Goal: Task Accomplishment & Management: Use online tool/utility

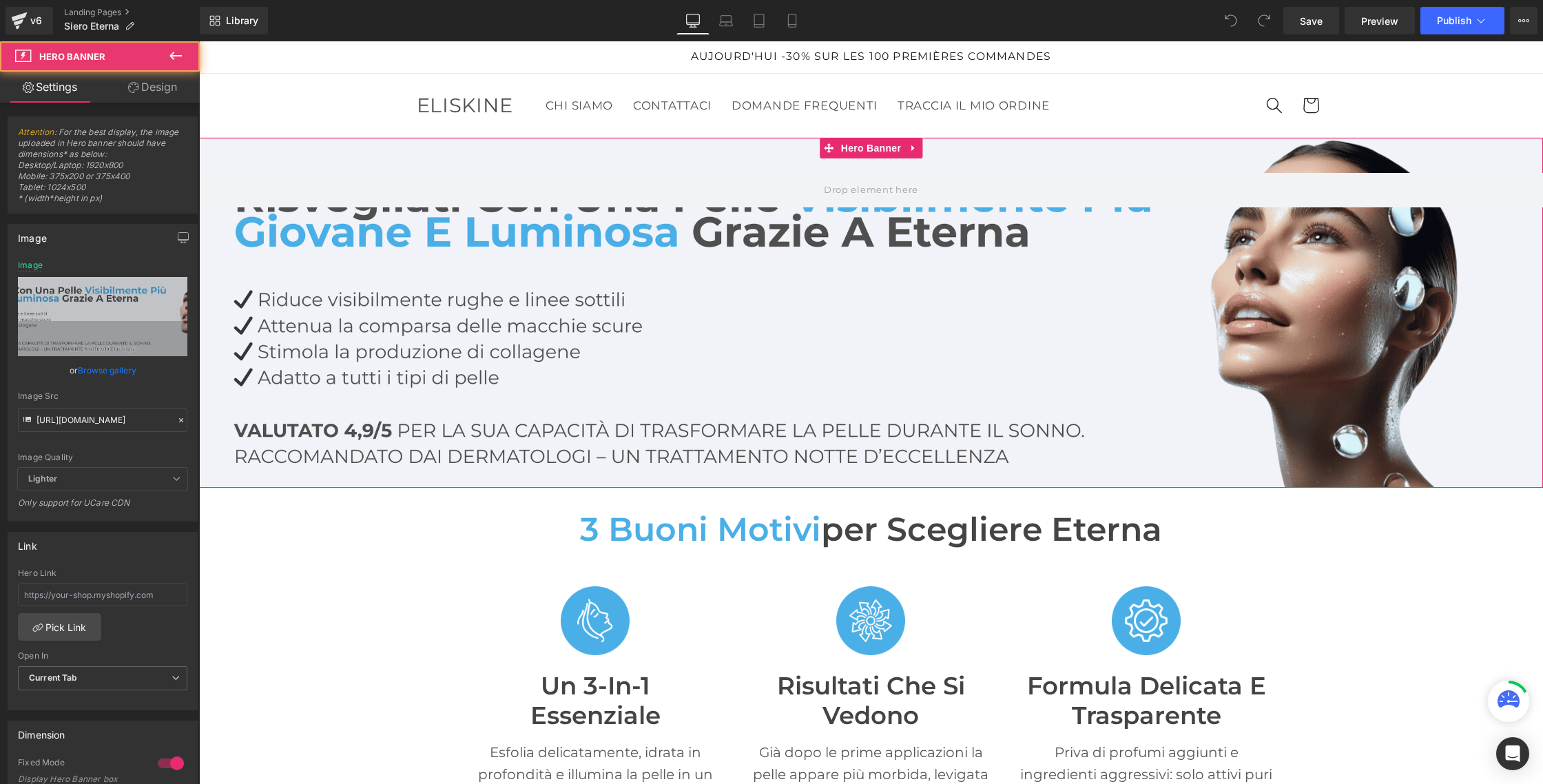
click at [408, 281] on div at bounding box center [871, 312] width 1344 height 349
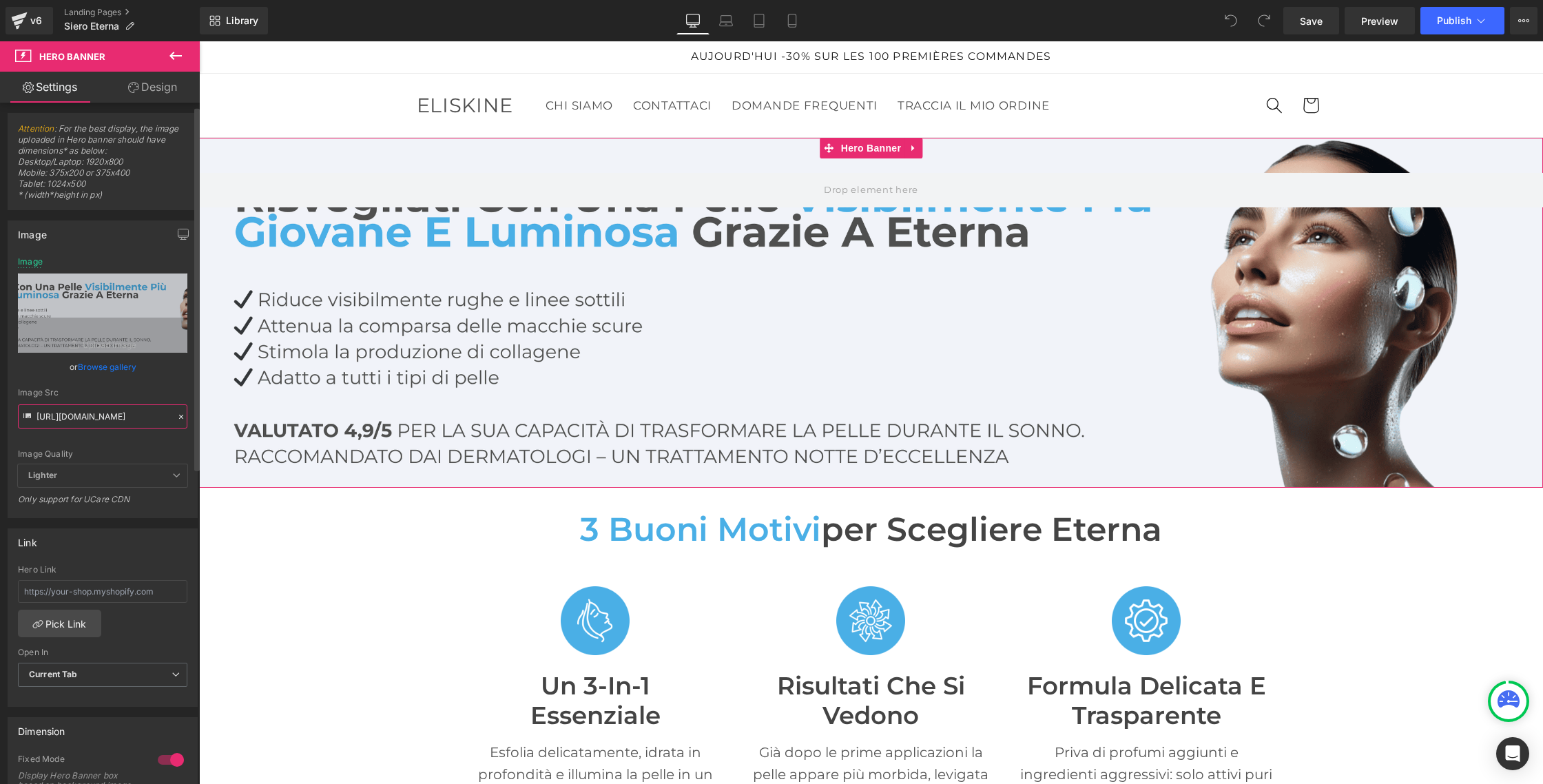
click at [127, 427] on div "https://cdn.shopify.com/s/files/1/0933/1694/0070/files/Eterna_IT_1.png?v=175628…" at bounding box center [103, 386] width 189 height 260
click at [128, 426] on div "Image Quality Lighter Lightest Lighter Lighter Lightest Only support for UCare …" at bounding box center [102, 358] width 169 height 207
click at [128, 408] on input "https://cdn.shopify.com/s/files/1/0933/1694/0070/files/Eterna_IT_1.png?v=175628…" at bounding box center [102, 412] width 169 height 24
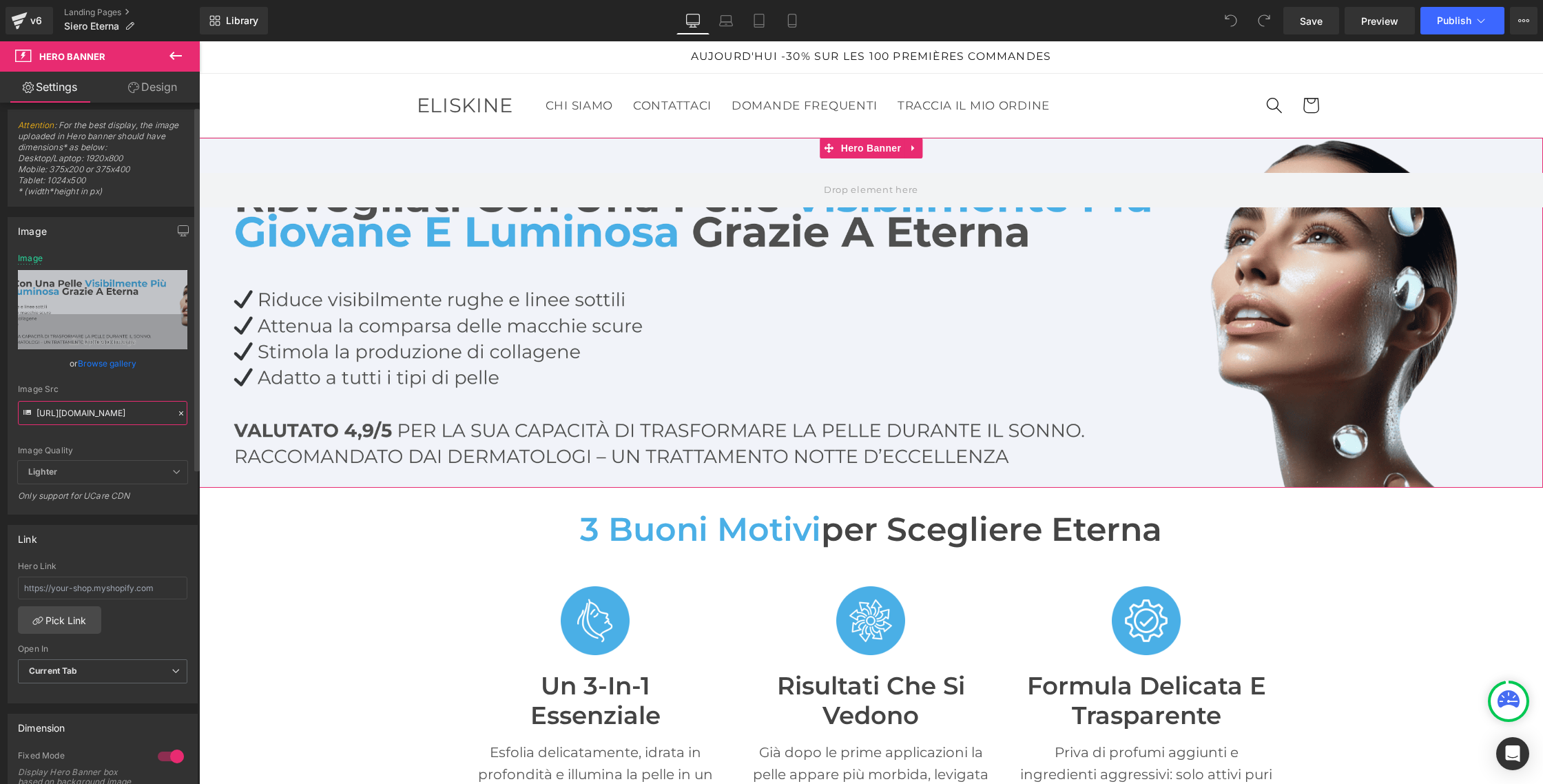
click at [128, 408] on input "https://cdn.shopify.com/s/files/1/0933/1694/0070/files/Eterna_IT_1.png?v=175628…" at bounding box center [102, 412] width 169 height 24
paste input "635/6605/3457/files/Eterna_IT_1.jpg?v=1757736586"
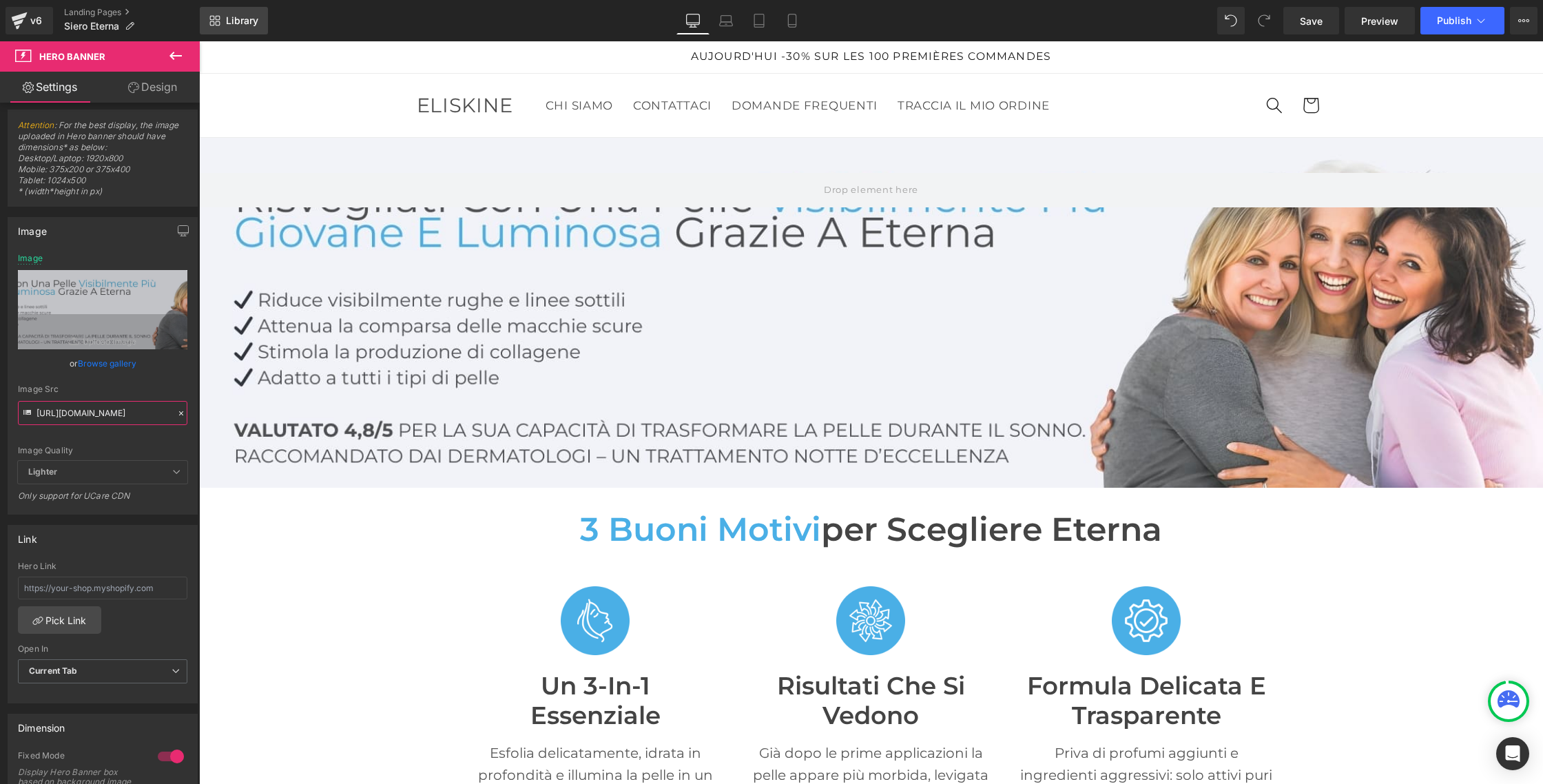
scroll to position [0, 0]
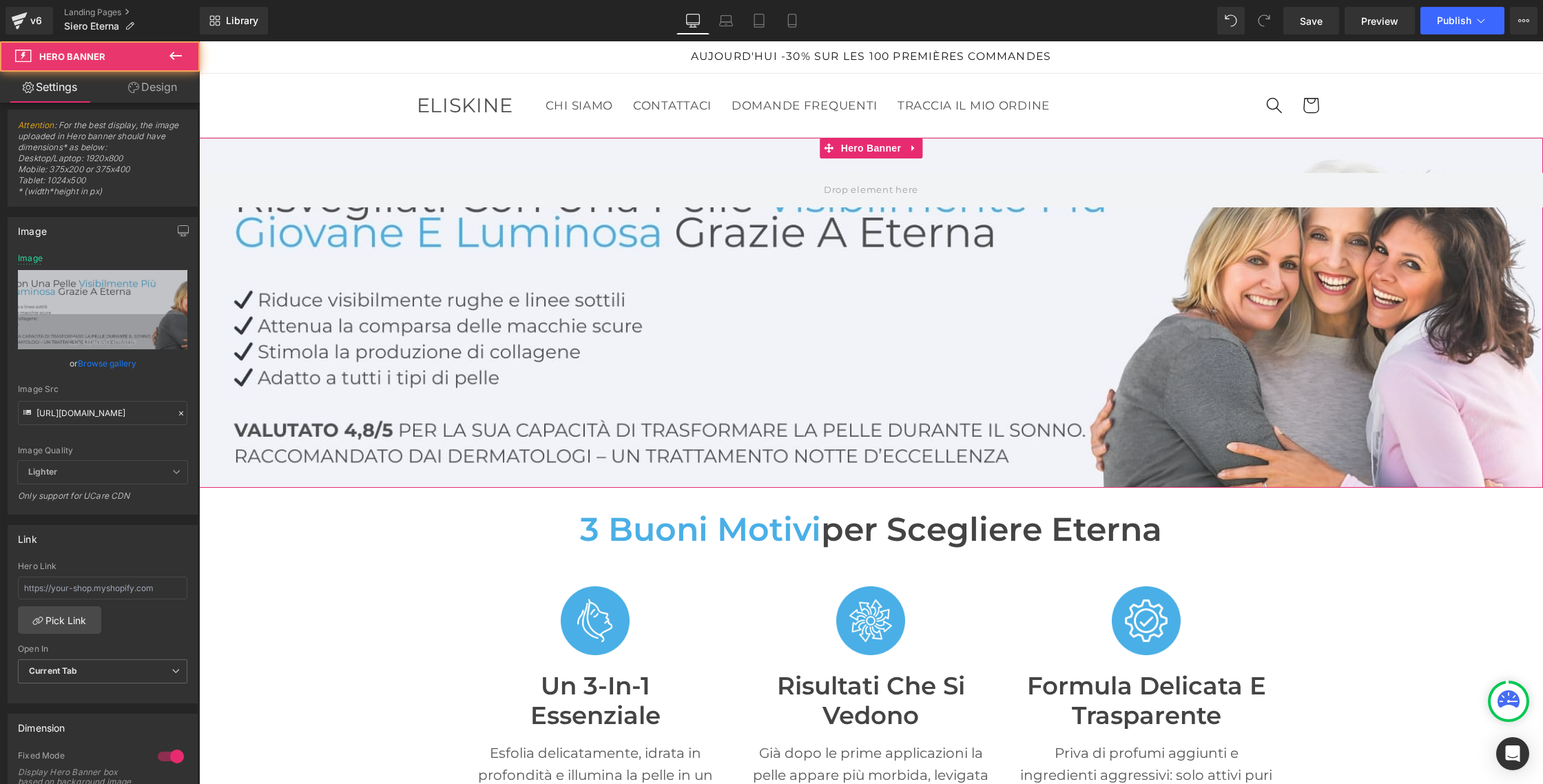
click at [603, 317] on div at bounding box center [871, 312] width 1344 height 349
click at [130, 411] on input "https://cdn.shopify.com/s/files/1/0635/6605/3457/files/Eterna_IT_1.jpg?v=175773…" at bounding box center [102, 412] width 169 height 24
click at [551, 304] on div at bounding box center [871, 312] width 1344 height 349
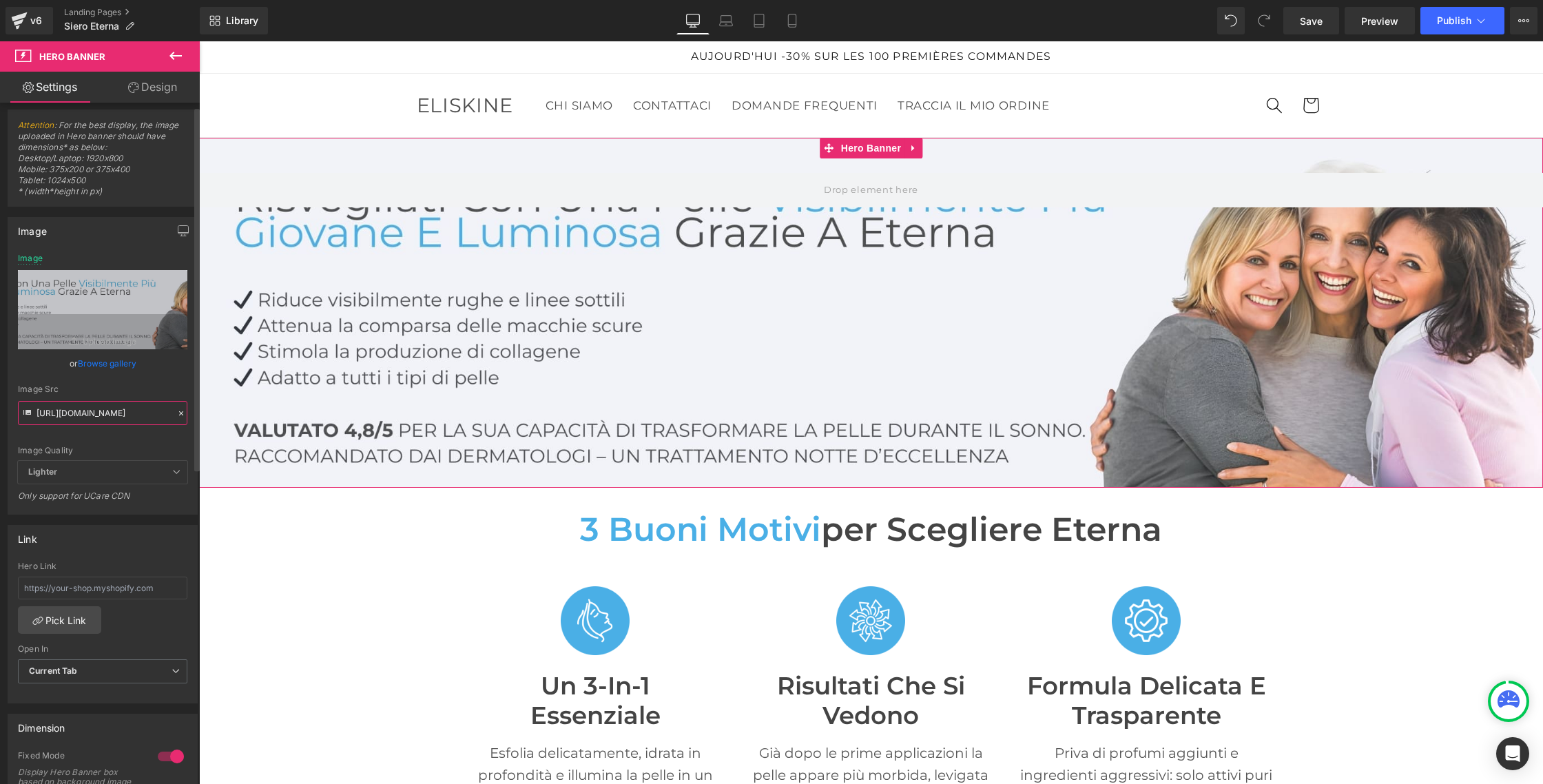
click at [105, 415] on input "https://cdn.shopify.com/s/files/1/0635/6605/3457/files/Eterna_IT_1_50064dbe-b11…" at bounding box center [102, 412] width 169 height 24
click at [104, 415] on input "https://cdn.shopify.com/s/files/1/0635/6605/3457/files/Eterna_IT_1_50064dbe-b11…" at bounding box center [102, 412] width 169 height 24
paste input ".png?v=1757736776"
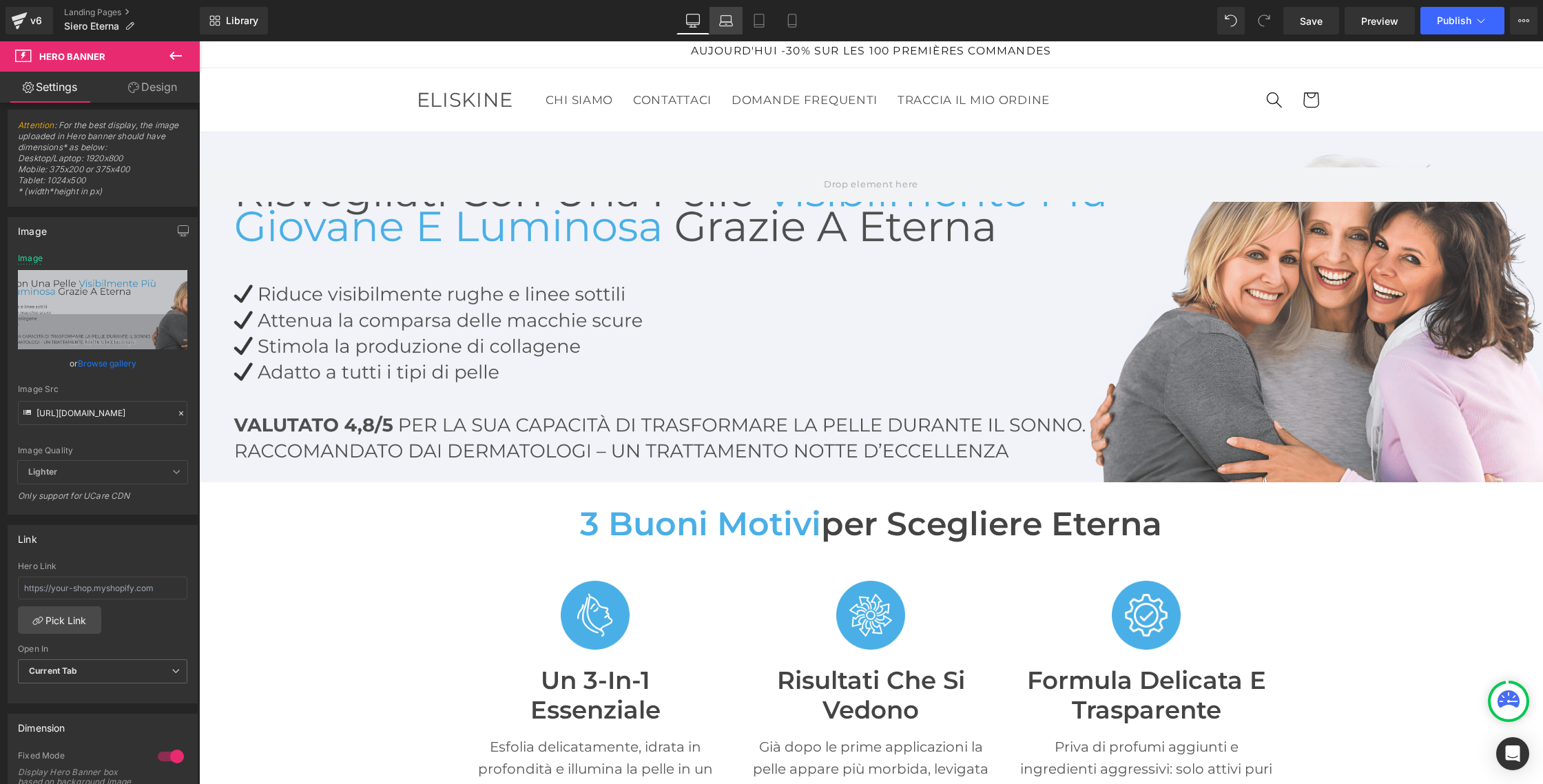
click at [726, 17] on icon at bounding box center [726, 20] width 14 height 14
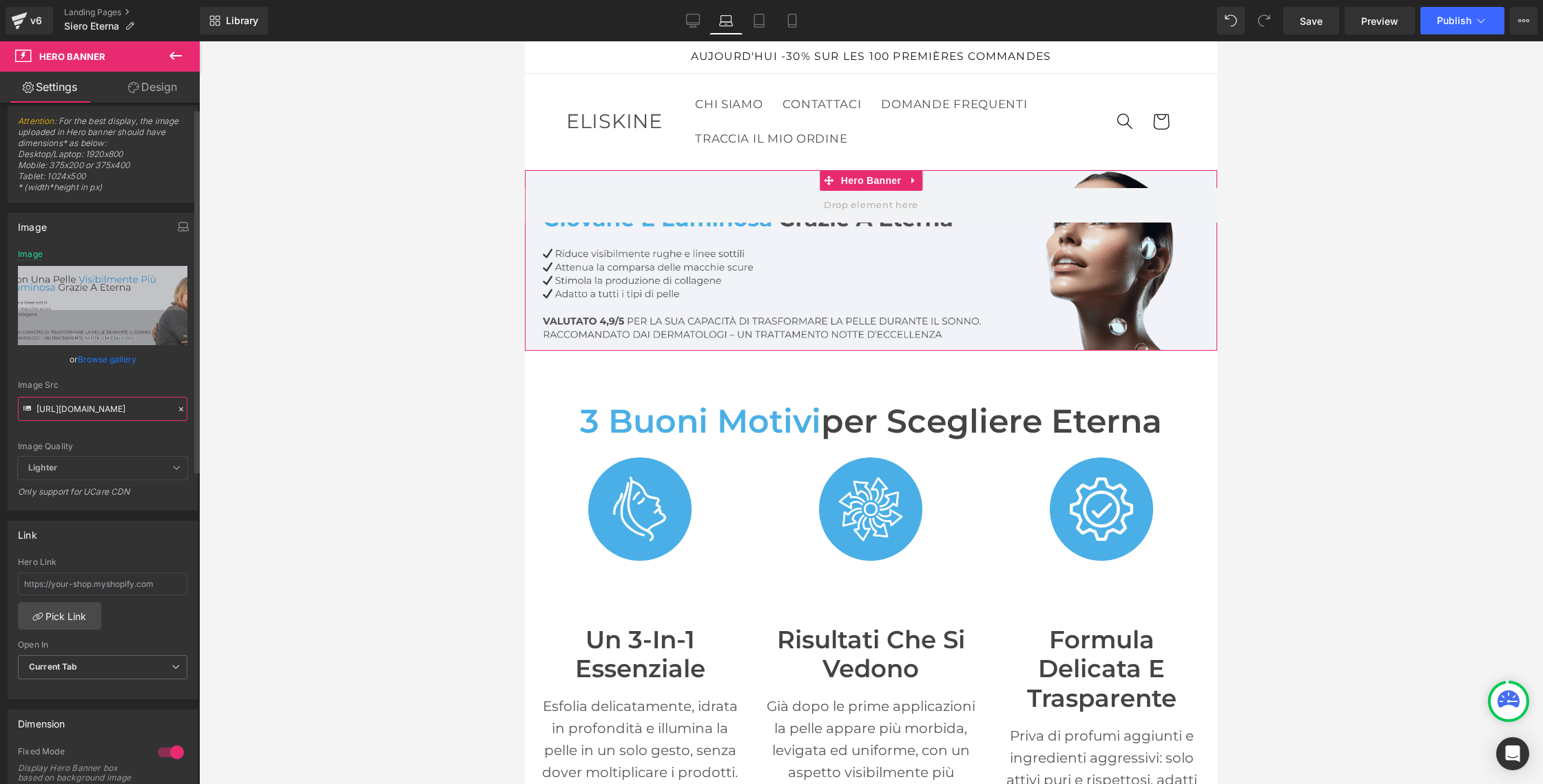
click at [97, 414] on input "https://cdn.shopify.com/s/files/1/0635/6605/3457/files/Eterna_IT_1.png?v=175773…" at bounding box center [102, 408] width 169 height 24
click at [97, 414] on input "https://cdn.shopify.com/s/files/1/0635/6605/3457/files/Eterna_IT_1.png?v=175773…" at bounding box center [102, 409] width 169 height 24
click at [106, 474] on span "Lighter" at bounding box center [102, 467] width 169 height 22
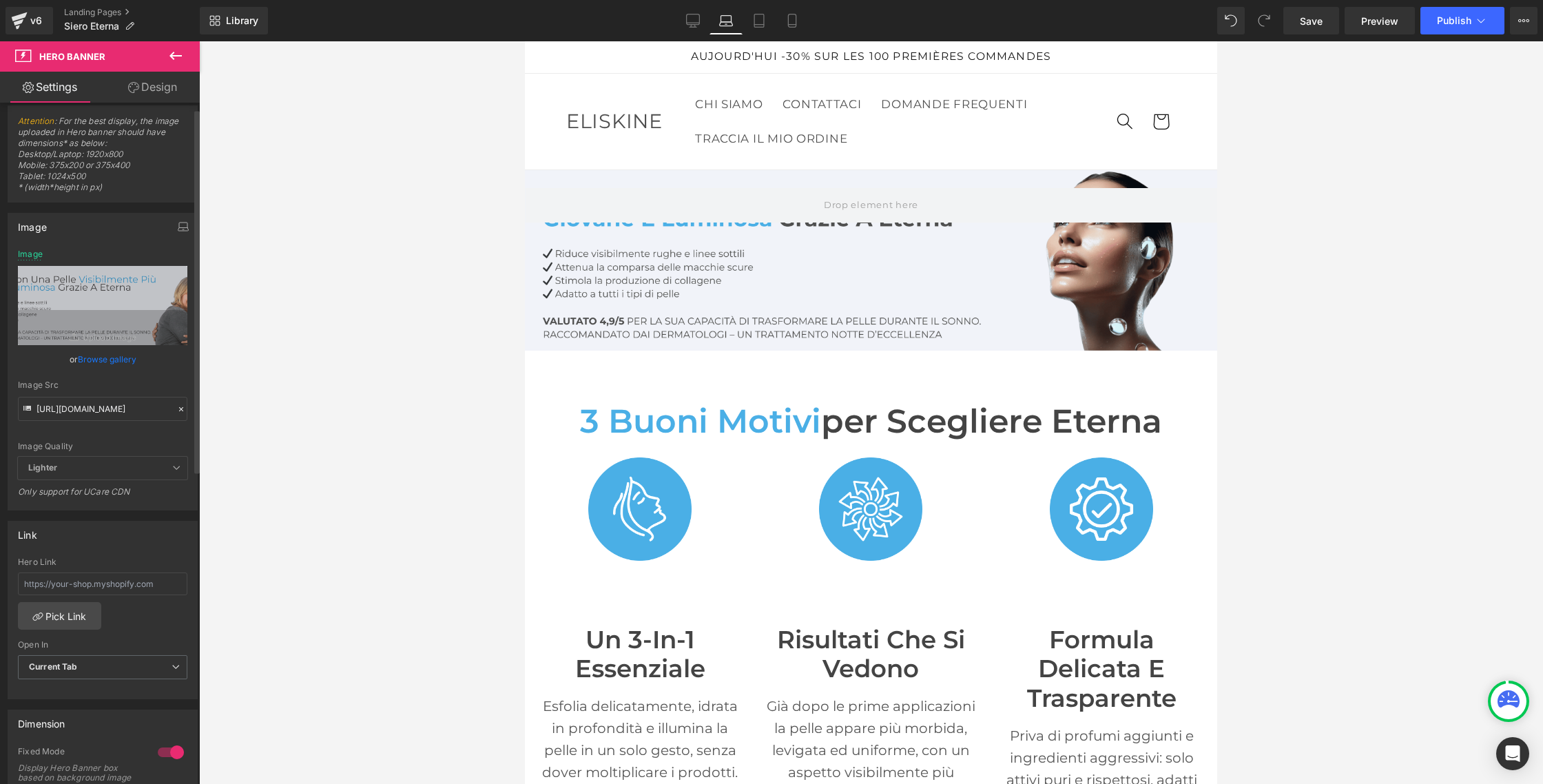
scroll to position [0, 0]
click at [691, 20] on icon at bounding box center [693, 20] width 14 height 14
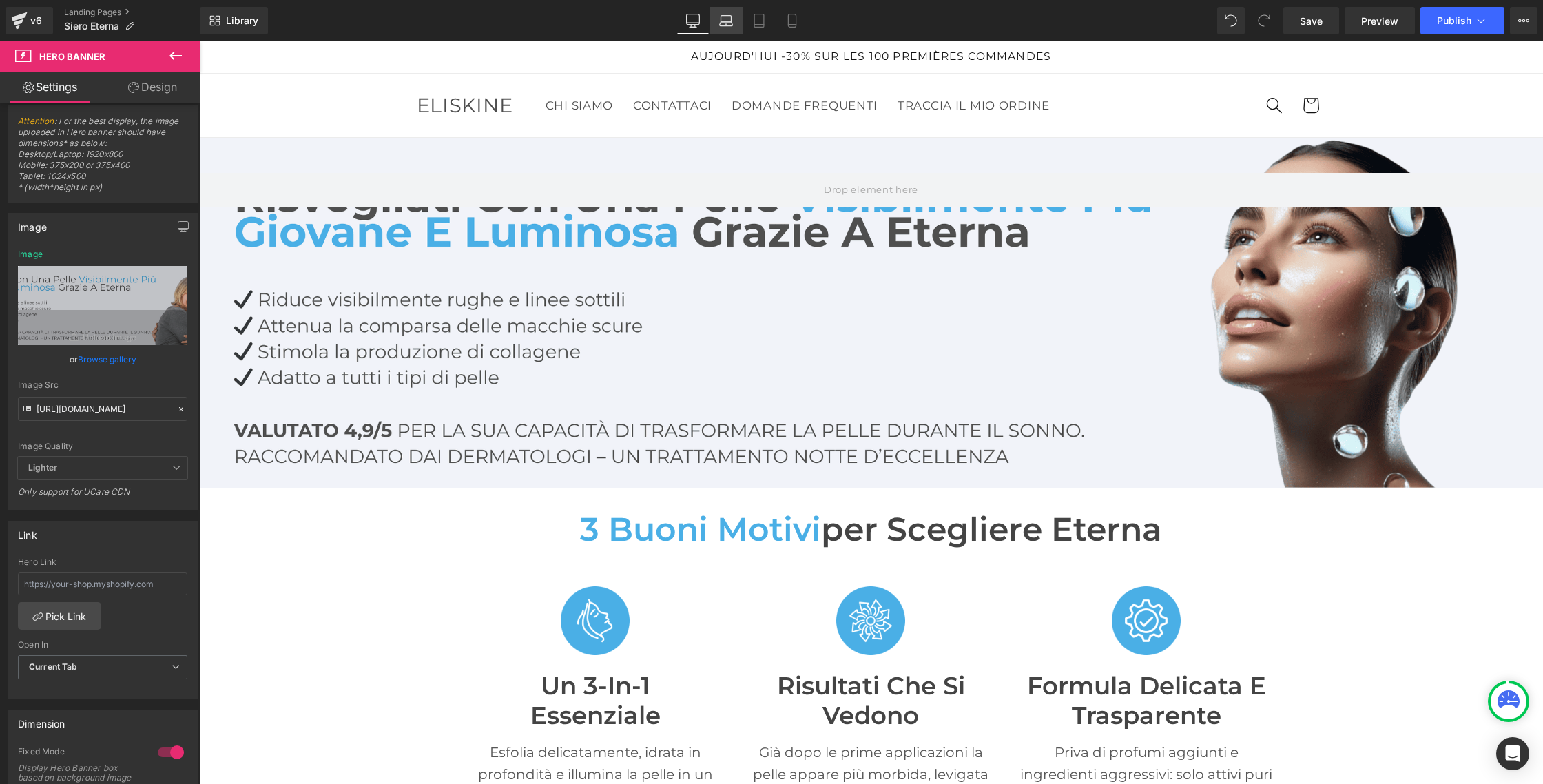
click at [729, 22] on icon at bounding box center [726, 20] width 14 height 14
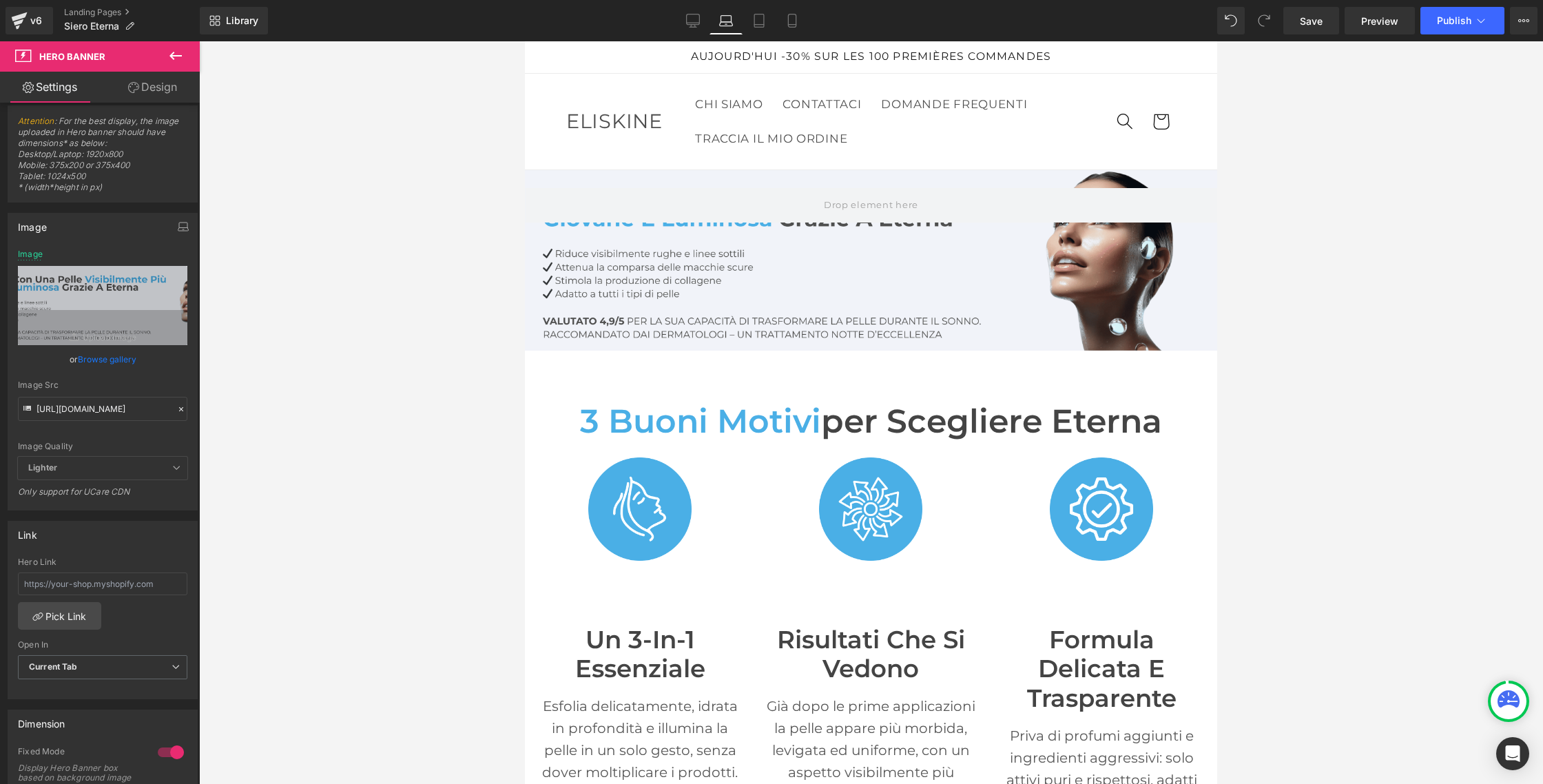
scroll to position [32, 0]
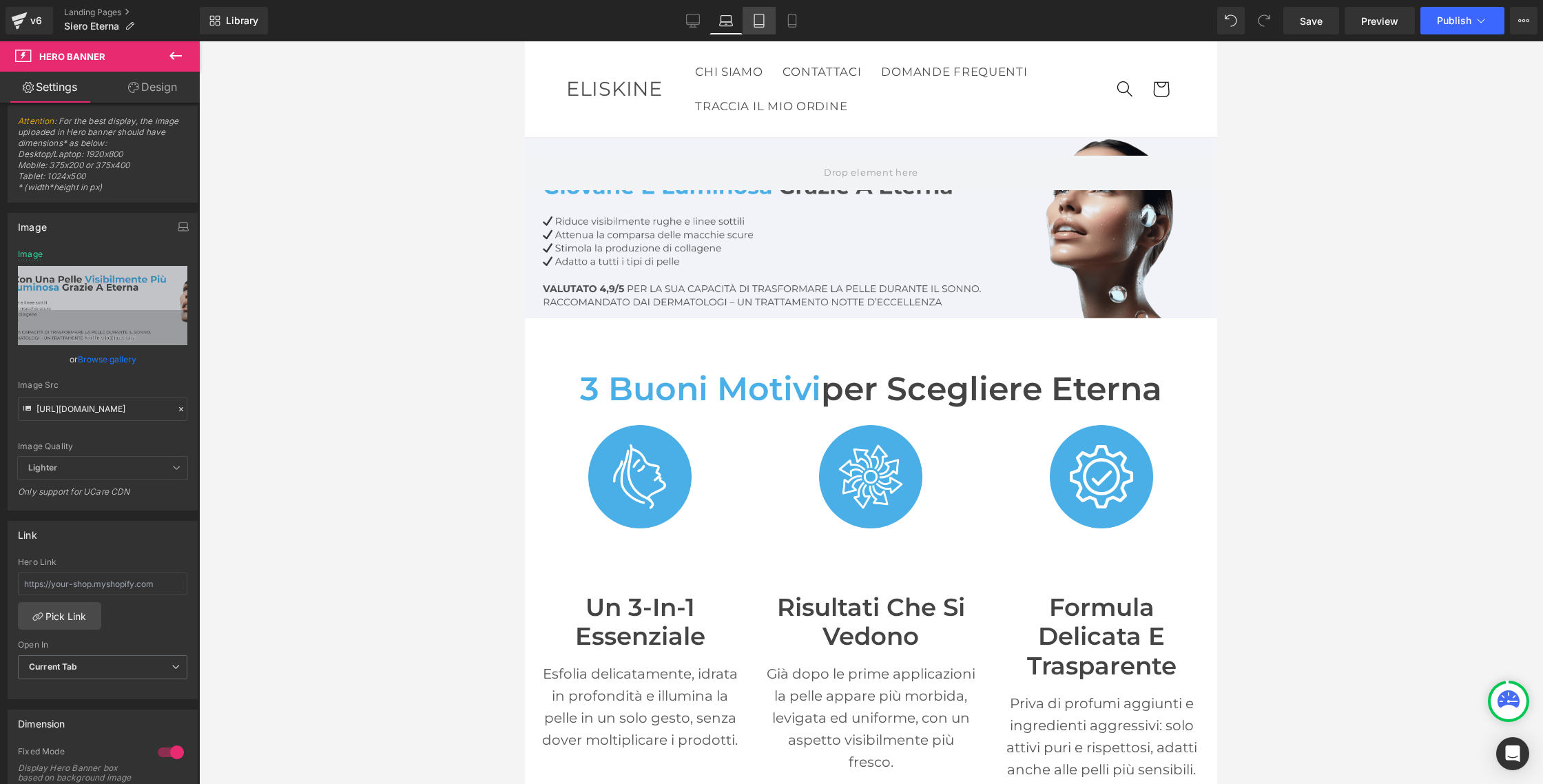
click at [759, 22] on icon at bounding box center [759, 20] width 14 height 14
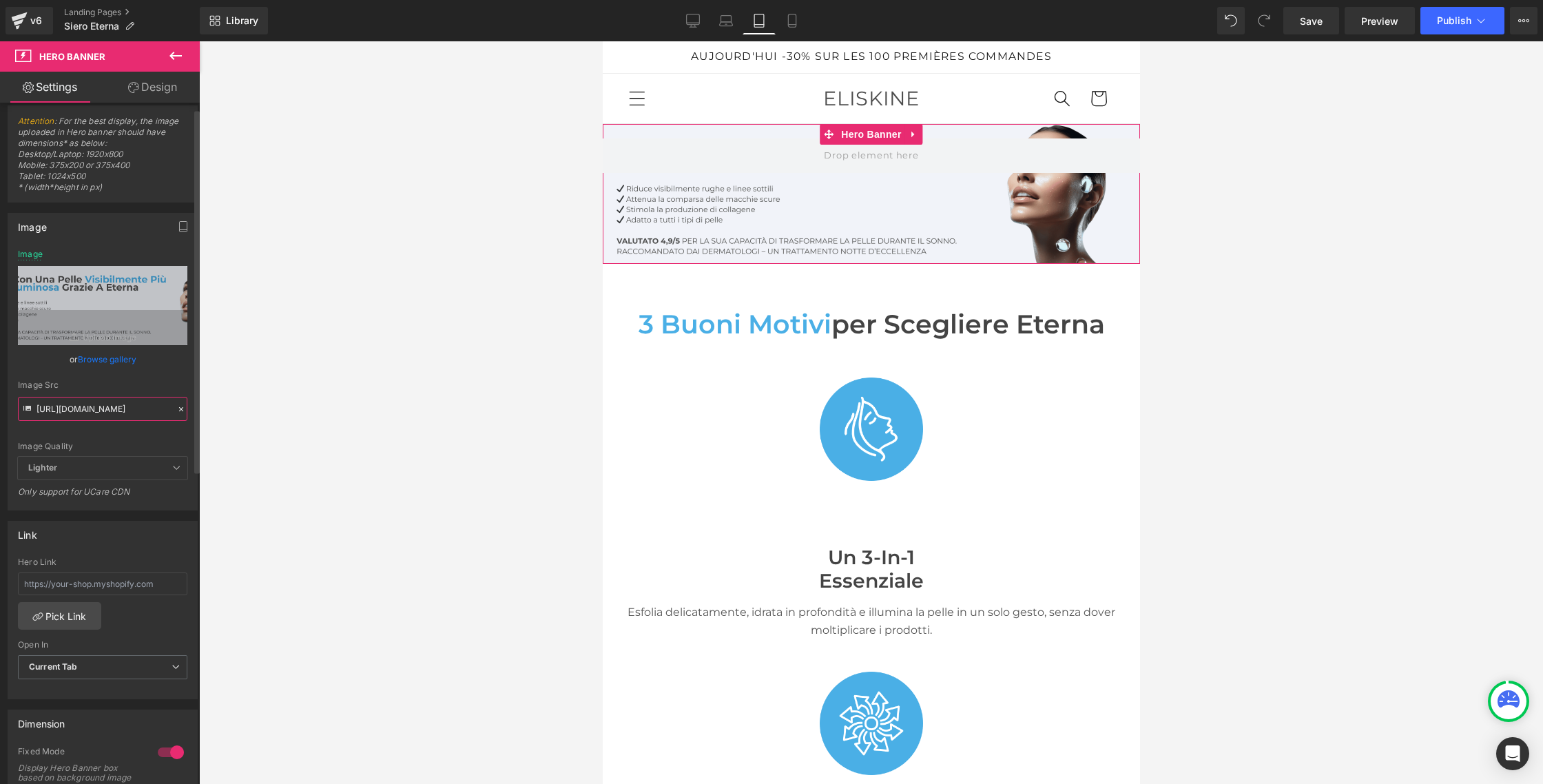
click at [102, 416] on input "https://cdn.shopify.com/s/files/1/0635/6605/3457/files/Eterna_IT_1.png?v=175773…" at bounding box center [102, 408] width 169 height 24
click at [103, 415] on input "https://cdn.shopify.com/s/files/1/0635/6605/3457/files/Eterna_IT_1.png?v=175773…" at bounding box center [102, 408] width 169 height 24
click at [101, 412] on input "https://cdn.shopify.com/s/files/1/0635/6605/3457/files/Eterna_IT_1.png?v=175773…" at bounding box center [102, 408] width 169 height 24
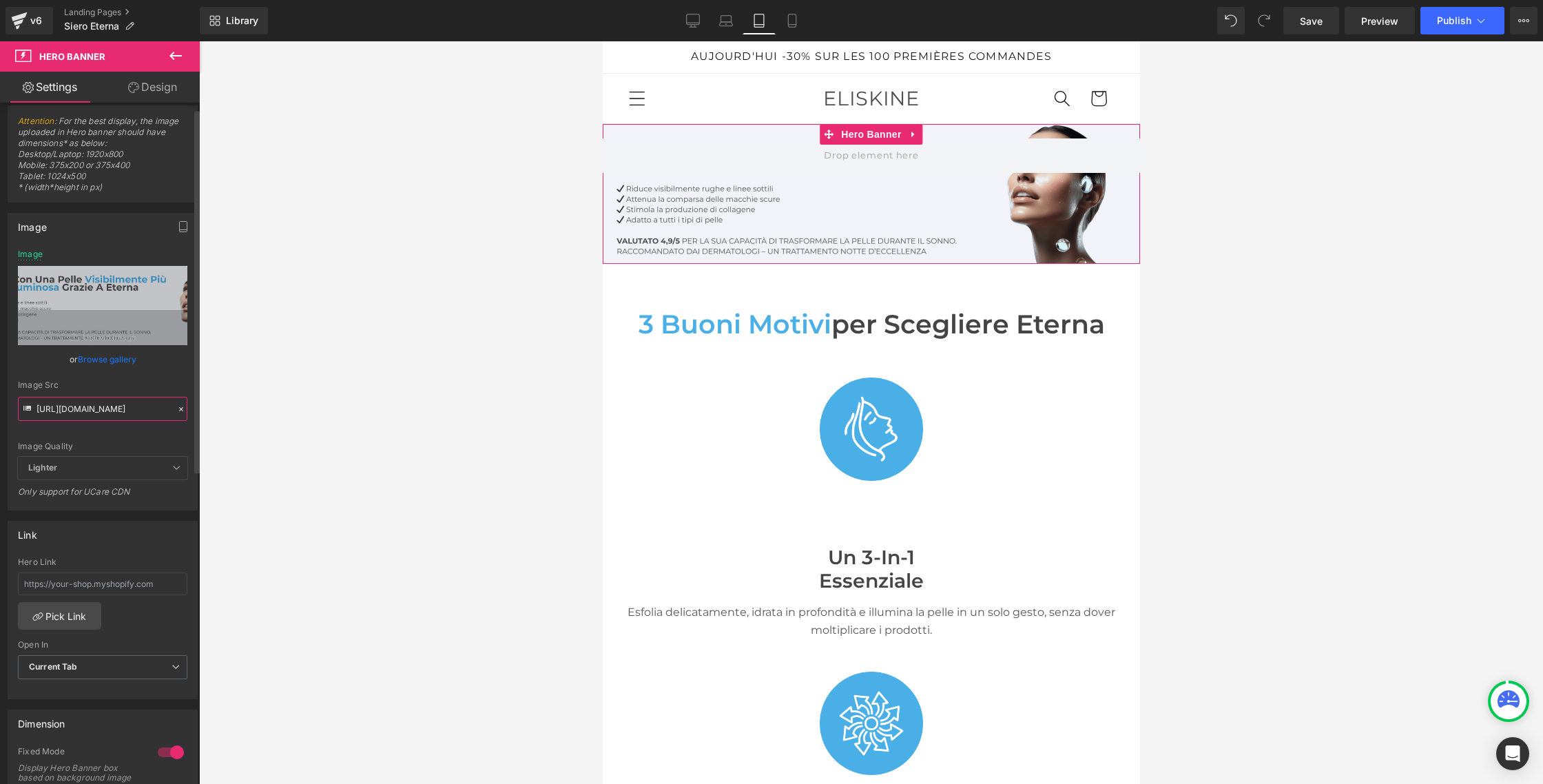
click at [101, 412] on input "https://cdn.shopify.com/s/files/1/0635/6605/3457/files/Eterna_IT_1.png?v=175773…" at bounding box center [102, 408] width 169 height 24
paste input "635/6605/3457/files/Eterna_IT_1.png?v=1757736776"
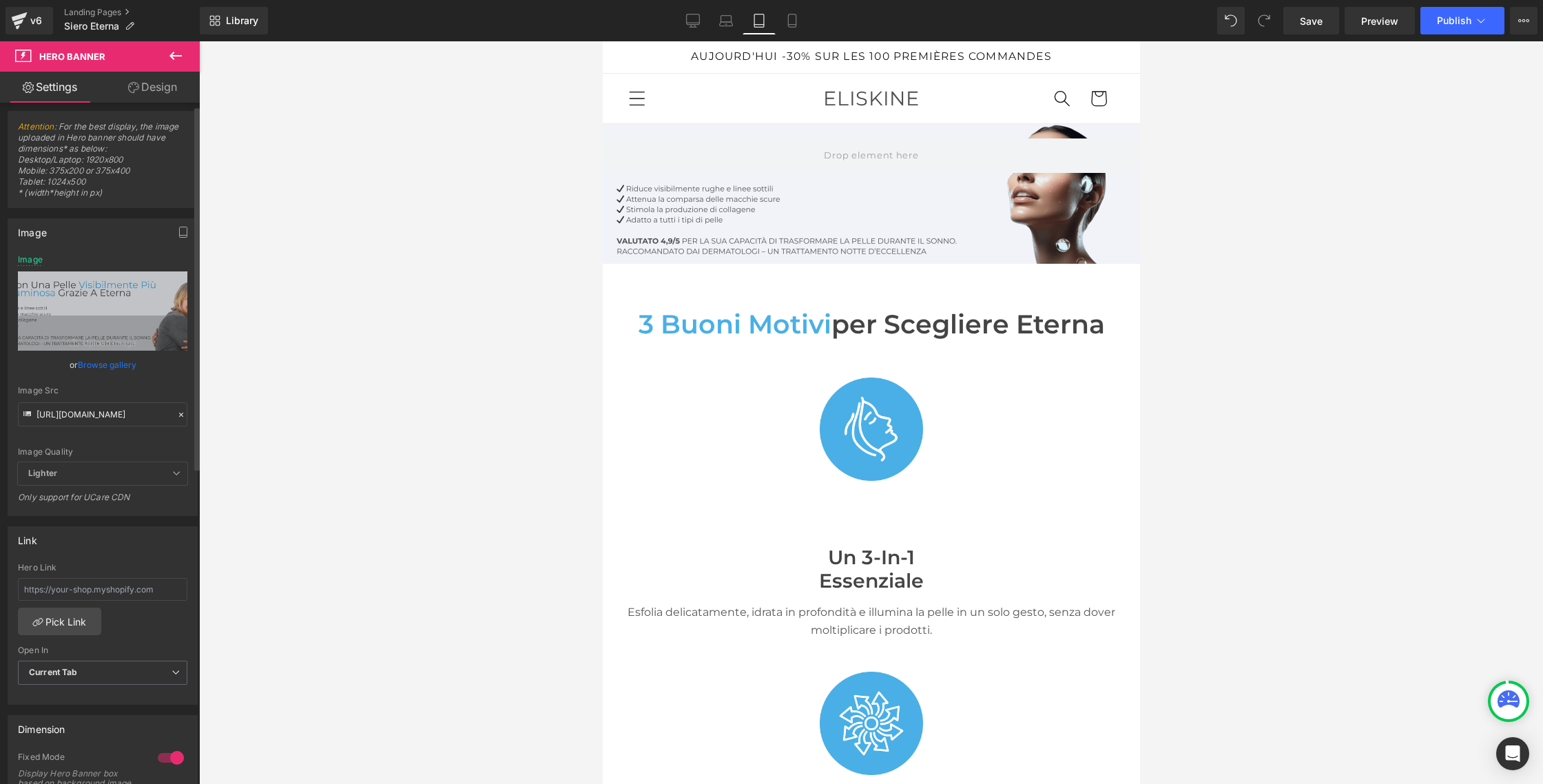
click at [118, 452] on div "Image Quality" at bounding box center [102, 452] width 169 height 10
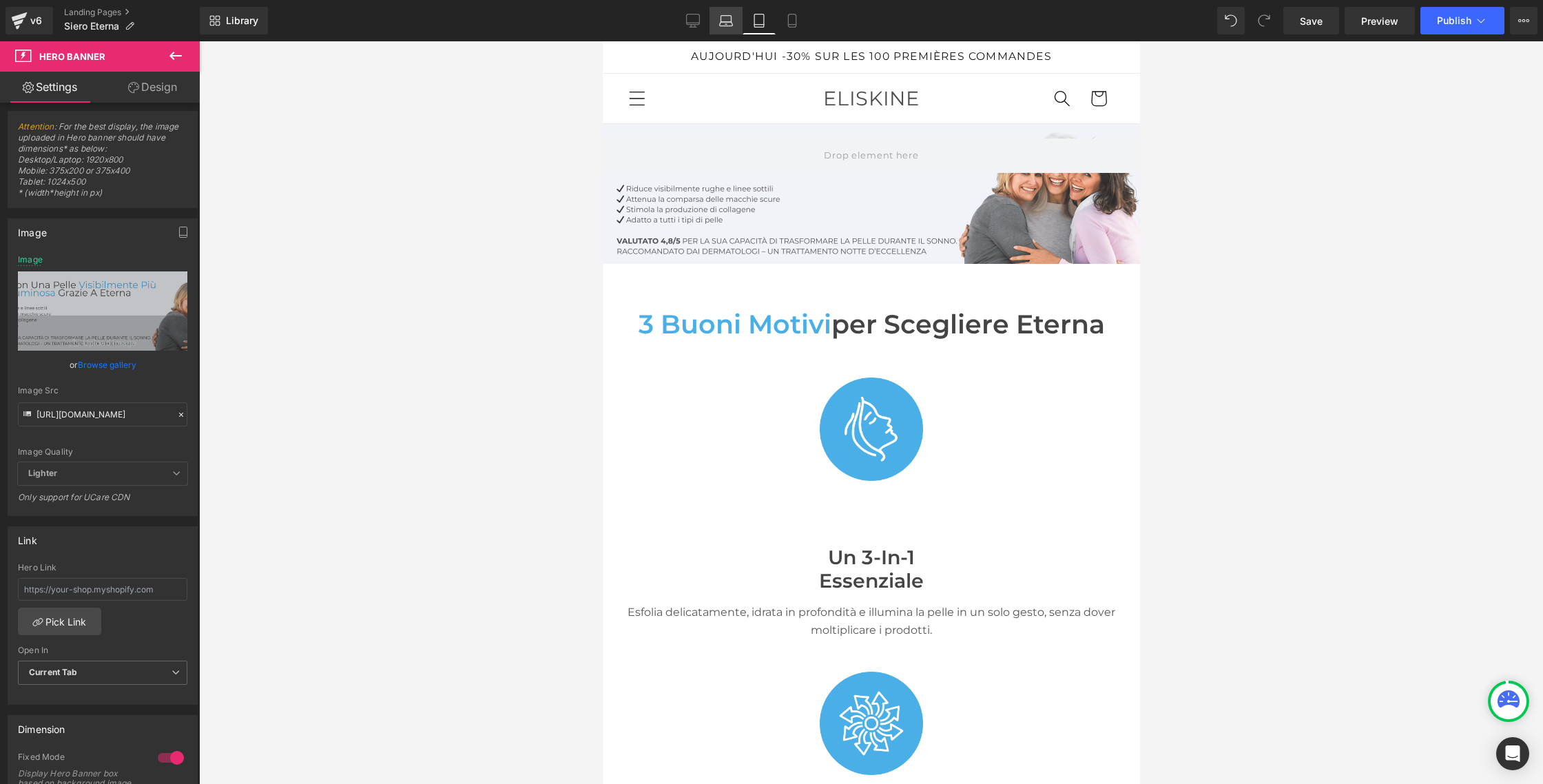
click at [730, 30] on link "Laptop" at bounding box center [726, 20] width 33 height 27
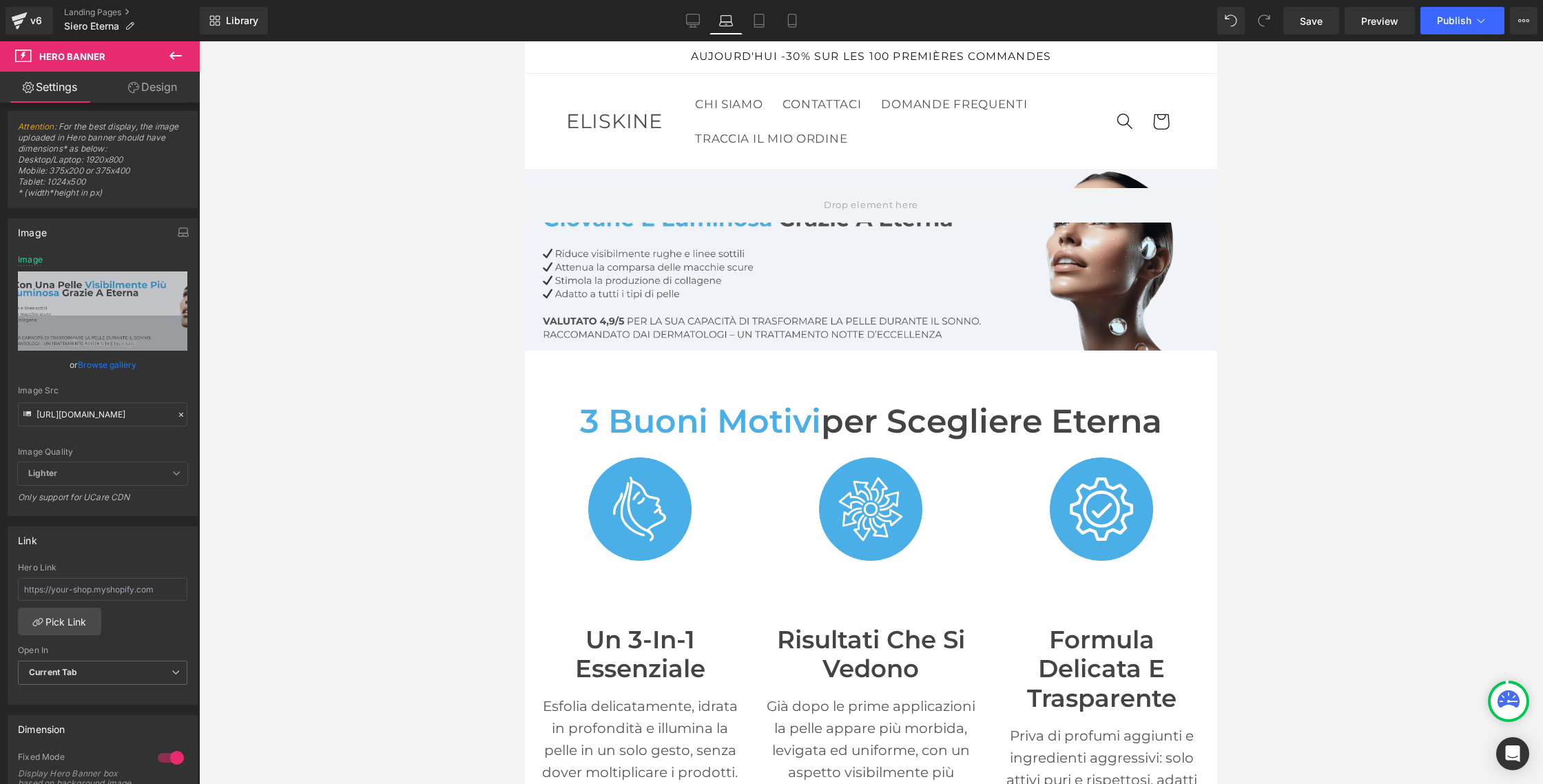
scroll to position [46, 0]
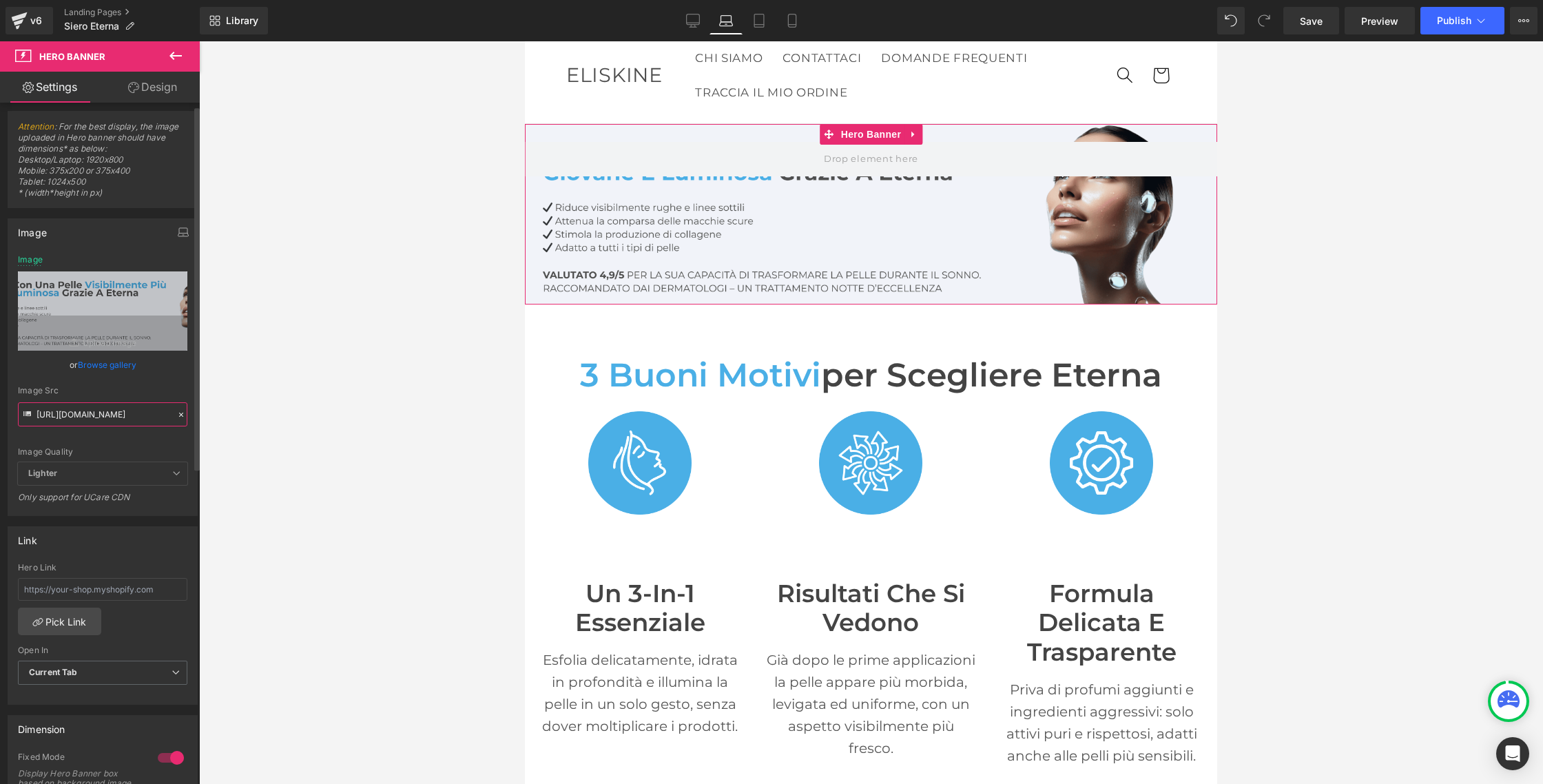
click at [120, 419] on input "https://cdn.shopify.com/s/files/1/0635/6605/3457/files/Eterna_IT_1.png?v=175773…" at bounding box center [102, 414] width 169 height 24
click at [120, 420] on input "https://cdn.shopify.com/s/files/1/0635/6605/3457/files/Eterna_IT_1.png?v=175773…" at bounding box center [102, 414] width 169 height 24
paste input "635/6605/3457/files/Eterna_IT_1.png?v=1757736776"
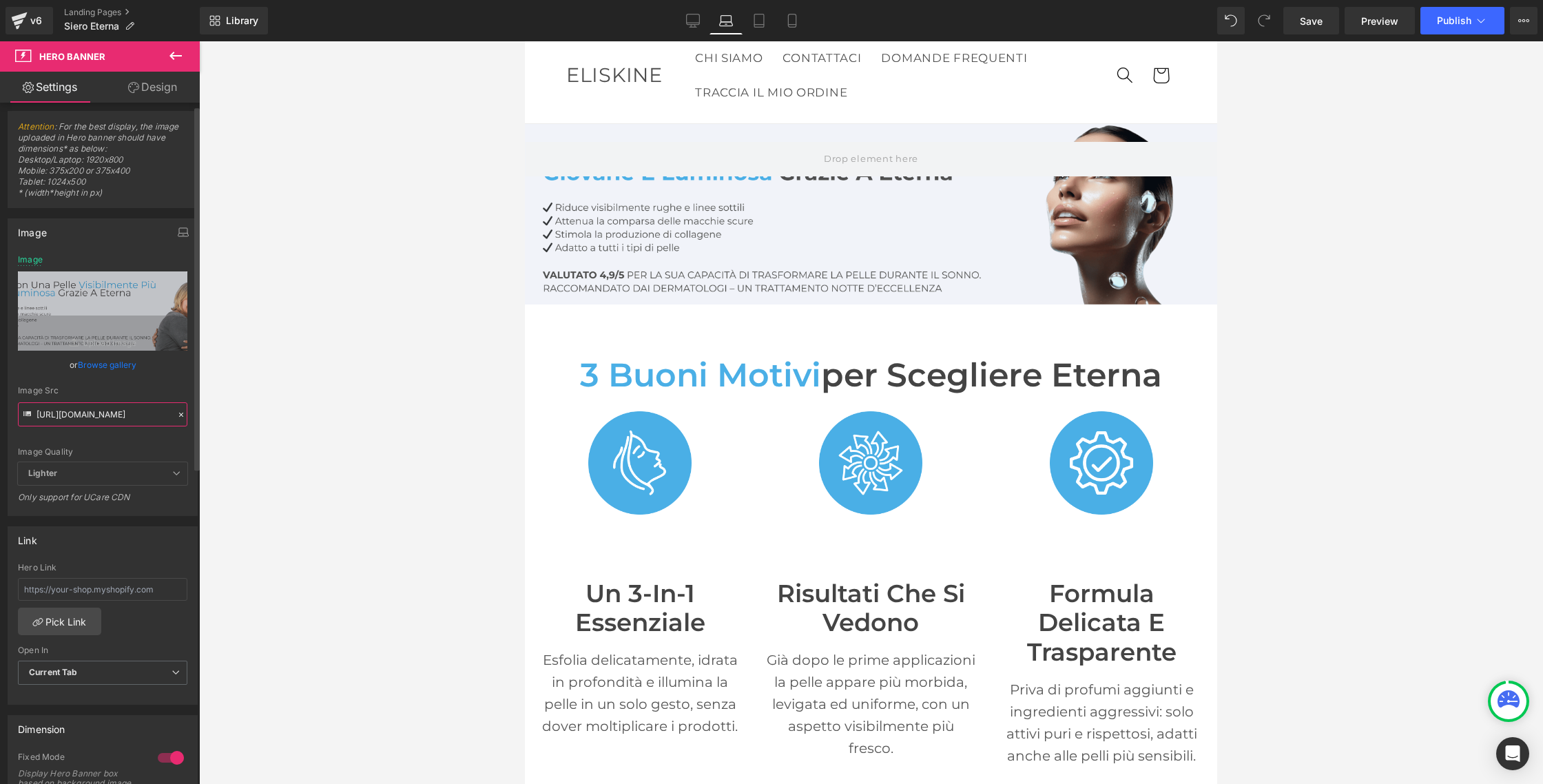
type input "https://cdn.shopify.com/s/files/1/0635/6605/3457/files/Eterna_IT_1.png?v=175773…"
click at [154, 385] on div "https://cdn.shopify.com/s/files/1/0933/1694/0070/files/Eterna_IT_1.png?v=175628…" at bounding box center [103, 384] width 189 height 260
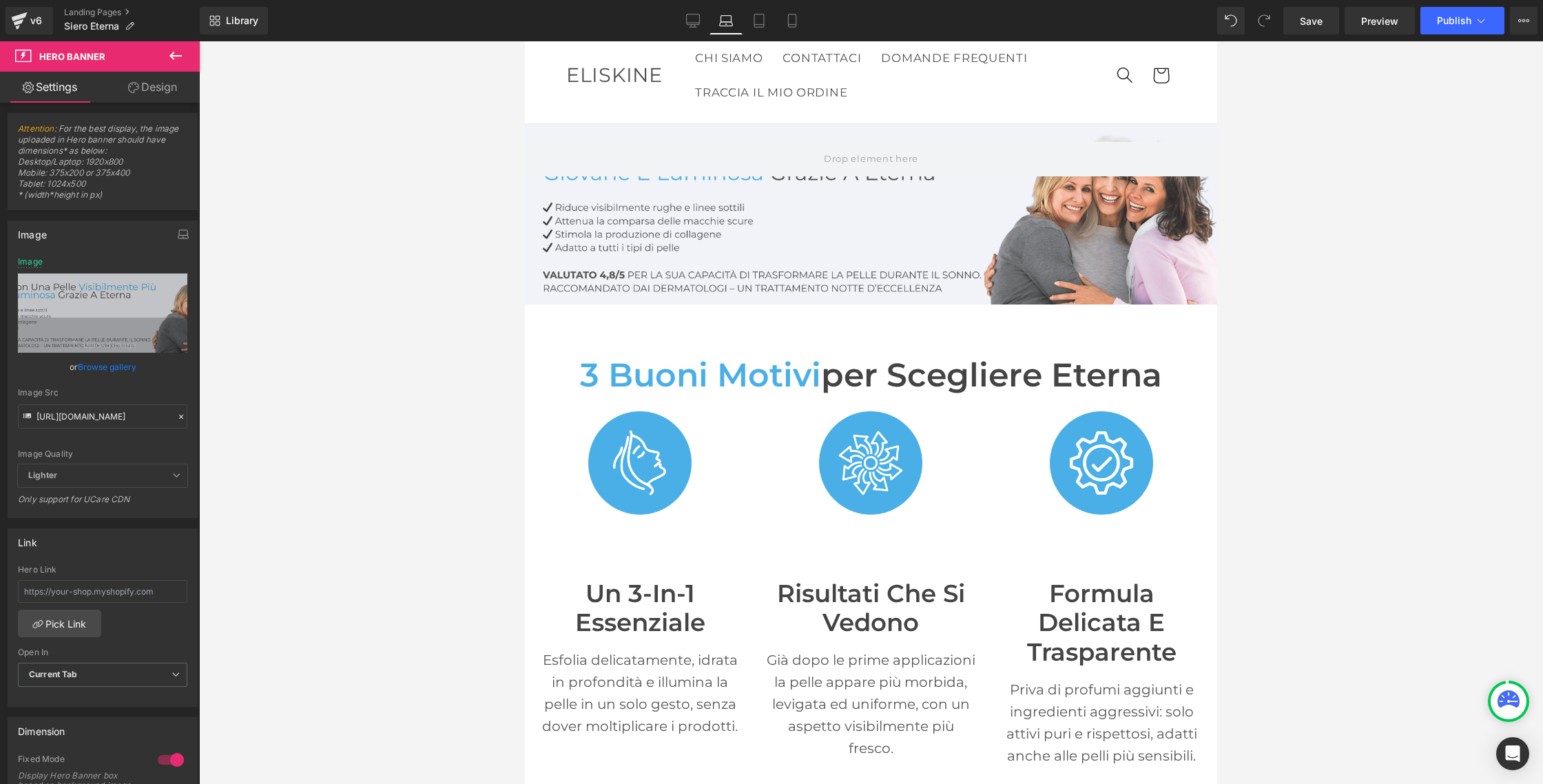
scroll to position [5, 0]
click at [689, 22] on icon at bounding box center [693, 22] width 14 height 0
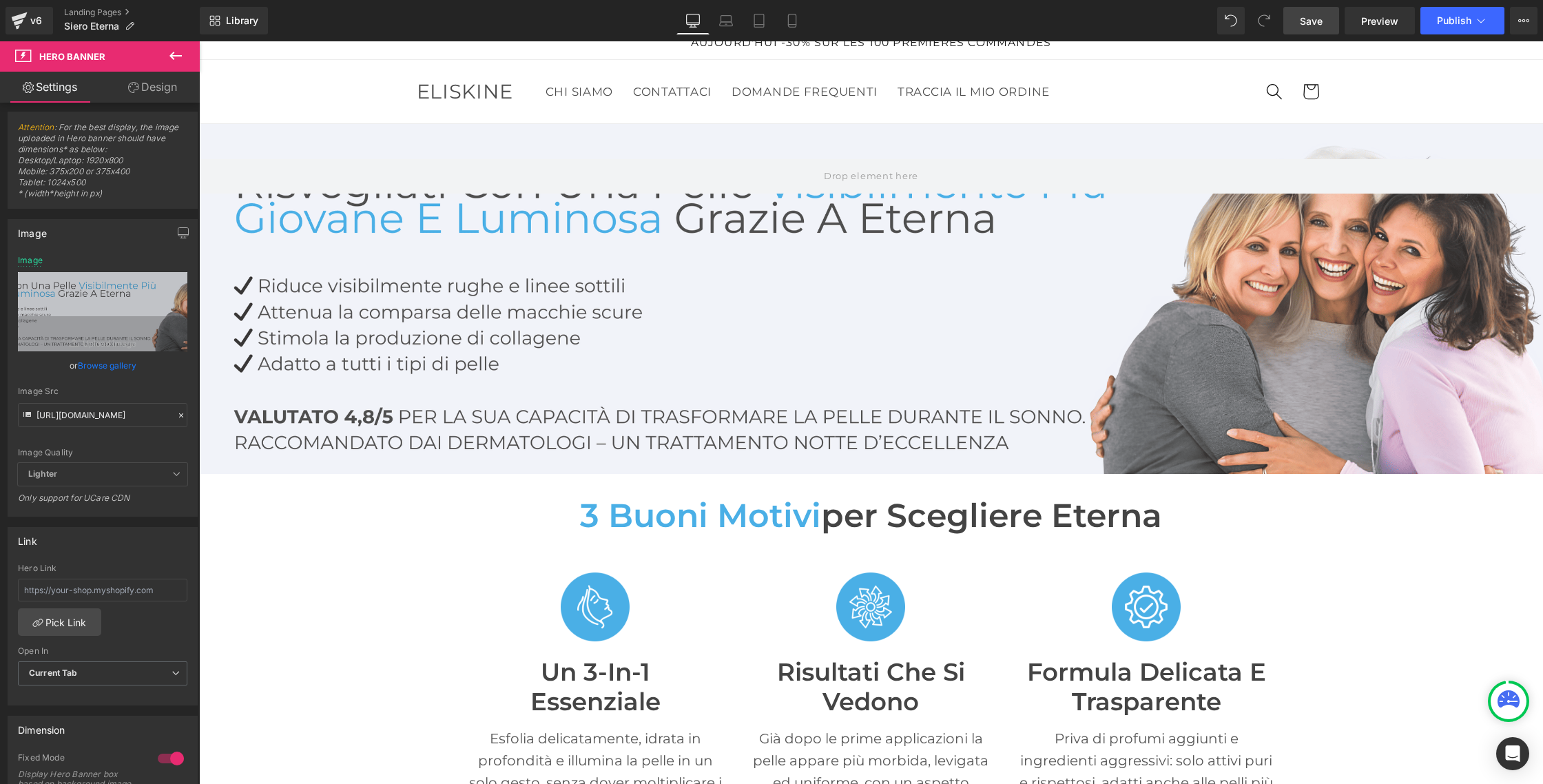
click at [1319, 26] on span "Save" at bounding box center [1311, 20] width 22 height 15
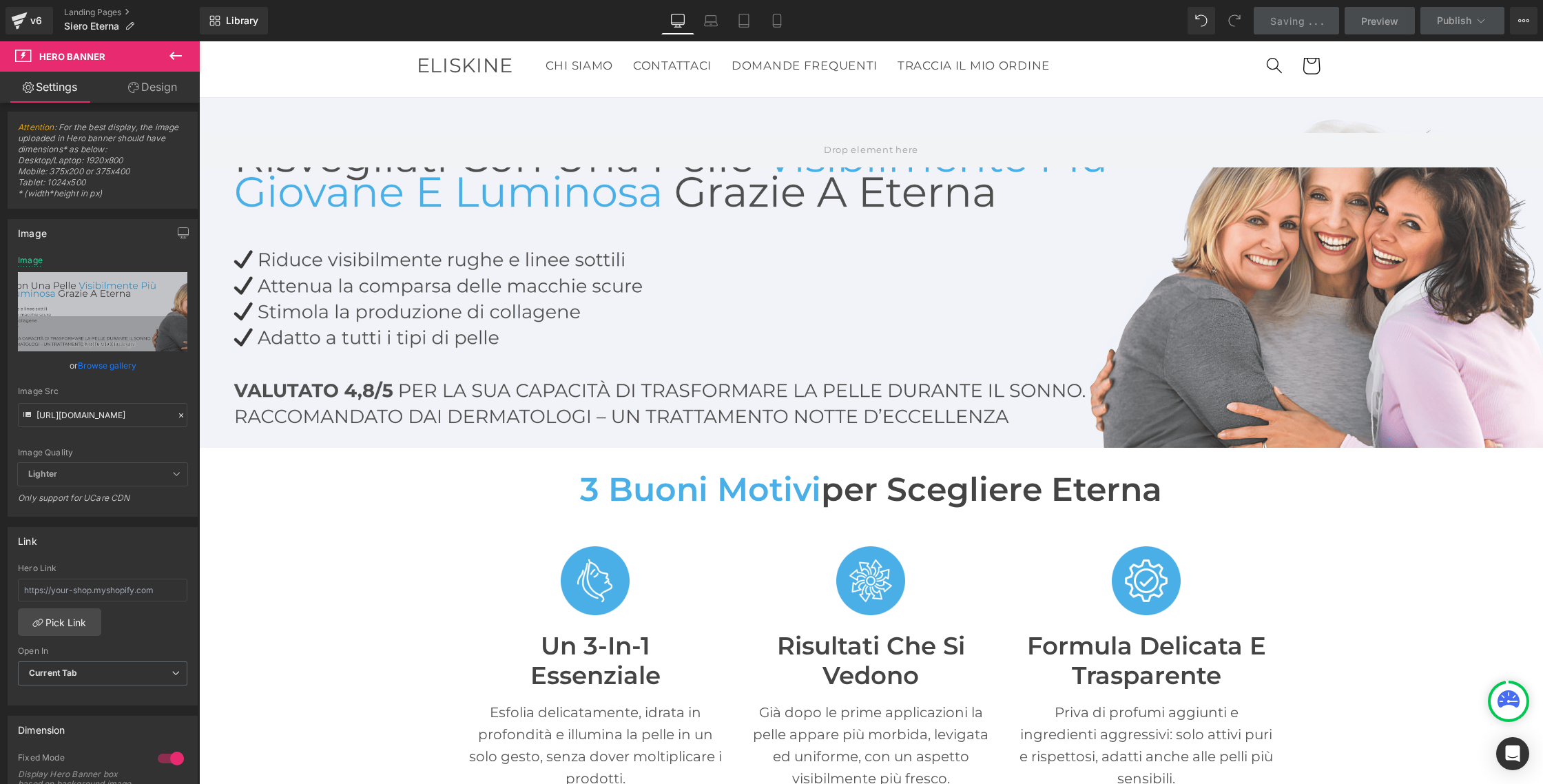
scroll to position [42, 0]
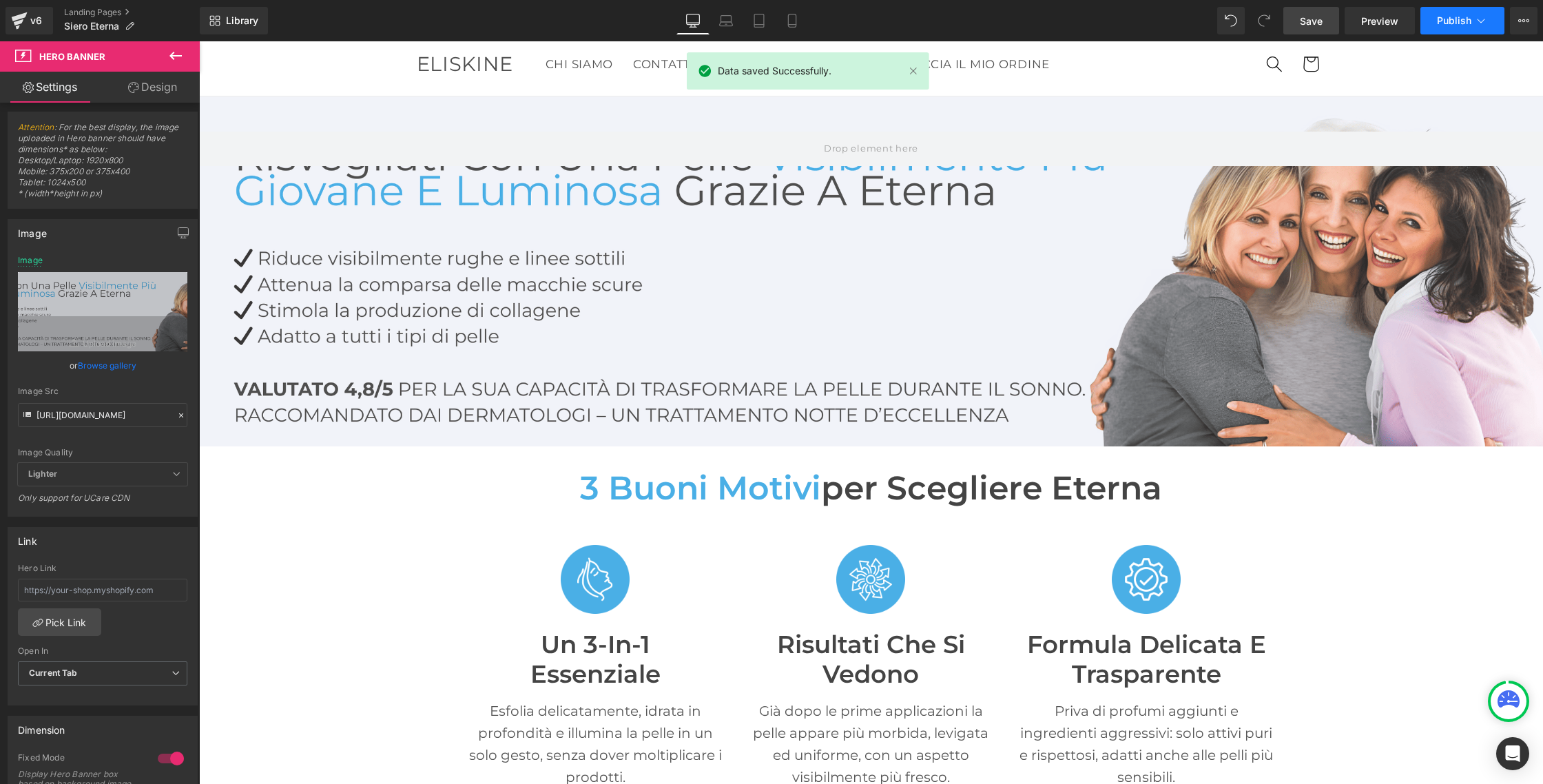
click at [1464, 21] on span "Publish" at bounding box center [1454, 20] width 35 height 11
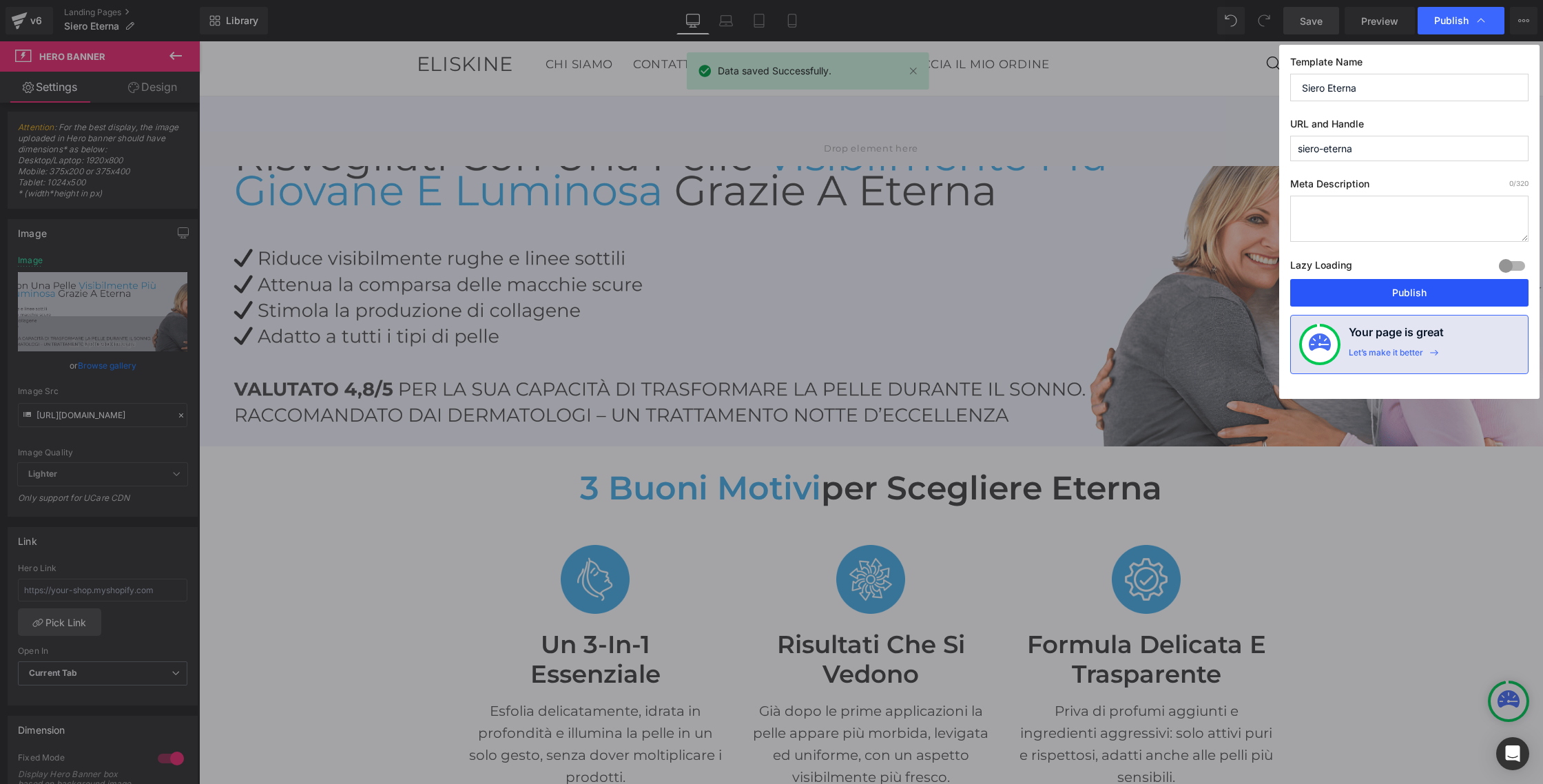
click at [1416, 290] on button "Publish" at bounding box center [1409, 292] width 238 height 27
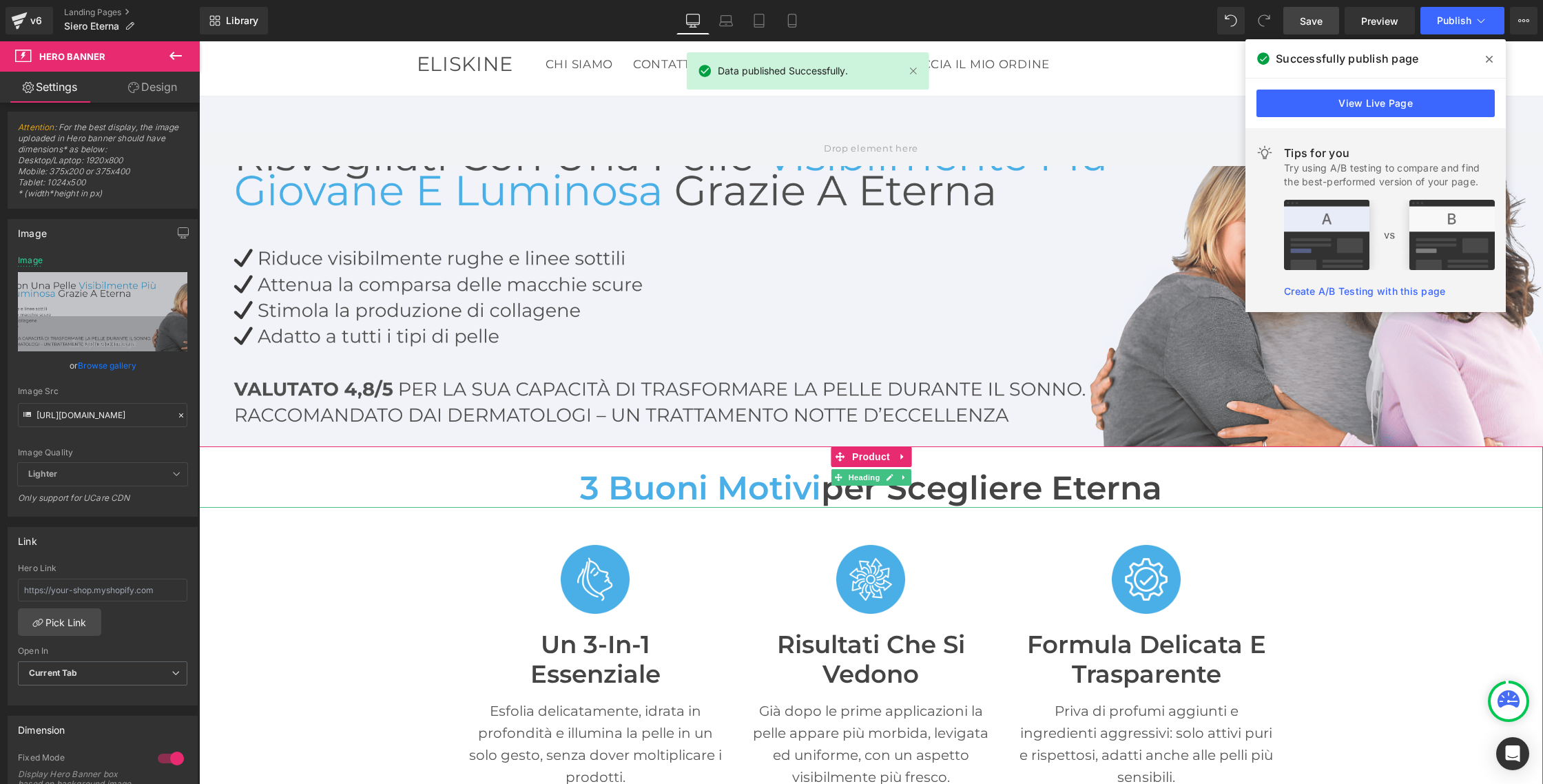
click at [695, 479] on span "3 buoni motivi" at bounding box center [700, 487] width 241 height 40
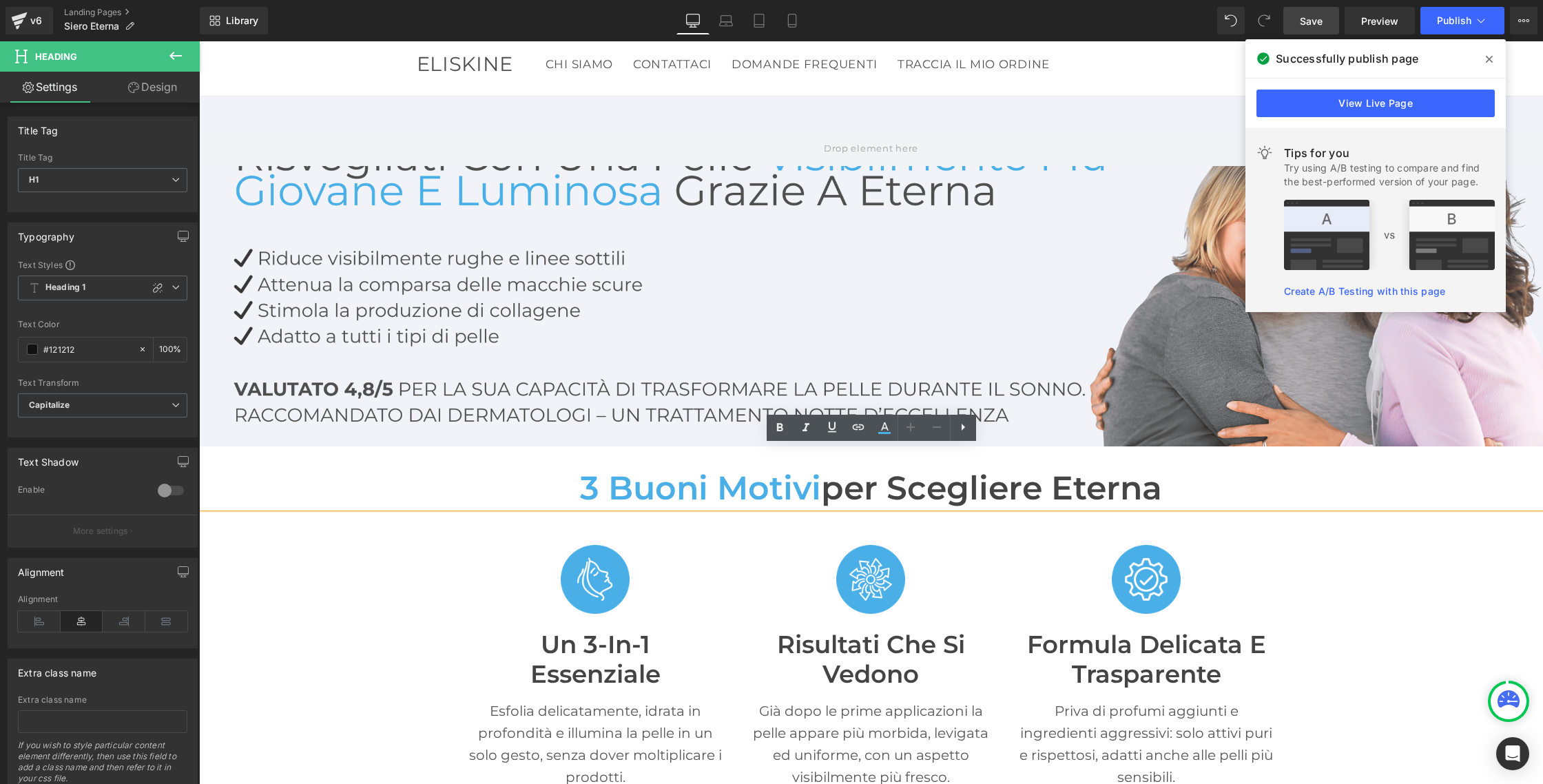
click at [753, 488] on span "3 buoni motivi" at bounding box center [700, 487] width 241 height 40
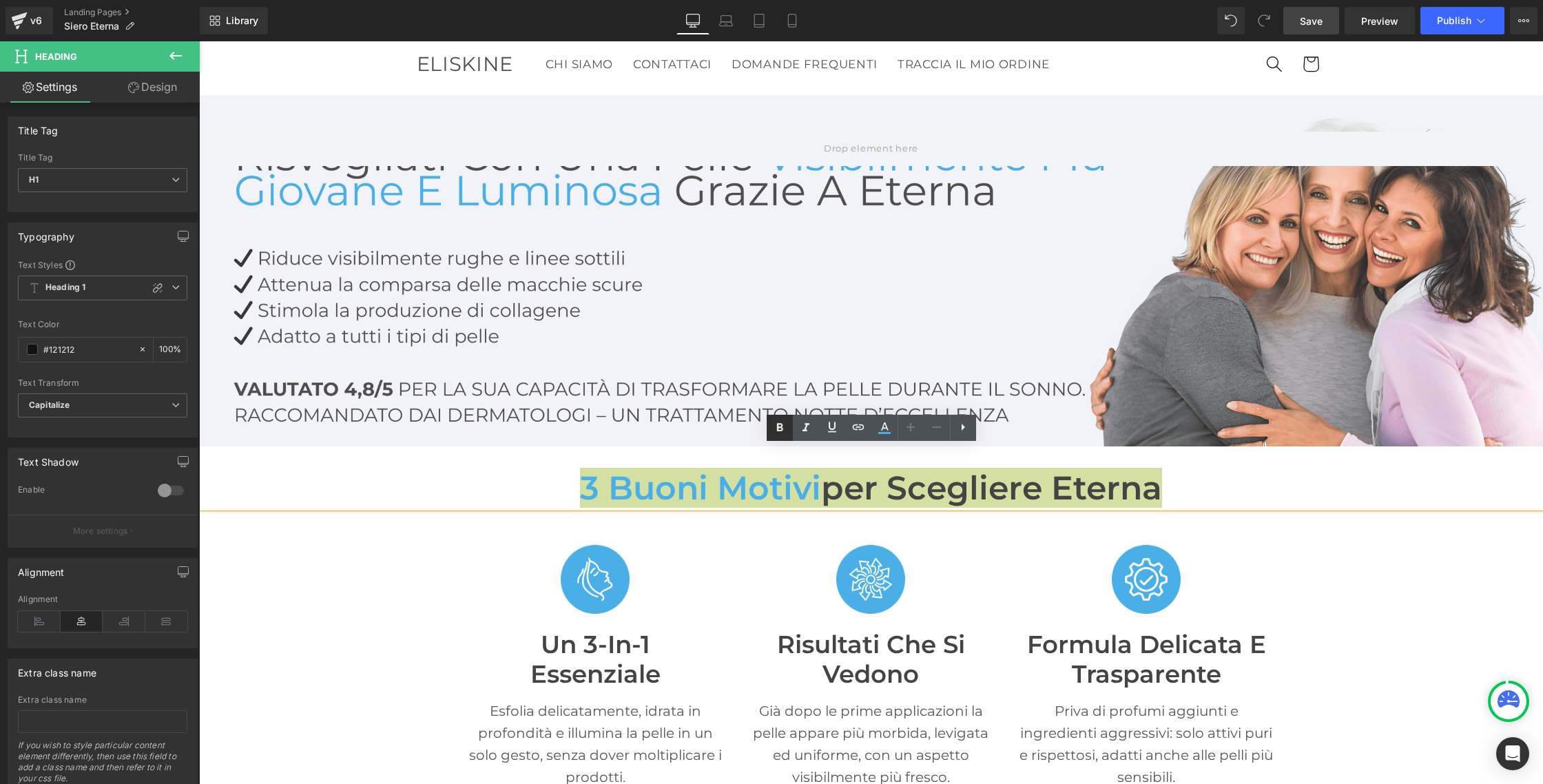
click at [776, 430] on icon at bounding box center [779, 427] width 6 height 9
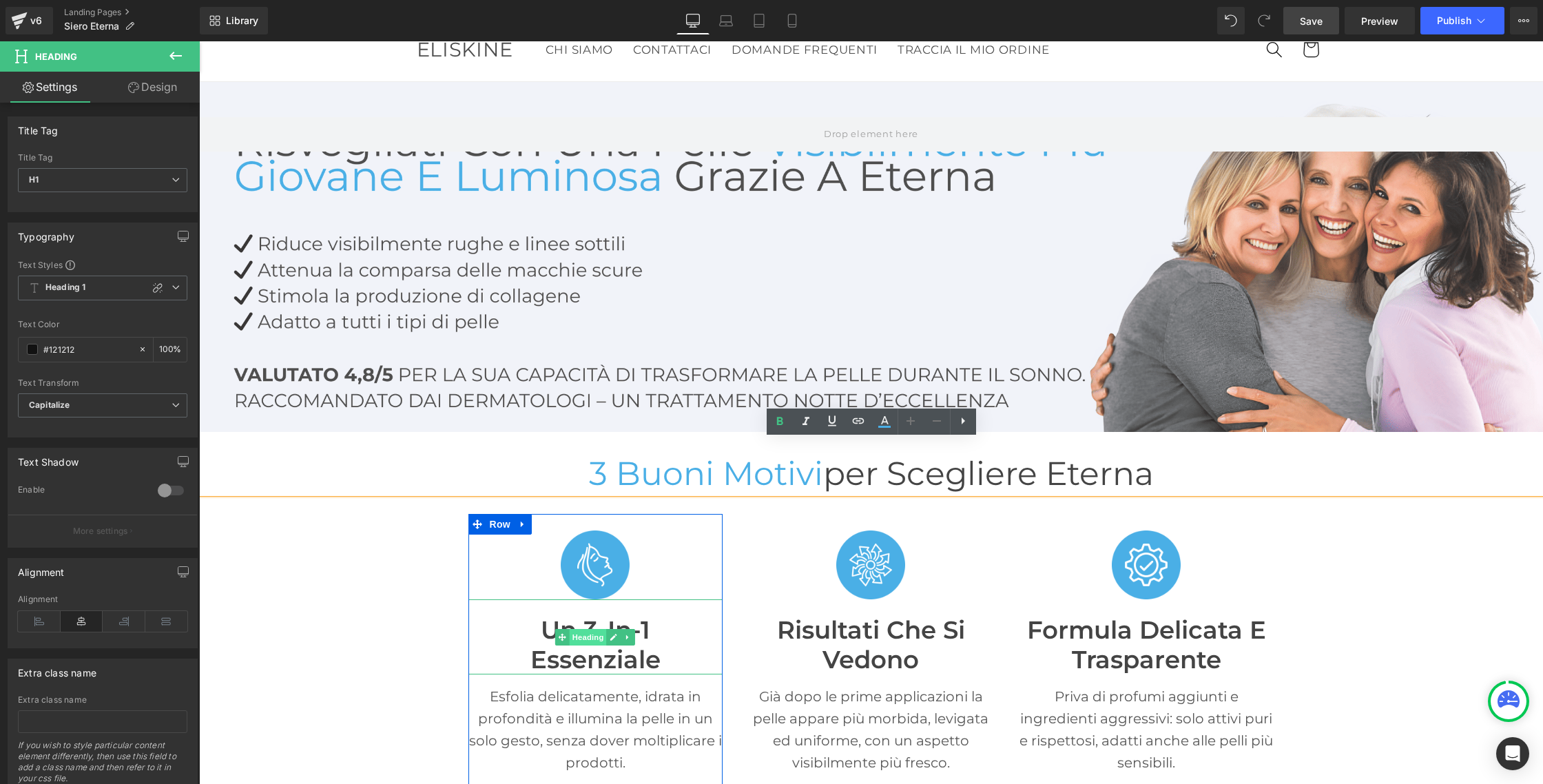
scroll to position [61, 0]
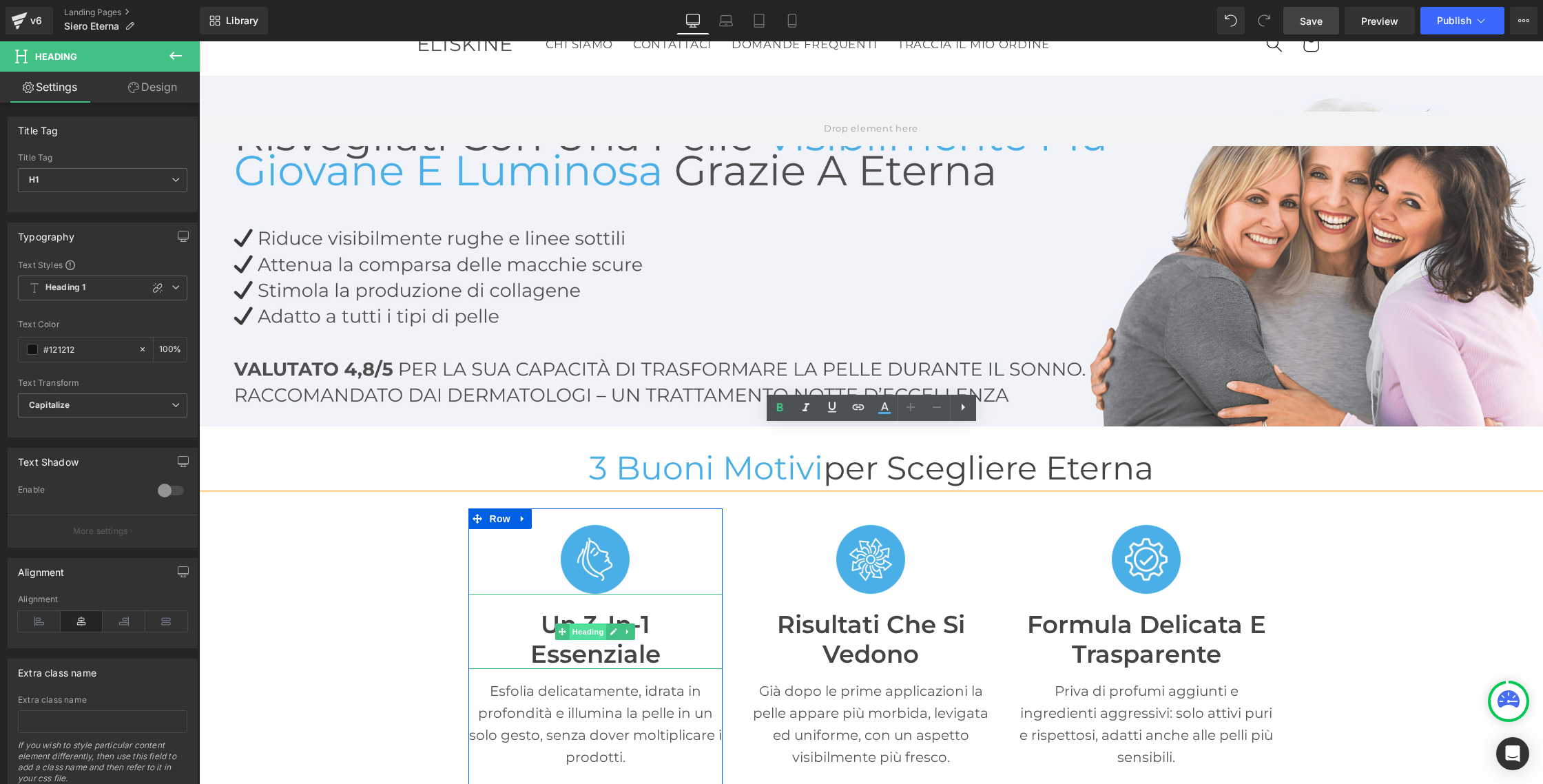
click at [569, 657] on font "essenziale" at bounding box center [595, 653] width 130 height 30
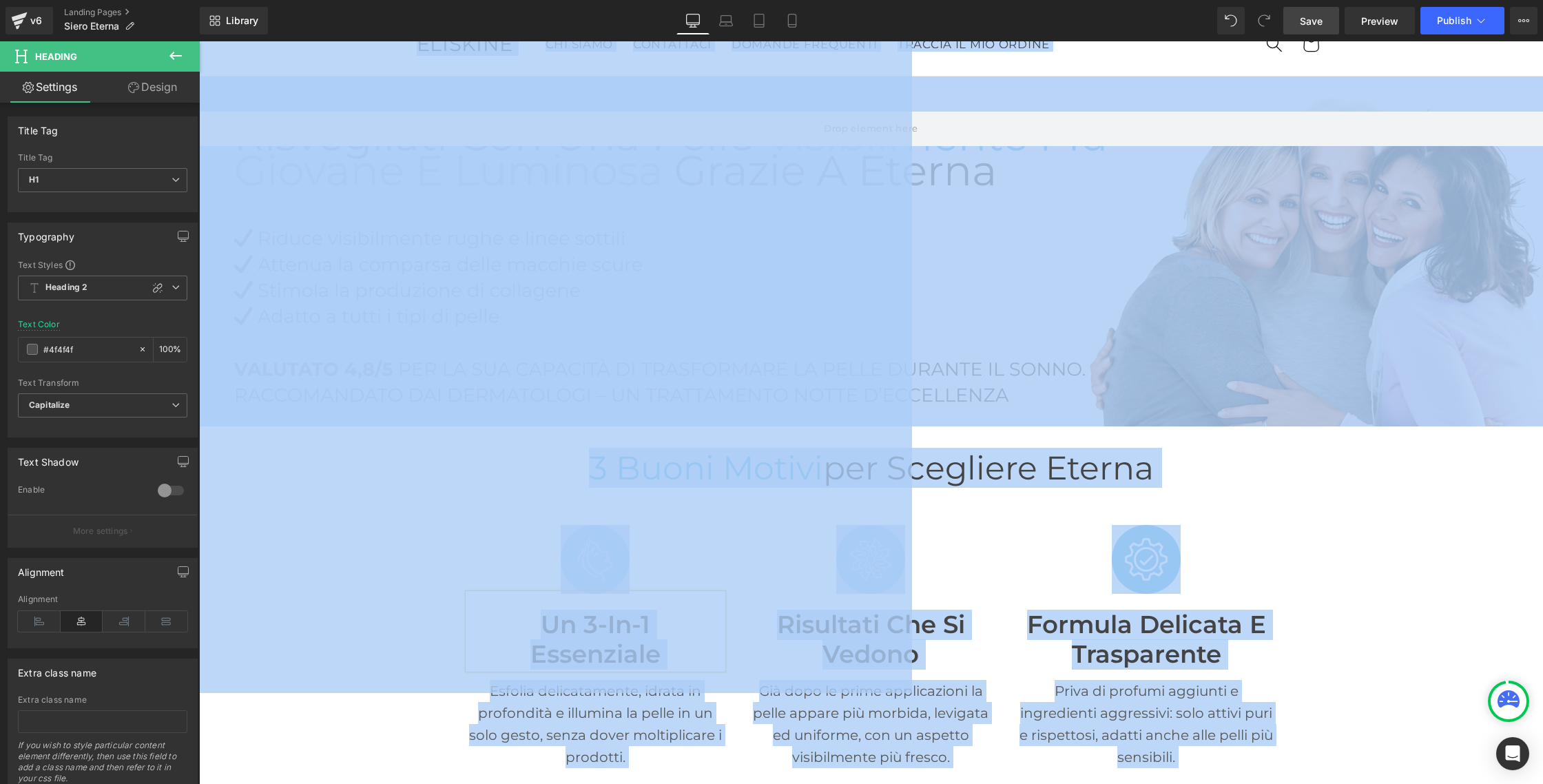
click at [572, 650] on font "essenziale" at bounding box center [595, 653] width 130 height 30
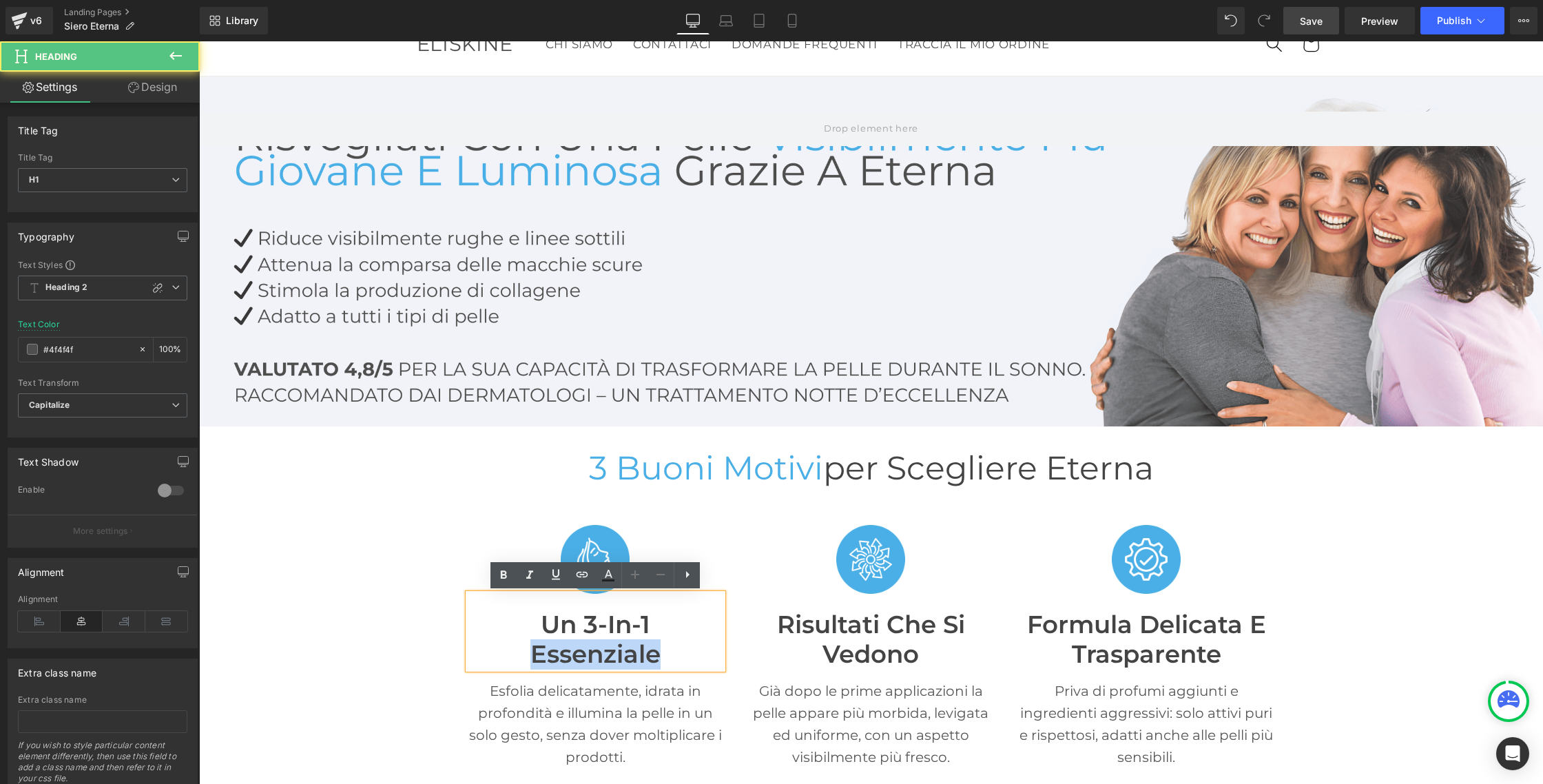
click at [572, 650] on font "essenziale" at bounding box center [595, 653] width 130 height 30
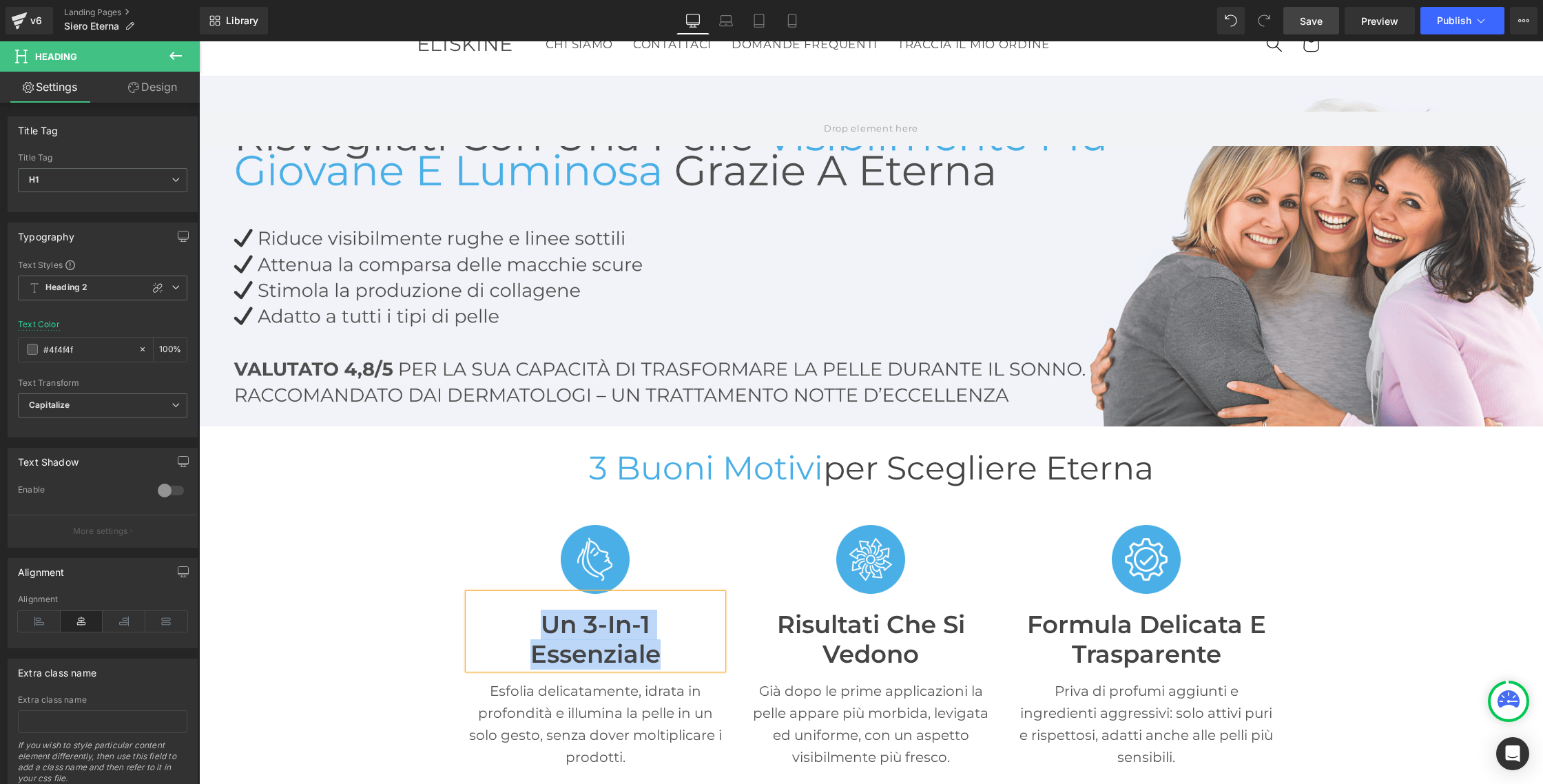
click at [580, 648] on font "essenziale" at bounding box center [595, 653] width 130 height 30
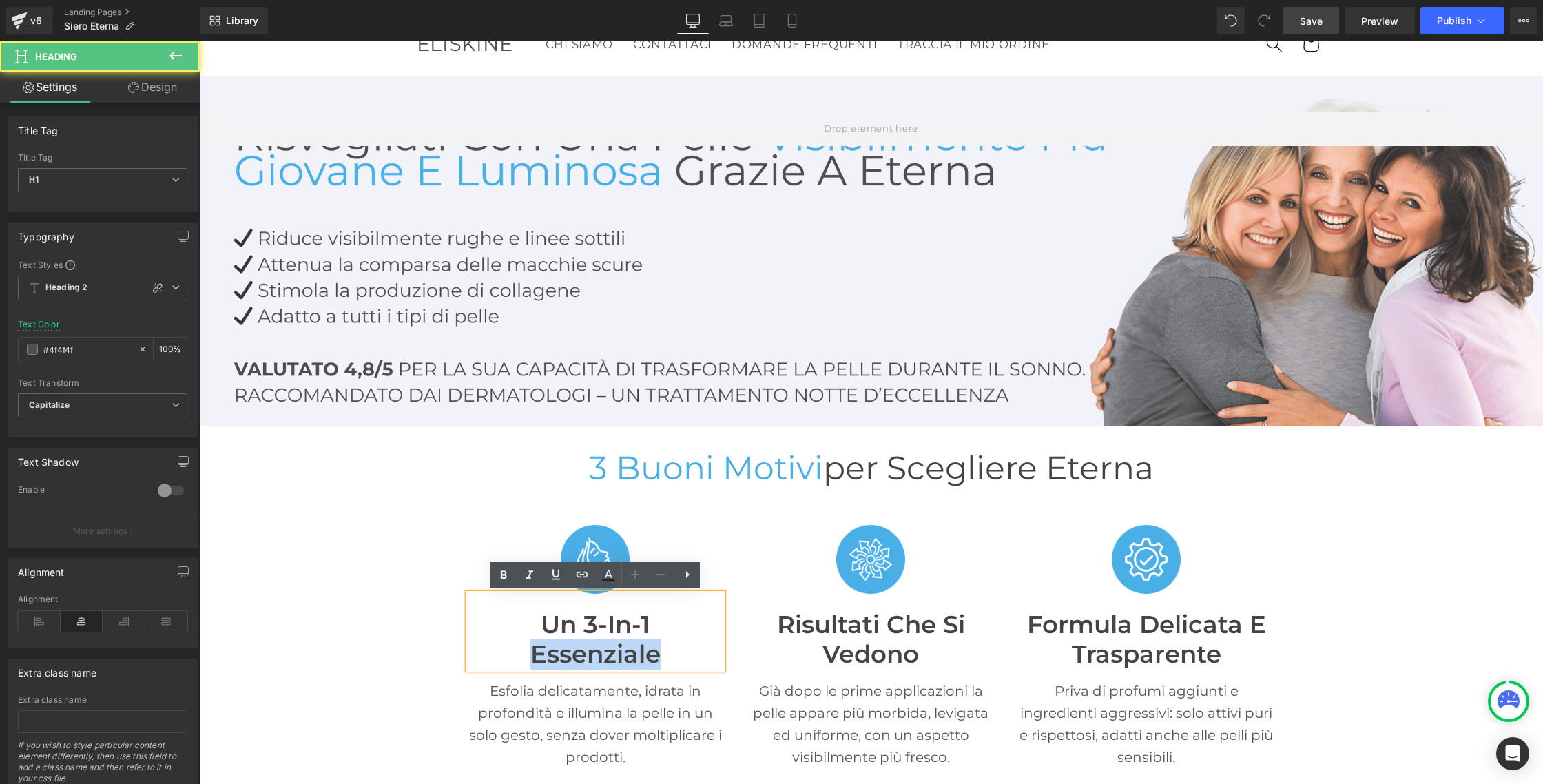
click at [580, 648] on font "essenziale" at bounding box center [595, 653] width 130 height 30
click at [579, 634] on font "Un 3-in-1" at bounding box center [595, 624] width 109 height 30
click at [541, 621] on font "Un 3-in-1" at bounding box center [595, 624] width 109 height 30
drag, startPoint x: 538, startPoint y: 621, endPoint x: 629, endPoint y: 649, distance: 95.2
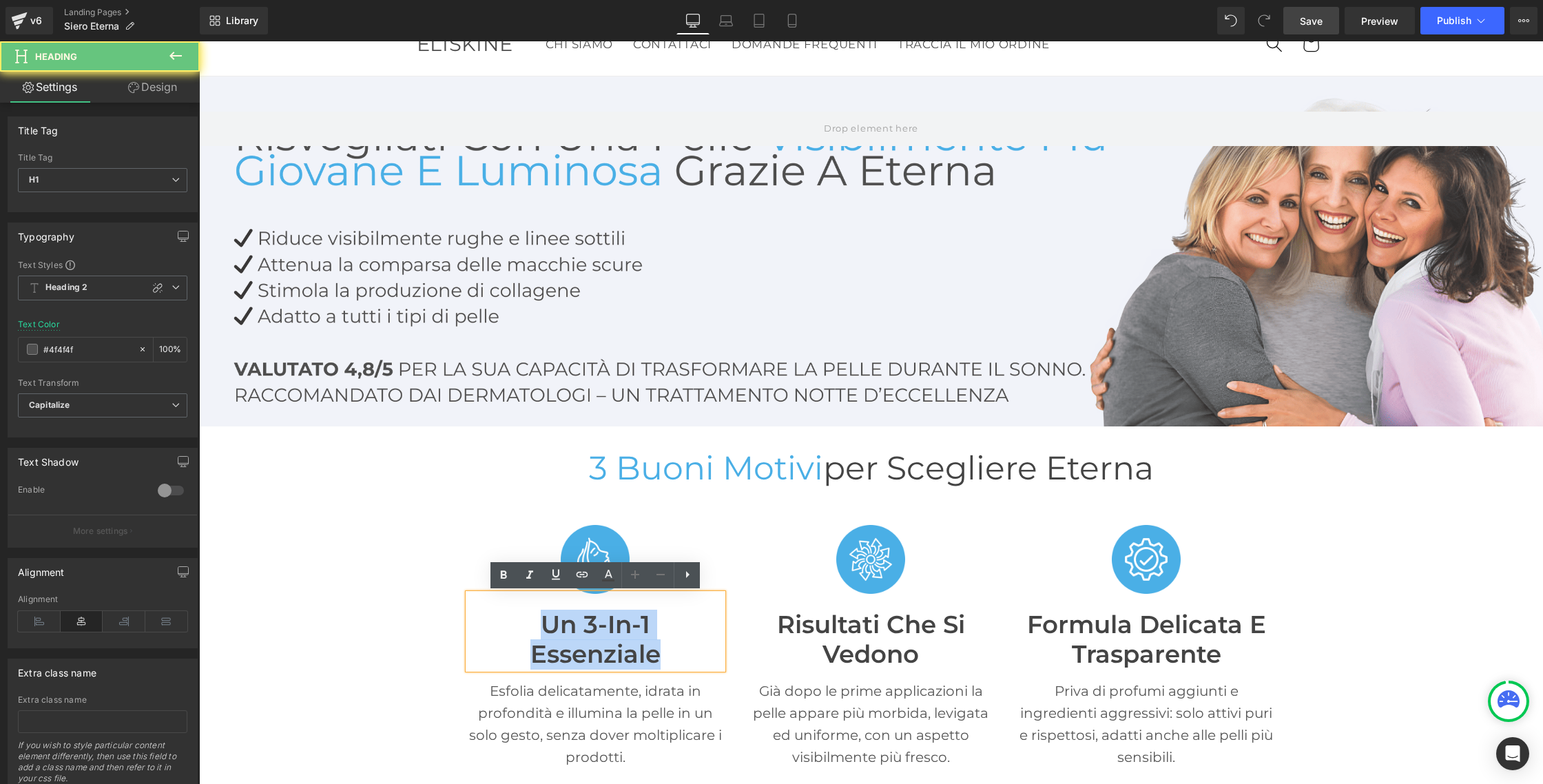
click at [629, 649] on div "Un 3-in-1 essenziale" at bounding box center [595, 631] width 255 height 75
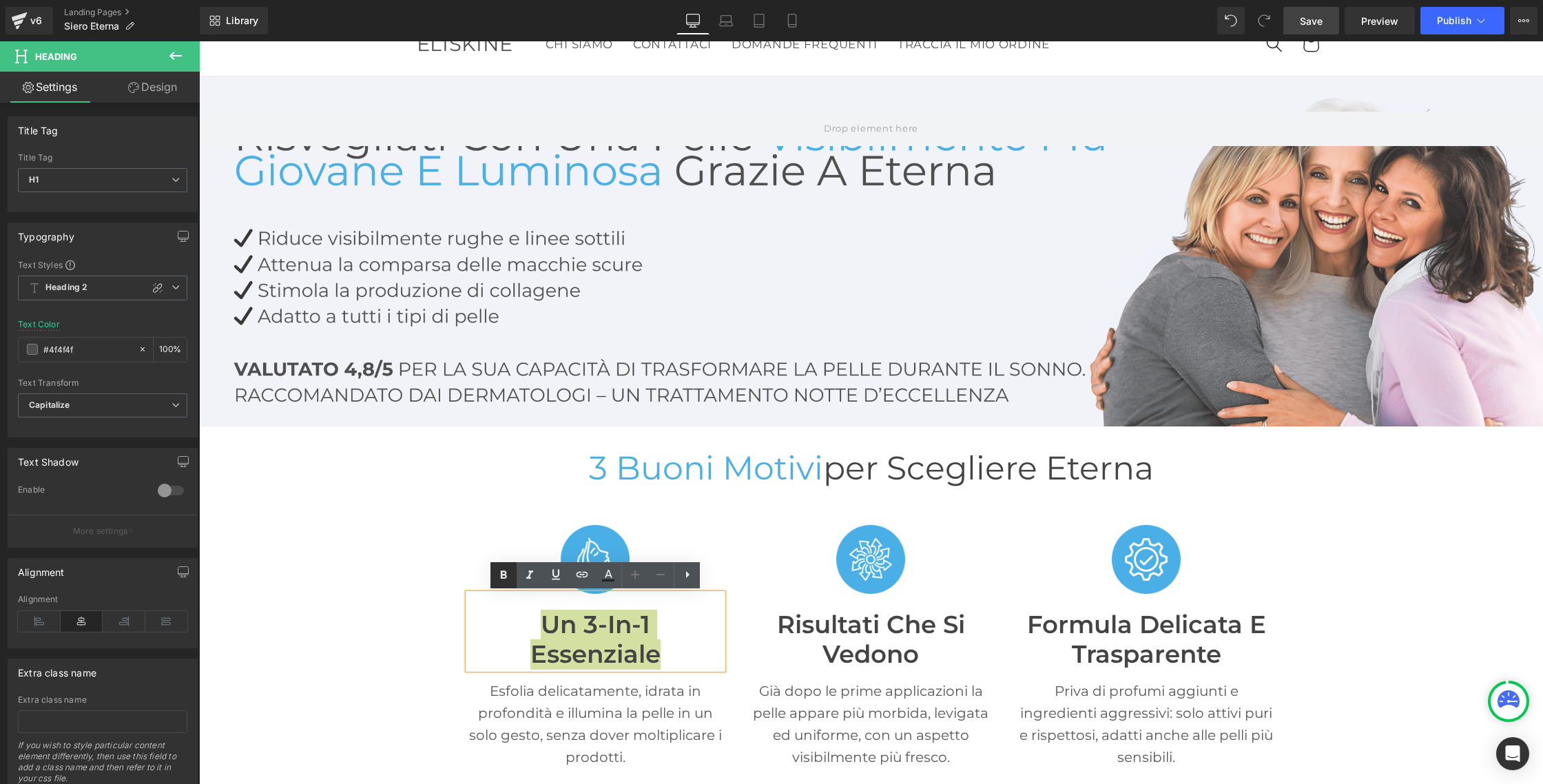
drag, startPoint x: 498, startPoint y: 570, endPoint x: 507, endPoint y: 575, distance: 10.3
click at [499, 570] on icon at bounding box center [503, 575] width 16 height 16
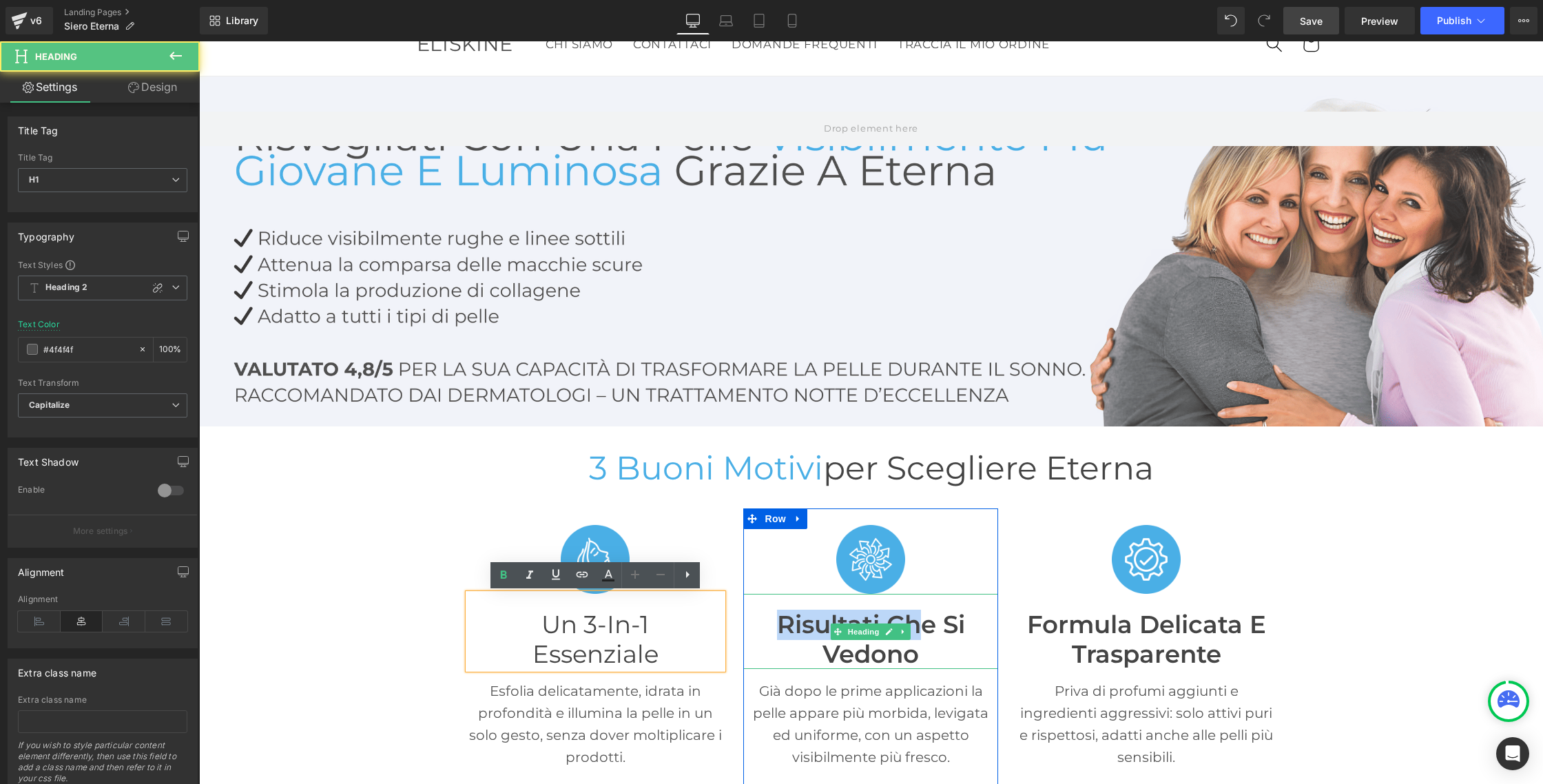
drag, startPoint x: 778, startPoint y: 621, endPoint x: 923, endPoint y: 637, distance: 145.9
click at [923, 637] on font "Risultati che si vedono" at bounding box center [871, 639] width 188 height 59
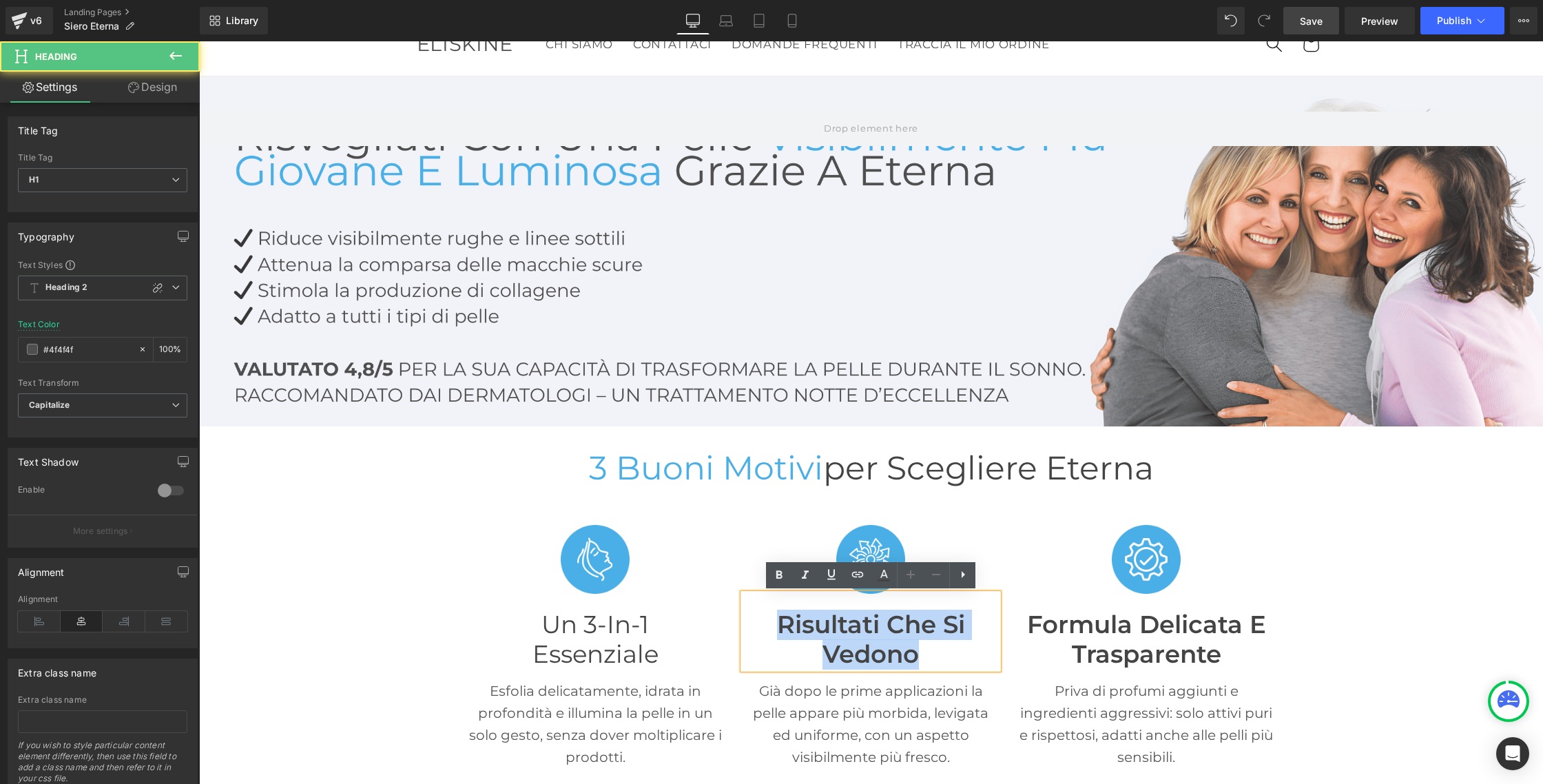
drag, startPoint x: 932, startPoint y: 653, endPoint x: 782, endPoint y: 612, distance: 155.5
click at [782, 612] on h1 "Risultati che si vedono" at bounding box center [870, 639] width 255 height 58
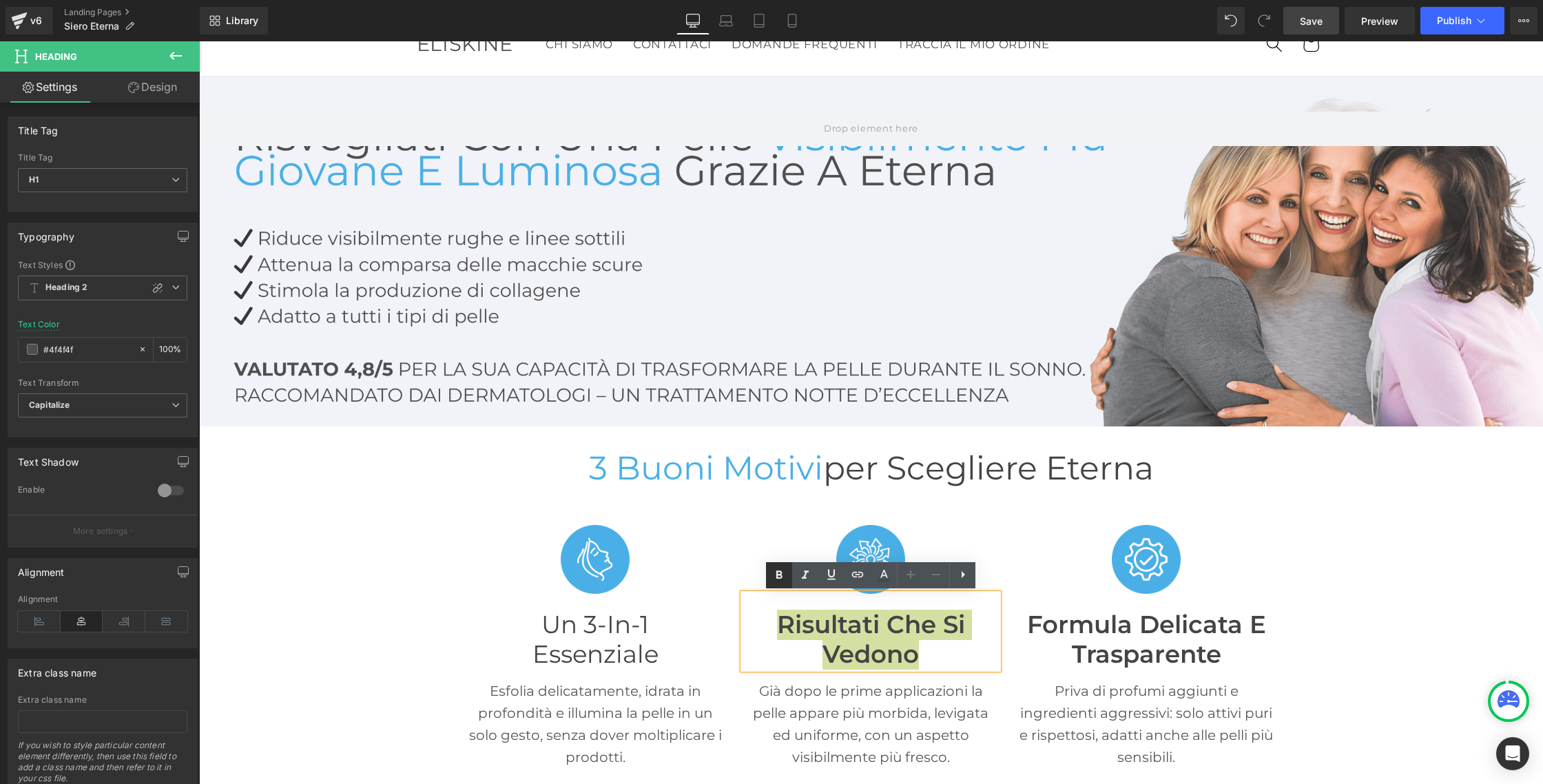
click at [774, 574] on icon at bounding box center [778, 575] width 16 height 16
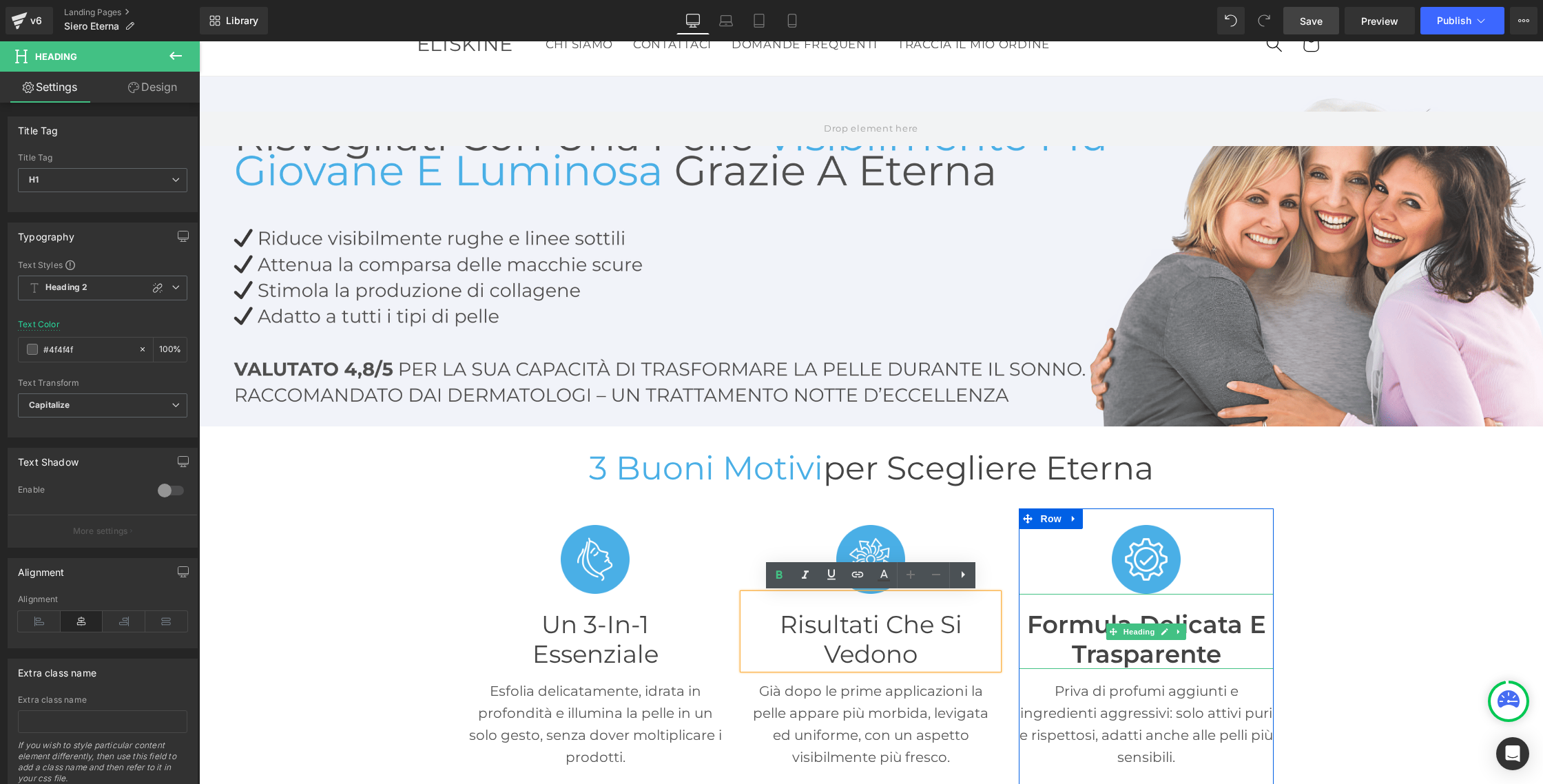
click at [1074, 627] on font "Formula delicata e trasparente" at bounding box center [1146, 639] width 239 height 59
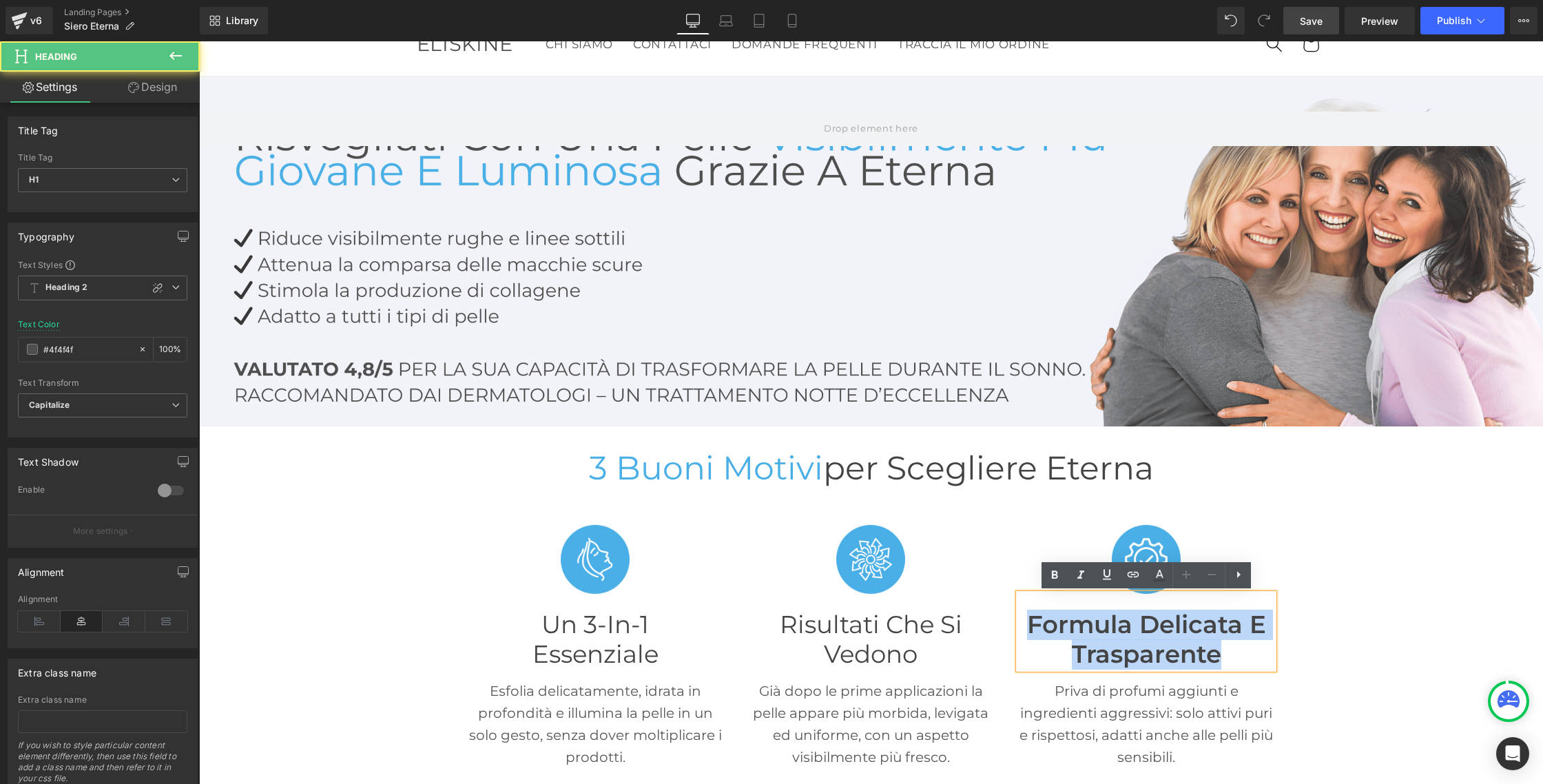
drag, startPoint x: 1030, startPoint y: 624, endPoint x: 1201, endPoint y: 642, distance: 171.9
click at [1225, 650] on h1 "Formula delicata e trasparente" at bounding box center [1145, 639] width 255 height 58
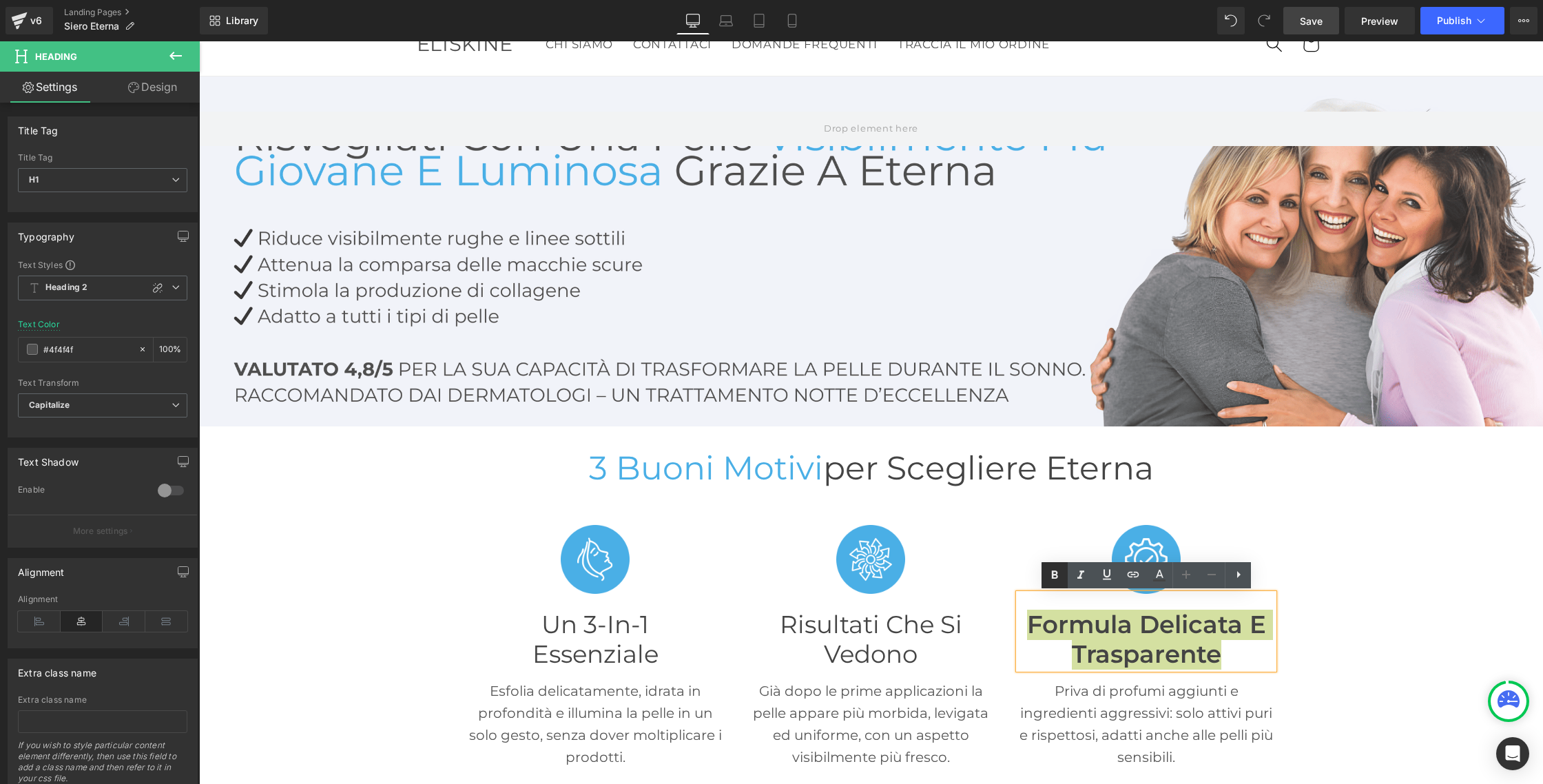
click at [1054, 574] on icon at bounding box center [1054, 574] width 6 height 9
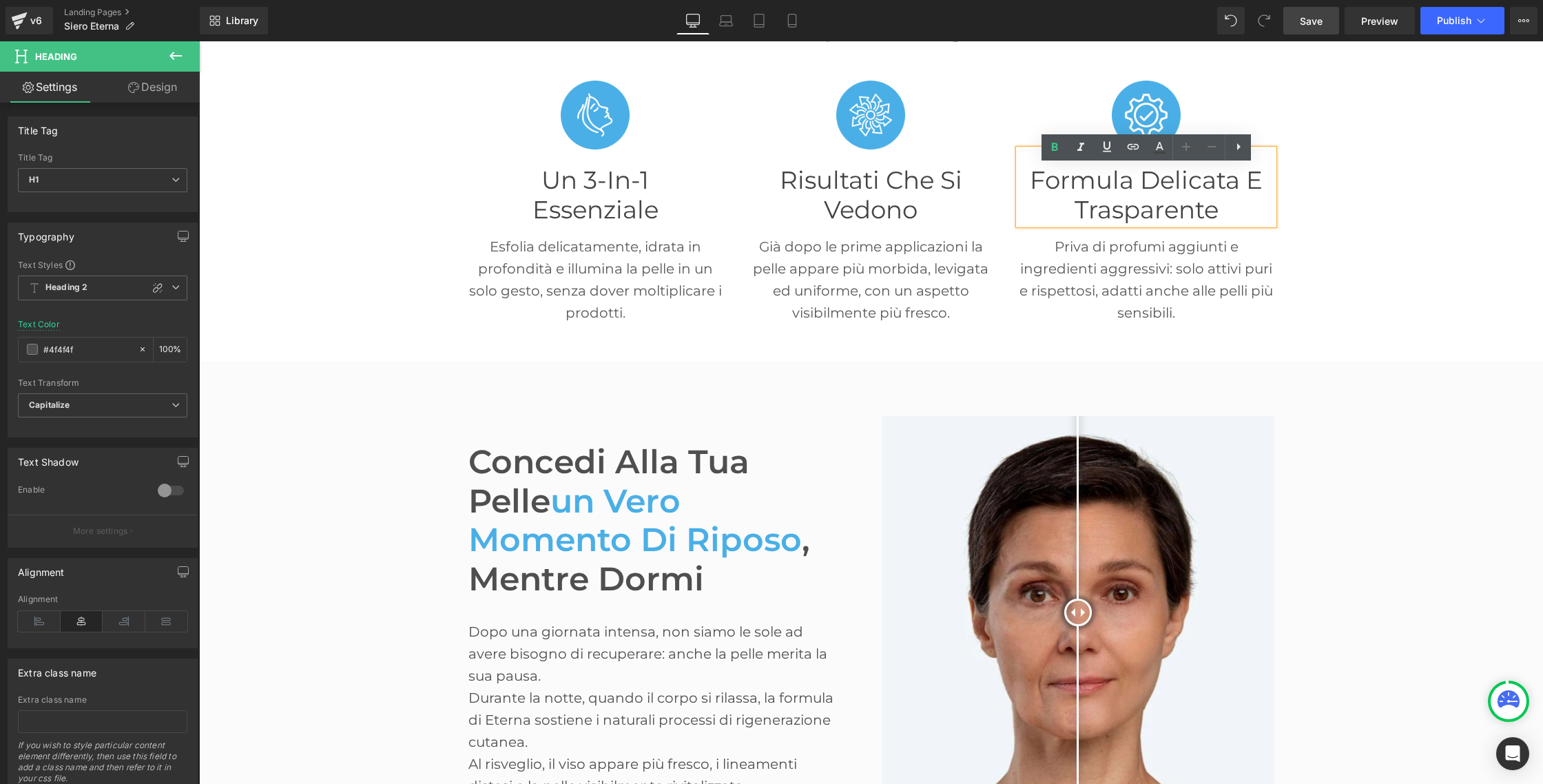
scroll to position [569, 0]
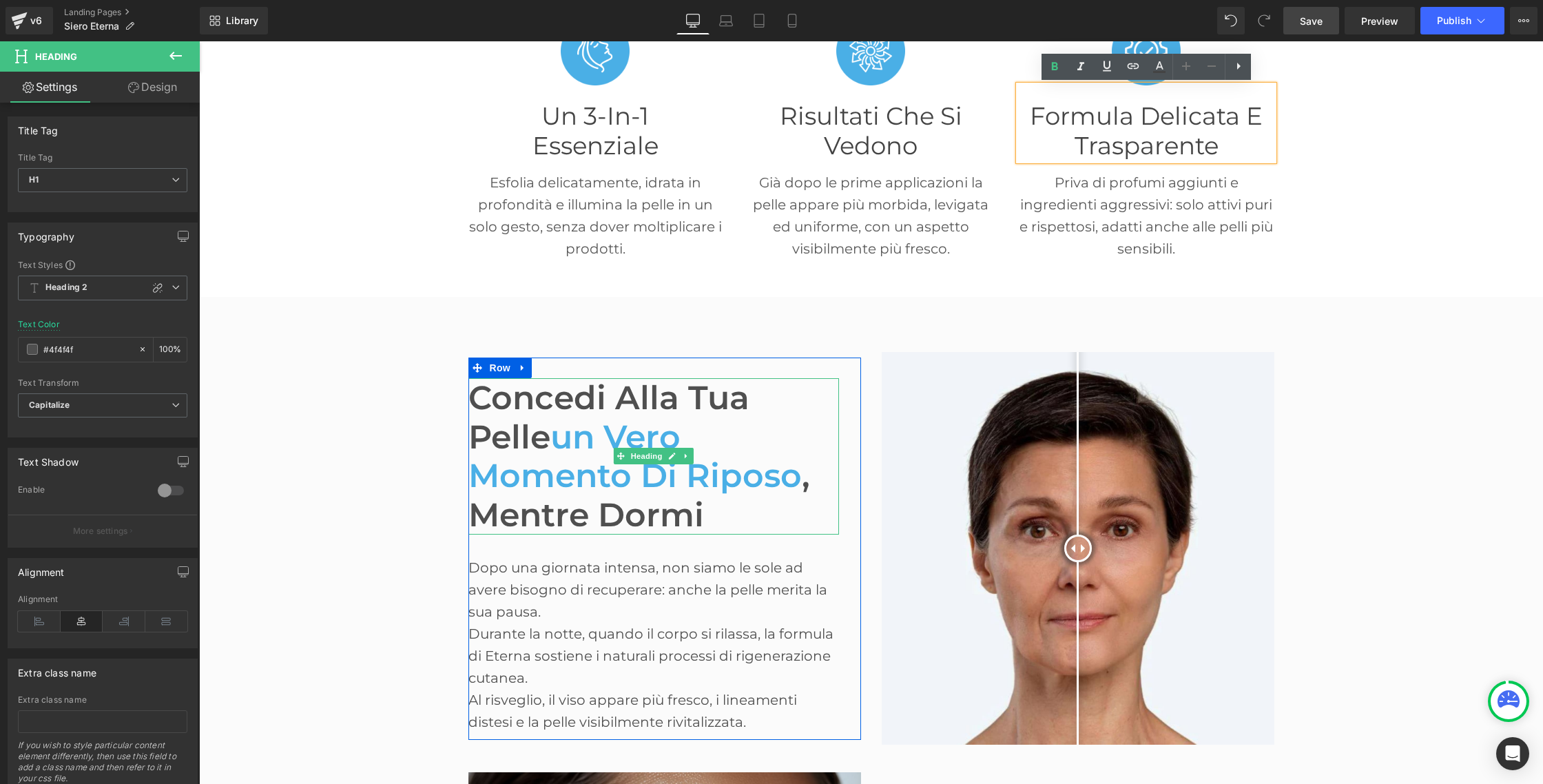
click at [547, 442] on h1 "Concedi alla tua pelle un vero momento di riposo , mentre dormi" at bounding box center [653, 457] width 371 height 157
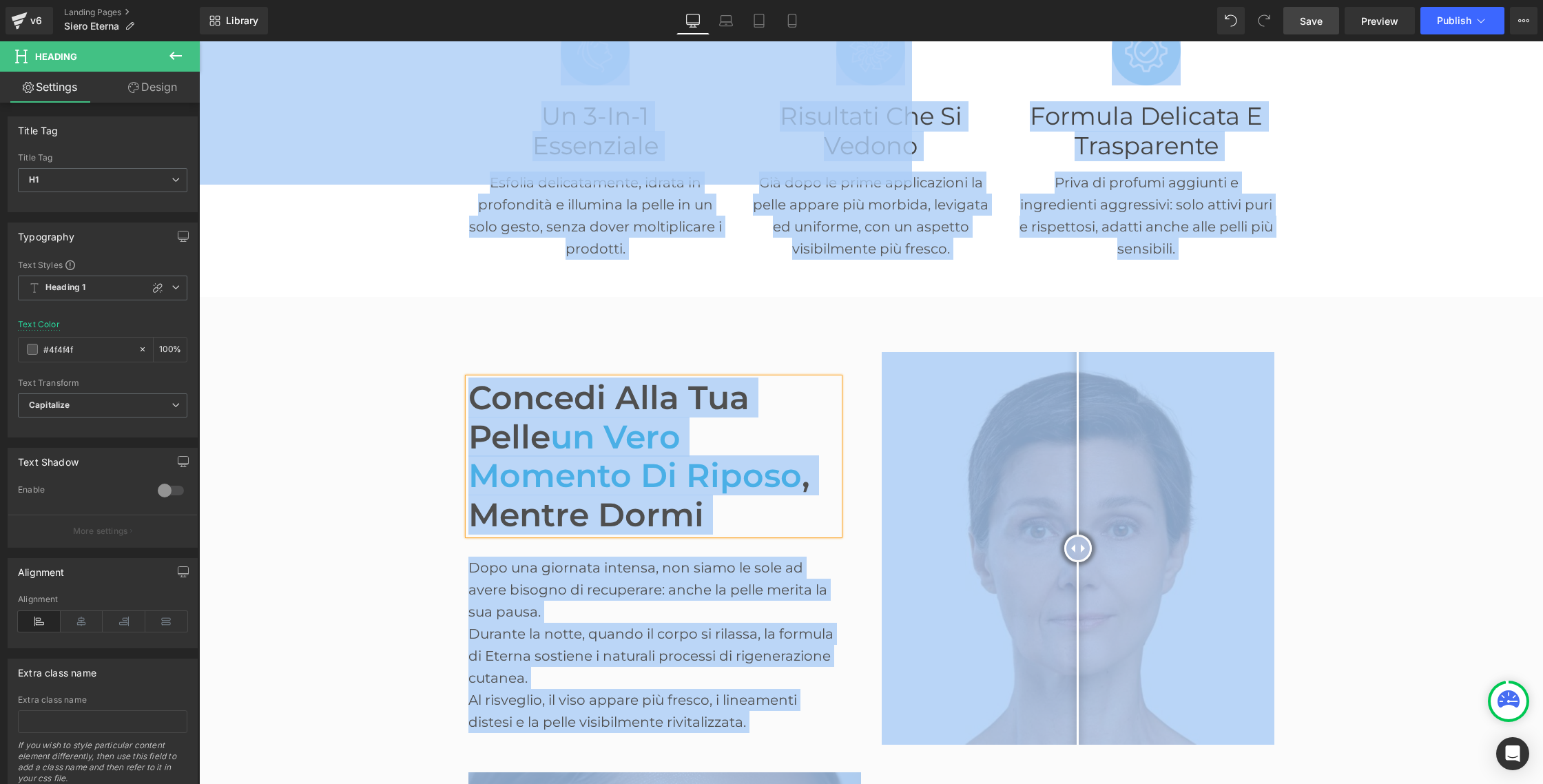
click at [546, 437] on h1 "Concedi alla tua pelle un vero momento di riposo , mentre dormi" at bounding box center [653, 457] width 371 height 157
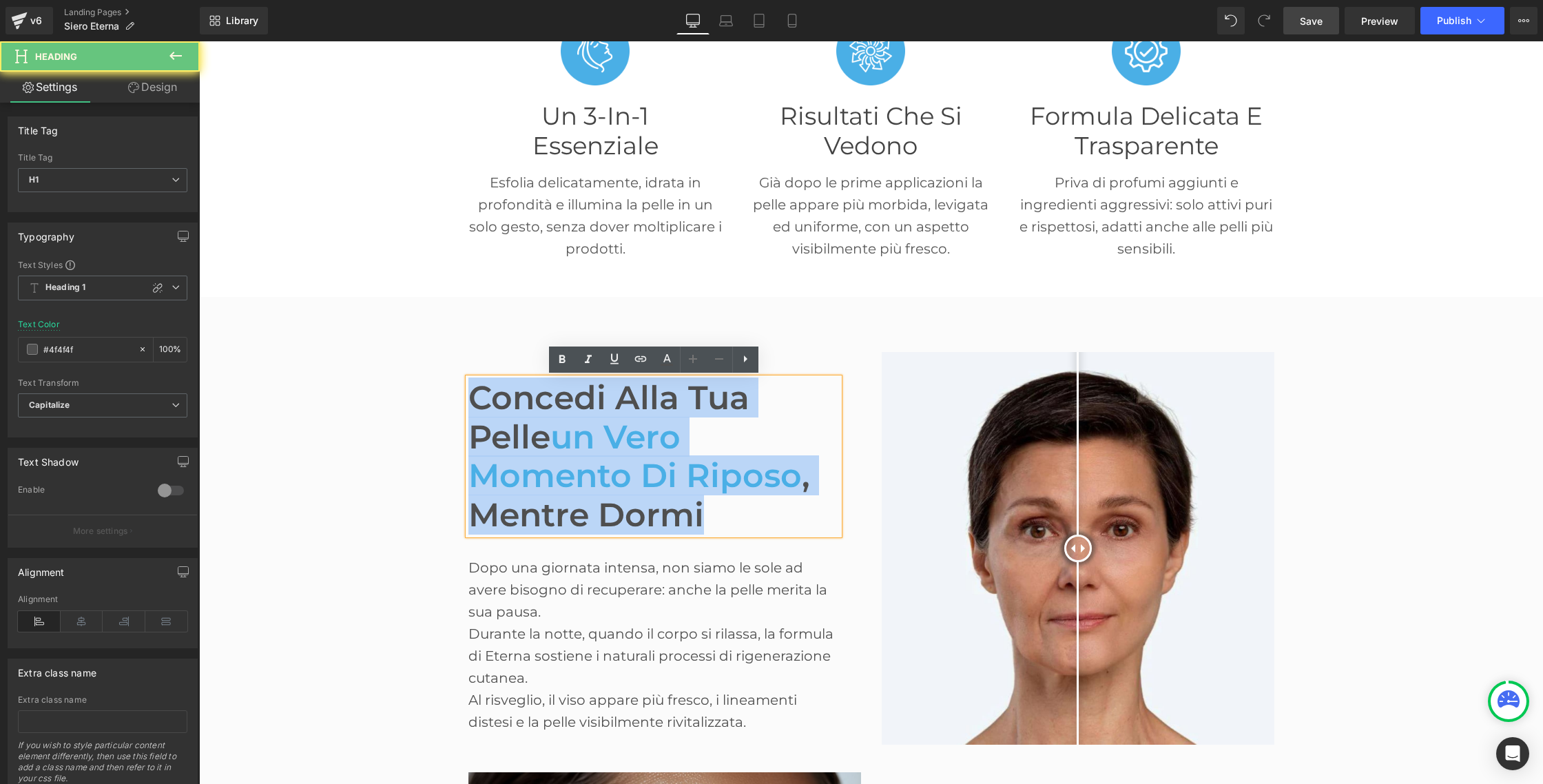
click at [546, 437] on h1 "Concedi alla tua pelle un vero momento di riposo , mentre dormi" at bounding box center [653, 457] width 371 height 157
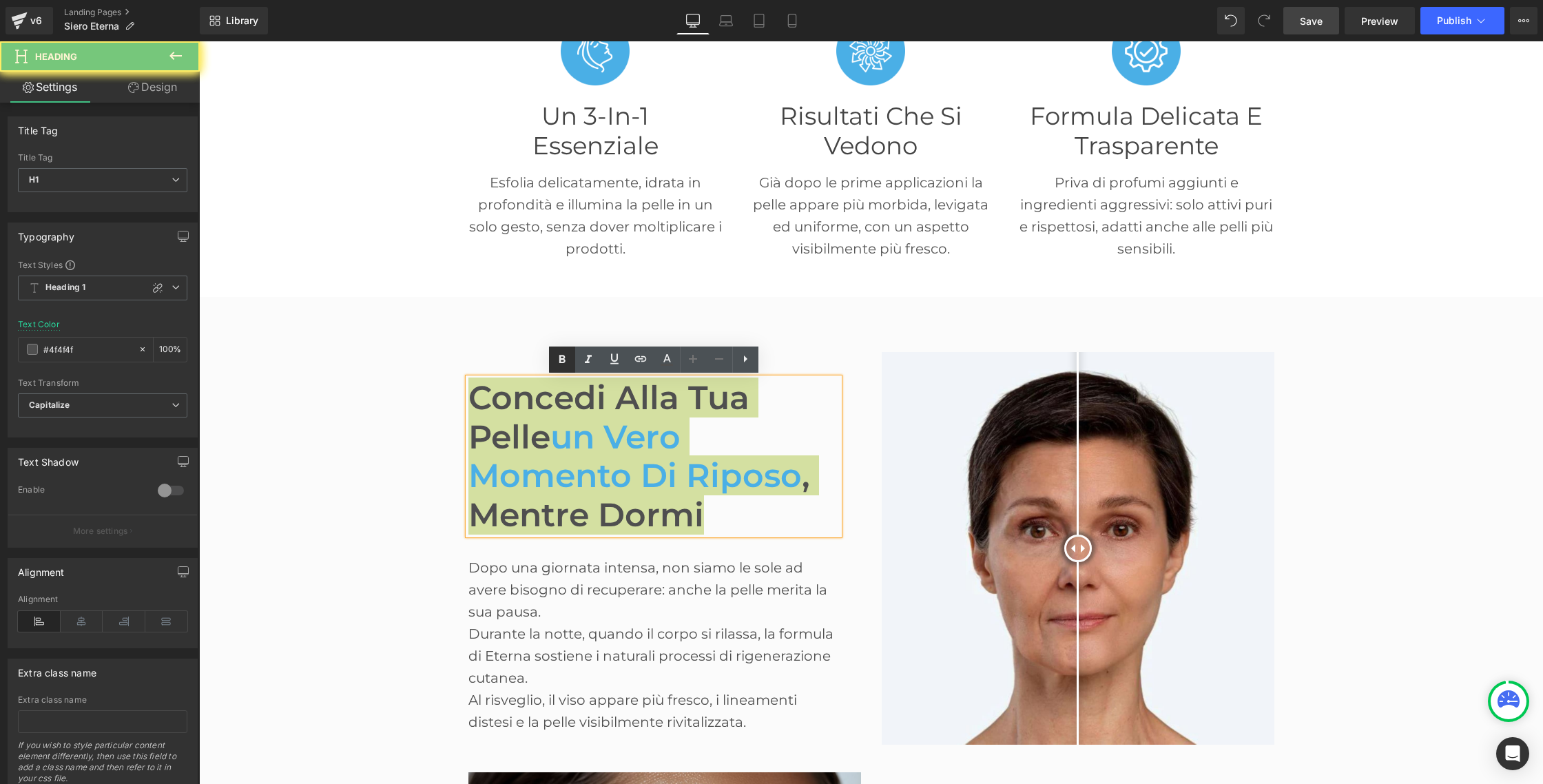
click at [561, 357] on icon at bounding box center [561, 359] width 16 height 16
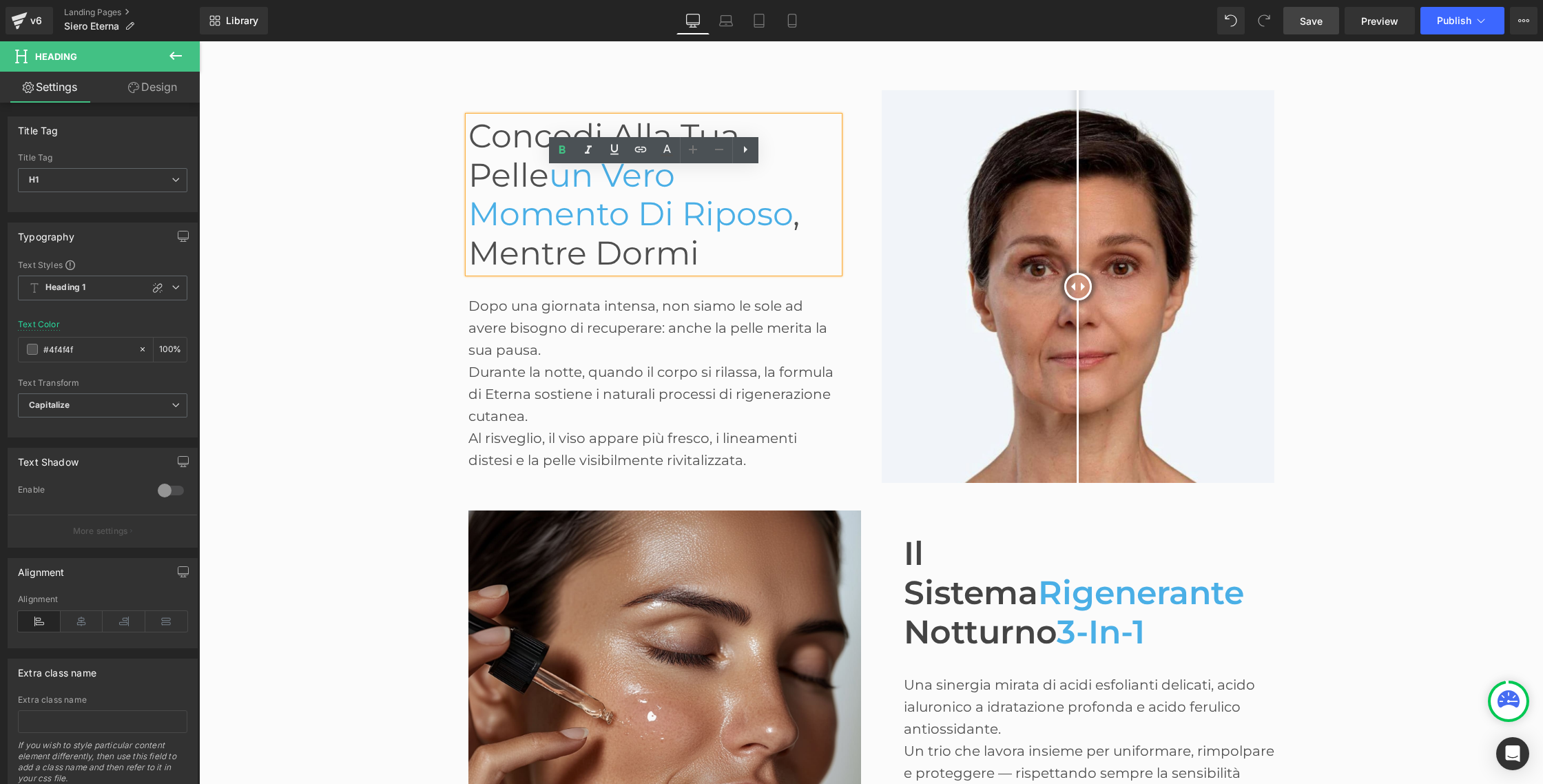
scroll to position [854, 0]
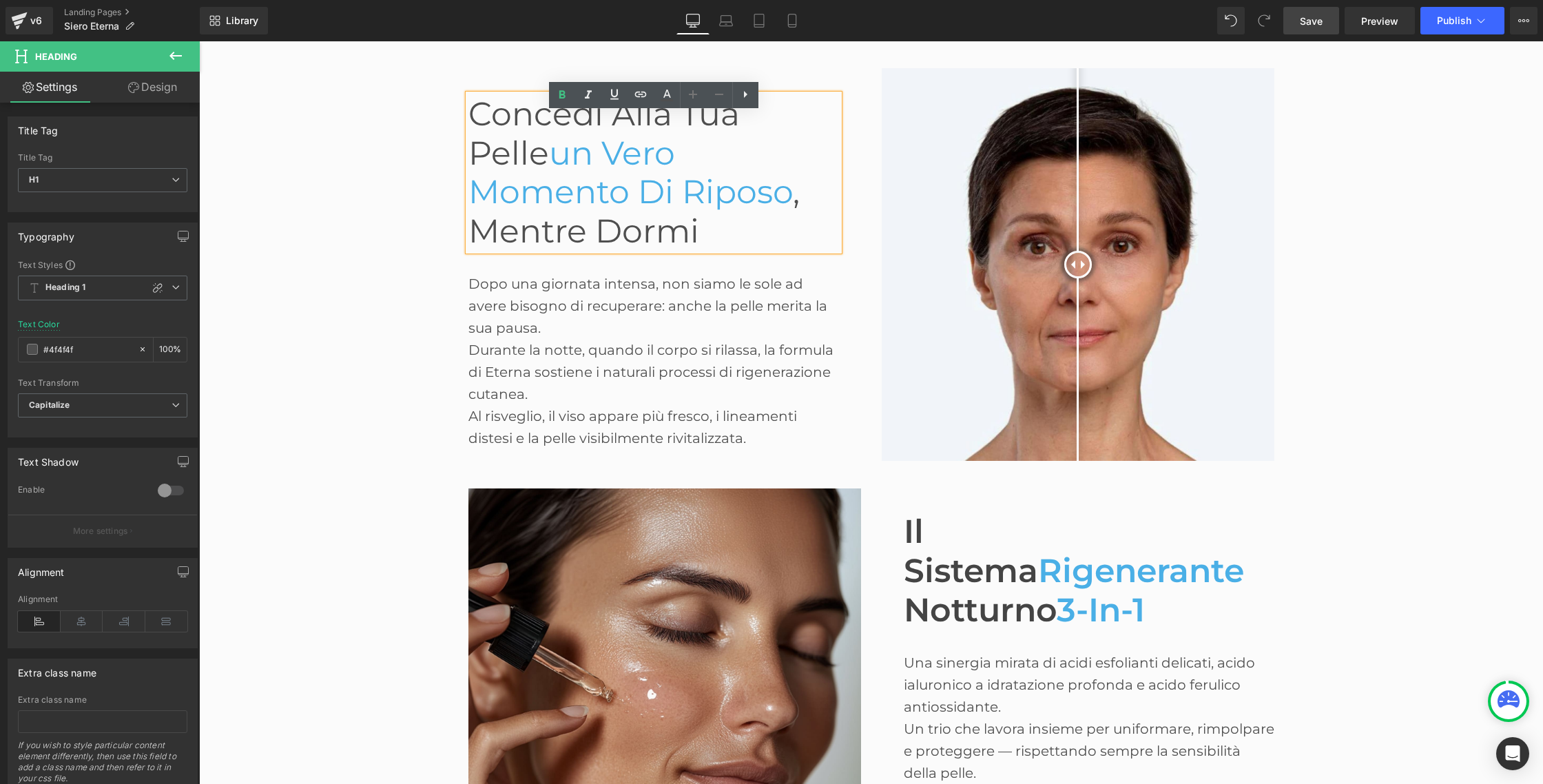
click at [962, 600] on span "Notturno" at bounding box center [980, 609] width 153 height 40
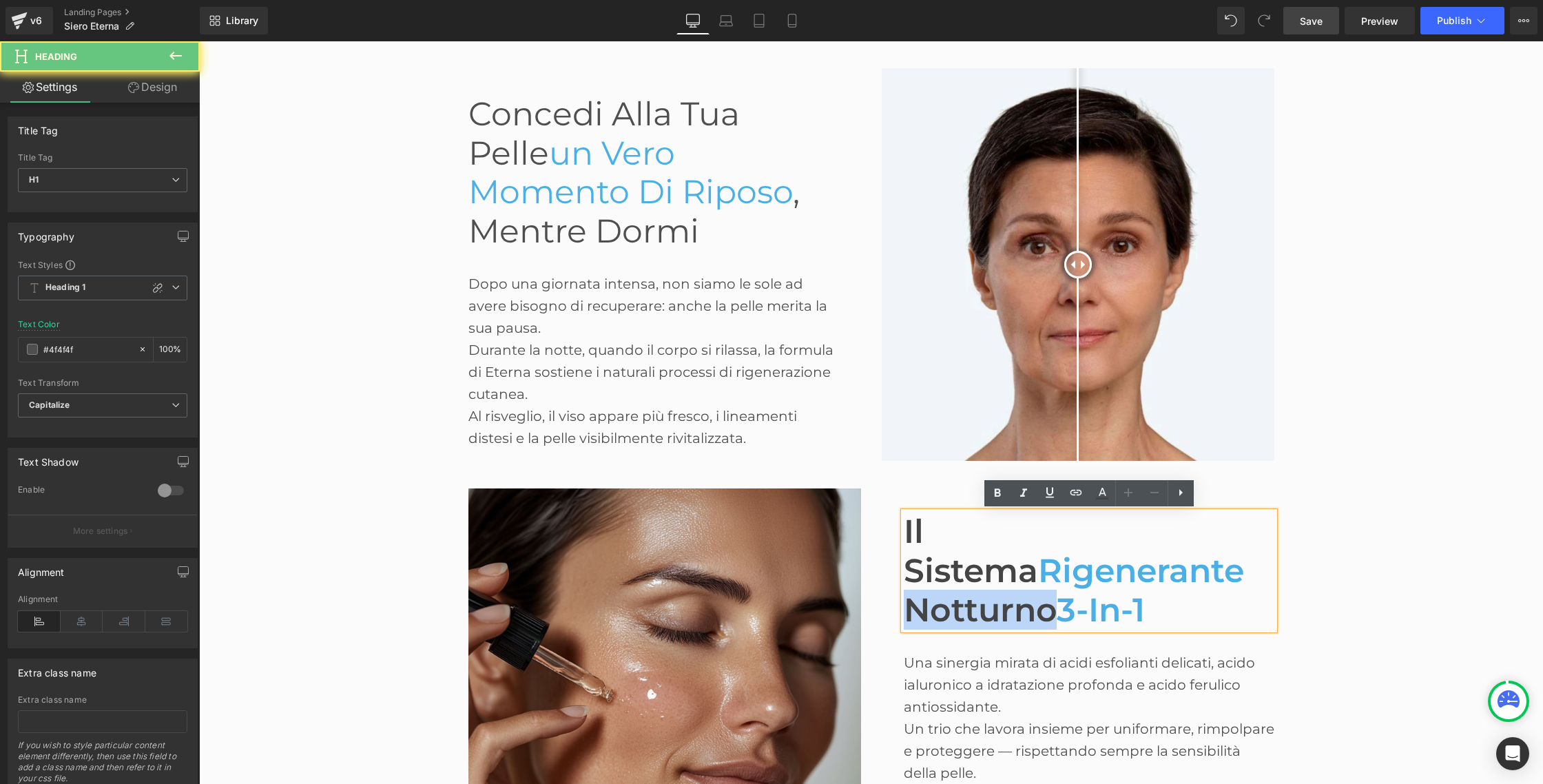
click at [962, 600] on span "Notturno" at bounding box center [980, 609] width 153 height 40
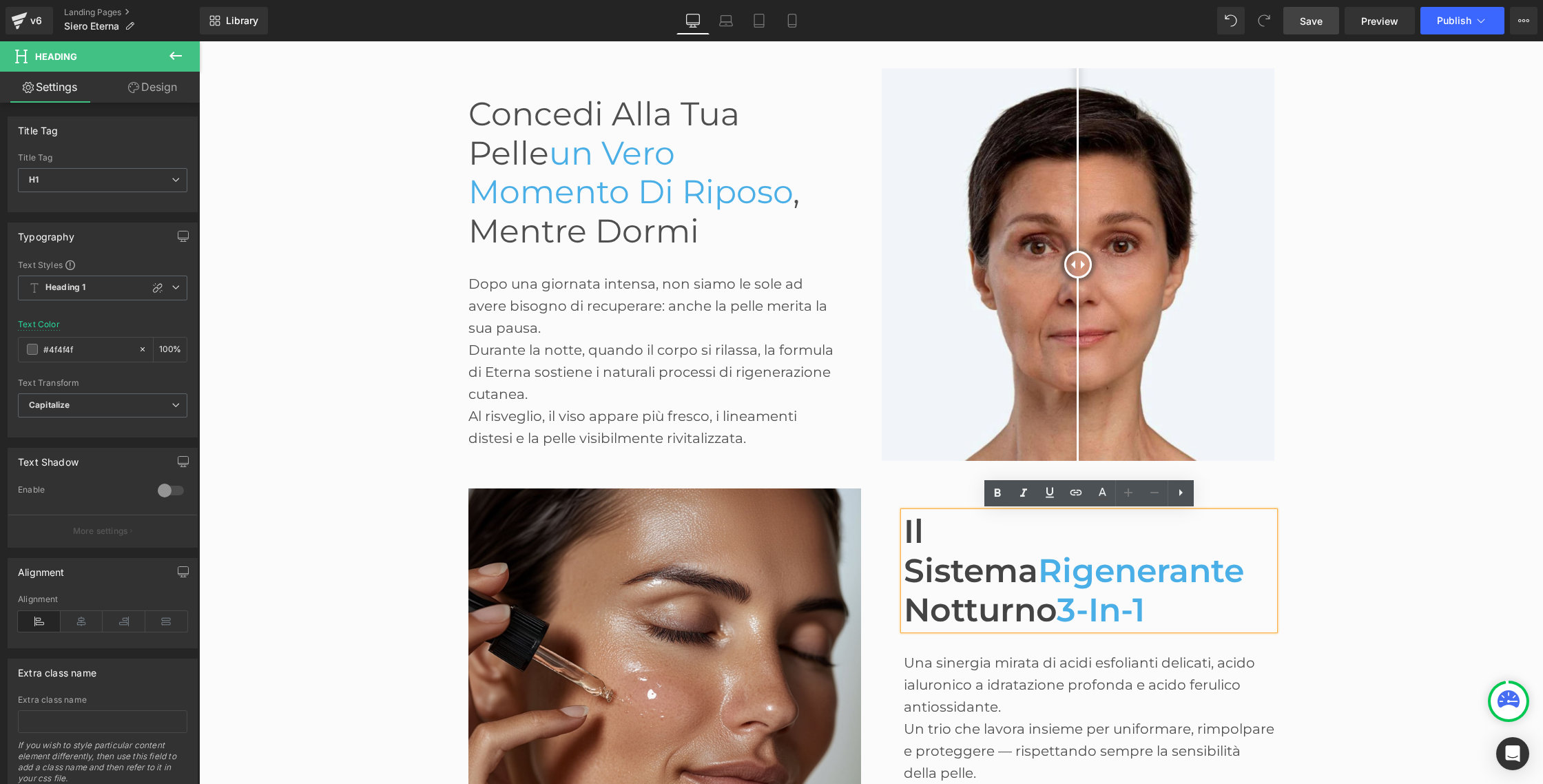
click at [992, 545] on span "Il Sistema" at bounding box center [970, 551] width 135 height 79
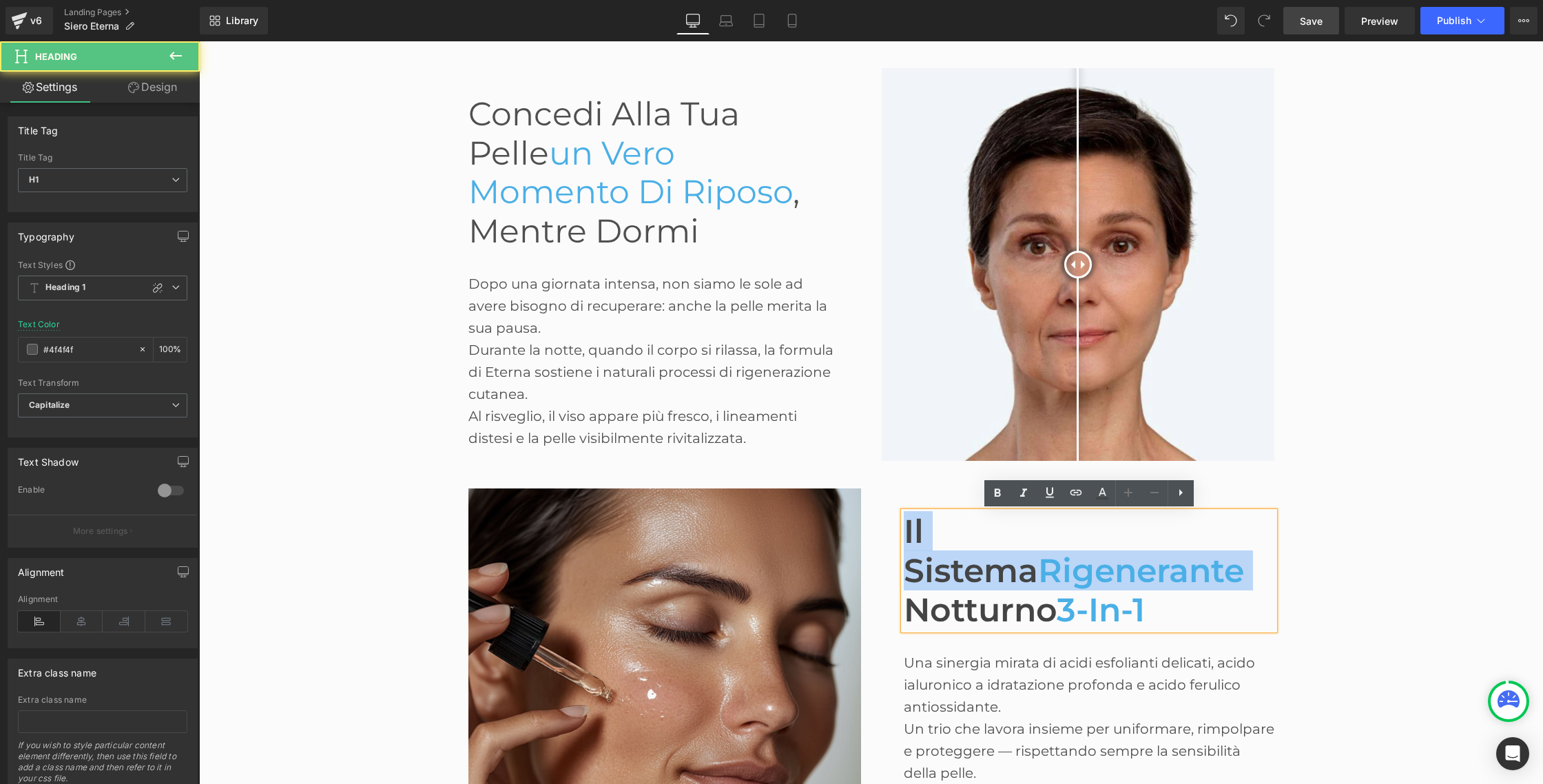
click at [992, 545] on span "Il Sistema" at bounding box center [970, 551] width 135 height 79
click at [1038, 553] on span "Rigenerante" at bounding box center [1140, 569] width 206 height 40
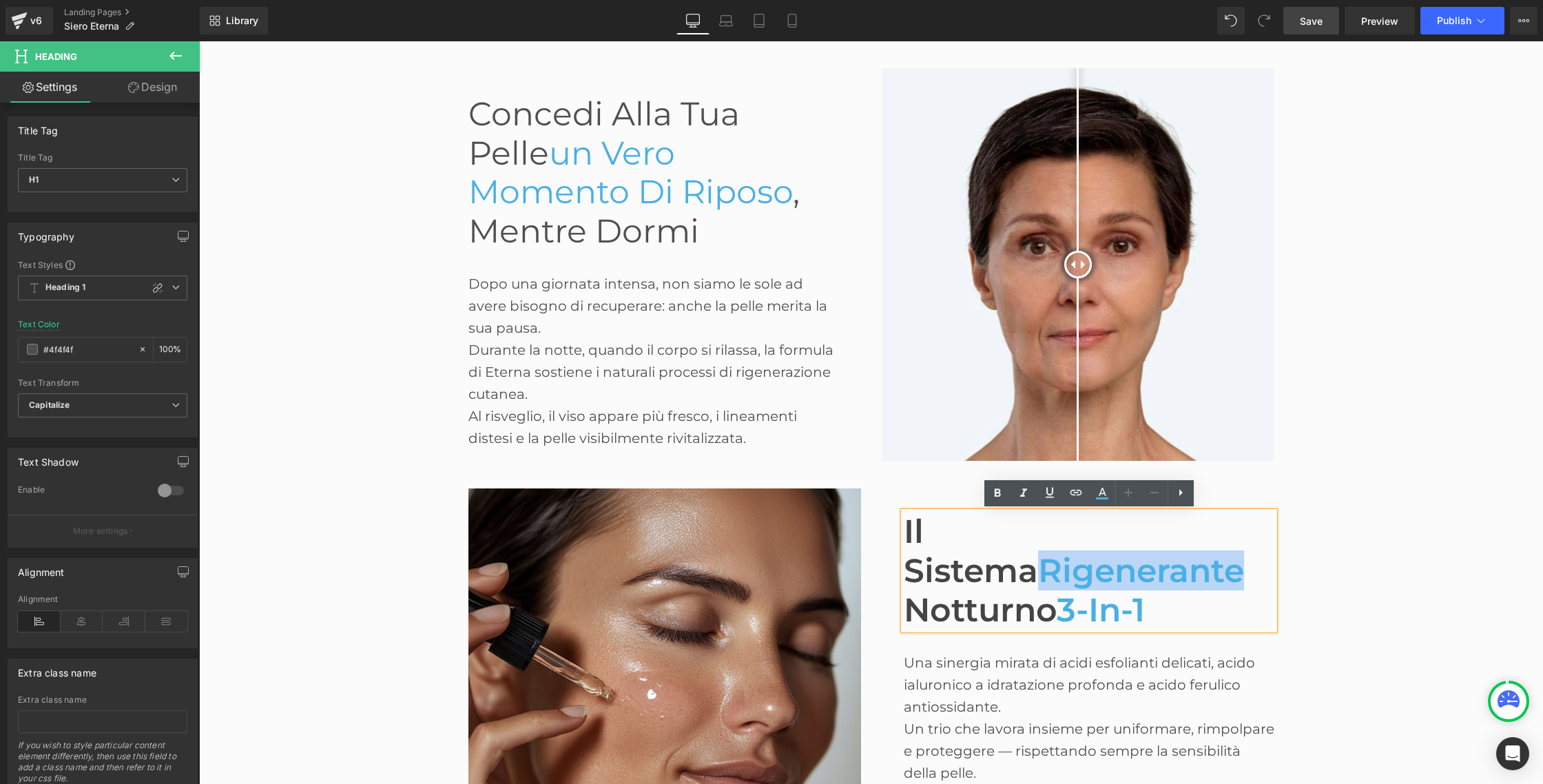
click at [1038, 553] on span "Rigenerante" at bounding box center [1140, 569] width 206 height 40
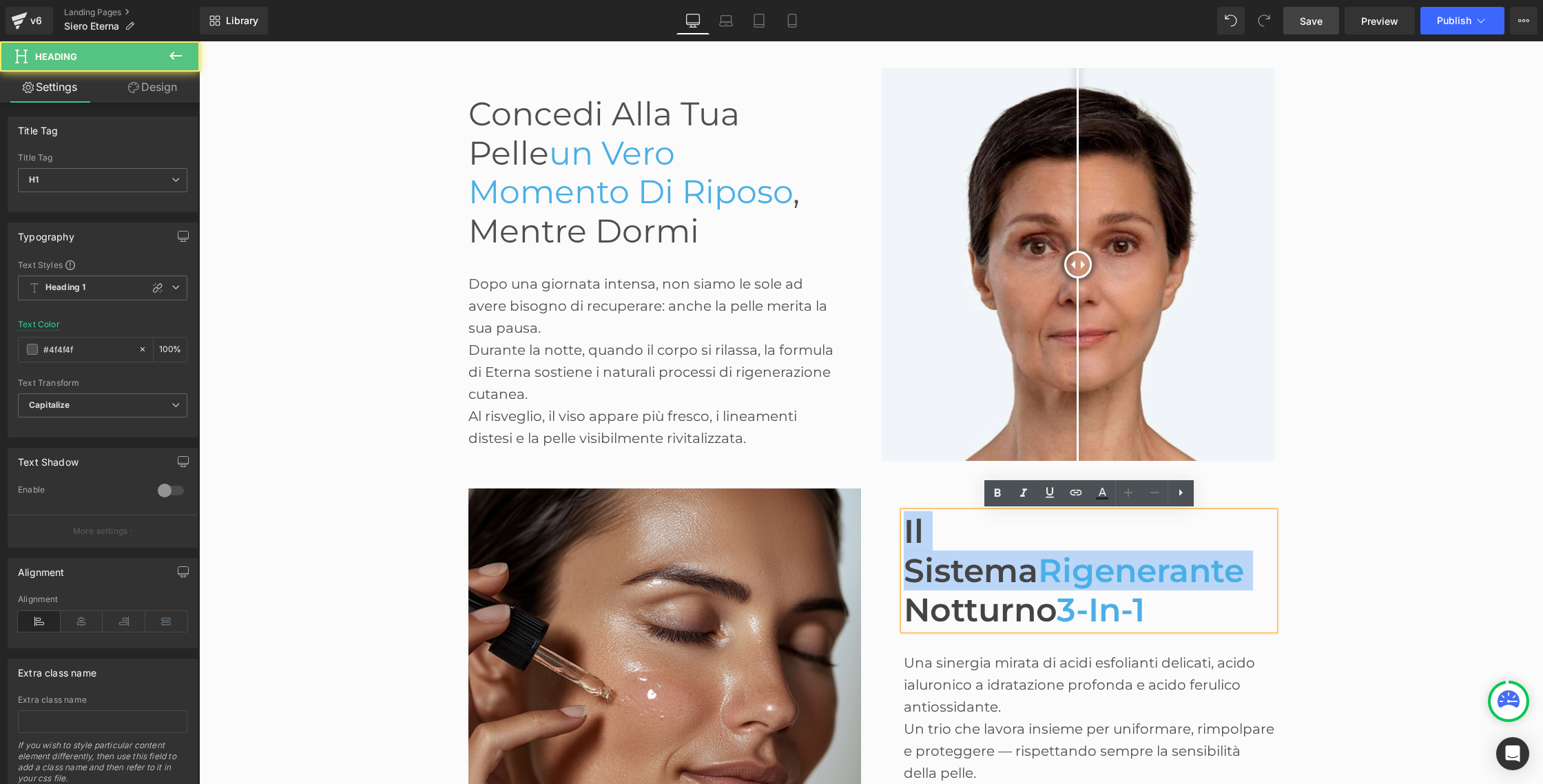
click at [1038, 553] on span "Rigenerante" at bounding box center [1140, 569] width 206 height 40
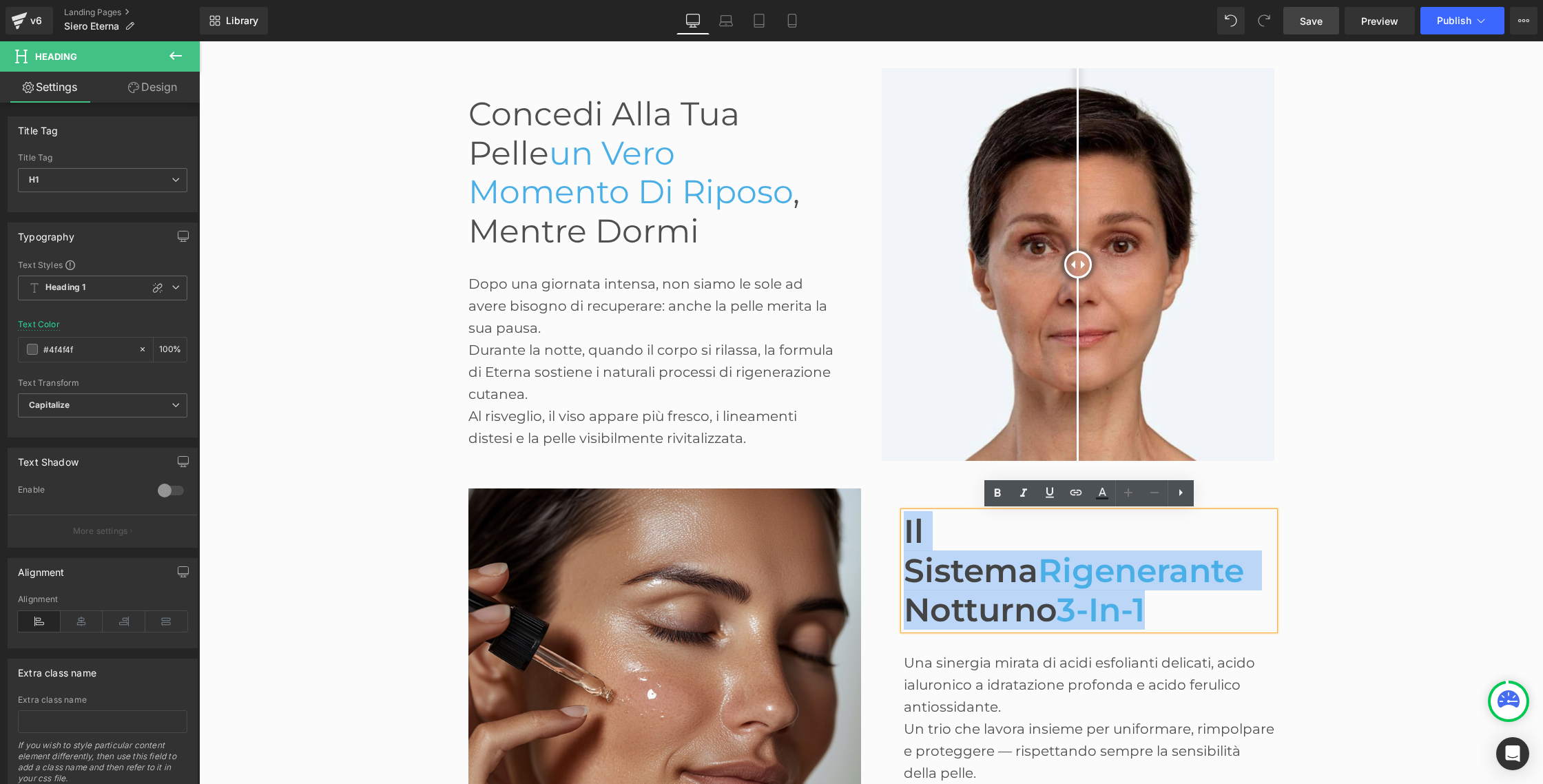
drag, startPoint x: 1121, startPoint y: 565, endPoint x: 908, endPoint y: 529, distance: 216.0
click at [908, 529] on div "Il Sistema Rigenerante Notturno 3-in-1" at bounding box center [1088, 571] width 371 height 118
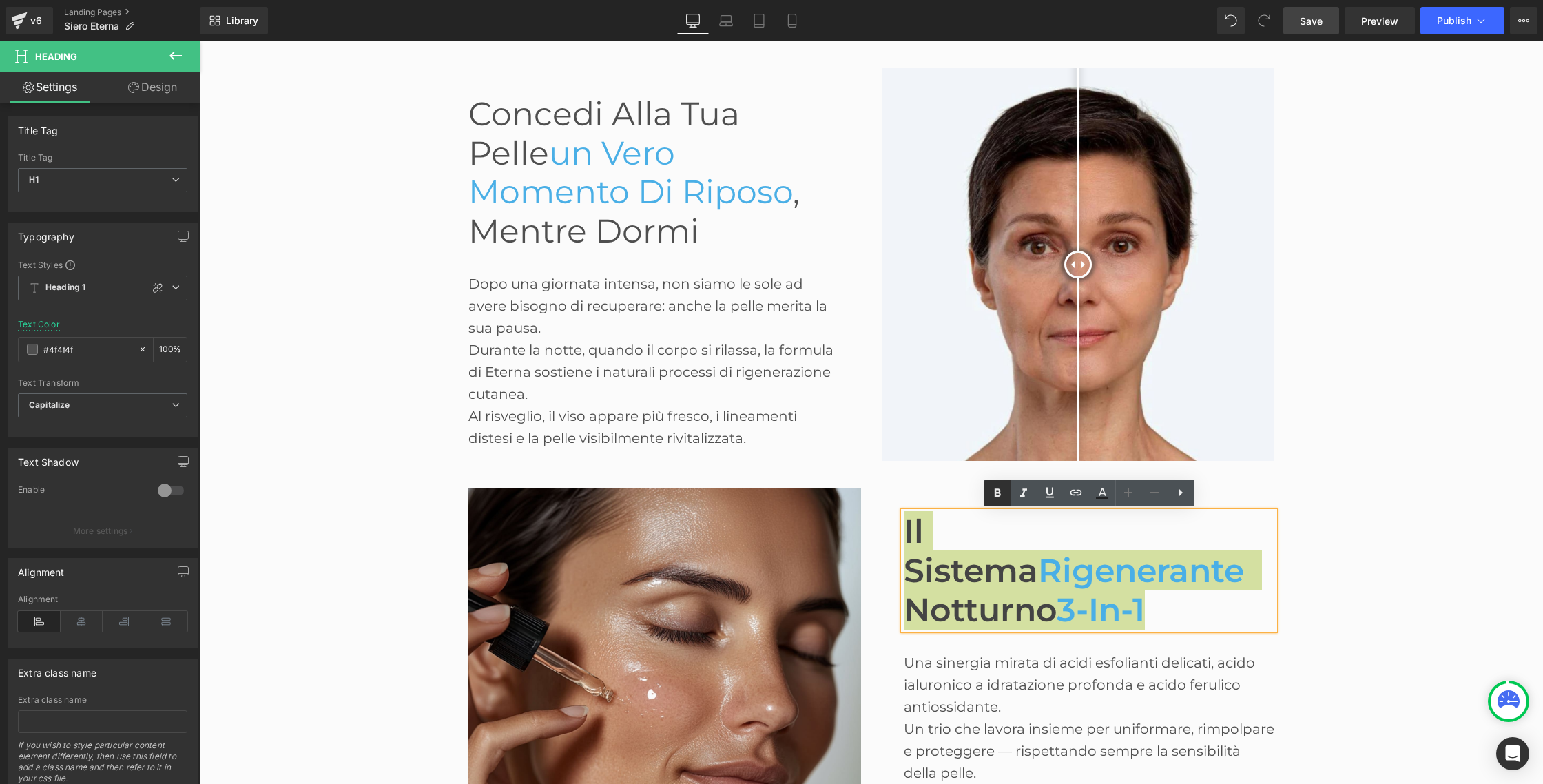
drag, startPoint x: 993, startPoint y: 493, endPoint x: 989, endPoint y: 500, distance: 8.1
click at [994, 493] on icon at bounding box center [997, 493] width 16 height 16
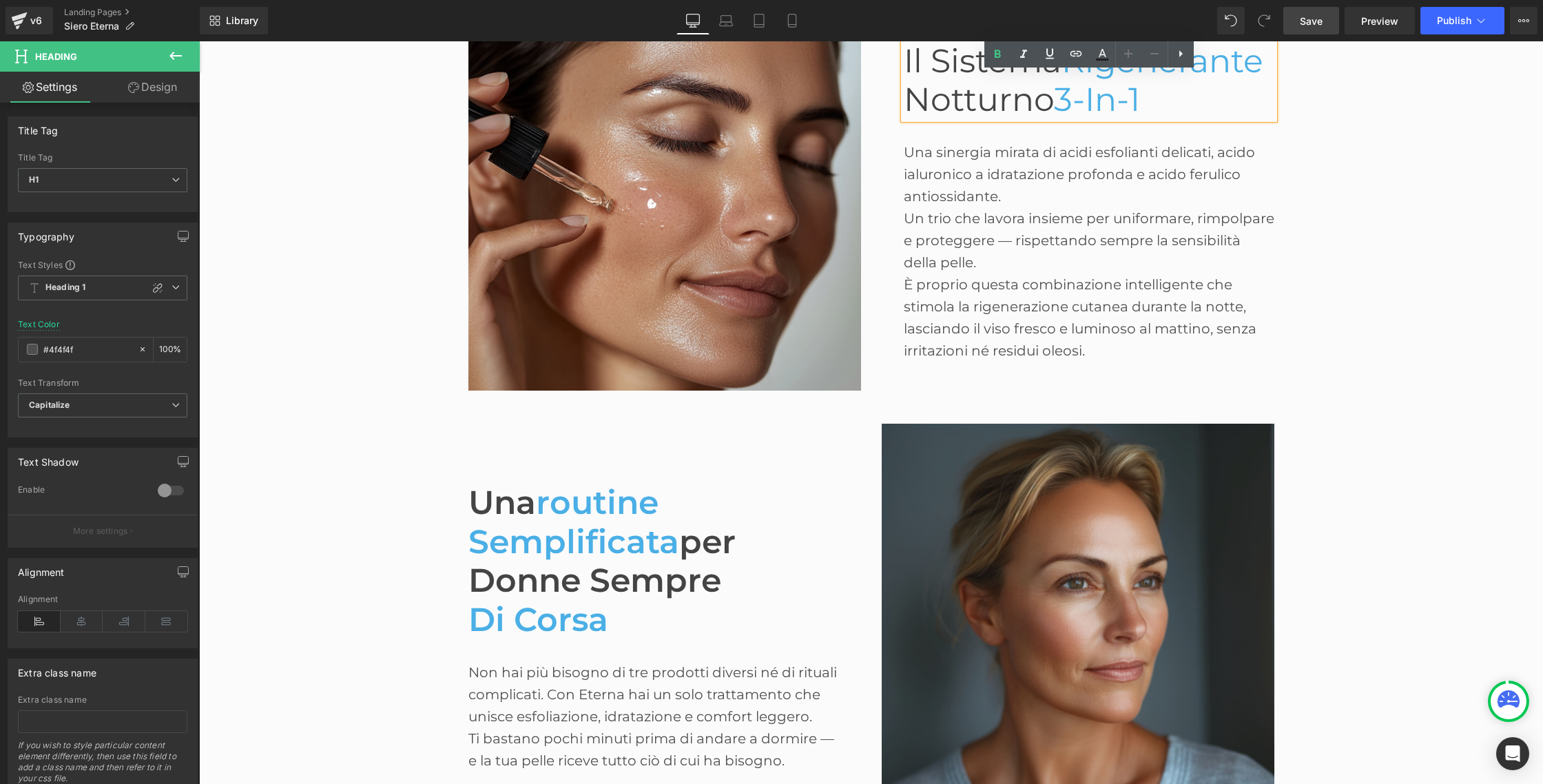
scroll to position [1362, 0]
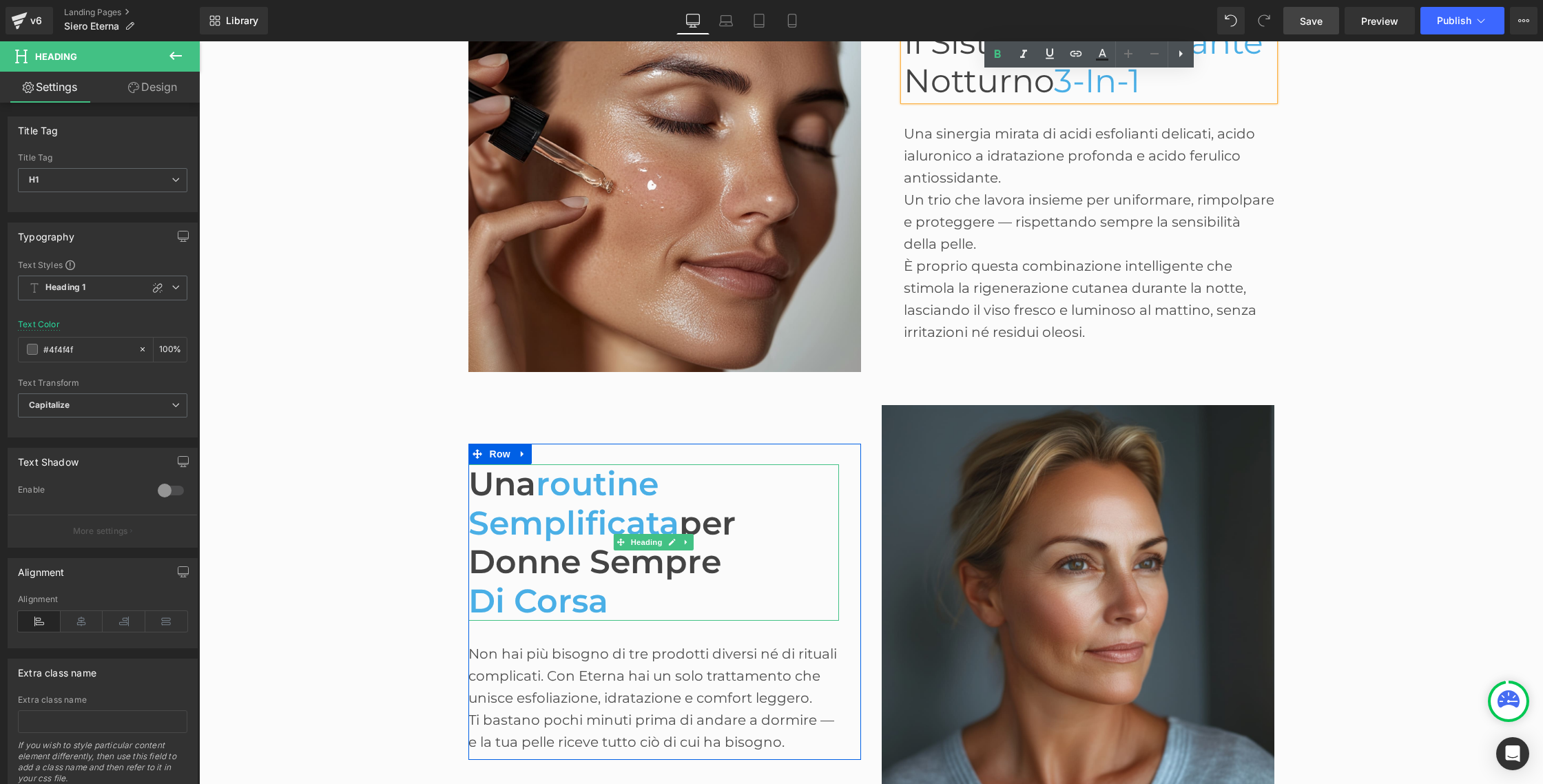
click at [500, 496] on span "Una" at bounding box center [502, 483] width 68 height 40
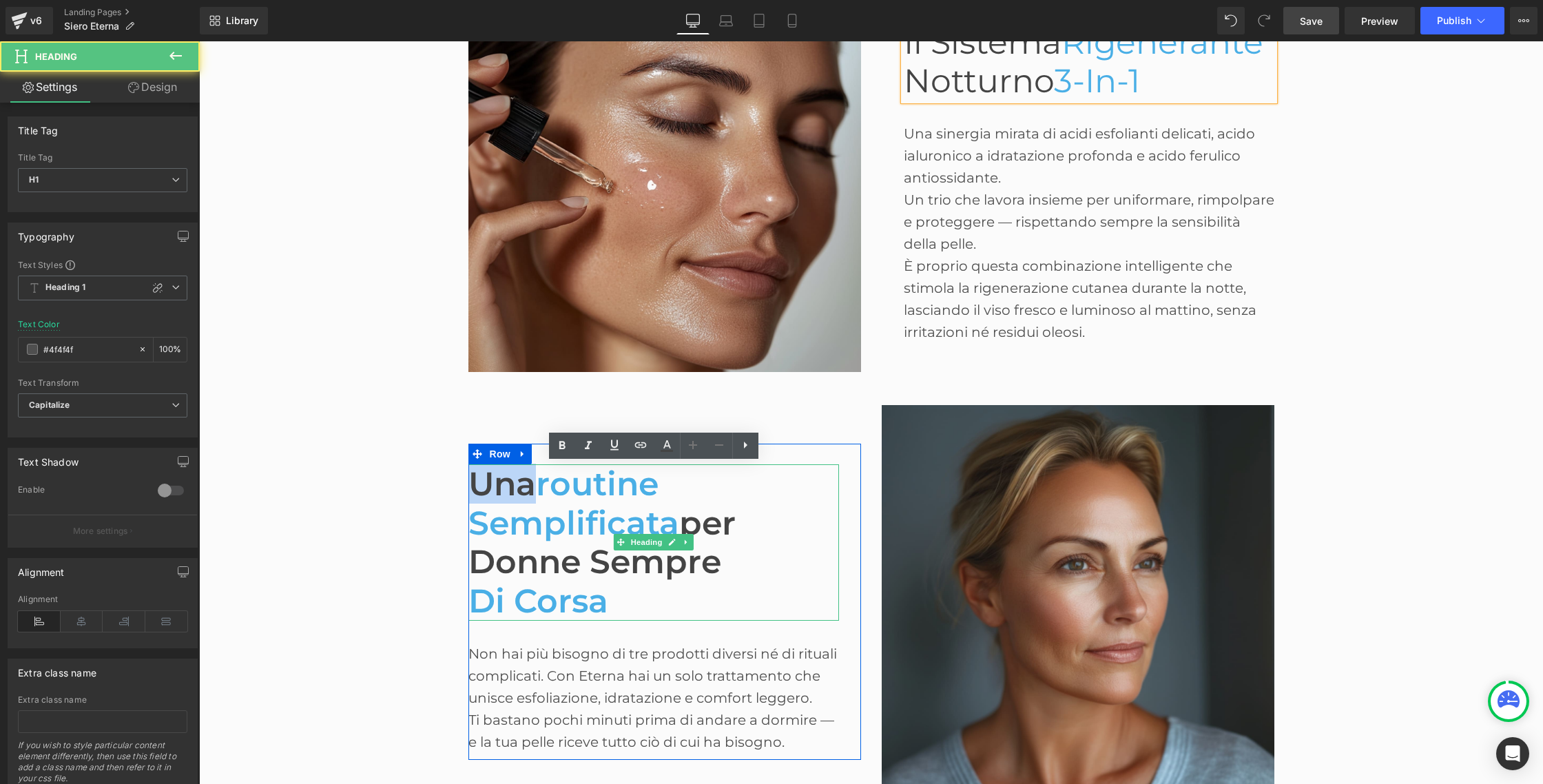
click at [500, 496] on span "Una" at bounding box center [502, 483] width 68 height 40
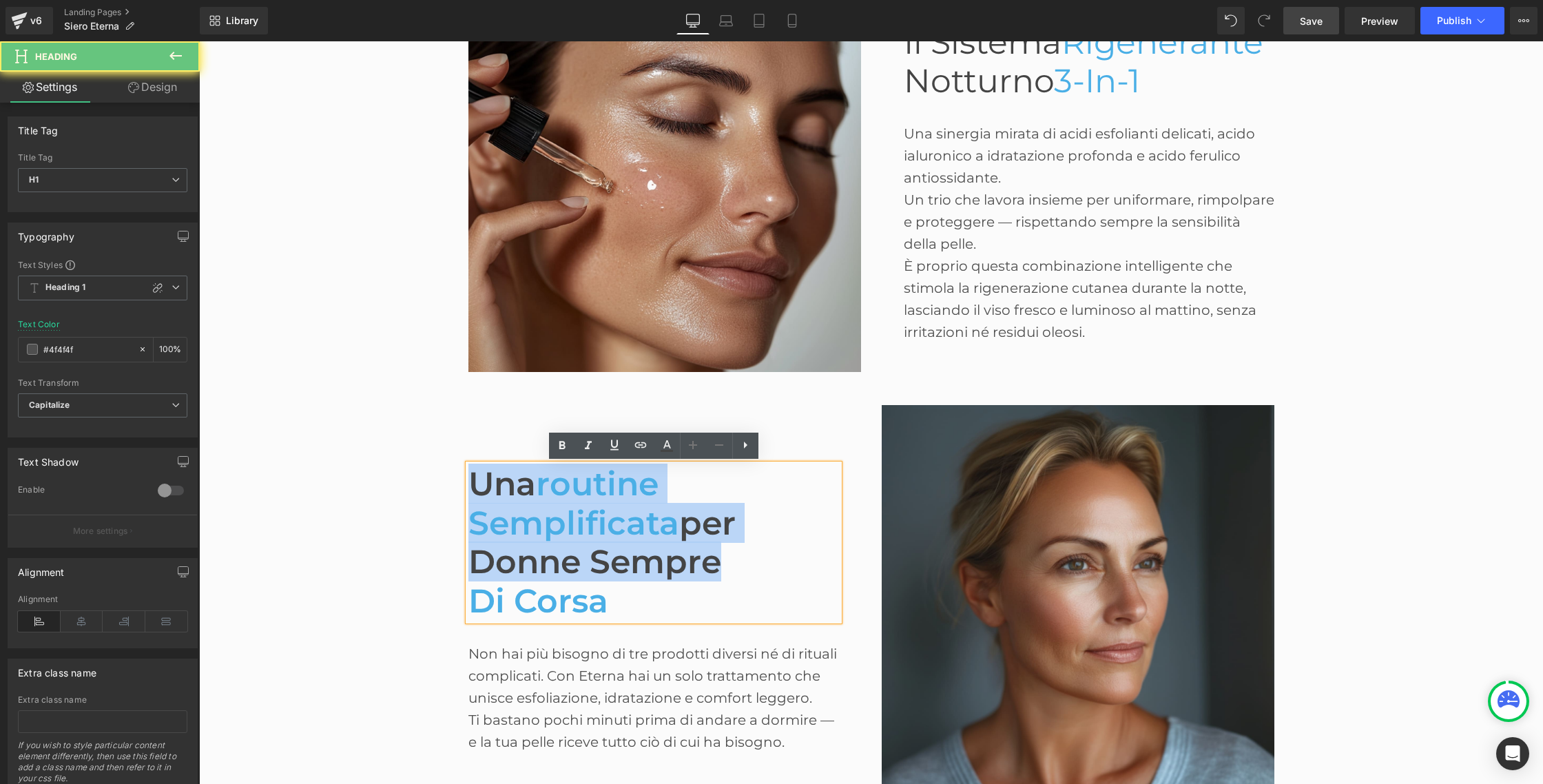
click at [500, 496] on span "Una" at bounding box center [502, 483] width 68 height 40
drag, startPoint x: 620, startPoint y: 615, endPoint x: 459, endPoint y: 476, distance: 212.7
click at [459, 476] on div "Una routine semplificata per donne sempre di corsa Heading Non hai più bisogno …" at bounding box center [664, 601] width 413 height 393
click at [567, 459] on div "Una routine semplificata per donne sempre di corsa Heading Non hai più bisogno …" at bounding box center [665, 601] width 393 height 317
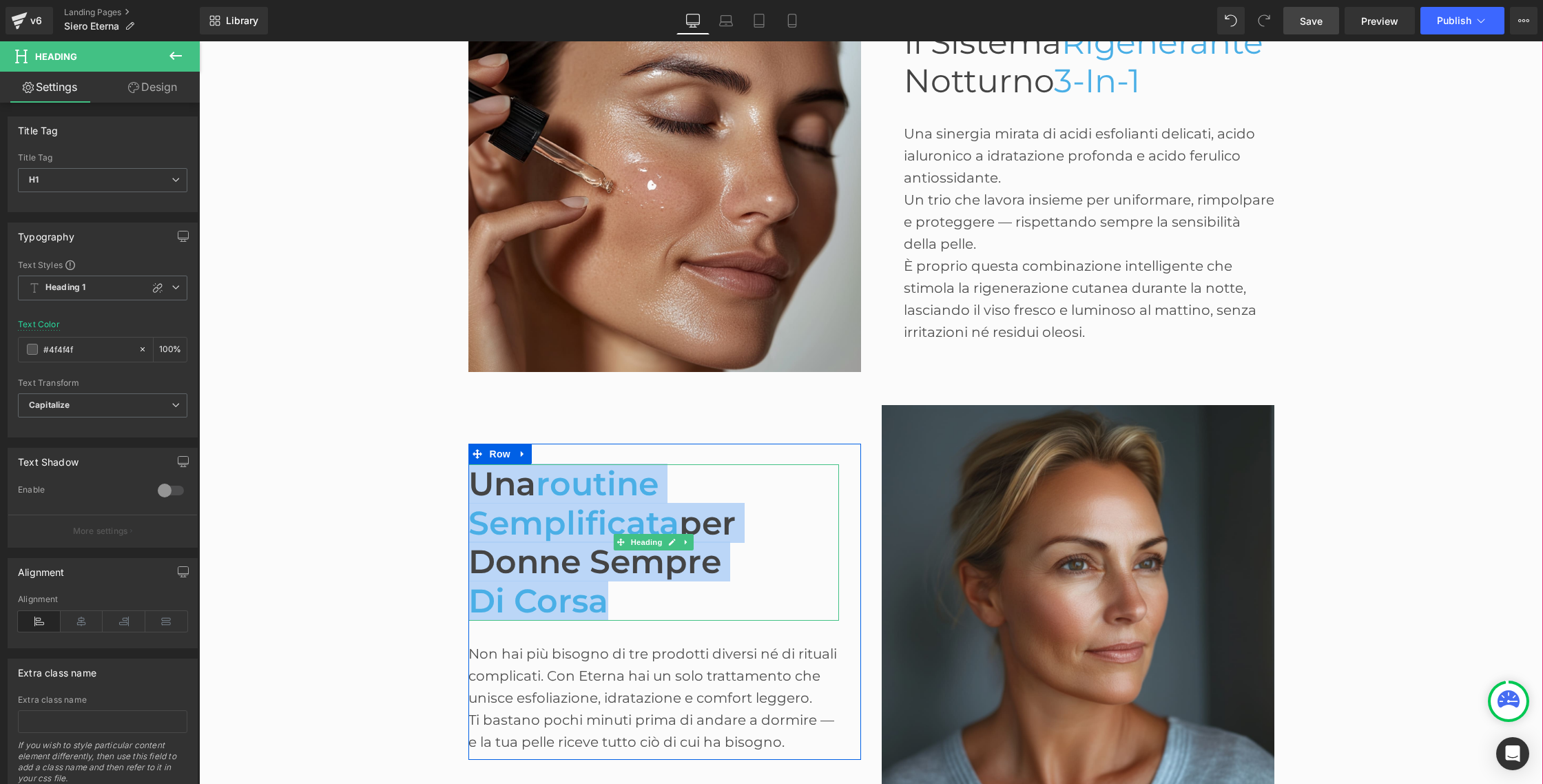
drag, startPoint x: 630, startPoint y: 612, endPoint x: 472, endPoint y: 481, distance: 205.2
click at [472, 481] on div "Una routine semplificata per donne sempre di corsa" at bounding box center [653, 543] width 371 height 157
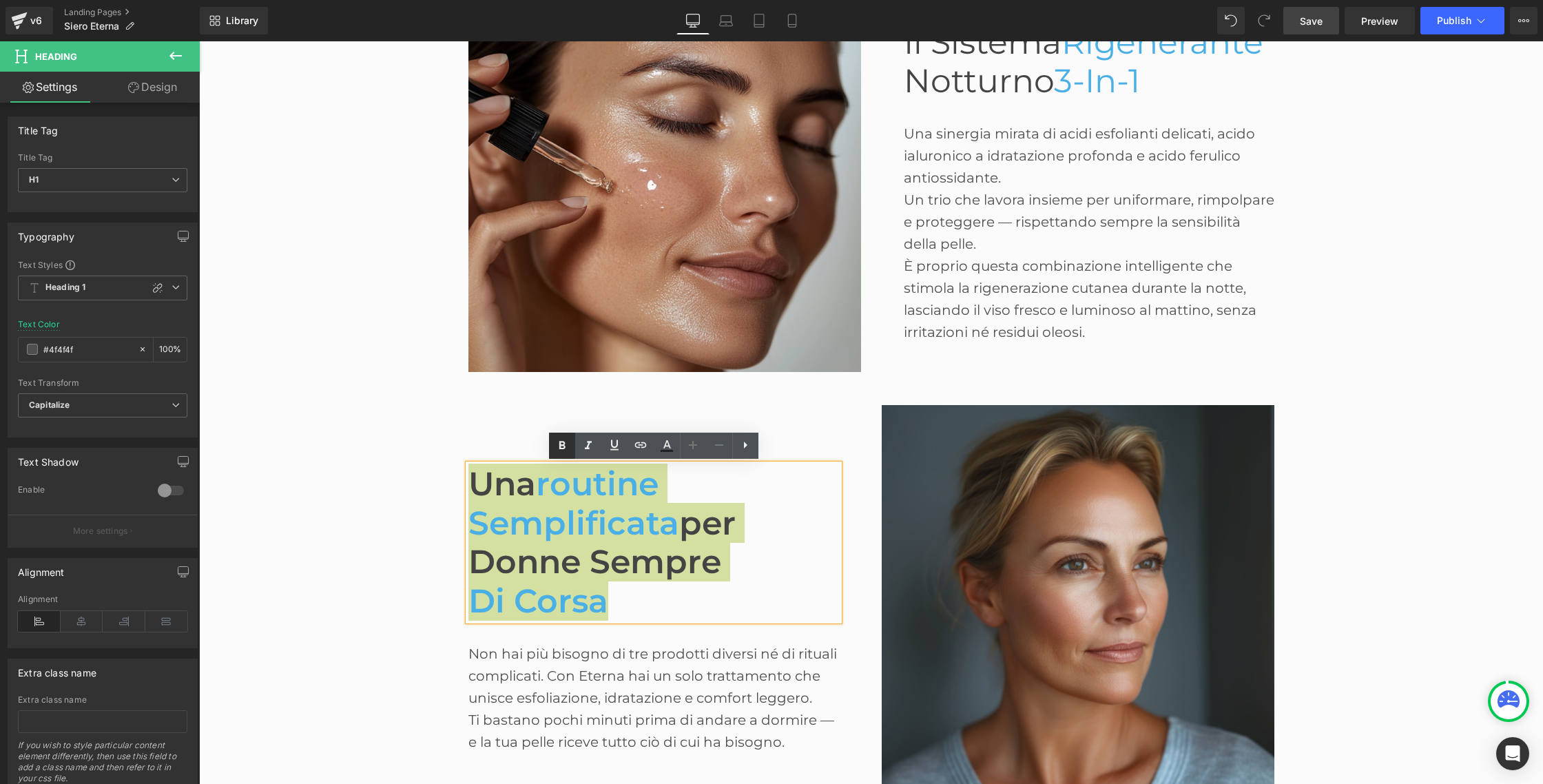
click at [573, 445] on link at bounding box center [561, 445] width 26 height 26
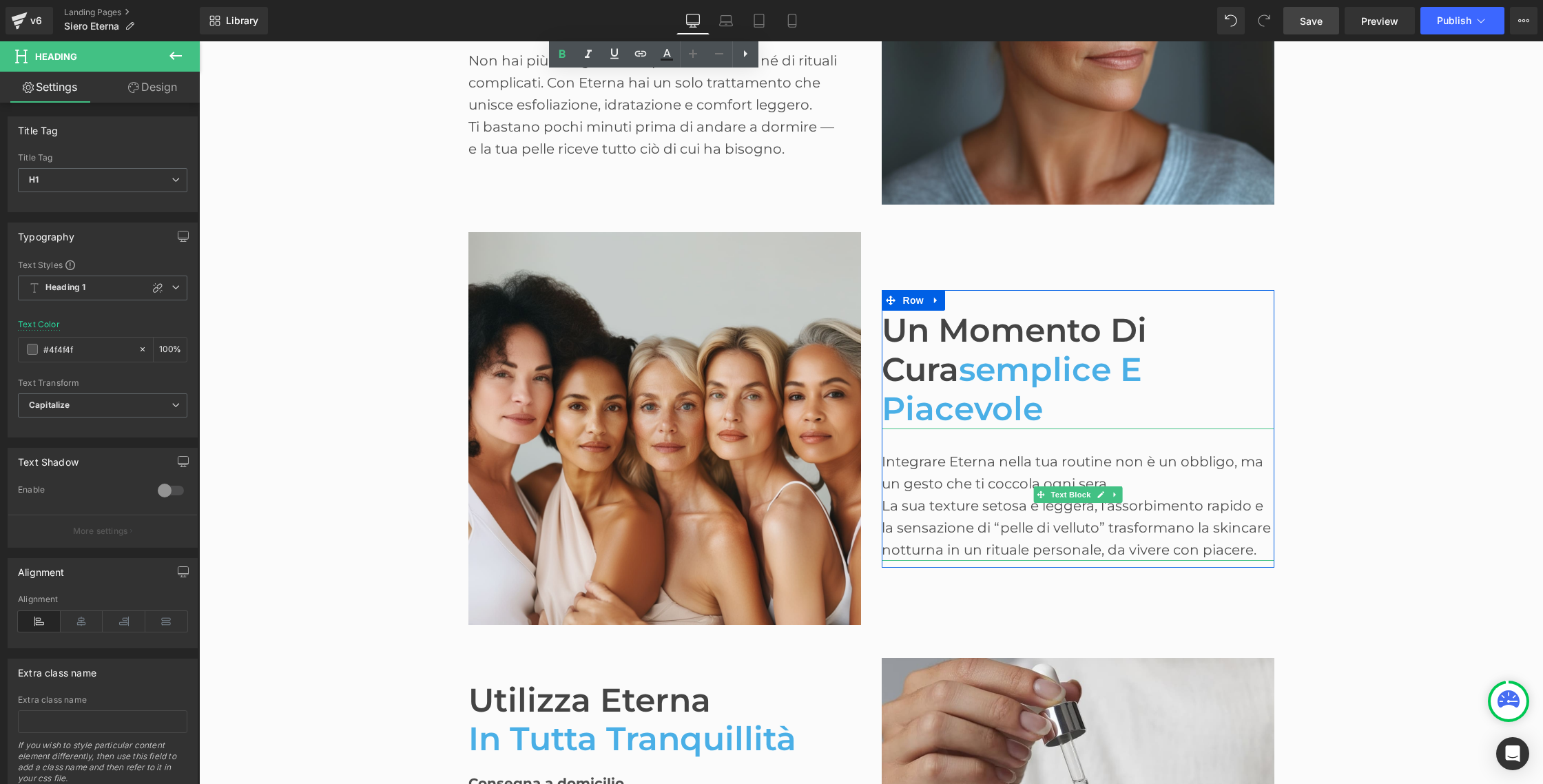
scroll to position [1960, 0]
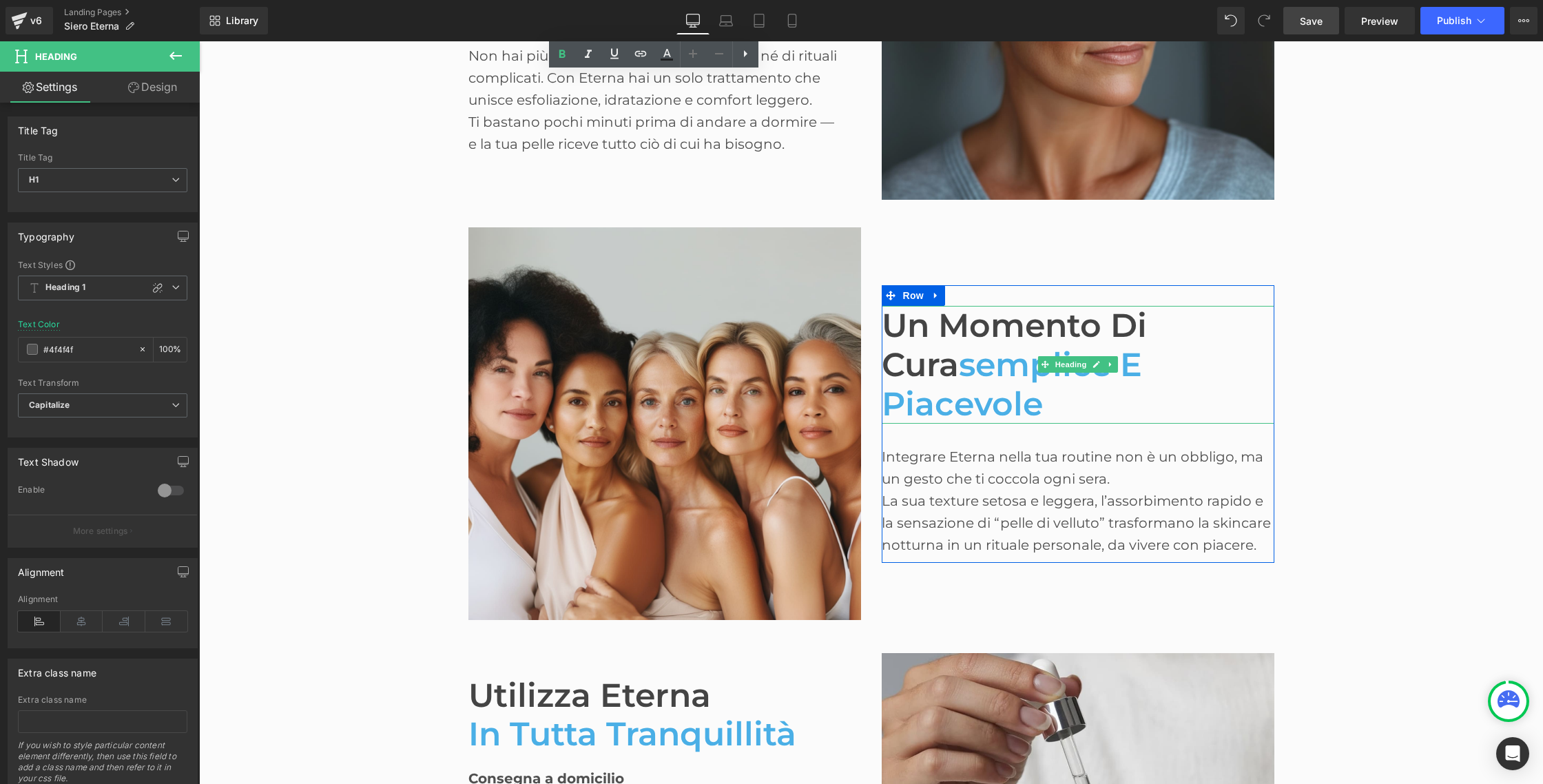
click at [903, 353] on span "Un momento di cura" at bounding box center [1014, 345] width 265 height 79
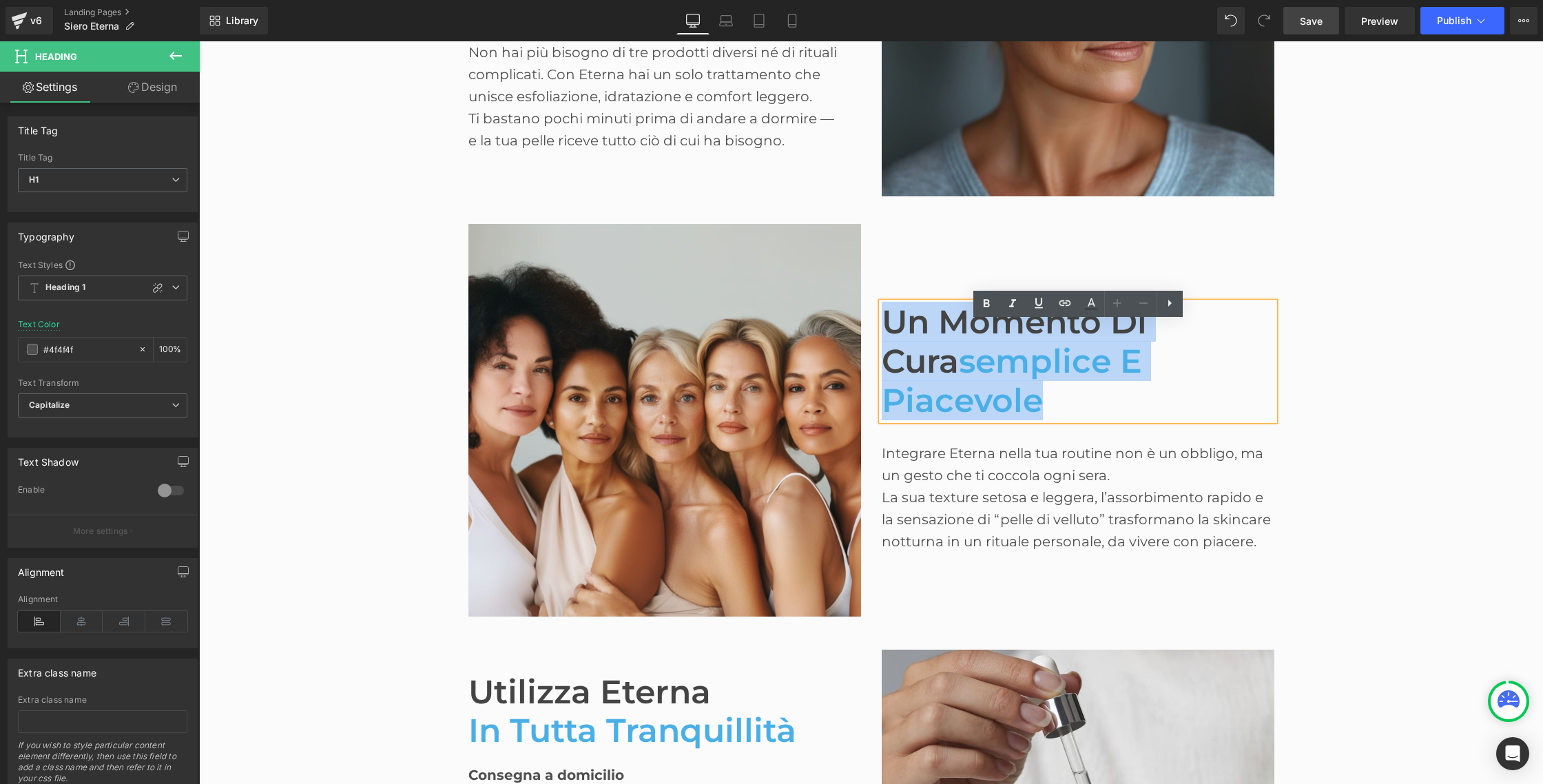
drag, startPoint x: 885, startPoint y: 343, endPoint x: 1248, endPoint y: 382, distance: 365.1
click at [1248, 382] on h1 "Un momento di cura semplice e piacevole" at bounding box center [1078, 361] width 393 height 118
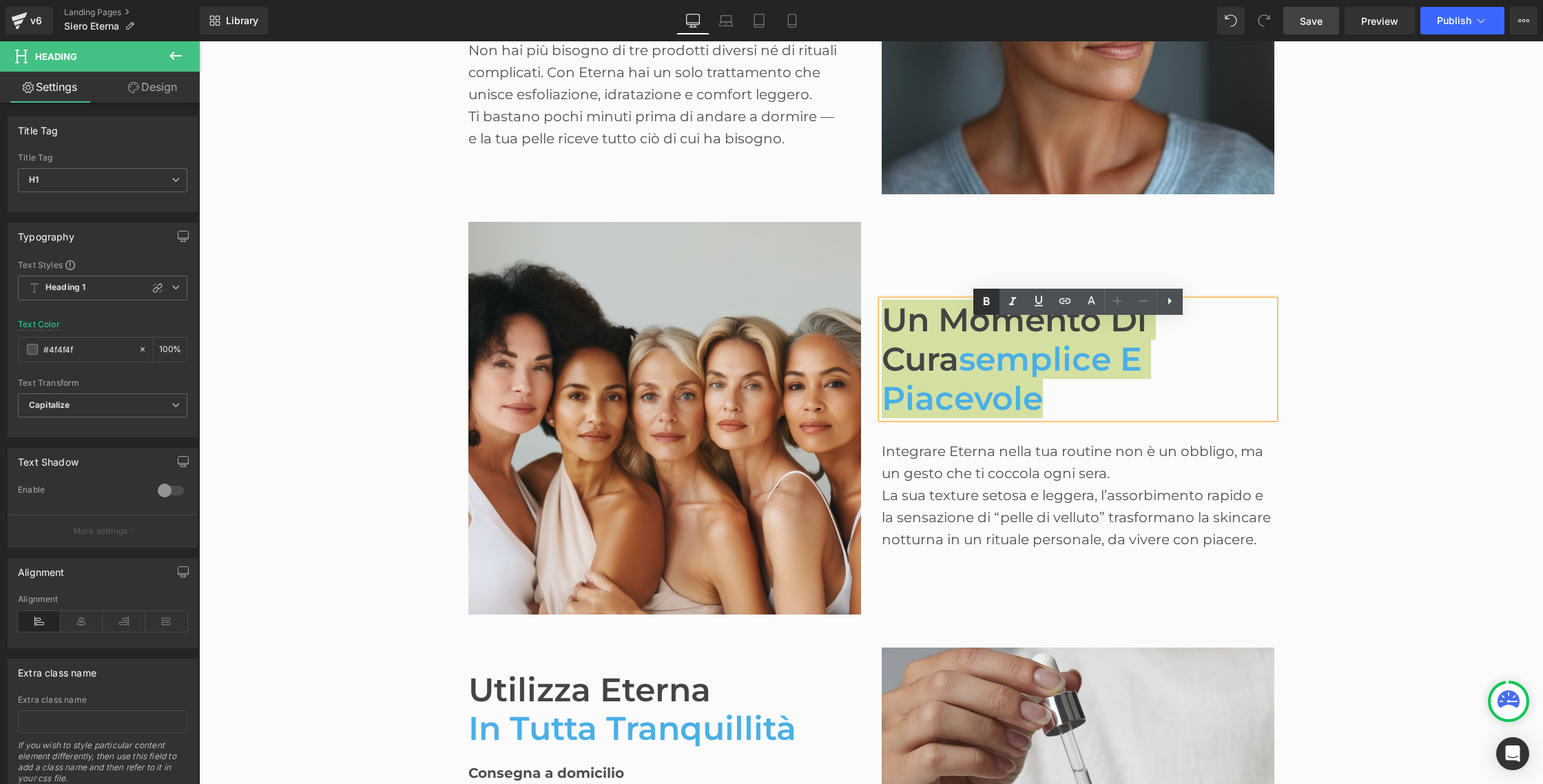
click at [978, 294] on icon at bounding box center [985, 301] width 16 height 16
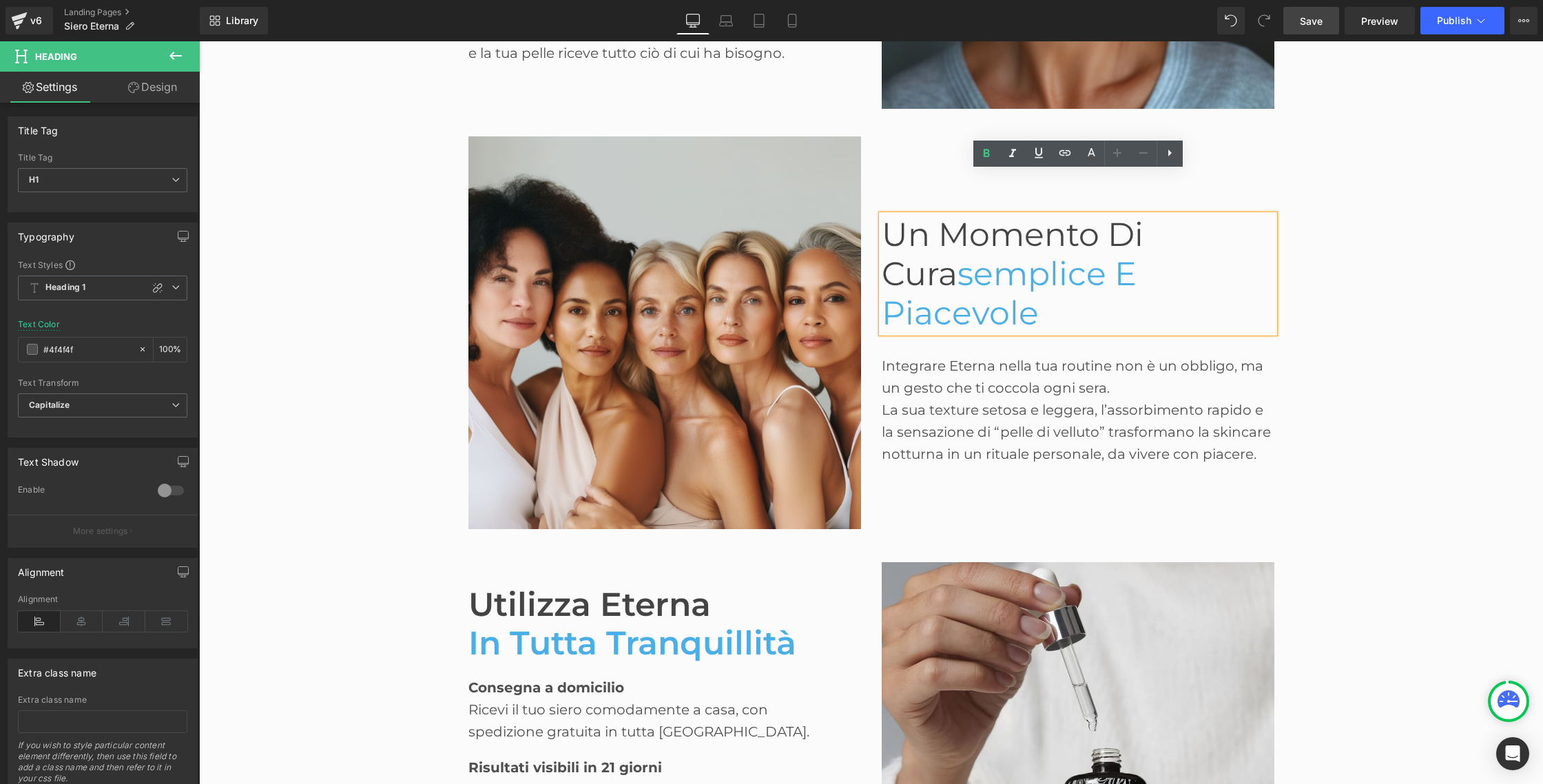
scroll to position [2143, 0]
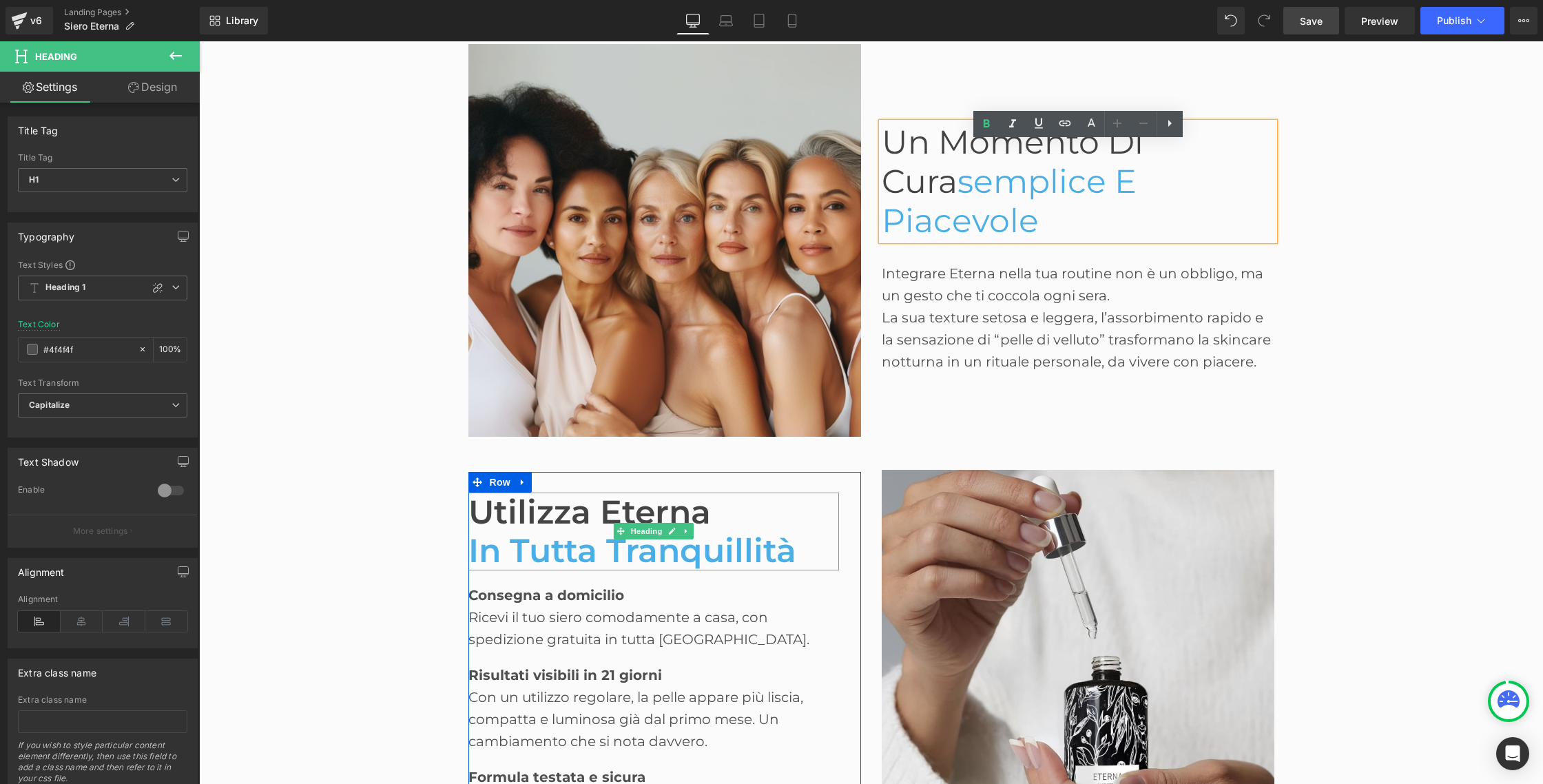
click at [509, 519] on font "Utilizza Eterna" at bounding box center [590, 511] width 242 height 40
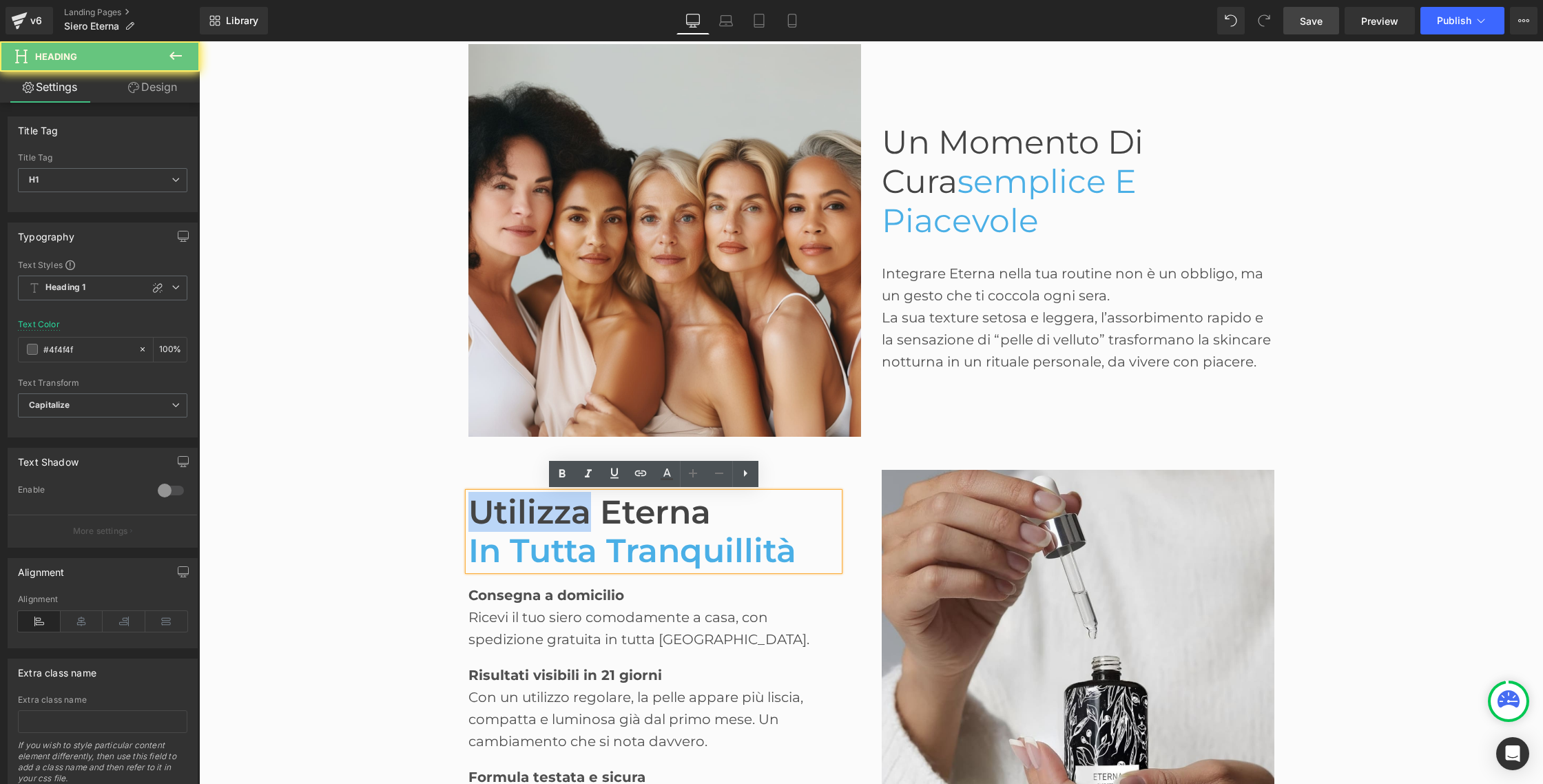
click at [509, 519] on font "Utilizza Eterna" at bounding box center [590, 511] width 242 height 40
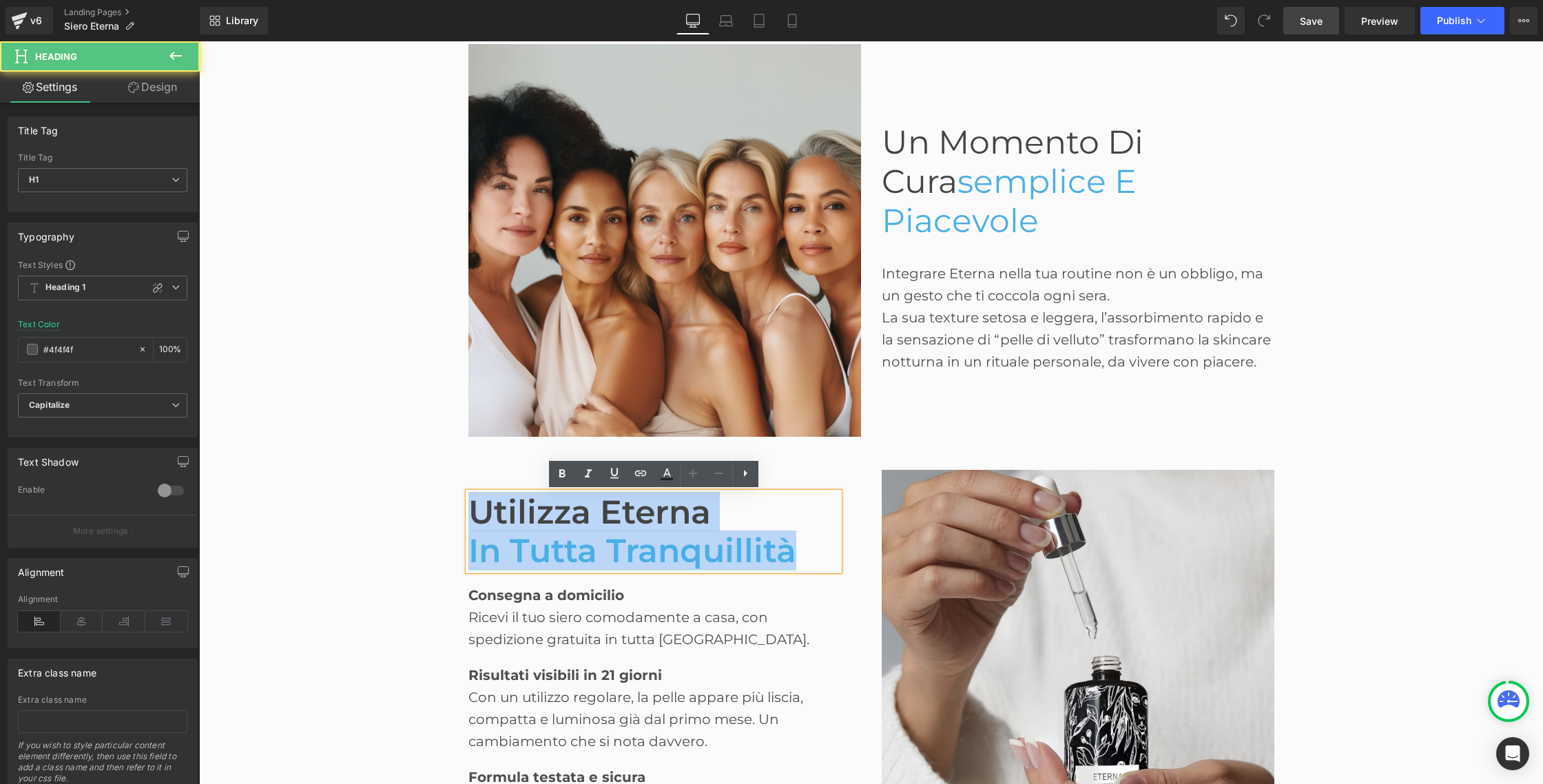
drag, startPoint x: 471, startPoint y: 509, endPoint x: 787, endPoint y: 552, distance: 318.9
click at [787, 552] on div "Utilizza Eterna in tutta tranquillità" at bounding box center [653, 531] width 371 height 78
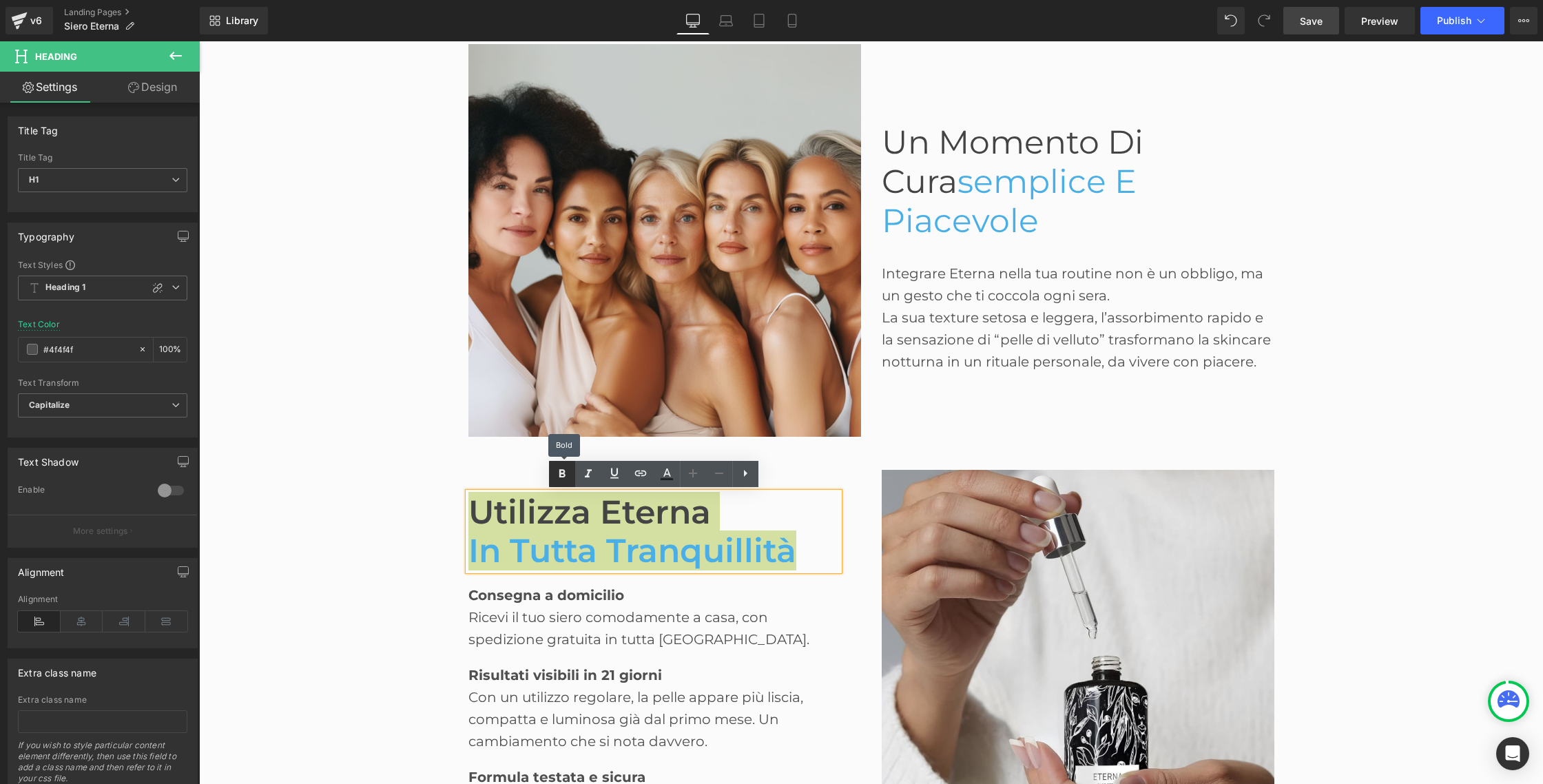
click at [556, 468] on icon at bounding box center [561, 473] width 16 height 16
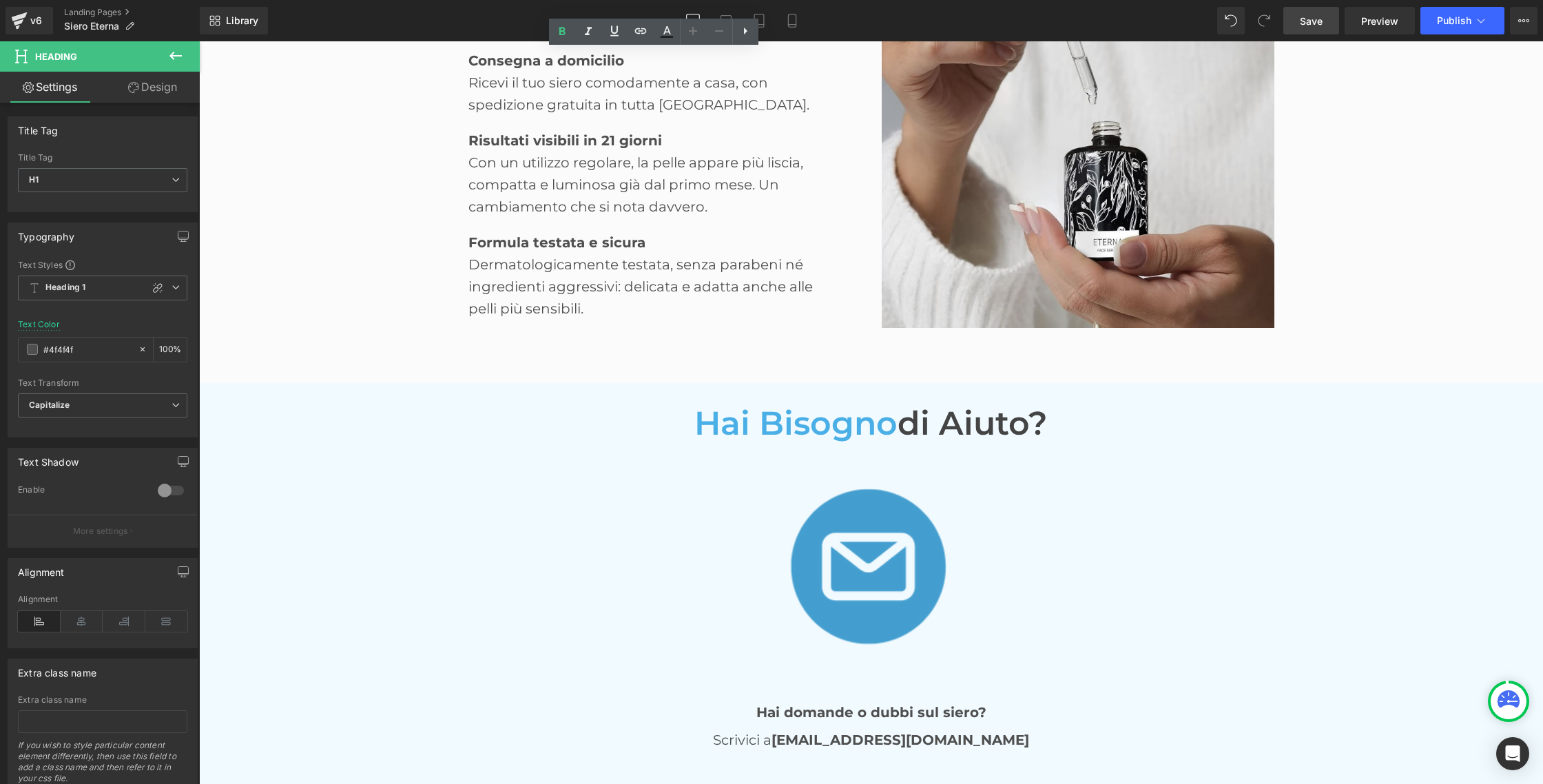
scroll to position [2700, 0]
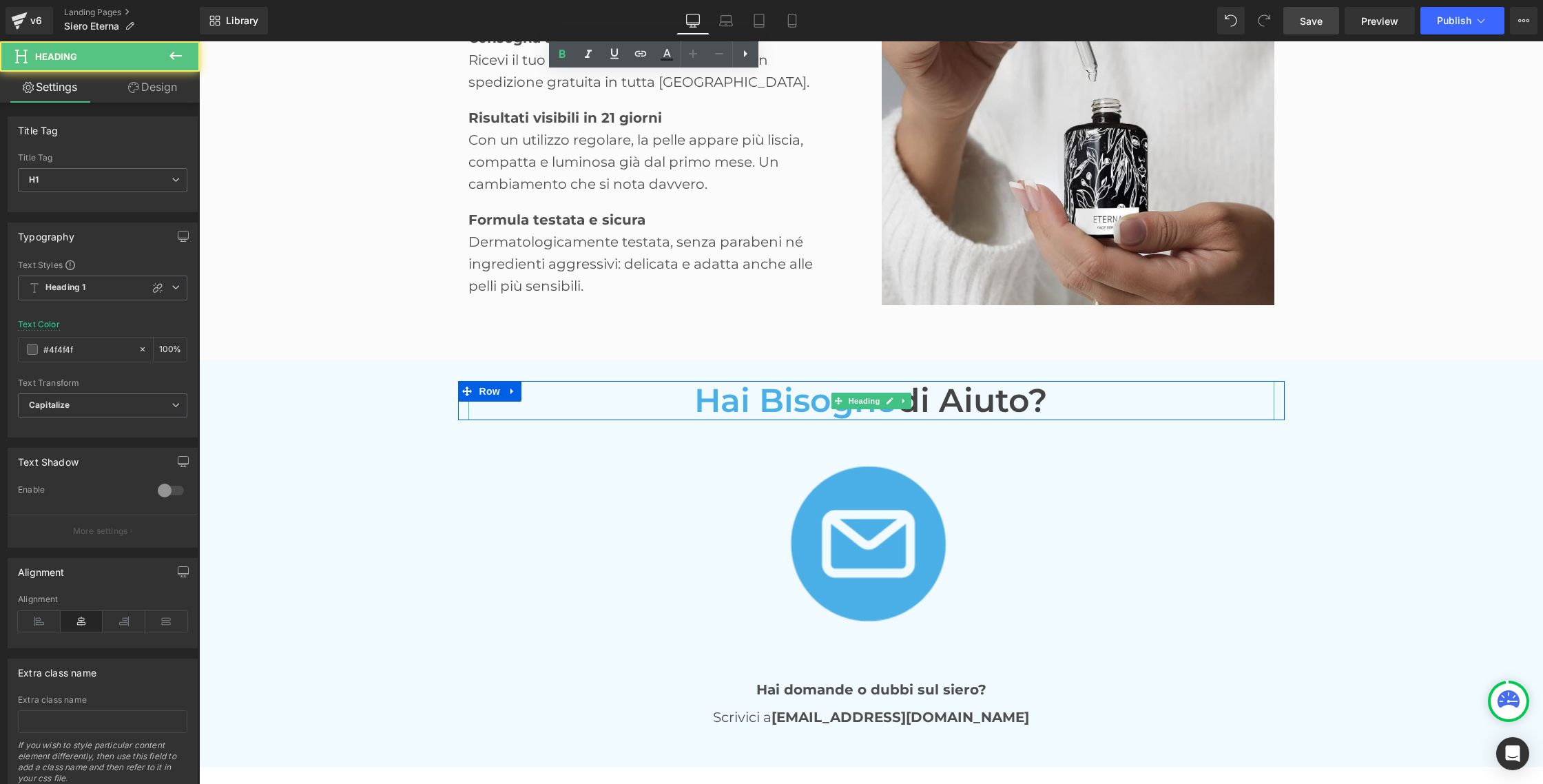
click at [826, 410] on span "Hai bisogno" at bounding box center [796, 400] width 203 height 40
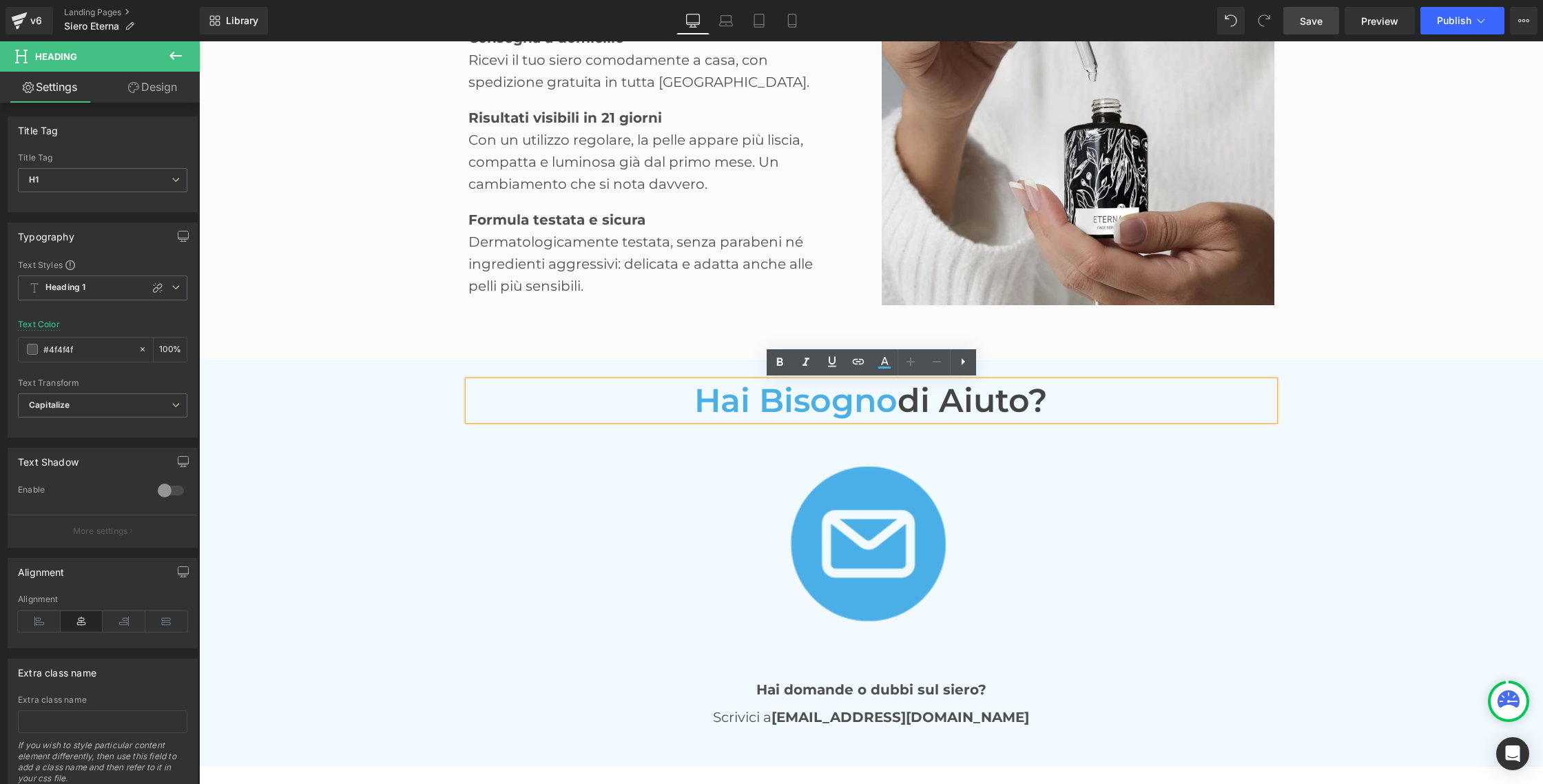
click at [770, 393] on span "Hai bisogno" at bounding box center [796, 400] width 203 height 40
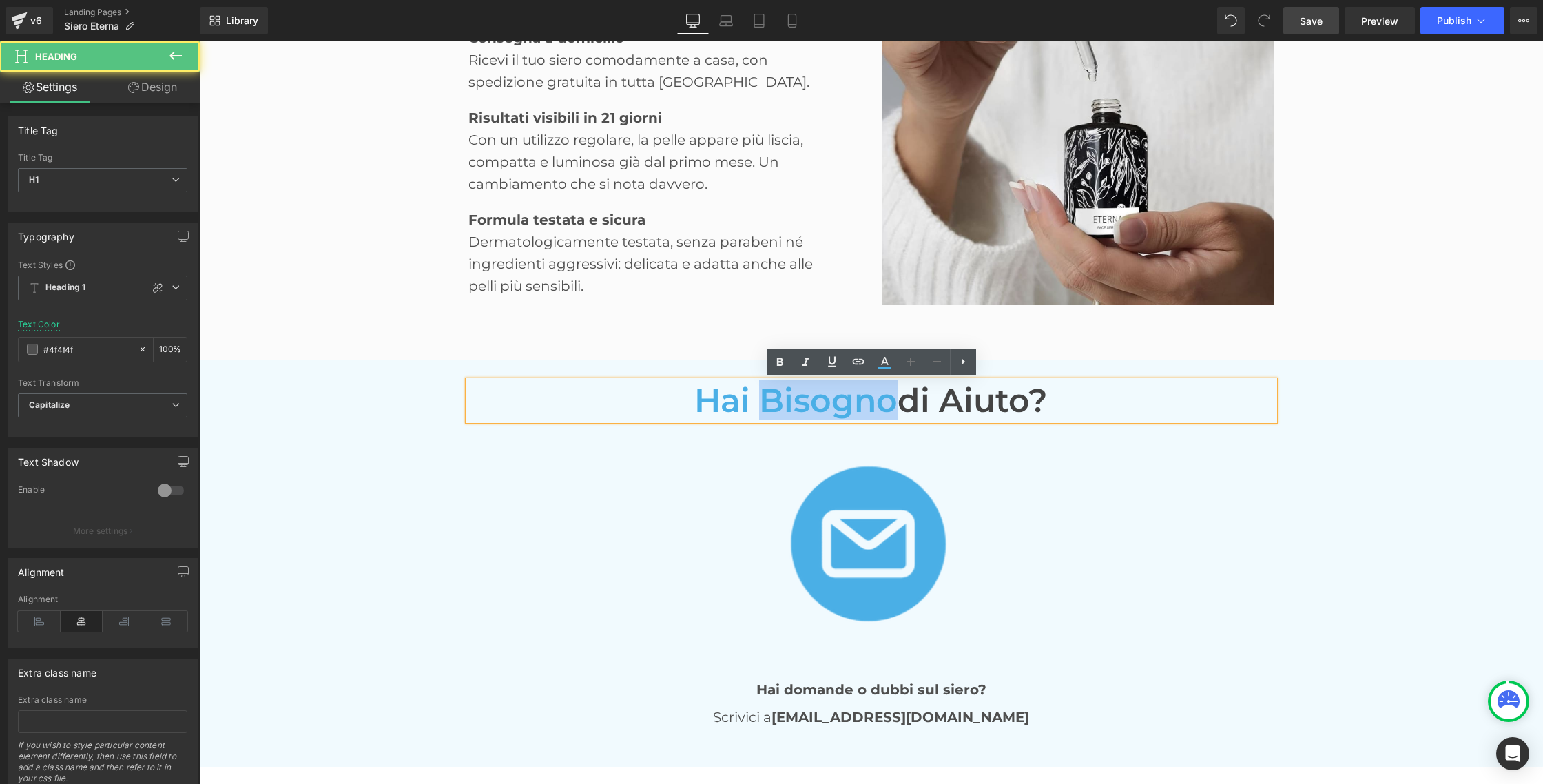
click at [770, 393] on span "Hai bisogno" at bounding box center [796, 400] width 203 height 40
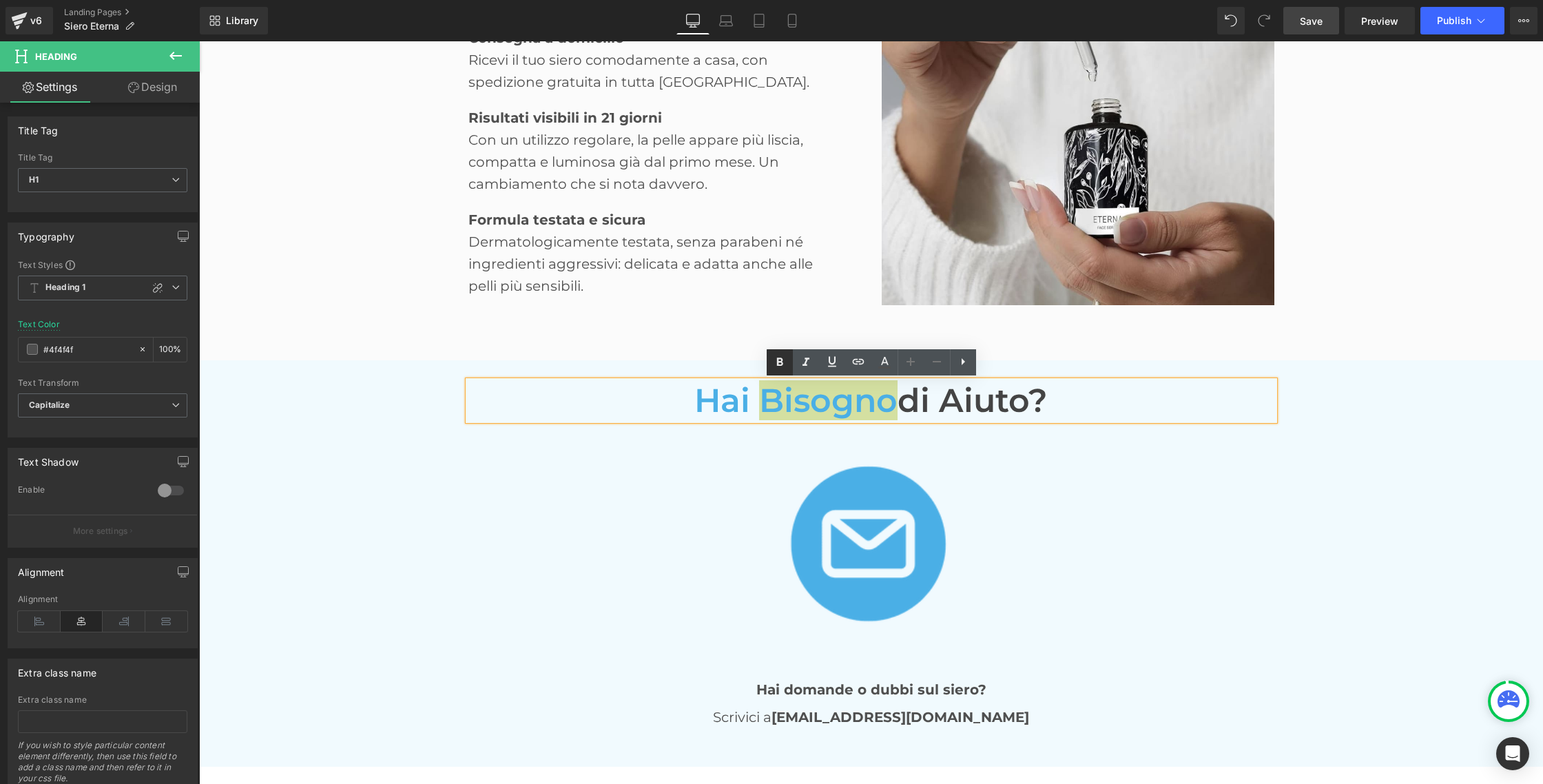
click at [780, 367] on icon at bounding box center [779, 362] width 16 height 16
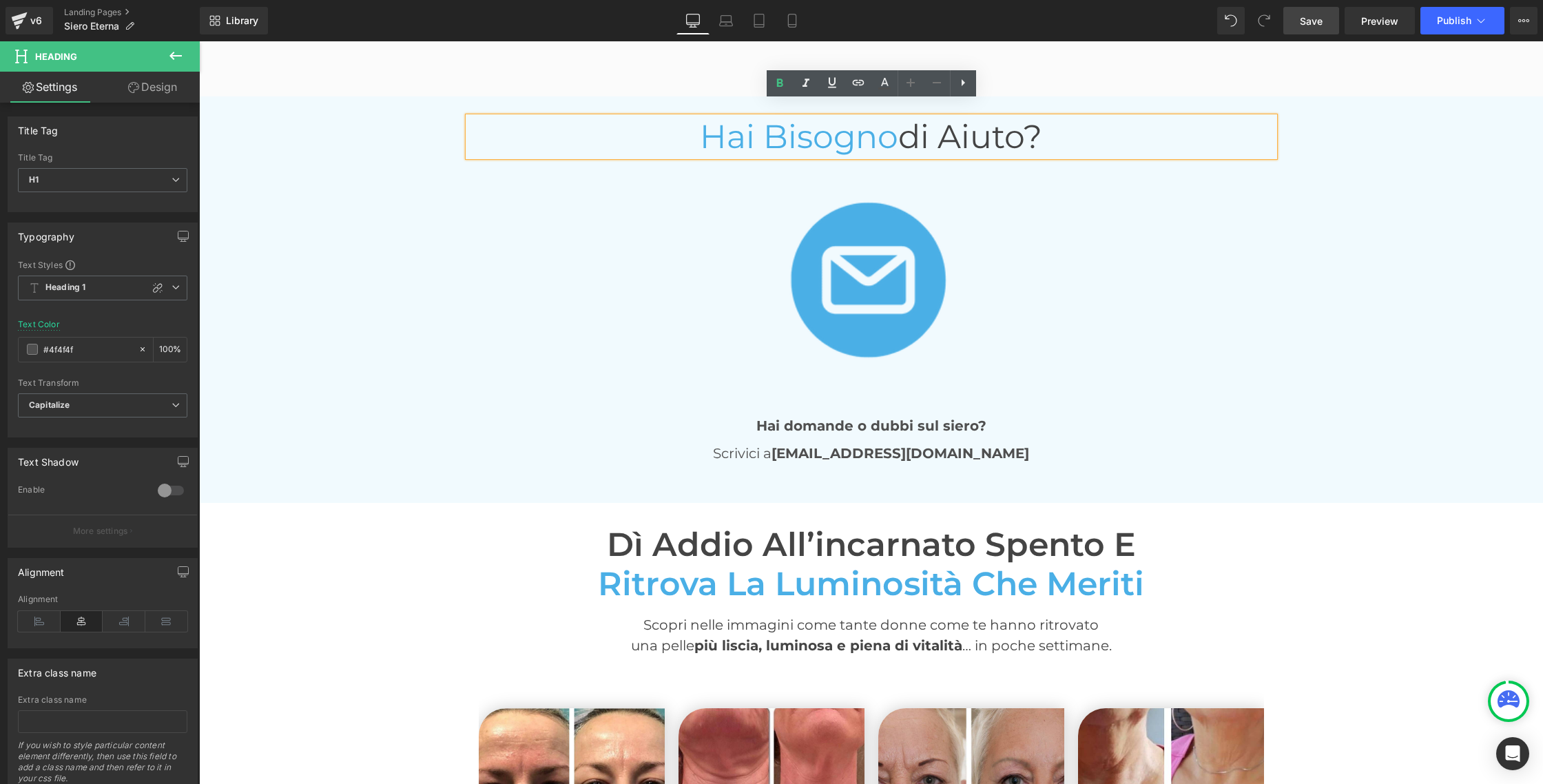
scroll to position [2985, 0]
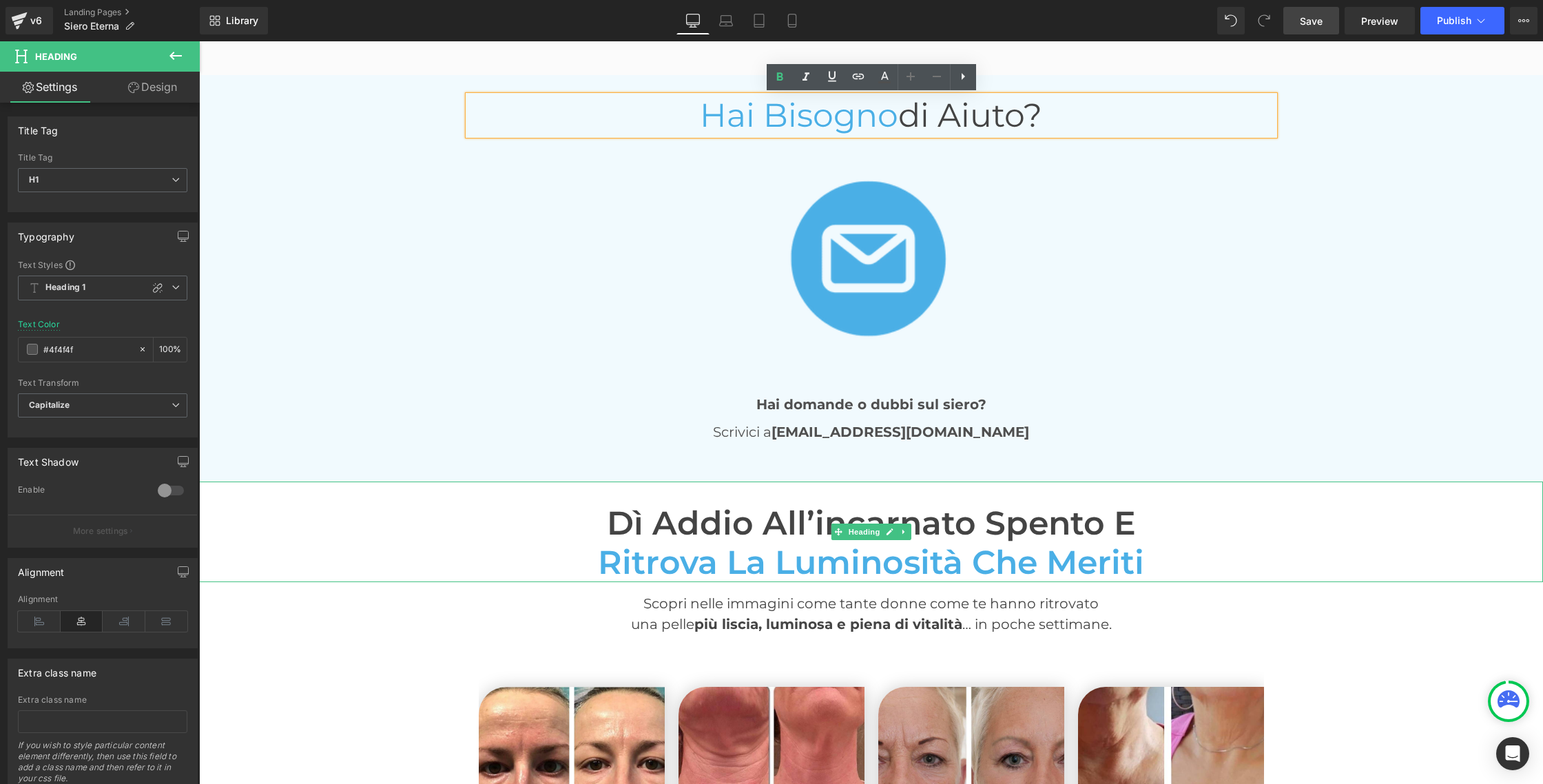
click at [794, 522] on h1 "Dì addio all’incarnato spento e" at bounding box center [871, 523] width 1344 height 40
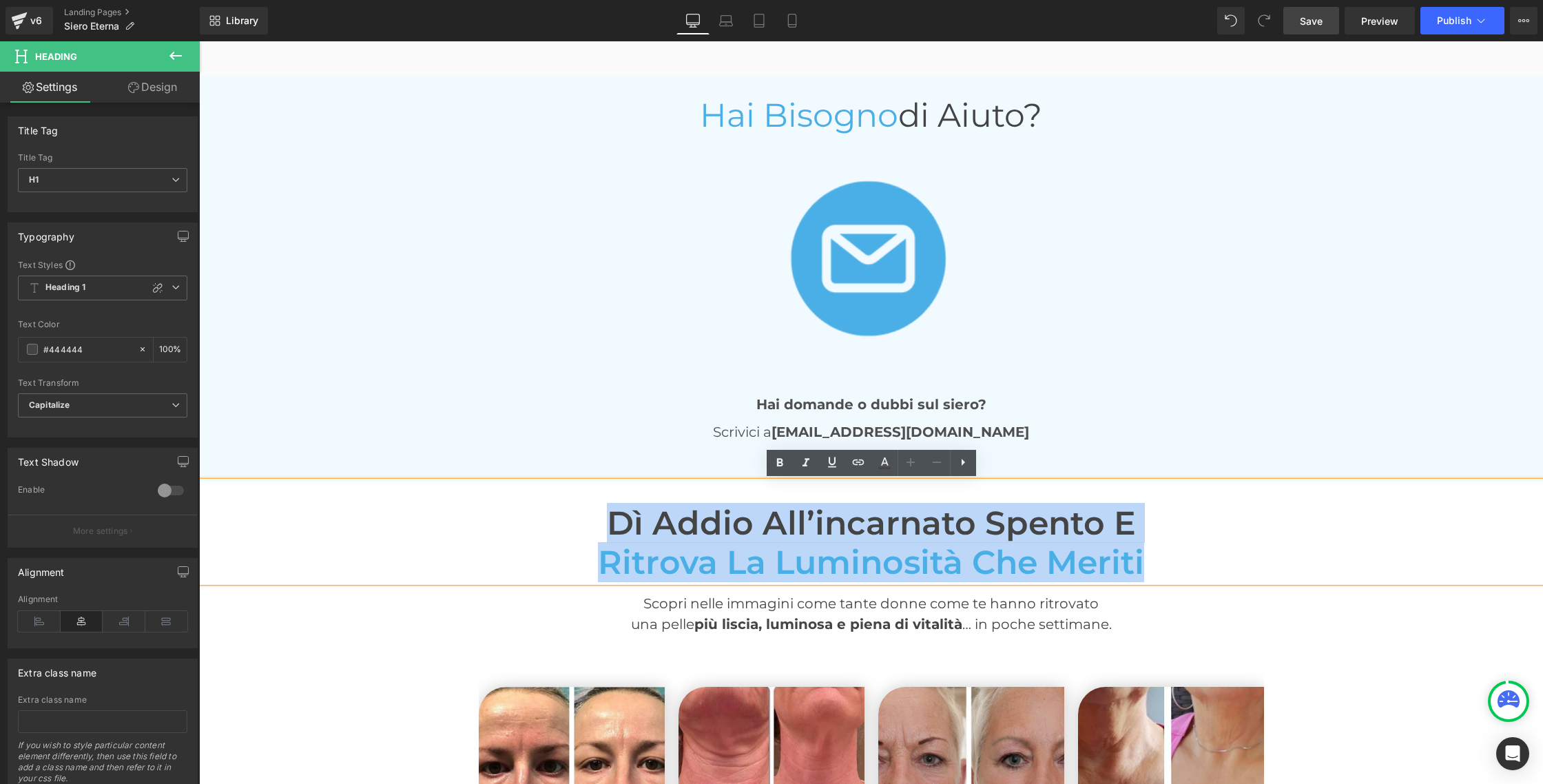
drag, startPoint x: 604, startPoint y: 525, endPoint x: 1147, endPoint y: 572, distance: 545.0
click at [1147, 572] on div "Dì addio all’incarnato spento e ritrova la luminosità che meriti" at bounding box center [871, 531] width 1344 height 101
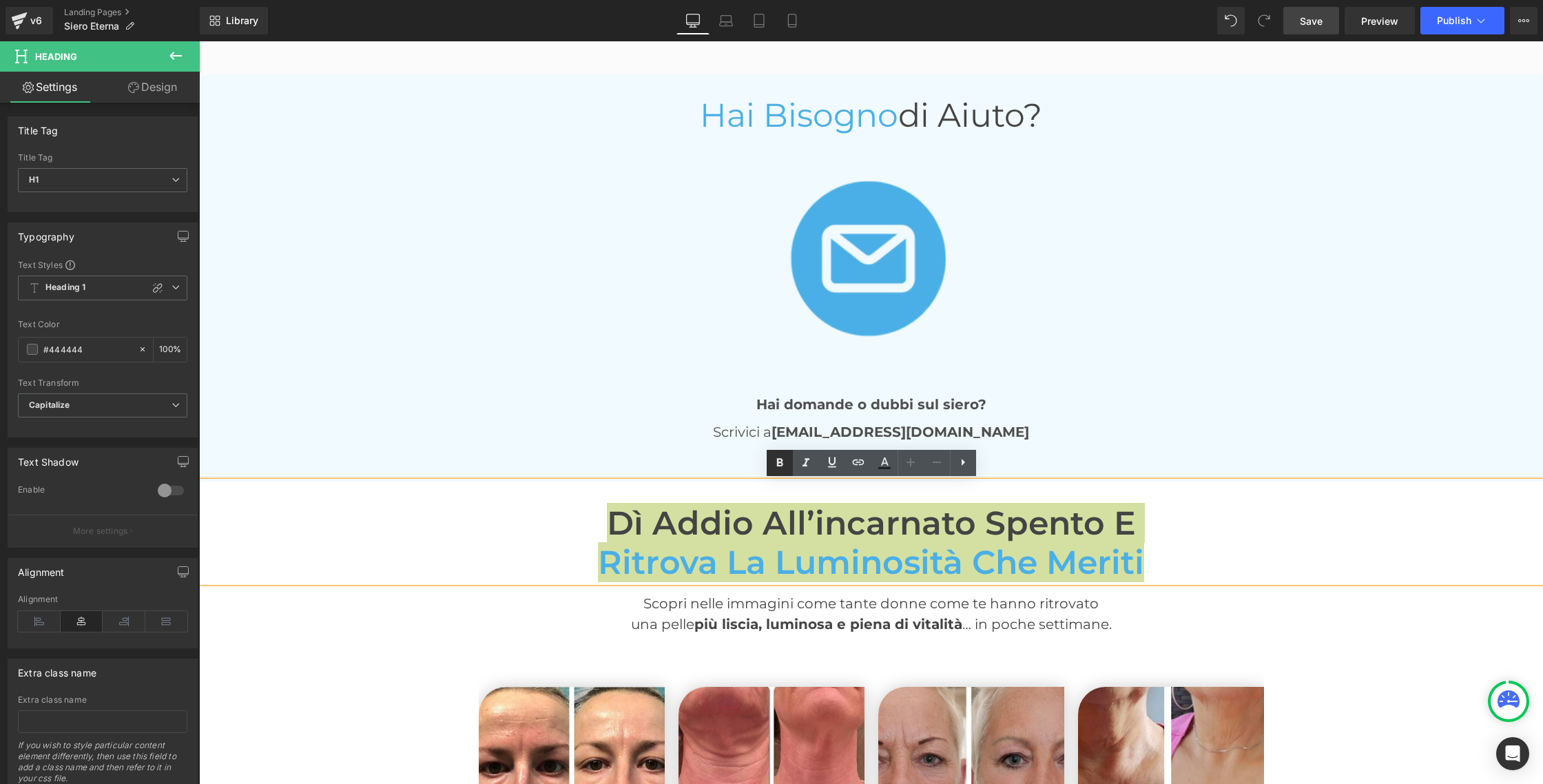
click at [784, 460] on icon at bounding box center [779, 463] width 16 height 16
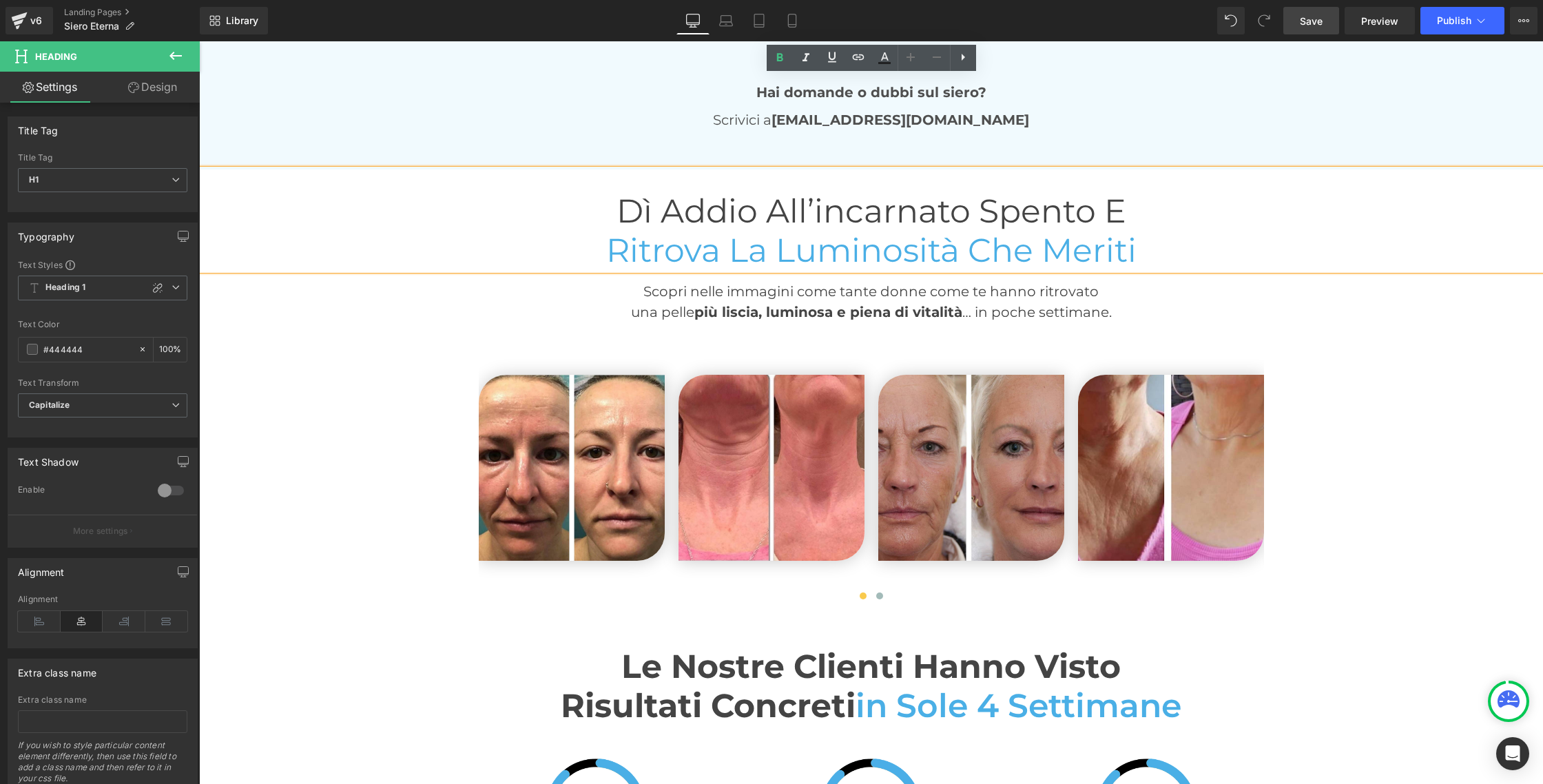
scroll to position [3405, 0]
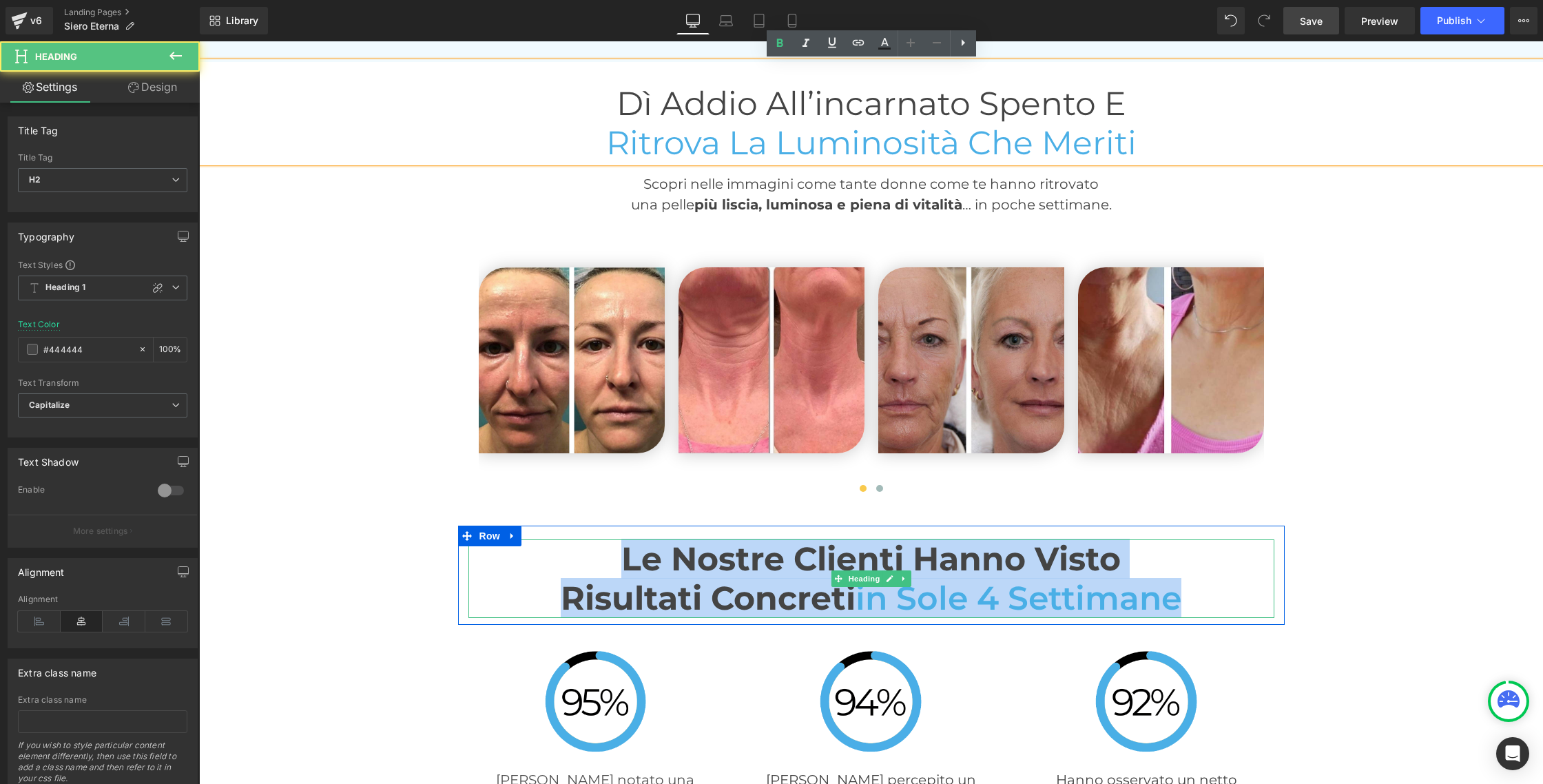
drag, startPoint x: 621, startPoint y: 563, endPoint x: 1152, endPoint y: 584, distance: 531.4
click at [1188, 593] on div "Le nostre clienti hanno visto risultati concreti in sole 4 settimane" at bounding box center [871, 578] width 805 height 78
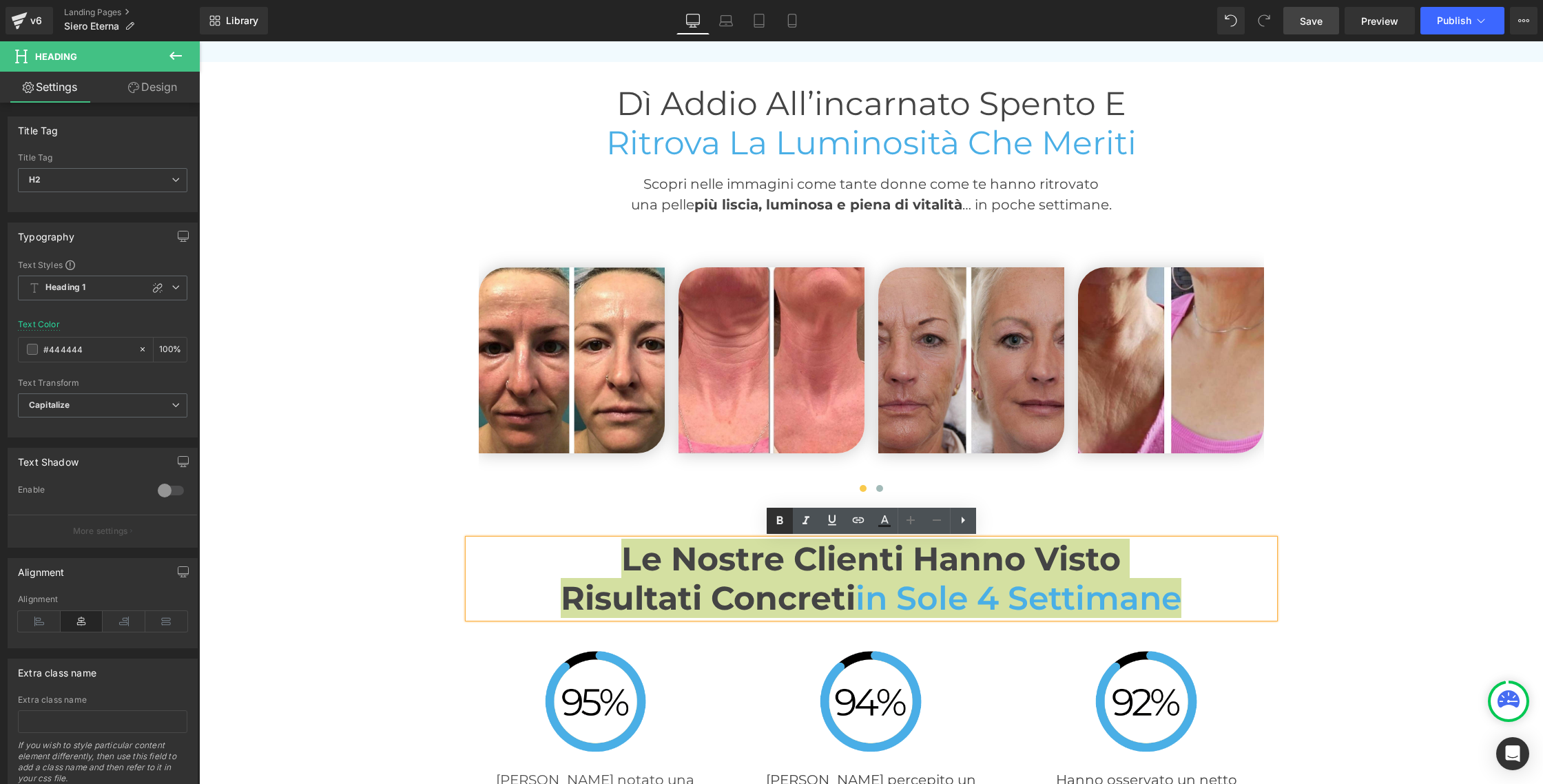
click at [779, 523] on icon at bounding box center [779, 520] width 6 height 9
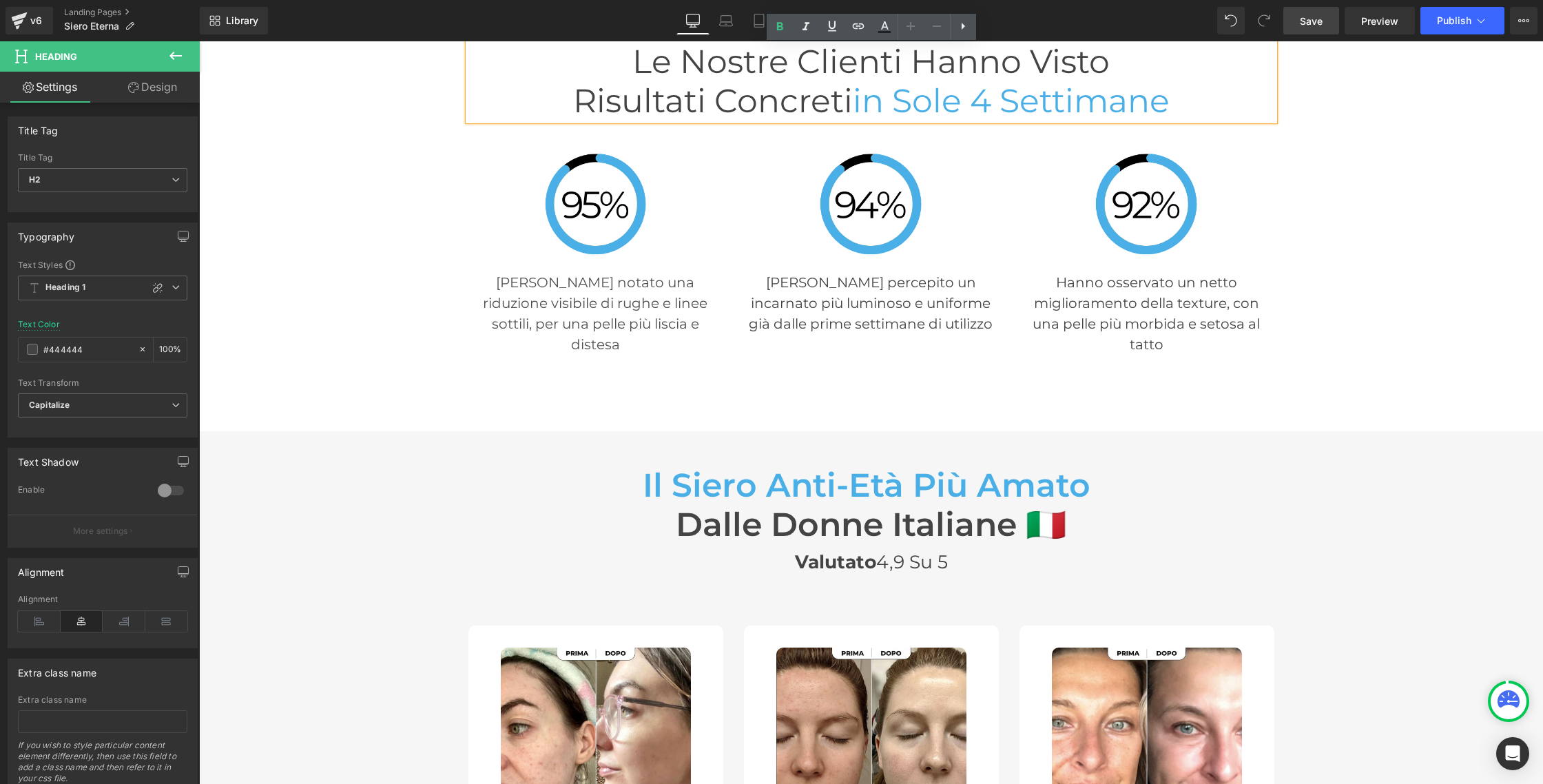
scroll to position [3903, 0]
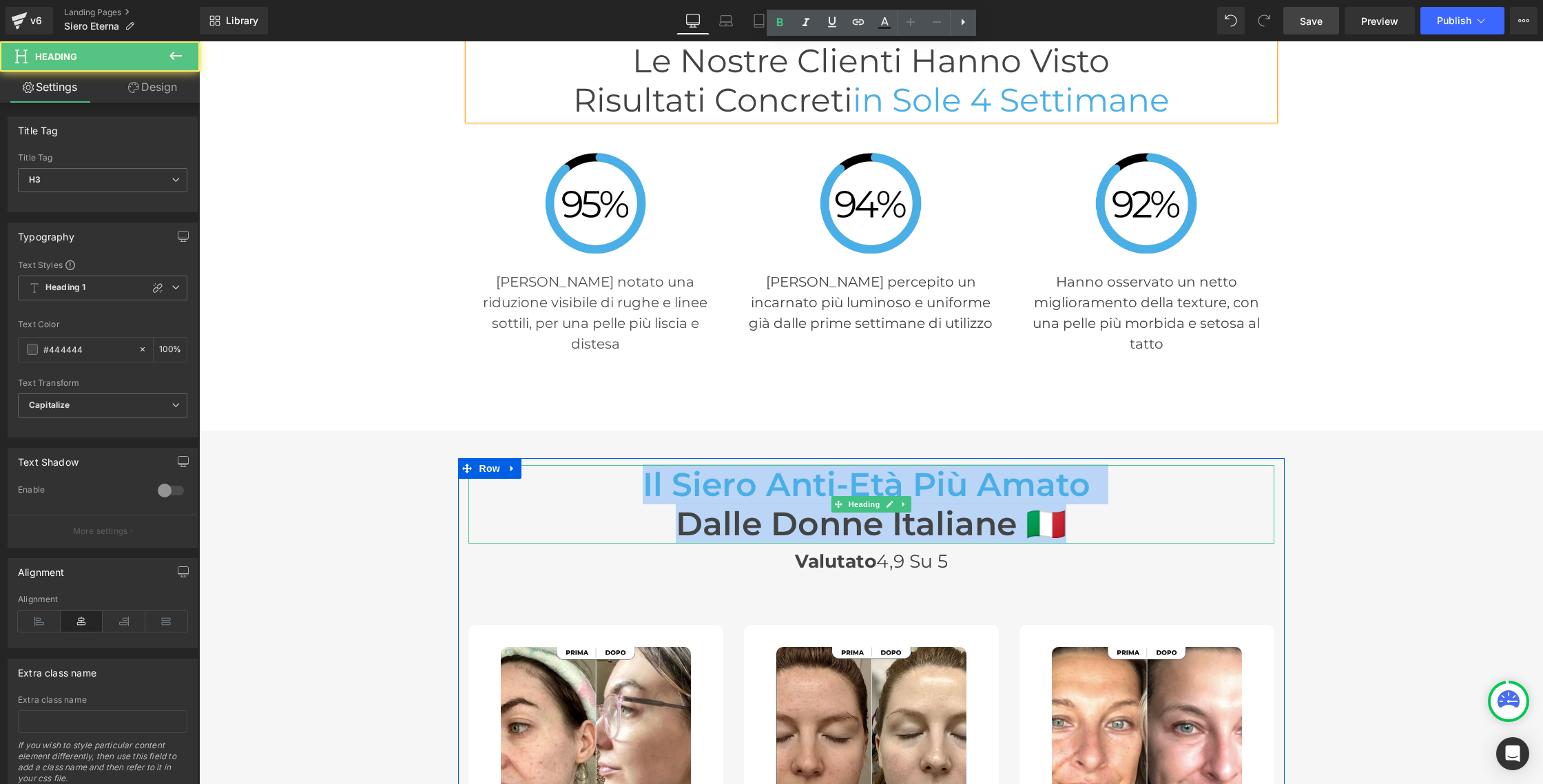
drag, startPoint x: 644, startPoint y: 483, endPoint x: 1071, endPoint y: 518, distance: 428.4
click at [1072, 518] on div "Il siero anti-età più amato dalle donne italiane 🇮🇹" at bounding box center [871, 503] width 805 height 78
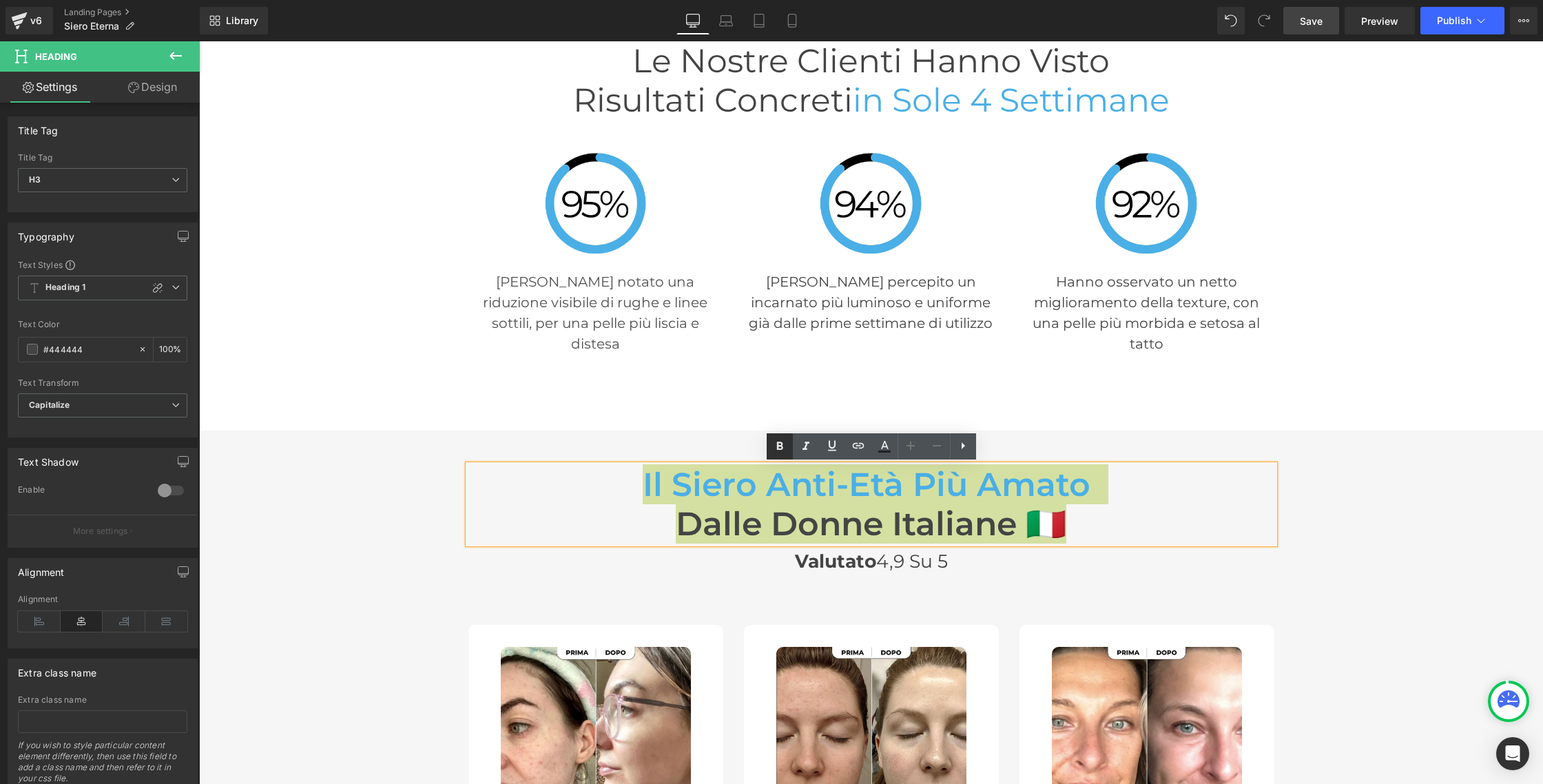
click at [779, 450] on icon at bounding box center [779, 446] width 16 height 16
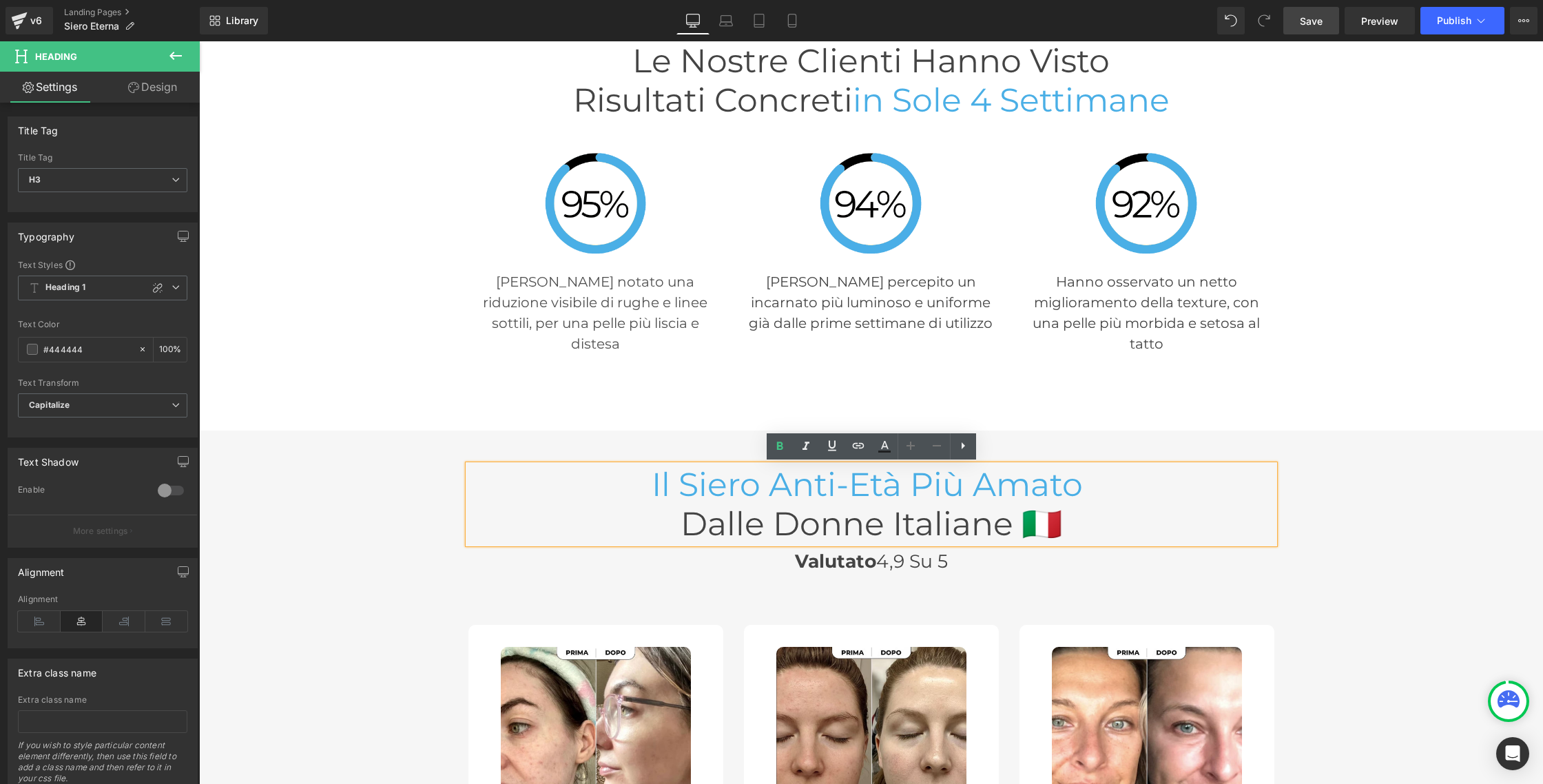
click at [978, 567] on h2 "Valutato 4,9 su 5" at bounding box center [871, 560] width 805 height 22
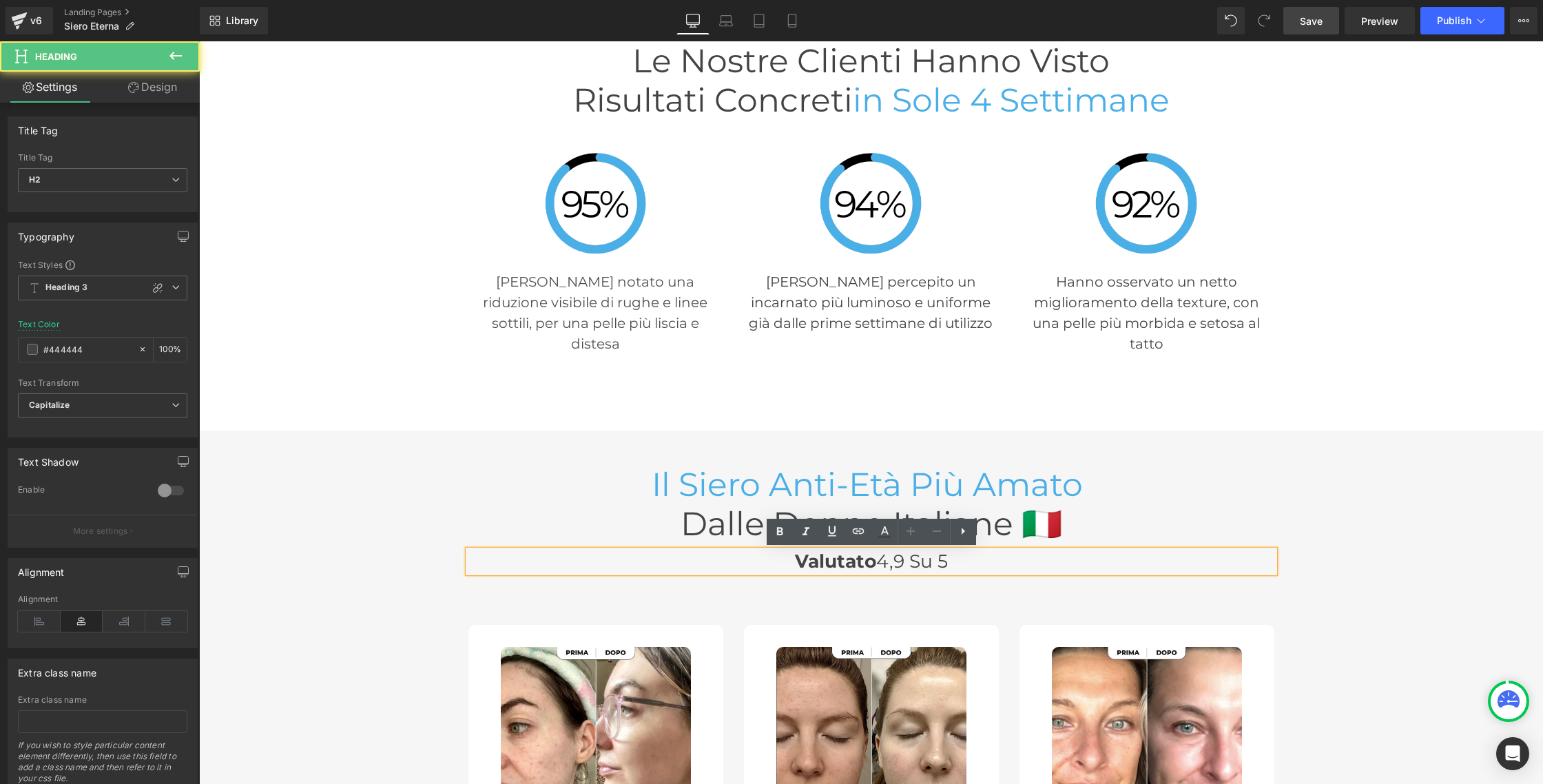
click at [873, 561] on span "Valutato" at bounding box center [835, 560] width 81 height 22
drag, startPoint x: 907, startPoint y: 562, endPoint x: 898, endPoint y: 562, distance: 9.0
click at [902, 562] on span "4,9 su 5" at bounding box center [912, 560] width 72 height 22
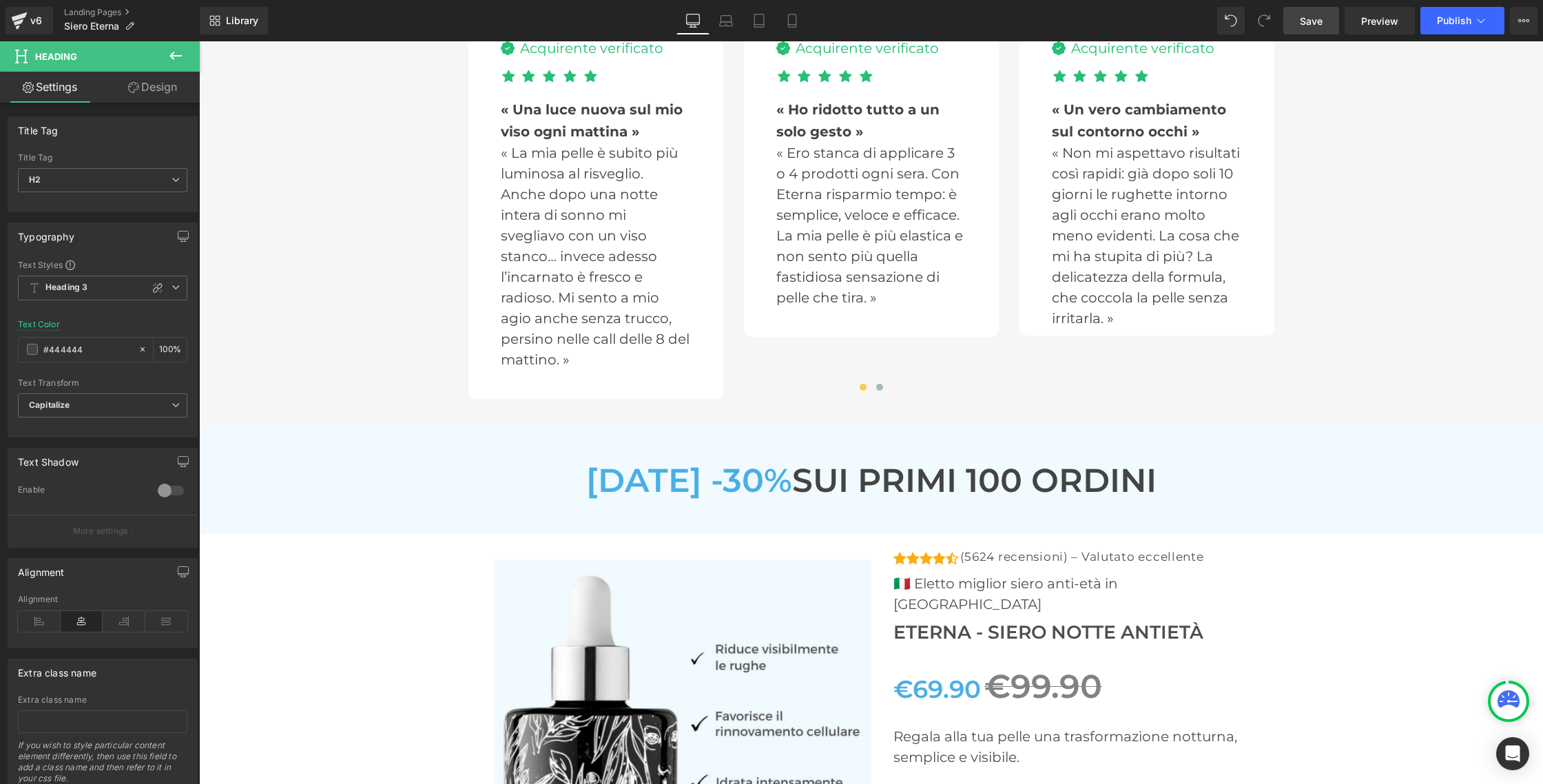
scroll to position [4749, 0]
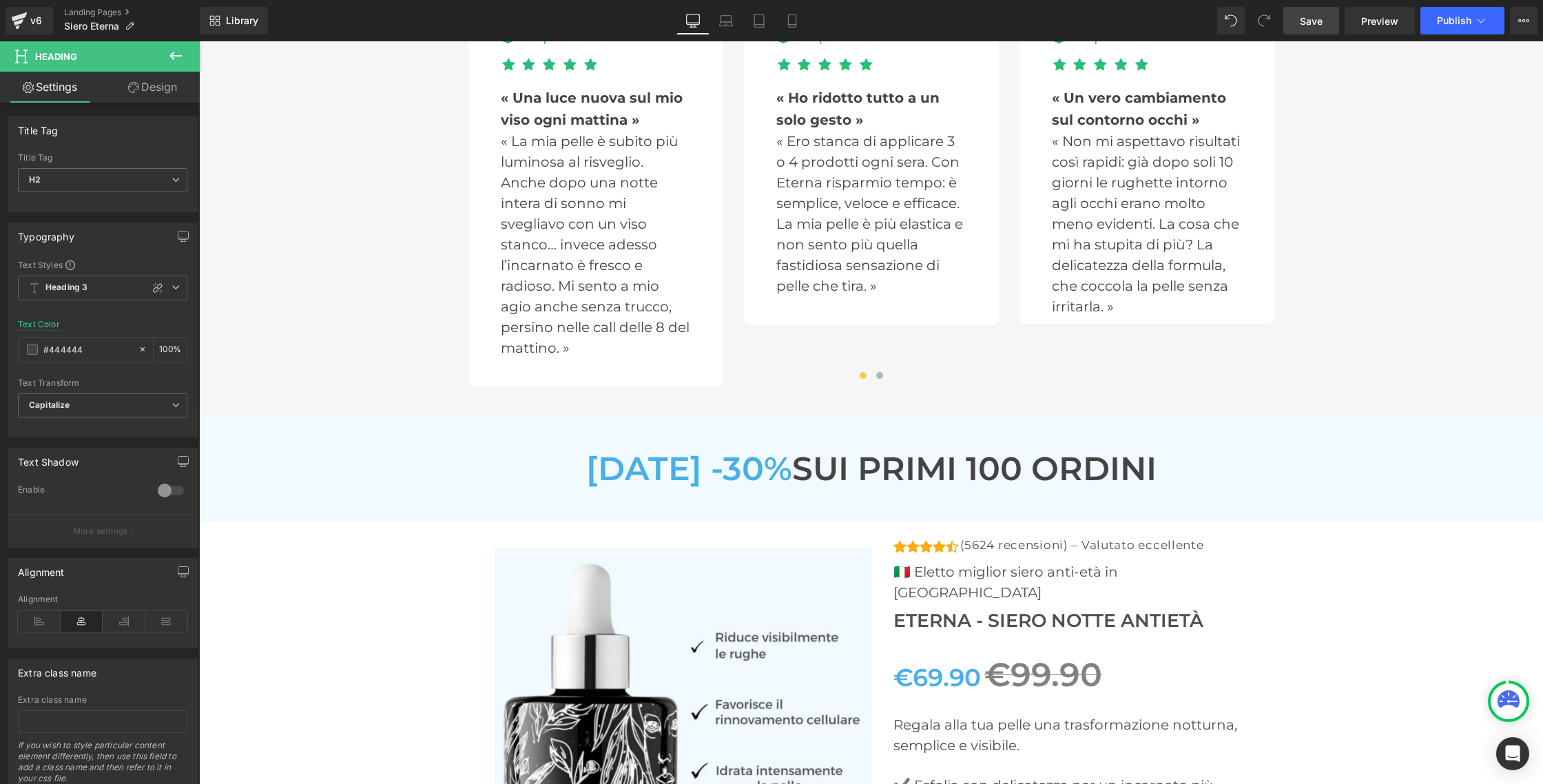
click at [830, 469] on h3 "OGGI -30% SUI PRIMI 100 ORDINI" at bounding box center [871, 468] width 805 height 40
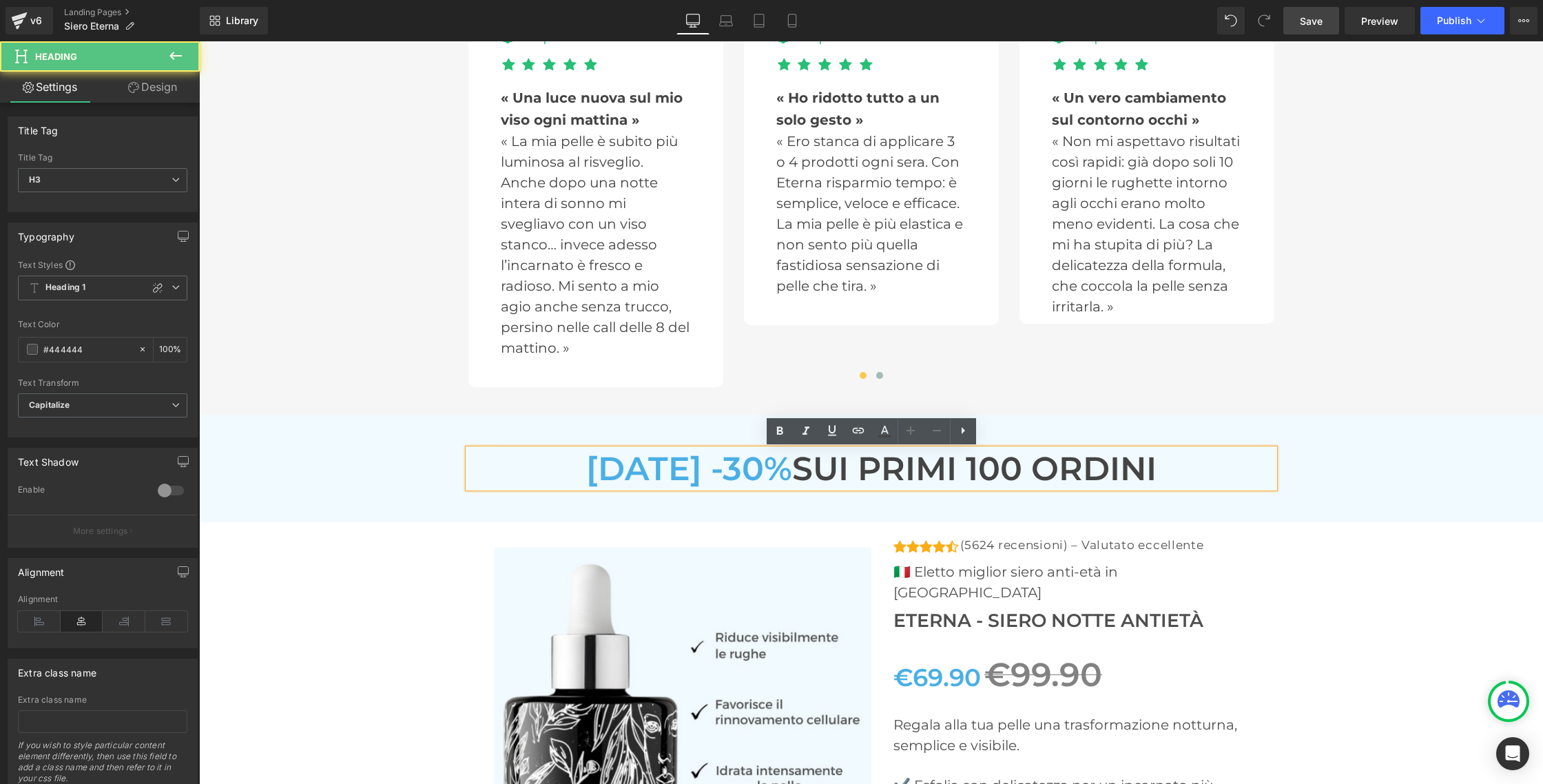
click at [830, 469] on h3 "OGGI -30% SUI PRIMI 100 ORDINI" at bounding box center [871, 468] width 805 height 40
drag, startPoint x: 783, startPoint y: 434, endPoint x: 787, endPoint y: 440, distance: 7.2
click at [783, 434] on icon at bounding box center [779, 431] width 16 height 16
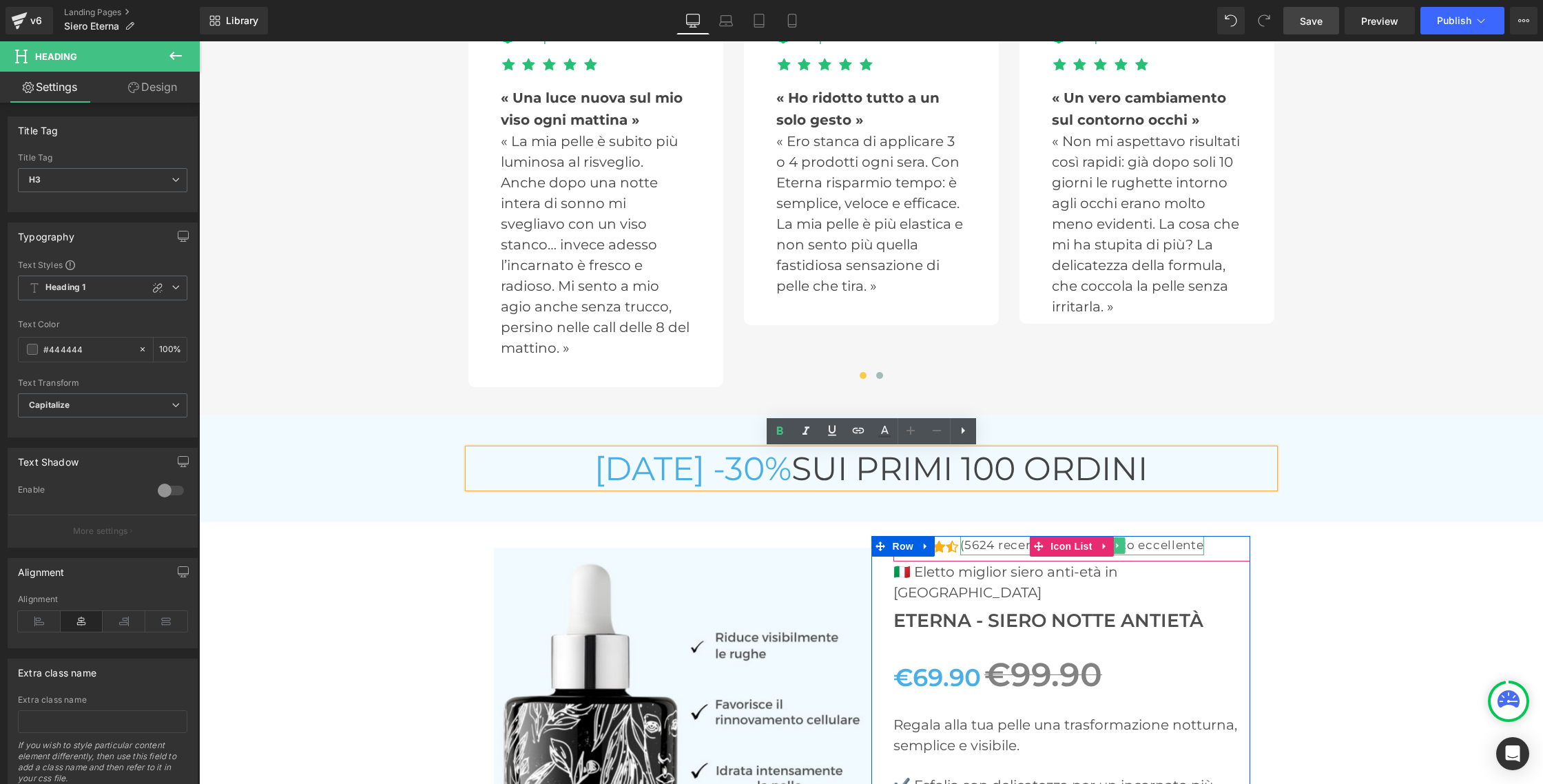
click at [1196, 545] on p "(5624 recensioni) – Valutato eccellente" at bounding box center [1082, 545] width 244 height 18
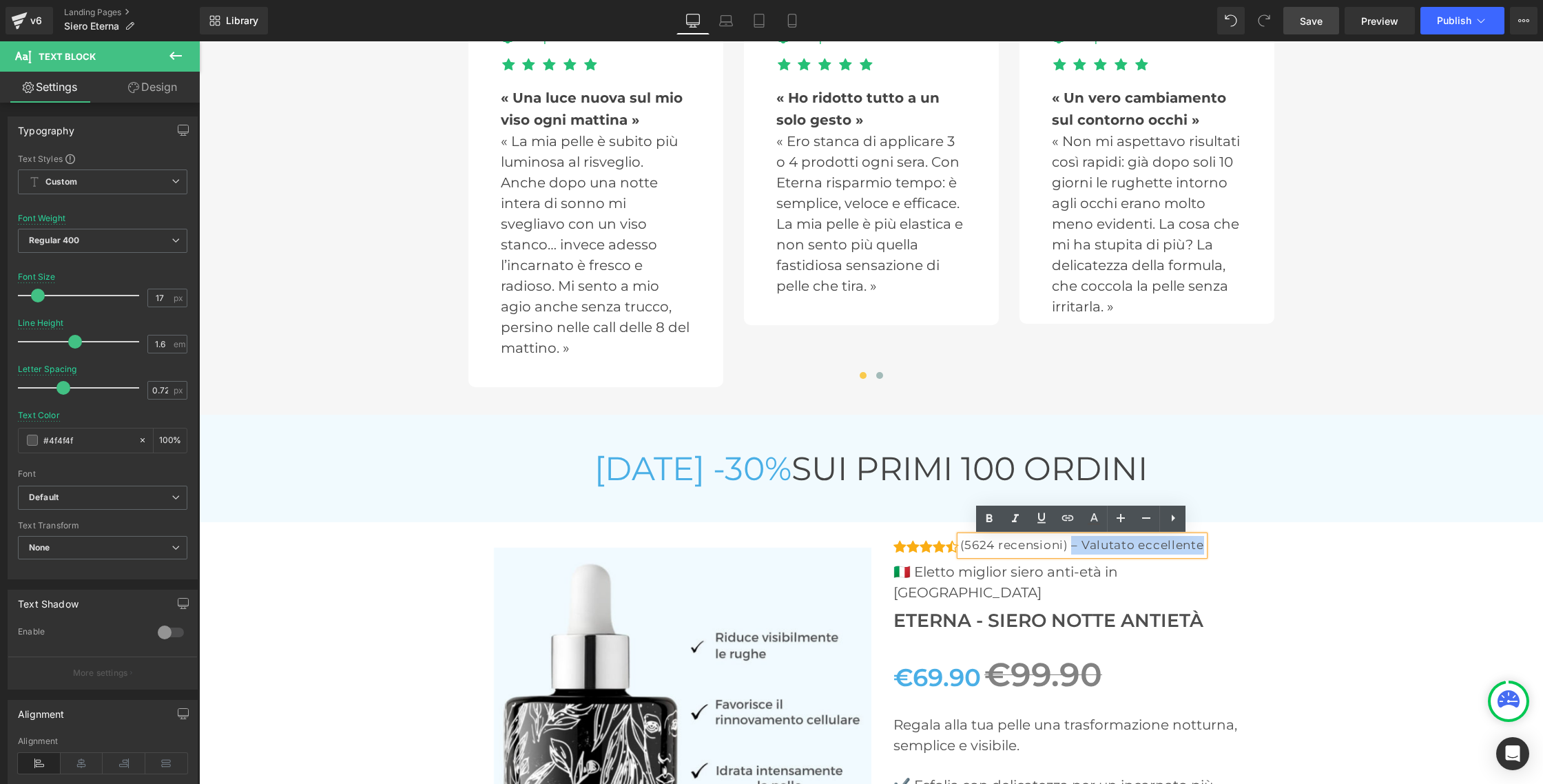
drag, startPoint x: 1202, startPoint y: 548, endPoint x: 1070, endPoint y: 546, distance: 132.0
click at [1070, 546] on p "(5624 recensioni) – Valutato eccellente" at bounding box center [1082, 545] width 244 height 18
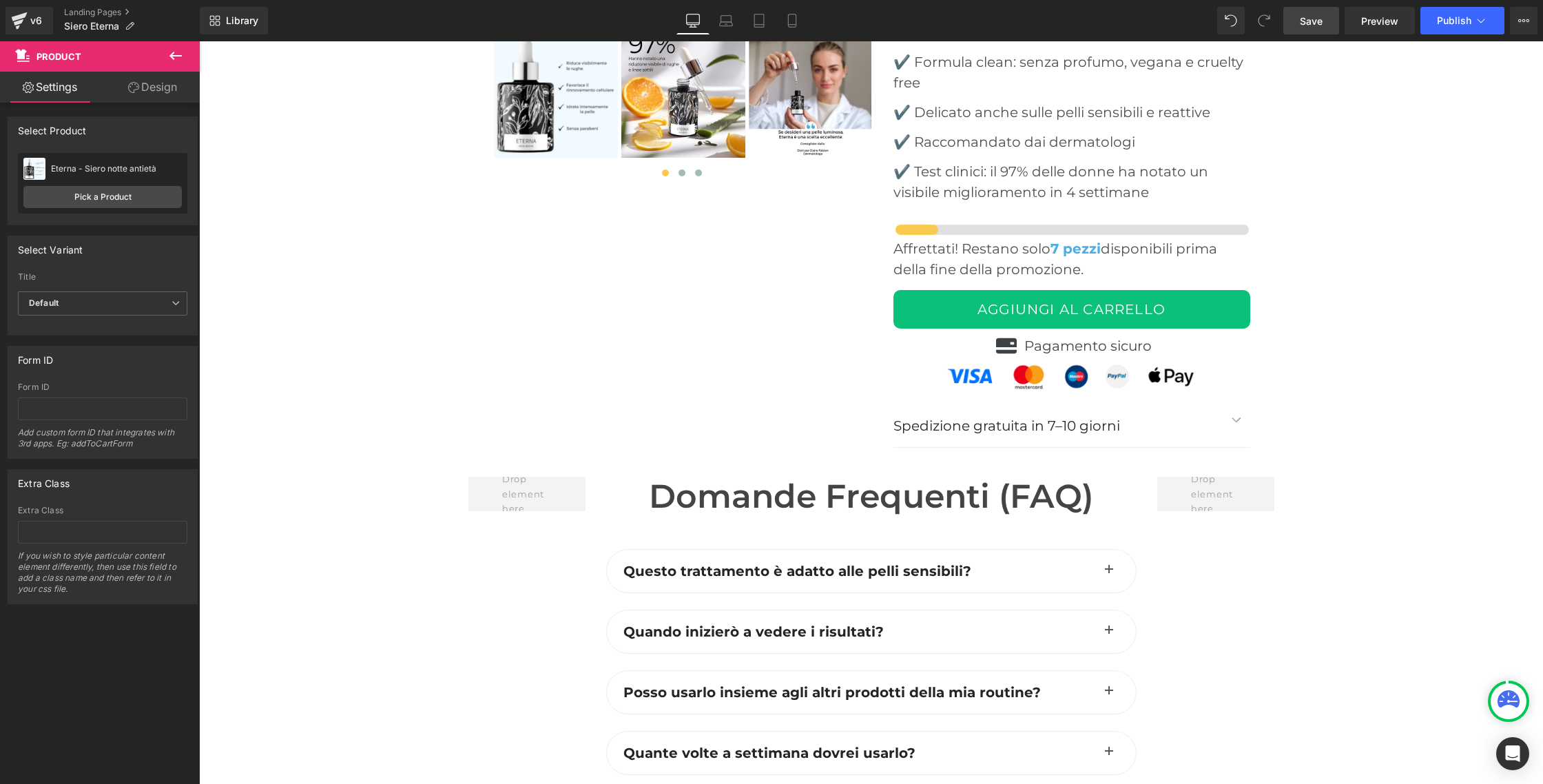
scroll to position [5660, 0]
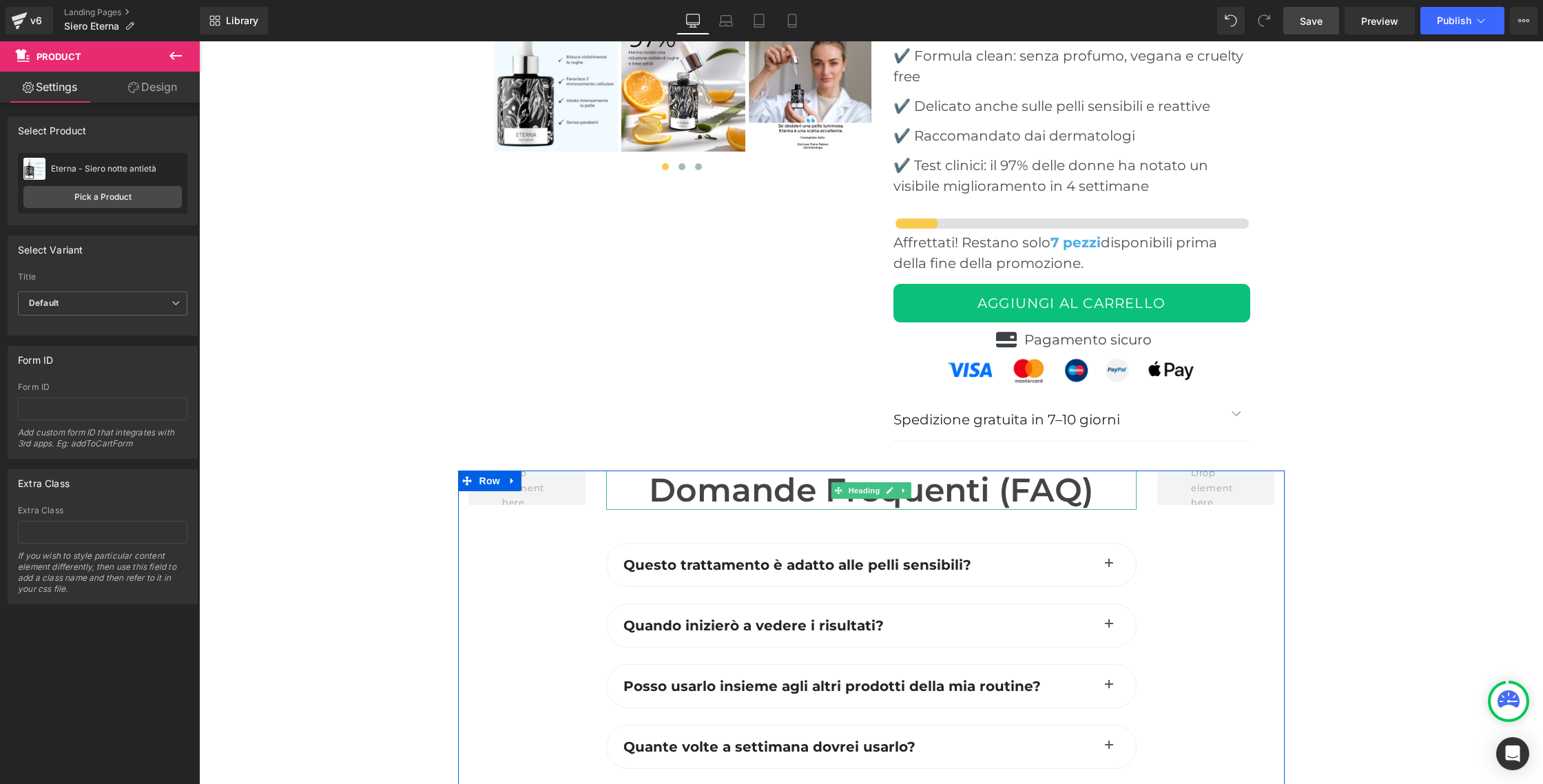
click at [748, 480] on span "Domande Frequenti (FAQ)" at bounding box center [870, 489] width 444 height 40
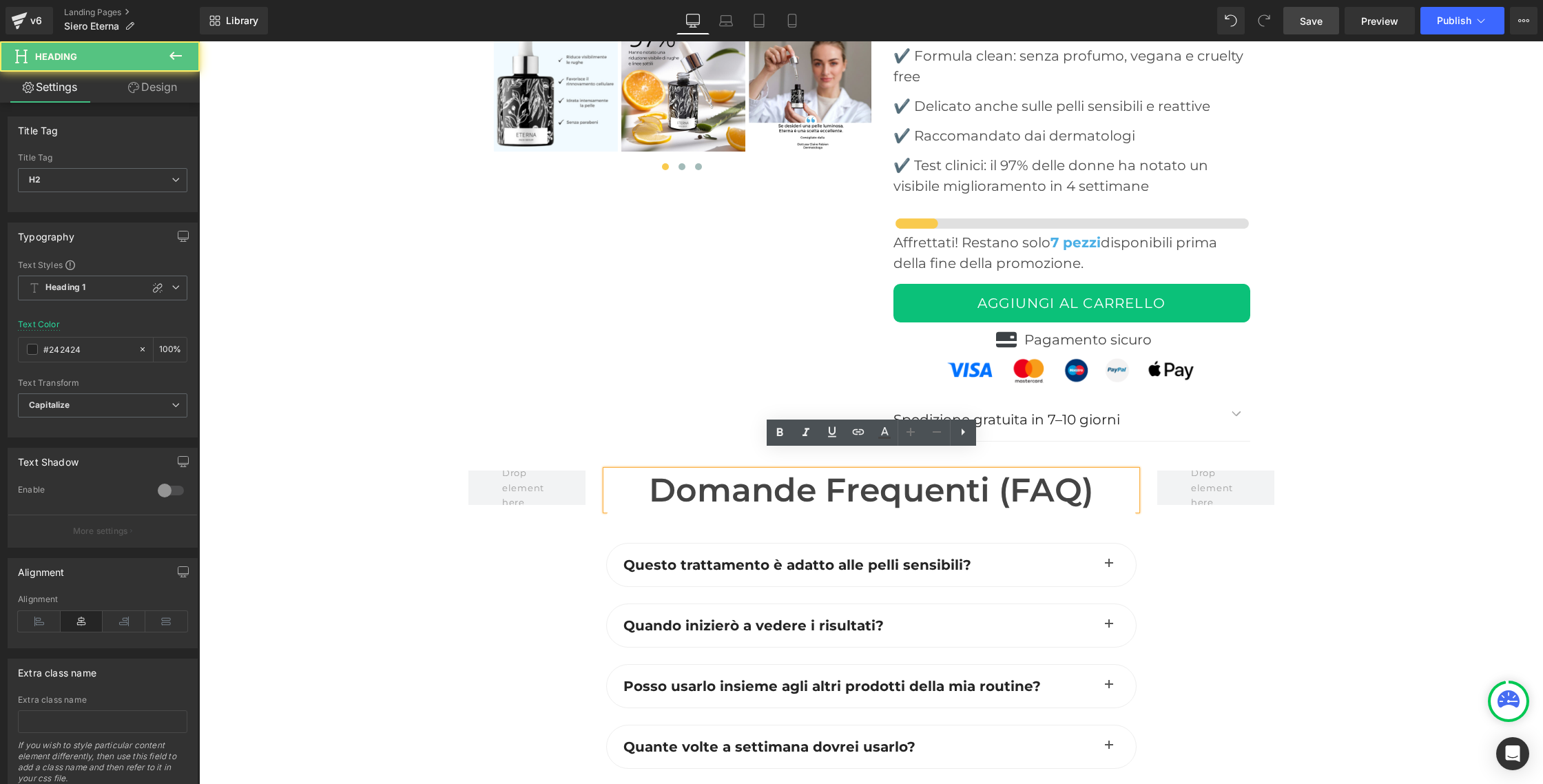
scroll to position [5660, 0]
click at [743, 478] on span "Domande Frequenti (FAQ)" at bounding box center [870, 489] width 444 height 40
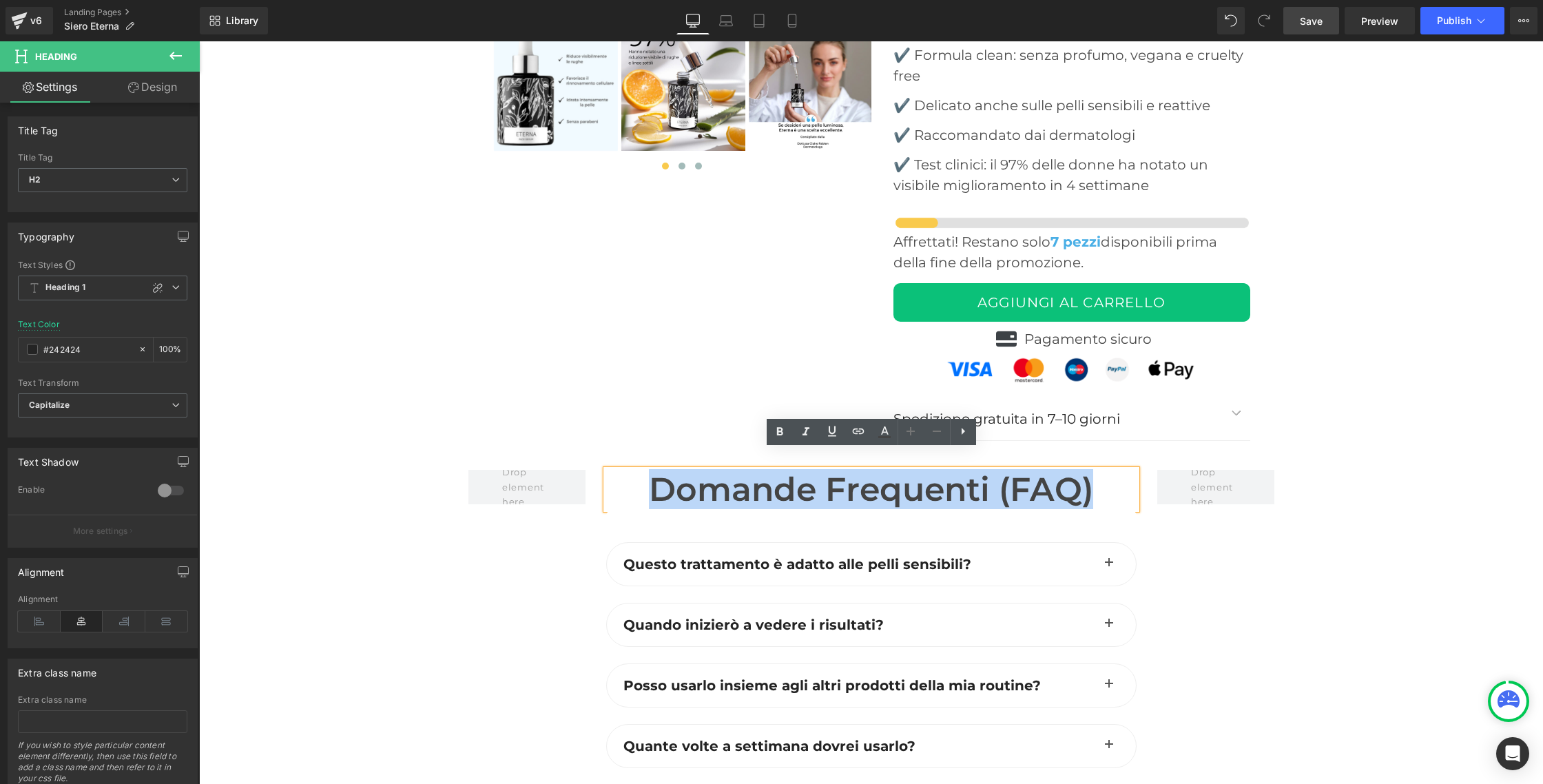
click at [743, 478] on span "Domande Frequenti (FAQ)" at bounding box center [870, 489] width 444 height 40
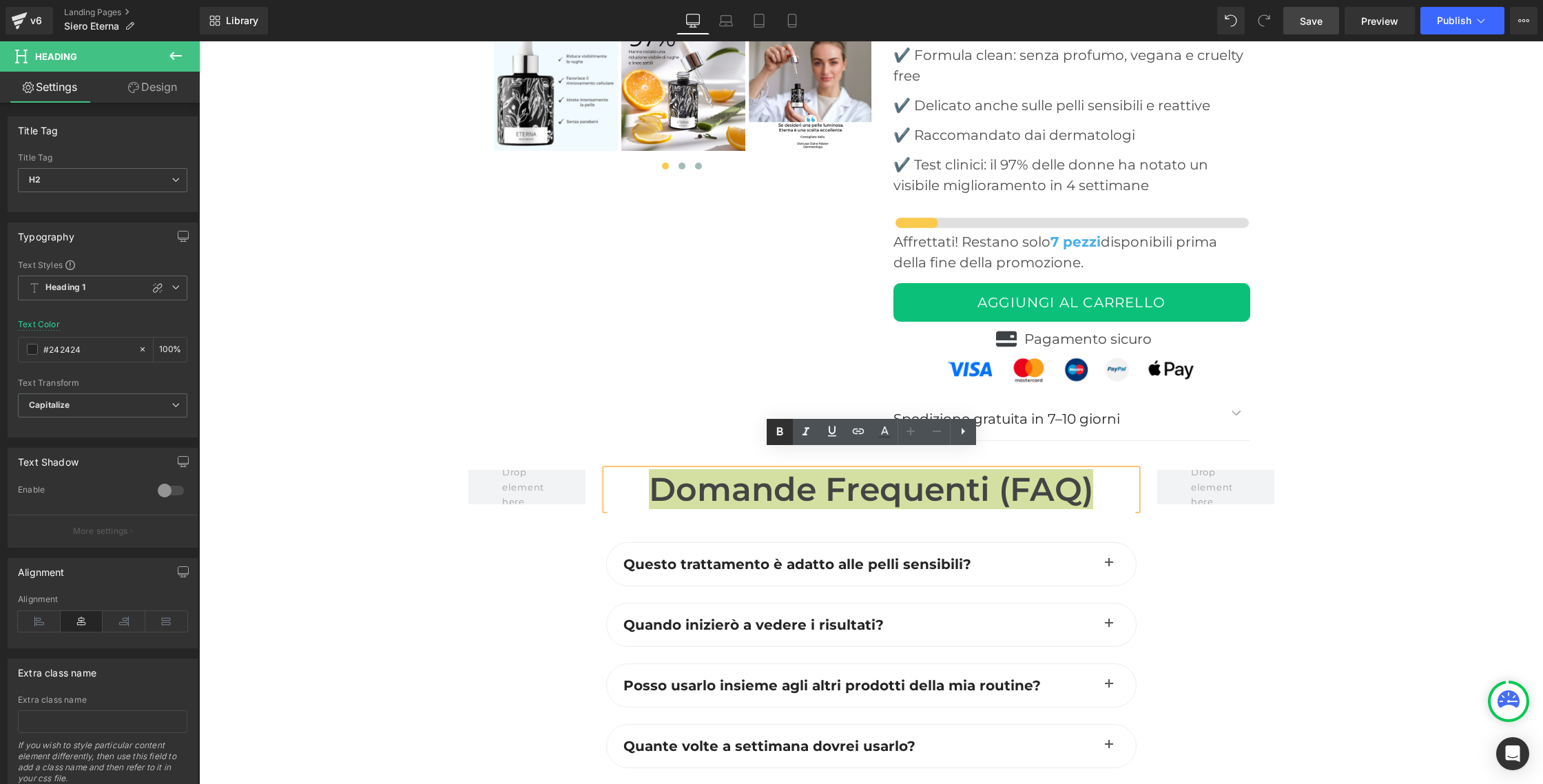
click at [777, 426] on icon at bounding box center [779, 432] width 16 height 16
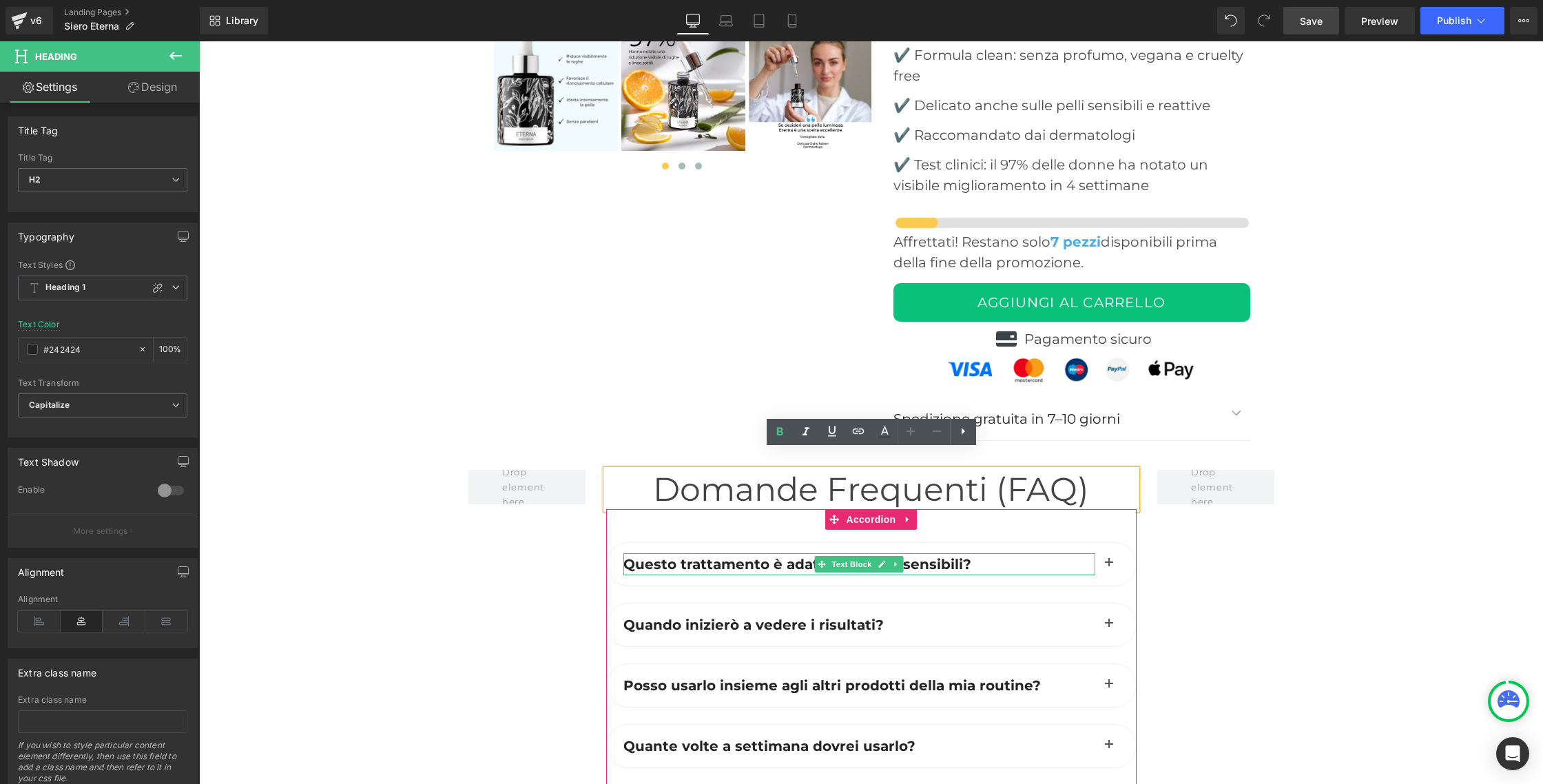
click at [757, 556] on span "Questo trattamento è adatto alle pelli sensibili?" at bounding box center [797, 563] width 348 height 16
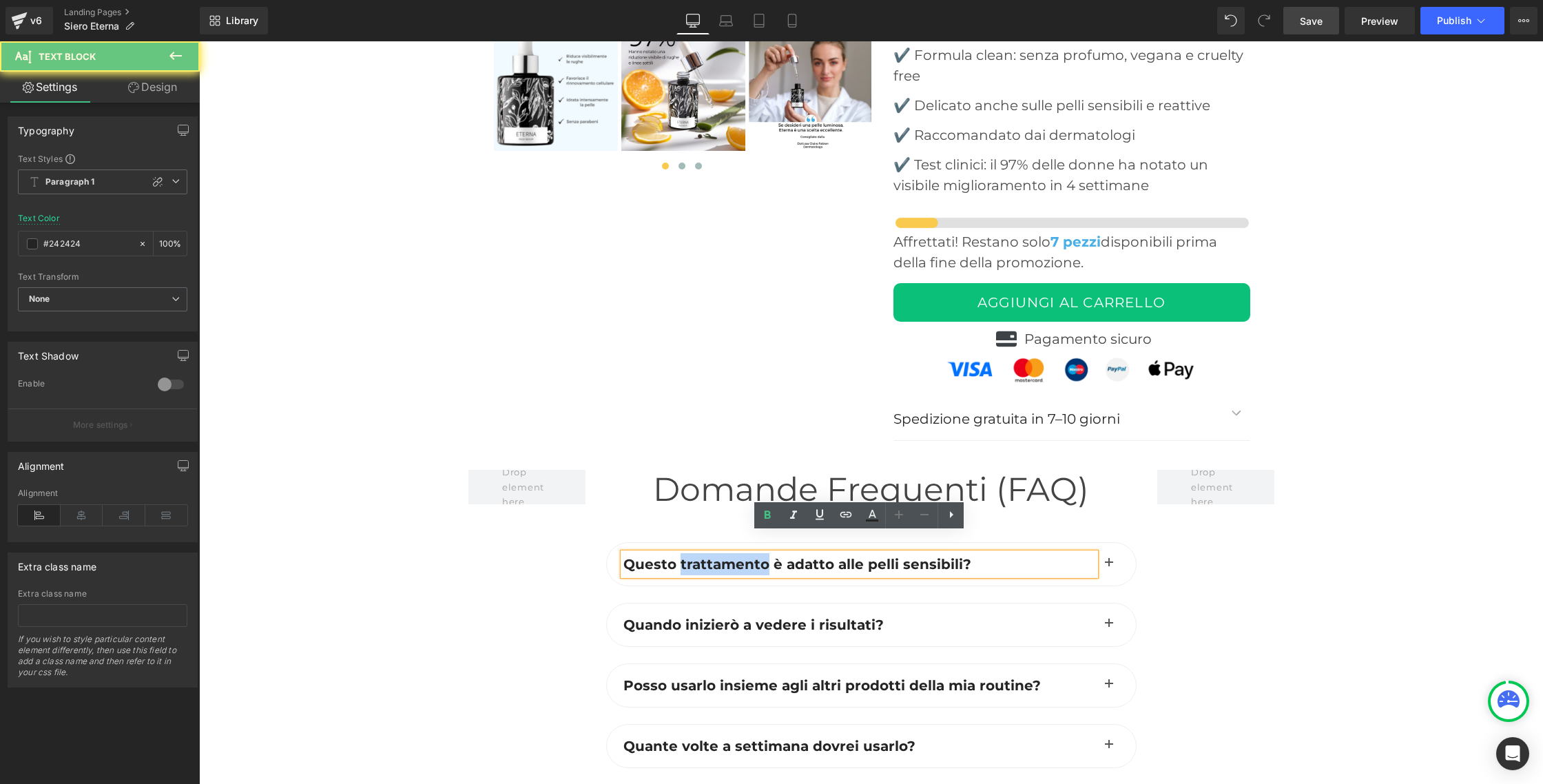
click at [757, 556] on span "Questo trattamento è adatto alle pelli sensibili?" at bounding box center [797, 563] width 348 height 16
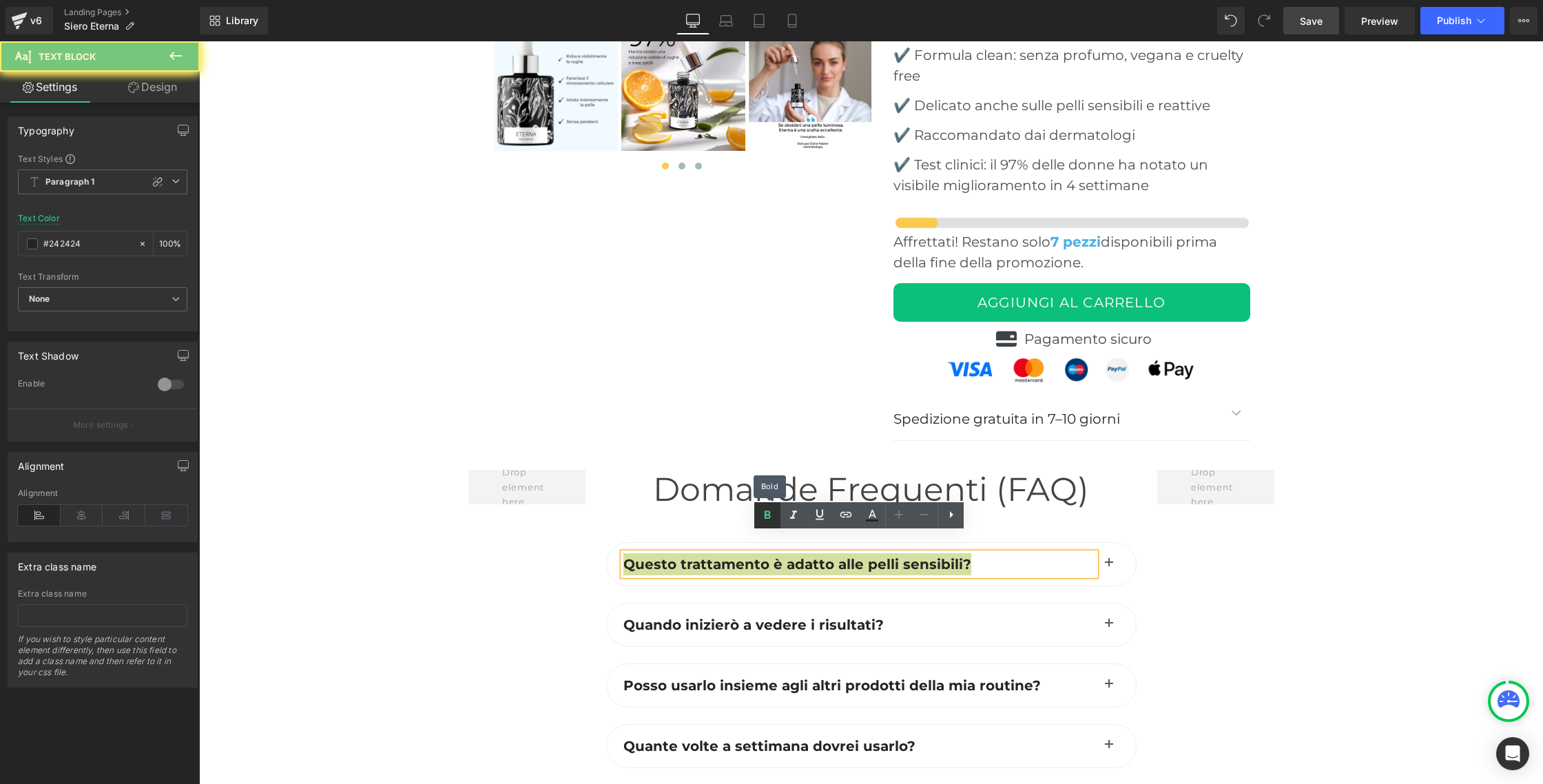
click at [765, 518] on icon at bounding box center [768, 514] width 6 height 9
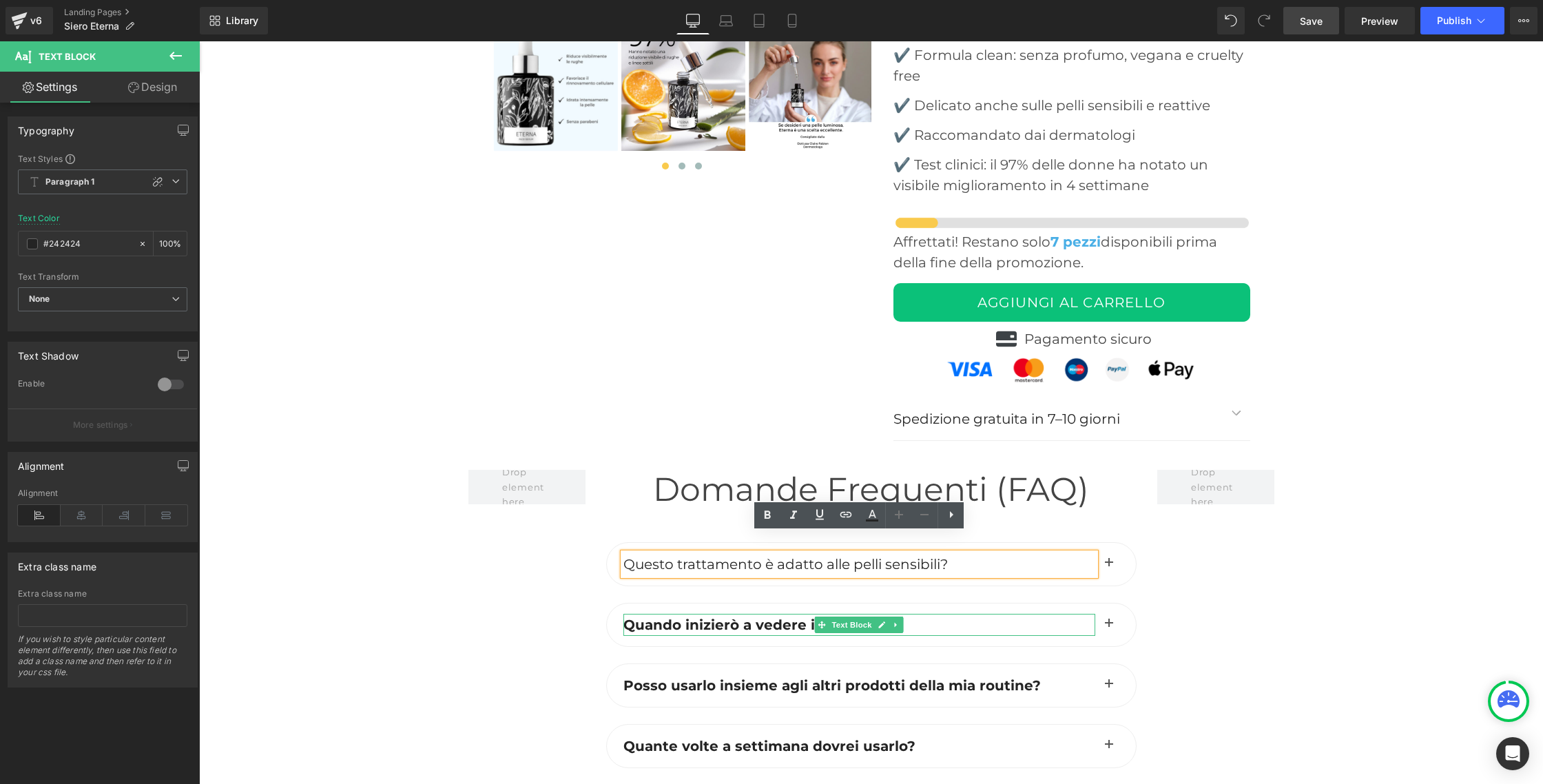
click at [755, 617] on span "Quando inizierò a vedere i risultati?" at bounding box center [753, 624] width 260 height 16
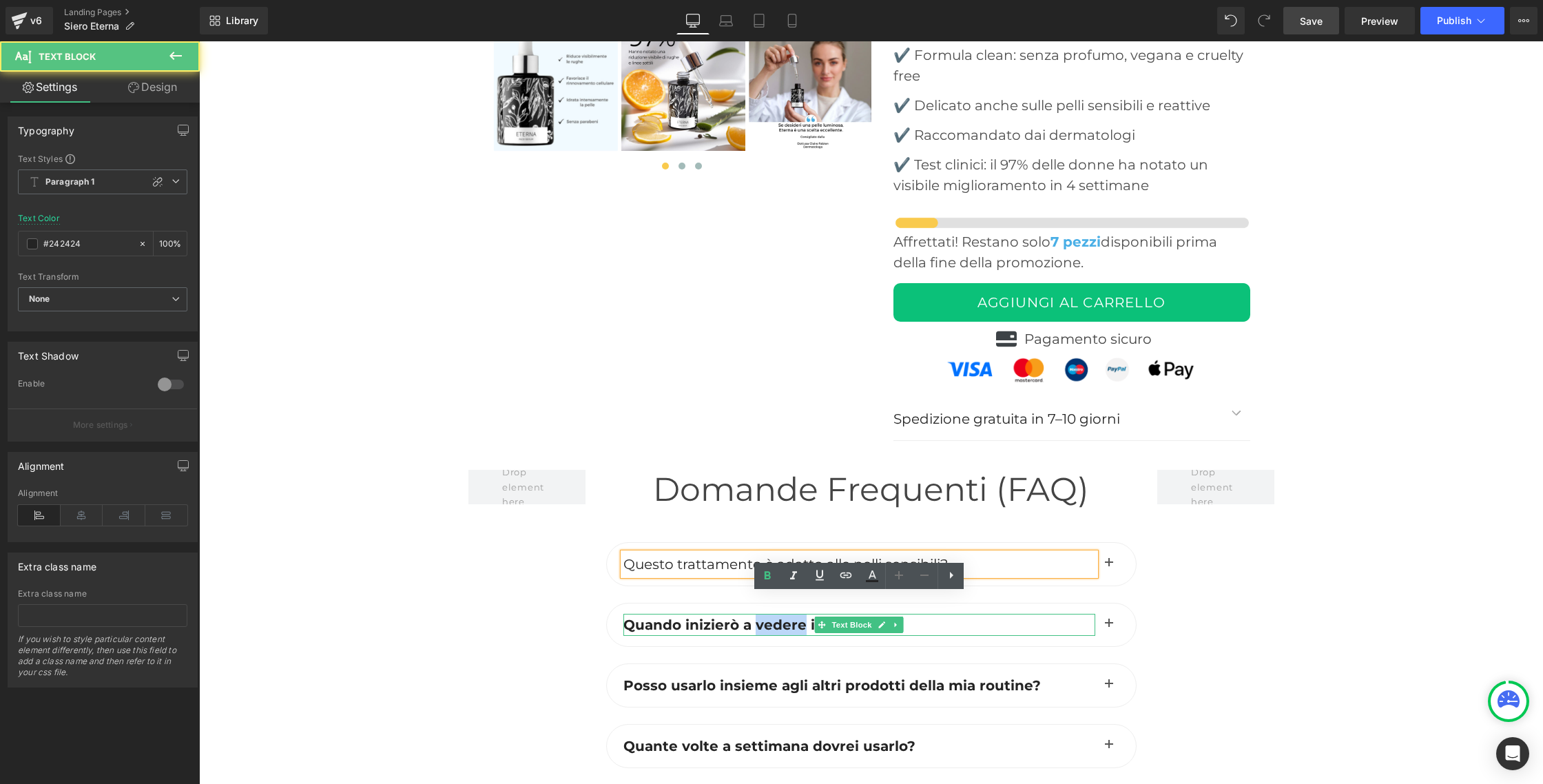
click at [755, 617] on span "Quando inizierò a vedere i risultati?" at bounding box center [753, 624] width 260 height 16
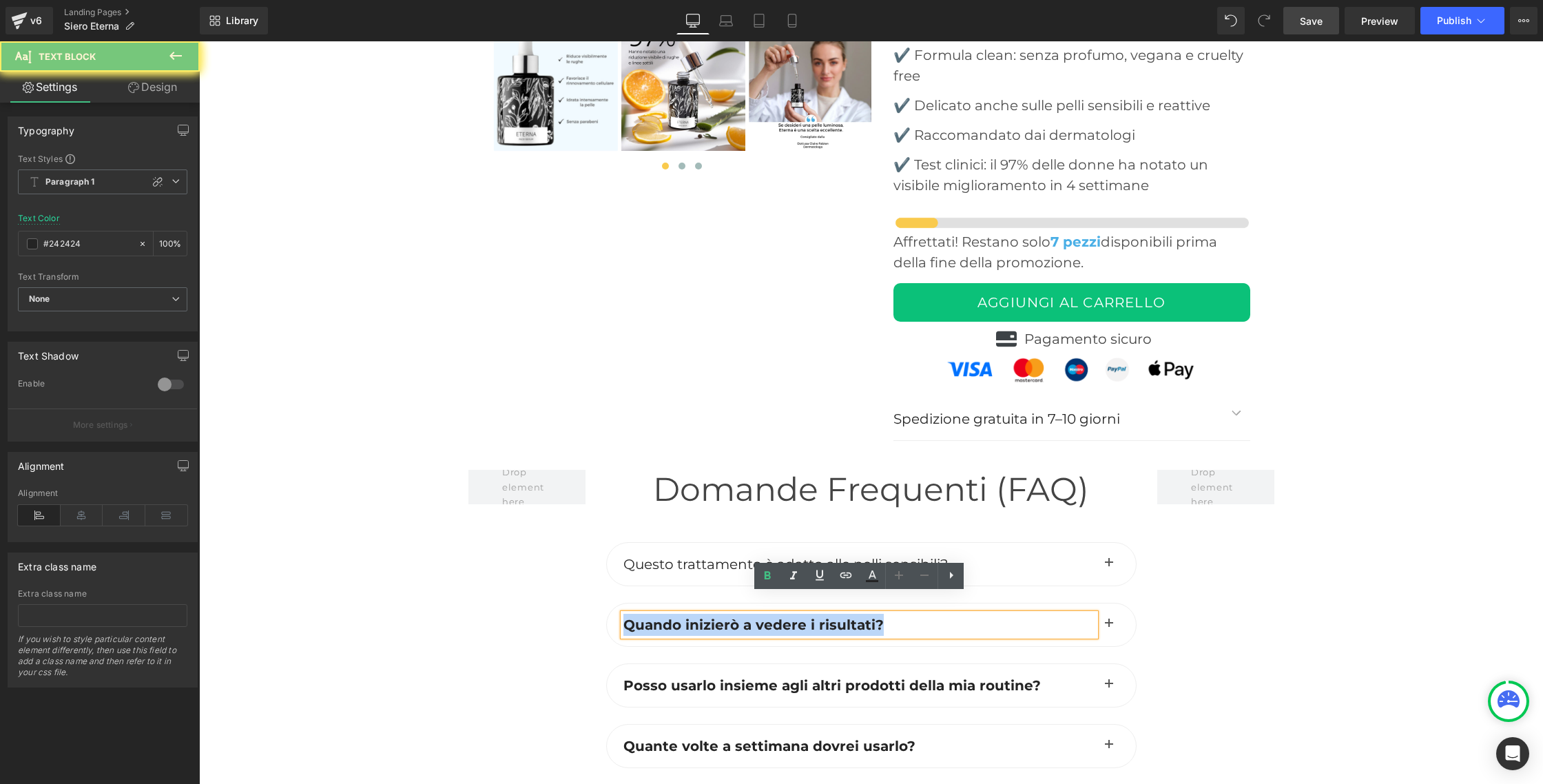
drag, startPoint x: 755, startPoint y: 603, endPoint x: 755, endPoint y: 590, distance: 13.0
click at [755, 617] on span "Quando inizierò a vedere i risultati?" at bounding box center [753, 624] width 260 height 16
click at [768, 580] on icon at bounding box center [767, 575] width 16 height 16
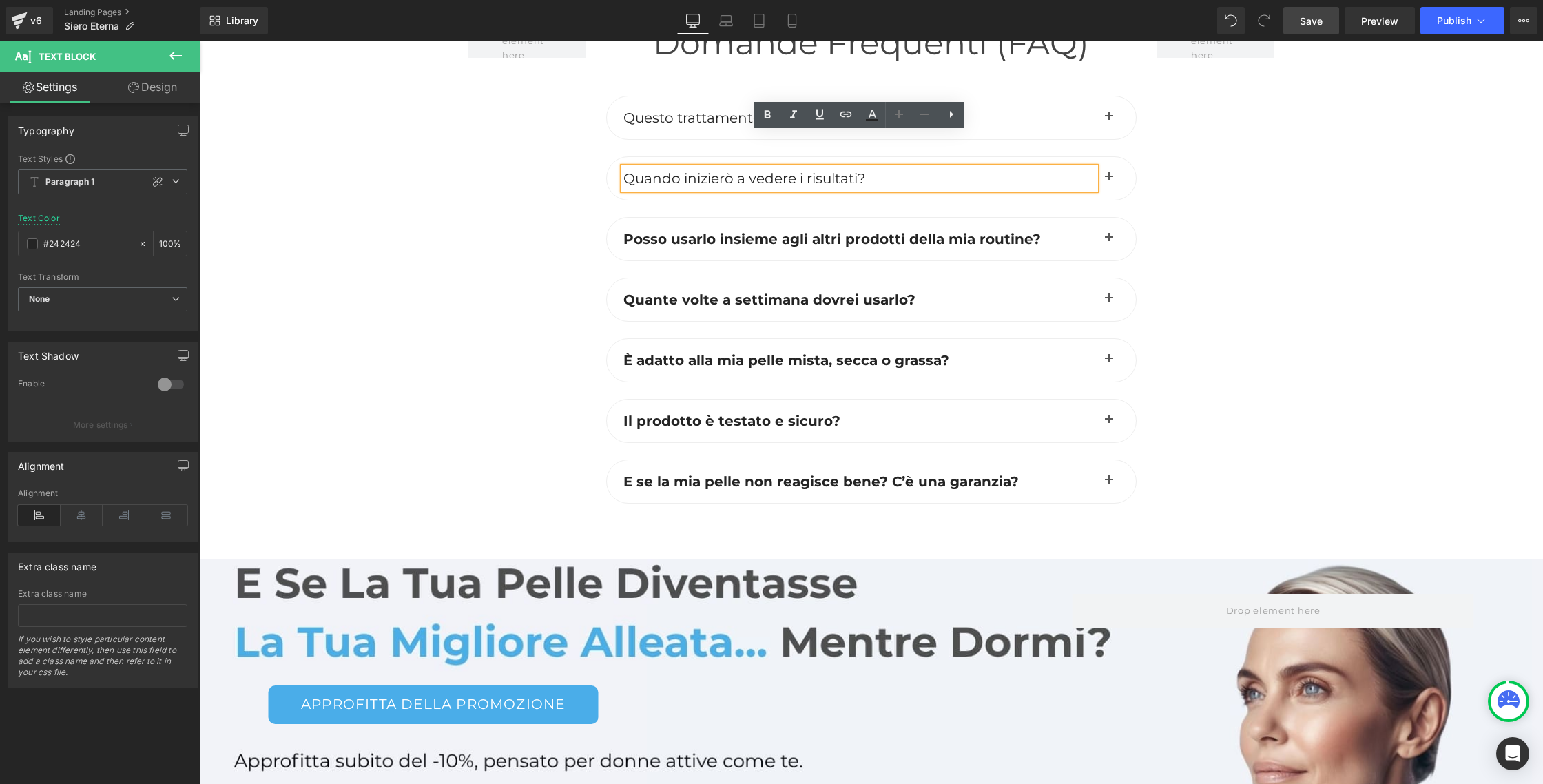
scroll to position [6100, 0]
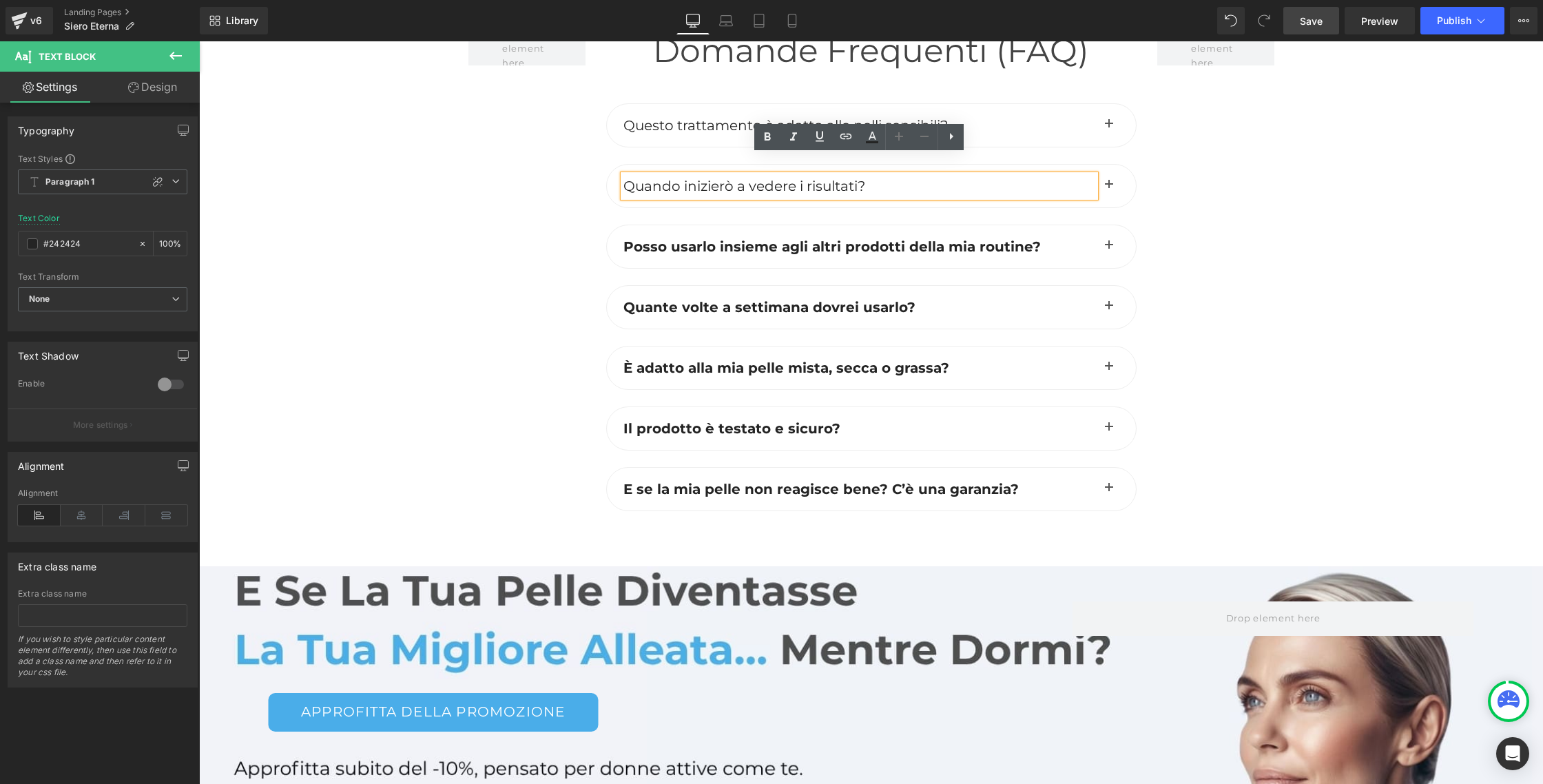
click at [715, 238] on span "Posso usarlo insieme agli altri prodotti della mia routine?" at bounding box center [832, 246] width 417 height 16
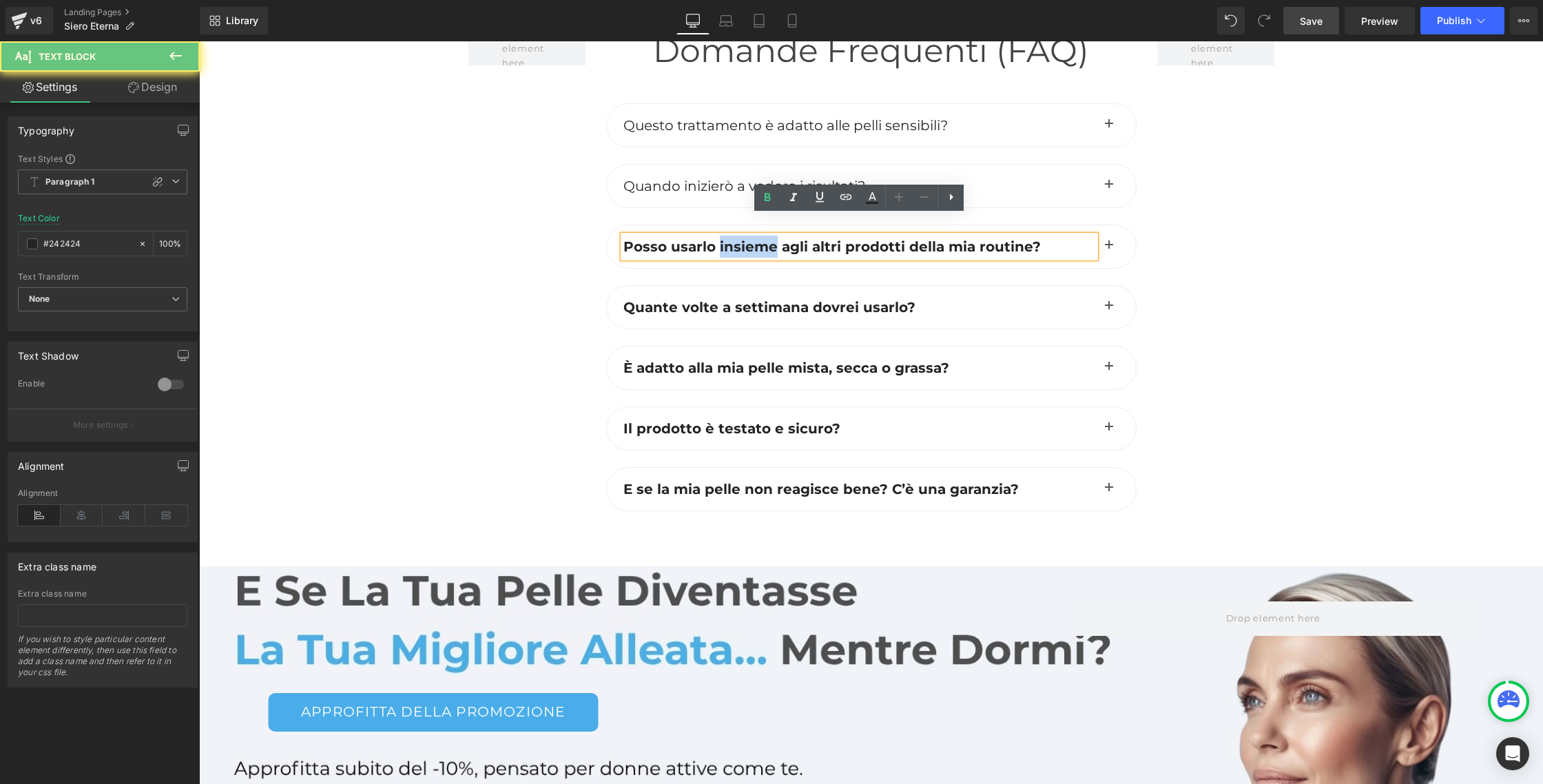
click at [715, 238] on span "Posso usarlo insieme agli altri prodotti della mia routine?" at bounding box center [832, 246] width 417 height 16
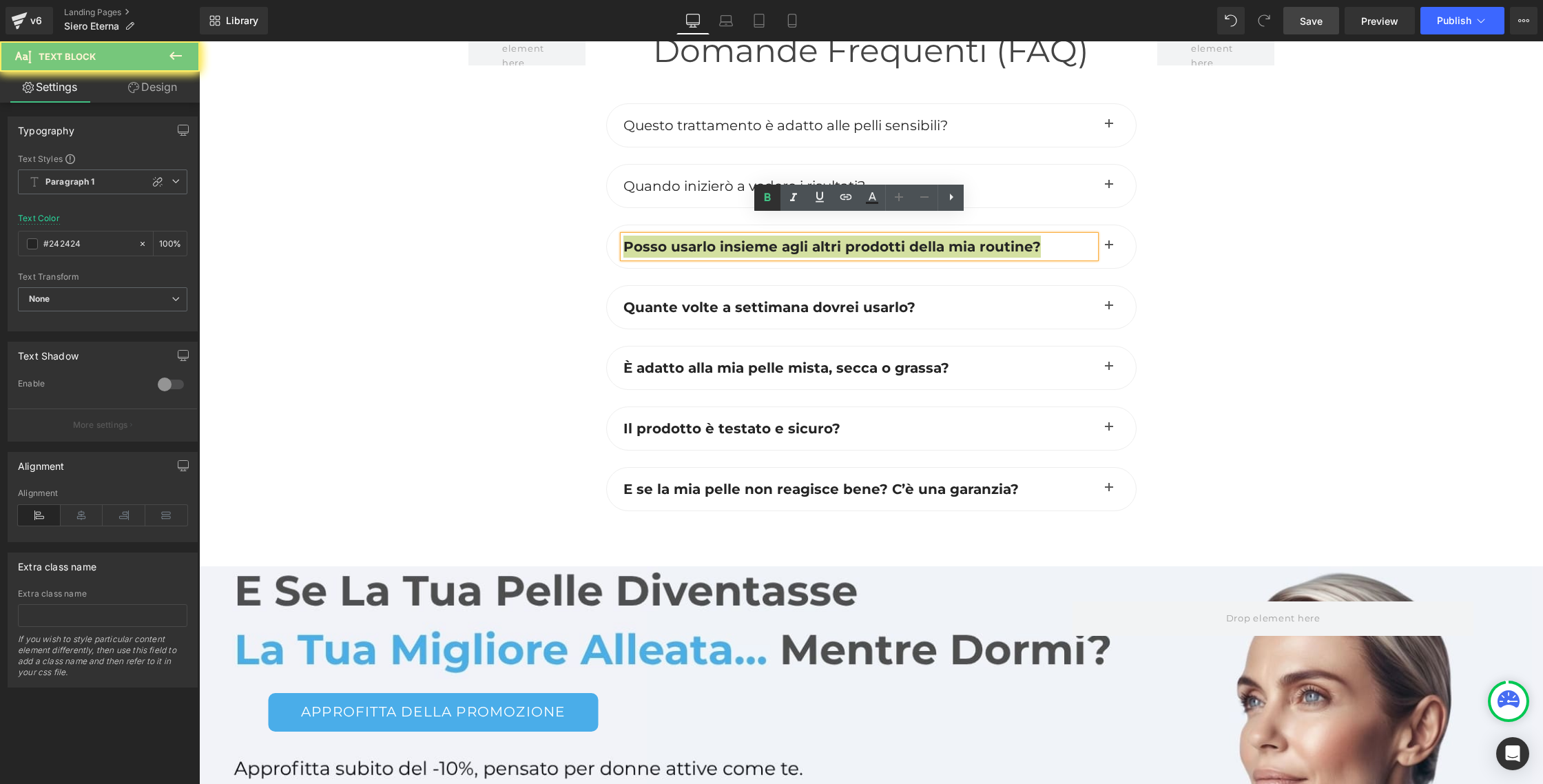
drag, startPoint x: 765, startPoint y: 196, endPoint x: 562, endPoint y: 170, distance: 204.7
click at [765, 196] on icon at bounding box center [768, 196] width 6 height 9
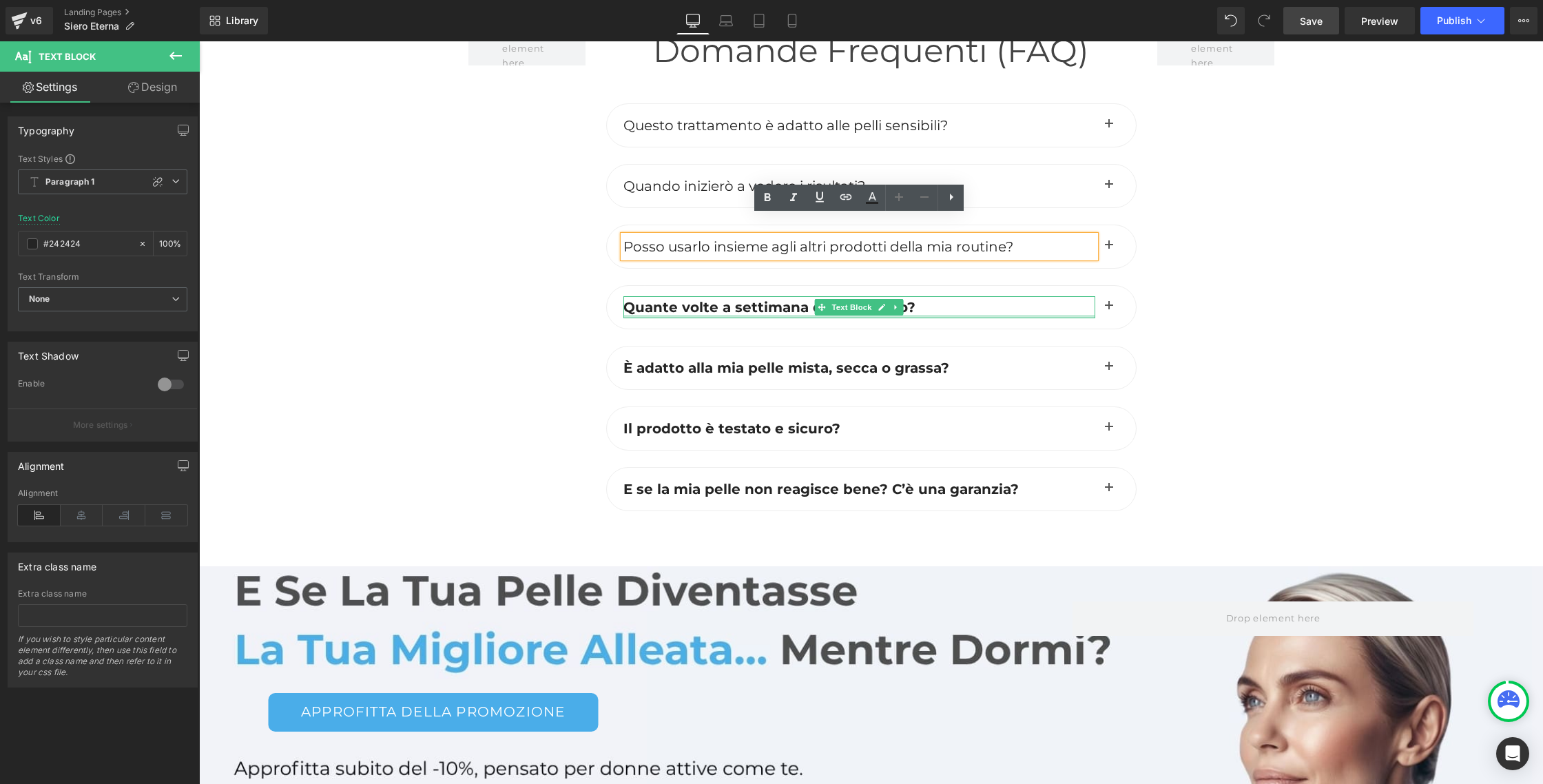
click at [748, 296] on div "Quante volte a settimana dovrei usarlo? Text Block" at bounding box center [859, 307] width 471 height 22
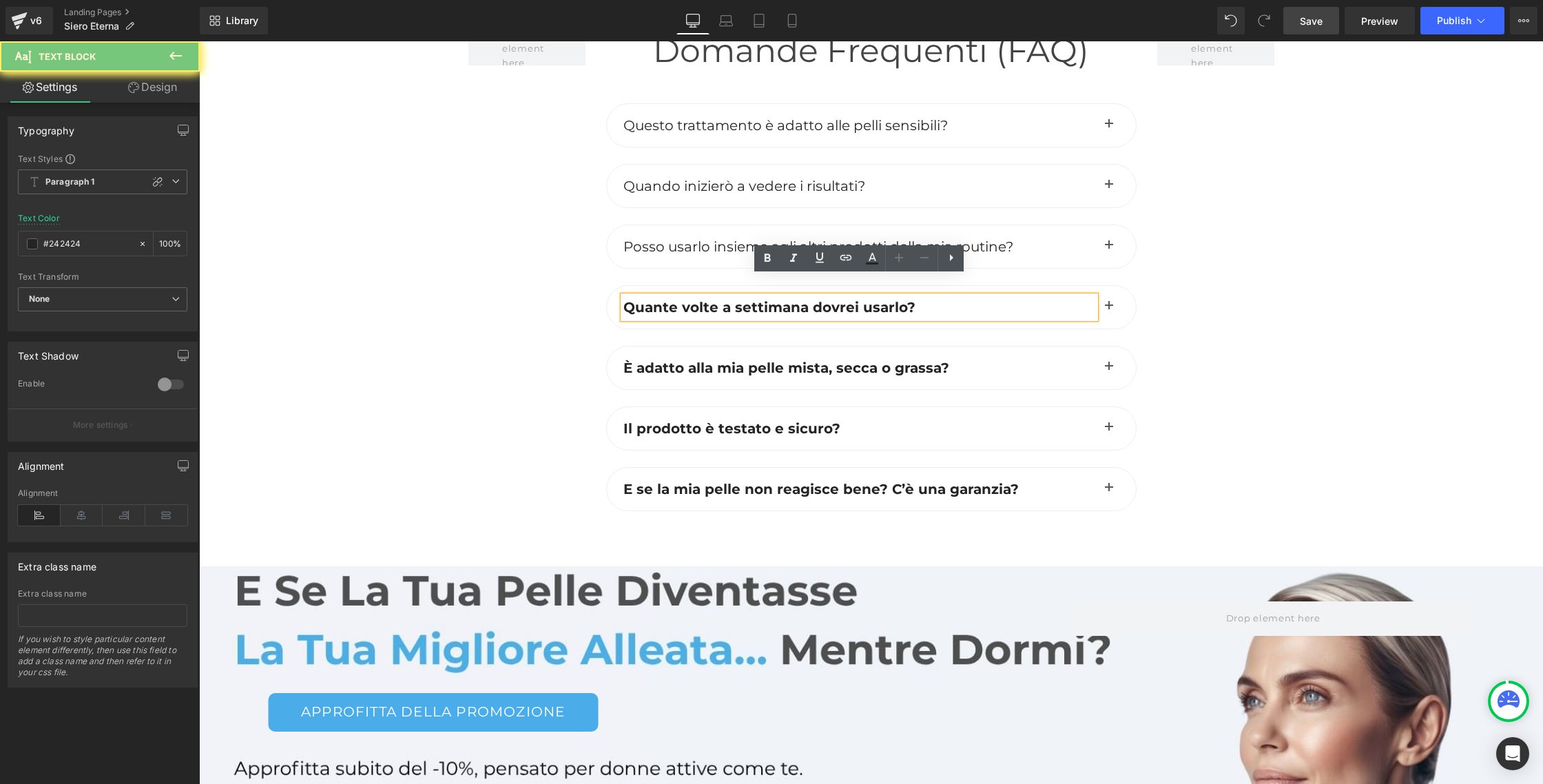
click at [748, 299] on span "Quante volte a settimana dovrei usarlo?" at bounding box center [770, 307] width 292 height 16
click at [765, 255] on icon at bounding box center [768, 257] width 6 height 9
click at [747, 359] on span "È adatto alla mia pelle mista, secca o grassa?" at bounding box center [786, 367] width 326 height 16
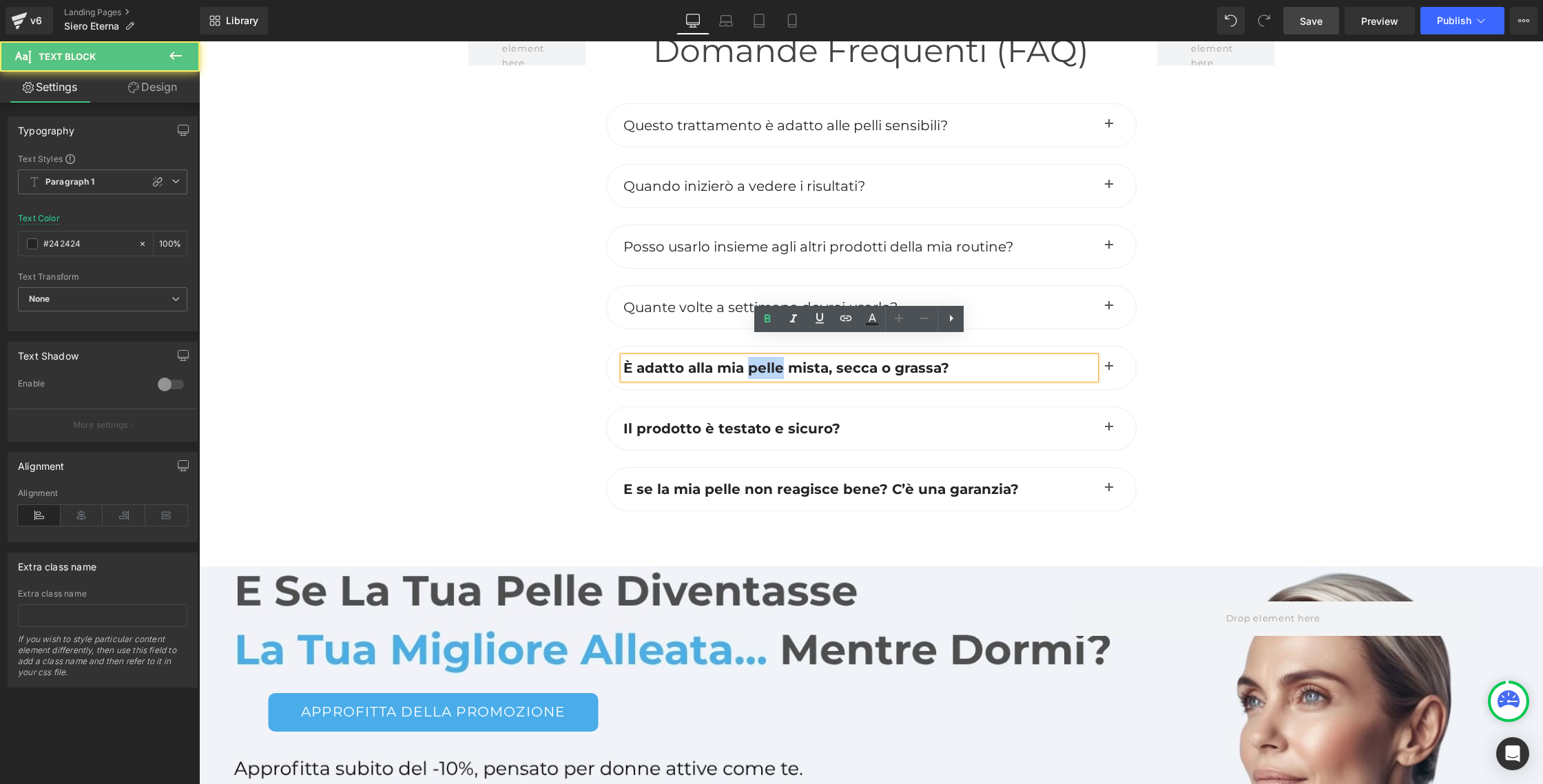
click at [747, 359] on span "È adatto alla mia pelle mista, secca o grassa?" at bounding box center [786, 367] width 326 height 16
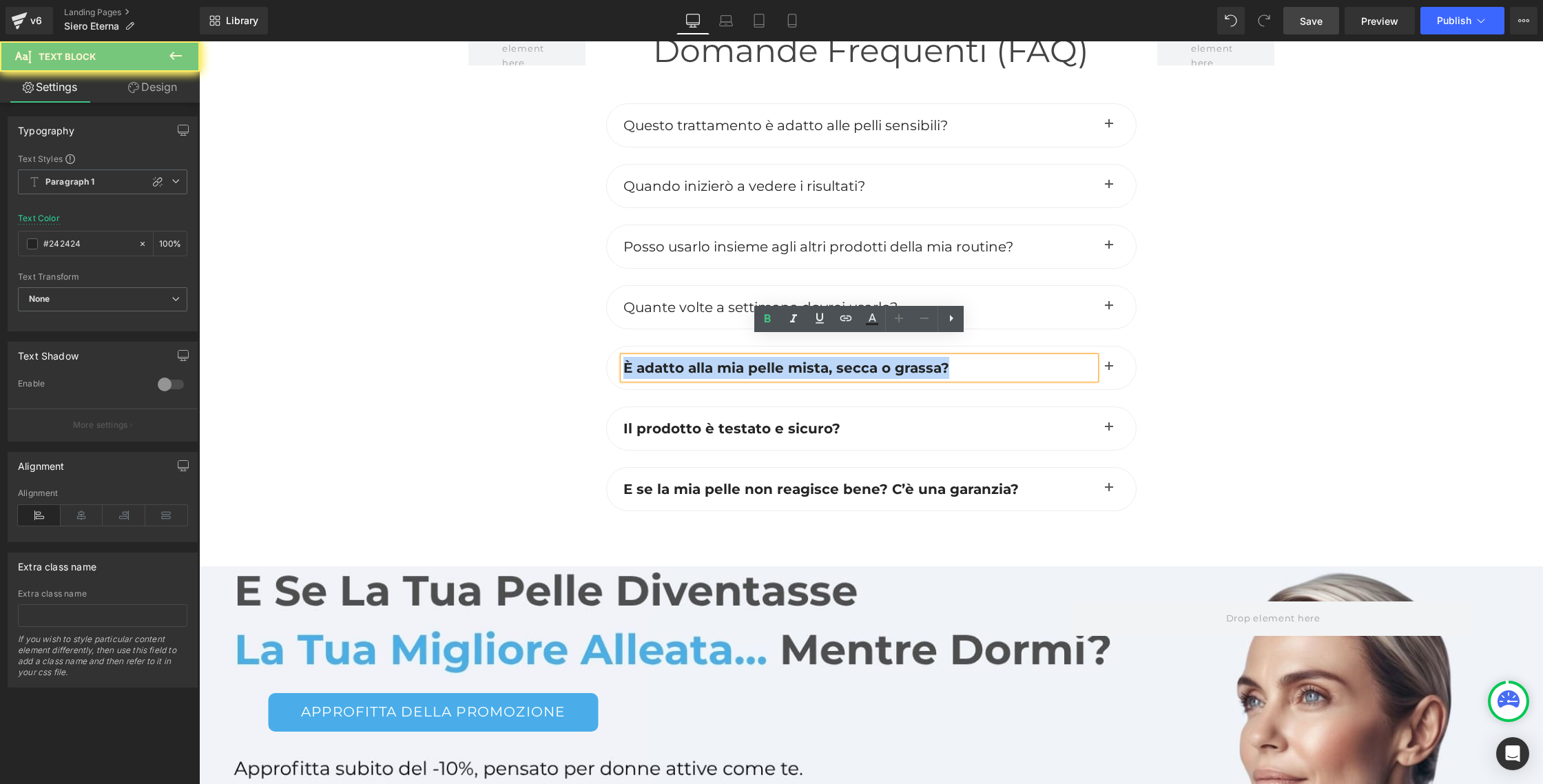
drag, startPoint x: 747, startPoint y: 345, endPoint x: 753, endPoint y: 329, distance: 17.1
click at [747, 359] on span "È adatto alla mia pelle mista, secca o grassa?" at bounding box center [786, 367] width 326 height 16
click at [765, 320] on icon at bounding box center [768, 317] width 6 height 9
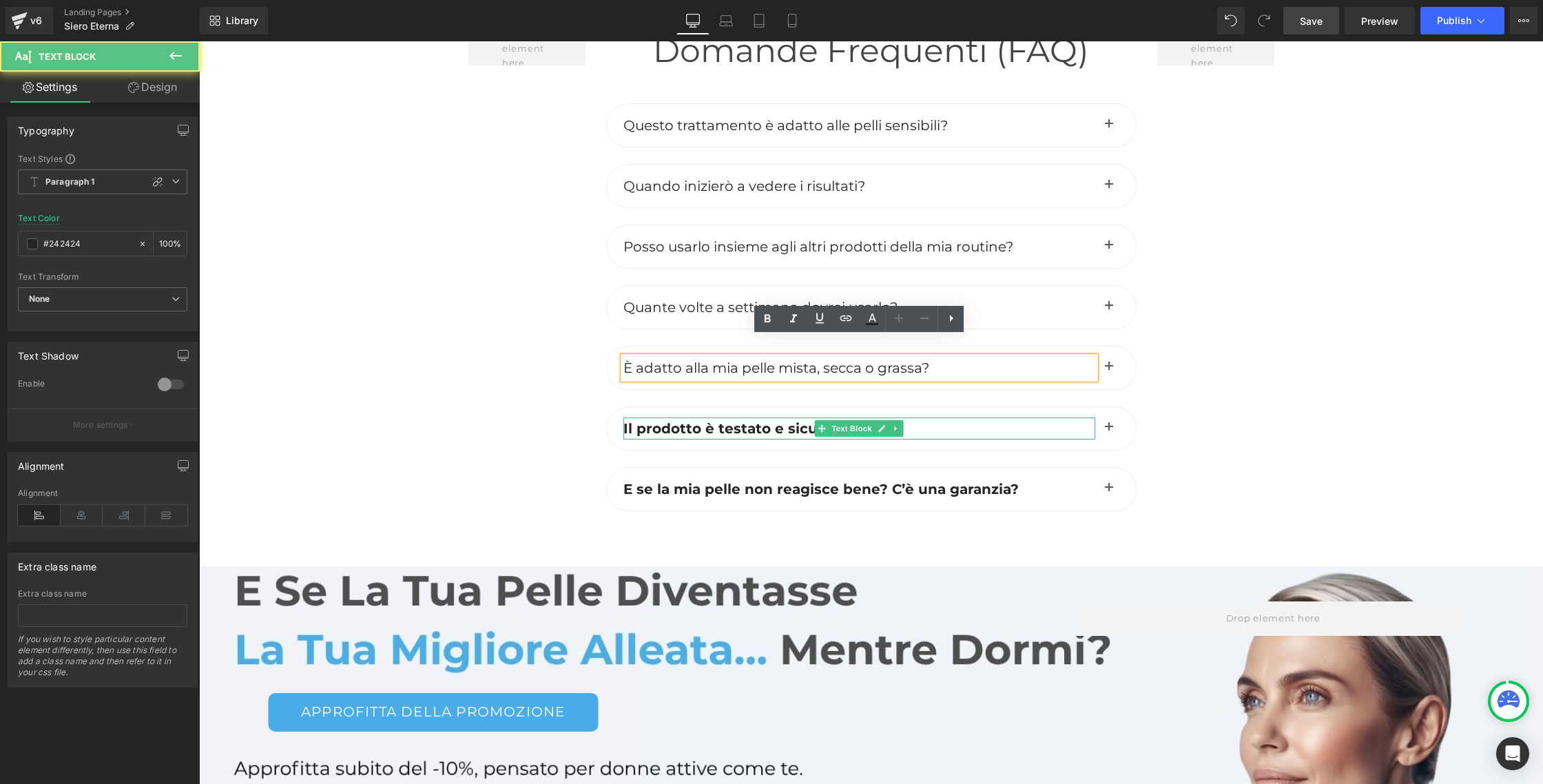
click at [740, 420] on span "Il prodotto è testato e sicuro?" at bounding box center [732, 428] width 217 height 16
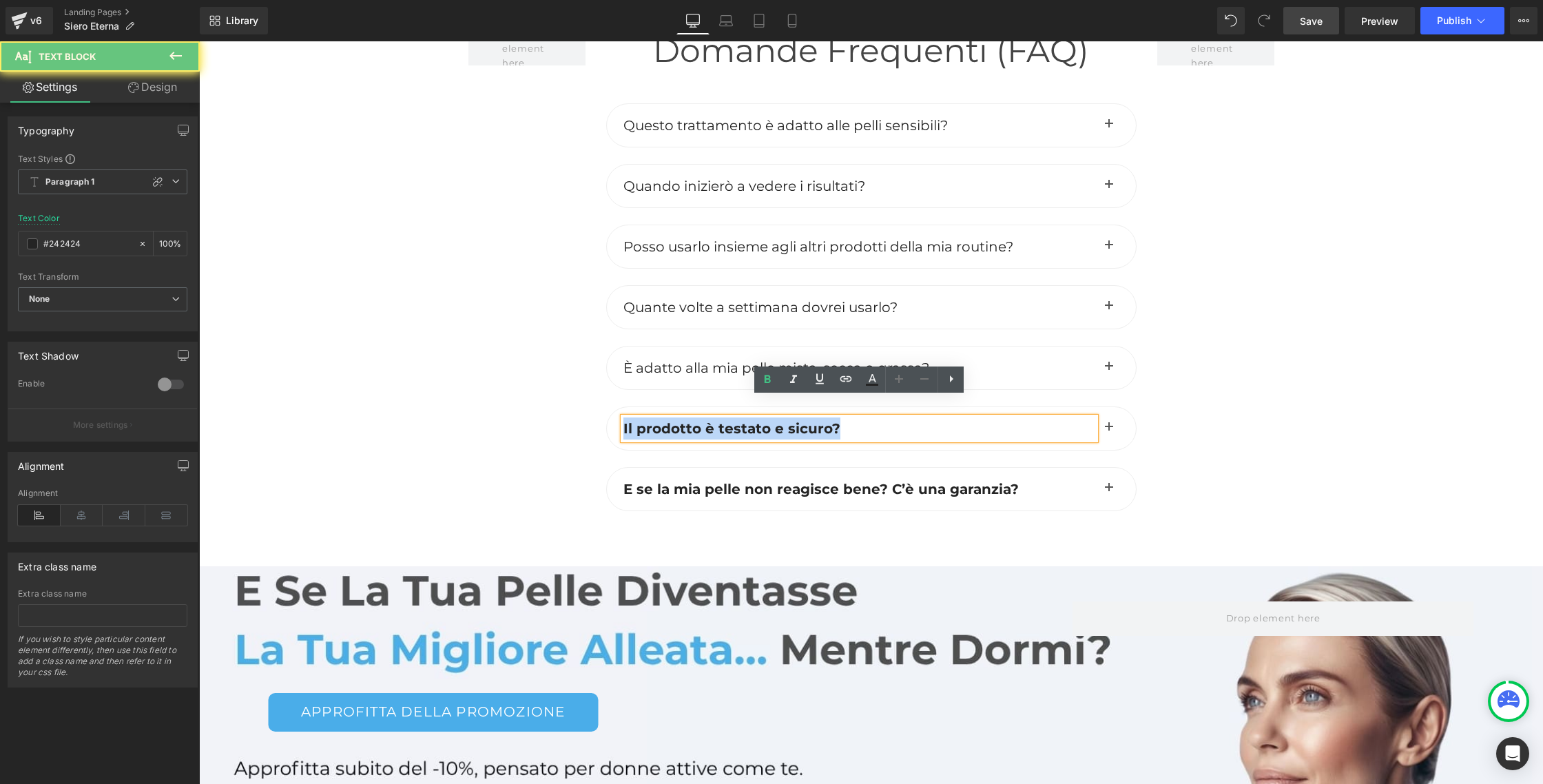
click at [740, 420] on span "Il prodotto è testato e sicuro?" at bounding box center [732, 428] width 217 height 16
click at [764, 377] on icon at bounding box center [767, 378] width 16 height 16
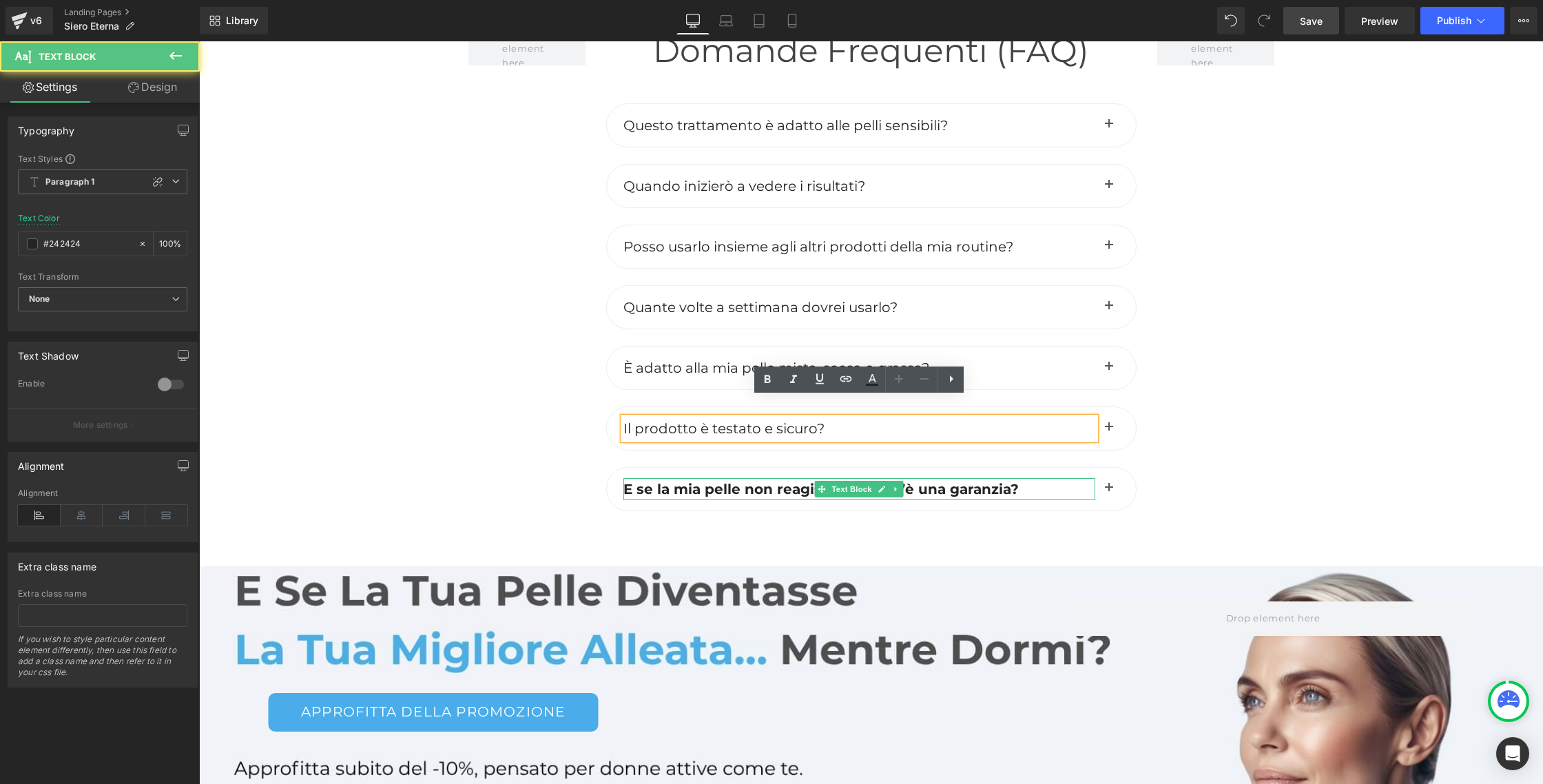
click at [742, 481] on span "E se la mia pelle non reagisce bene? C’è una garanzia?" at bounding box center [821, 489] width 395 height 16
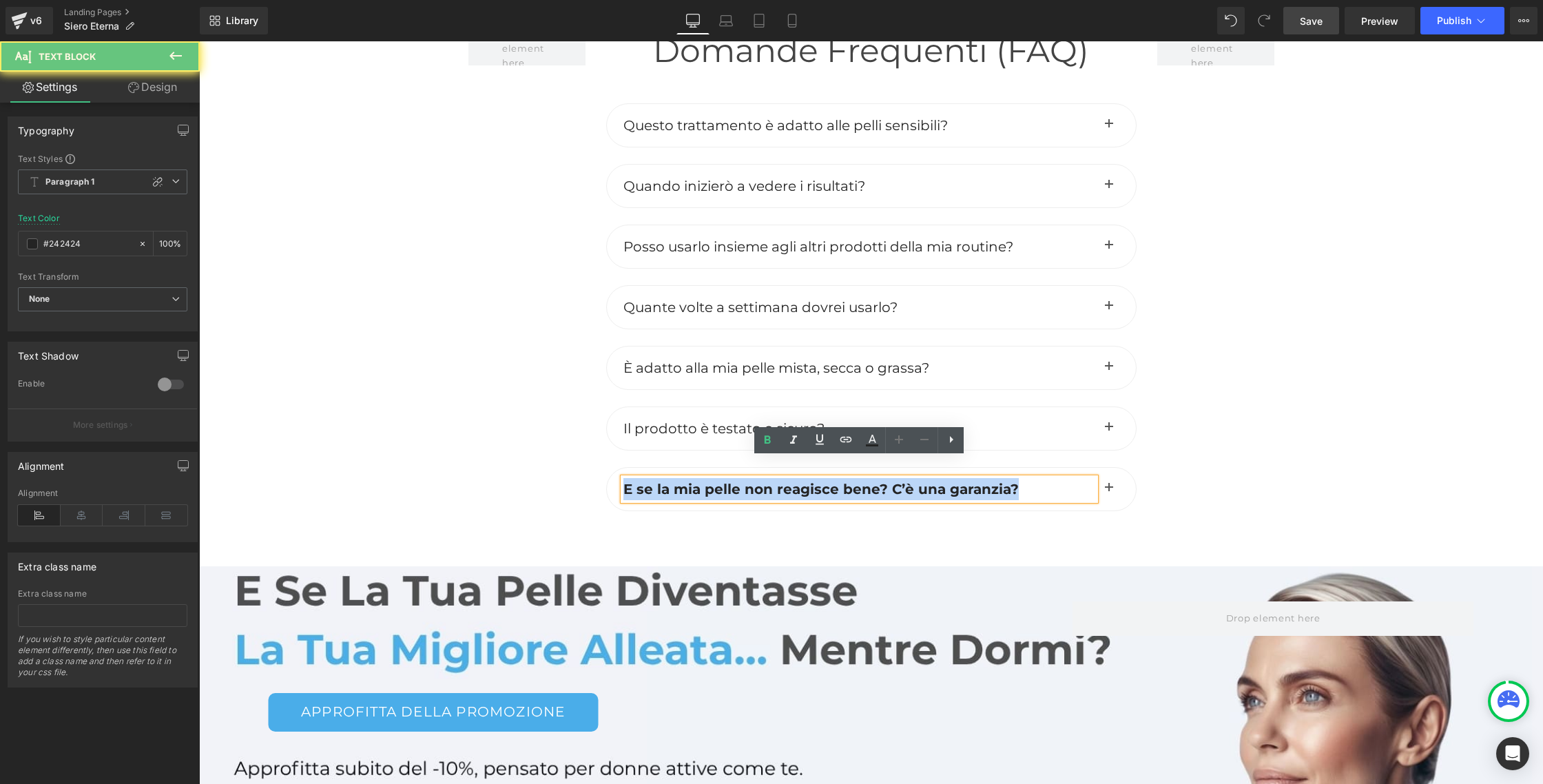
drag, startPoint x: 742, startPoint y: 468, endPoint x: 755, endPoint y: 454, distance: 19.1
click at [742, 481] on span "E se la mia pelle non reagisce bene? C’è una garanzia?" at bounding box center [821, 489] width 395 height 16
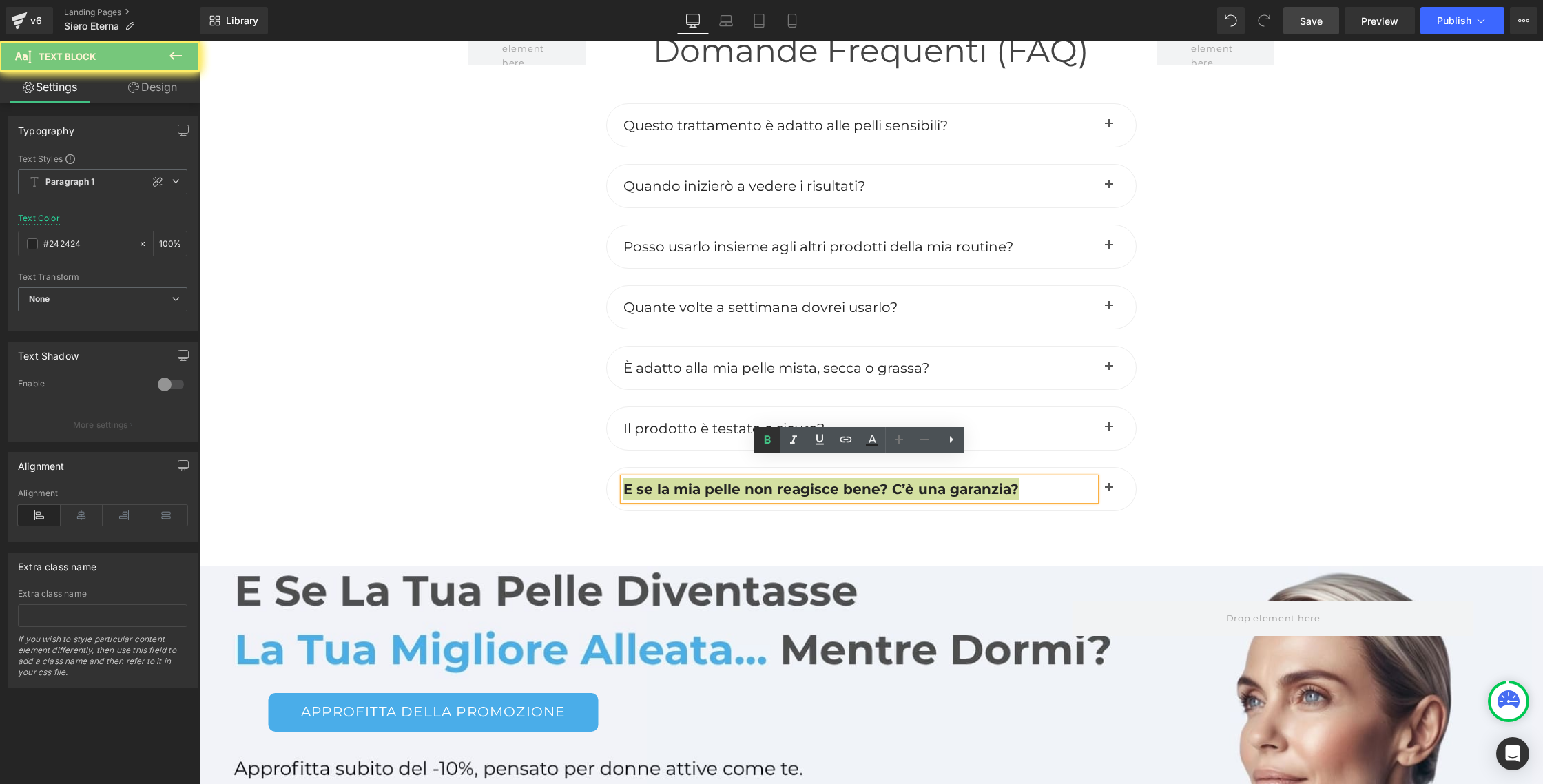
click at [772, 443] on icon at bounding box center [767, 439] width 16 height 16
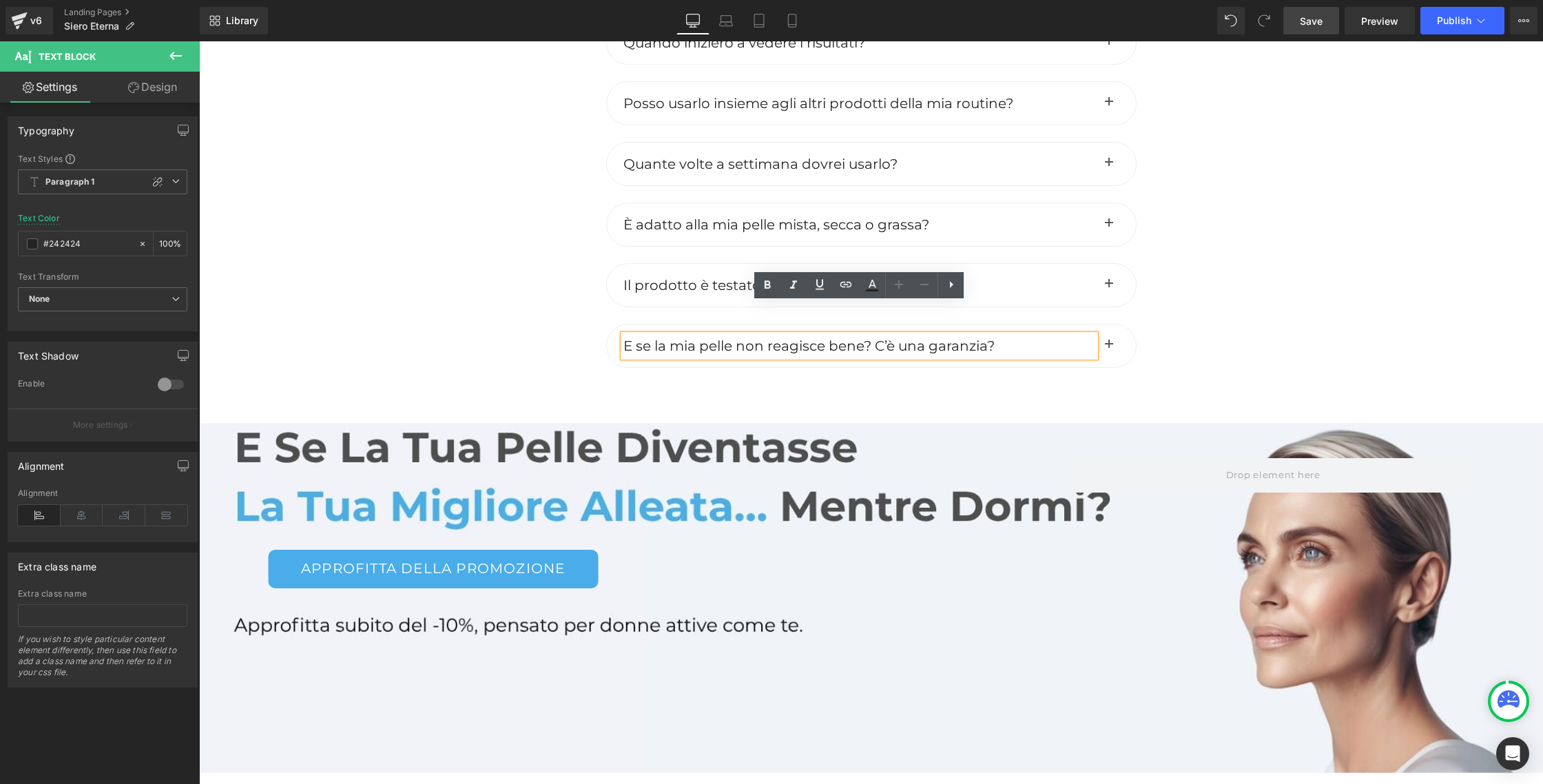
scroll to position [6255, 0]
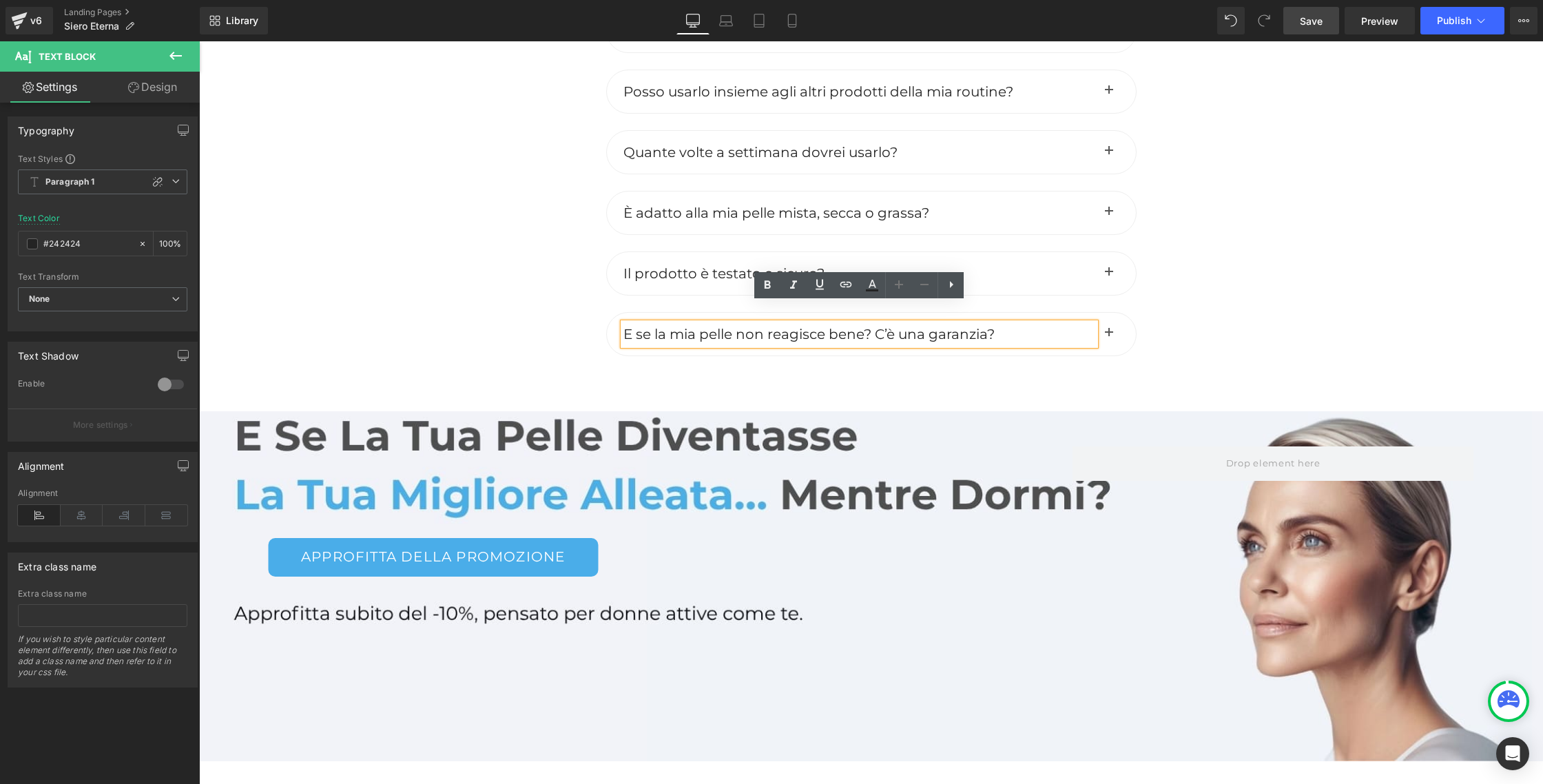
click at [640, 471] on div "Approfitta della promozione Button" at bounding box center [670, 511] width 803 height 130
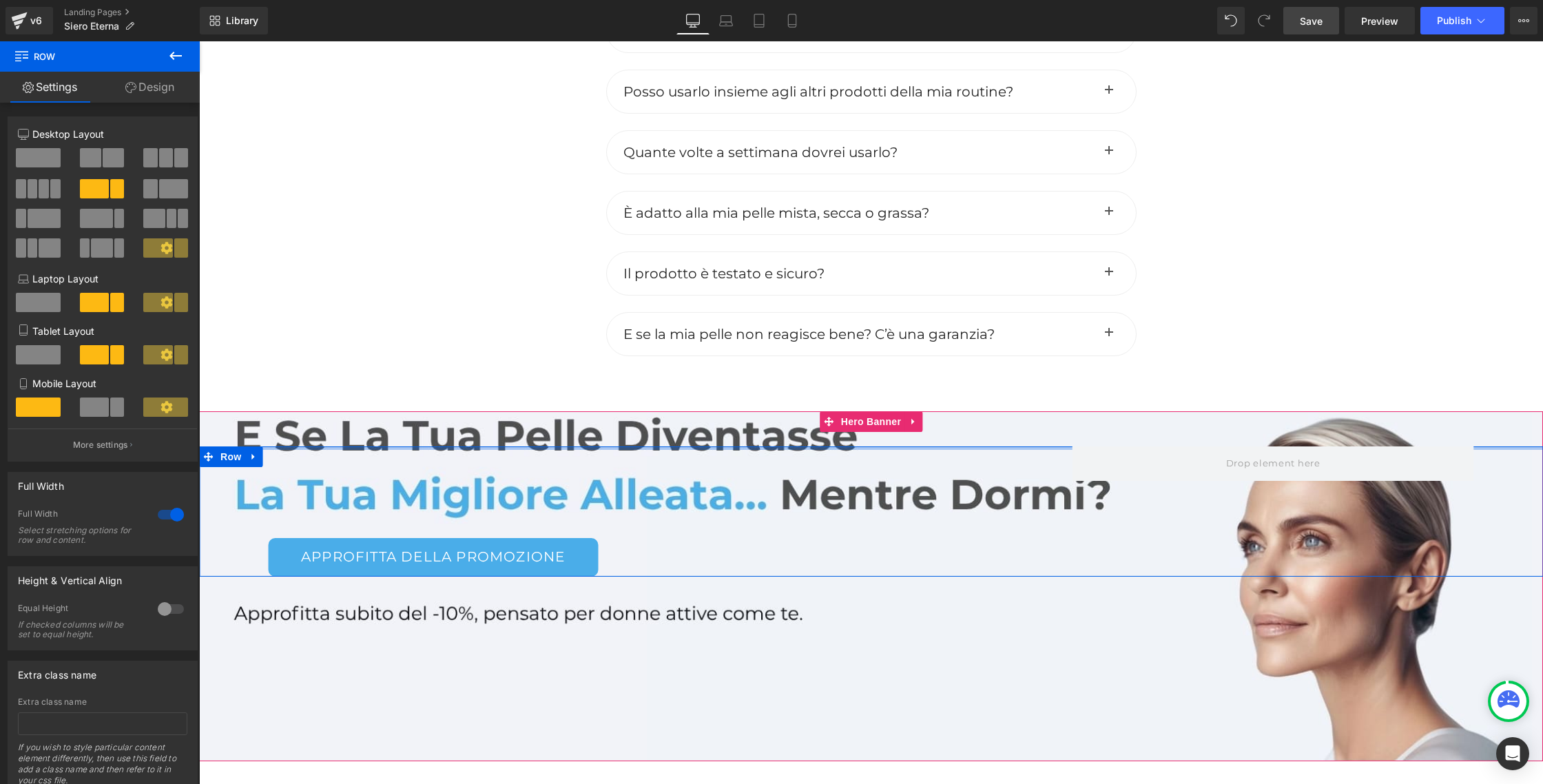
click at [642, 446] on div at bounding box center [871, 448] width 1344 height 4
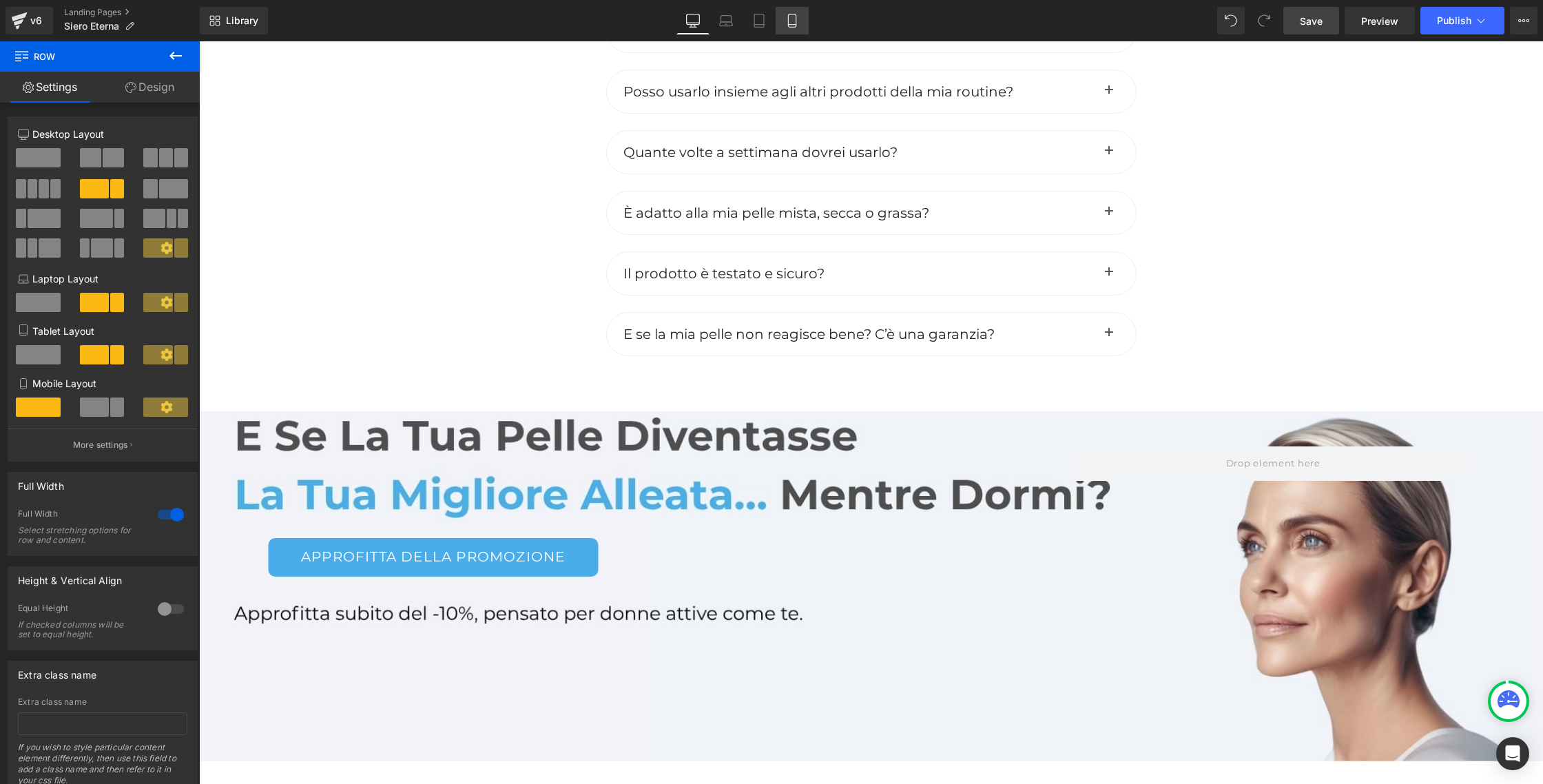
click at [799, 15] on icon at bounding box center [792, 20] width 14 height 14
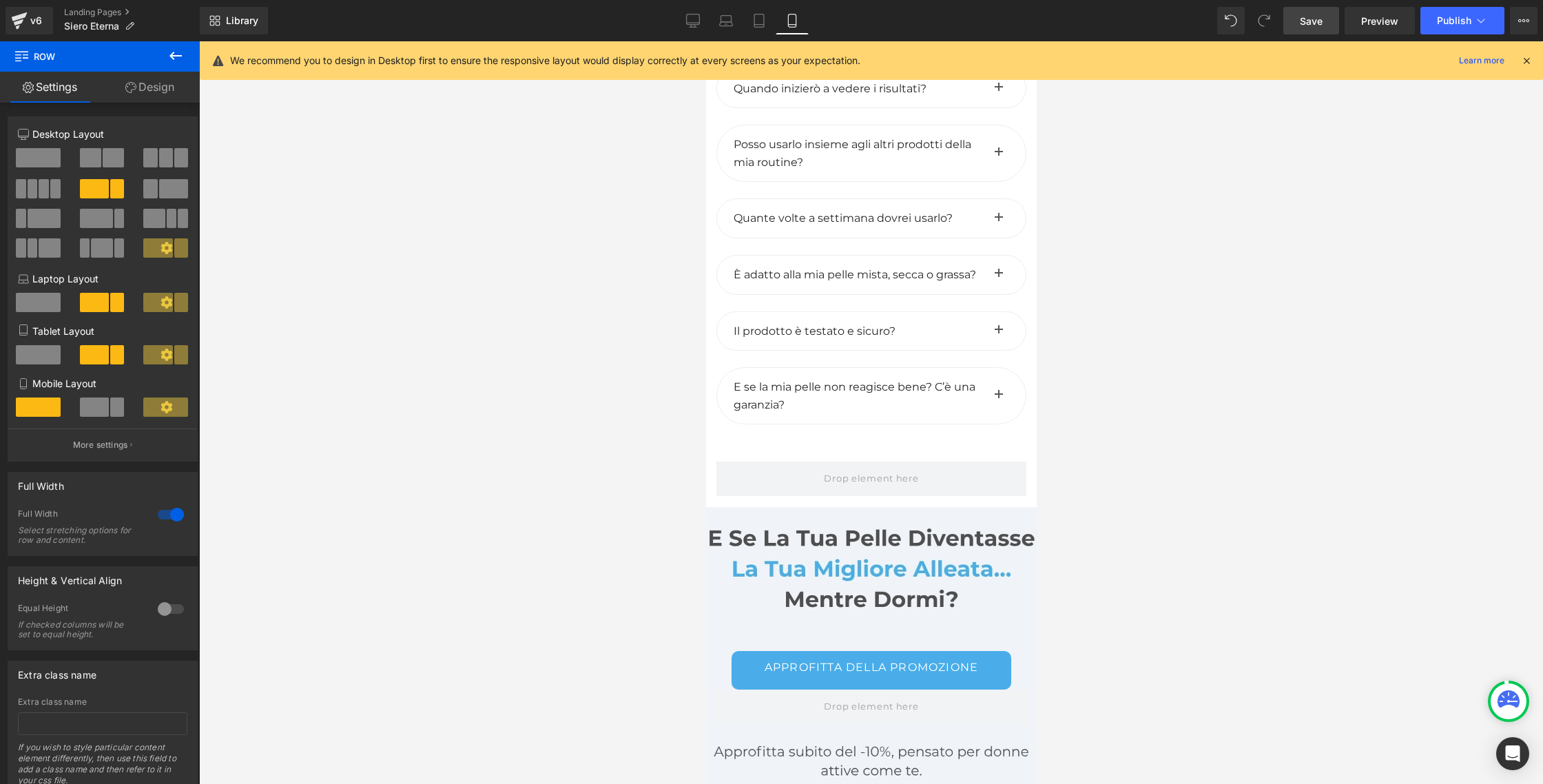
scroll to position [8324, 0]
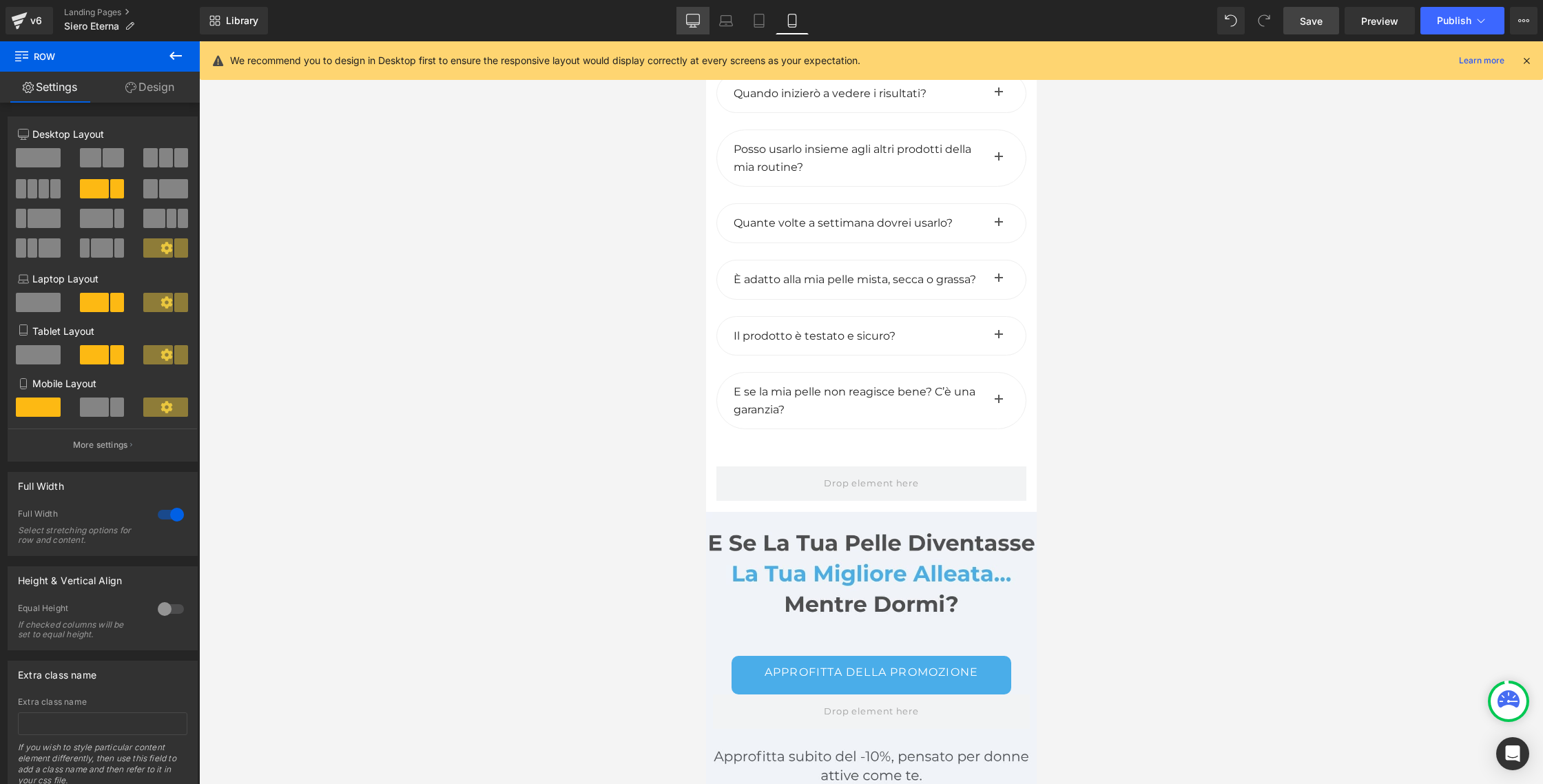
drag, startPoint x: 706, startPoint y: 17, endPoint x: 497, endPoint y: 42, distance: 210.5
click at [706, 17] on link "Desktop" at bounding box center [693, 20] width 33 height 27
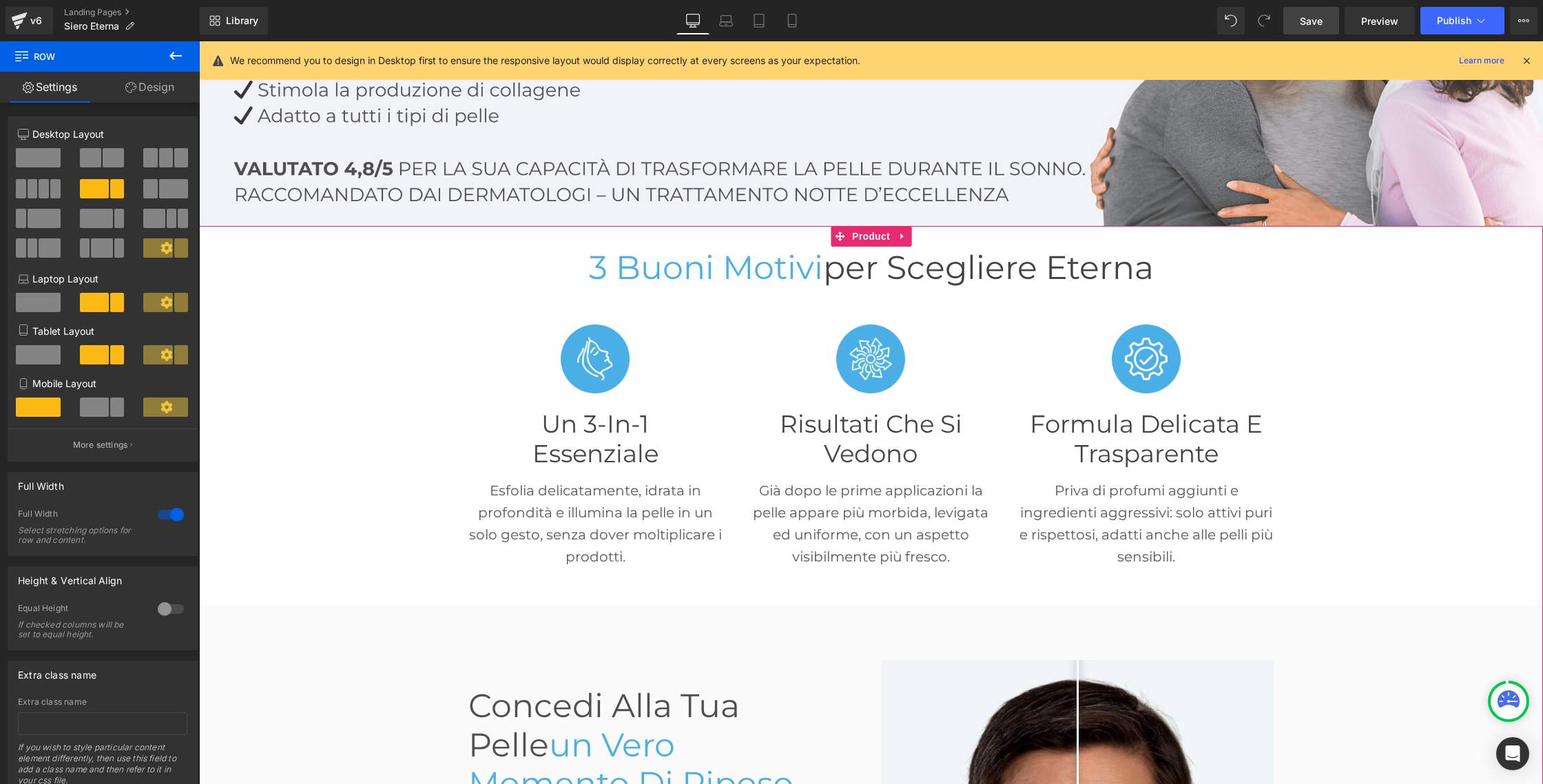
scroll to position [0, 0]
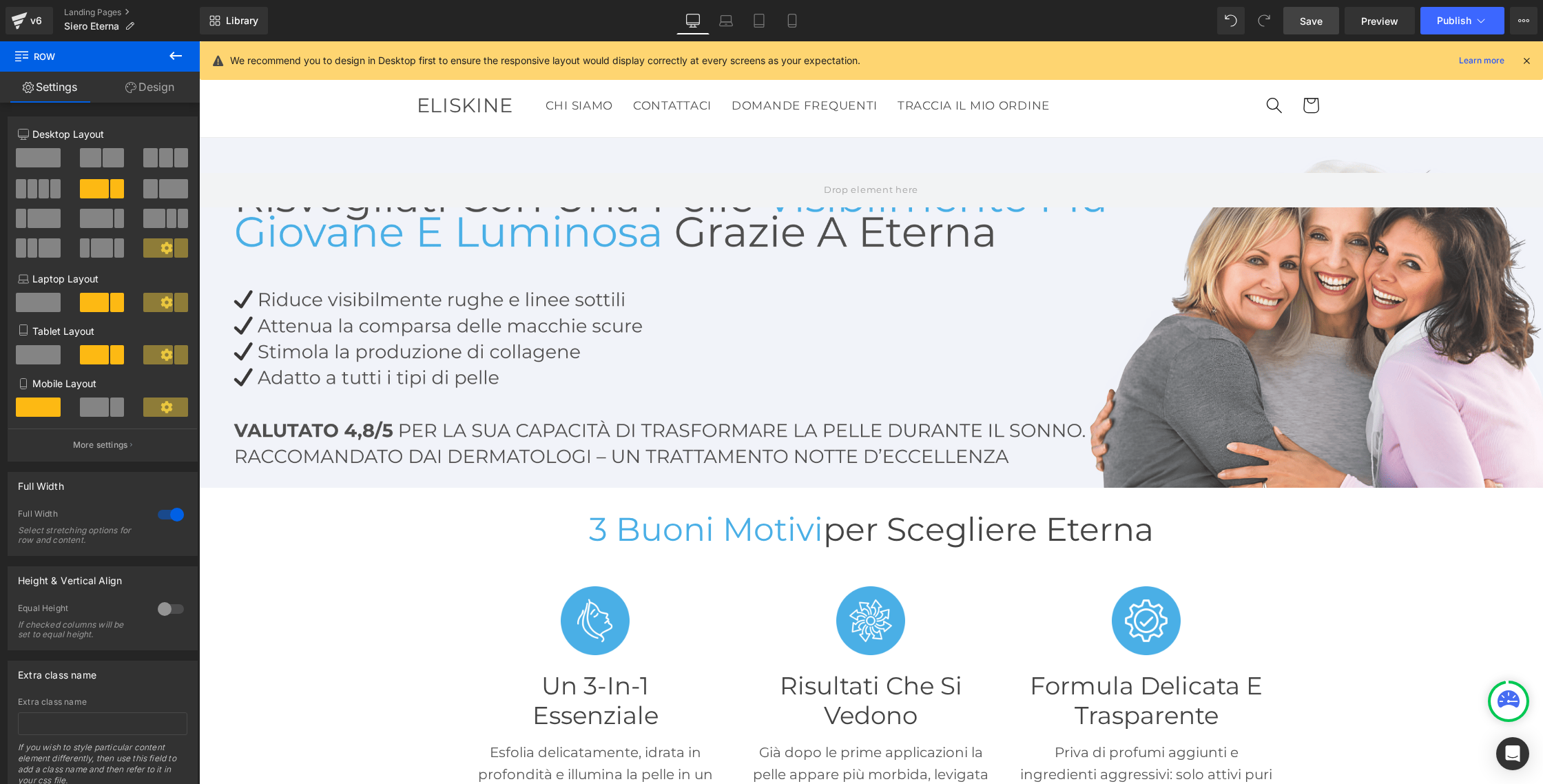
click at [1525, 59] on icon at bounding box center [1526, 60] width 13 height 13
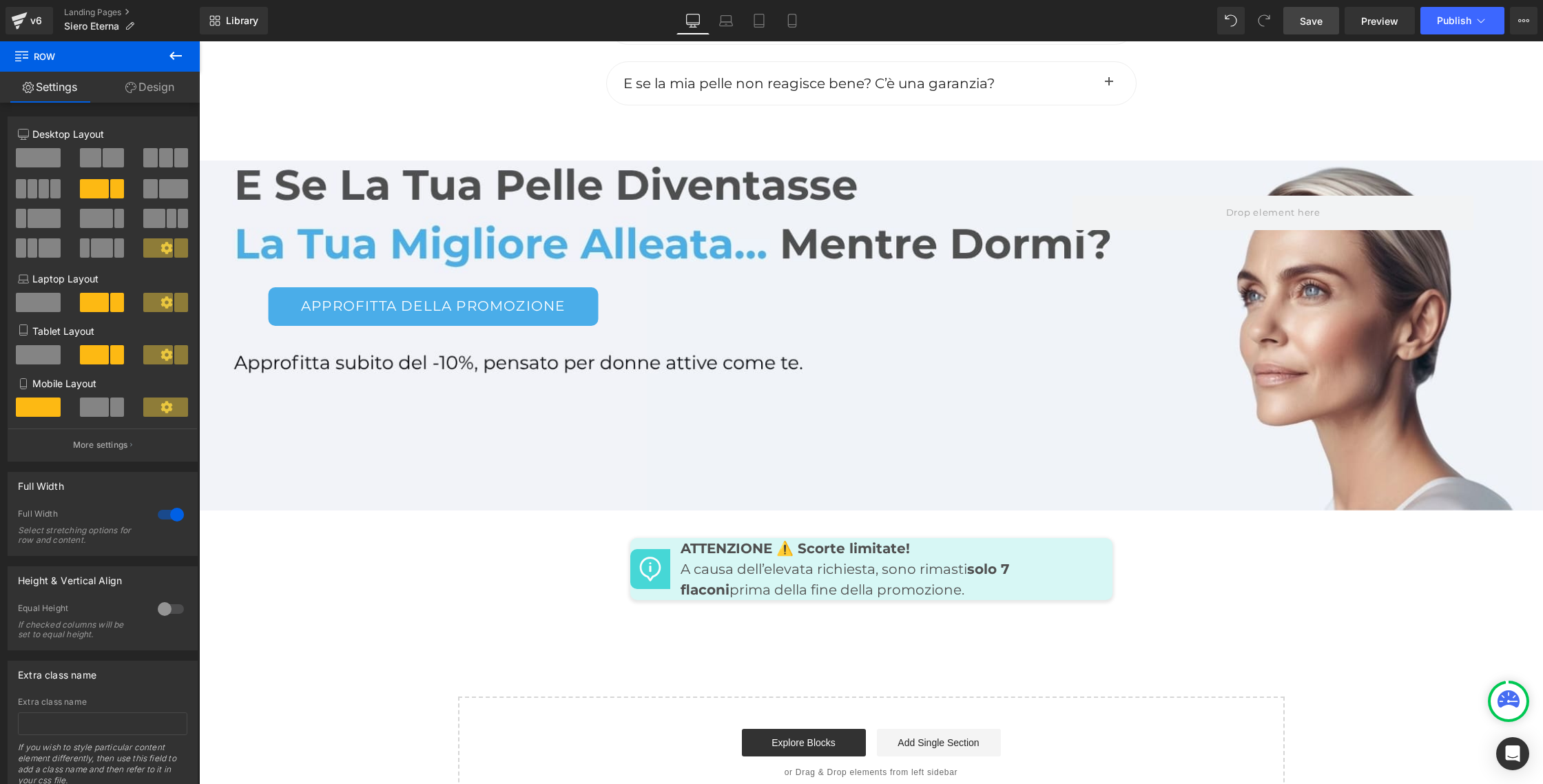
scroll to position [6502, 0]
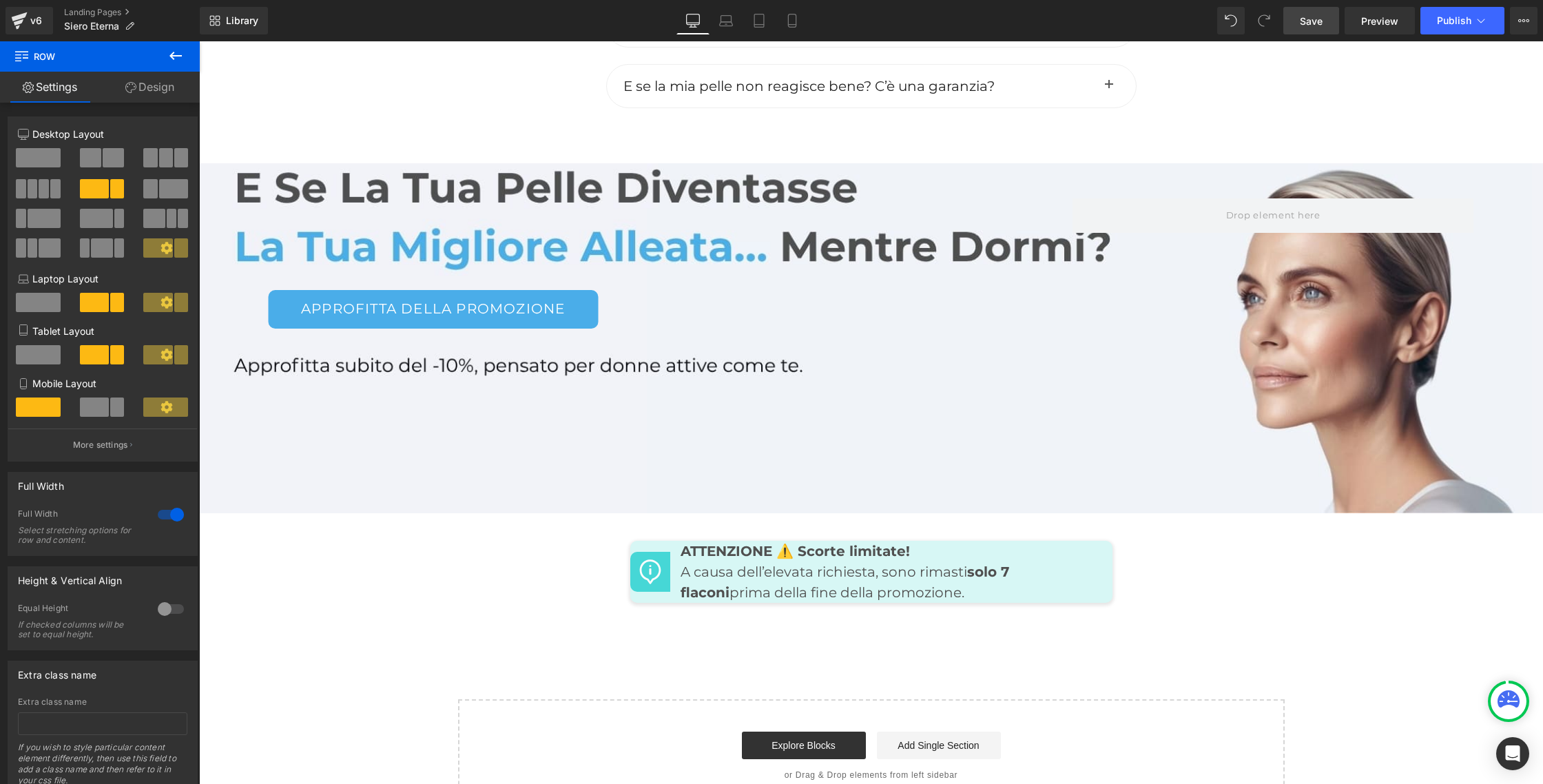
click at [402, 349] on div "Approfitta della promozione Button Row" at bounding box center [871, 338] width 1344 height 349
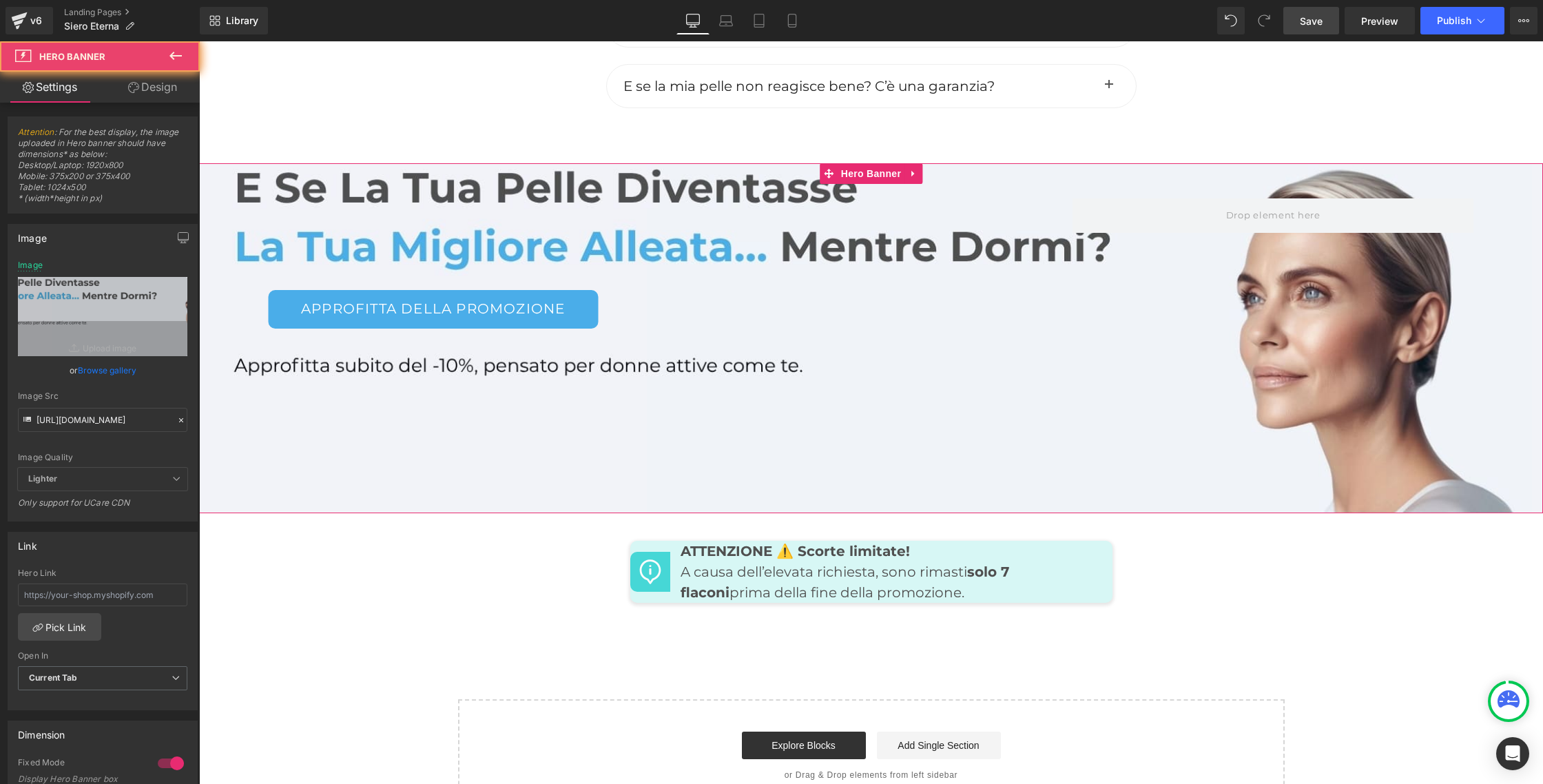
click at [584, 347] on div "Approfitta della promozione Button Row" at bounding box center [871, 338] width 1344 height 349
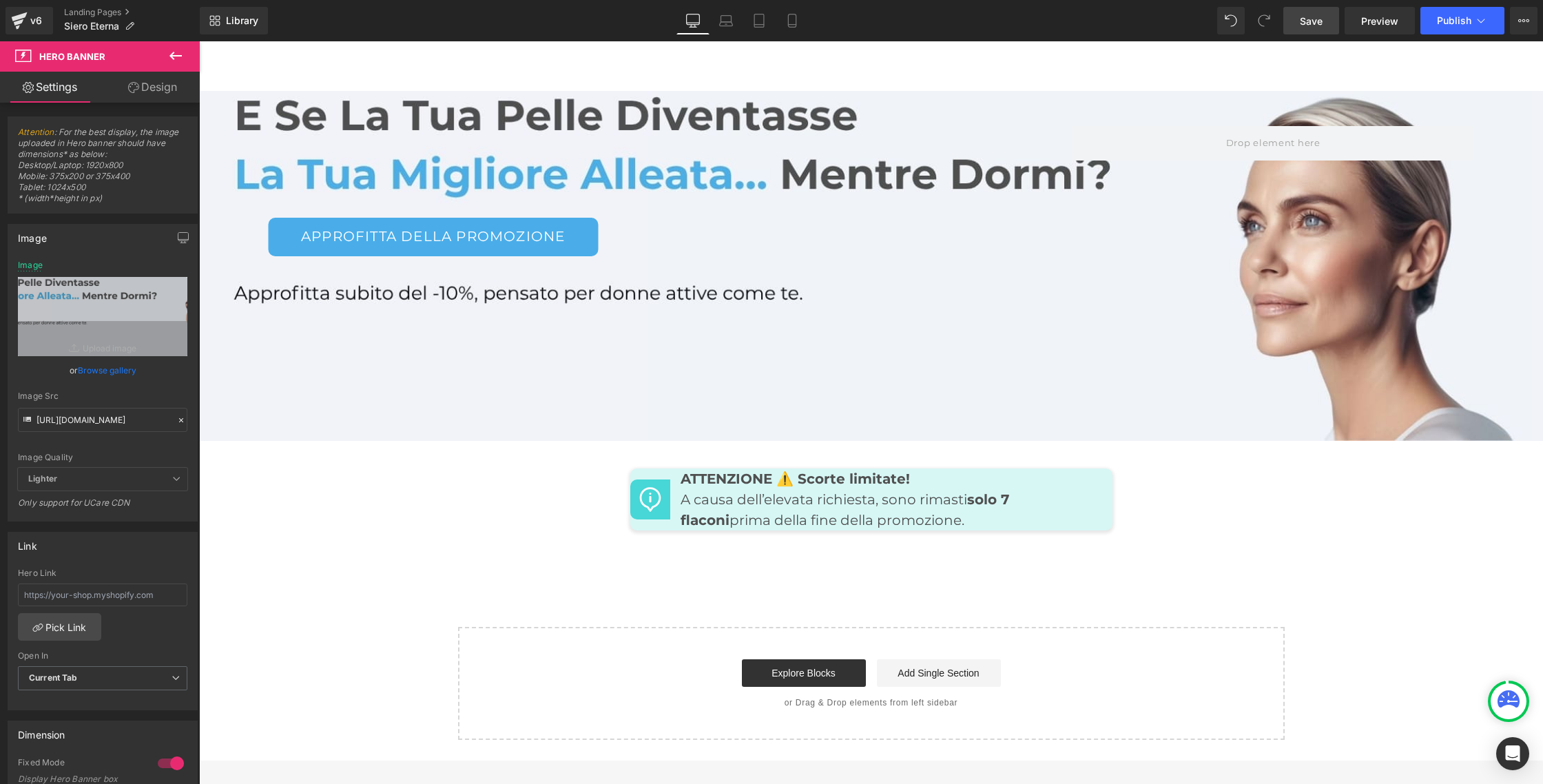
scroll to position [6575, 0]
click at [416, 334] on div "Approfitta della promozione Button Row" at bounding box center [871, 264] width 1344 height 349
click at [117, 417] on input "https://cdn.shopify.com/s/files/1/0933/1694/0070/files/2_e07d8728-75cb-428e-b8a…" at bounding box center [102, 419] width 169 height 24
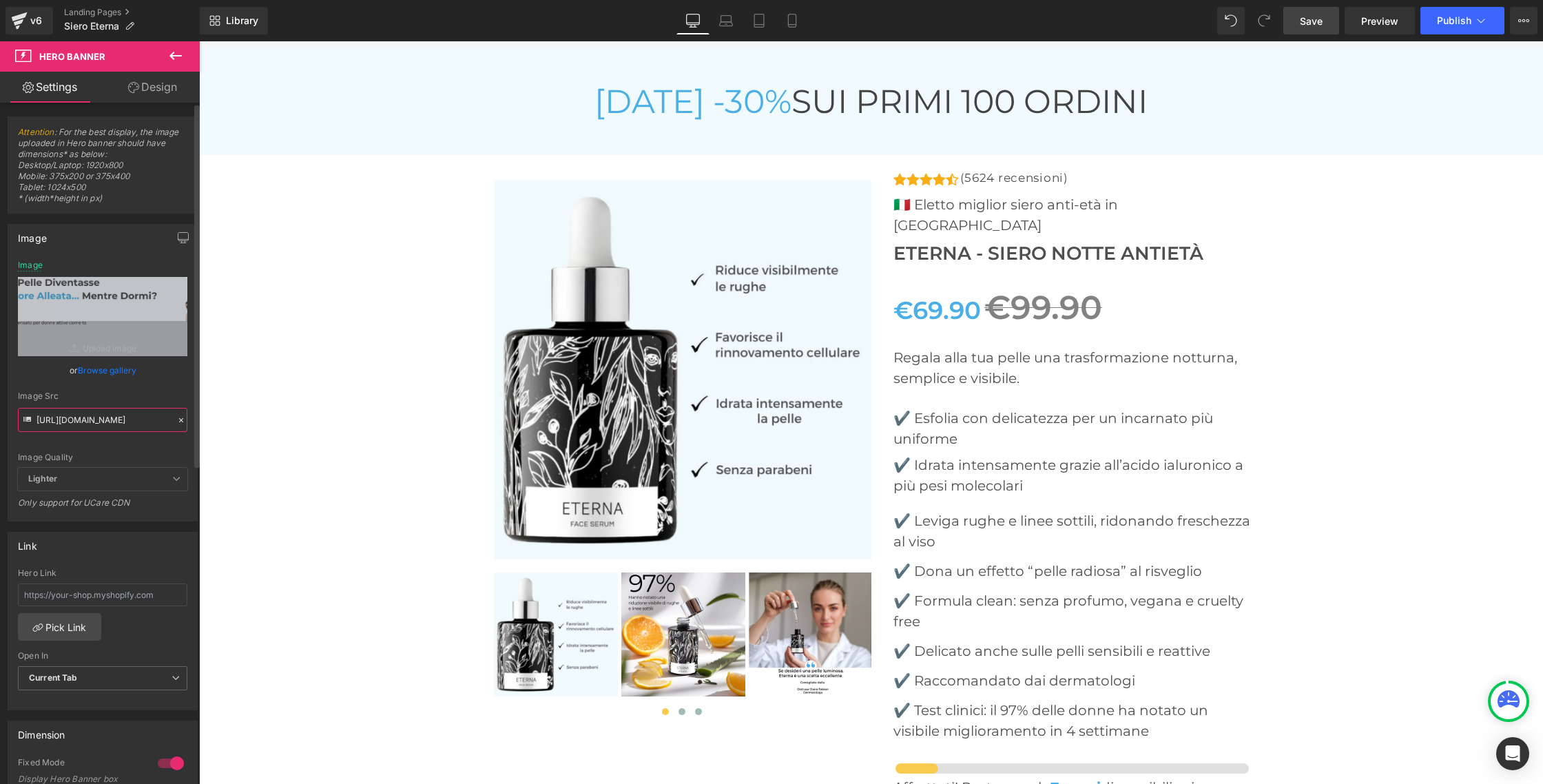
scroll to position [5101, 0]
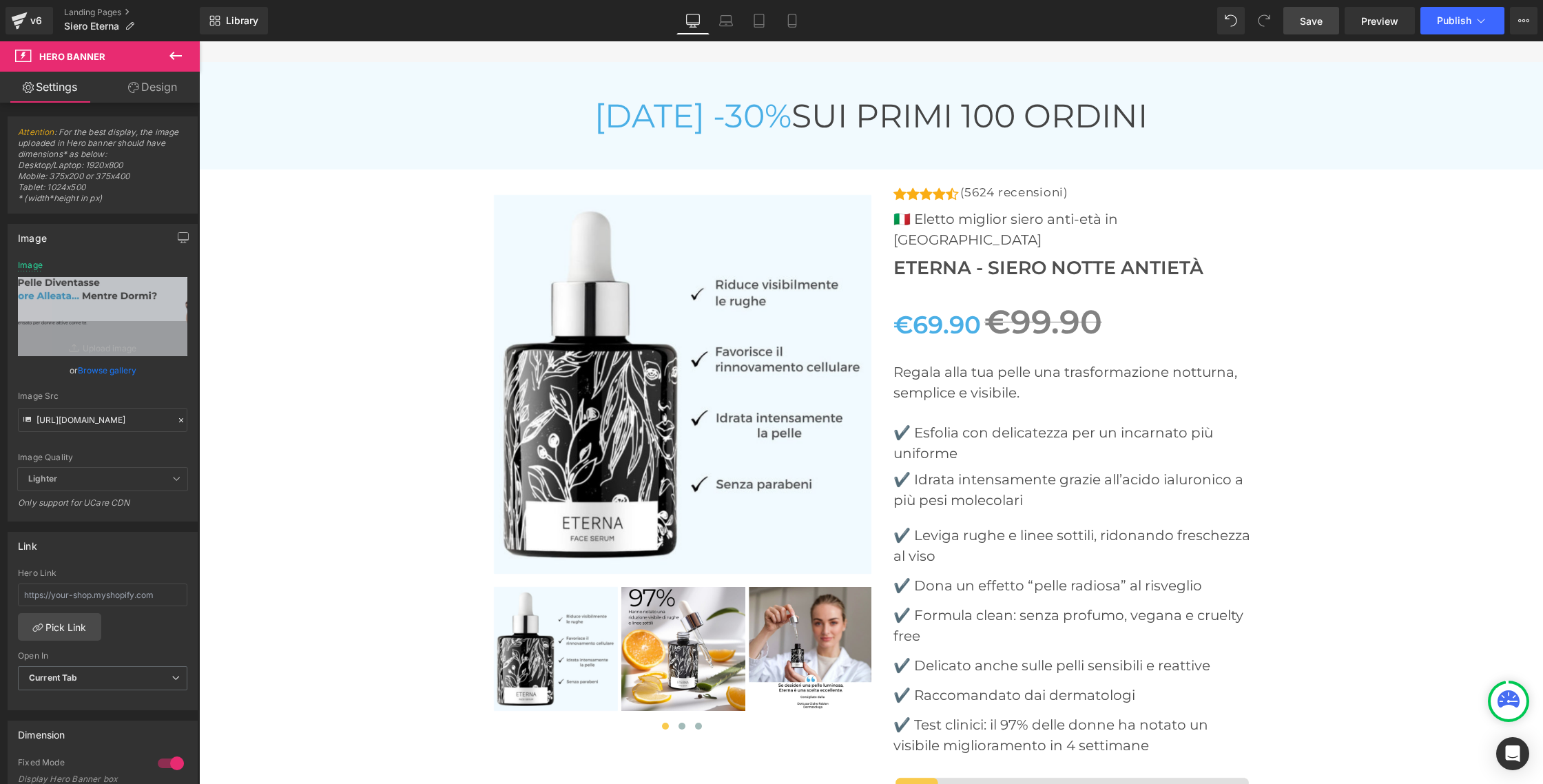
click at [173, 62] on icon at bounding box center [175, 55] width 16 height 16
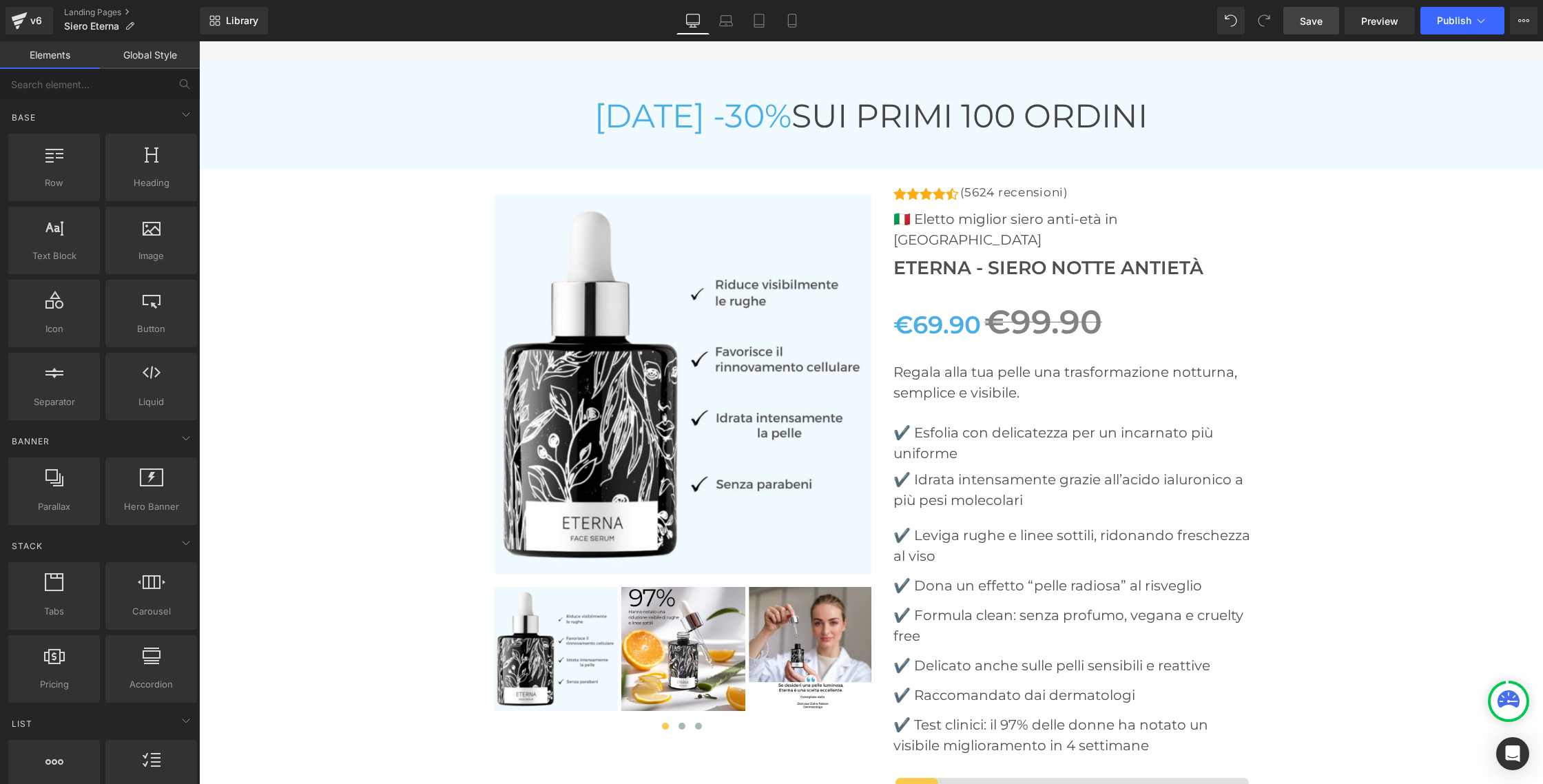
click at [138, 52] on link "Global Style" at bounding box center [149, 55] width 100 height 27
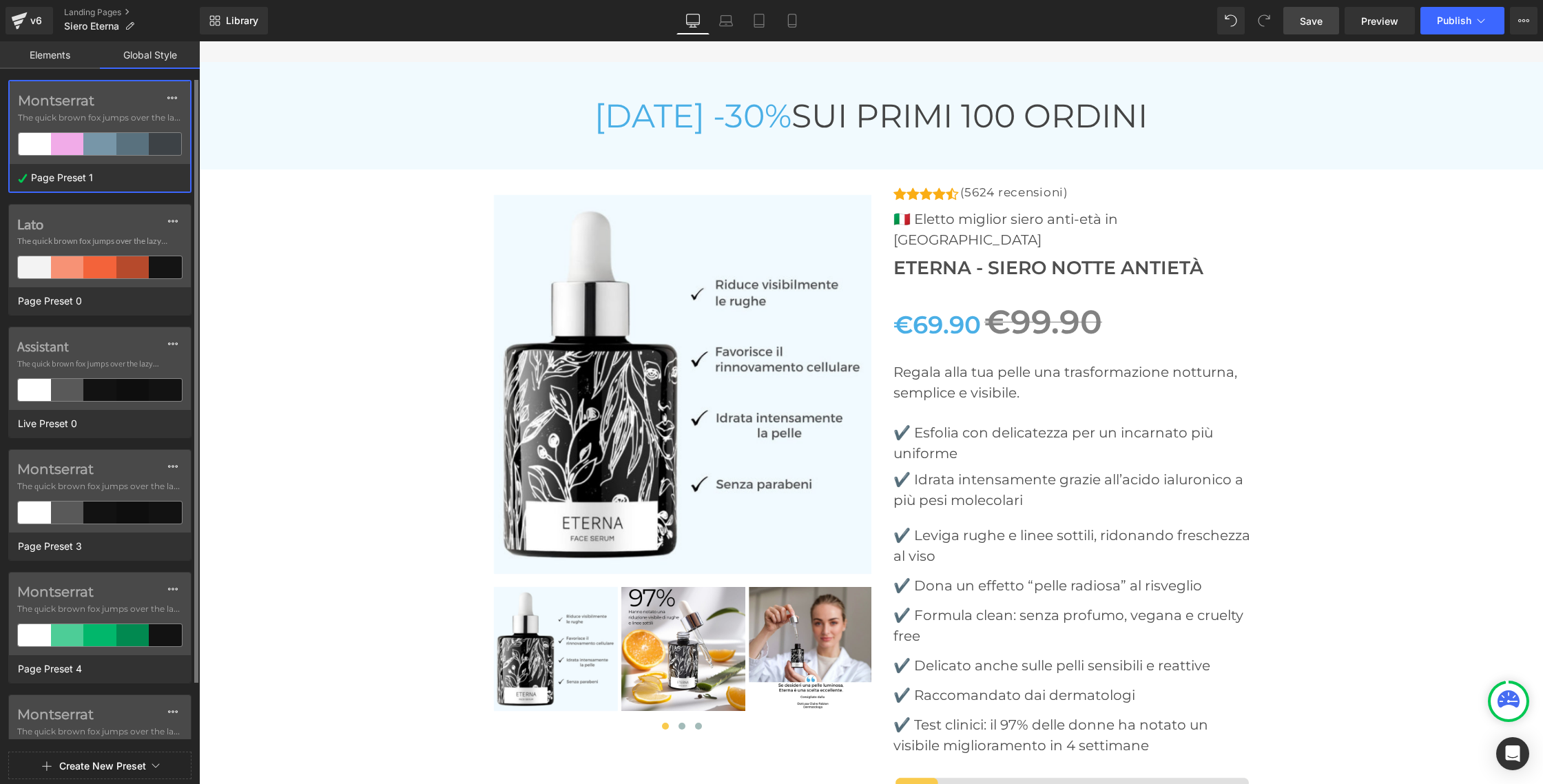
click at [101, 139] on div at bounding box center [99, 143] width 32 height 22
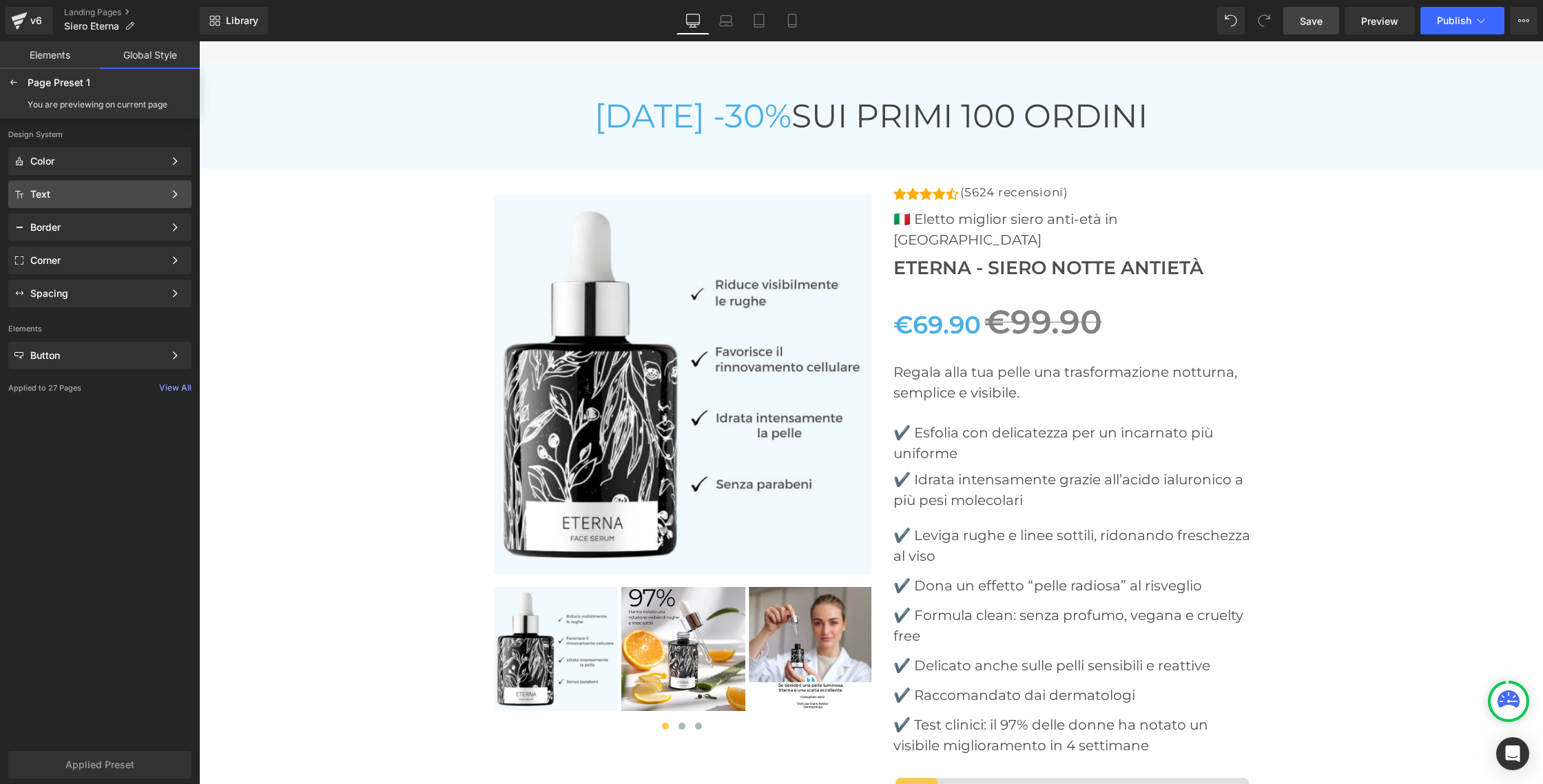
click at [77, 181] on div "Text Color Style Define a color palette and apply it to your pages 1 of 3 Next" at bounding box center [100, 194] width 183 height 27
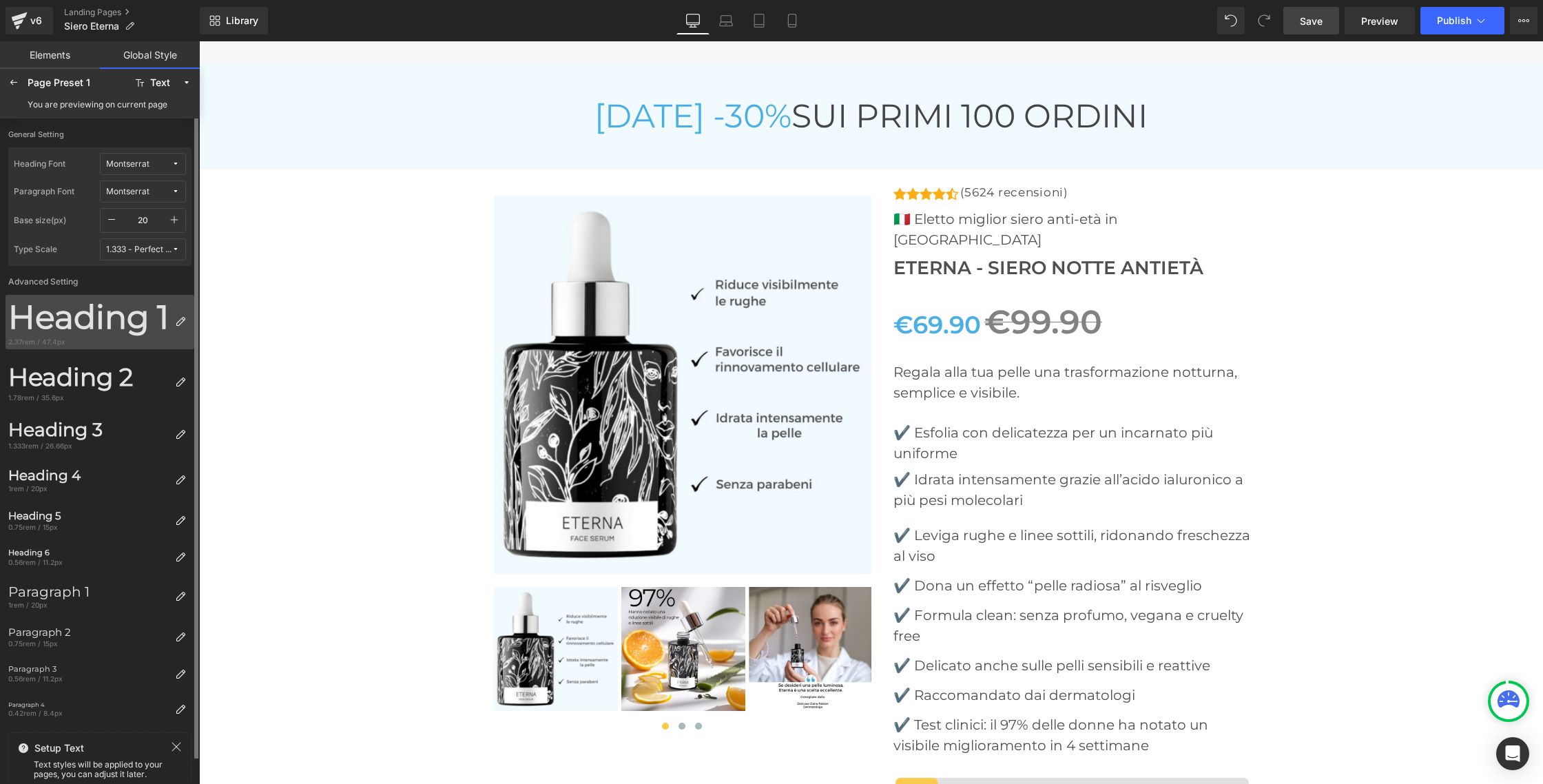
click at [108, 317] on div "Heading 1" at bounding box center [89, 317] width 161 height 40
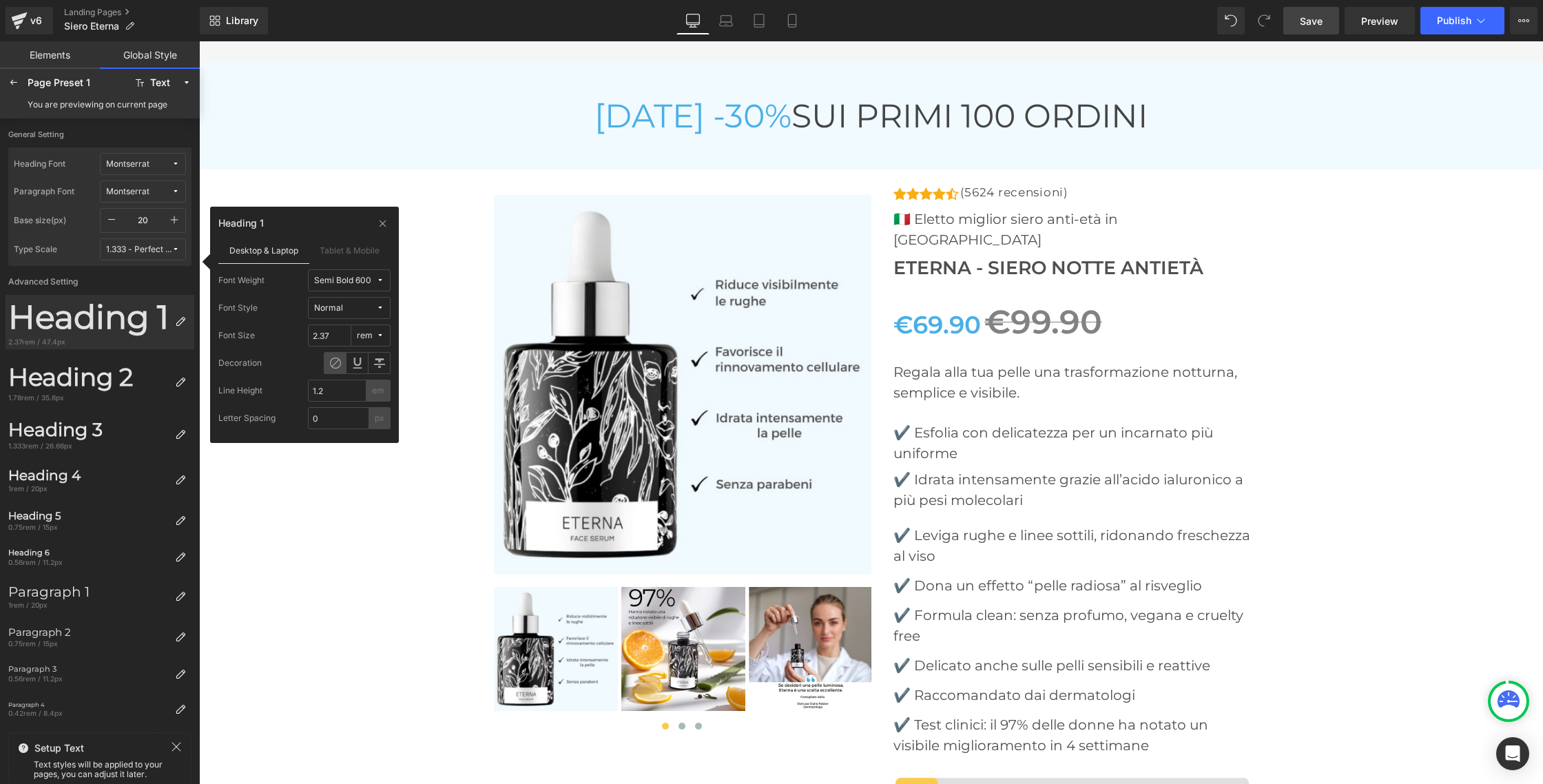
click at [383, 335] on icon at bounding box center [379, 335] width 9 height 9
click at [373, 358] on div "px" at bounding box center [363, 362] width 39 height 11
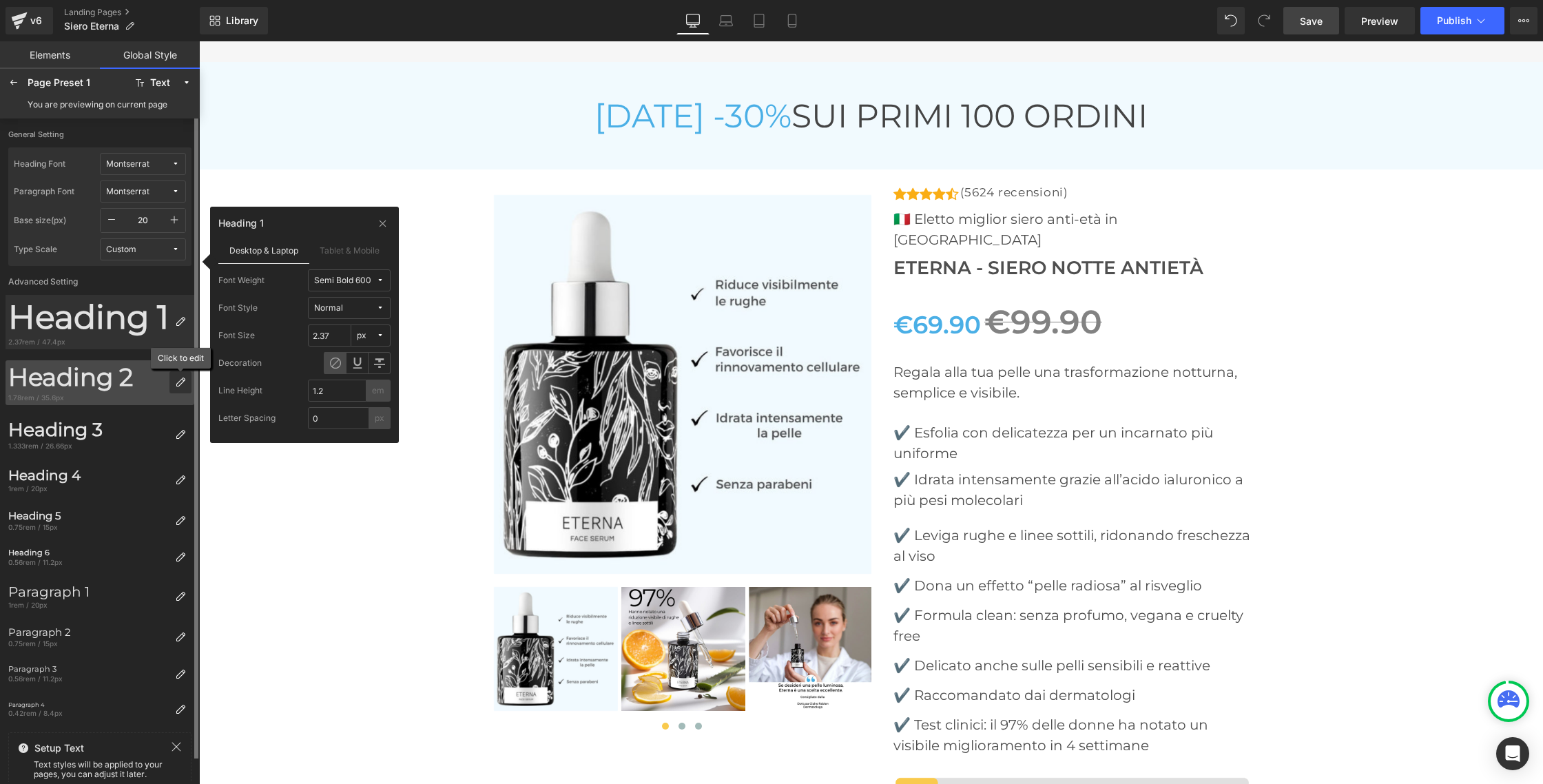
click at [181, 380] on icon at bounding box center [180, 381] width 11 height 11
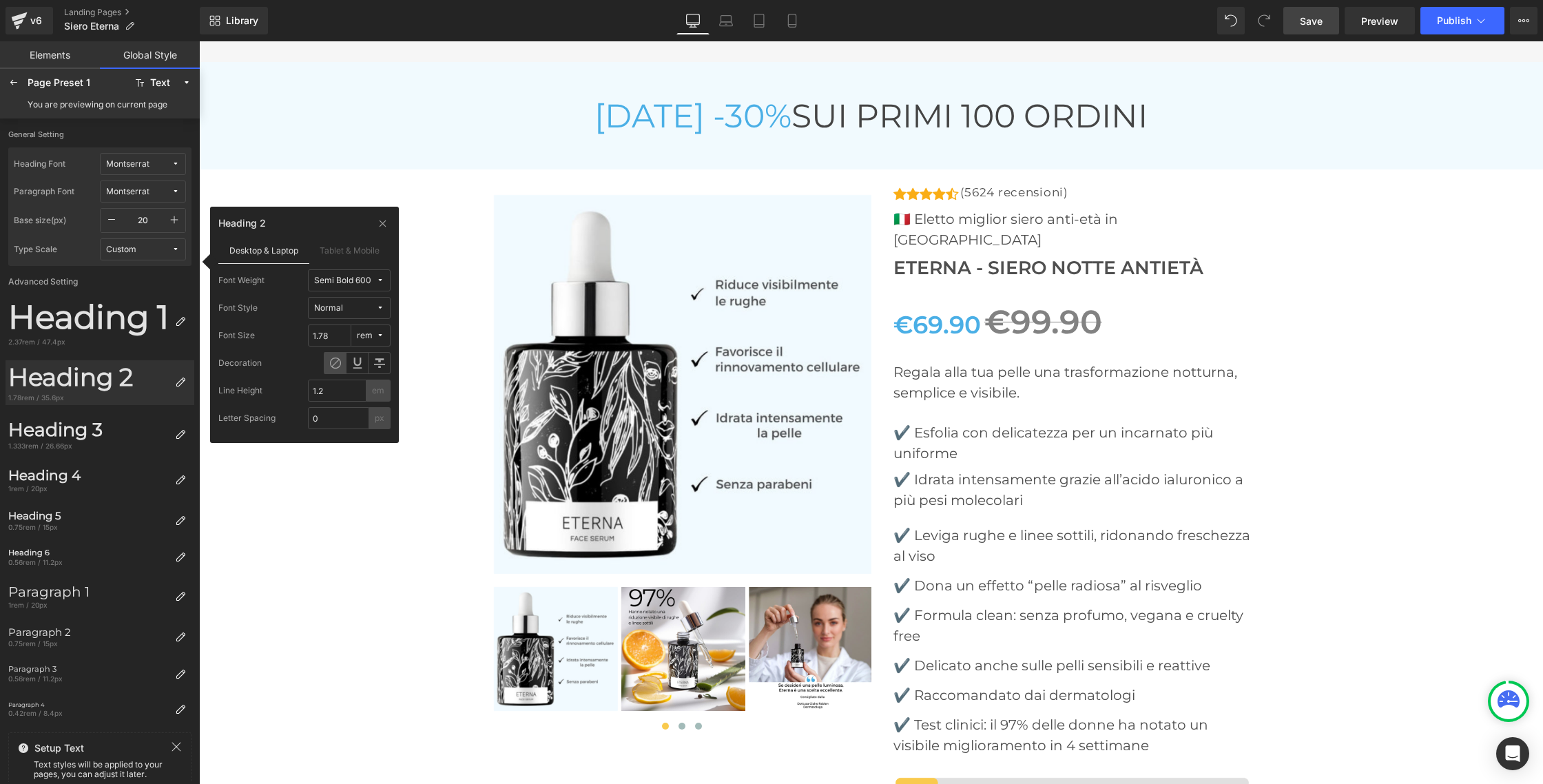
click at [384, 338] on button "rem" at bounding box center [371, 335] width 40 height 22
click at [365, 358] on label "px" at bounding box center [368, 363] width 10 height 10
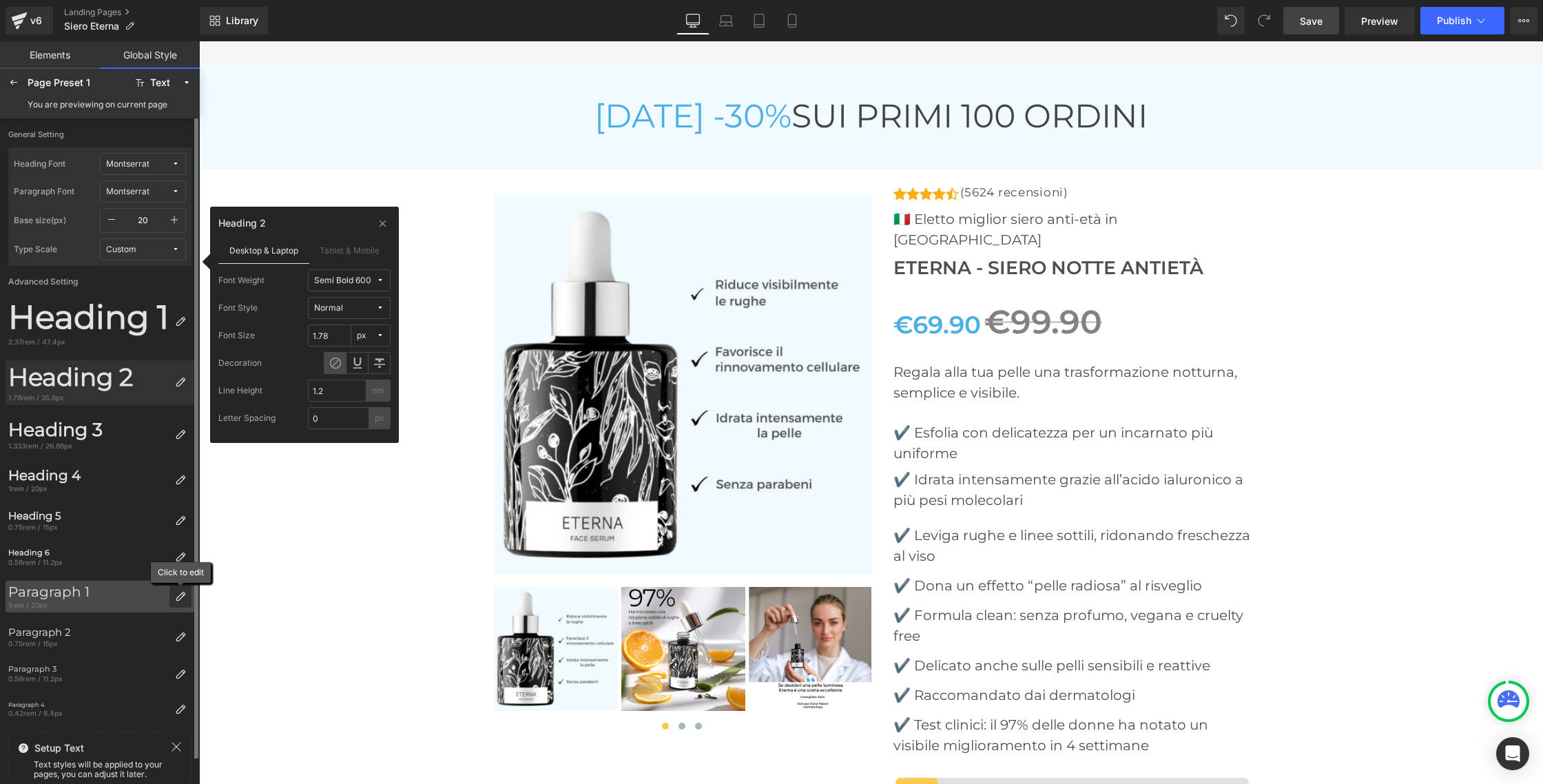
scroll to position [3, 0]
click at [179, 595] on icon at bounding box center [180, 593] width 11 height 11
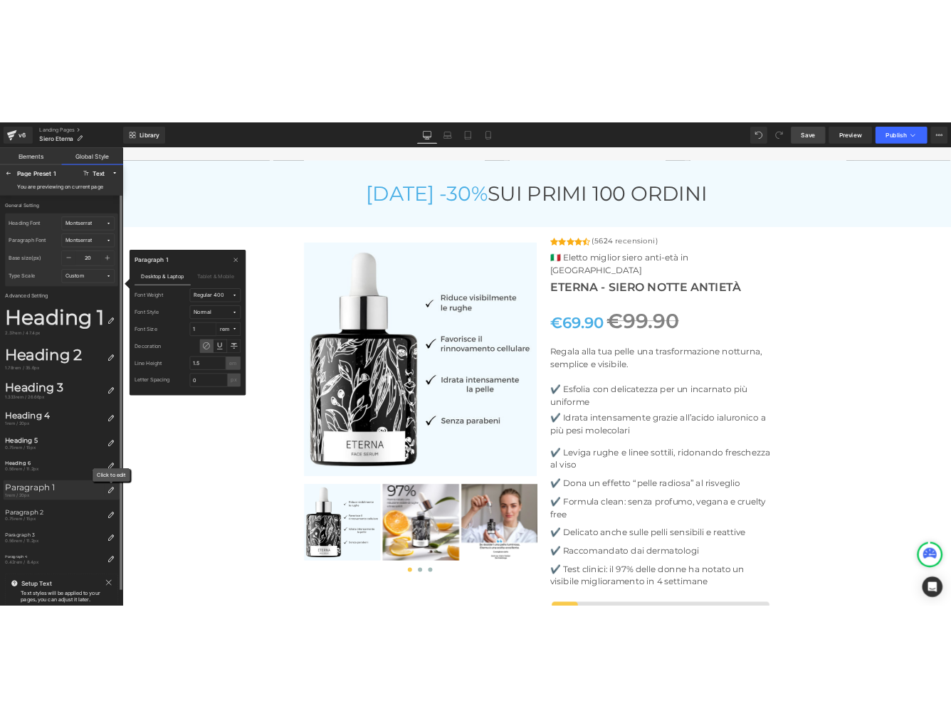
scroll to position [1, 0]
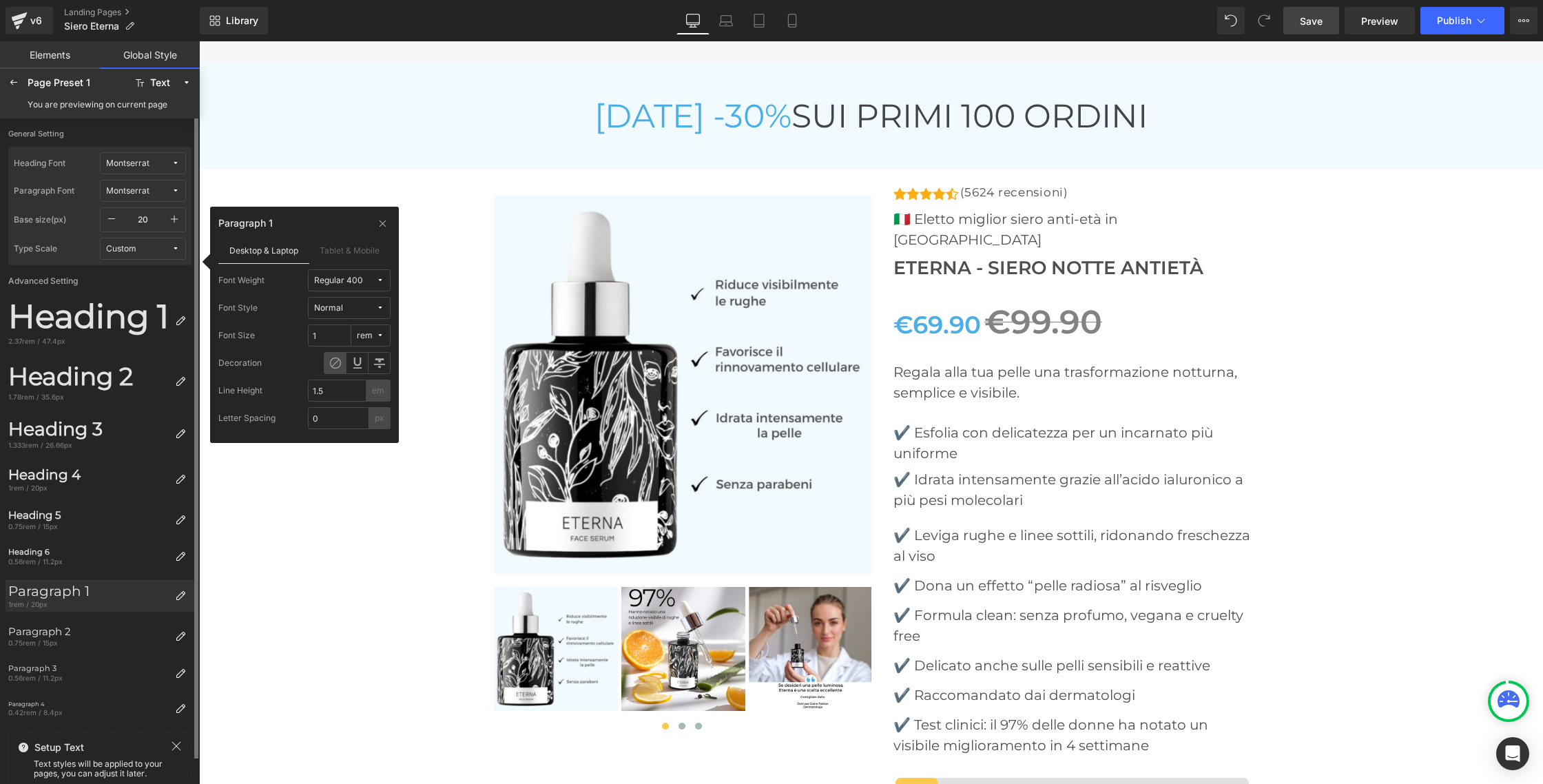
click at [378, 339] on icon at bounding box center [379, 335] width 9 height 9
click at [369, 354] on div "px" at bounding box center [363, 363] width 45 height 22
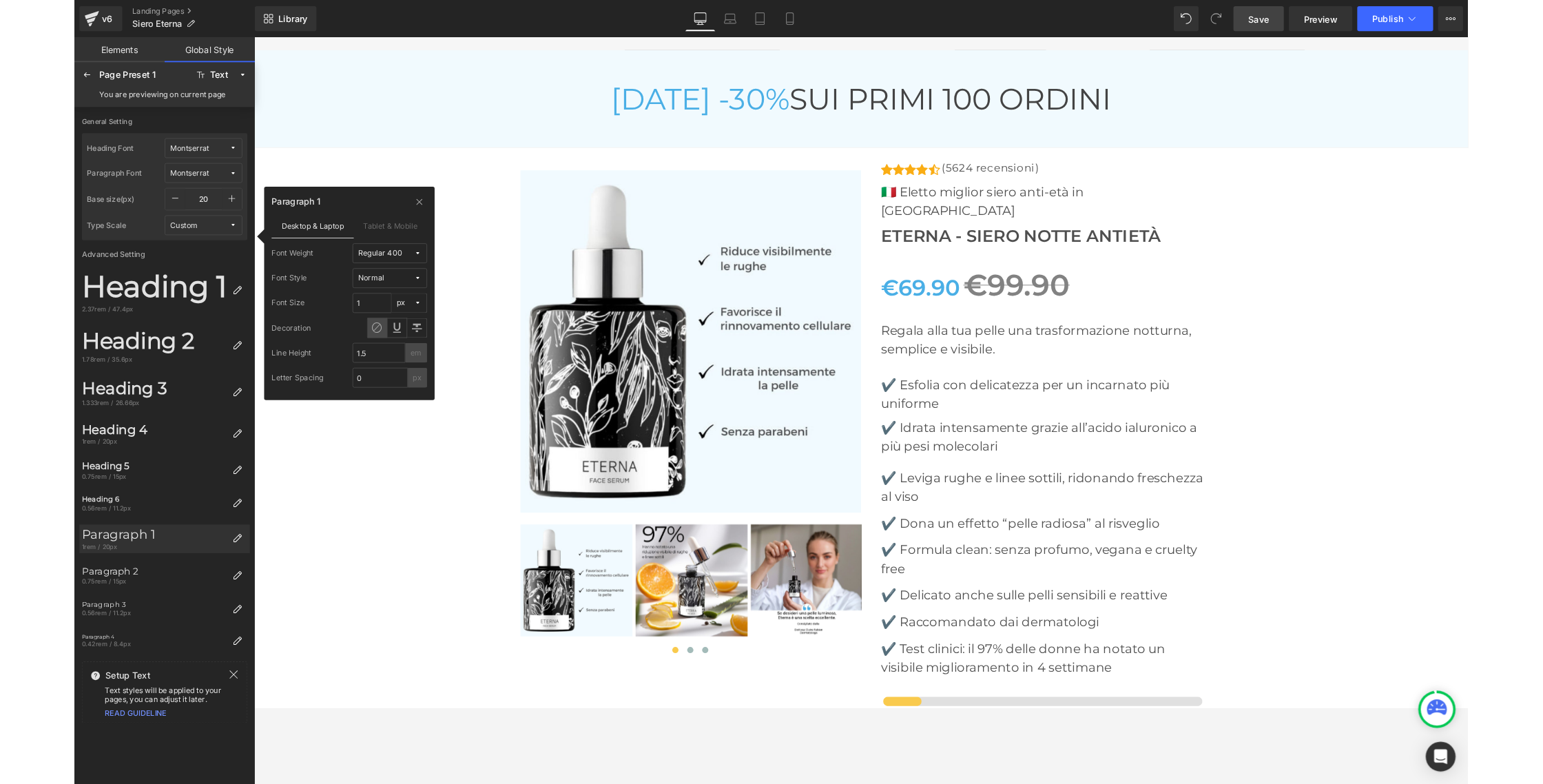
scroll to position [5100, 0]
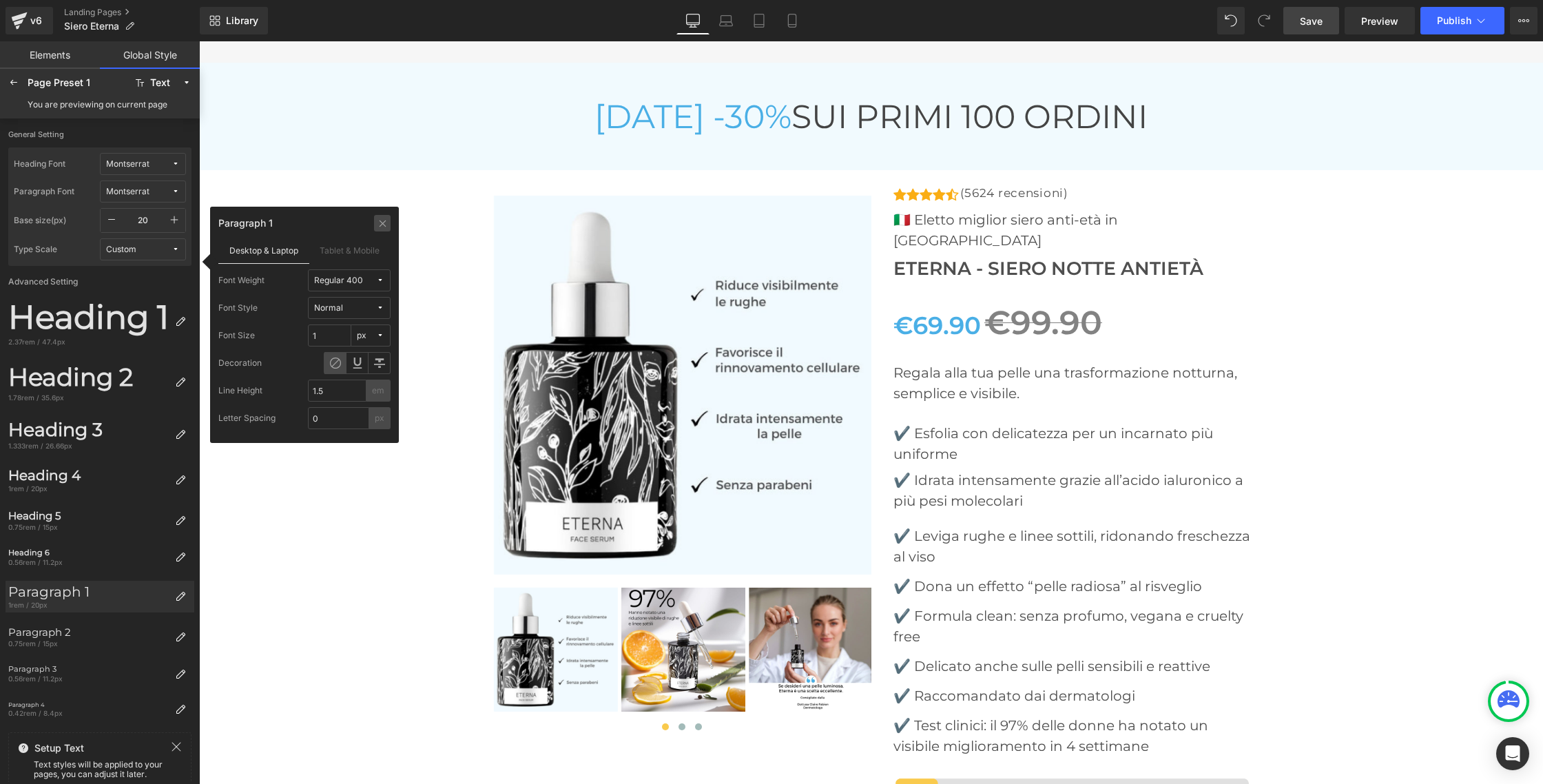
click at [380, 223] on icon at bounding box center [382, 223] width 11 height 11
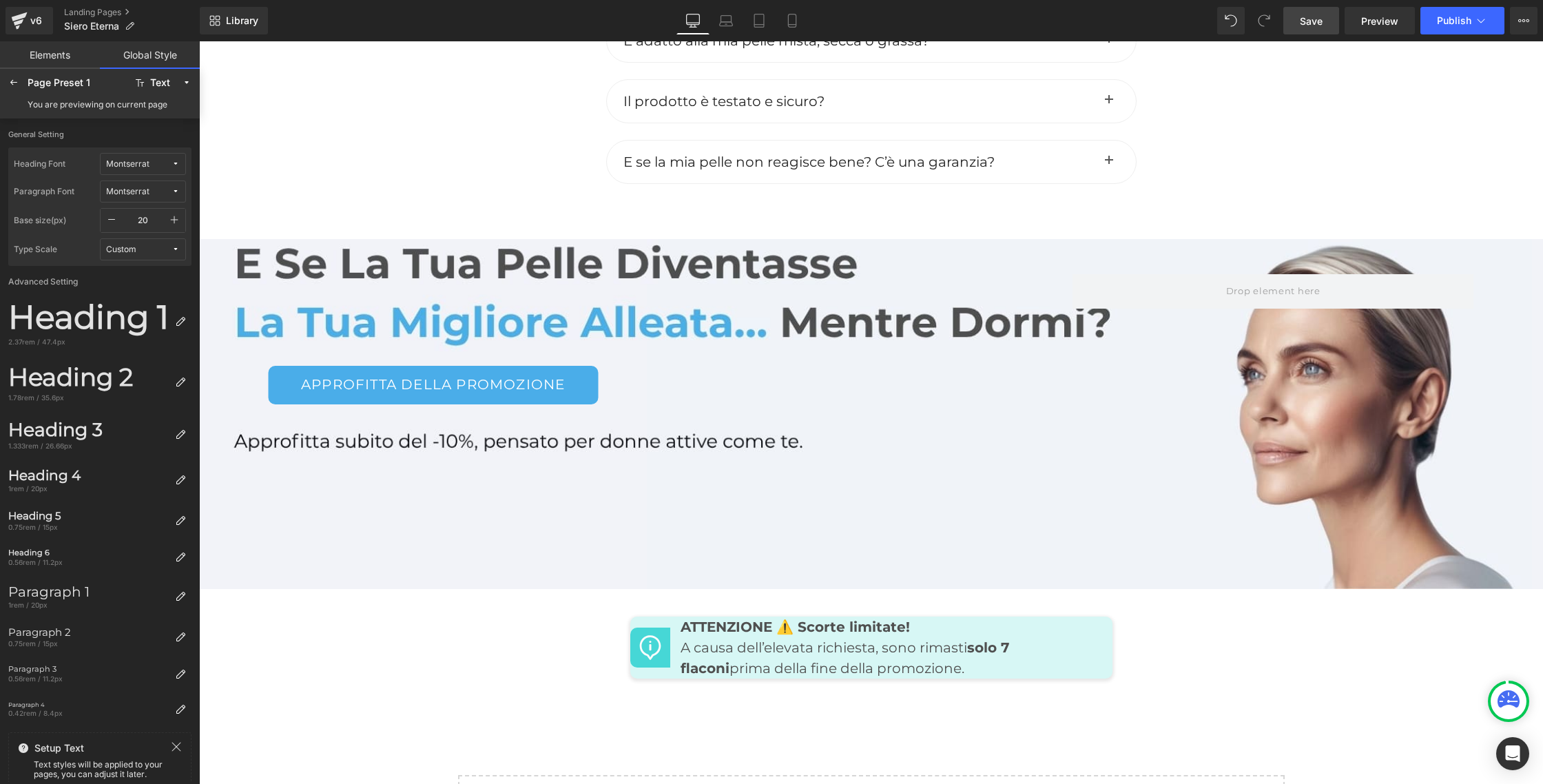
scroll to position [6394, 0]
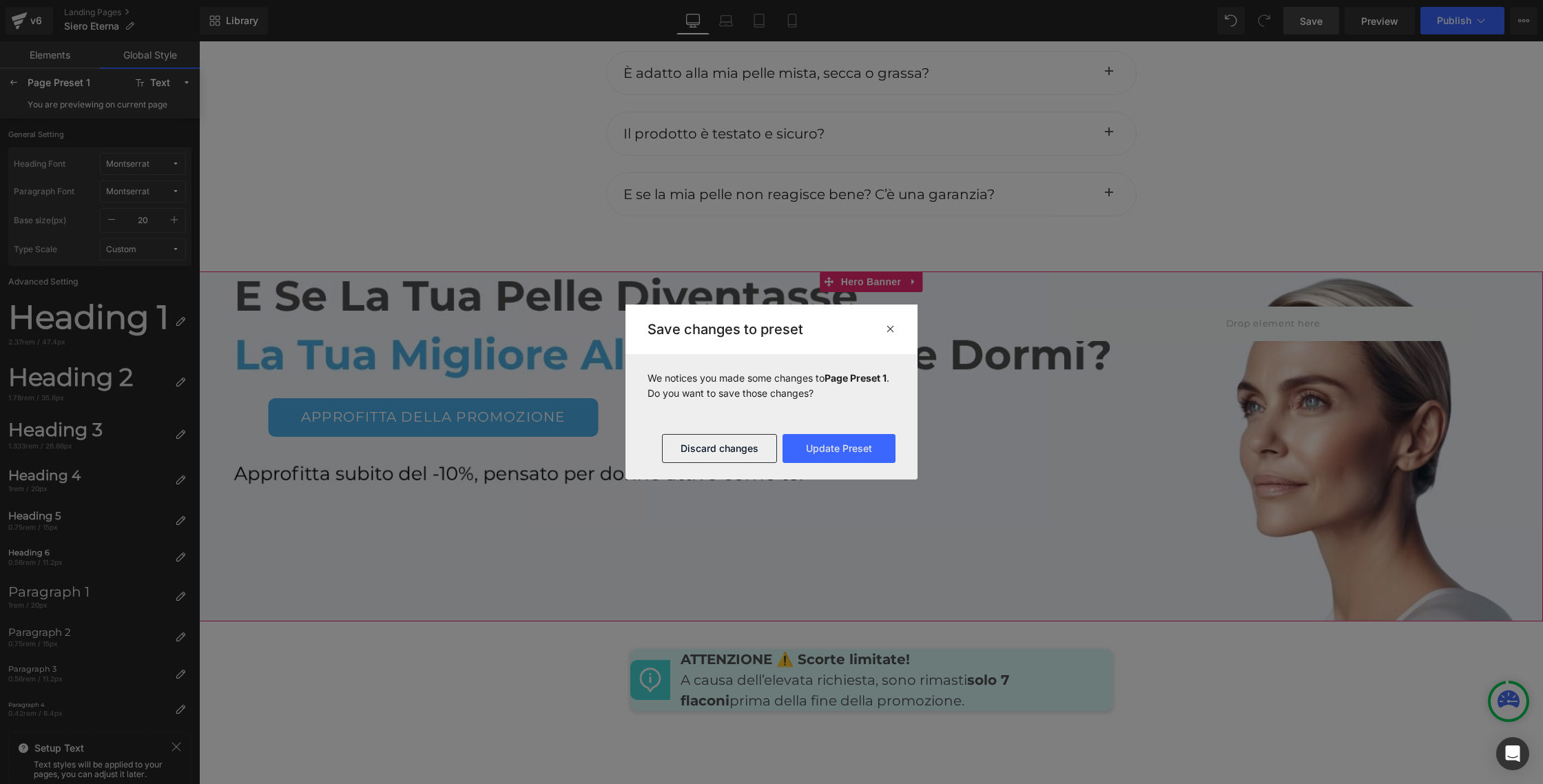
click at [665, 488] on div "Approfitta della promozione Button Row" at bounding box center [871, 445] width 1344 height 349
click at [710, 495] on div at bounding box center [772, 392] width 1543 height 784
click at [710, 453] on button "Discard changes" at bounding box center [719, 448] width 115 height 29
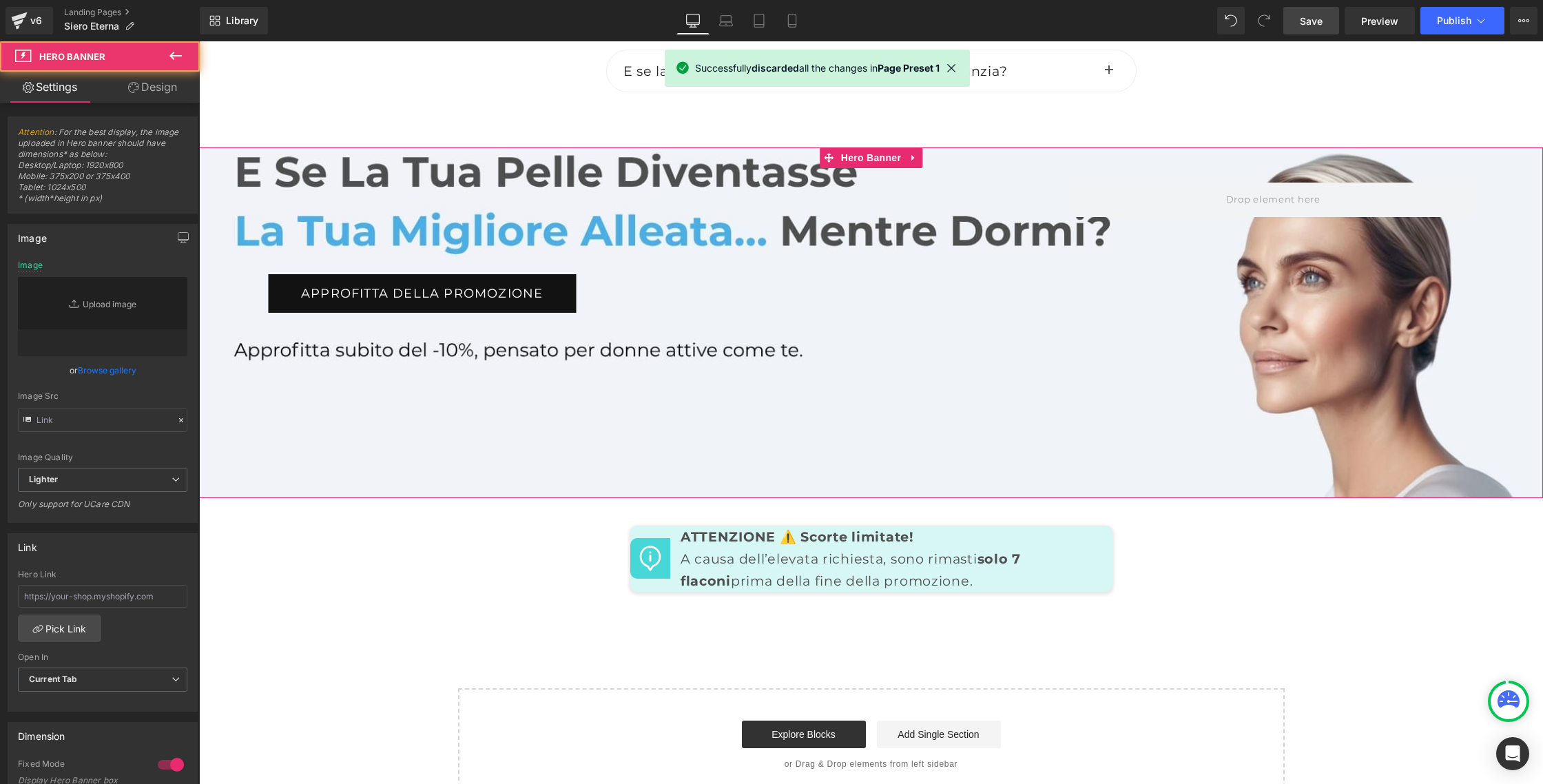
click at [652, 498] on div "Approfitta della promozione Button Row" at bounding box center [871, 321] width 1344 height 349
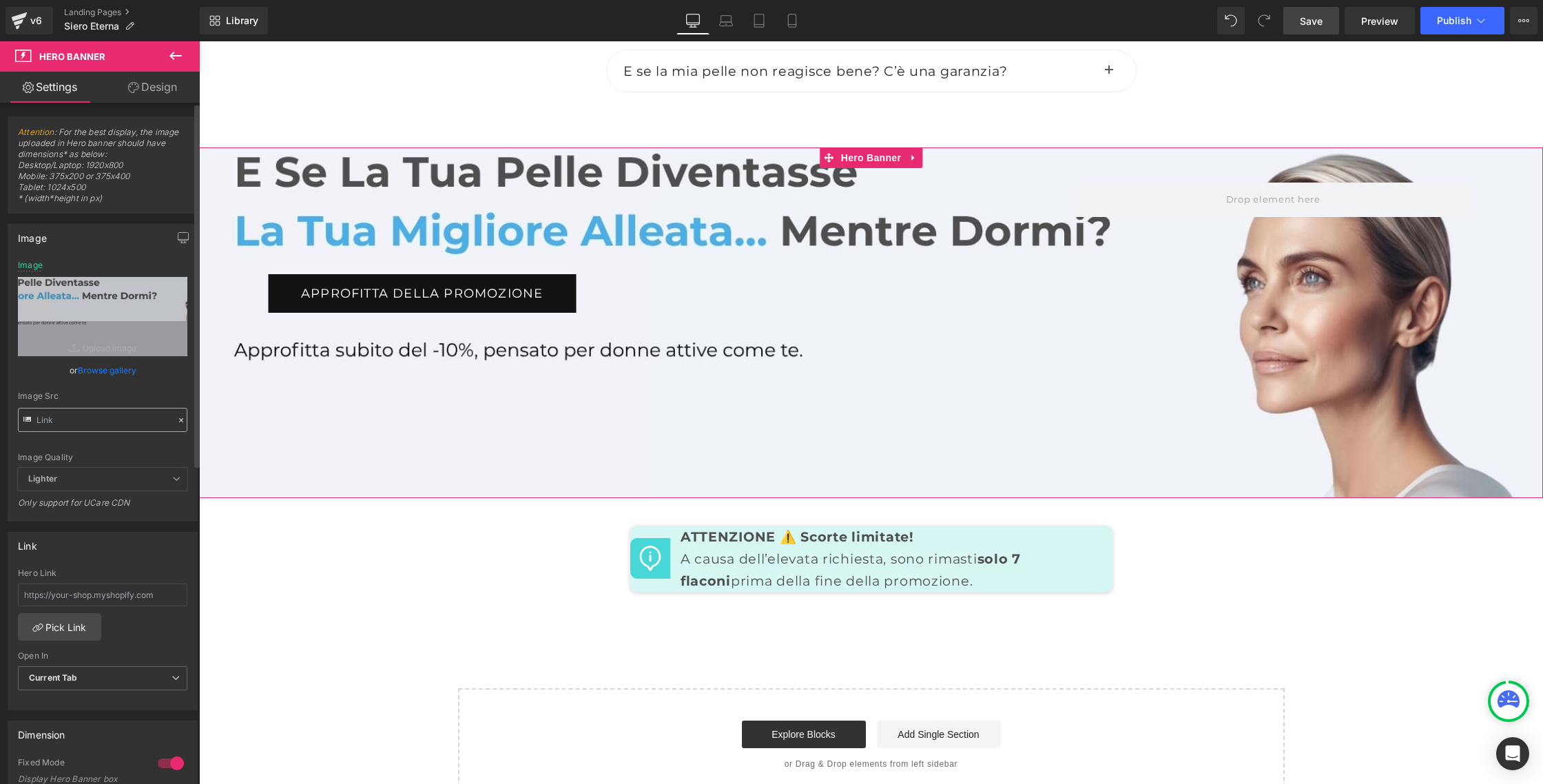
click at [121, 411] on input "text" at bounding box center [102, 419] width 169 height 24
type input "https://cdn.shopify.com/s/files/1/0933/1694/0070/files/Eterna_IT_2_1.jpg?v=1757…"
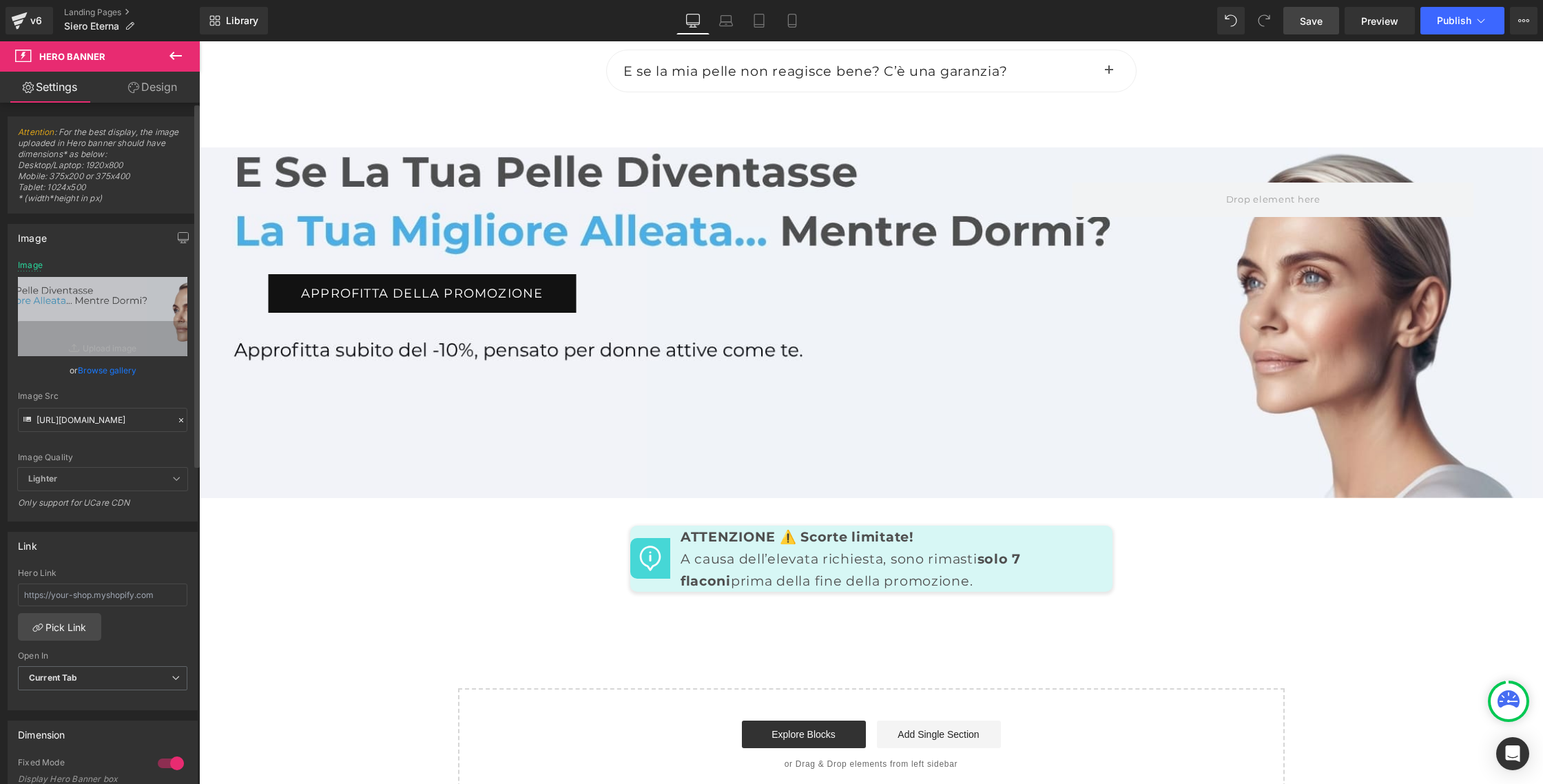
click at [134, 395] on div "Image Src" at bounding box center [102, 396] width 169 height 10
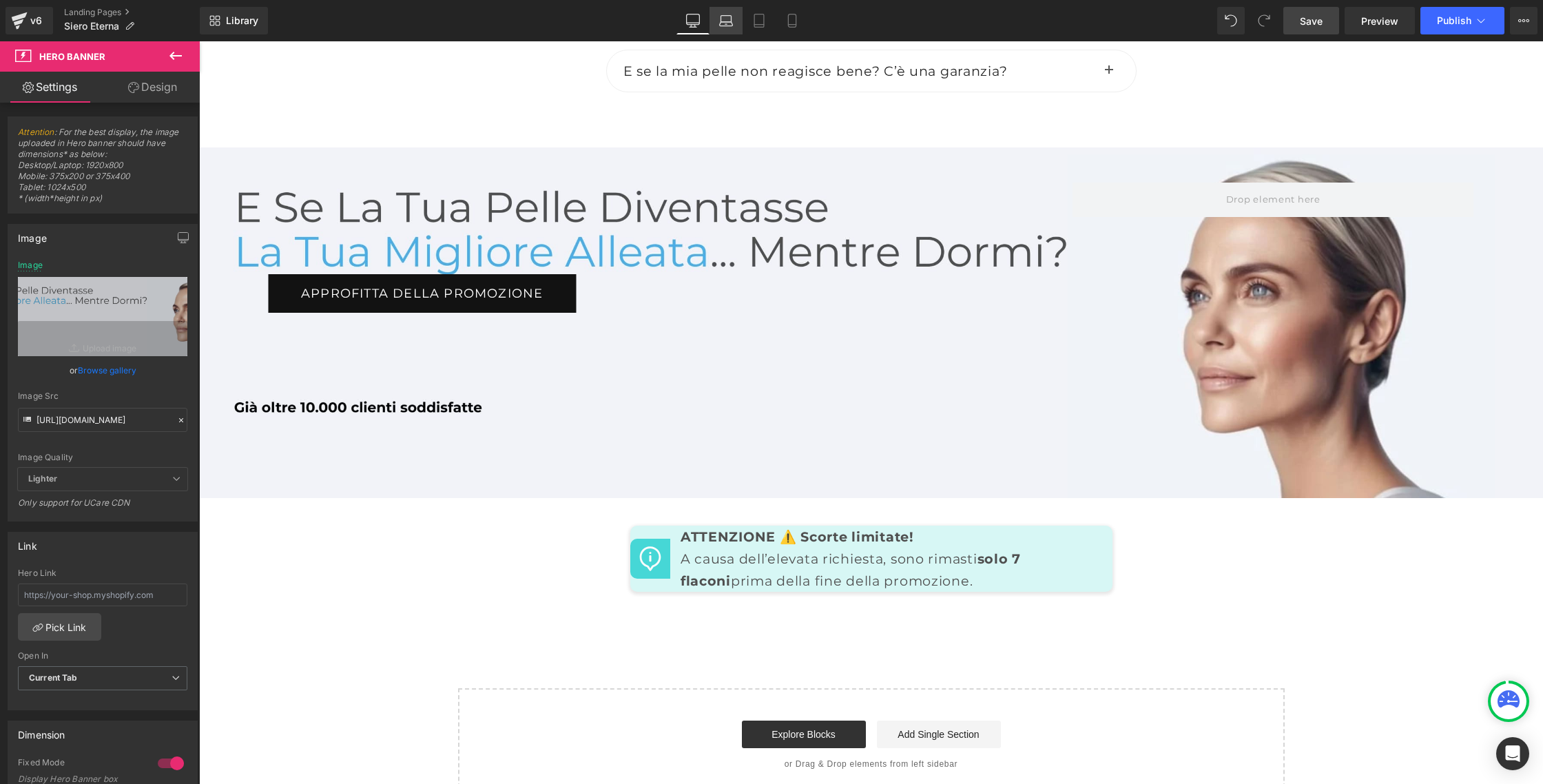
click at [722, 28] on link "Laptop" at bounding box center [726, 20] width 33 height 27
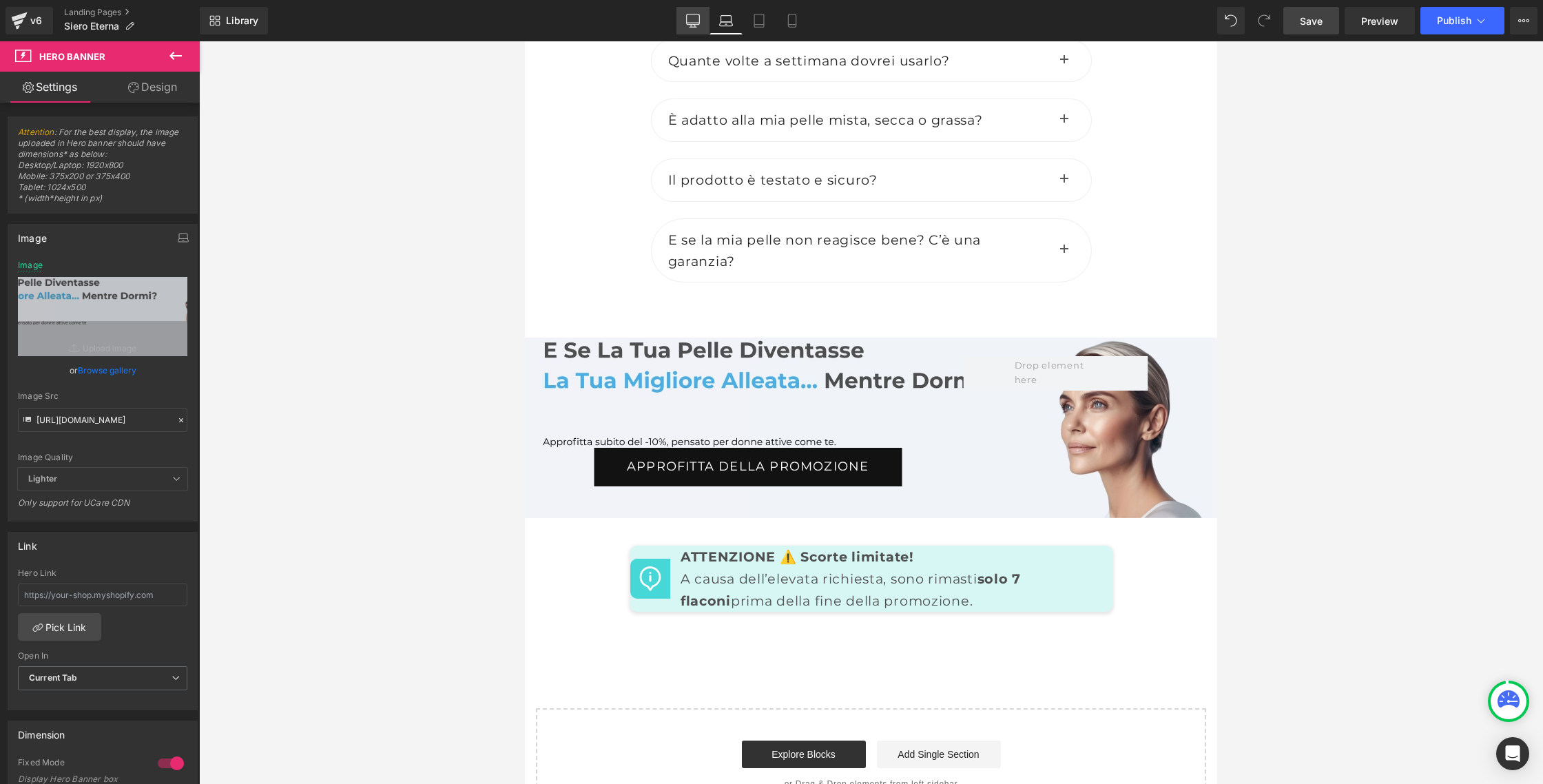
scroll to position [6878, 0]
click at [697, 28] on link "Desktop" at bounding box center [693, 20] width 33 height 27
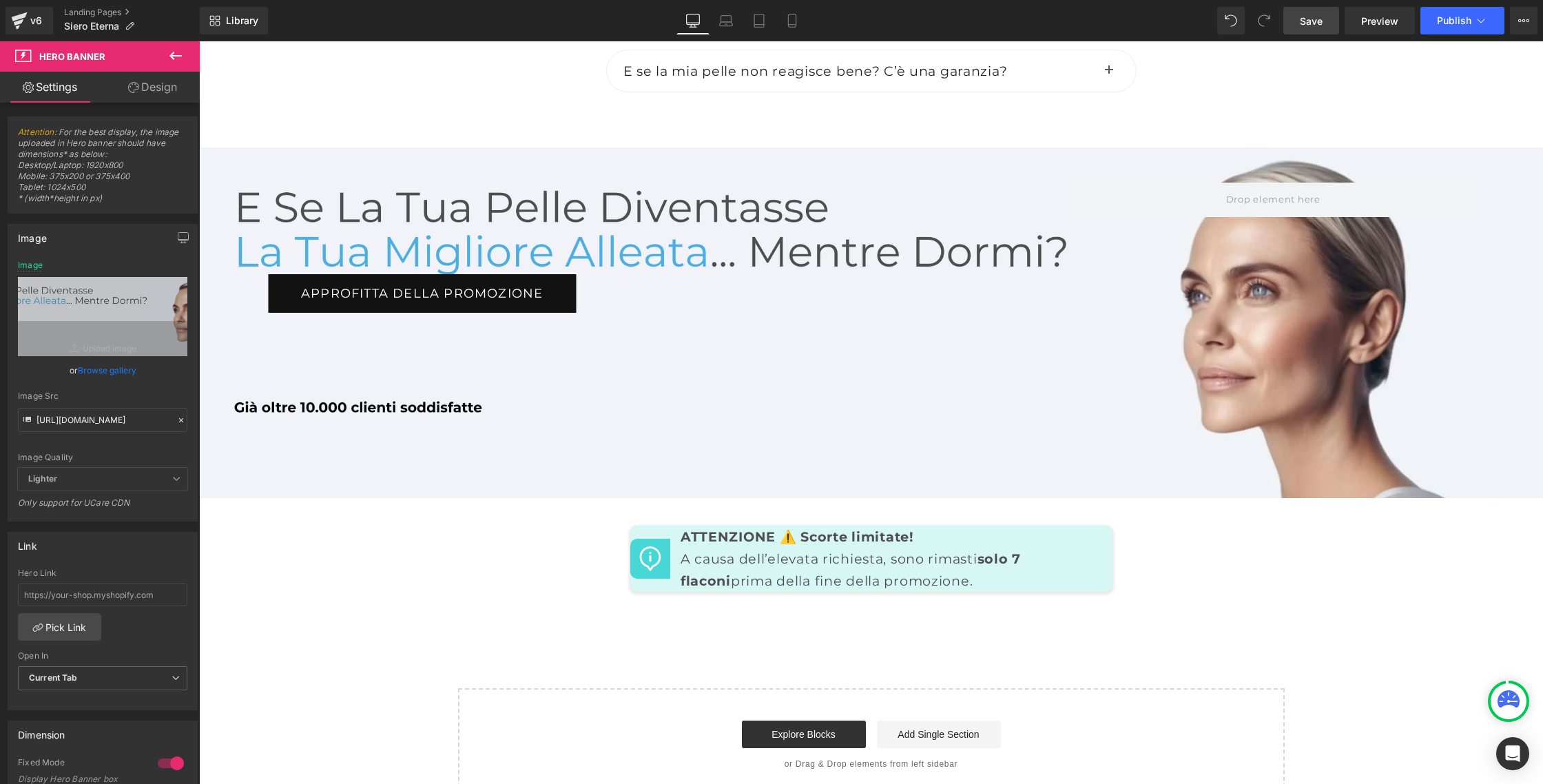
scroll to position [6394, 0]
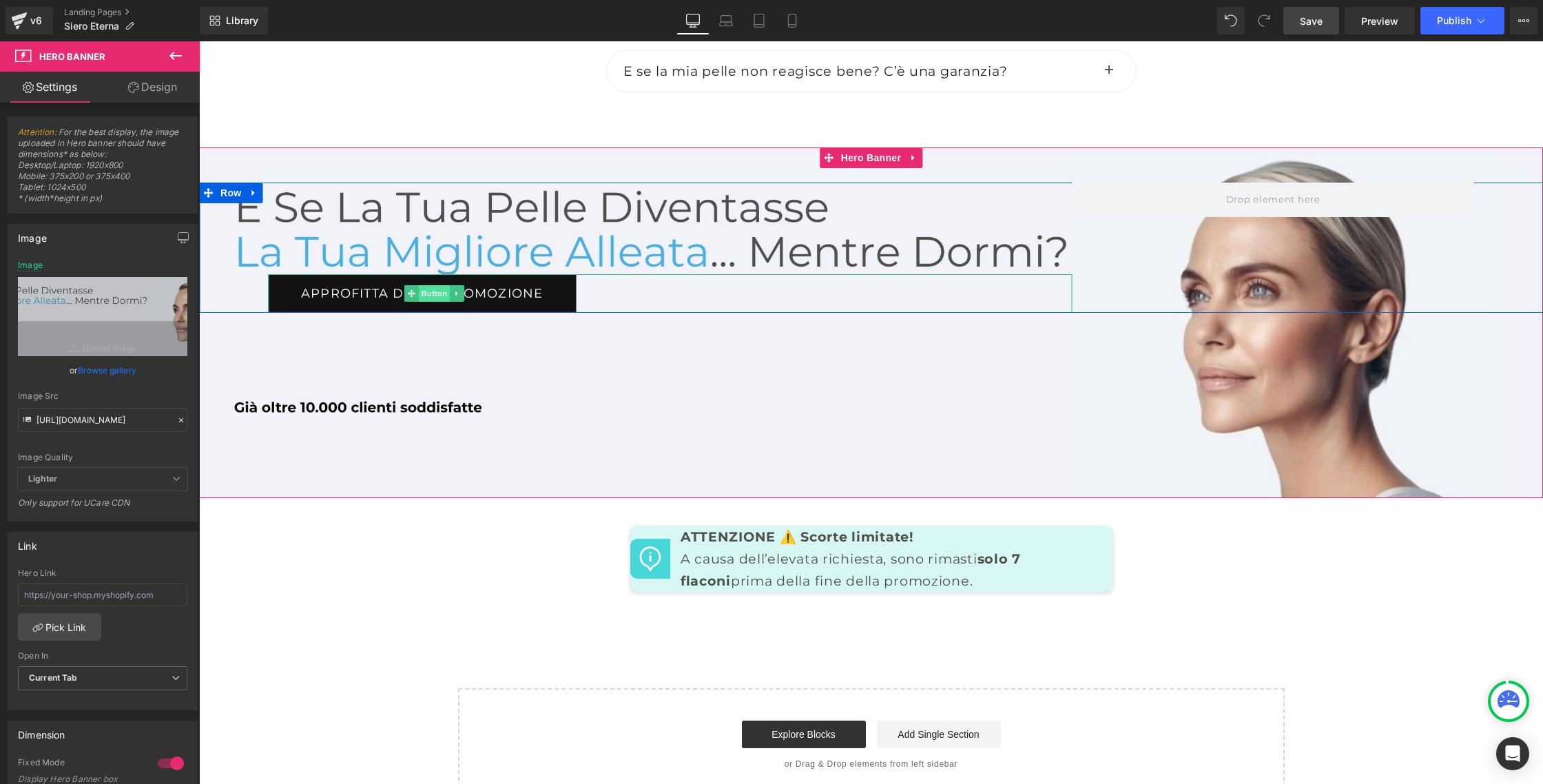
click at [431, 302] on span "Button" at bounding box center [435, 293] width 32 height 16
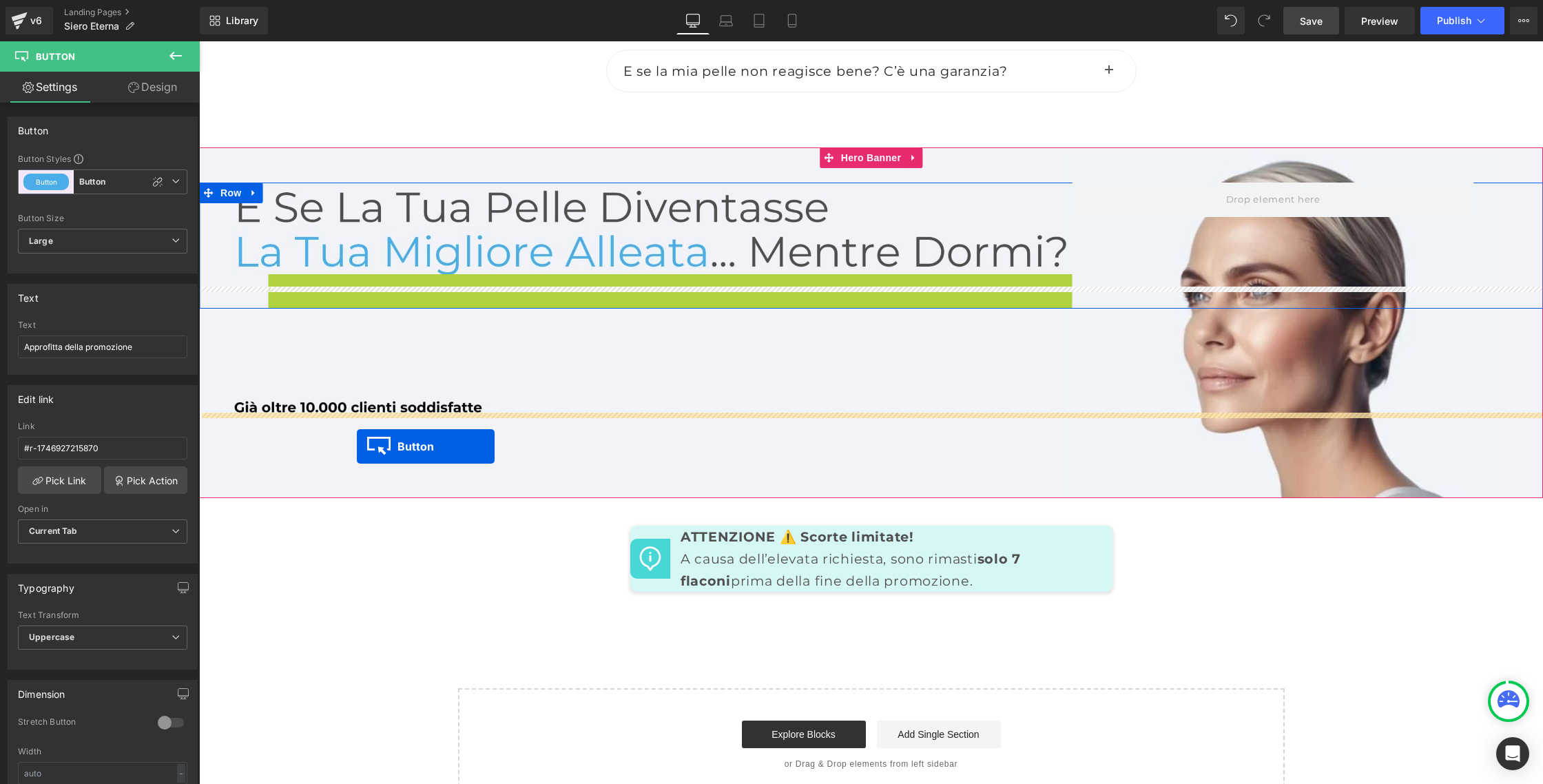
drag, startPoint x: 409, startPoint y: 398, endPoint x: 357, endPoint y: 445, distance: 70.1
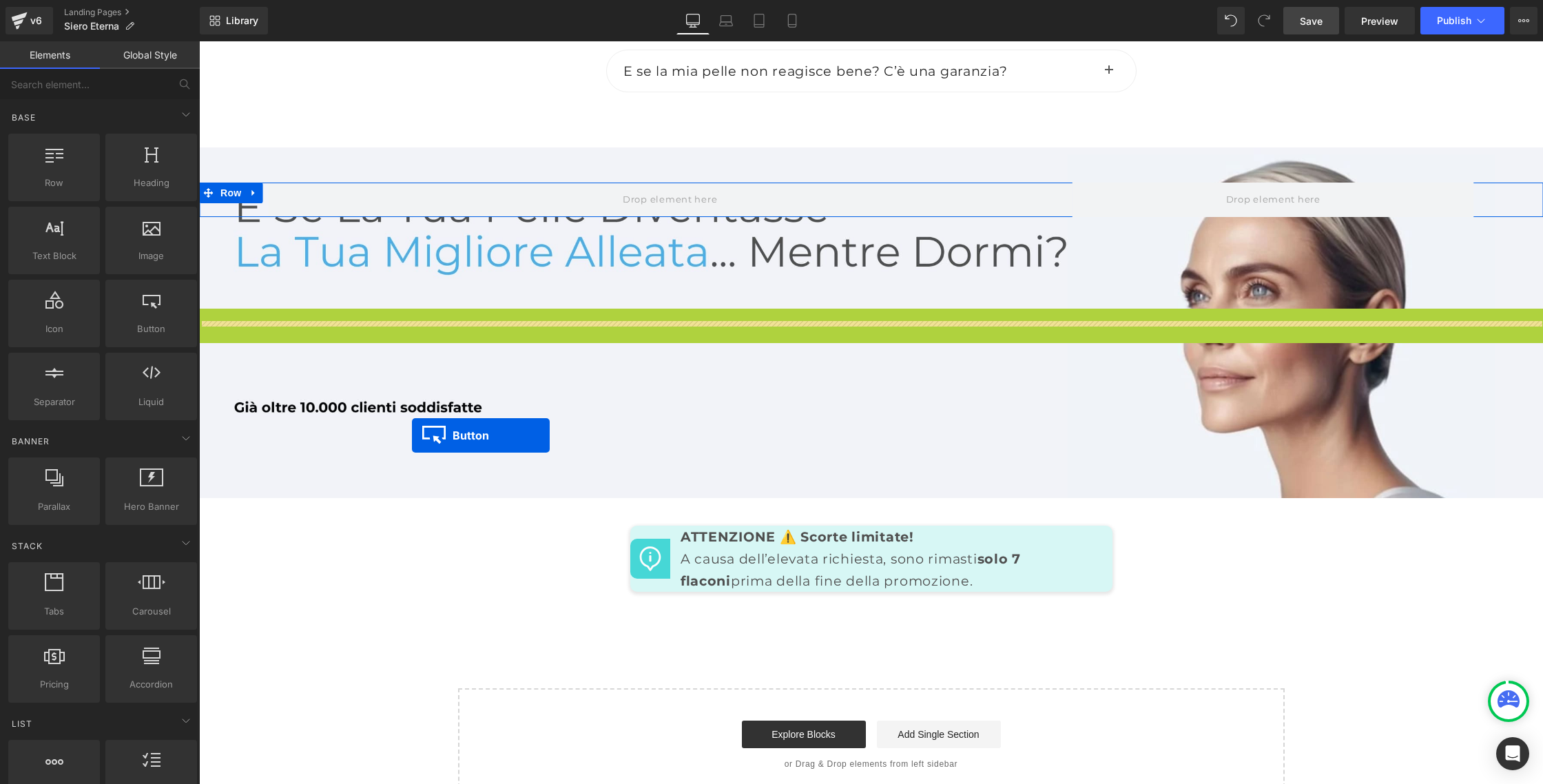
drag, startPoint x: 344, startPoint y: 433, endPoint x: 371, endPoint y: 434, distance: 27.0
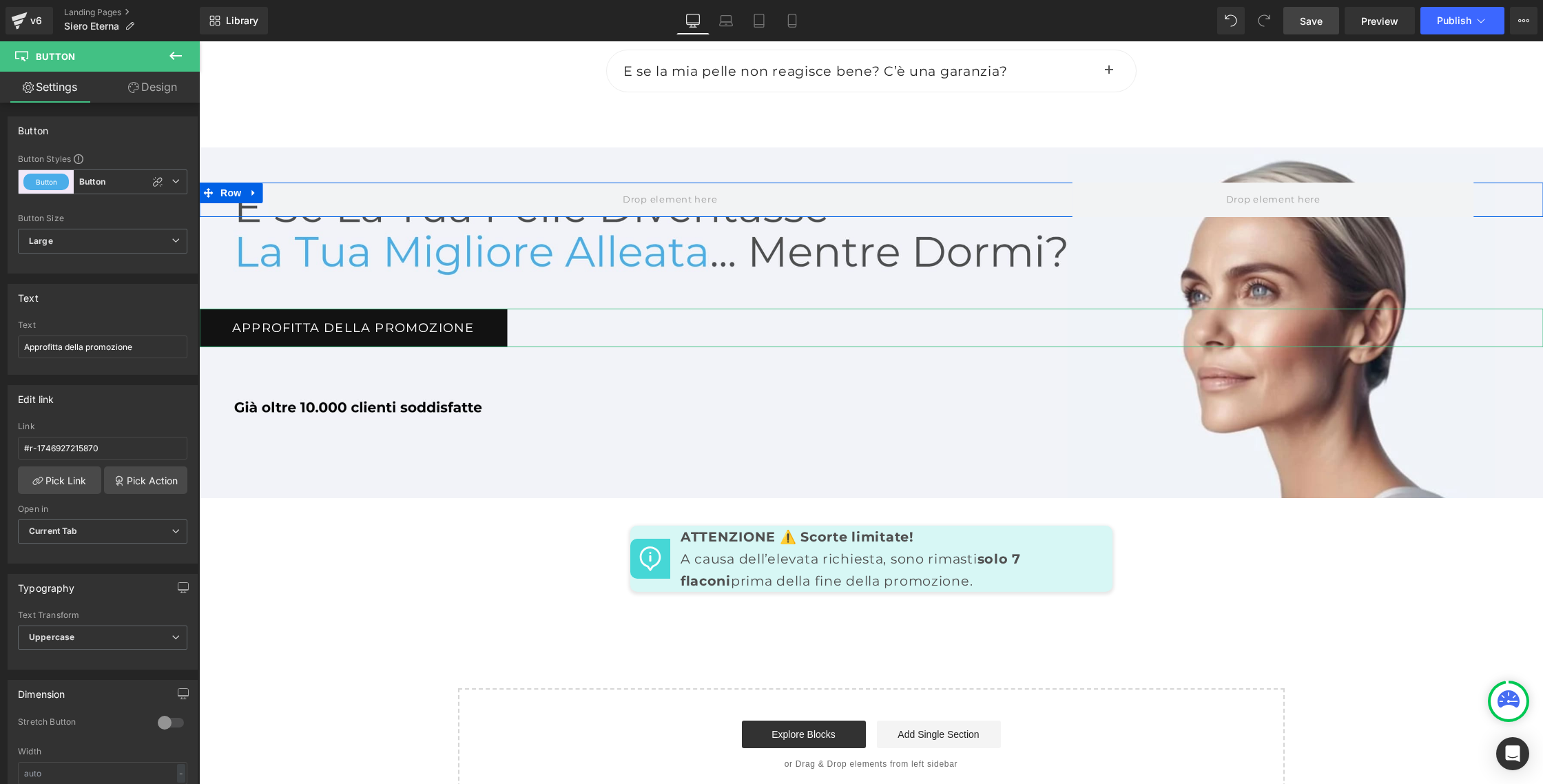
click at [149, 93] on link "Design" at bounding box center [152, 87] width 100 height 31
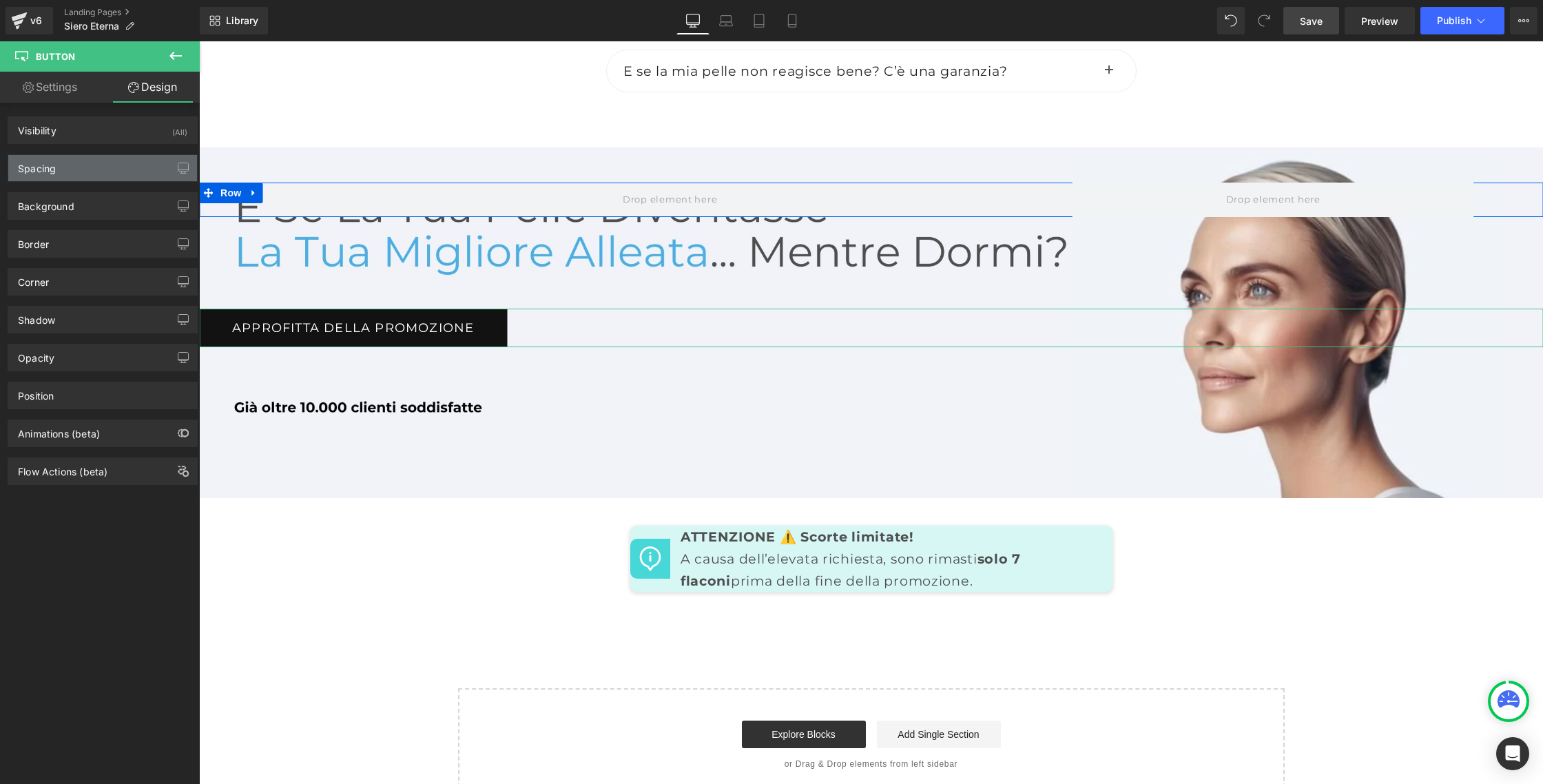
click at [63, 177] on div "Spacing" at bounding box center [103, 167] width 189 height 26
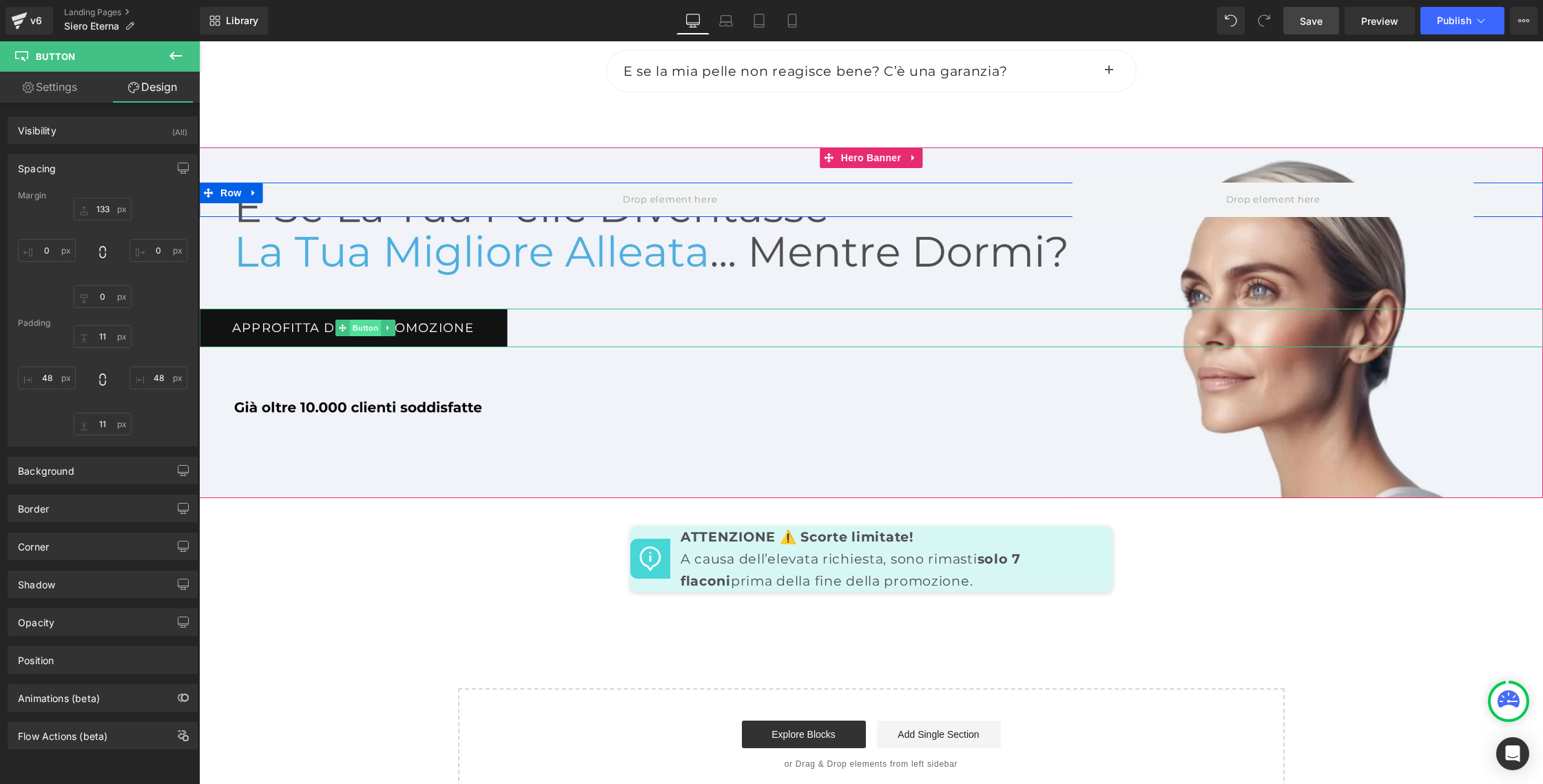
click at [364, 336] on span "Button" at bounding box center [365, 327] width 32 height 16
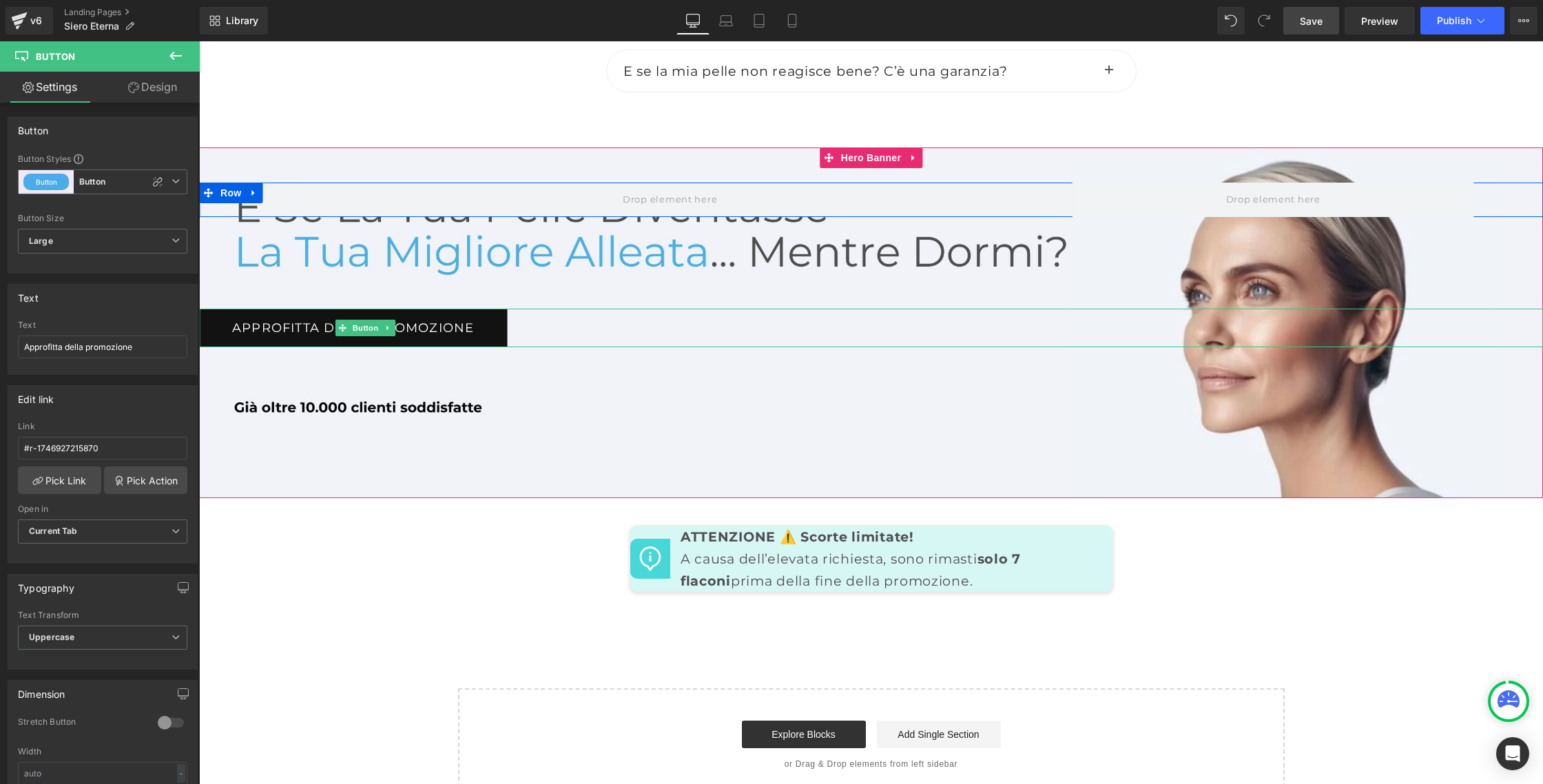
scroll to position [6396, 0]
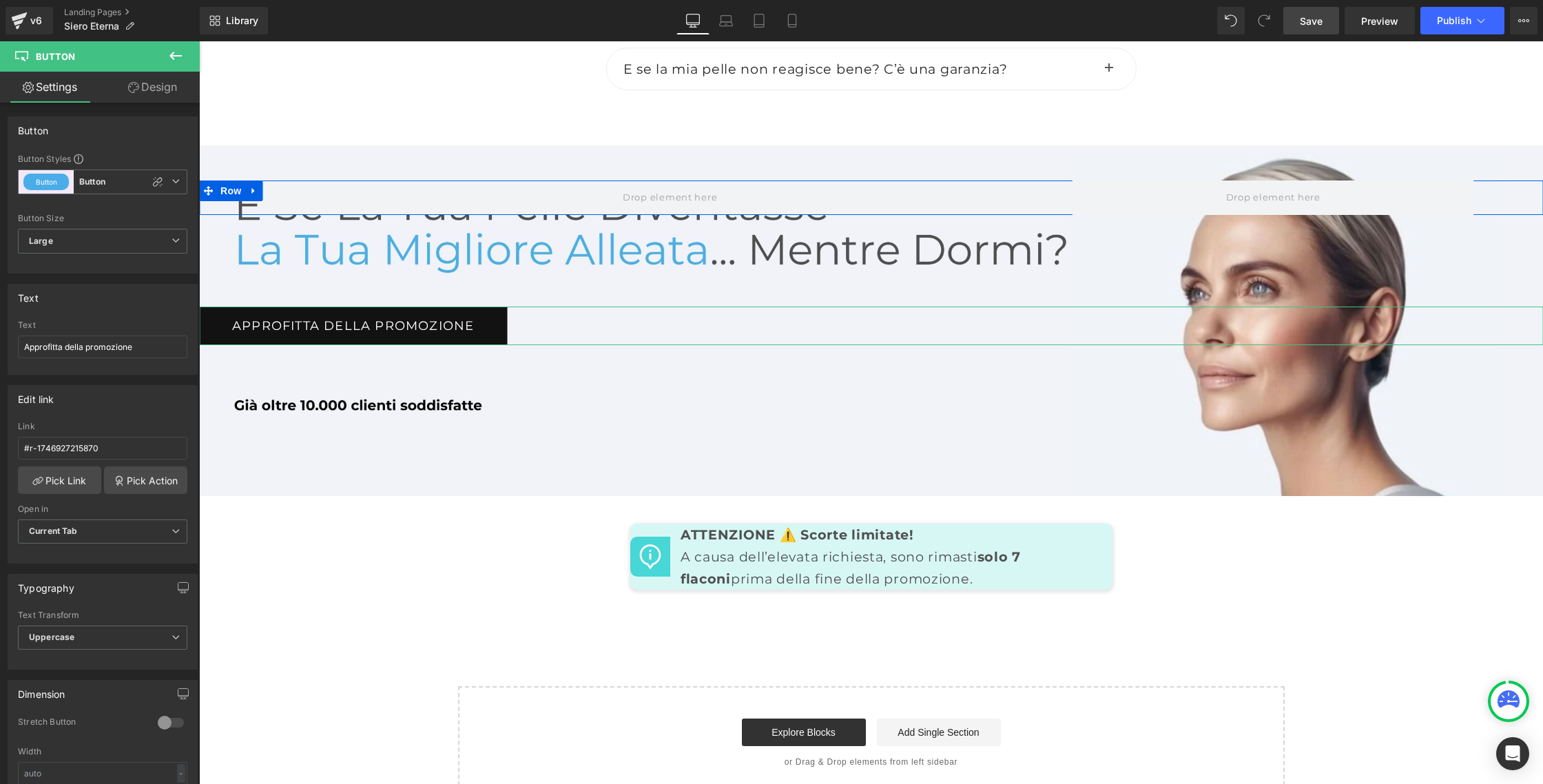
click at [161, 94] on link "Design" at bounding box center [152, 87] width 100 height 31
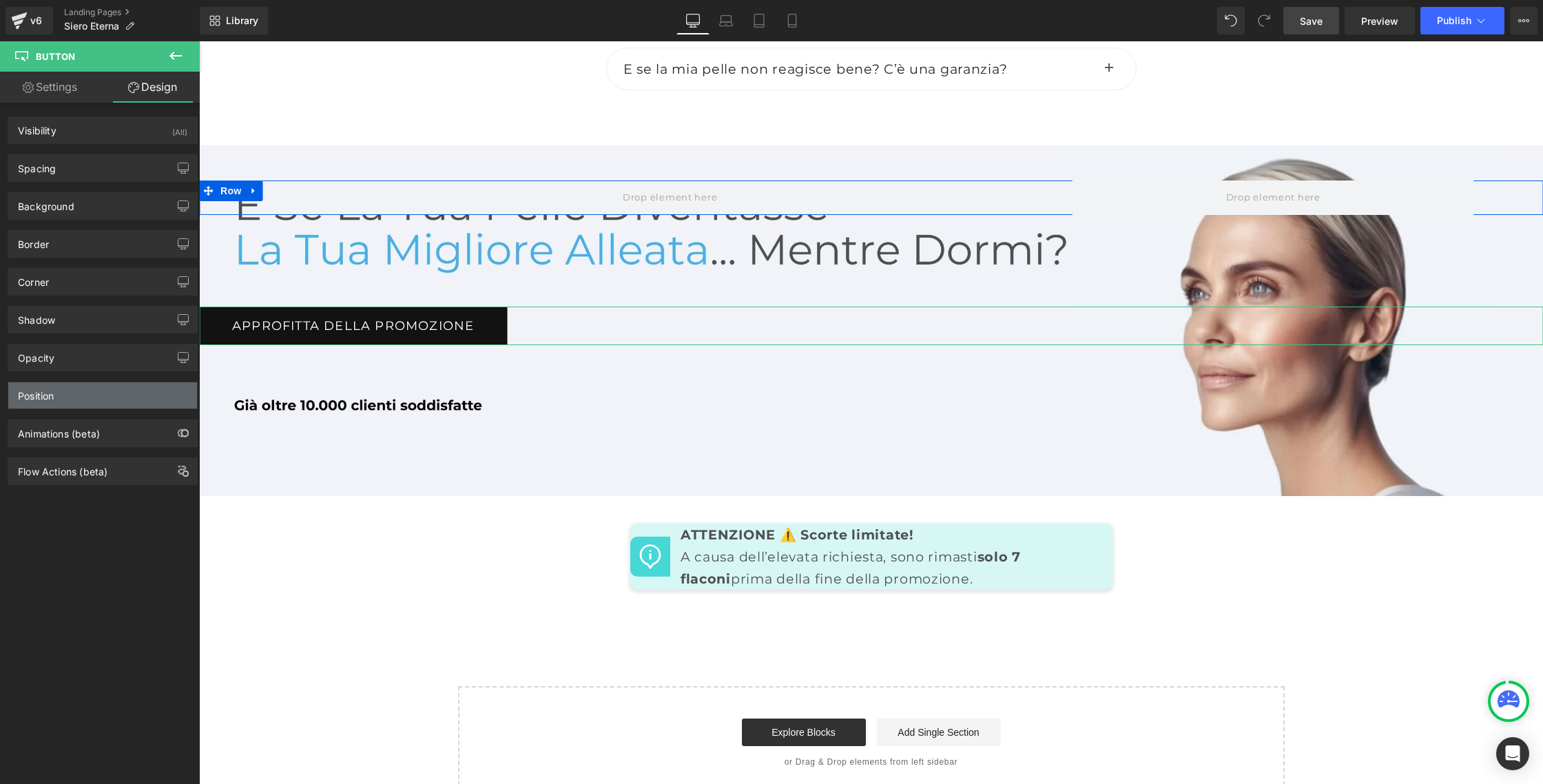
click at [98, 397] on div "Position" at bounding box center [103, 395] width 189 height 26
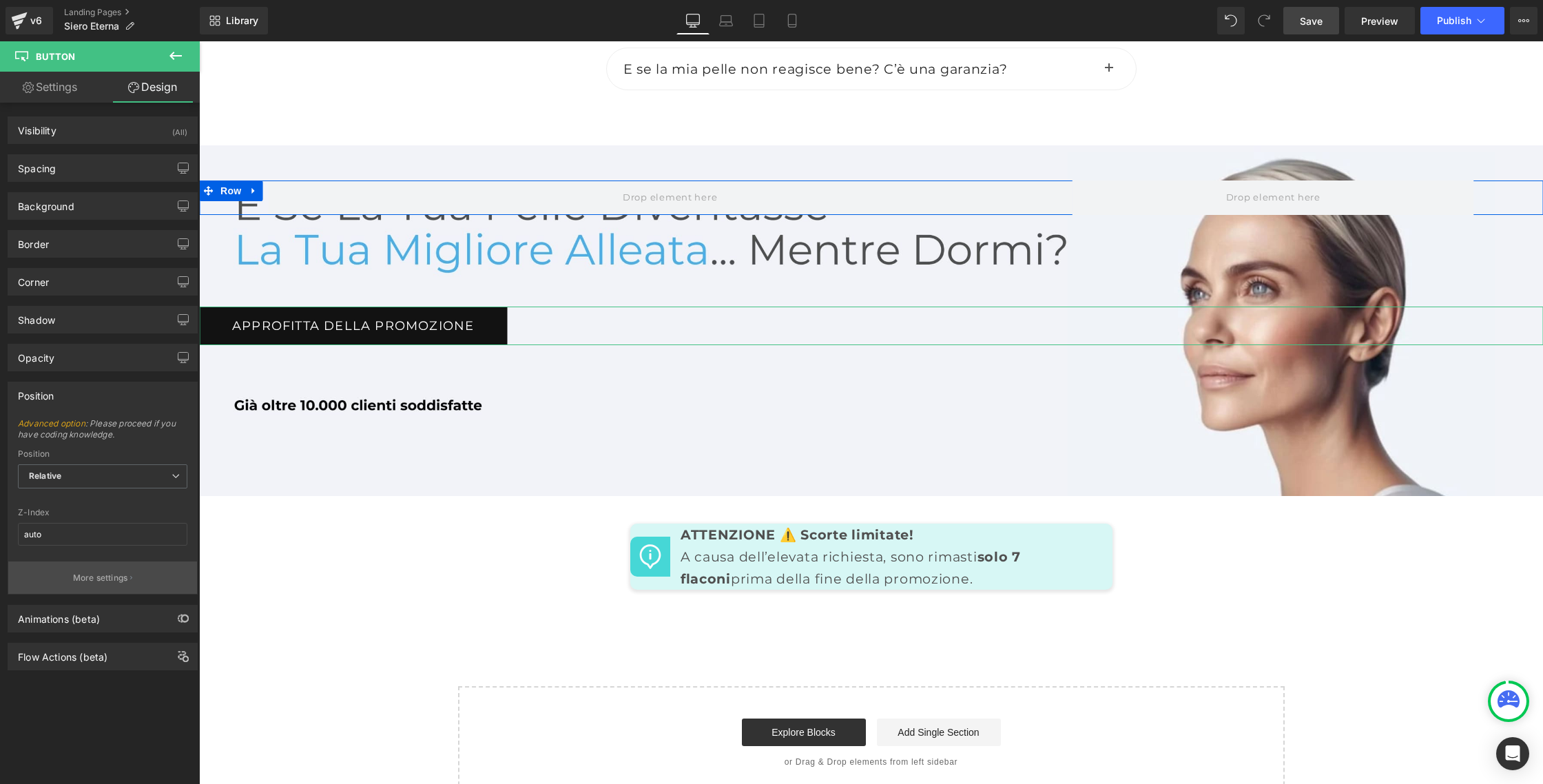
click at [123, 572] on p "More settings" at bounding box center [100, 578] width 55 height 13
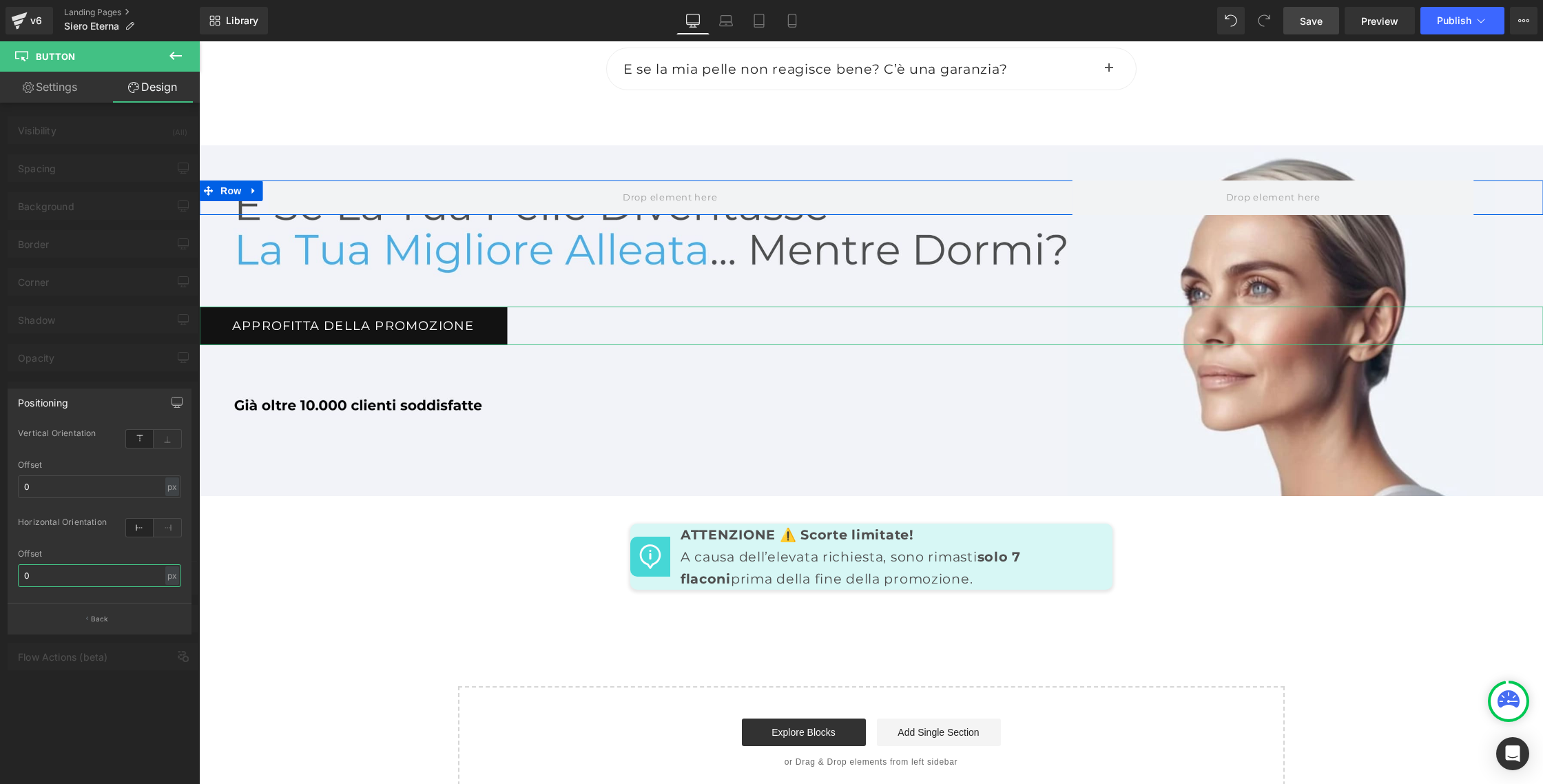
click at [42, 574] on input "0" at bounding box center [99, 575] width 164 height 22
type input "1"
type input "50"
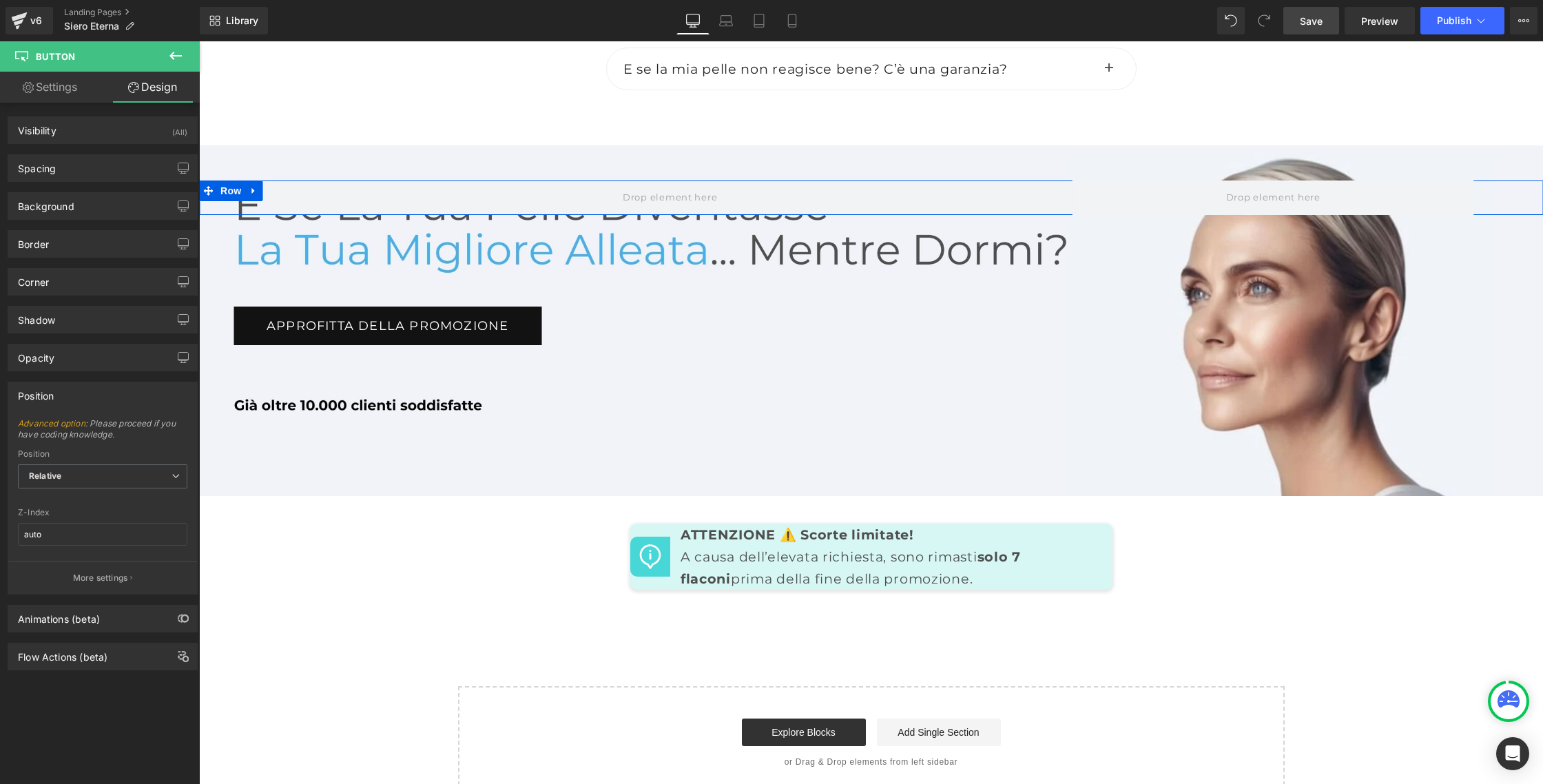
click at [301, 496] on div "Row Approfitta della promozione Button" at bounding box center [871, 319] width 1344 height 349
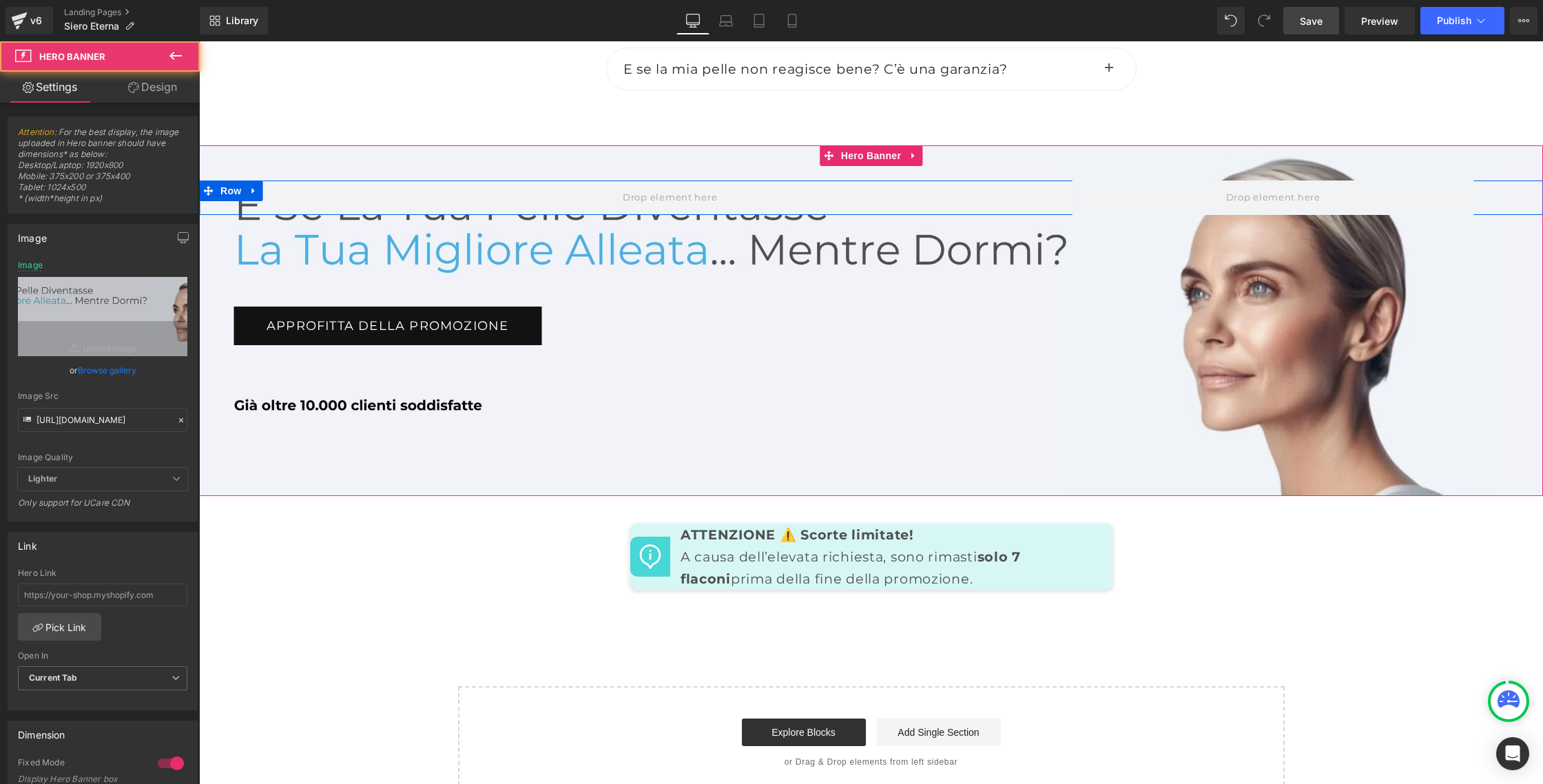
click at [299, 496] on div "Row Approfitta della promozione Button" at bounding box center [871, 319] width 1344 height 349
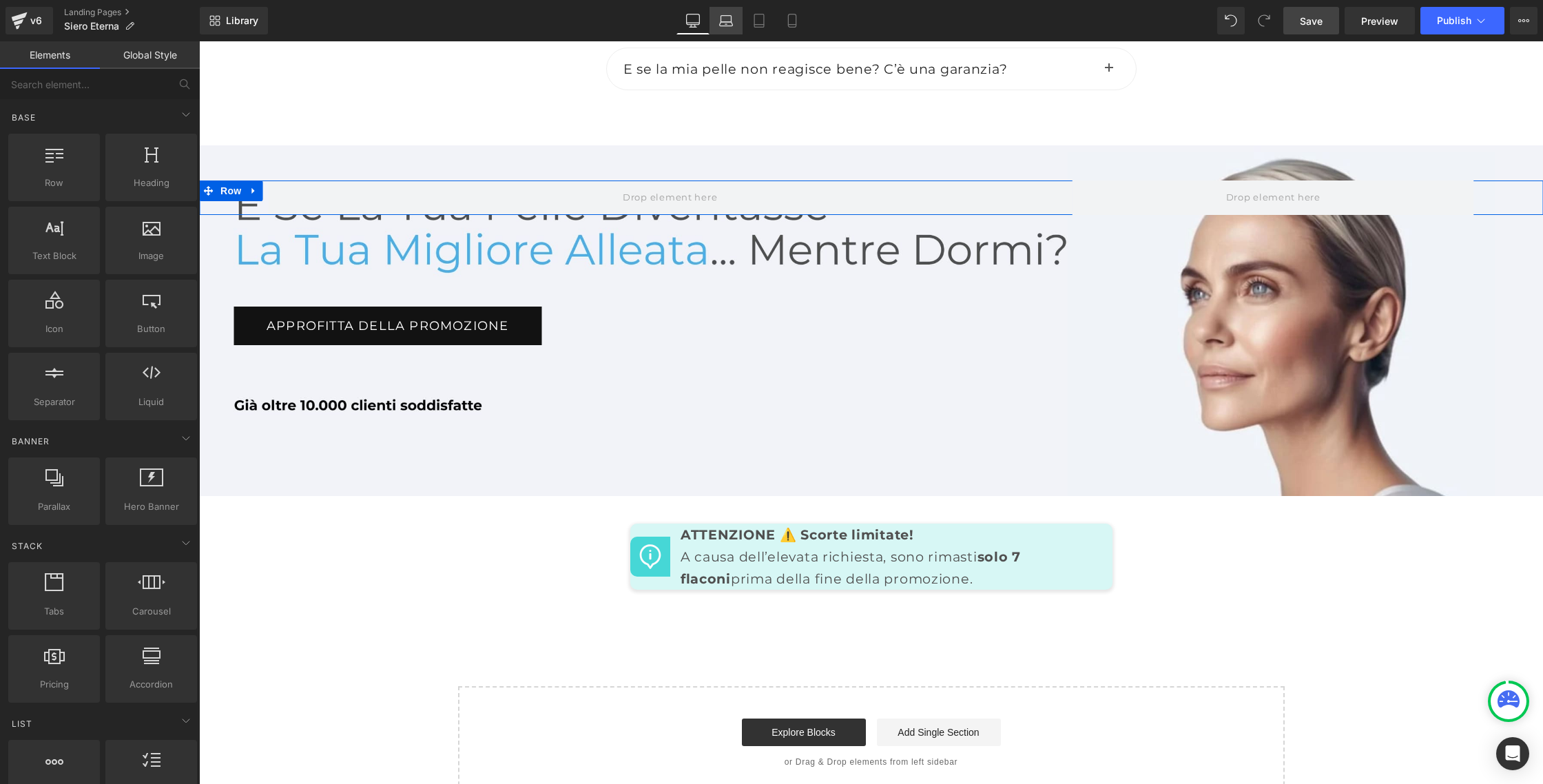
click at [726, 17] on icon at bounding box center [726, 20] width 14 height 14
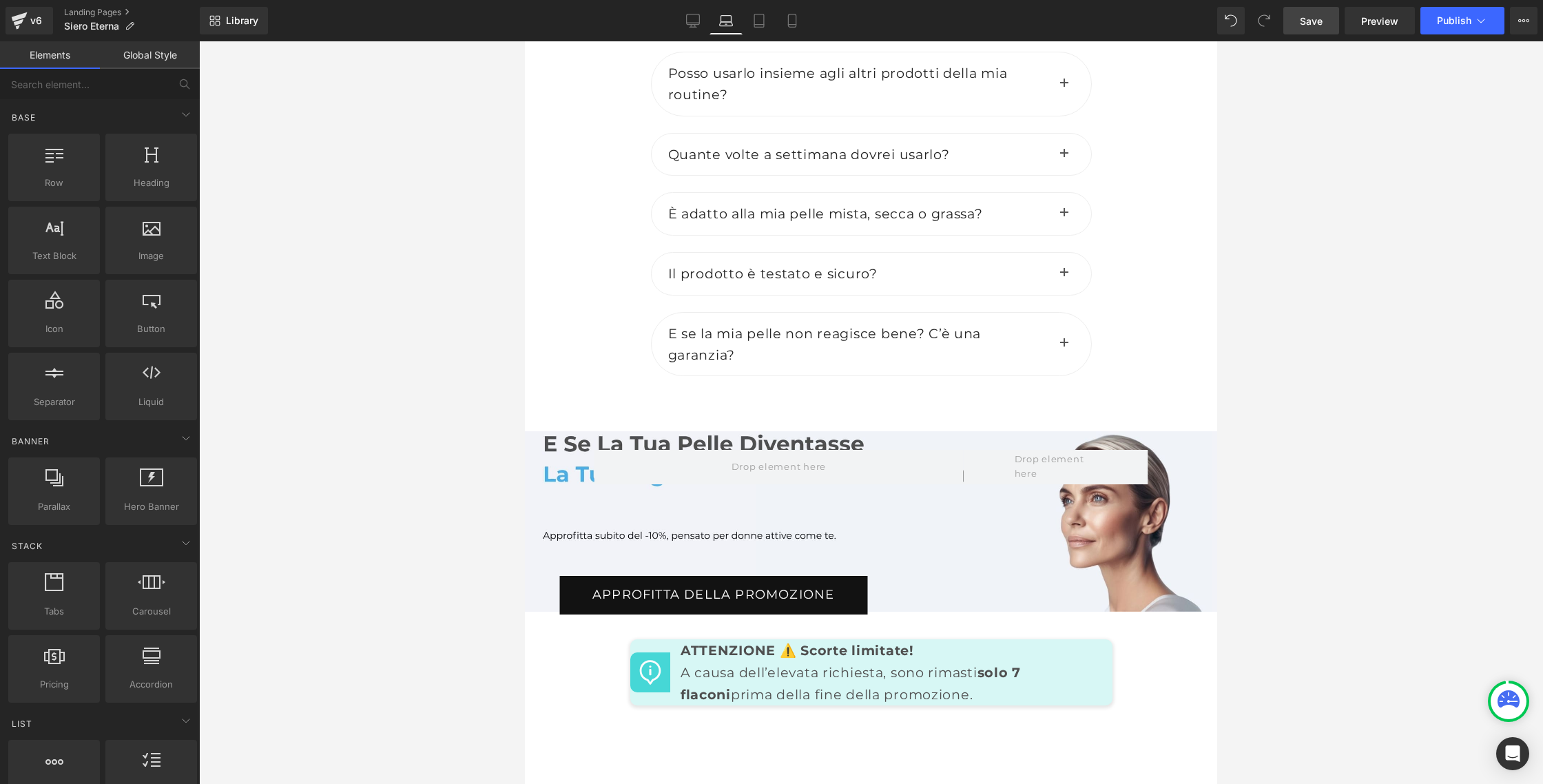
scroll to position [6754, 0]
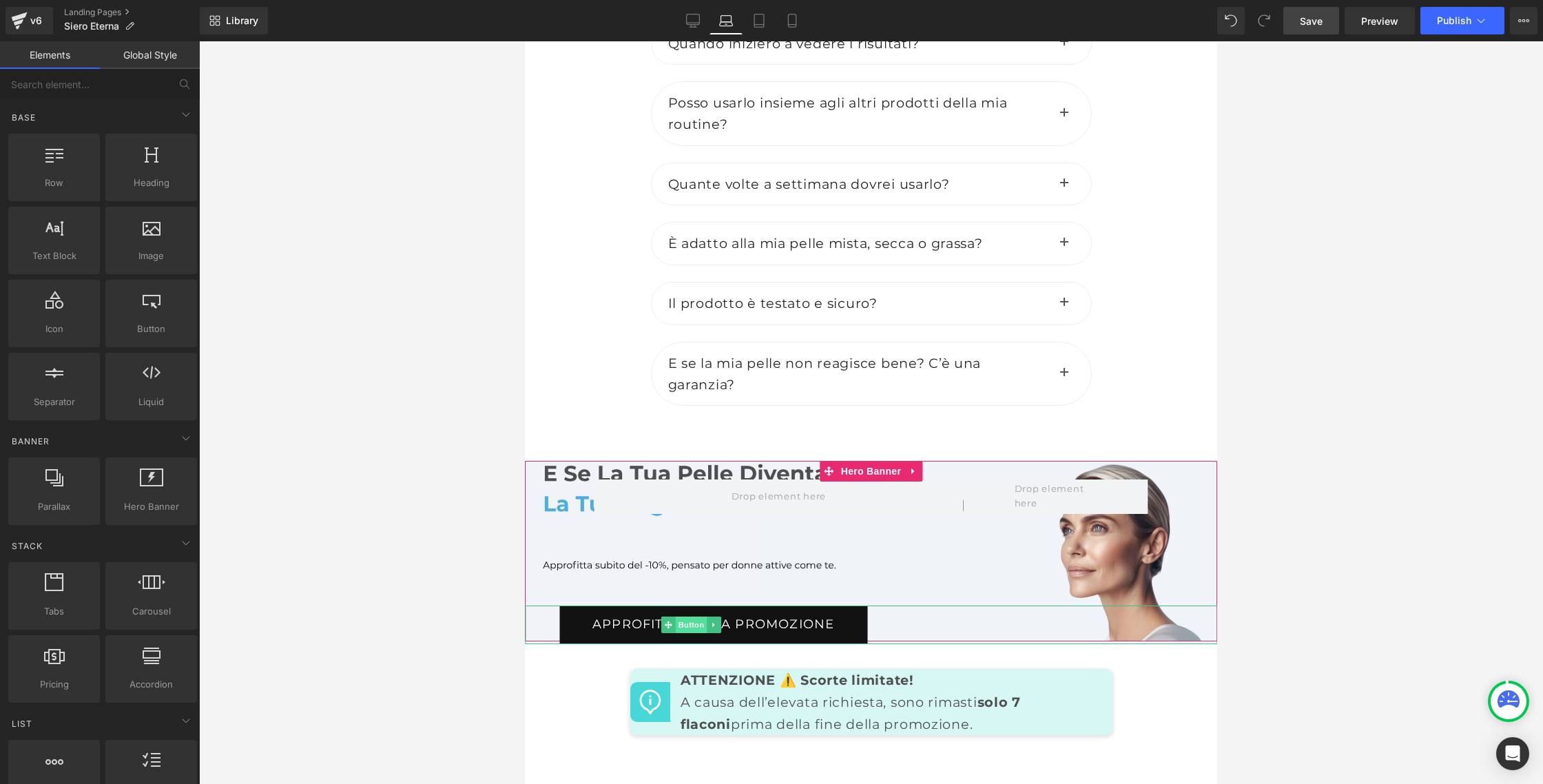
click at [697, 617] on span "Button" at bounding box center [691, 624] width 32 height 16
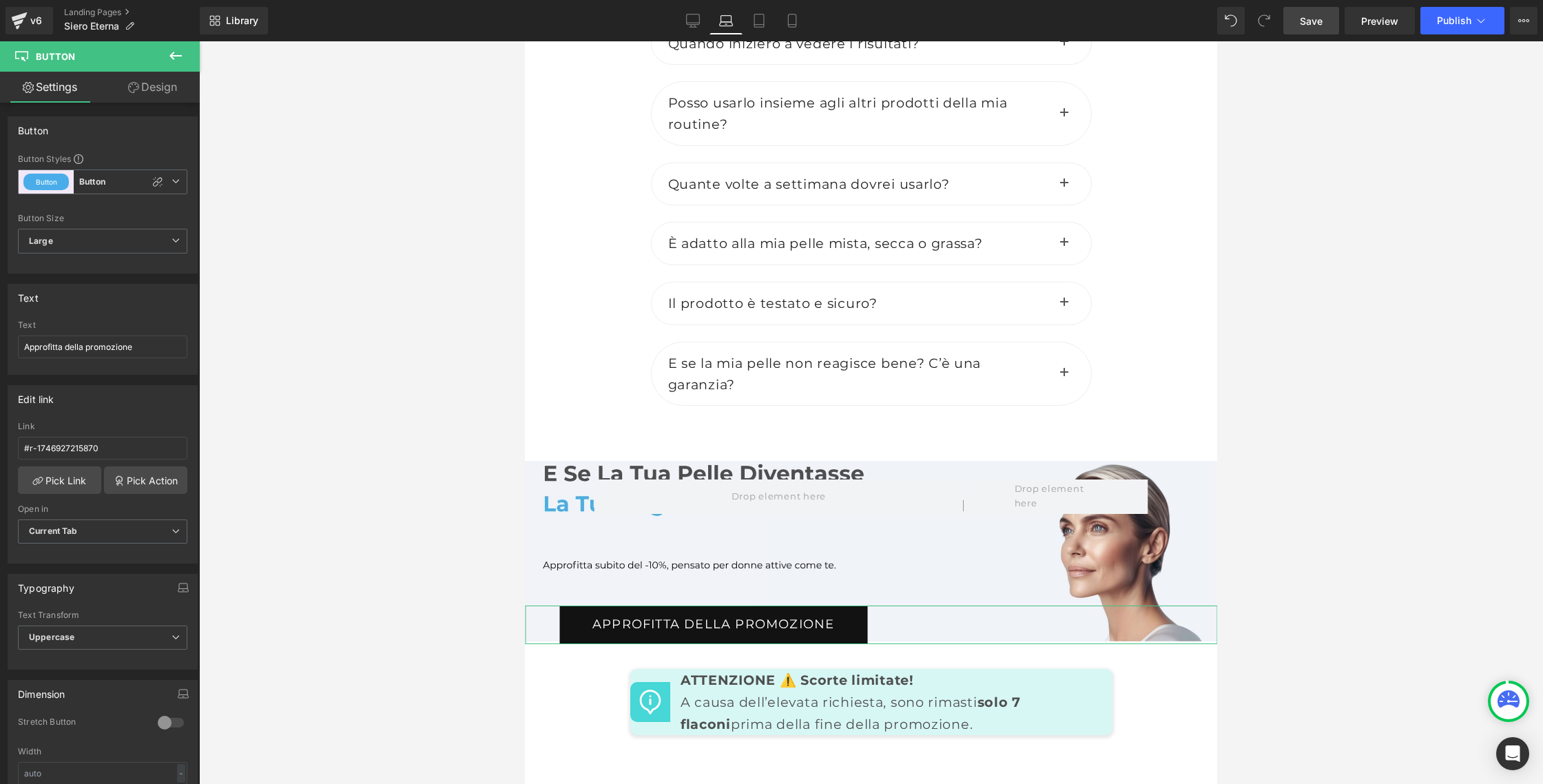
click at [148, 92] on link "Design" at bounding box center [152, 87] width 100 height 31
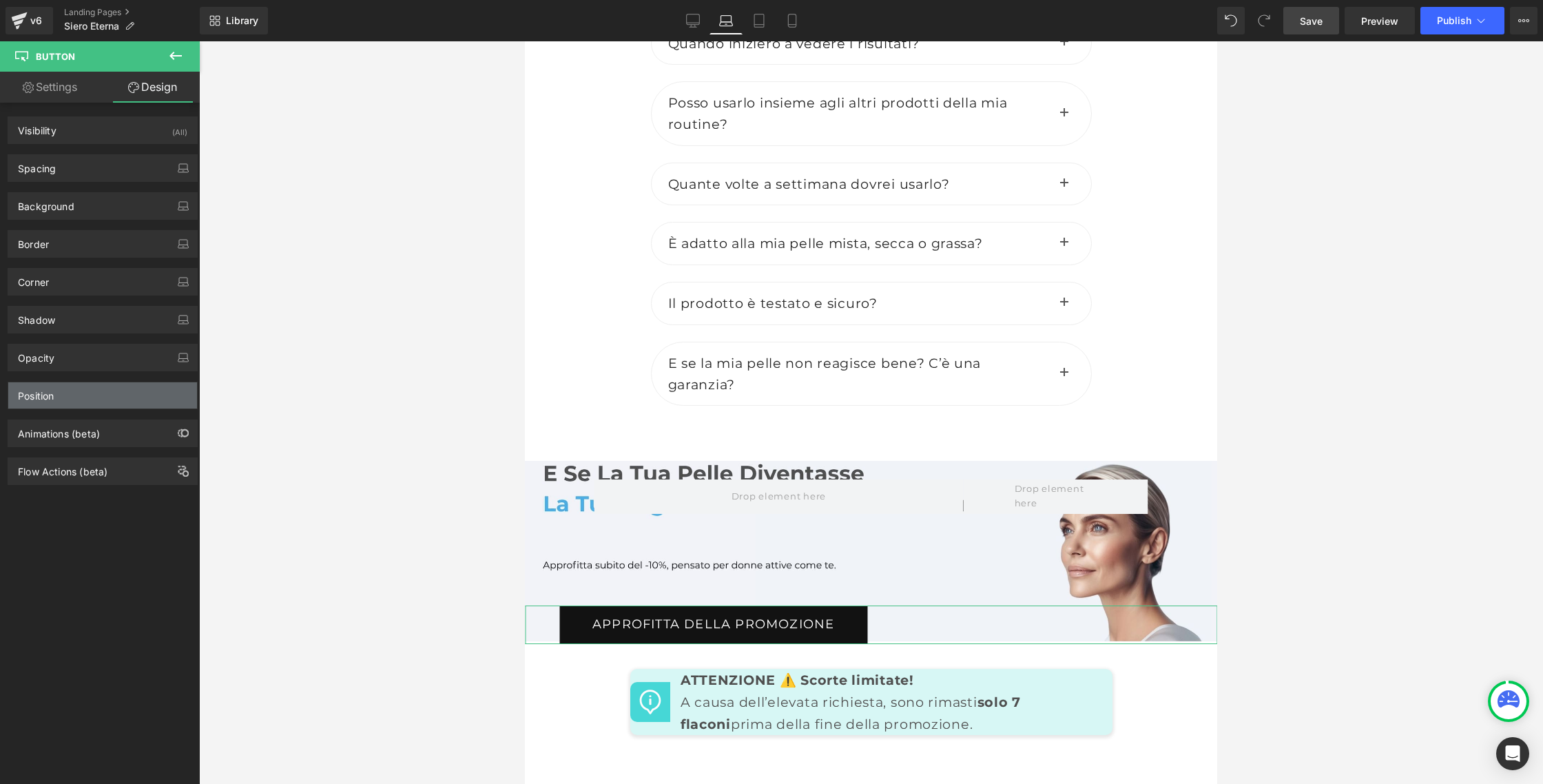
click at [49, 391] on div "Position" at bounding box center [35, 392] width 36 height 19
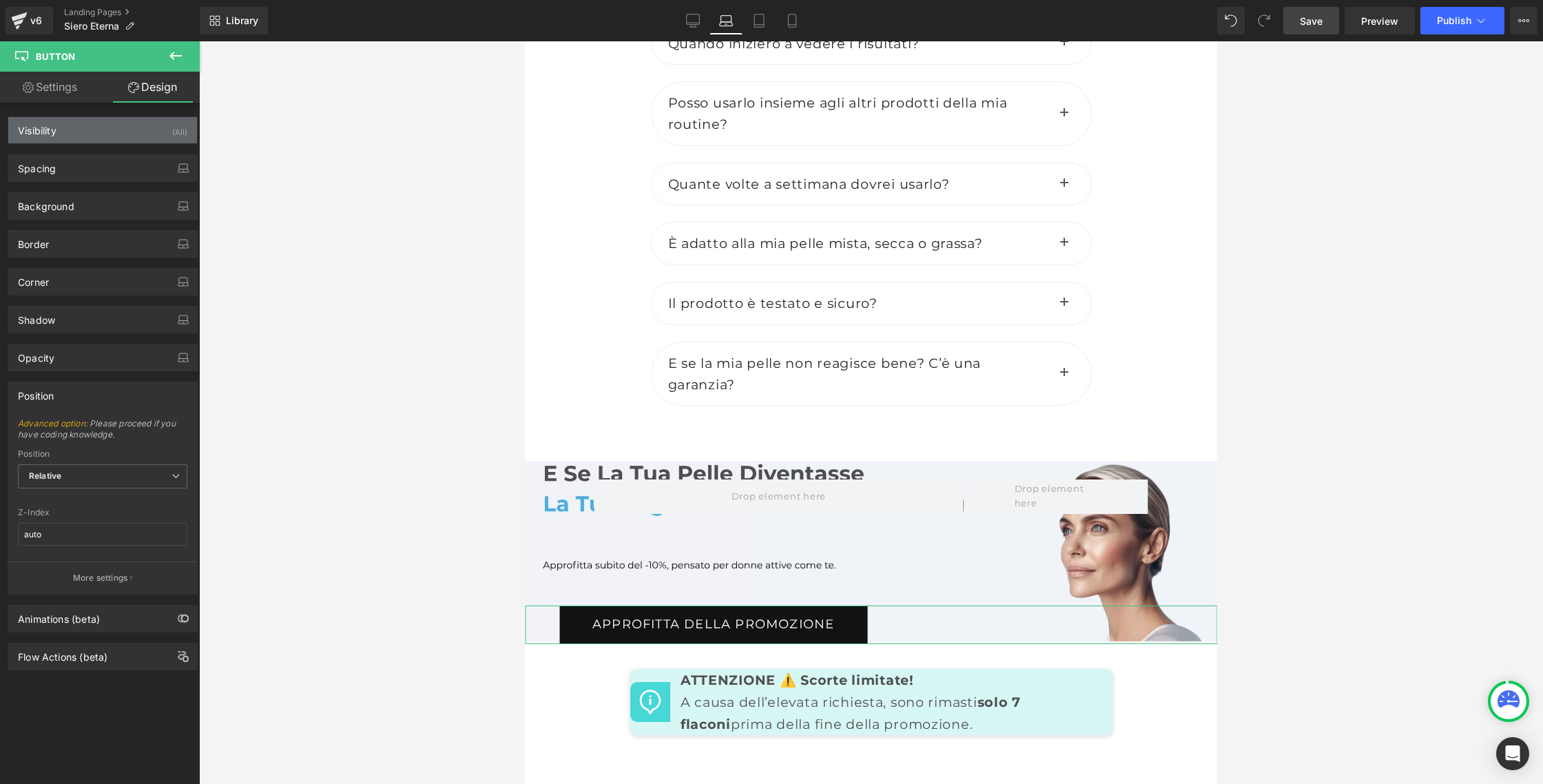
click at [113, 130] on div "Visibility (All)" at bounding box center [103, 130] width 189 height 26
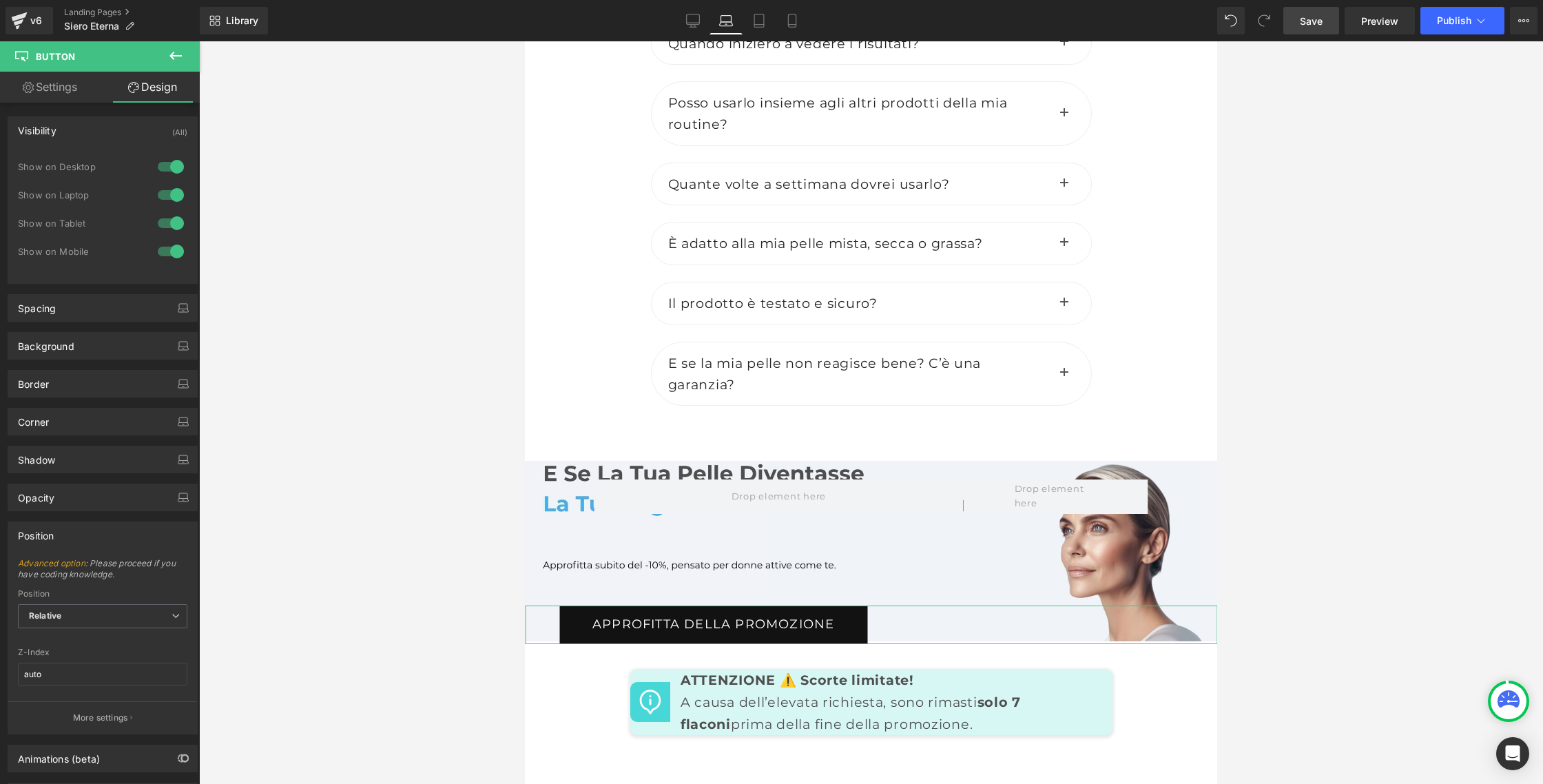
click at [162, 166] on div at bounding box center [170, 166] width 33 height 22
click at [163, 224] on div at bounding box center [170, 223] width 33 height 22
click at [161, 247] on div at bounding box center [170, 251] width 33 height 22
click at [94, 721] on p "More settings" at bounding box center [100, 717] width 55 height 13
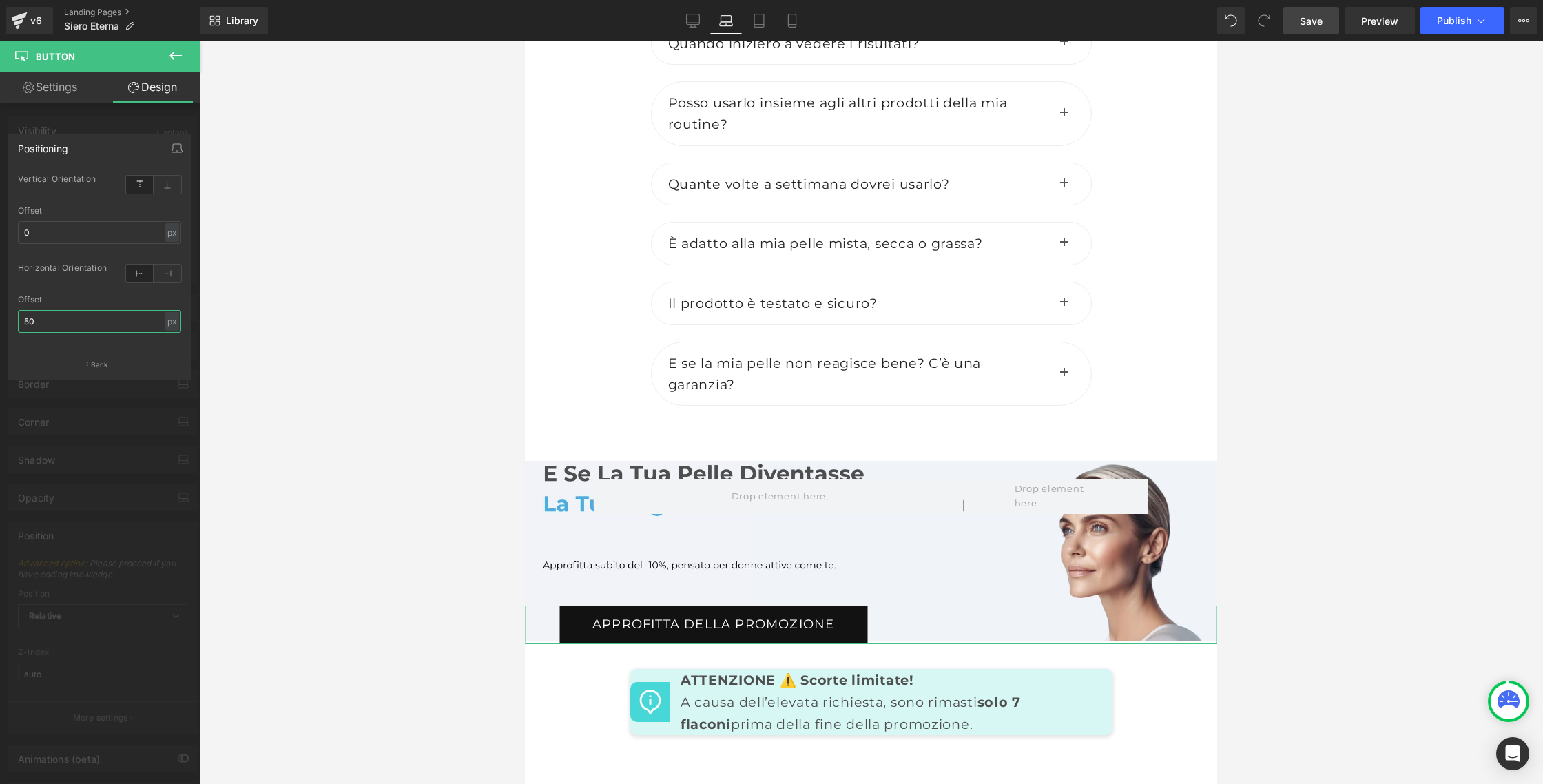
drag, startPoint x: 41, startPoint y: 321, endPoint x: 24, endPoint y: 318, distance: 17.3
click at [24, 318] on input "50" at bounding box center [99, 320] width 164 height 22
drag, startPoint x: 24, startPoint y: 318, endPoint x: 46, endPoint y: 321, distance: 22.2
click at [46, 321] on input "50" at bounding box center [99, 320] width 164 height 22
click at [46, 224] on input "0" at bounding box center [99, 231] width 164 height 22
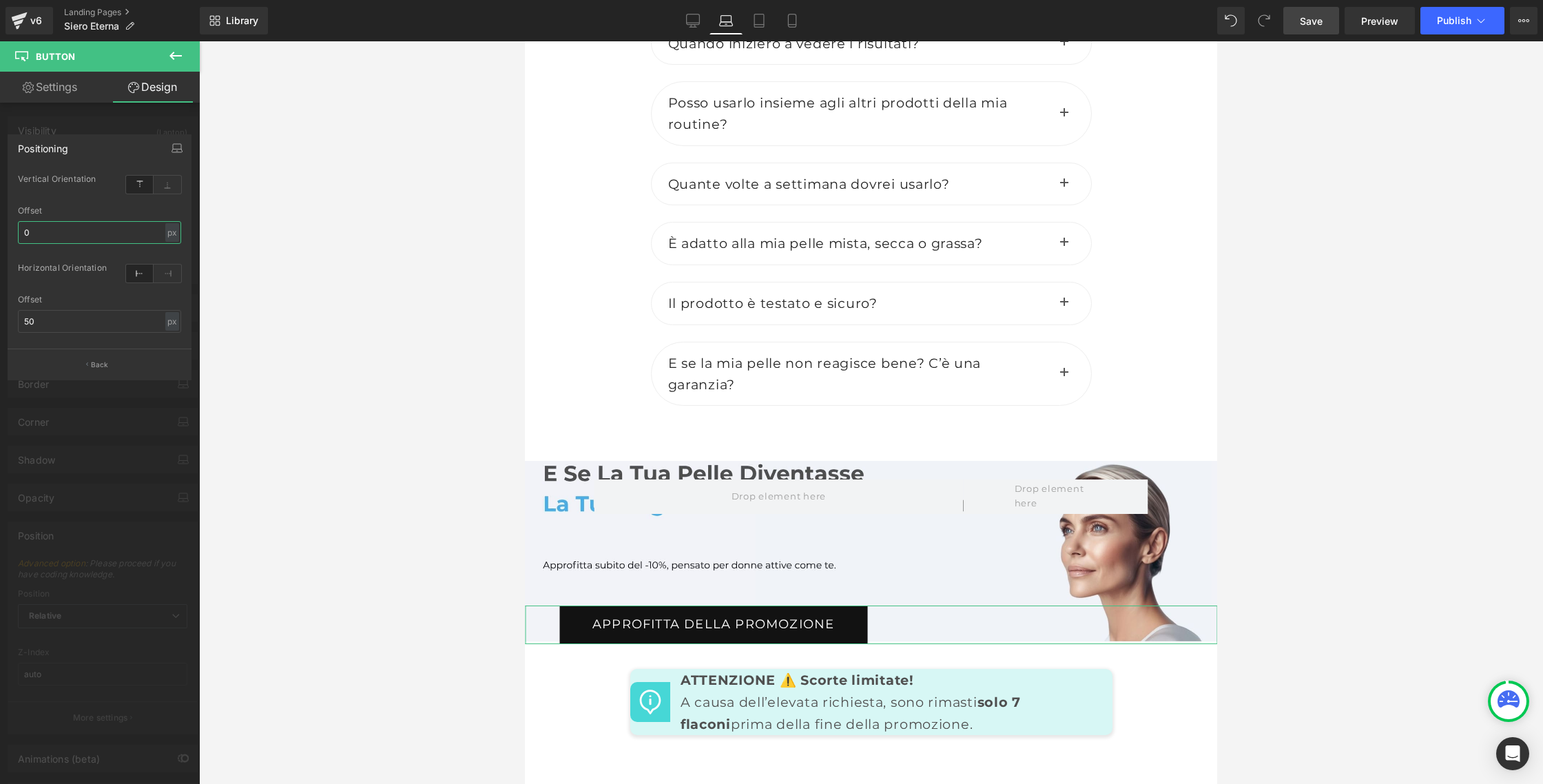
click at [46, 224] on input "0" at bounding box center [99, 231] width 164 height 22
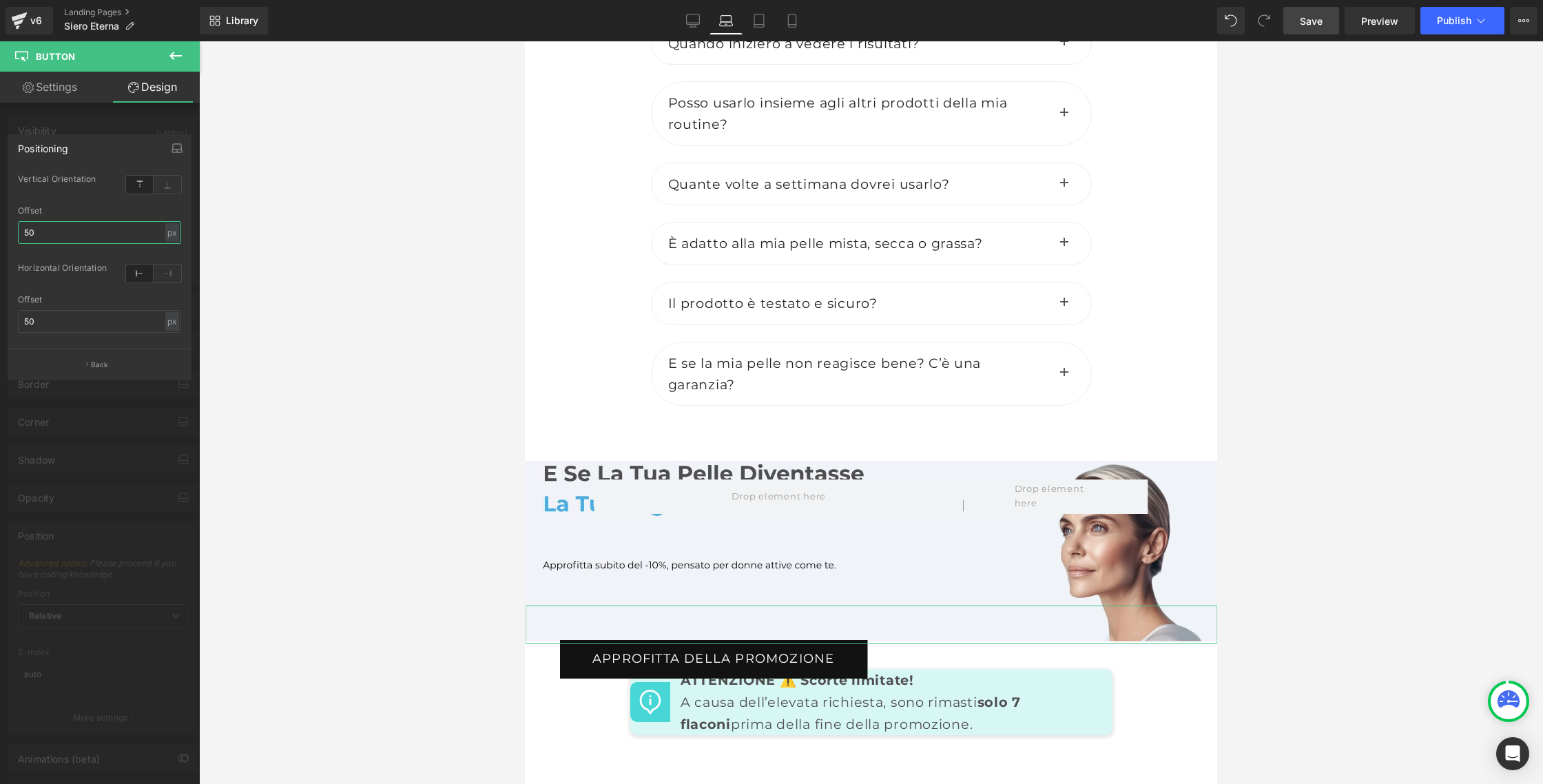
type input "5"
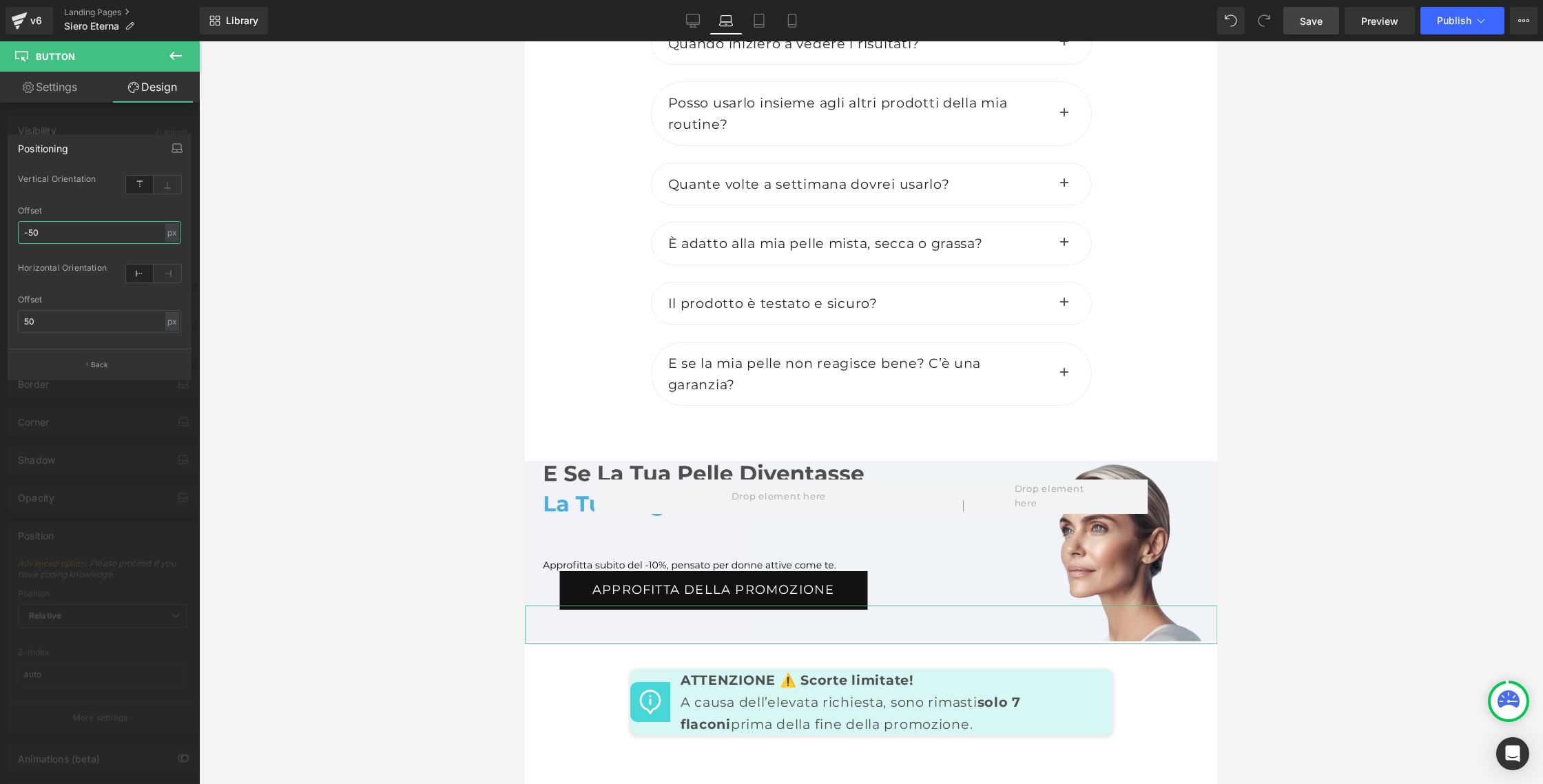
drag, startPoint x: 39, startPoint y: 231, endPoint x: 28, endPoint y: 230, distance: 11.0
click at [28, 230] on input "-50" at bounding box center [99, 231] width 164 height 22
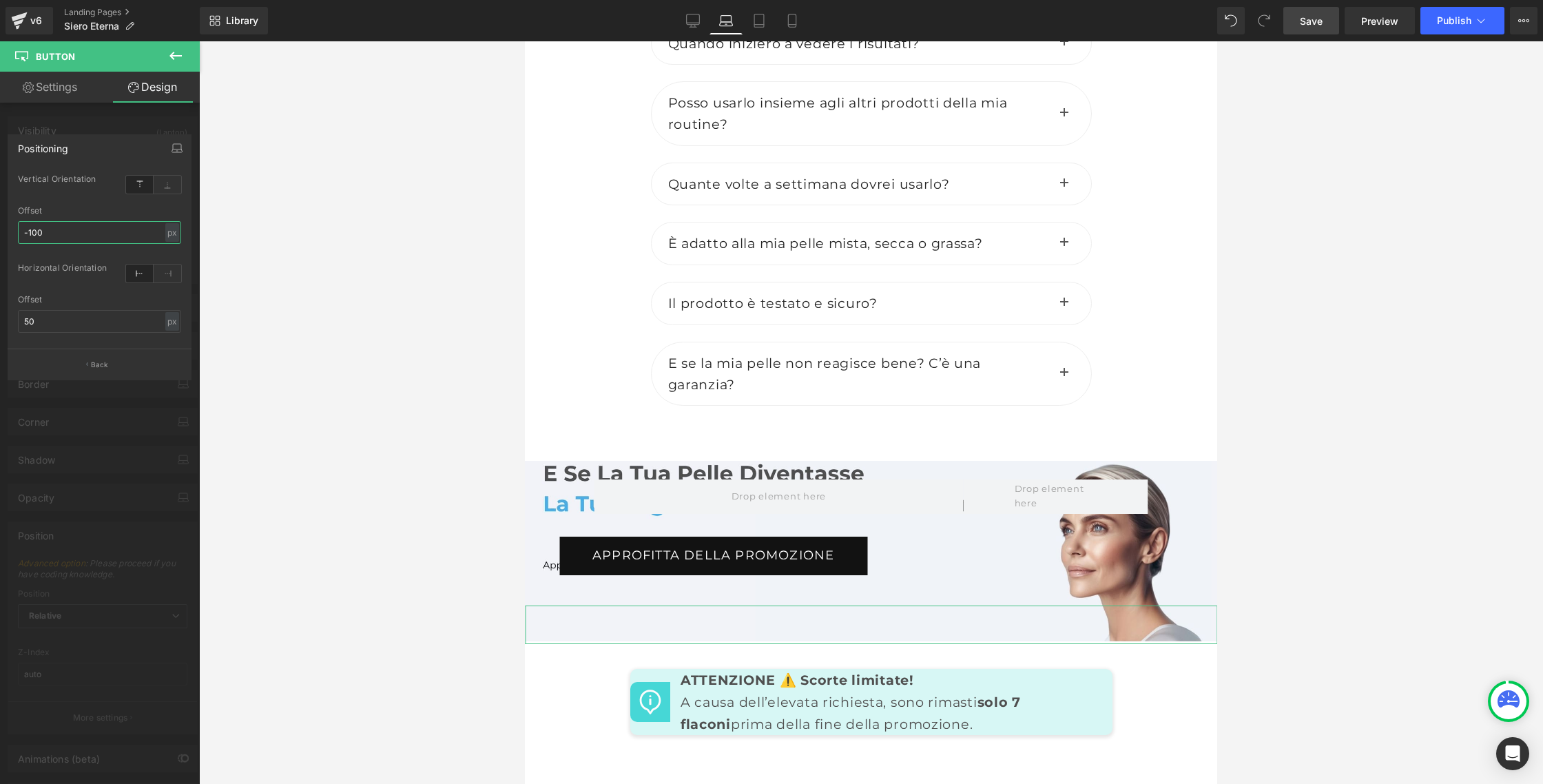
drag, startPoint x: 42, startPoint y: 228, endPoint x: 32, endPoint y: 231, distance: 10.4
click at [32, 231] on input "-100" at bounding box center [99, 231] width 164 height 22
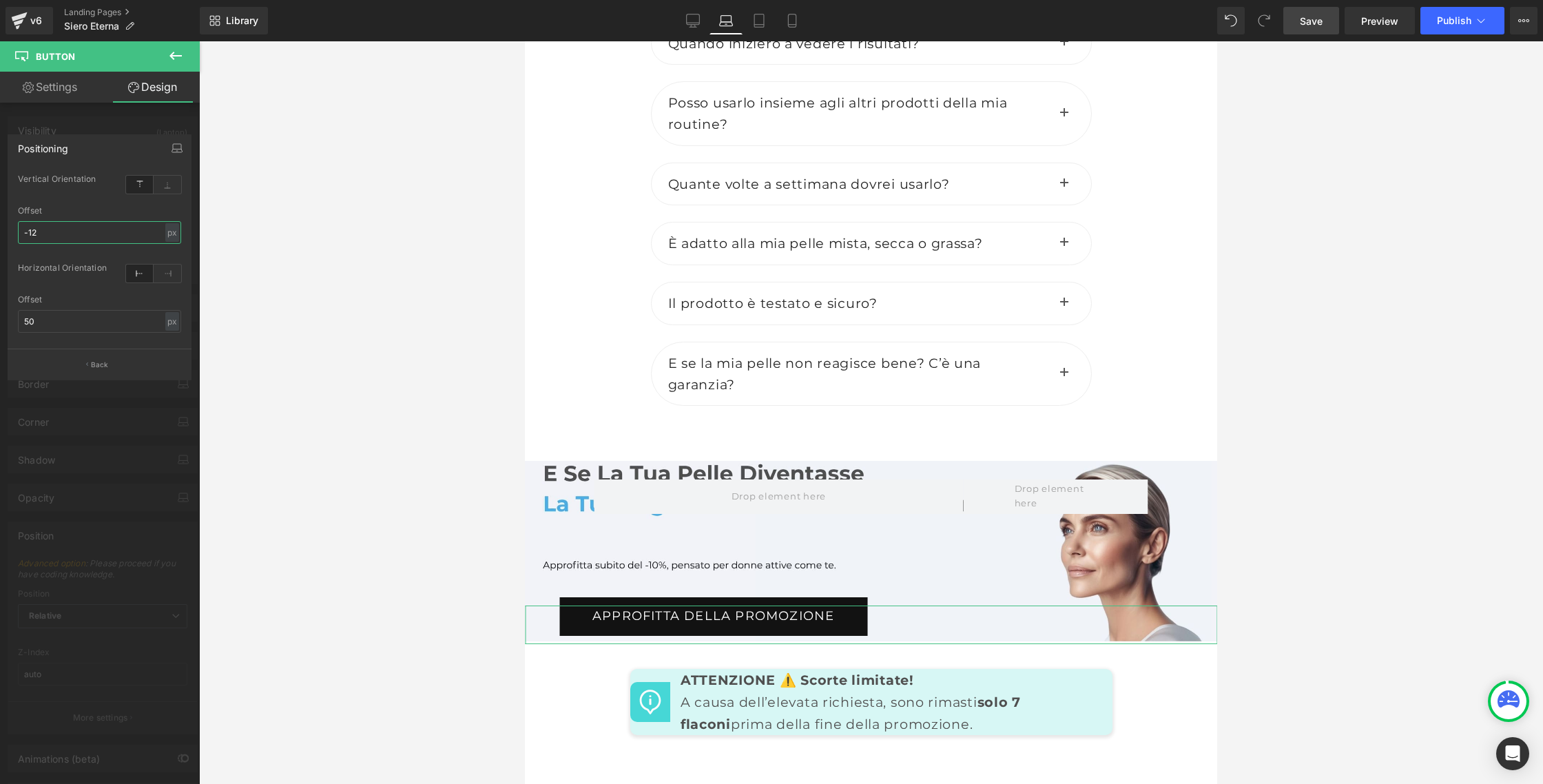
type input "-125"
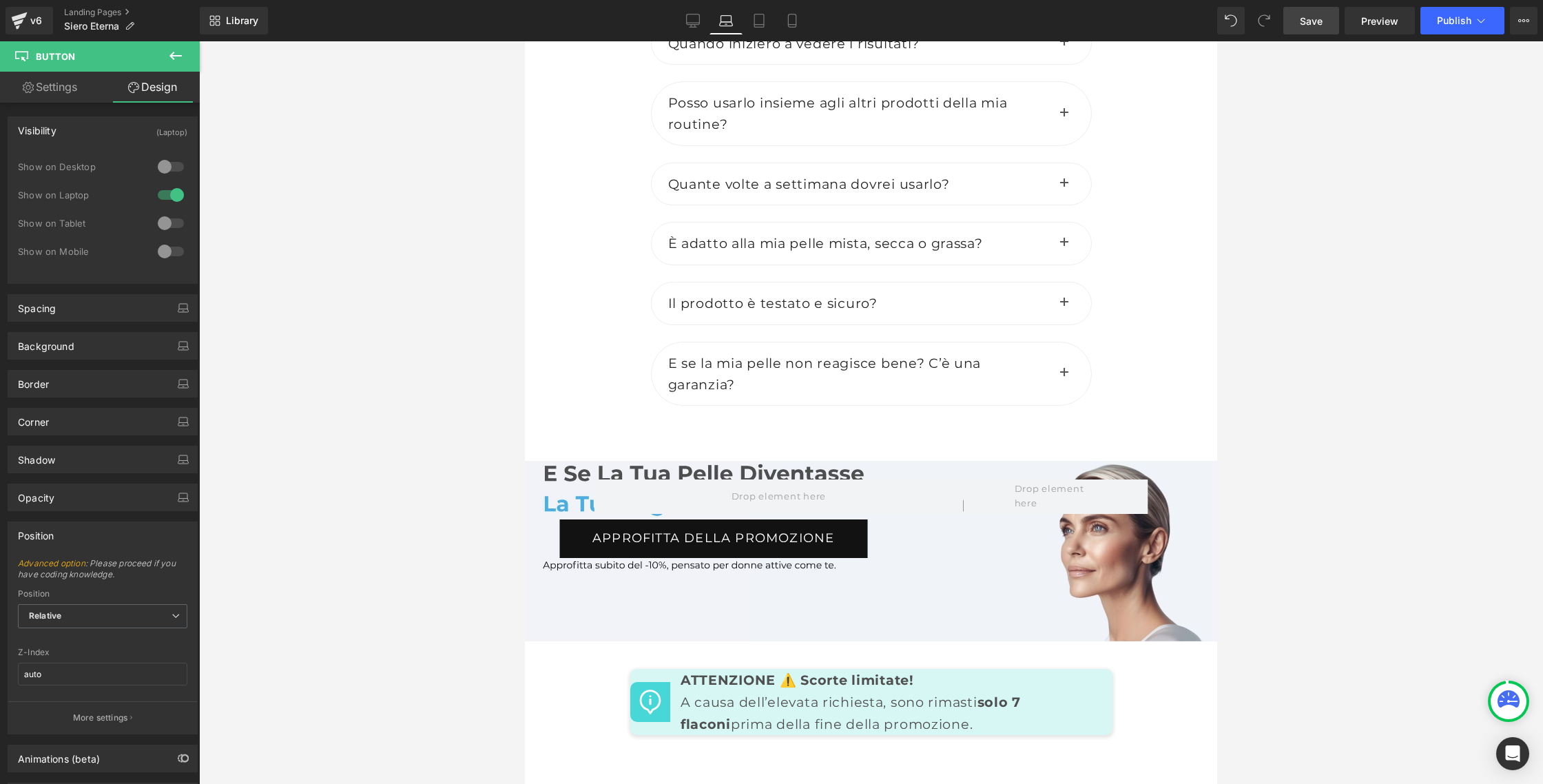
click at [317, 376] on div at bounding box center [871, 412] width 1344 height 742
click at [688, 25] on icon at bounding box center [693, 19] width 14 height 11
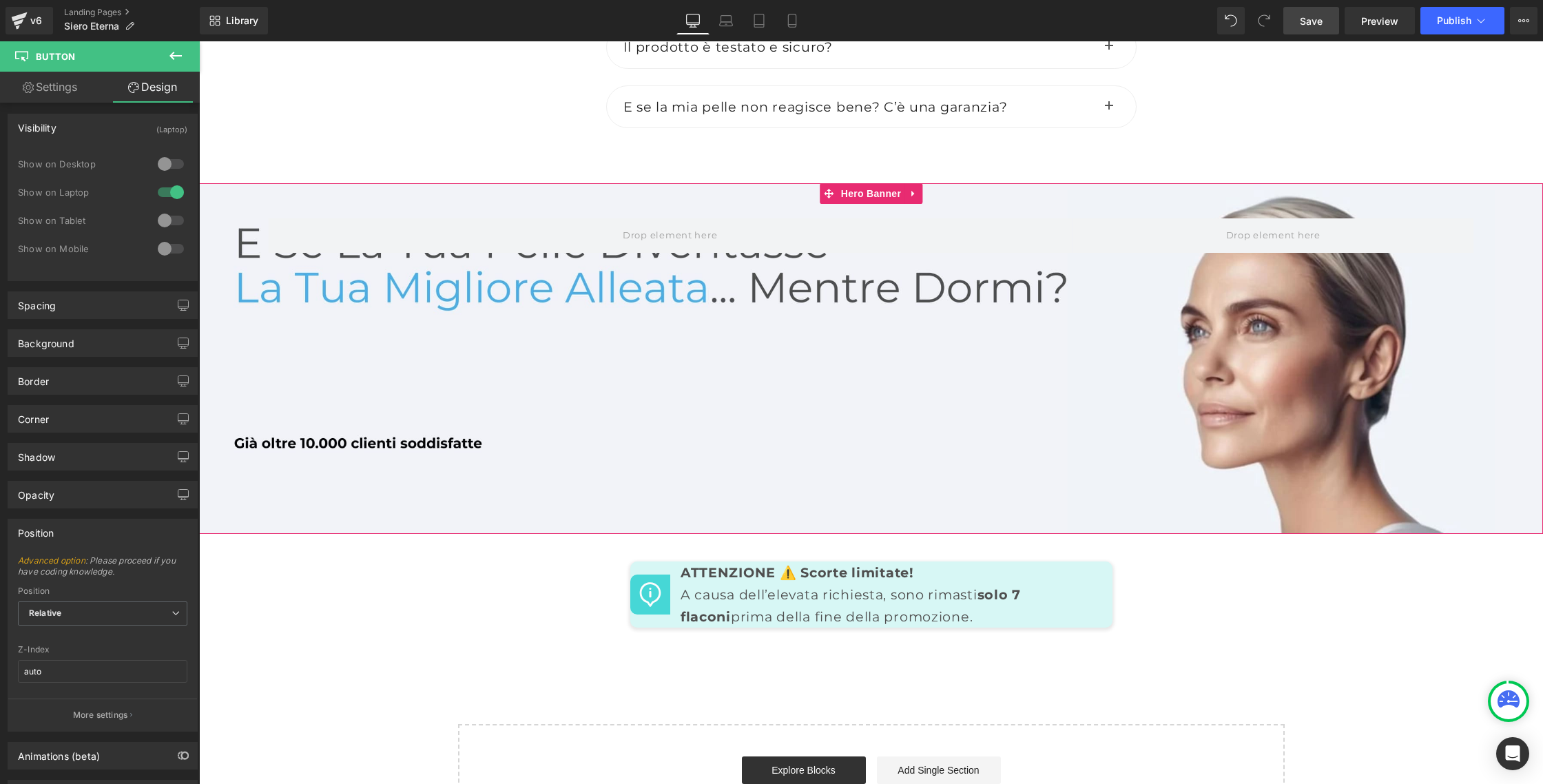
scroll to position [6356, 0]
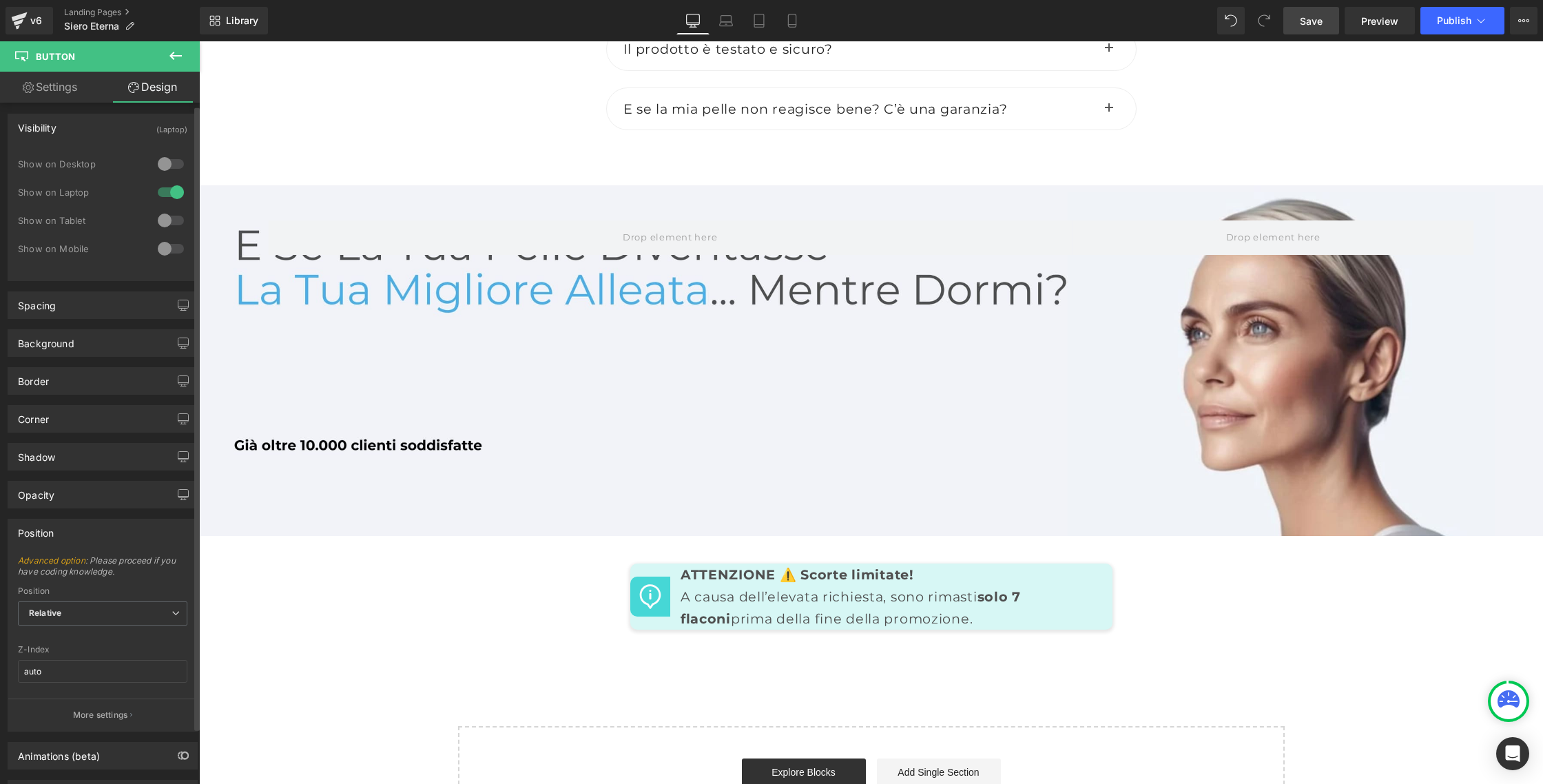
click at [157, 194] on div at bounding box center [170, 192] width 33 height 22
click at [168, 167] on div at bounding box center [170, 164] width 33 height 22
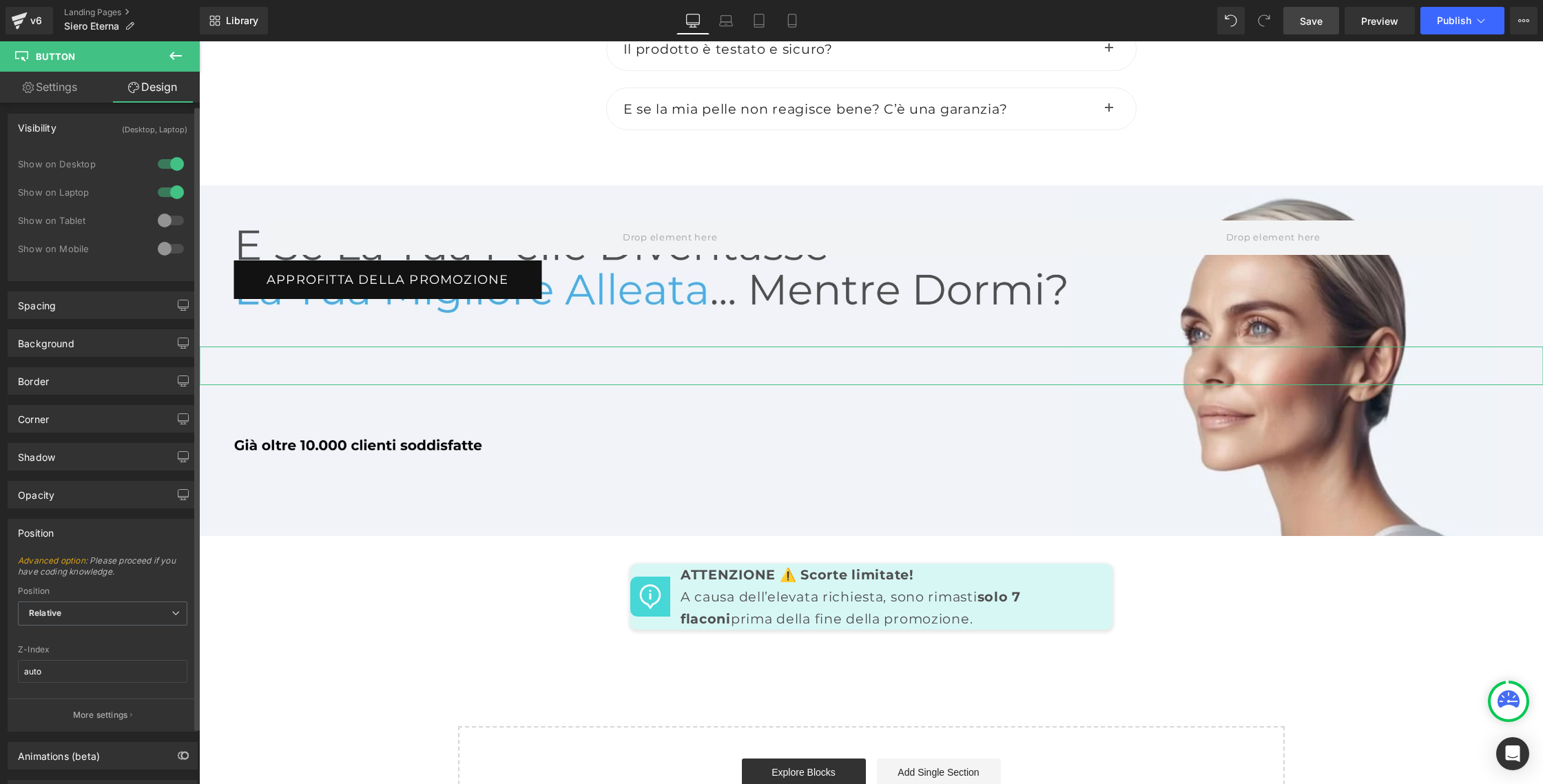
click at [169, 221] on div at bounding box center [170, 220] width 33 height 22
click at [173, 253] on div at bounding box center [170, 248] width 33 height 22
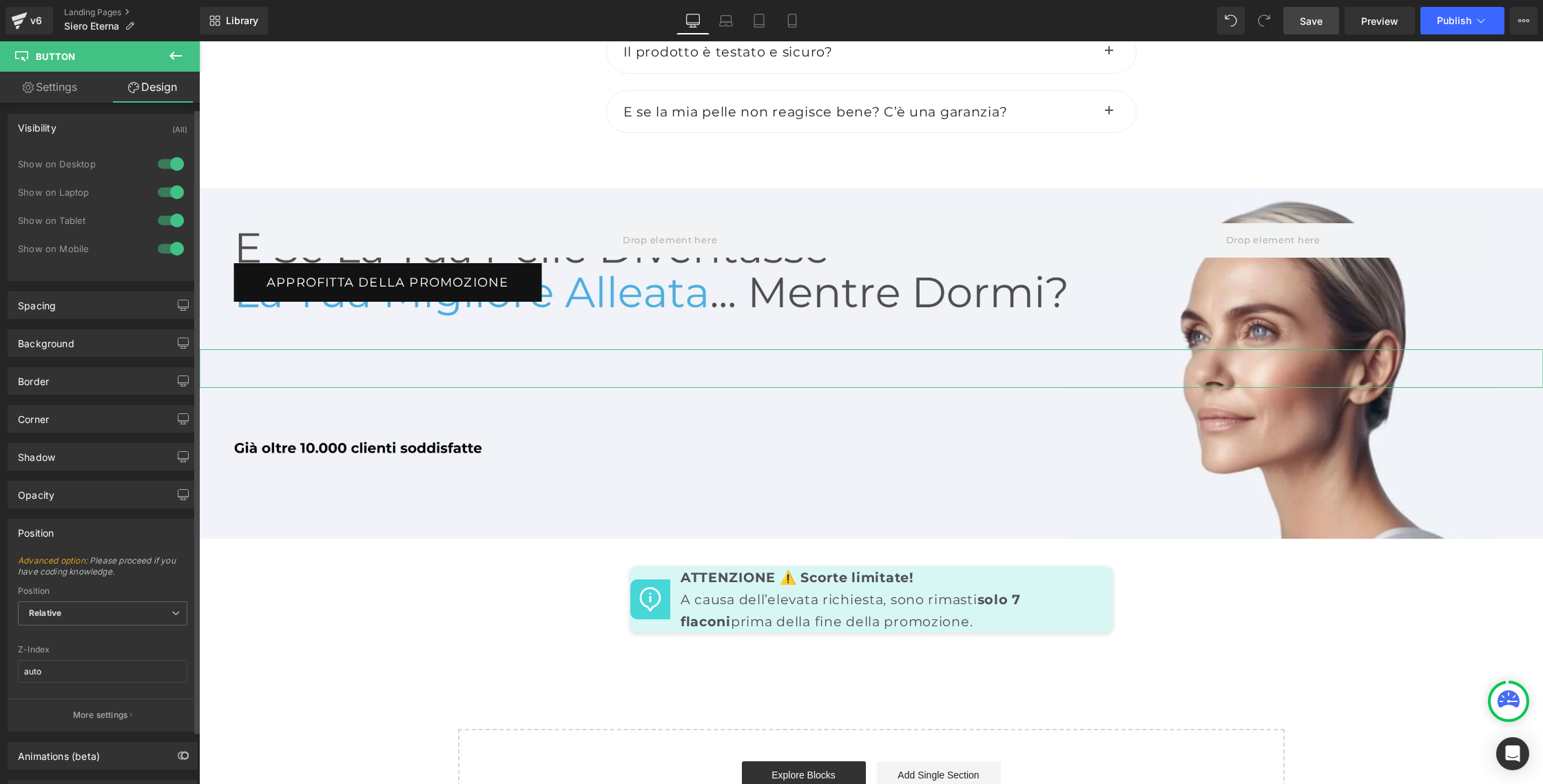
scroll to position [9, 0]
click at [106, 710] on p "More settings" at bounding box center [100, 709] width 55 height 13
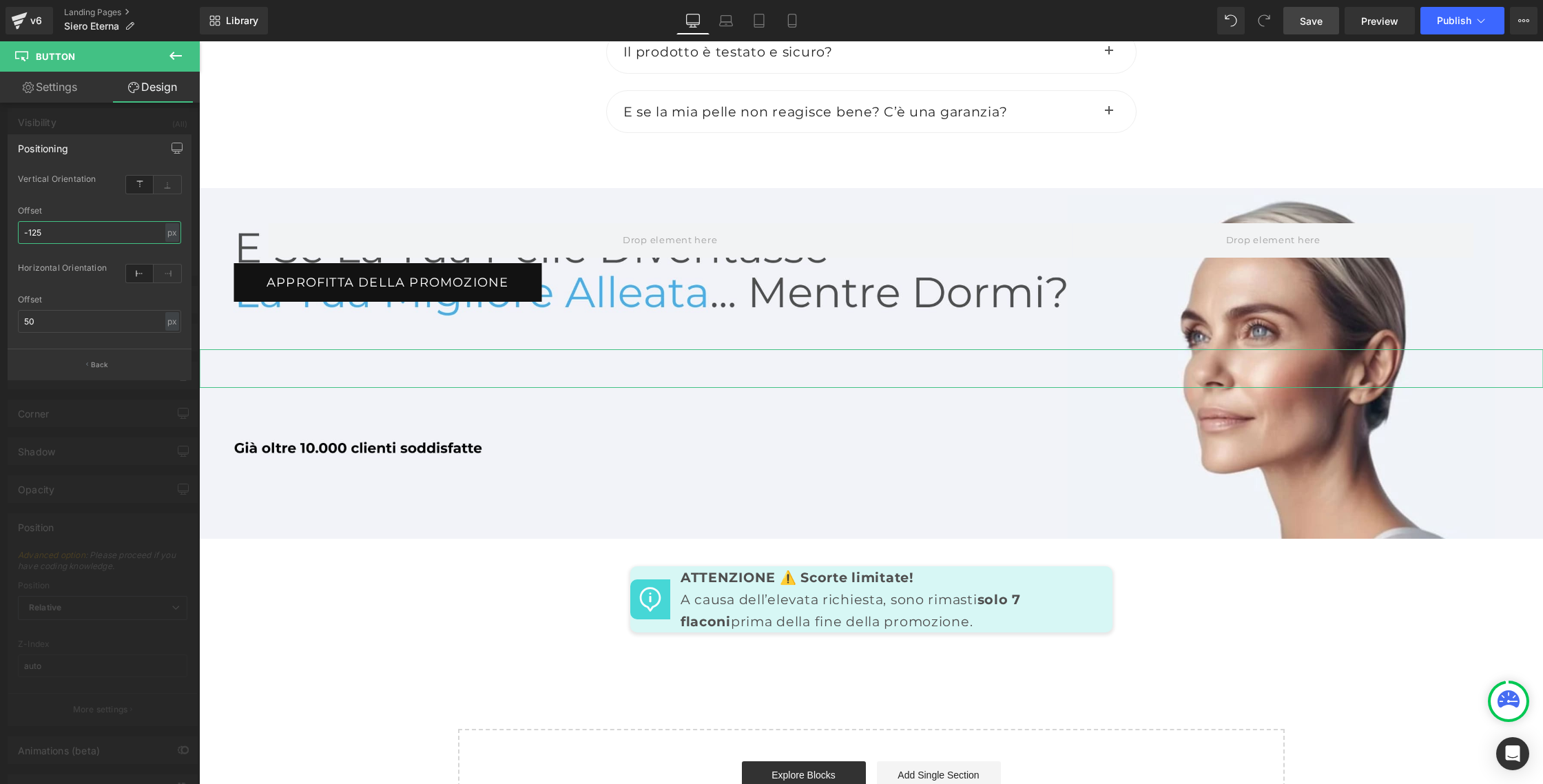
drag, startPoint x: 53, startPoint y: 235, endPoint x: 44, endPoint y: 230, distance: 10.3
click at [44, 230] on input "-125" at bounding box center [99, 231] width 164 height 22
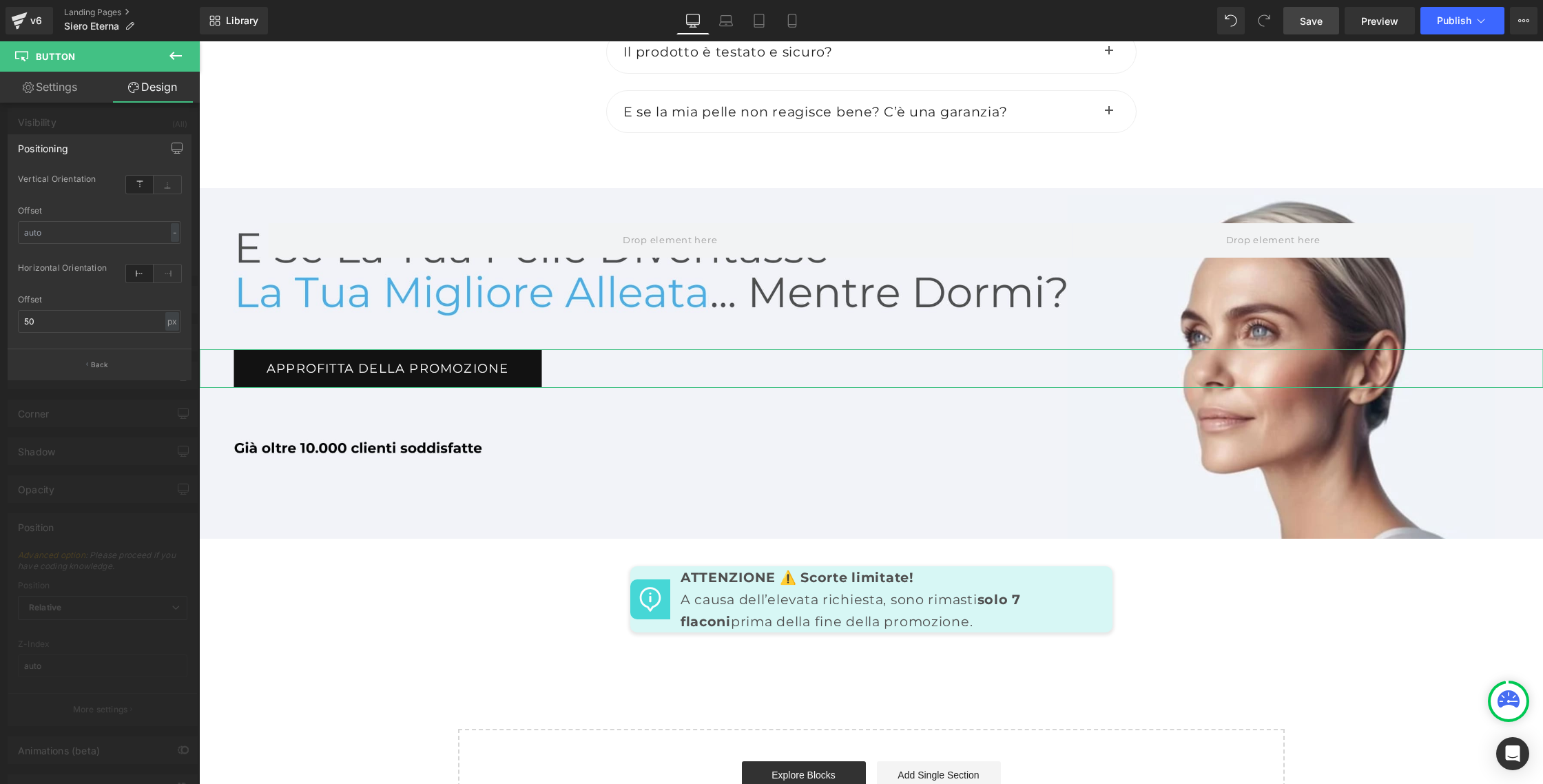
click at [58, 89] on link "Settings" at bounding box center [49, 87] width 100 height 31
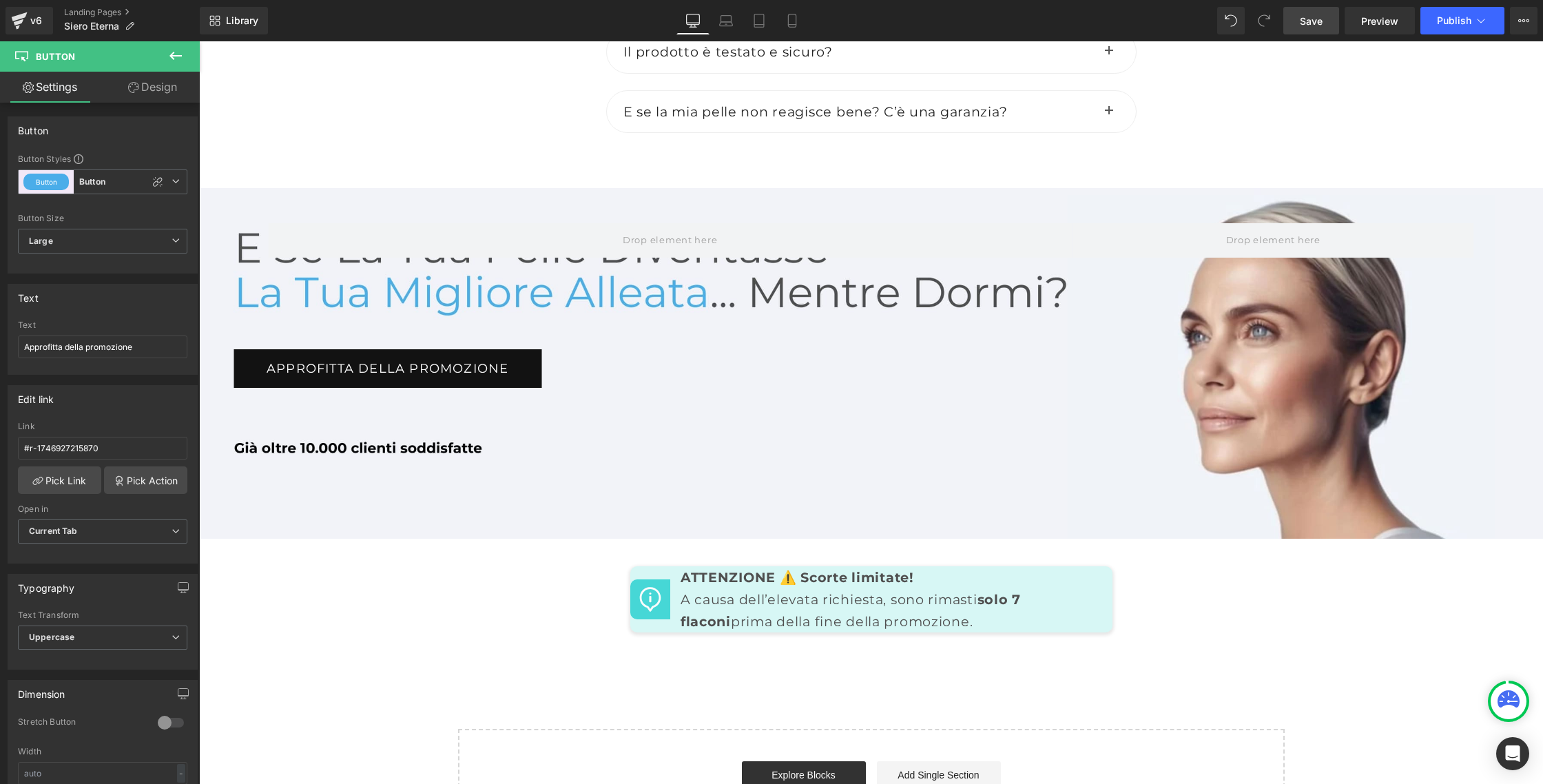
scroll to position [6409, 0]
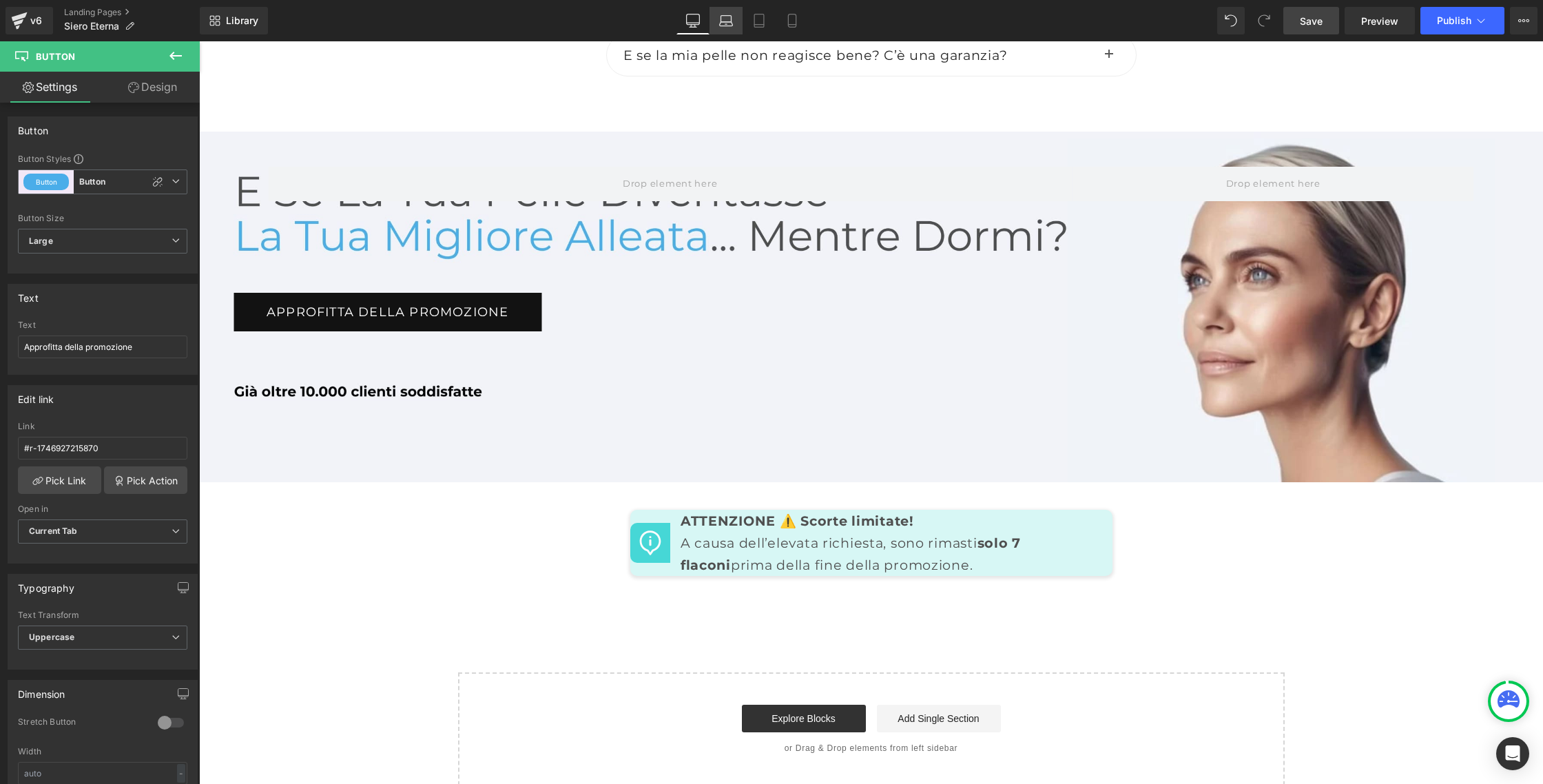
click at [727, 21] on icon at bounding box center [726, 20] width 14 height 14
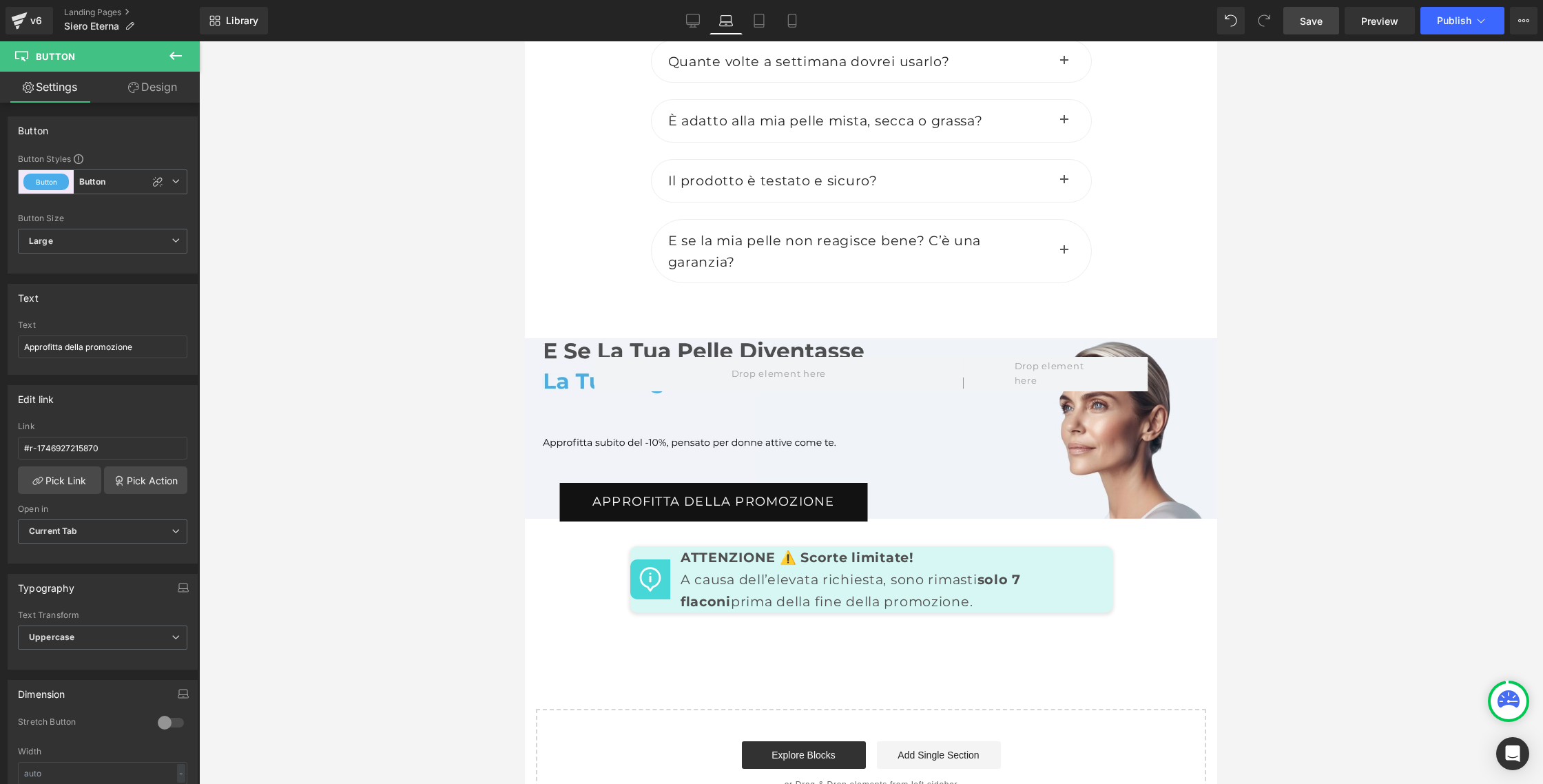
scroll to position [6876, 0]
click at [758, 22] on icon at bounding box center [759, 20] width 14 height 14
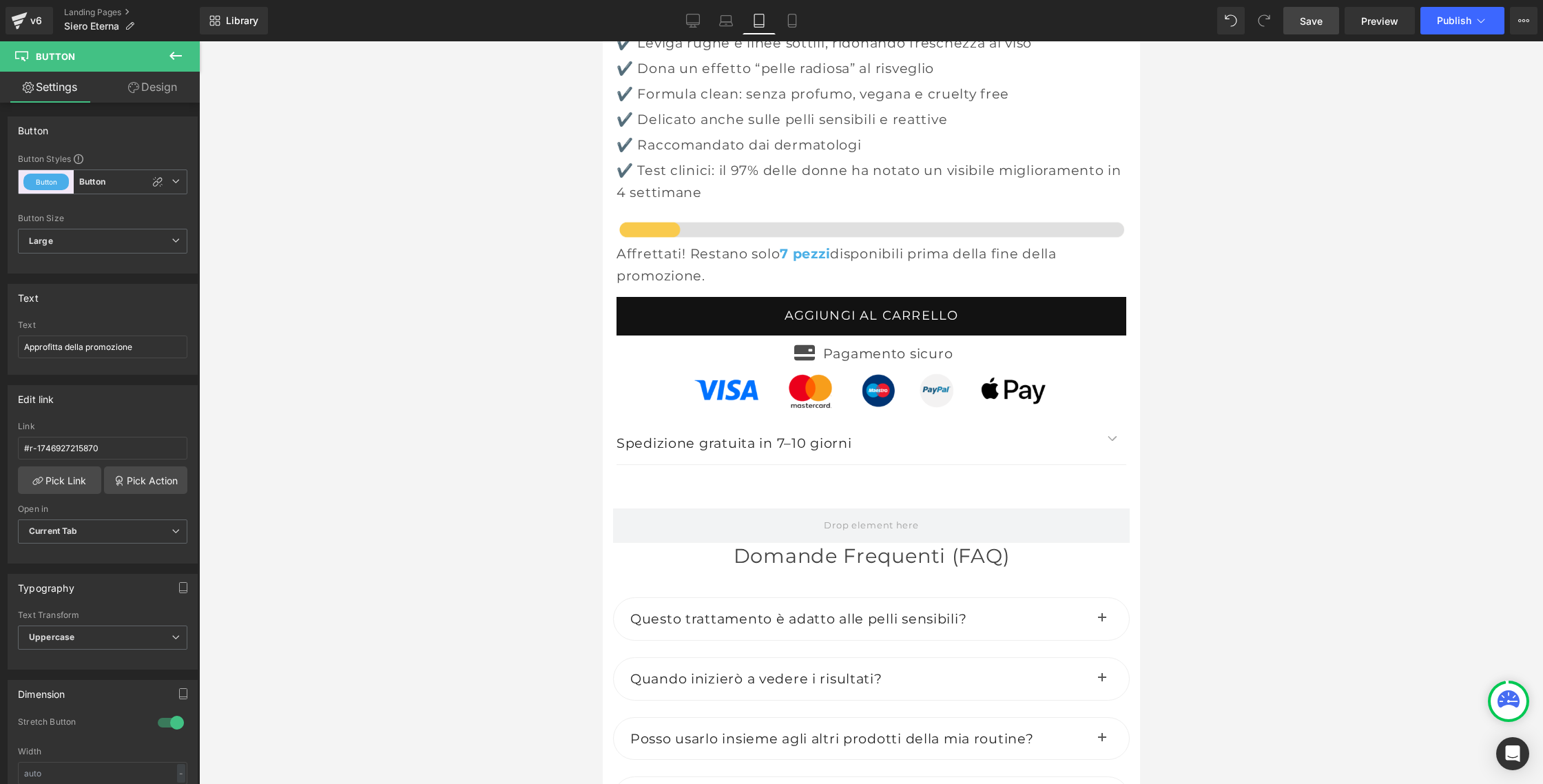
scroll to position [9429, 0]
click at [794, 23] on icon at bounding box center [792, 20] width 14 height 14
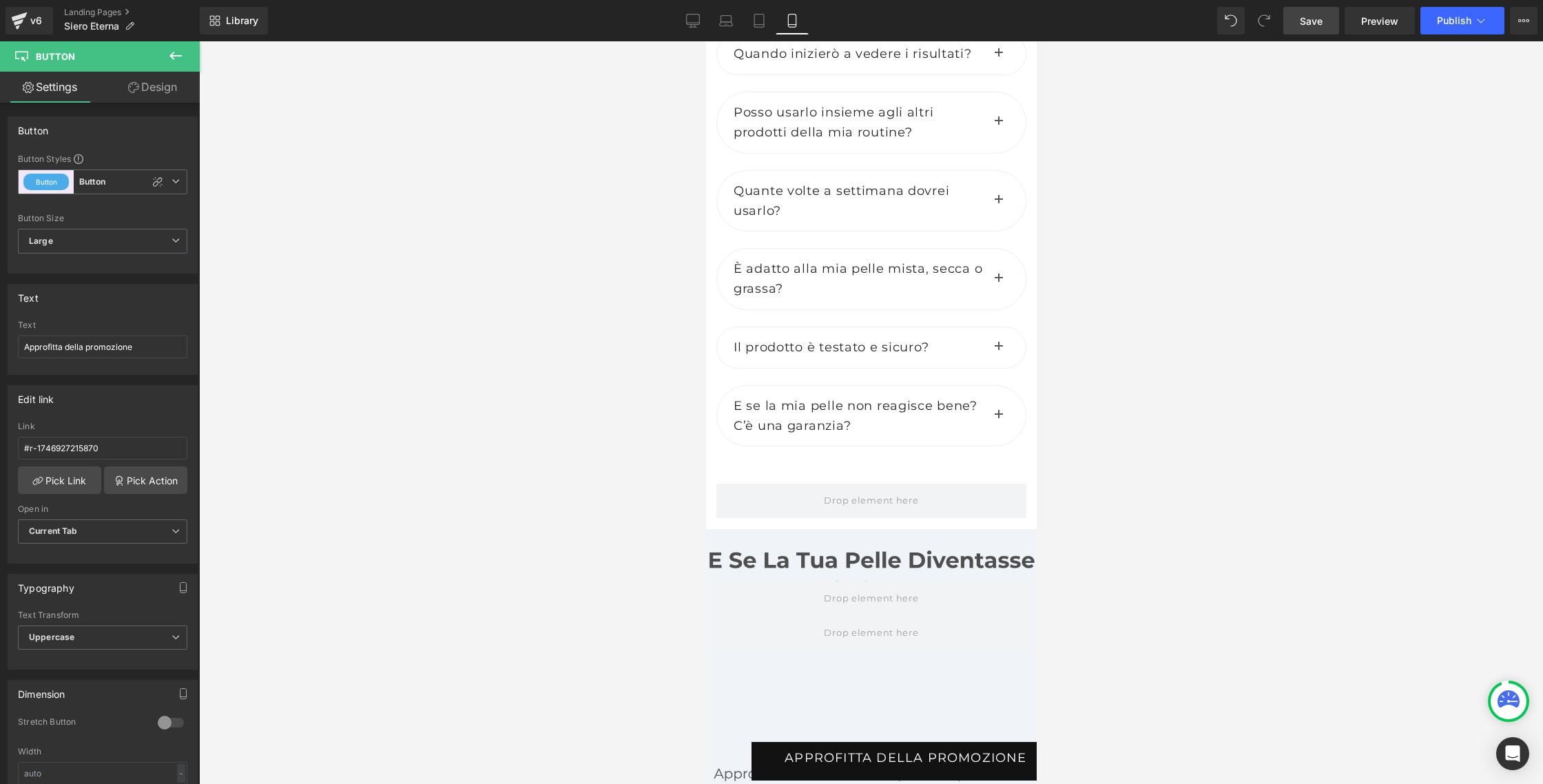
scroll to position [8529, 0]
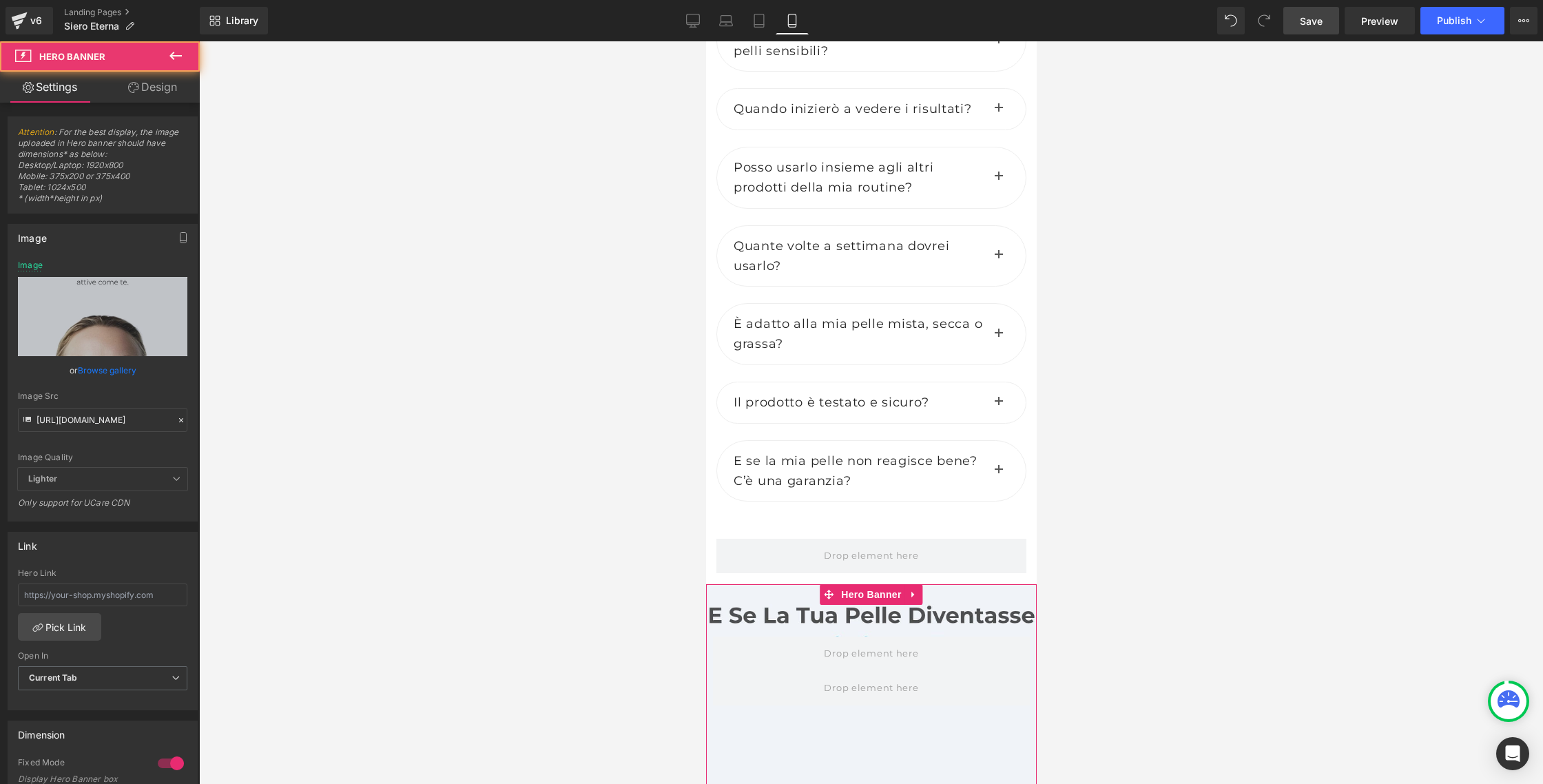
click at [756, 650] on span "Row Approfitta della promozione Button" at bounding box center [871, 742] width 331 height 185
click at [99, 428] on input "https://cdn.shopify.com/s/files/1/0933/1694/0070/files/2_54d8f445-3346-4053-aa4…" at bounding box center [102, 419] width 169 height 24
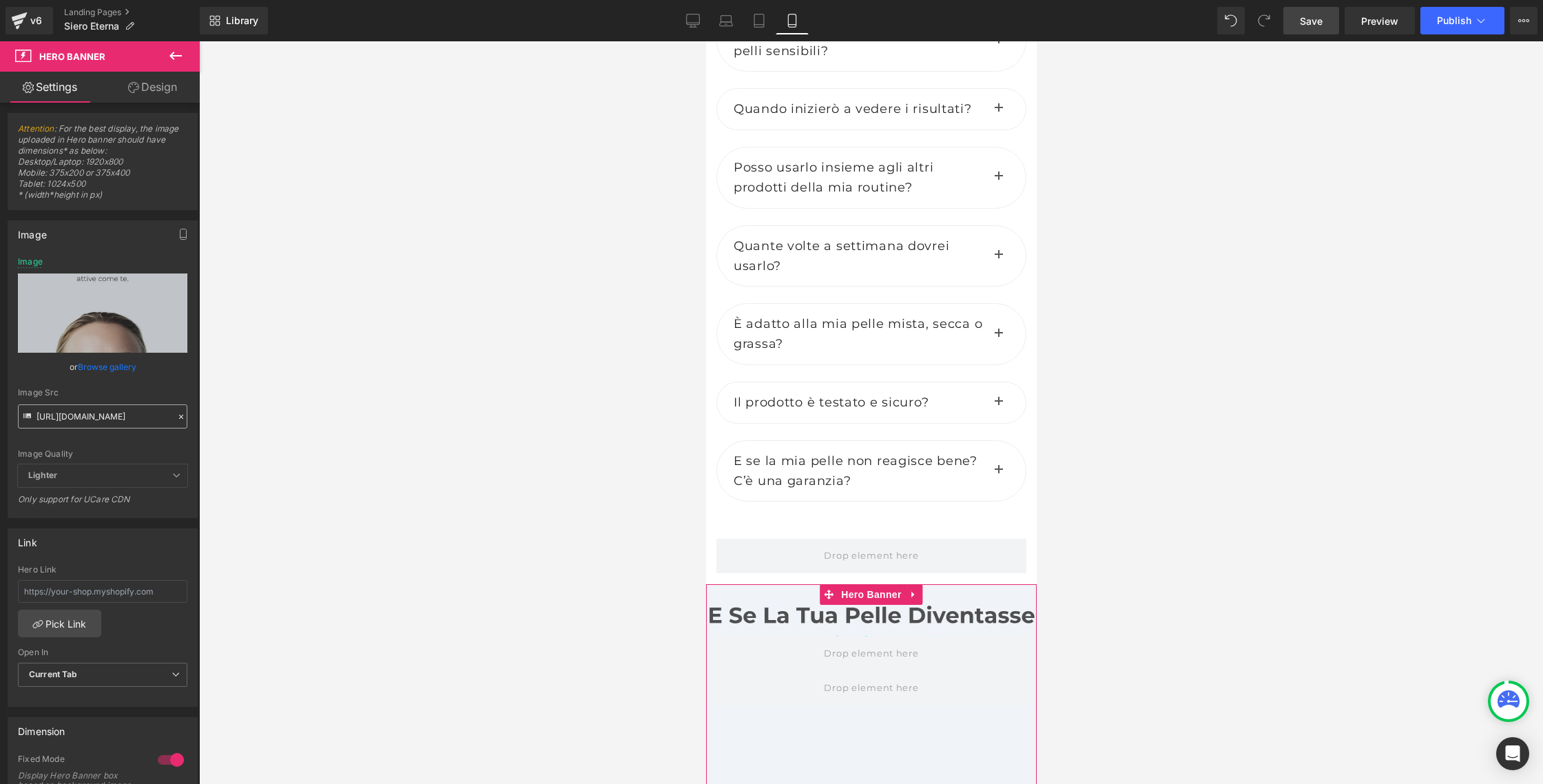
scroll to position [0, 414]
type input "https://cdn.shopify.com/s/files/1/0933/1694/0070/files/Bannieres_Mobile_1_6f579…"
click at [157, 450] on div "Image Quality" at bounding box center [102, 454] width 169 height 10
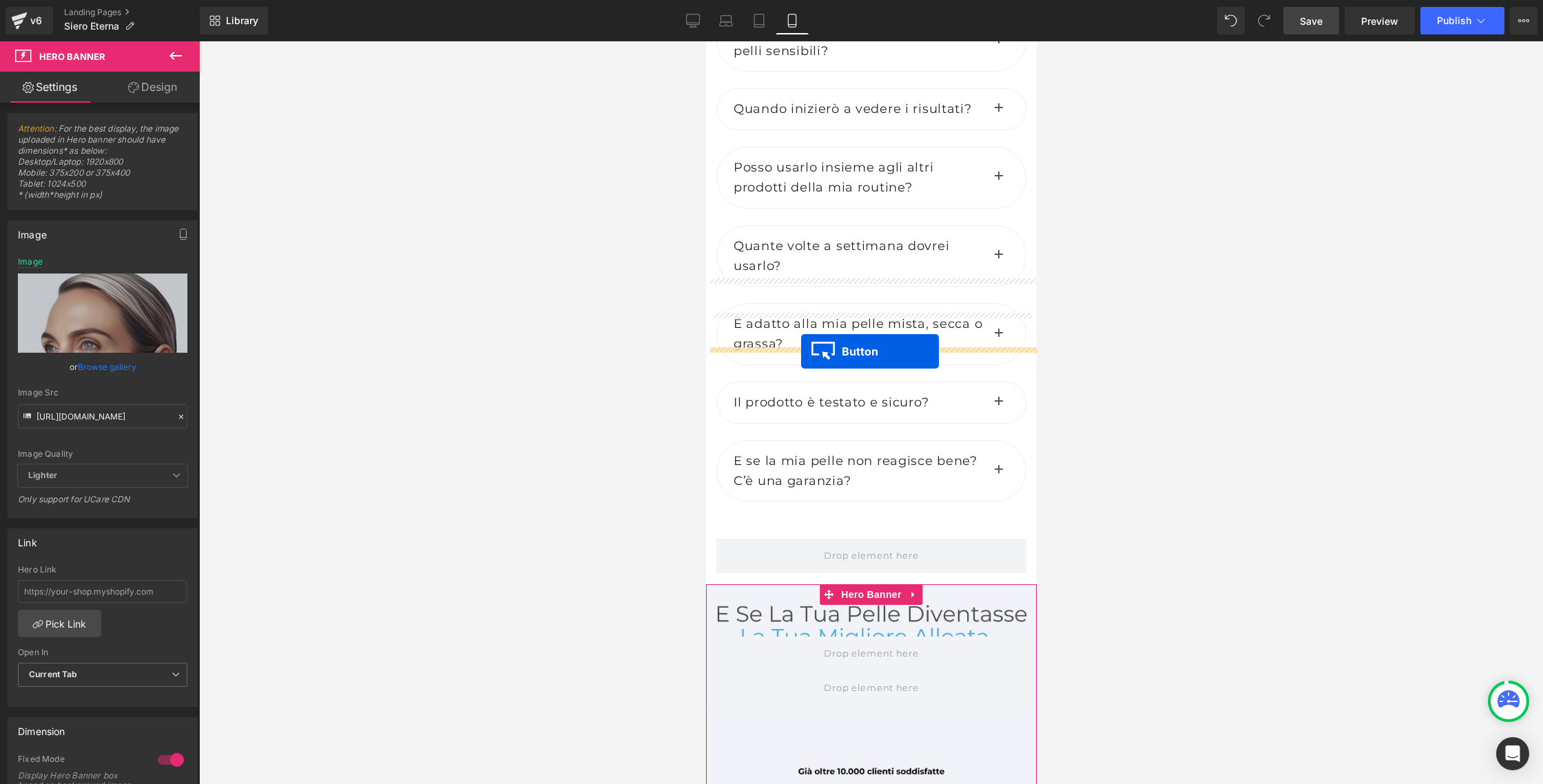
drag, startPoint x: 845, startPoint y: 459, endPoint x: 800, endPoint y: 351, distance: 117.0
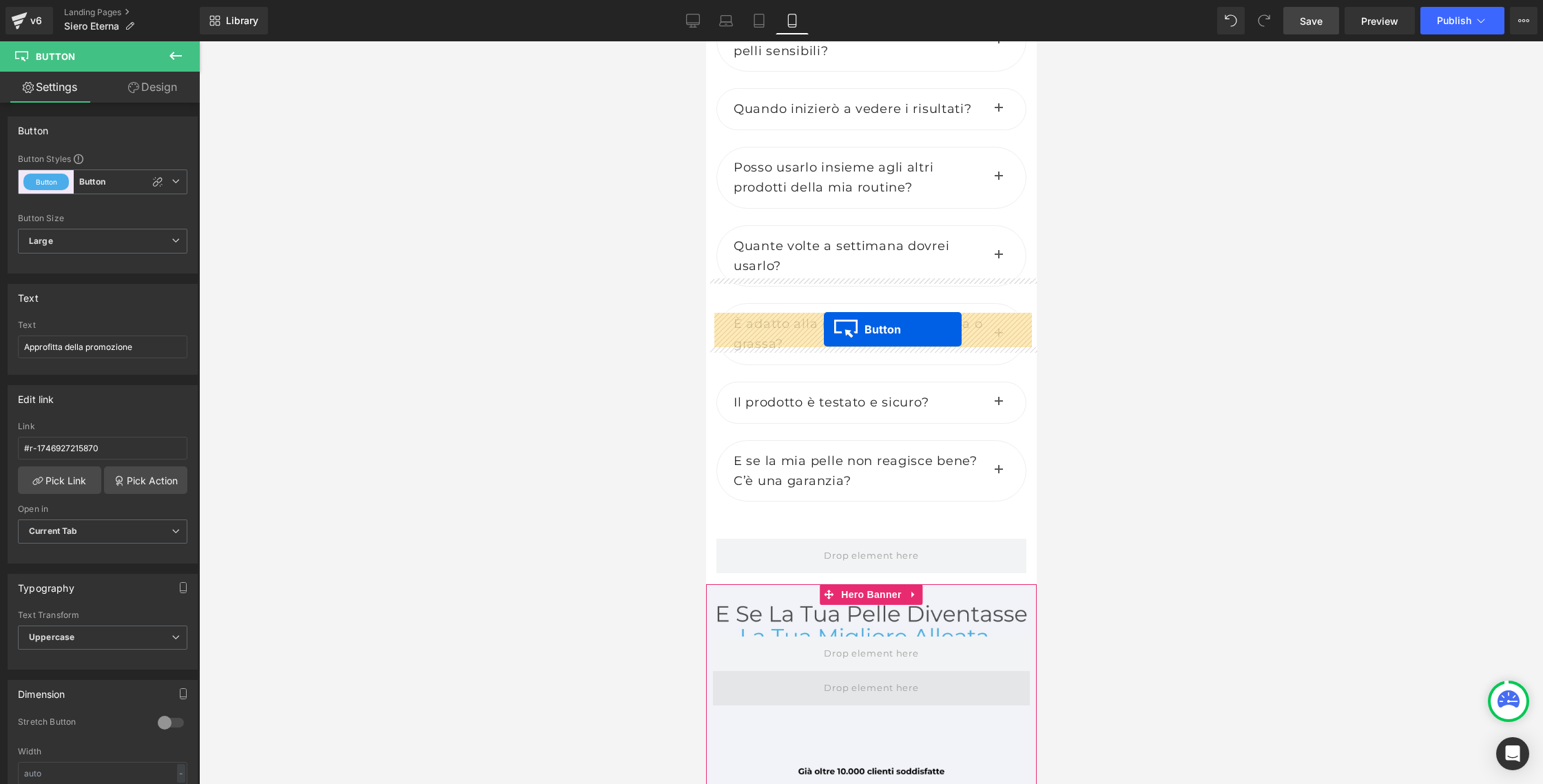
drag, startPoint x: 847, startPoint y: 457, endPoint x: 823, endPoint y: 329, distance: 130.2
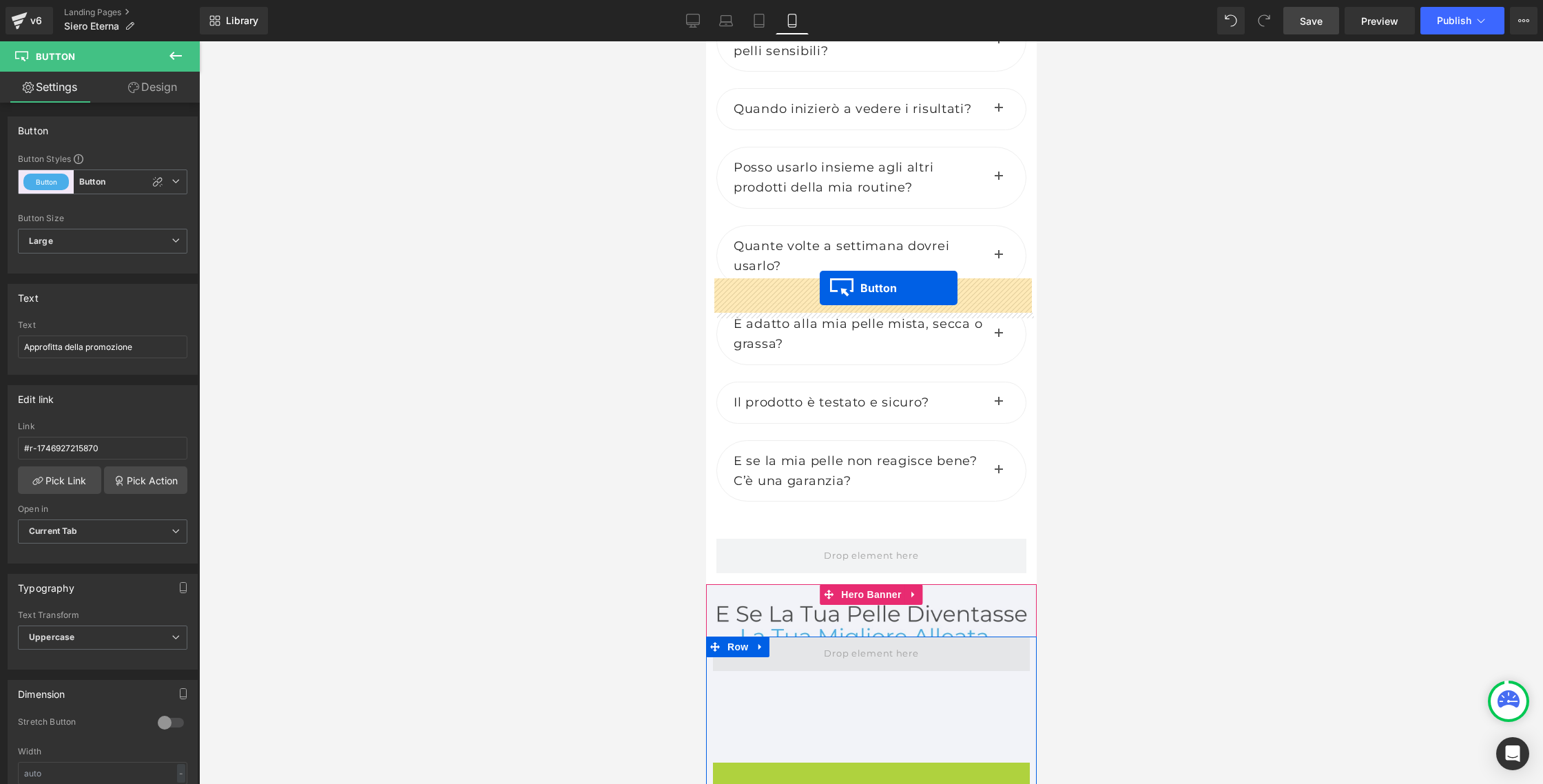
drag, startPoint x: 848, startPoint y: 429, endPoint x: 819, endPoint y: 287, distance: 144.9
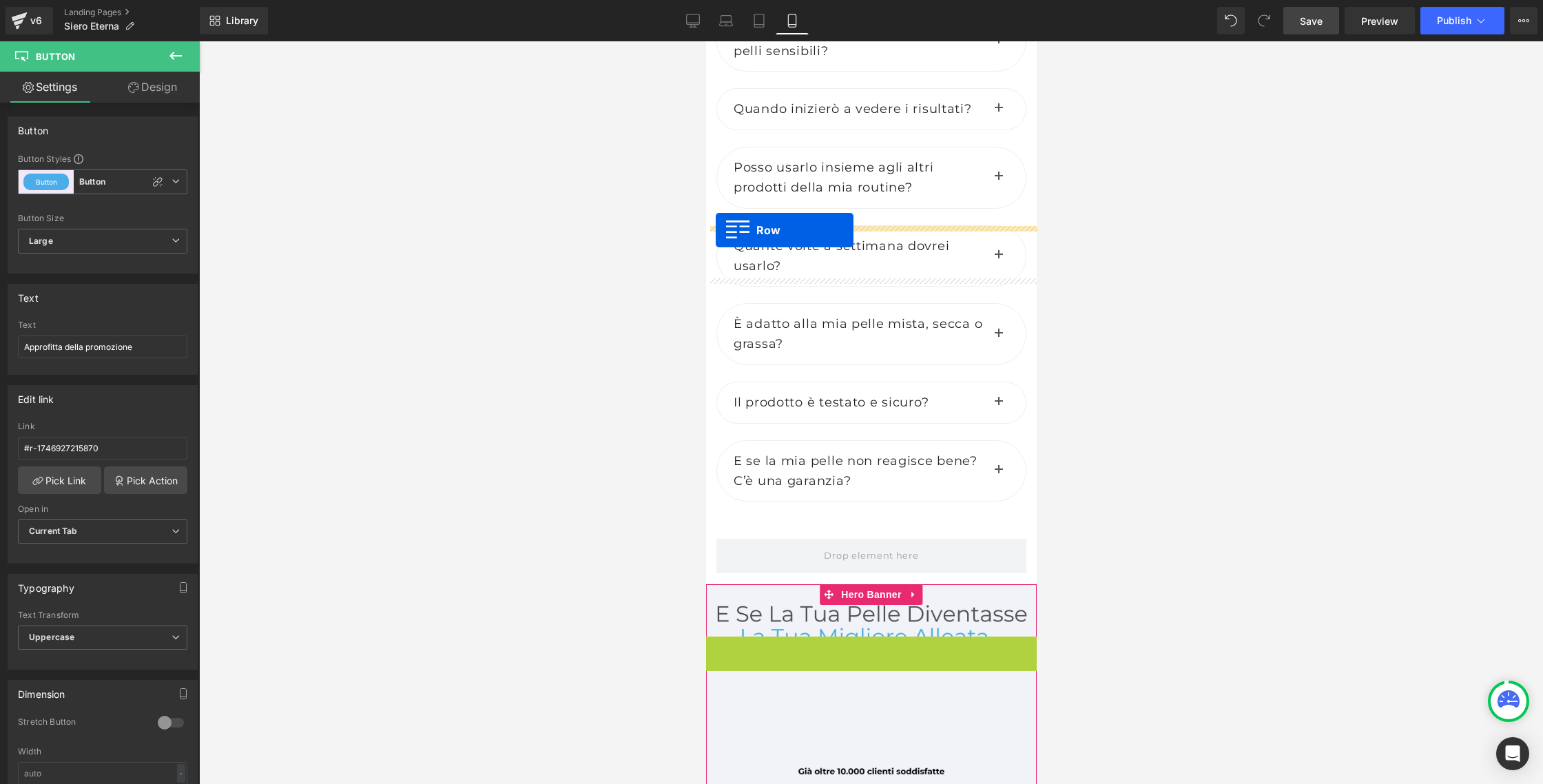
drag, startPoint x: 714, startPoint y: 292, endPoint x: 715, endPoint y: 230, distance: 62.0
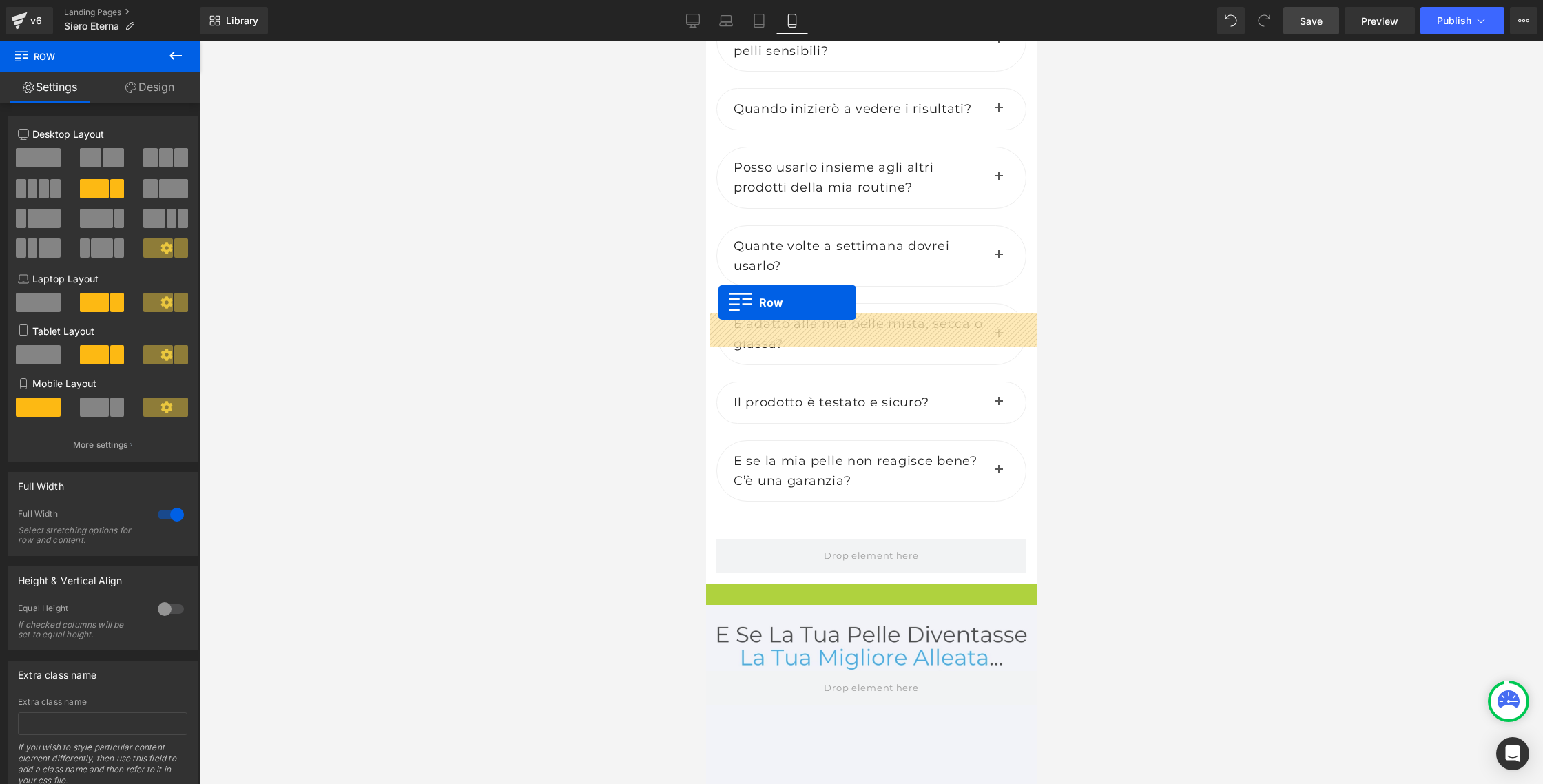
drag, startPoint x: 711, startPoint y: 222, endPoint x: 717, endPoint y: 302, distance: 80.2
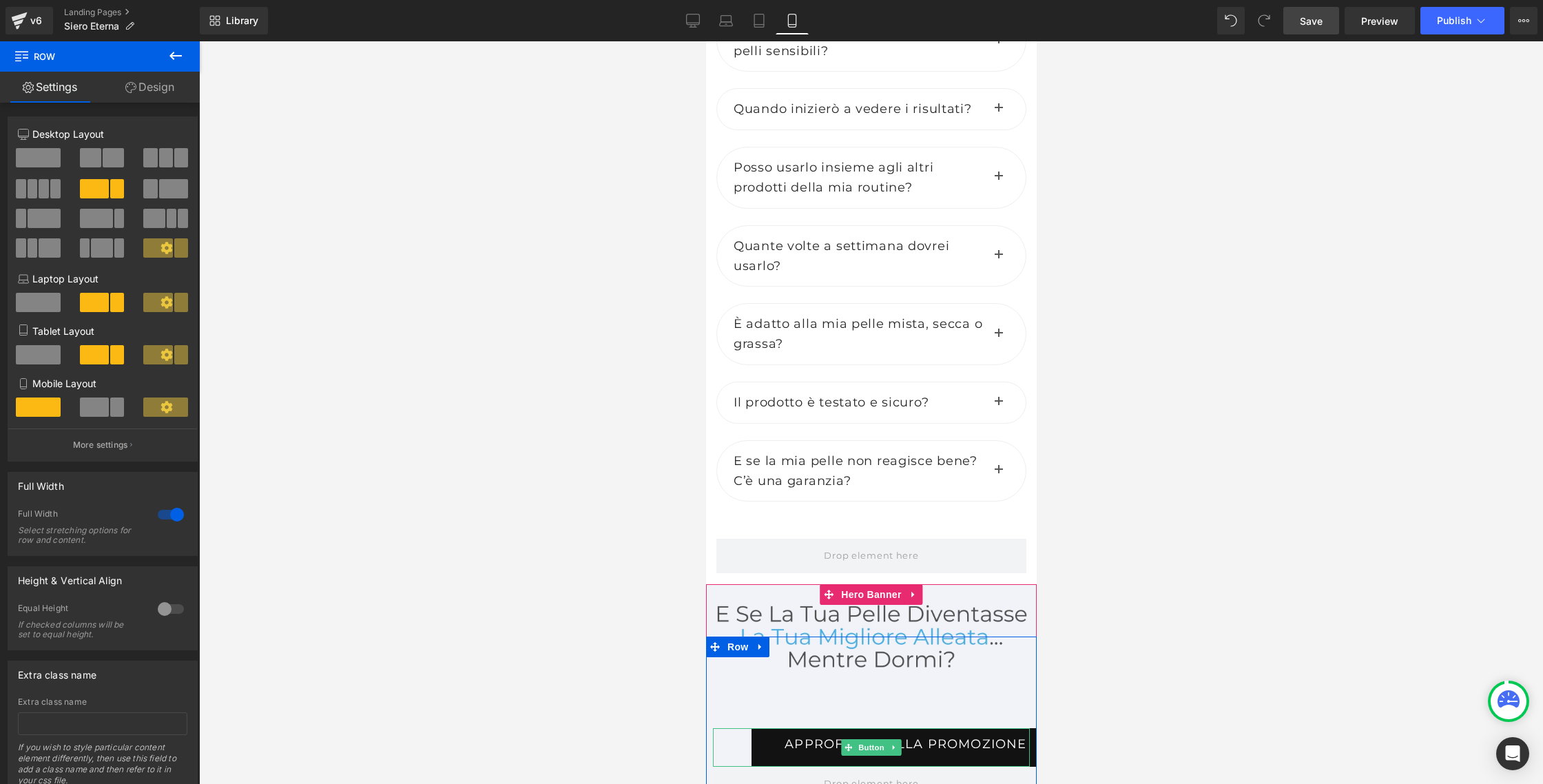
click at [931, 728] on link "Approfitta della promozione" at bounding box center [905, 747] width 308 height 39
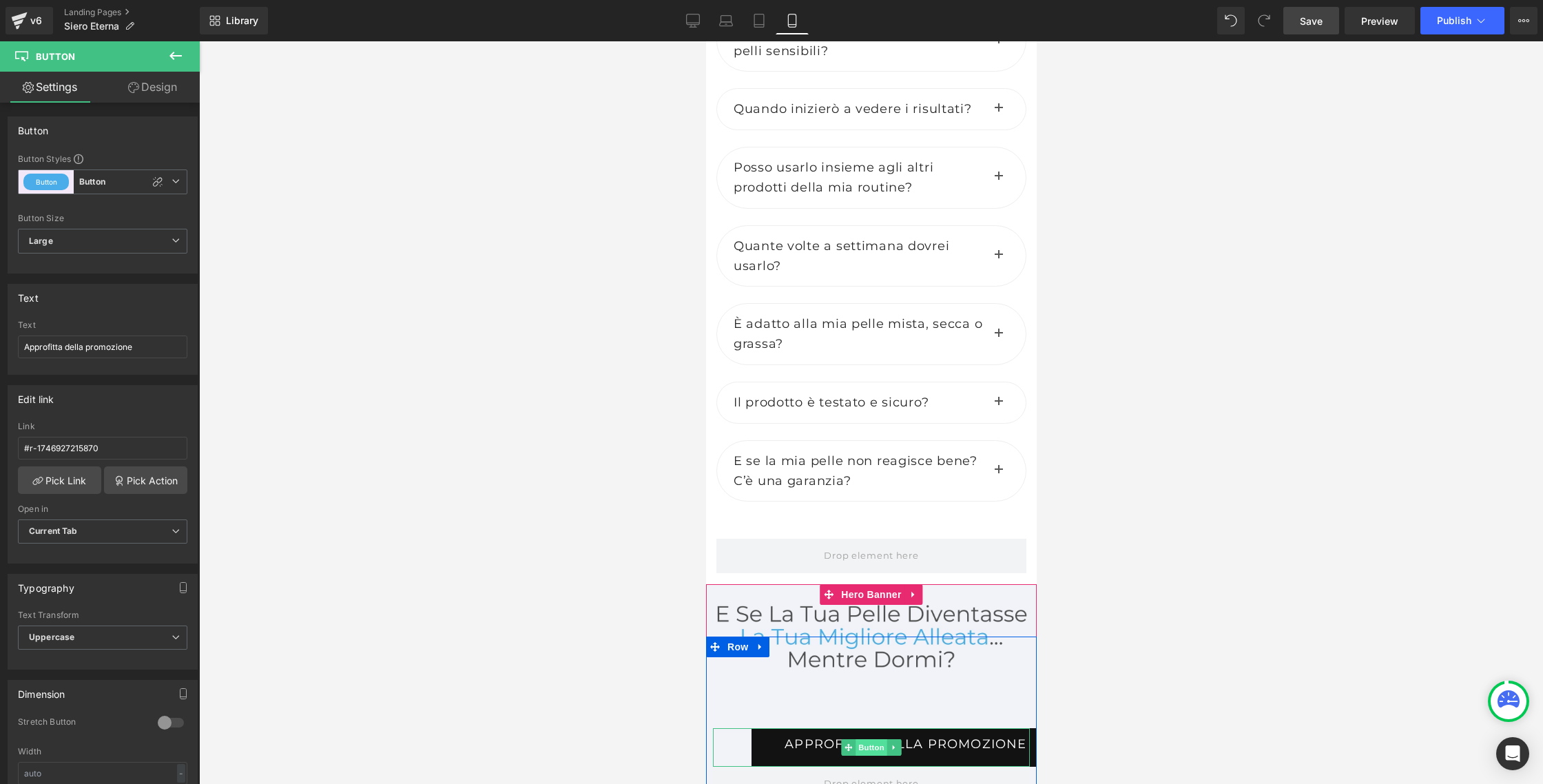
click at [855, 739] on span "Button" at bounding box center [870, 746] width 32 height 16
click at [848, 743] on icon at bounding box center [848, 747] width 8 height 8
click at [686, 15] on icon at bounding box center [693, 19] width 14 height 11
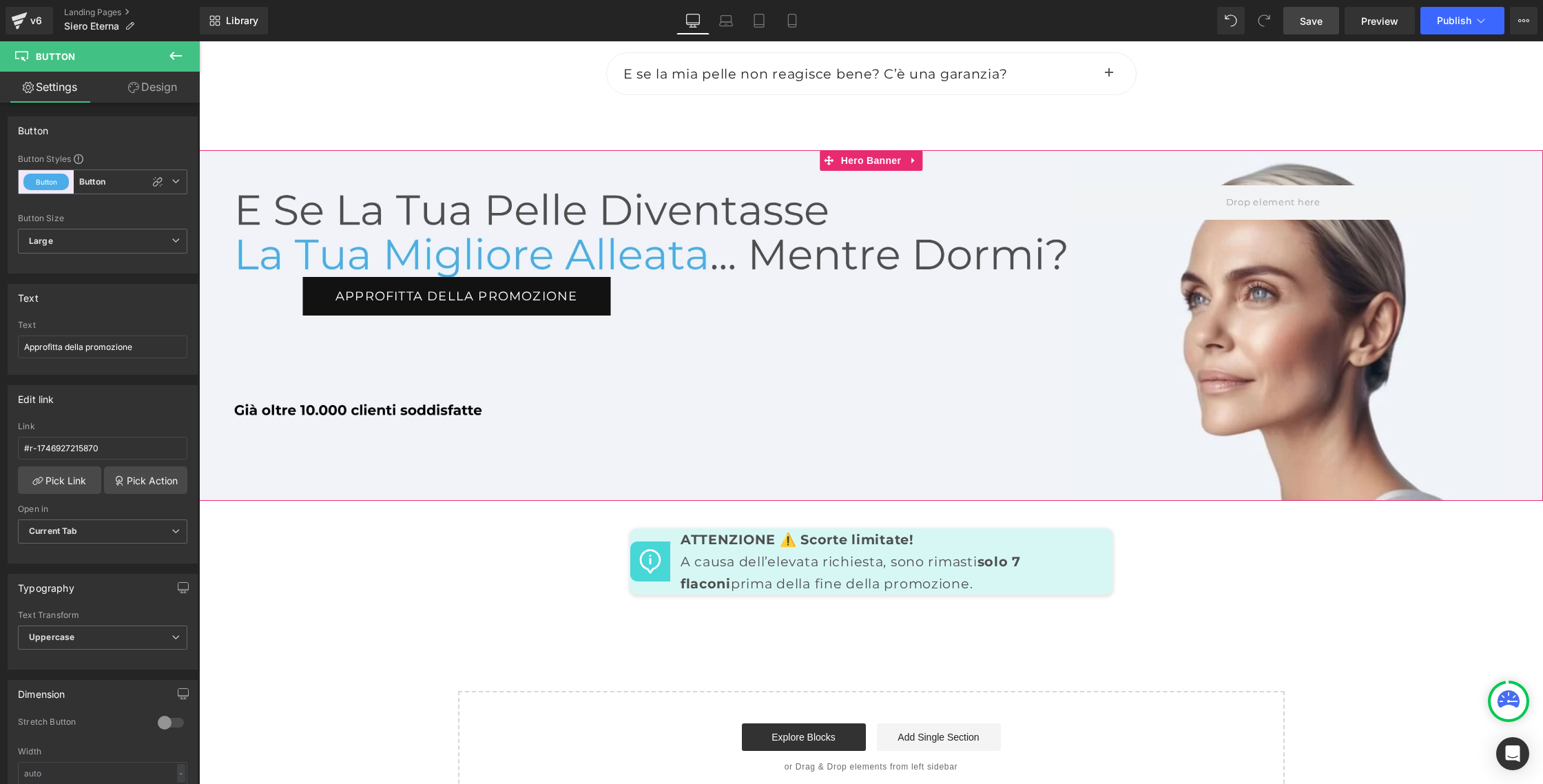
scroll to position [6386, 0]
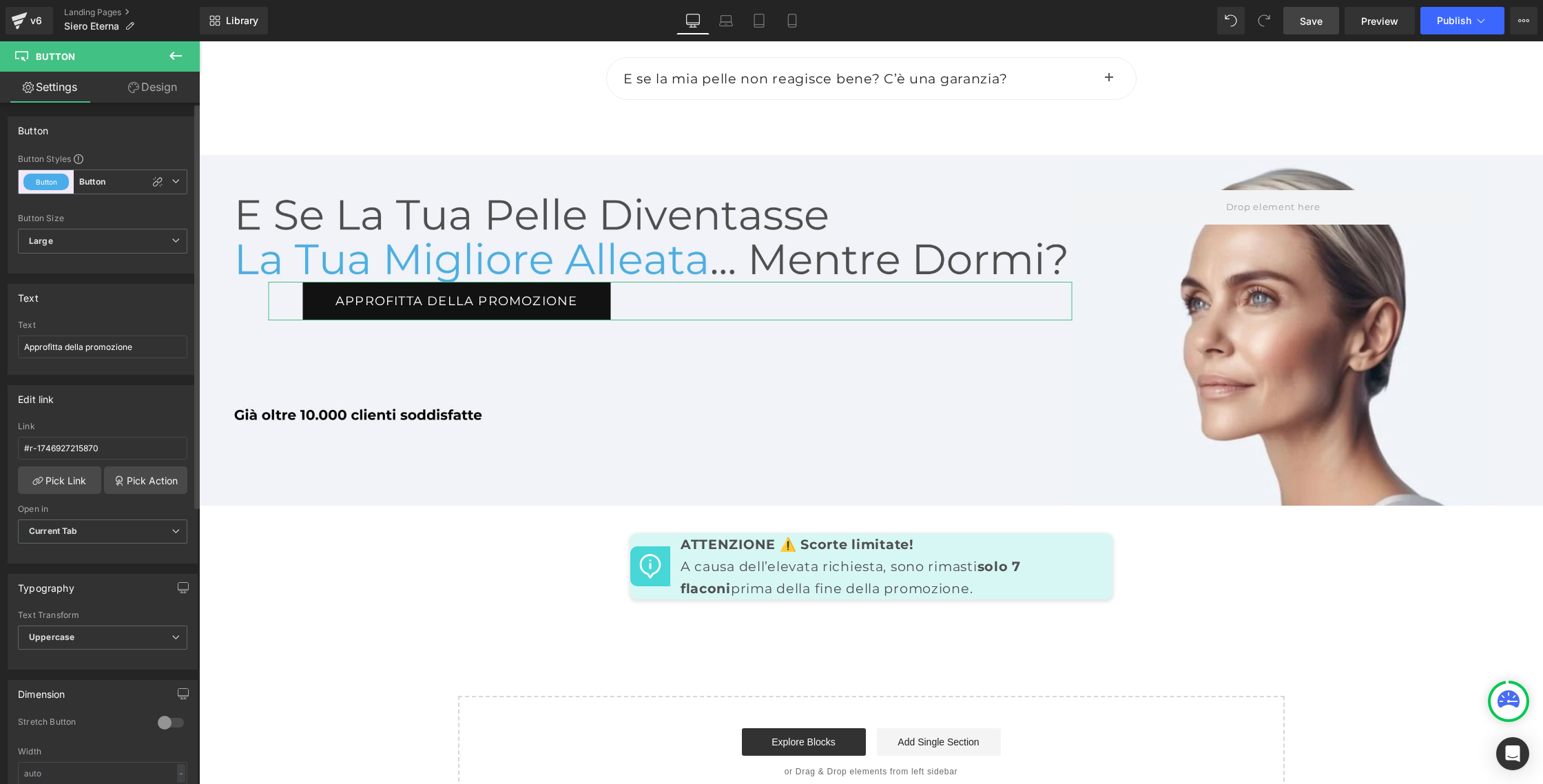
click at [132, 108] on div "Button Button Styles Custom Button Button Button Custom Button Button Button Si…" at bounding box center [103, 190] width 206 height 167
click at [157, 85] on link "Design" at bounding box center [152, 87] width 100 height 31
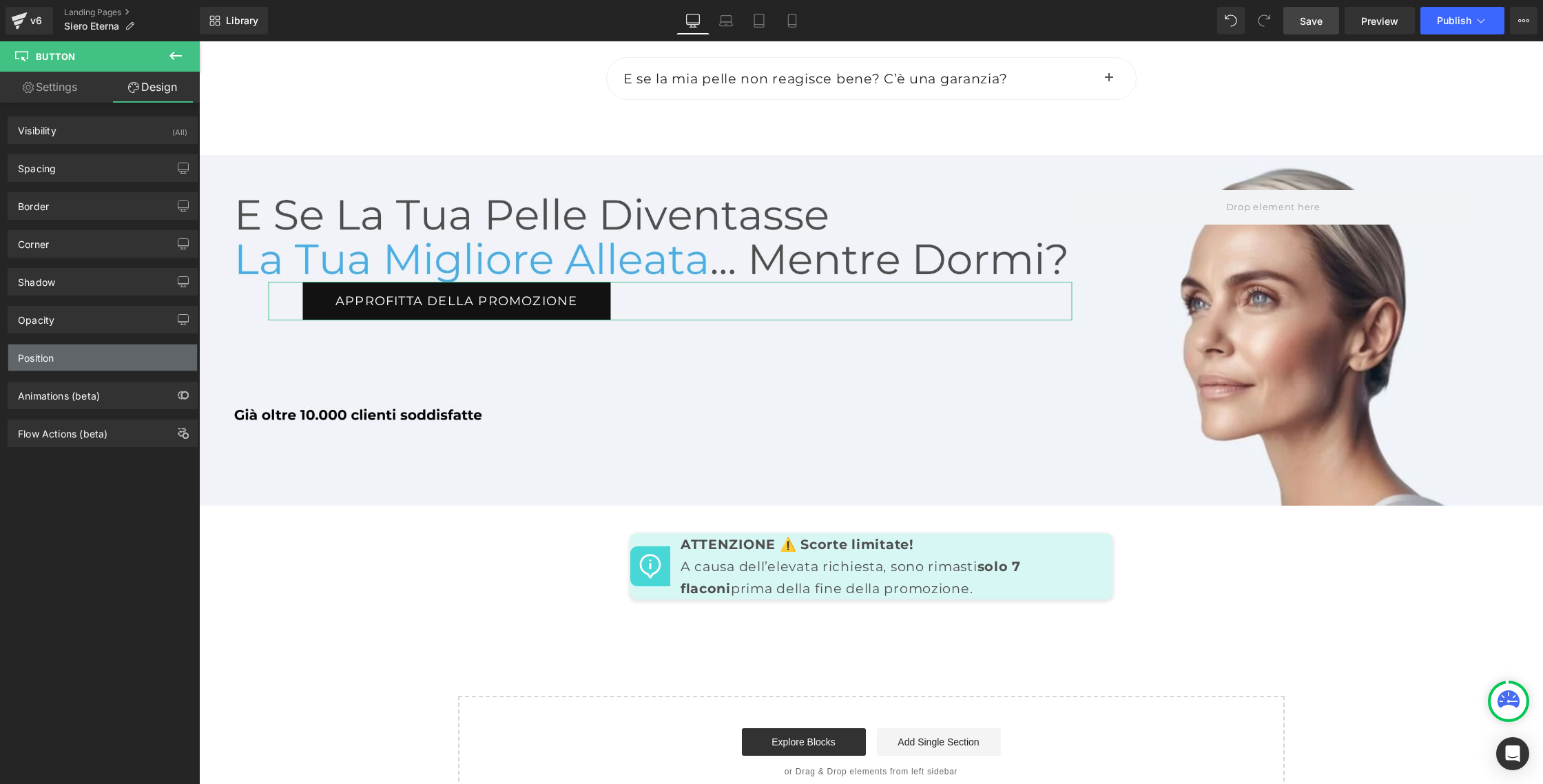
click at [51, 354] on div "Position" at bounding box center [35, 354] width 36 height 19
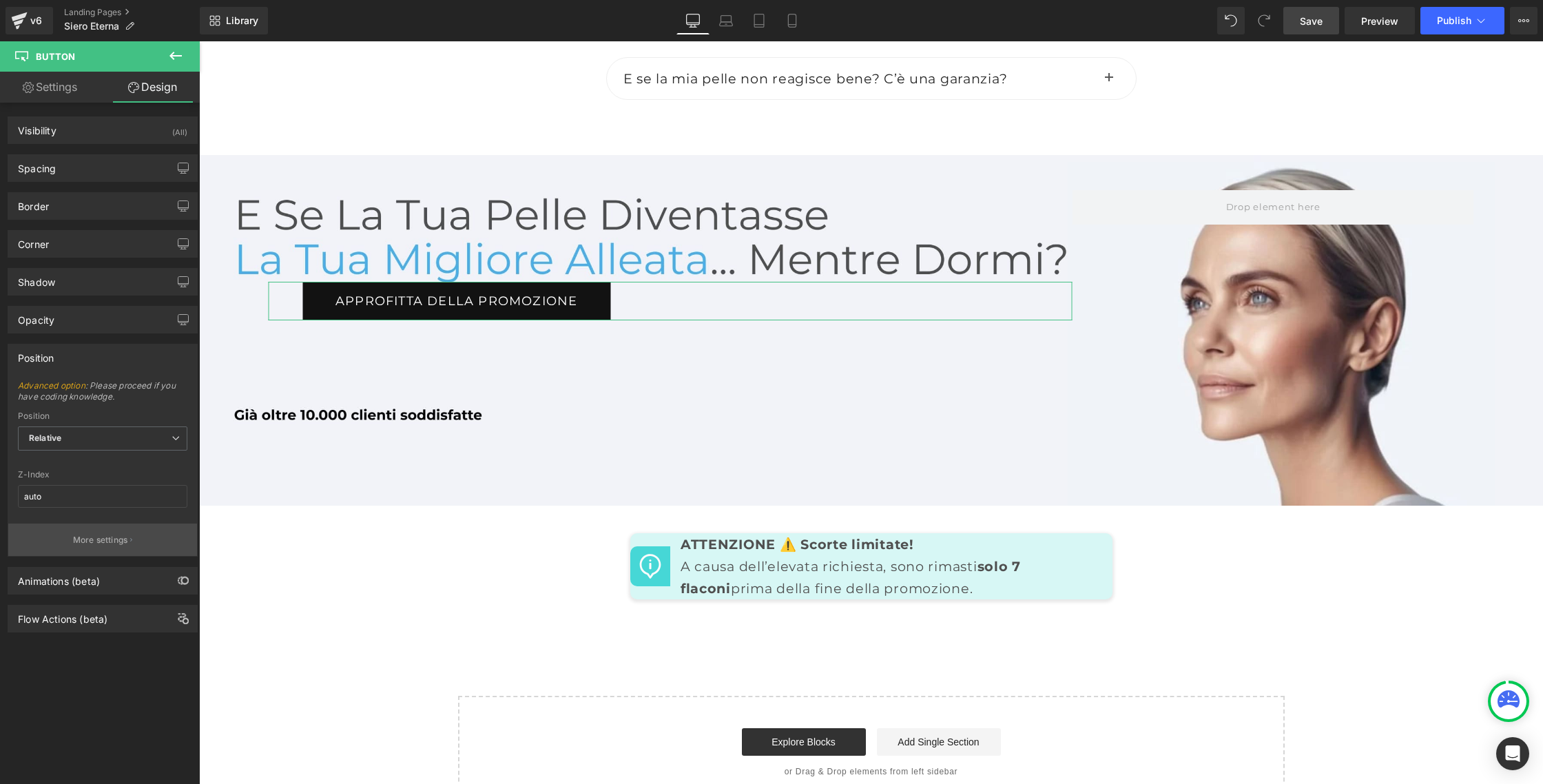
click at [73, 536] on p "More settings" at bounding box center [100, 539] width 55 height 13
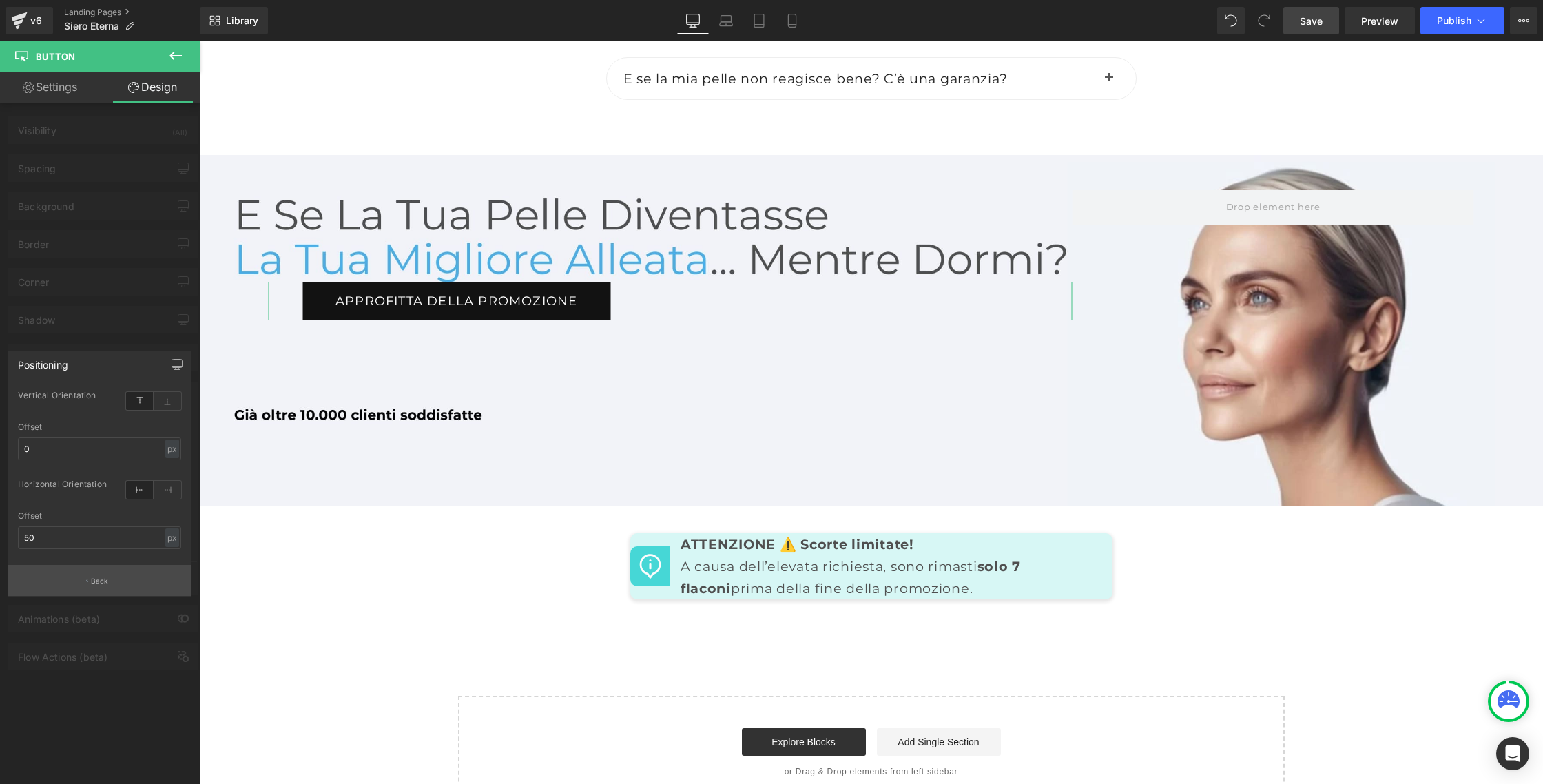
click at [94, 584] on p "Back" at bounding box center [100, 581] width 17 height 11
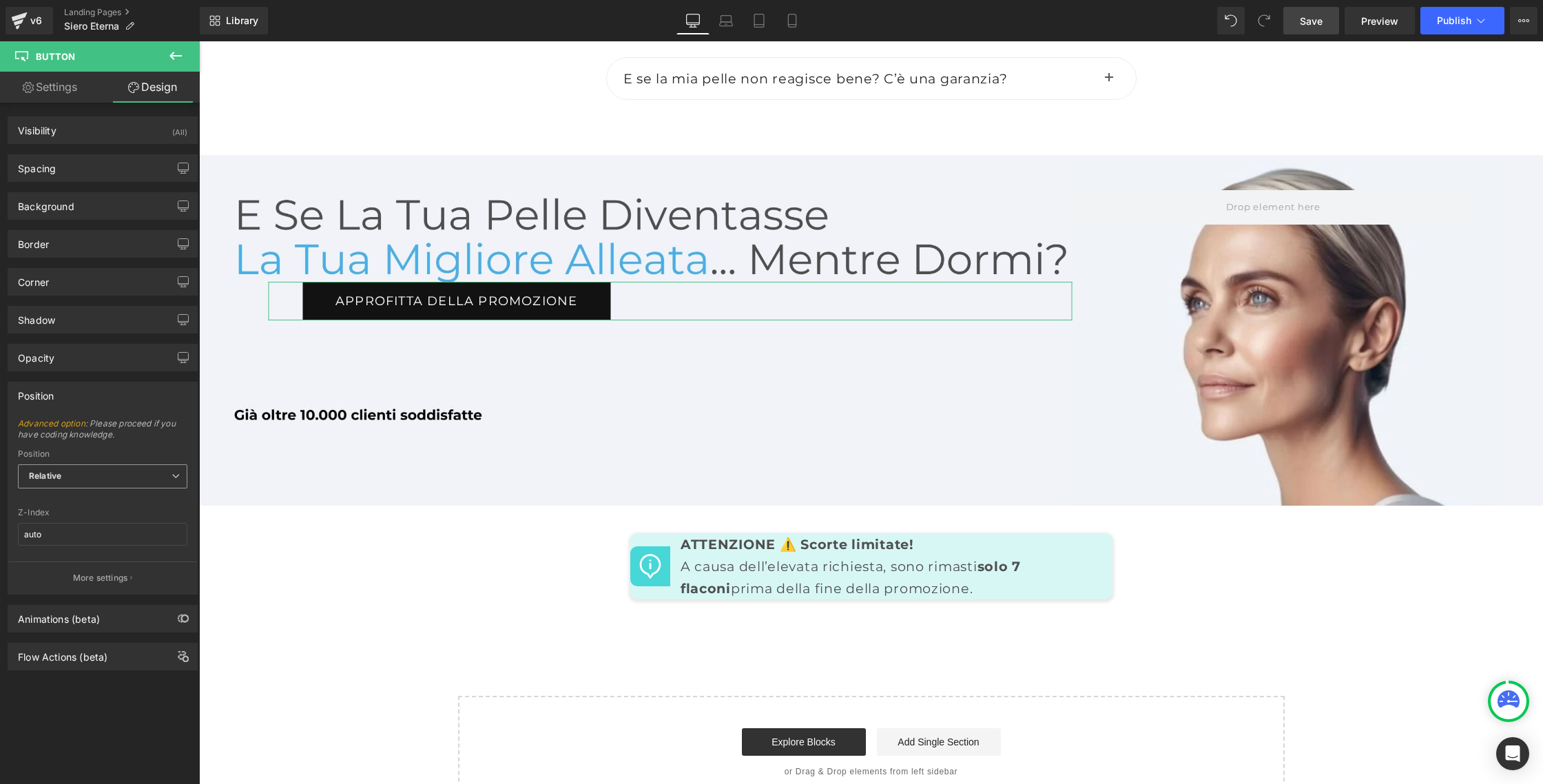
click at [82, 480] on span "Relative" at bounding box center [102, 476] width 169 height 24
click at [75, 543] on li "Static" at bounding box center [102, 541] width 169 height 20
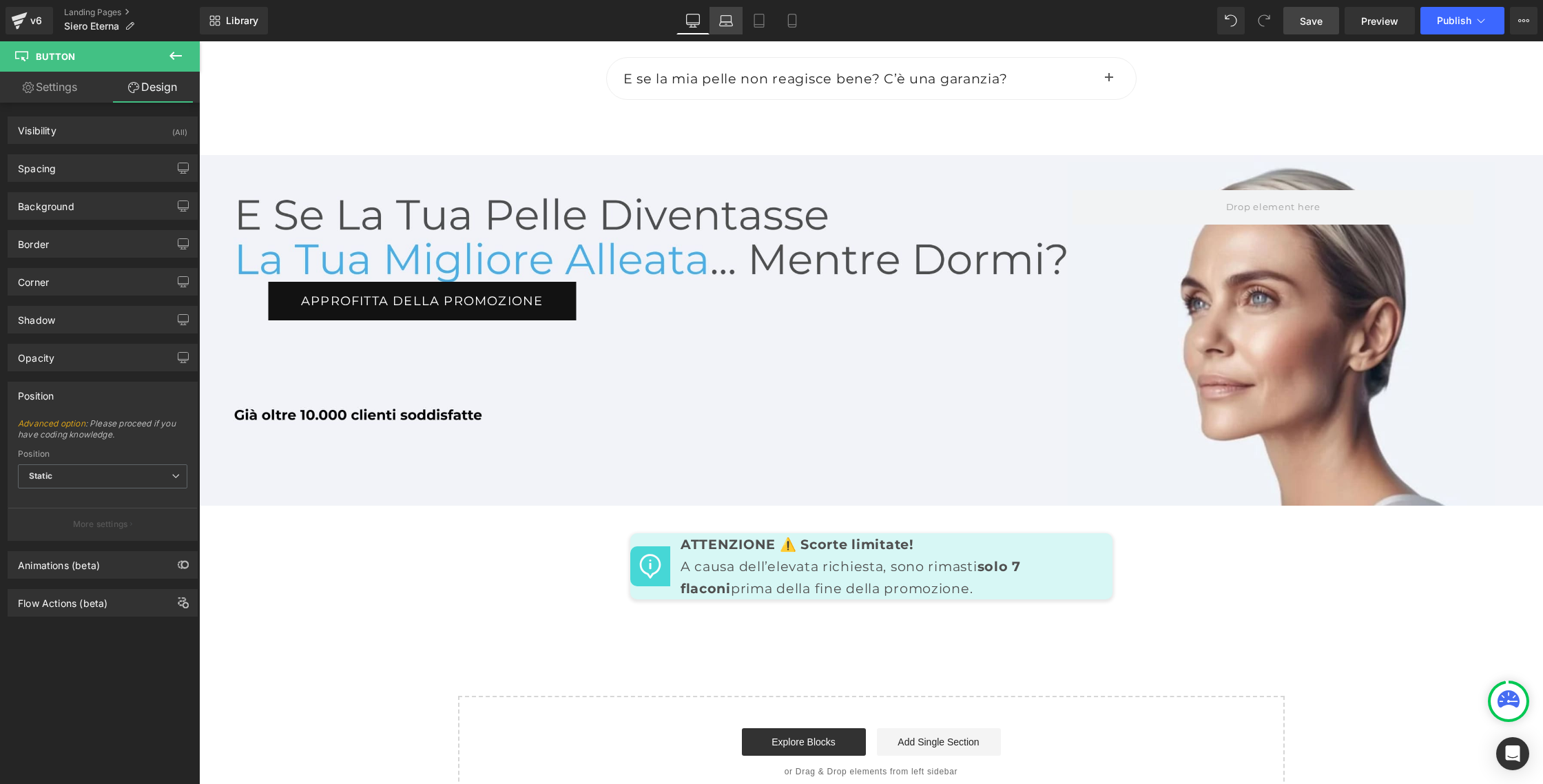
click at [729, 22] on icon at bounding box center [727, 24] width 14 height 4
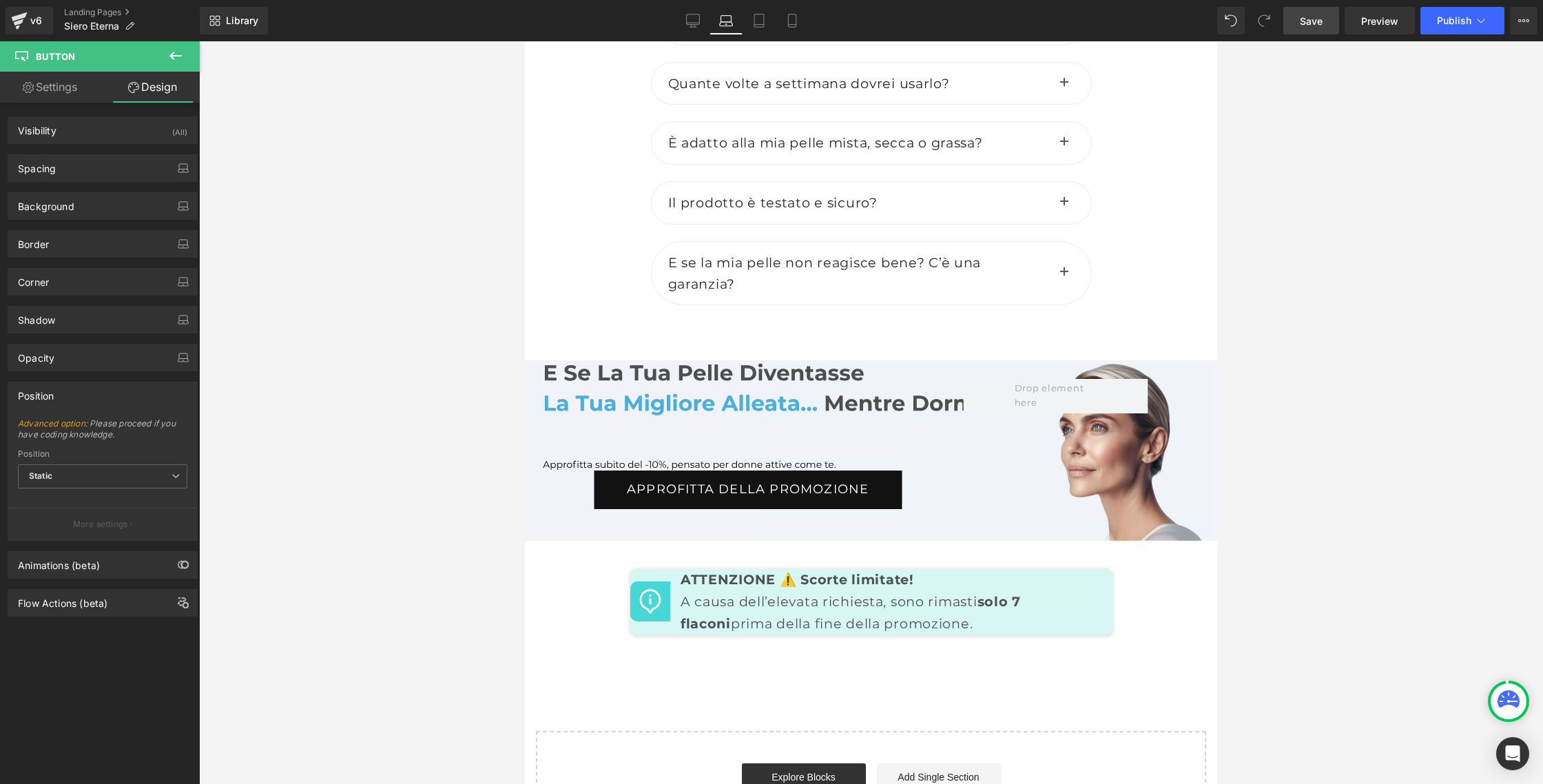
scroll to position [6853, 0]
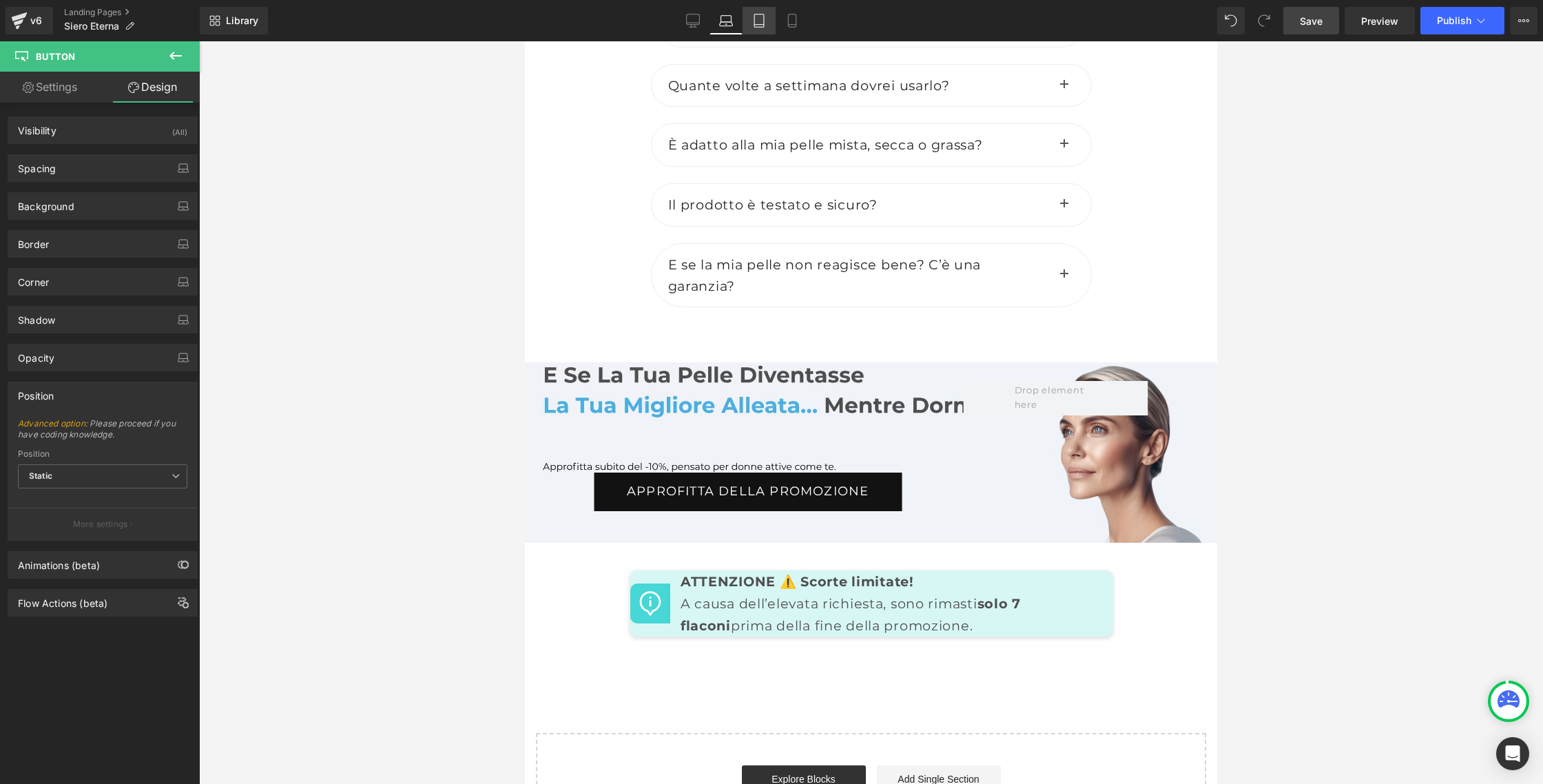
click at [761, 22] on icon at bounding box center [759, 20] width 14 height 14
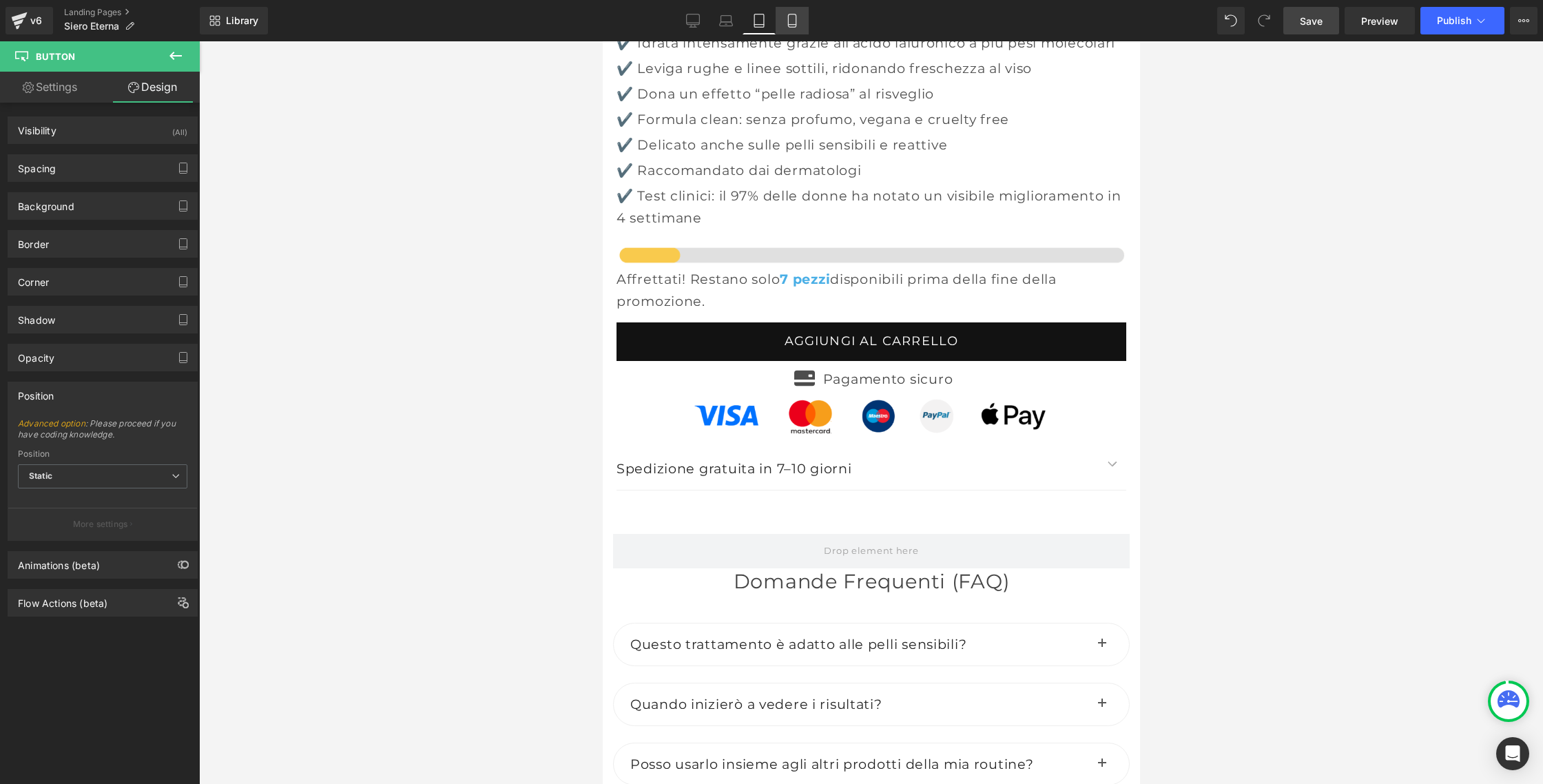
click at [791, 23] on icon at bounding box center [792, 20] width 14 height 14
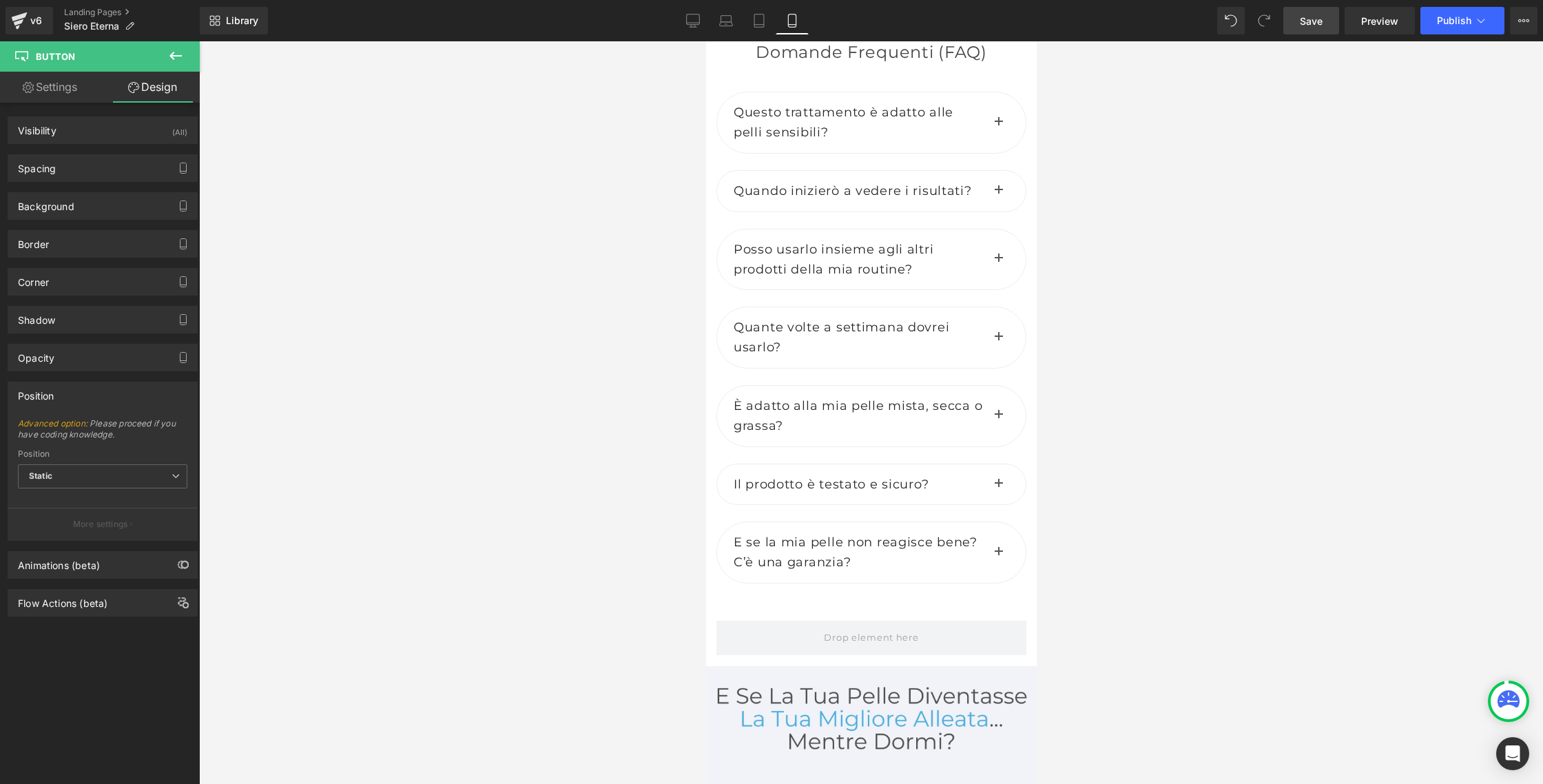
scroll to position [8470, 0]
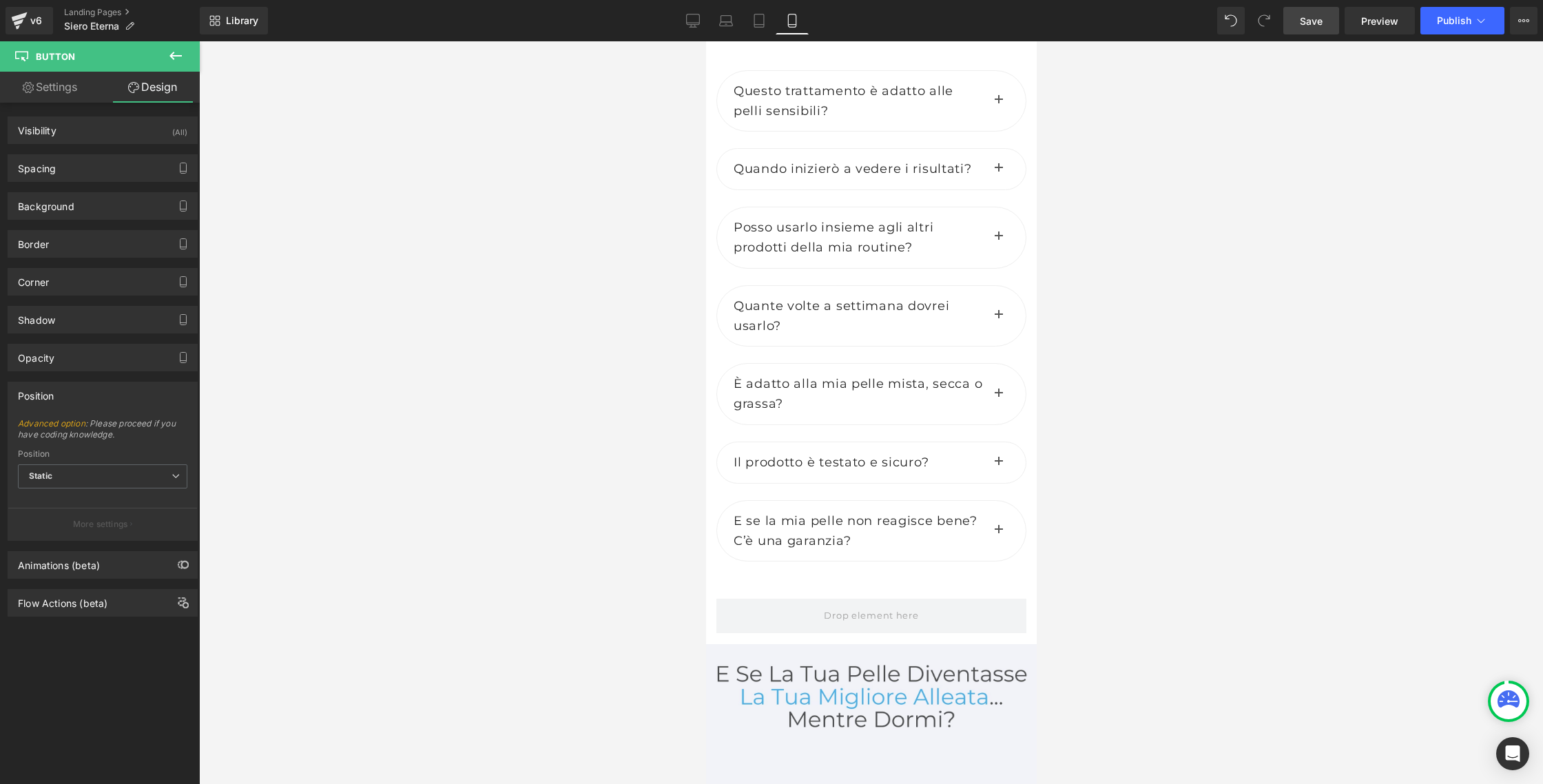
click at [1322, 22] on span "Save" at bounding box center [1311, 20] width 22 height 15
click at [1454, 20] on span "Publish" at bounding box center [1454, 20] width 35 height 11
click at [1388, 25] on span "Preview" at bounding box center [1379, 20] width 37 height 15
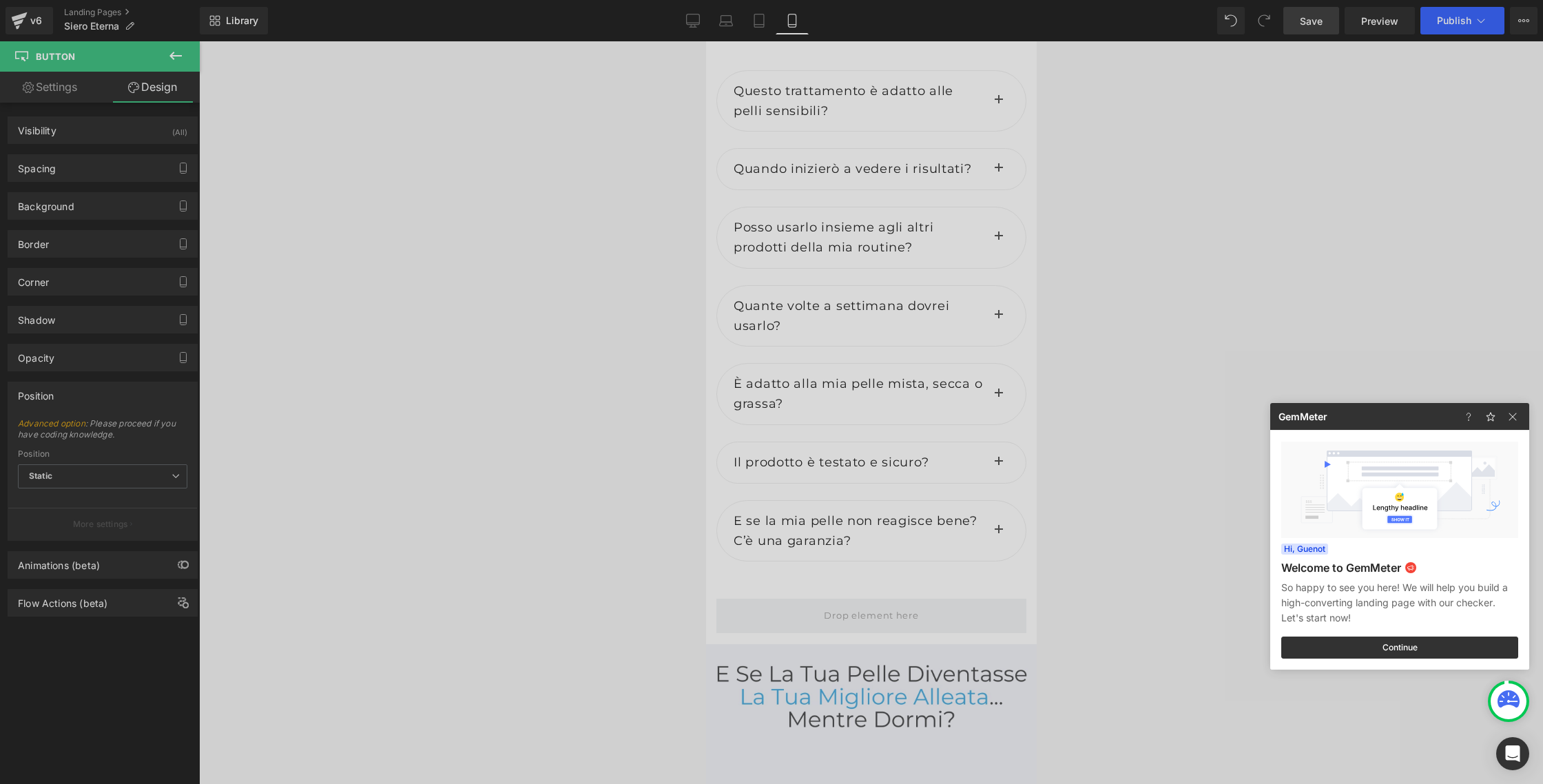
click at [733, 240] on div at bounding box center [772, 392] width 1543 height 784
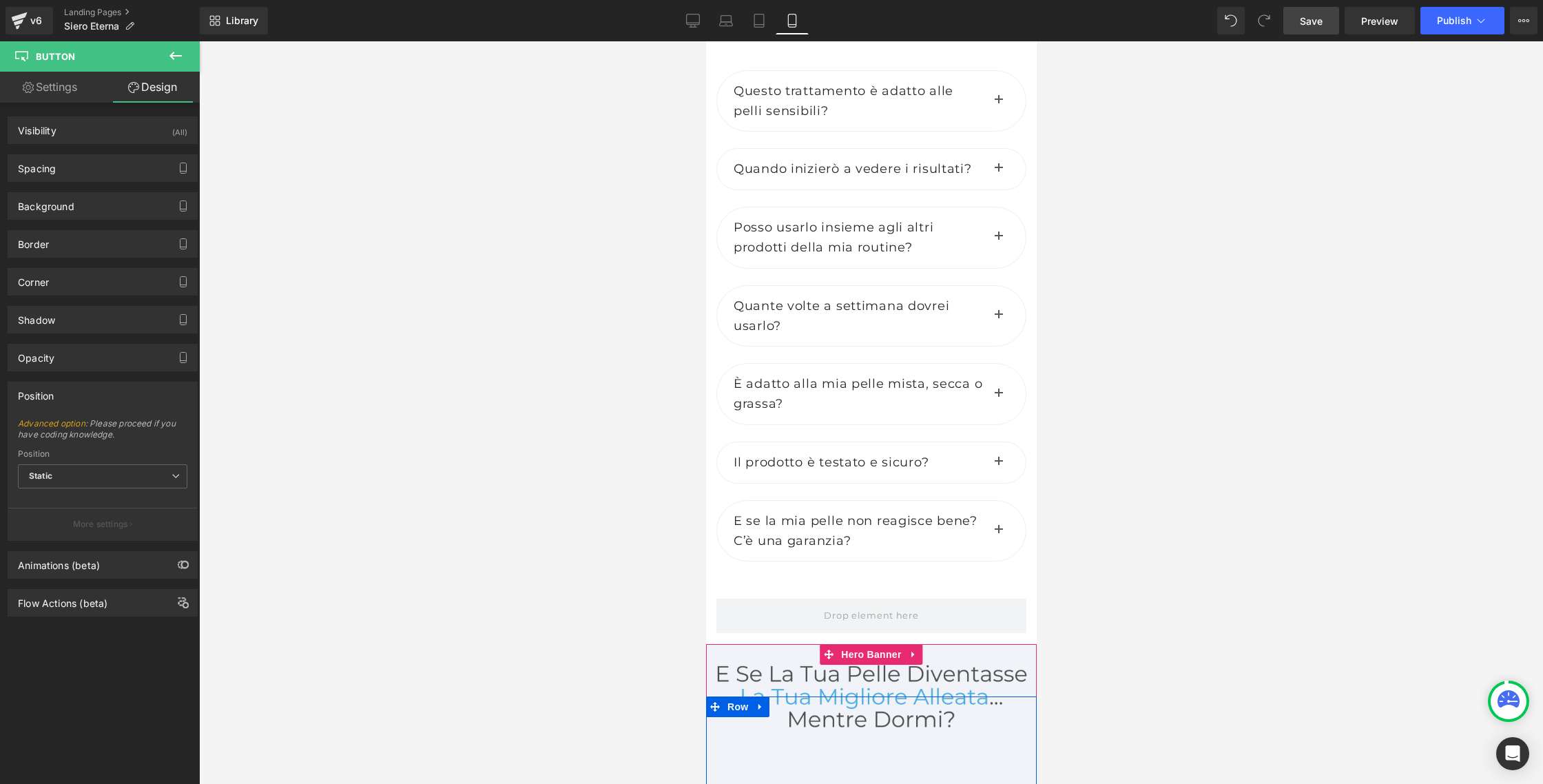
click at [765, 696] on div "Approfitta della promozione Button" at bounding box center [870, 761] width 317 height 130
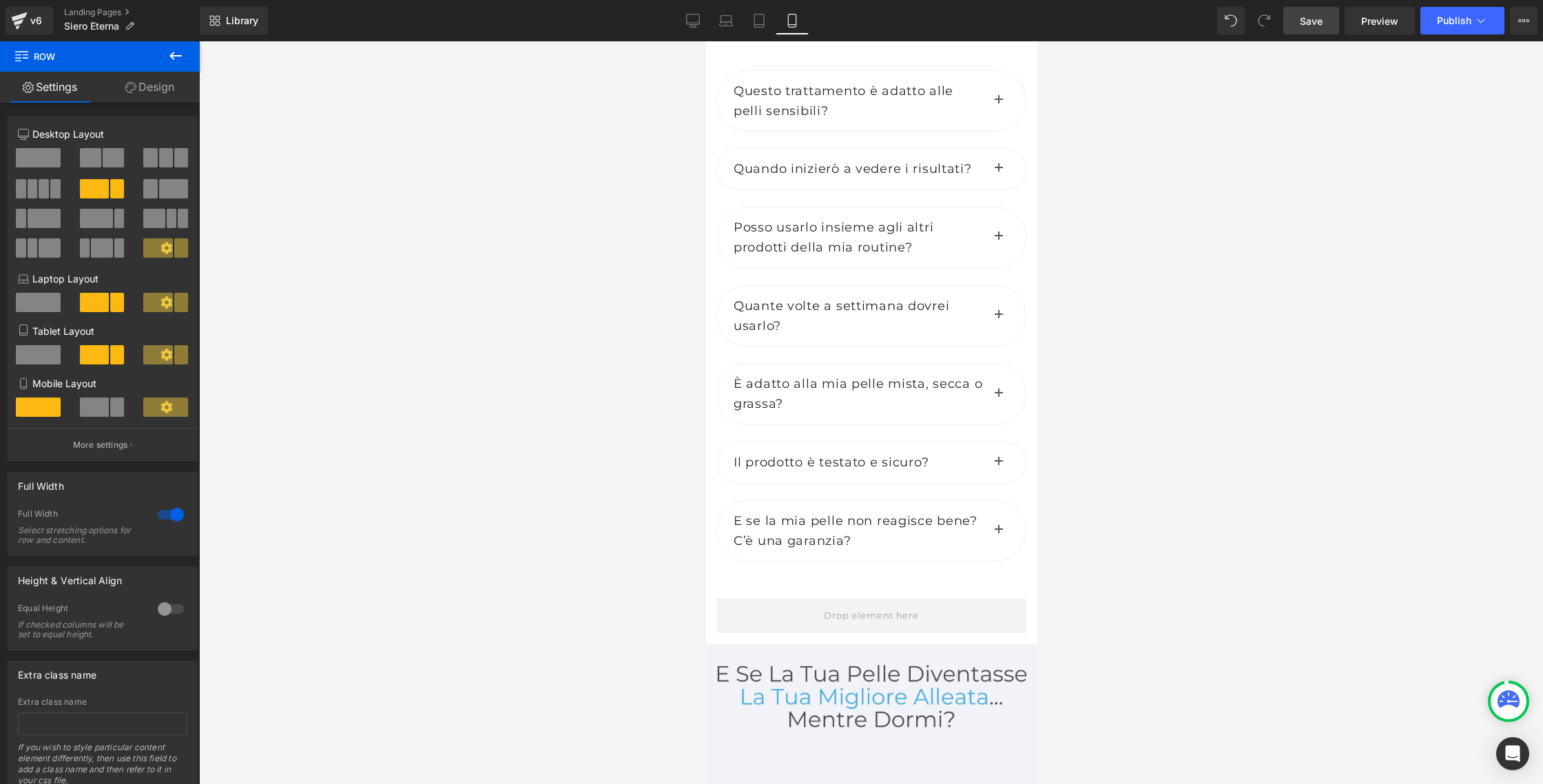
click at [167, 53] on icon at bounding box center [175, 55] width 16 height 16
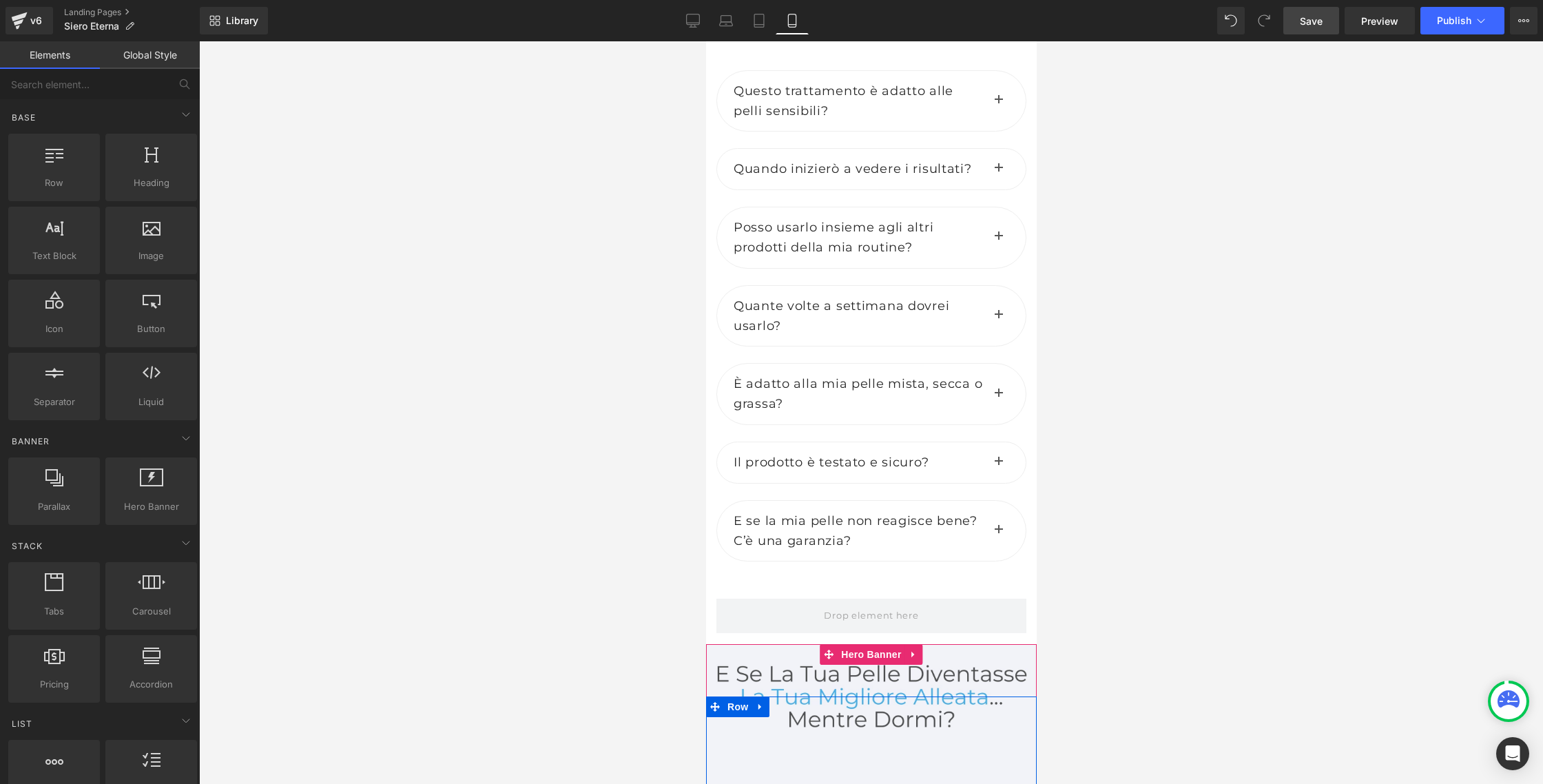
click at [781, 696] on div "Approfitta della promozione Button" at bounding box center [870, 761] width 317 height 130
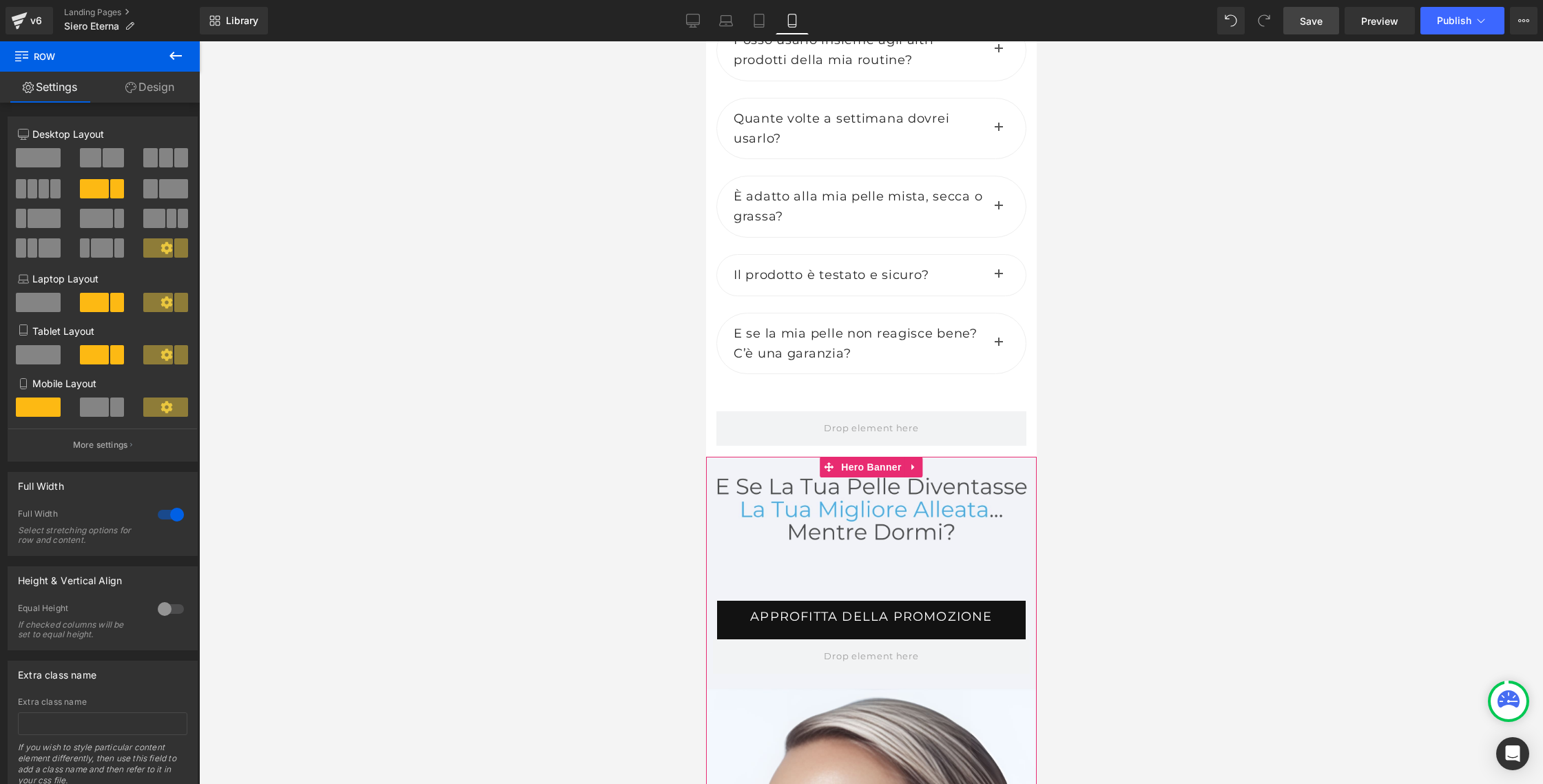
scroll to position [8680, 0]
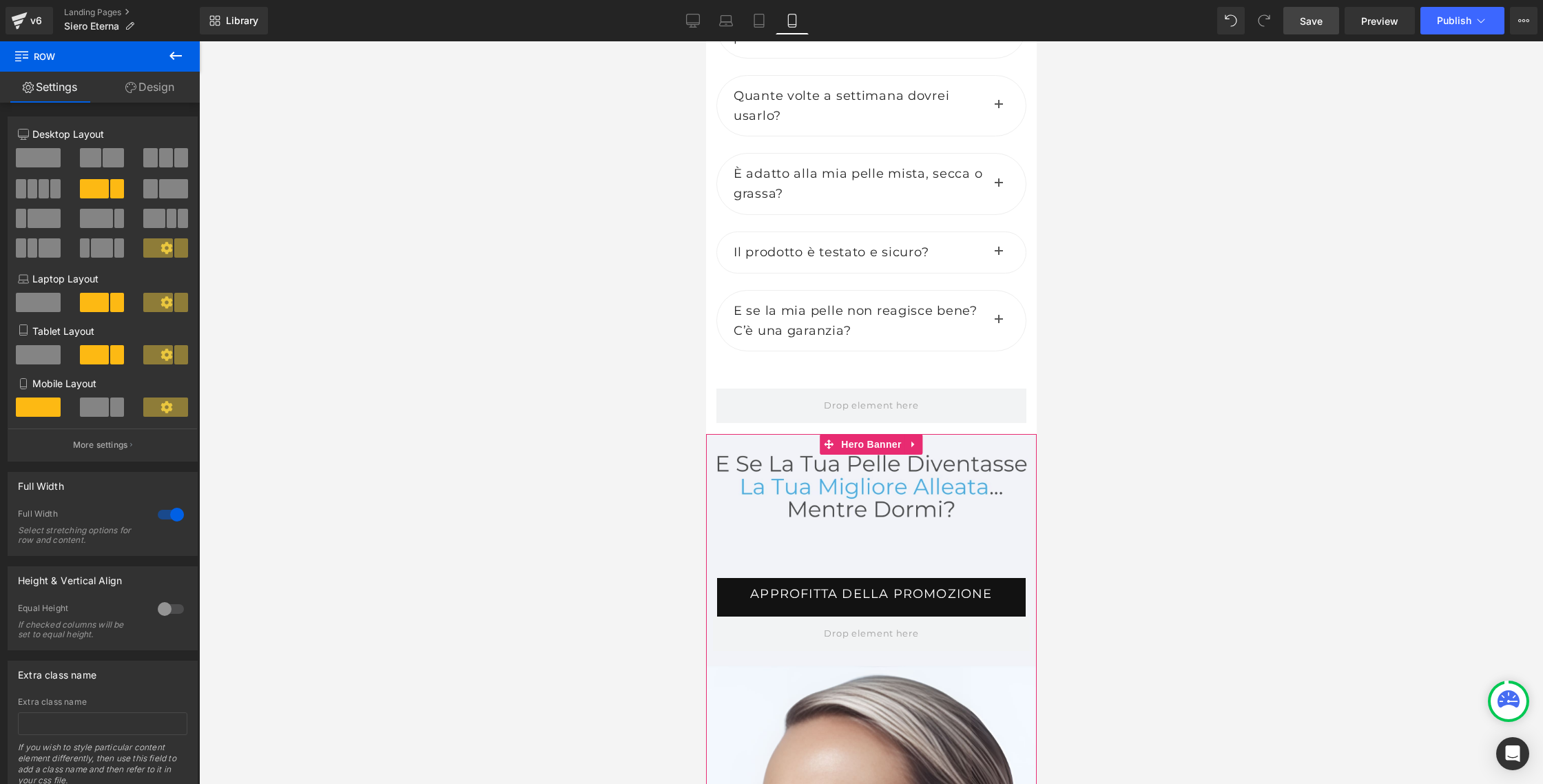
click at [826, 507] on div "Approfitta della promozione Button Row" at bounding box center [871, 764] width 331 height 661
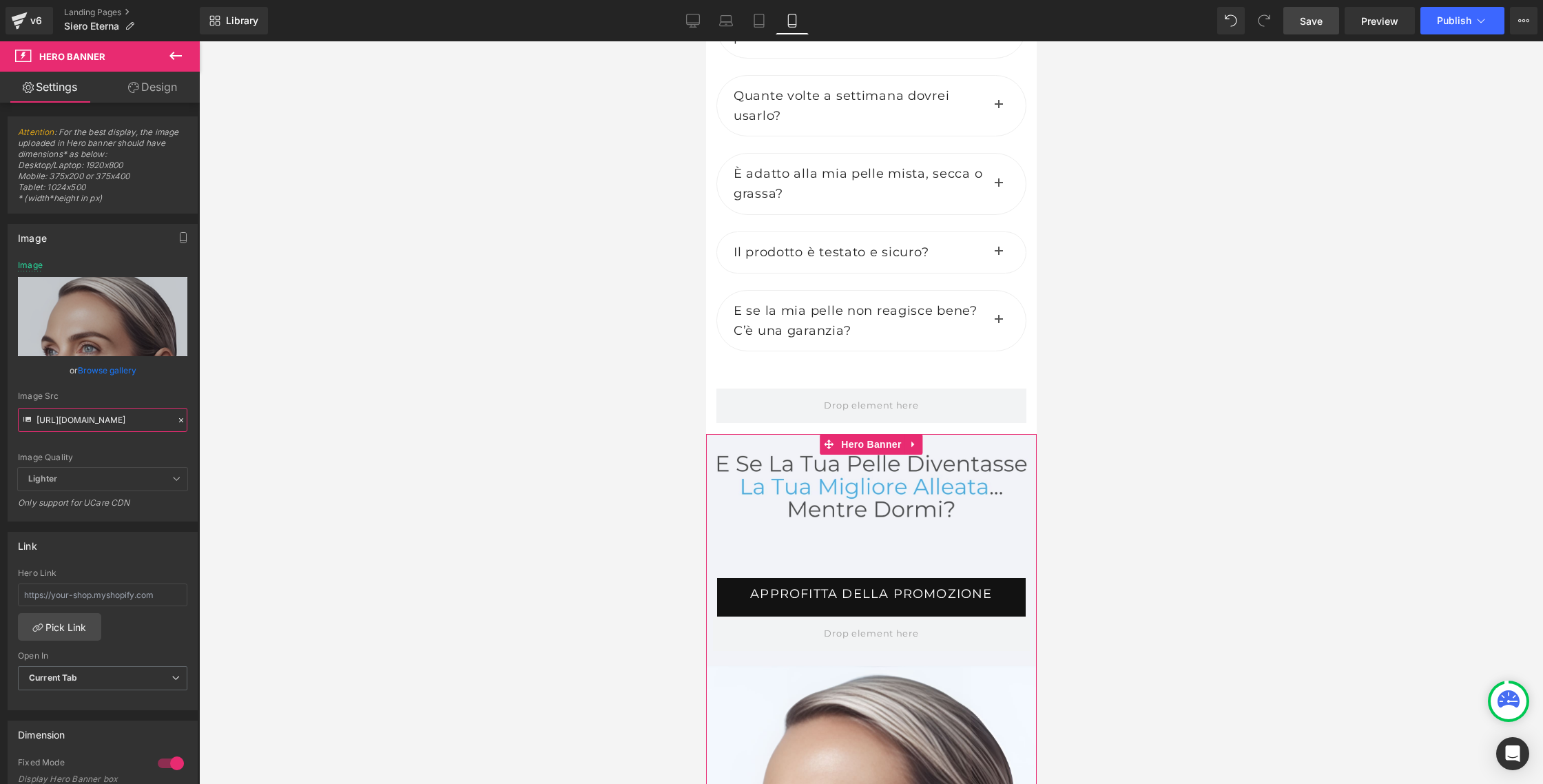
click at [69, 421] on input "https://cdn.shopify.com/s/files/1/0933/1694/0070/files/Bannieres_Mobile_1_6f579…" at bounding box center [102, 419] width 169 height 24
paste input "1.jpg?v=1757738798"
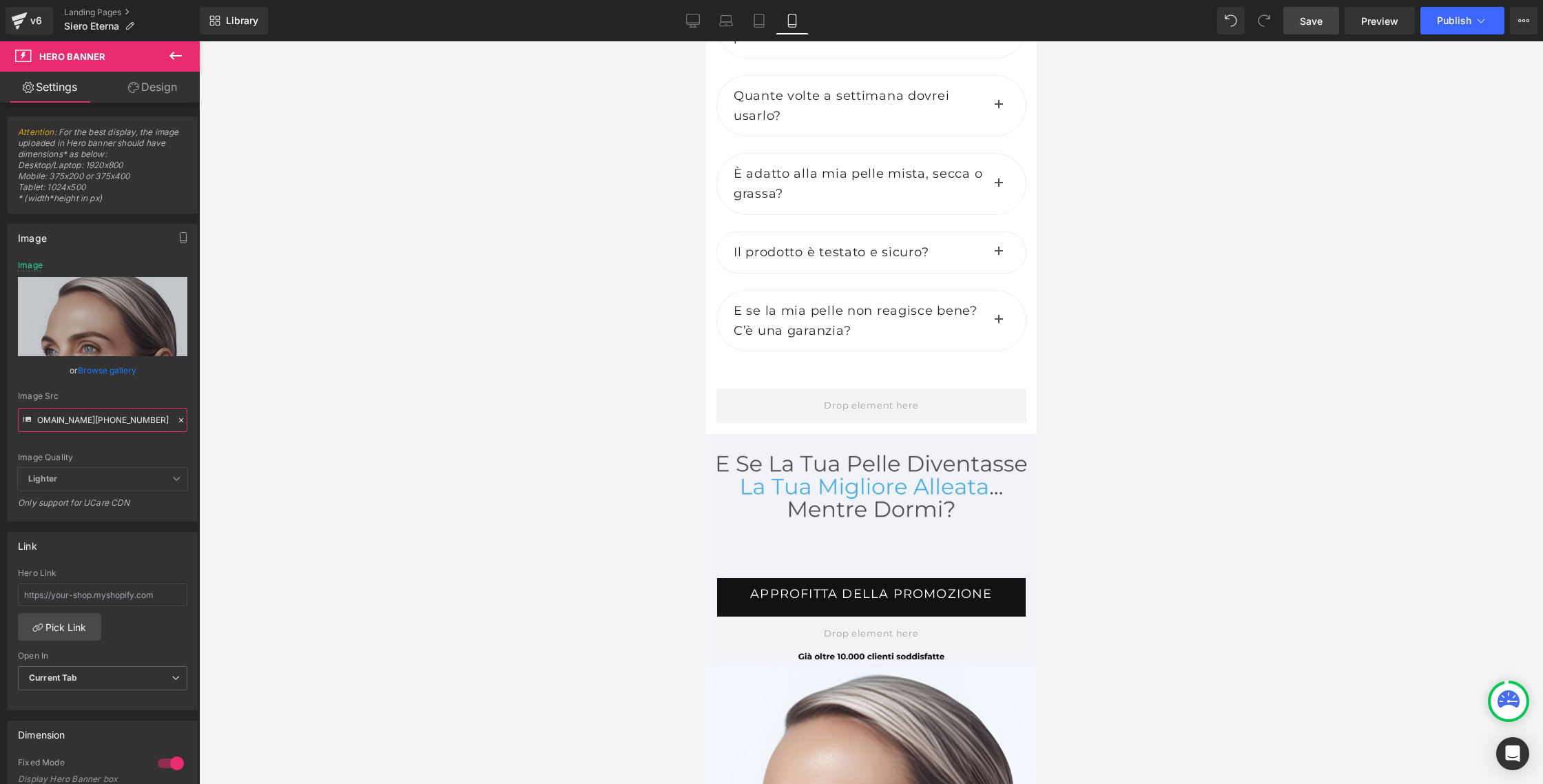
type input "https://cdn.shopify.com/s/files/1/0933/1694/0070/files/Bannieres_Mobile_1_1.jpg…"
click at [398, 443] on div at bounding box center [871, 412] width 1344 height 742
click at [1307, 19] on span "Save" at bounding box center [1311, 20] width 22 height 15
click at [691, 23] on icon at bounding box center [693, 20] width 14 height 14
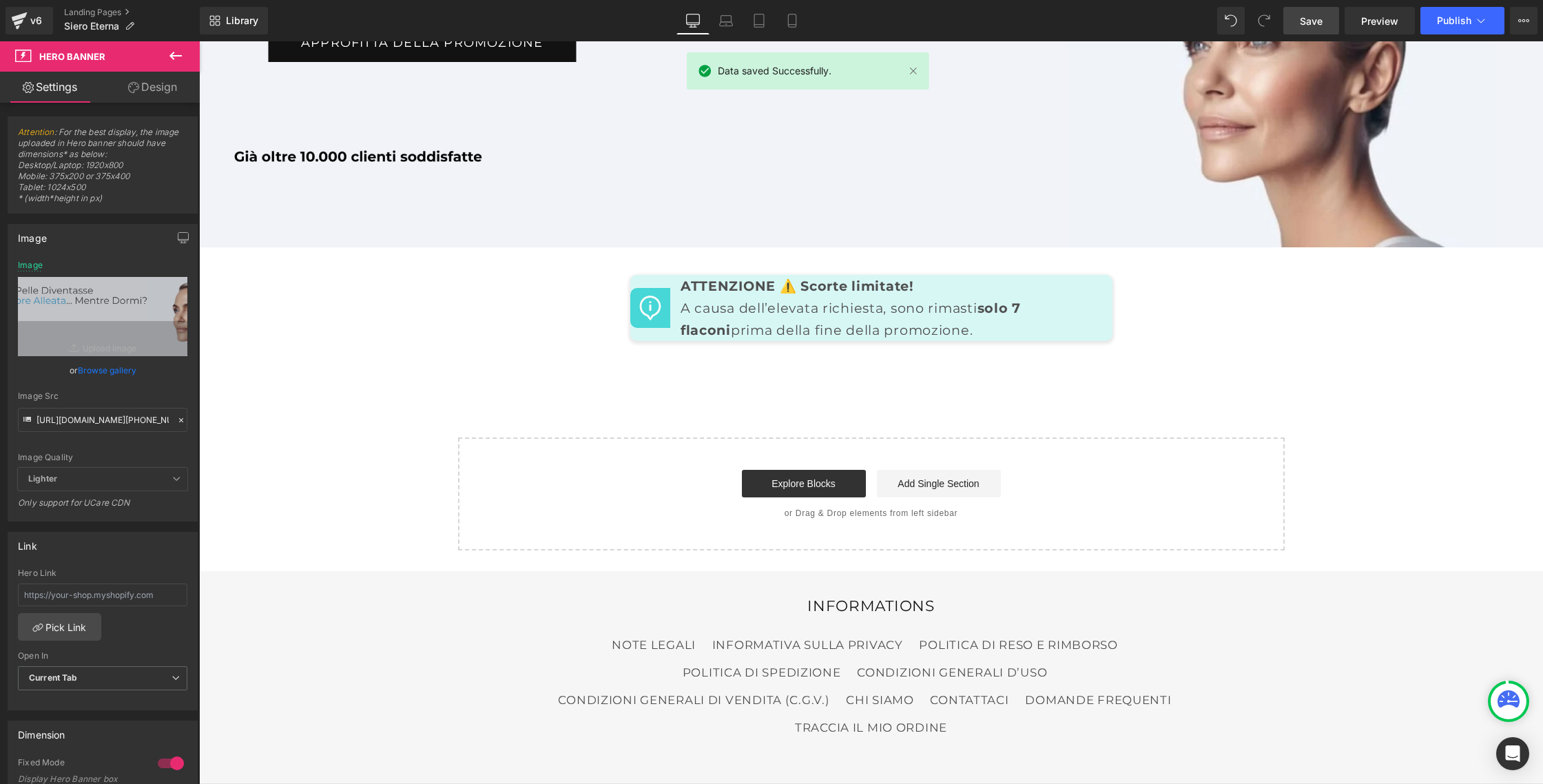
scroll to position [6570, 0]
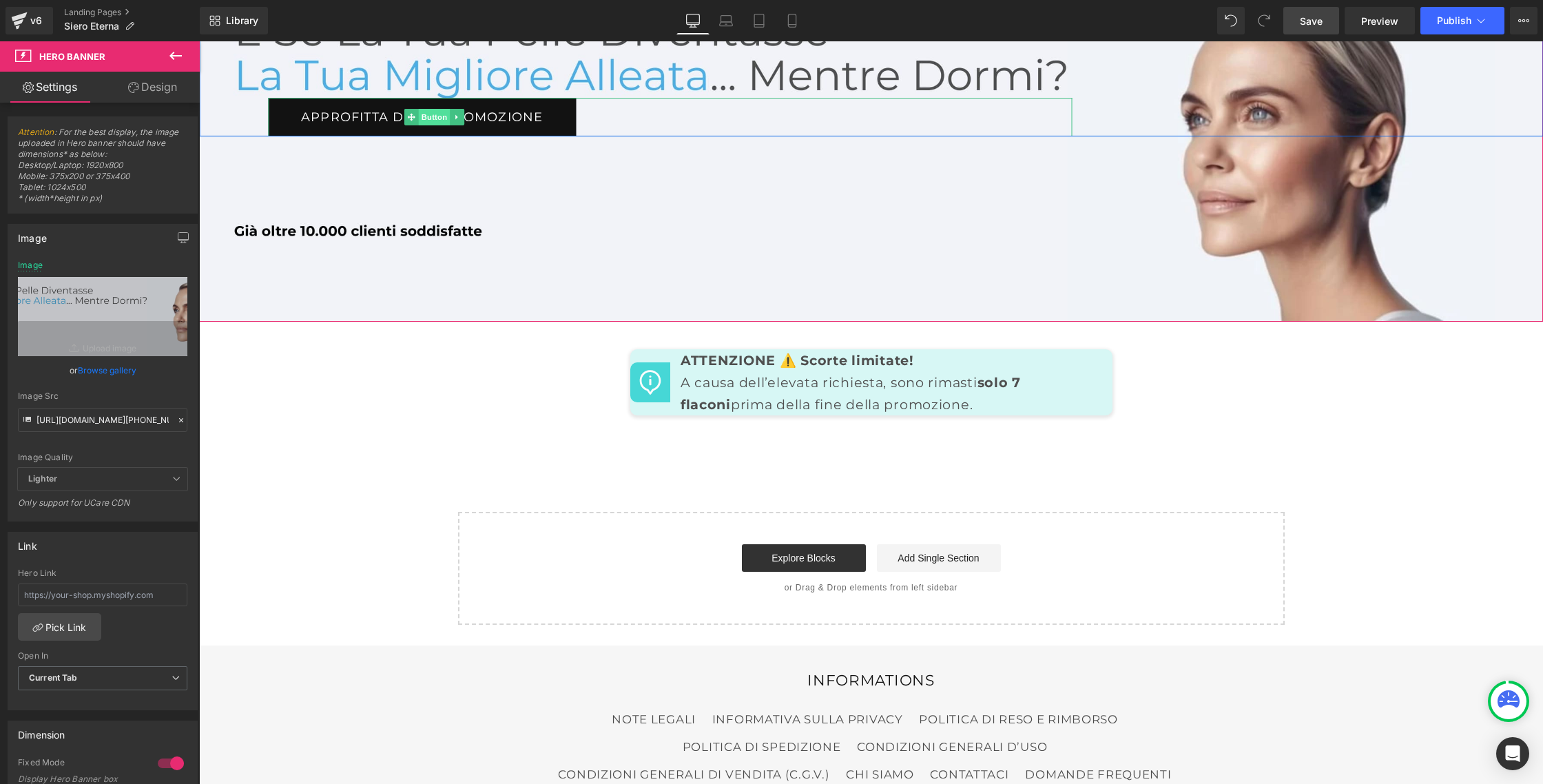
click at [427, 125] on span "Button" at bounding box center [435, 116] width 32 height 16
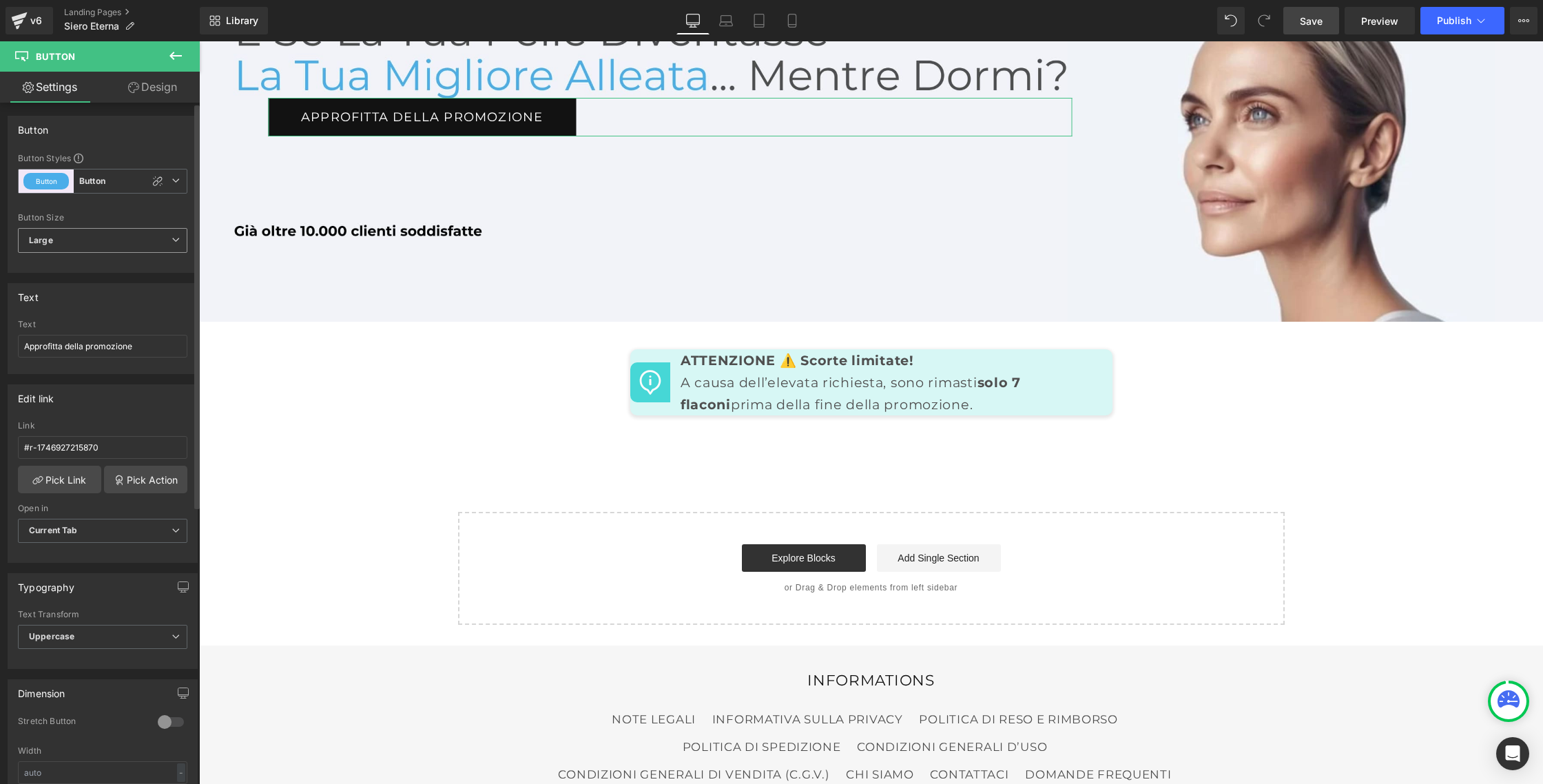
scroll to position [0, 0]
click at [176, 241] on span "Large" at bounding box center [102, 241] width 169 height 25
click at [117, 283] on li "Medium" at bounding box center [99, 286] width 164 height 20
click at [172, 240] on icon at bounding box center [175, 240] width 9 height 9
click at [118, 264] on li "Large" at bounding box center [99, 265] width 164 height 20
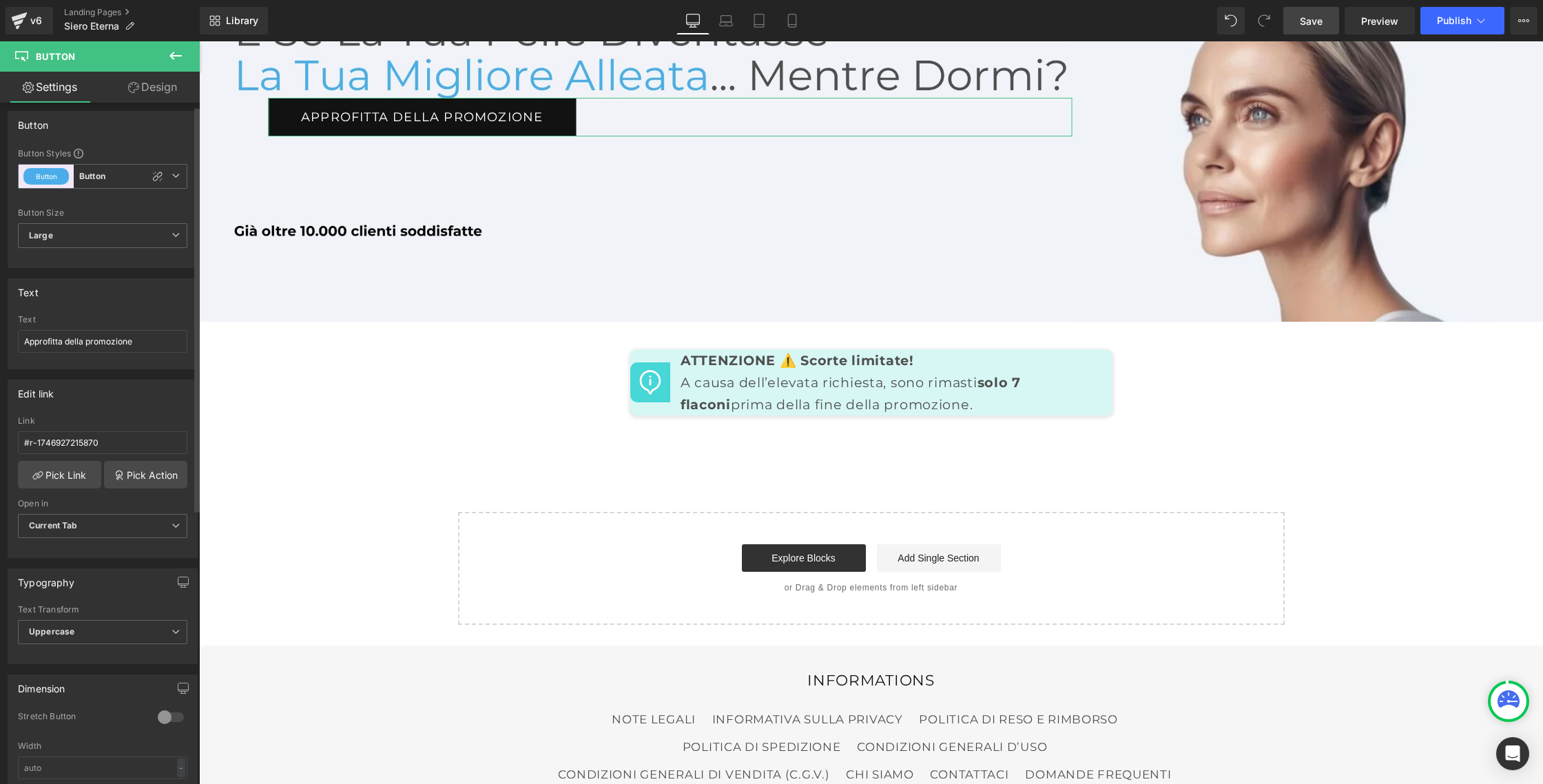
scroll to position [11, 0]
click at [160, 93] on link "Design" at bounding box center [152, 87] width 100 height 31
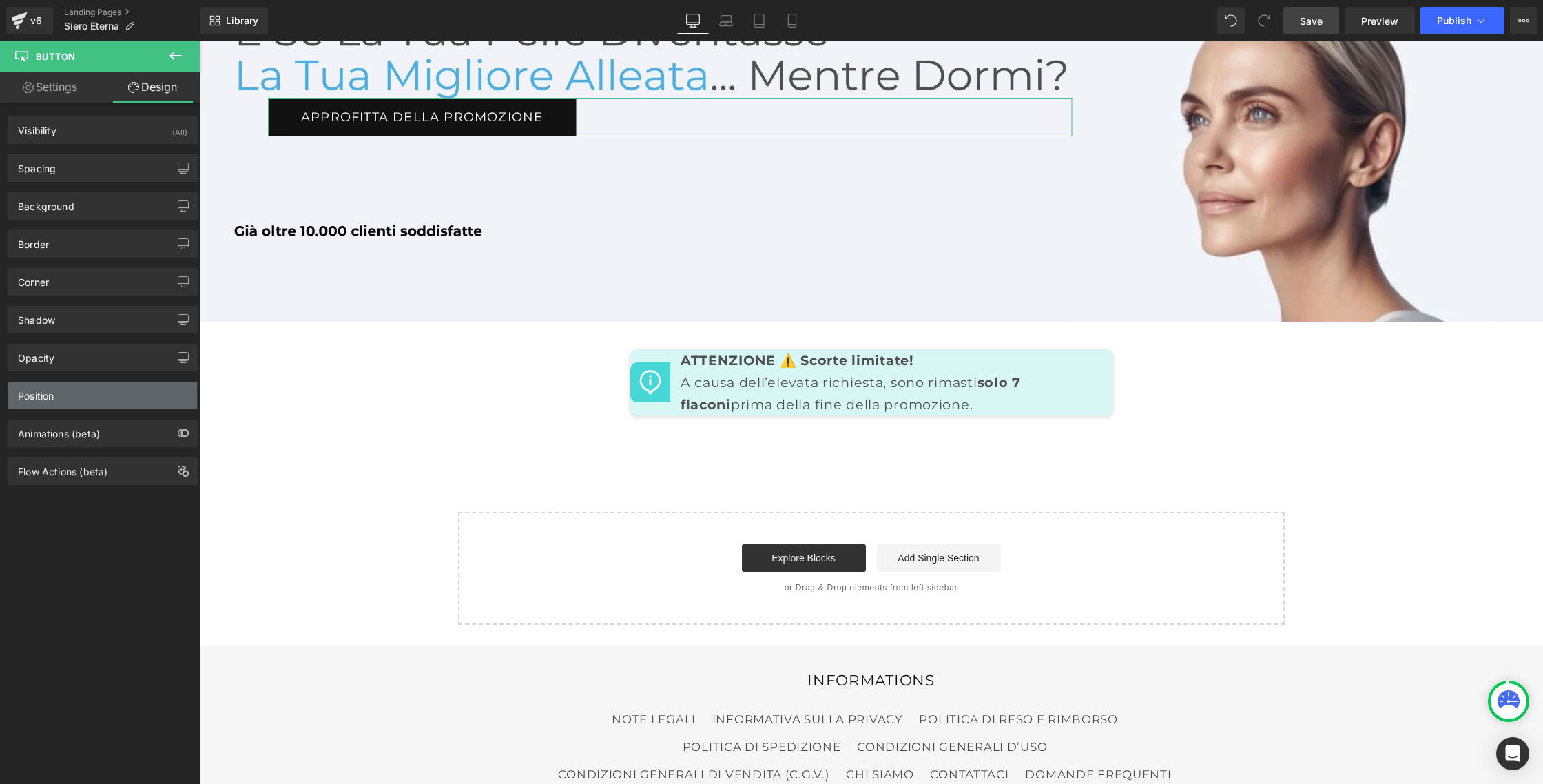
click at [60, 400] on div "Position" at bounding box center [103, 395] width 189 height 26
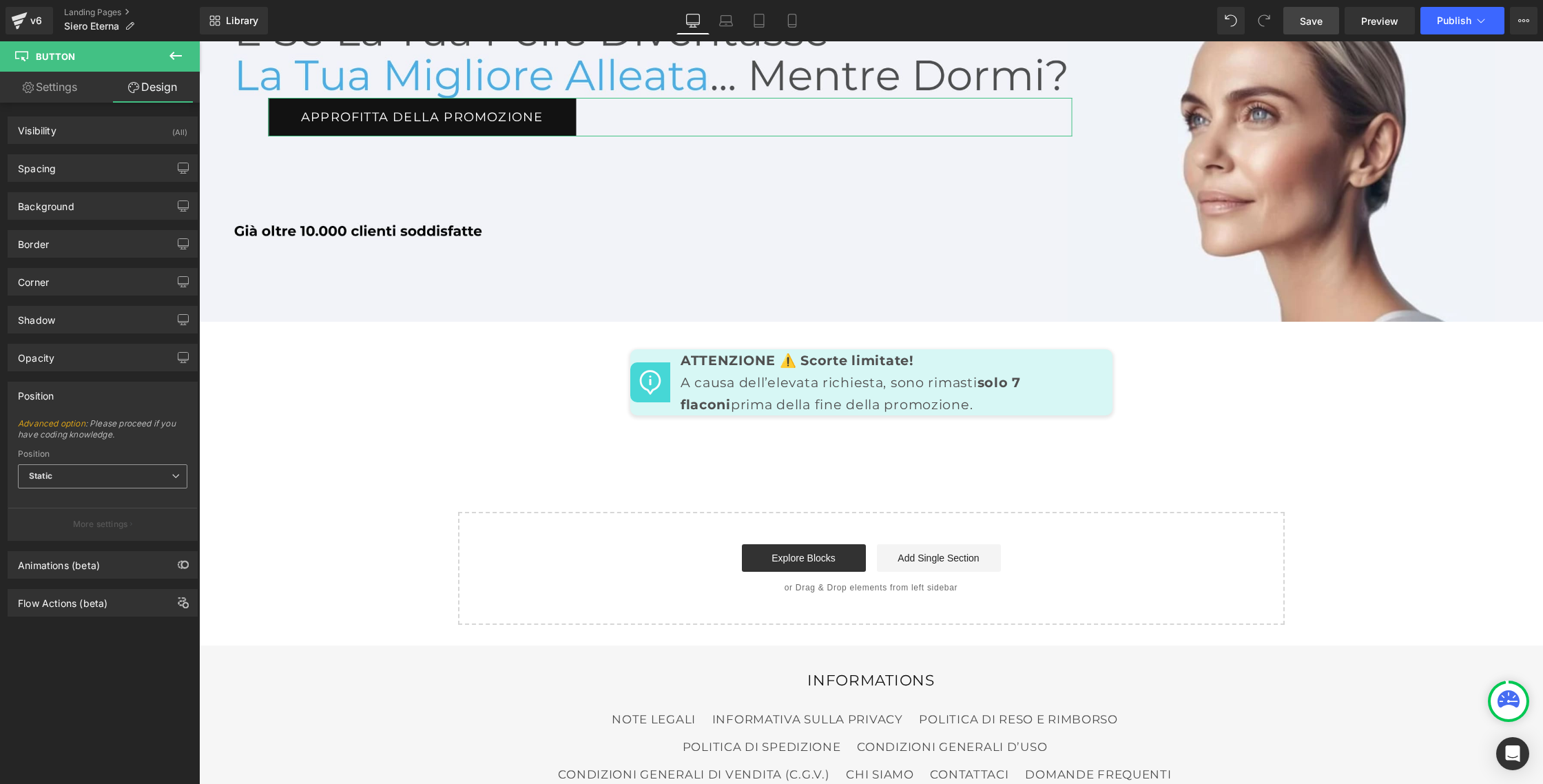
click at [112, 475] on span "Static" at bounding box center [102, 476] width 169 height 24
click at [73, 520] on div "Sticky to the screen (Fixed)" at bounding box center [93, 522] width 109 height 10
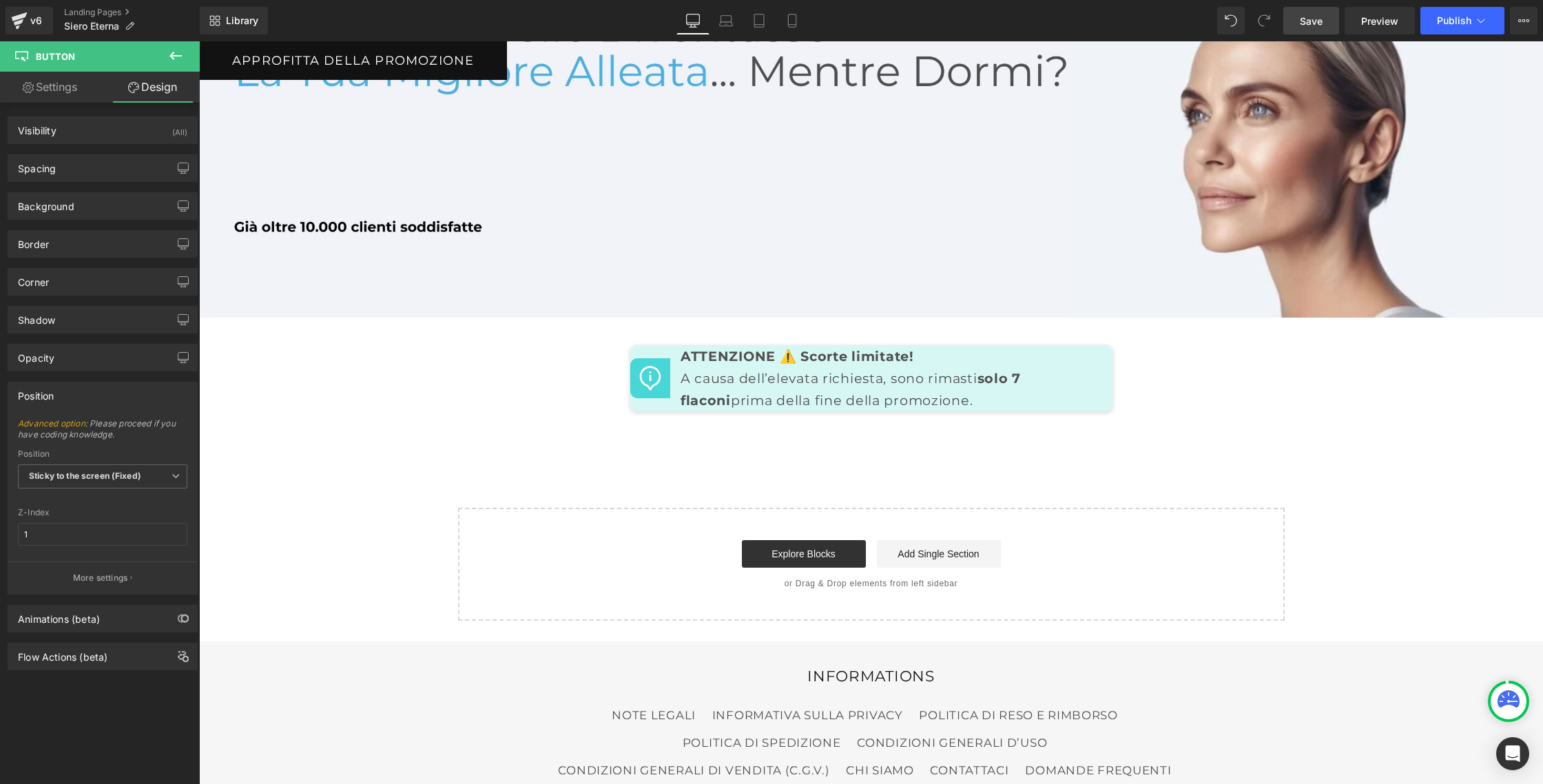
scroll to position [6574, 0]
click at [89, 475] on b "Sticky to the screen (Fixed)" at bounding box center [85, 475] width 112 height 11
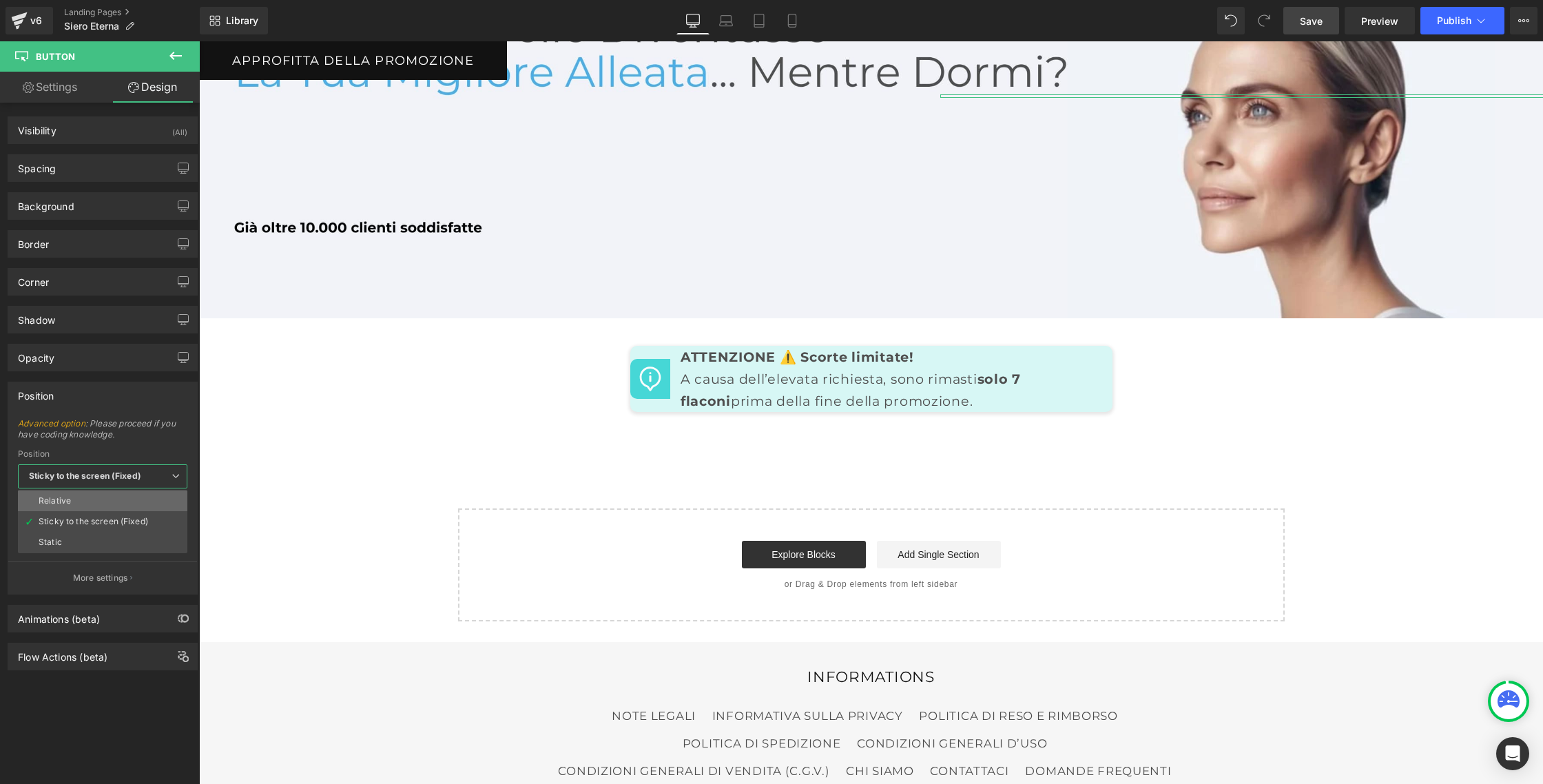
click at [81, 500] on li "Relative" at bounding box center [102, 500] width 169 height 20
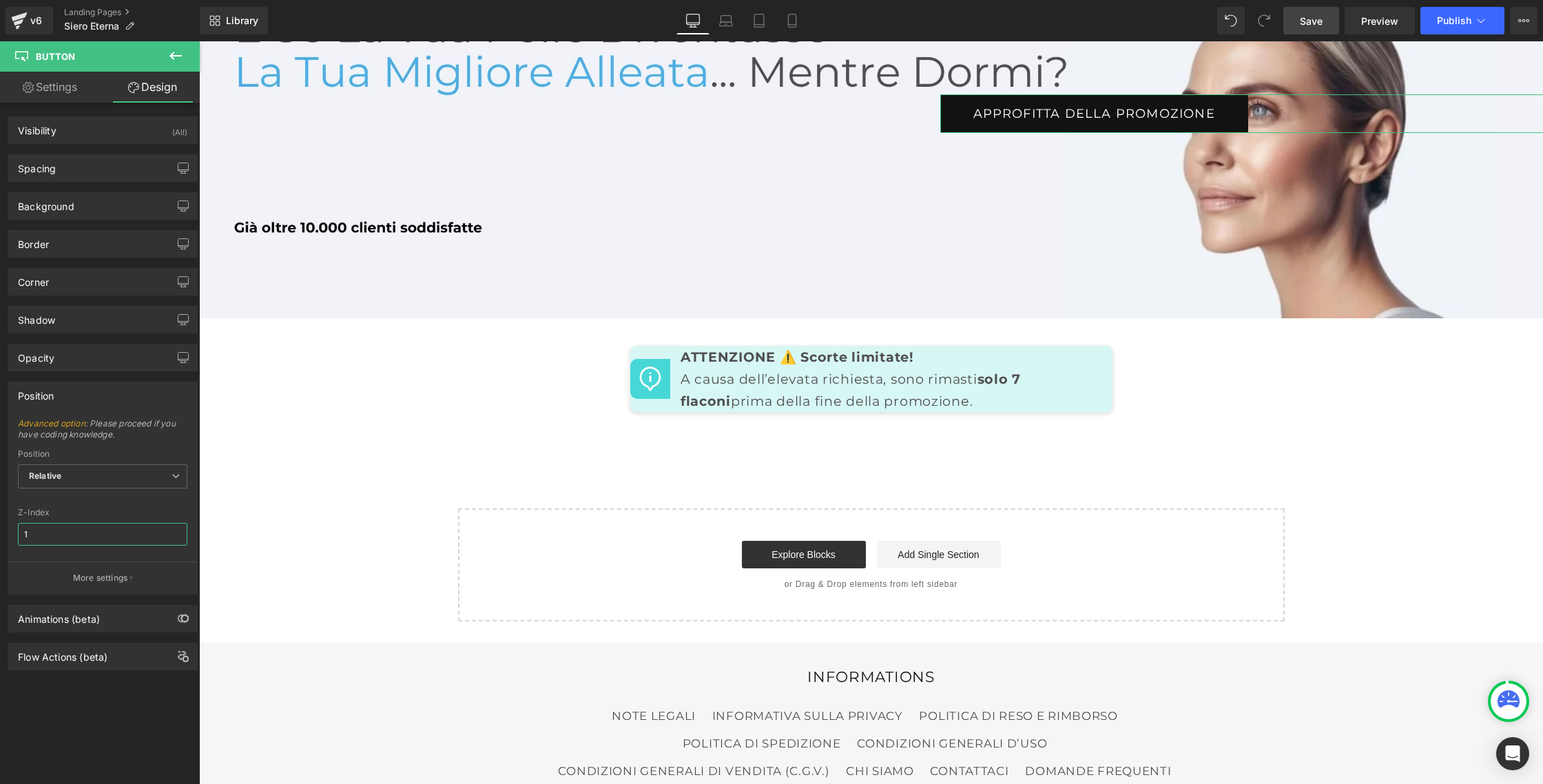
drag, startPoint x: 51, startPoint y: 529, endPoint x: 1, endPoint y: 525, distance: 50.2
click at [1, 525] on div "Position Advanced option : Please proceed if you have coding knowledge. Relativ…" at bounding box center [103, 482] width 206 height 224
click at [0, 532] on div "Position Advanced option : Please proceed if you have coding knowledge. Relativ…" at bounding box center [103, 482] width 206 height 224
type input "0"
click at [94, 572] on p "More settings" at bounding box center [100, 578] width 55 height 13
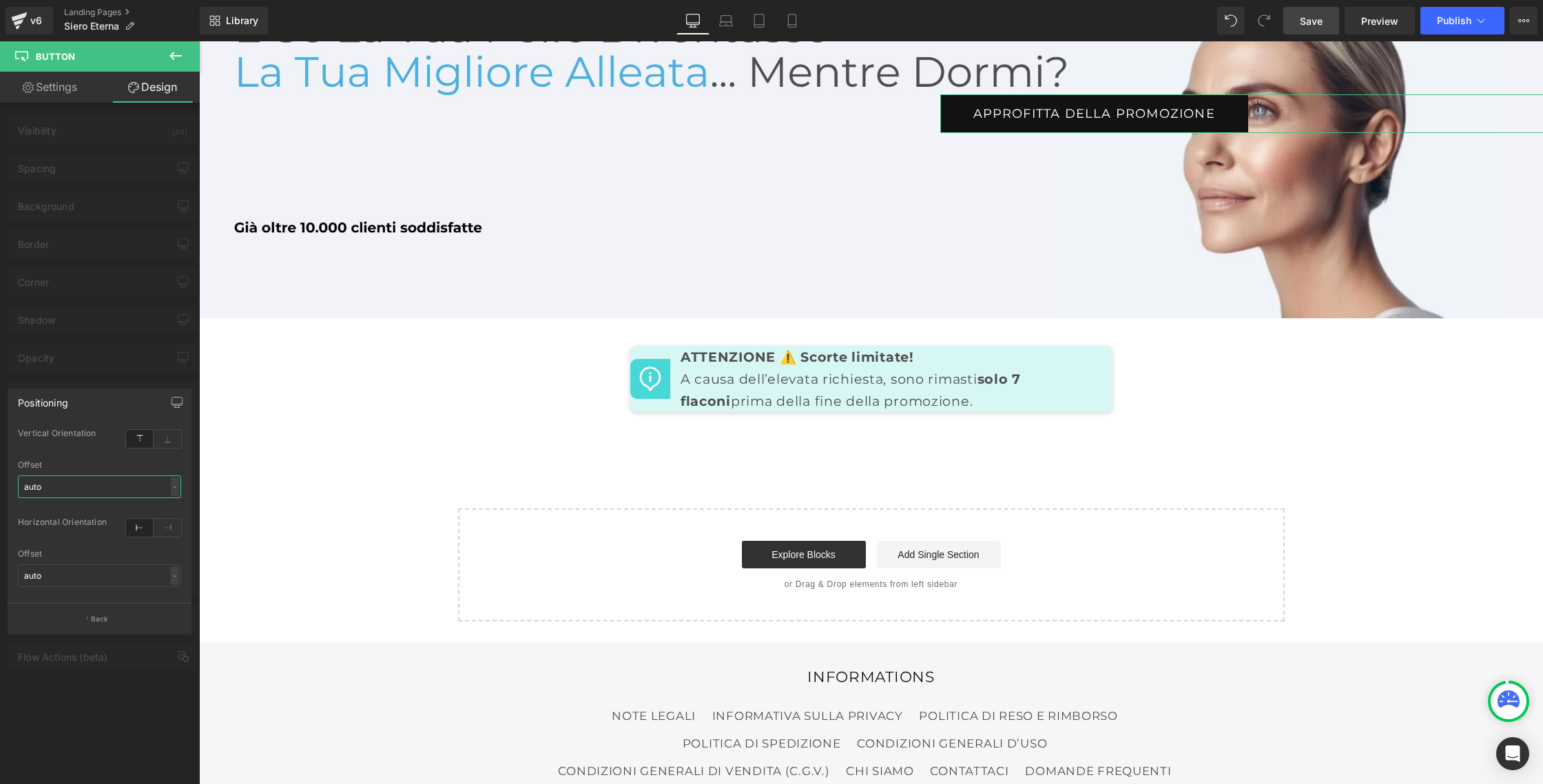
click at [92, 486] on input "auto" at bounding box center [99, 486] width 164 height 22
type input "0"
click at [46, 576] on input "auto" at bounding box center [99, 575] width 164 height 22
type input "0"
click at [166, 439] on icon at bounding box center [167, 438] width 27 height 17
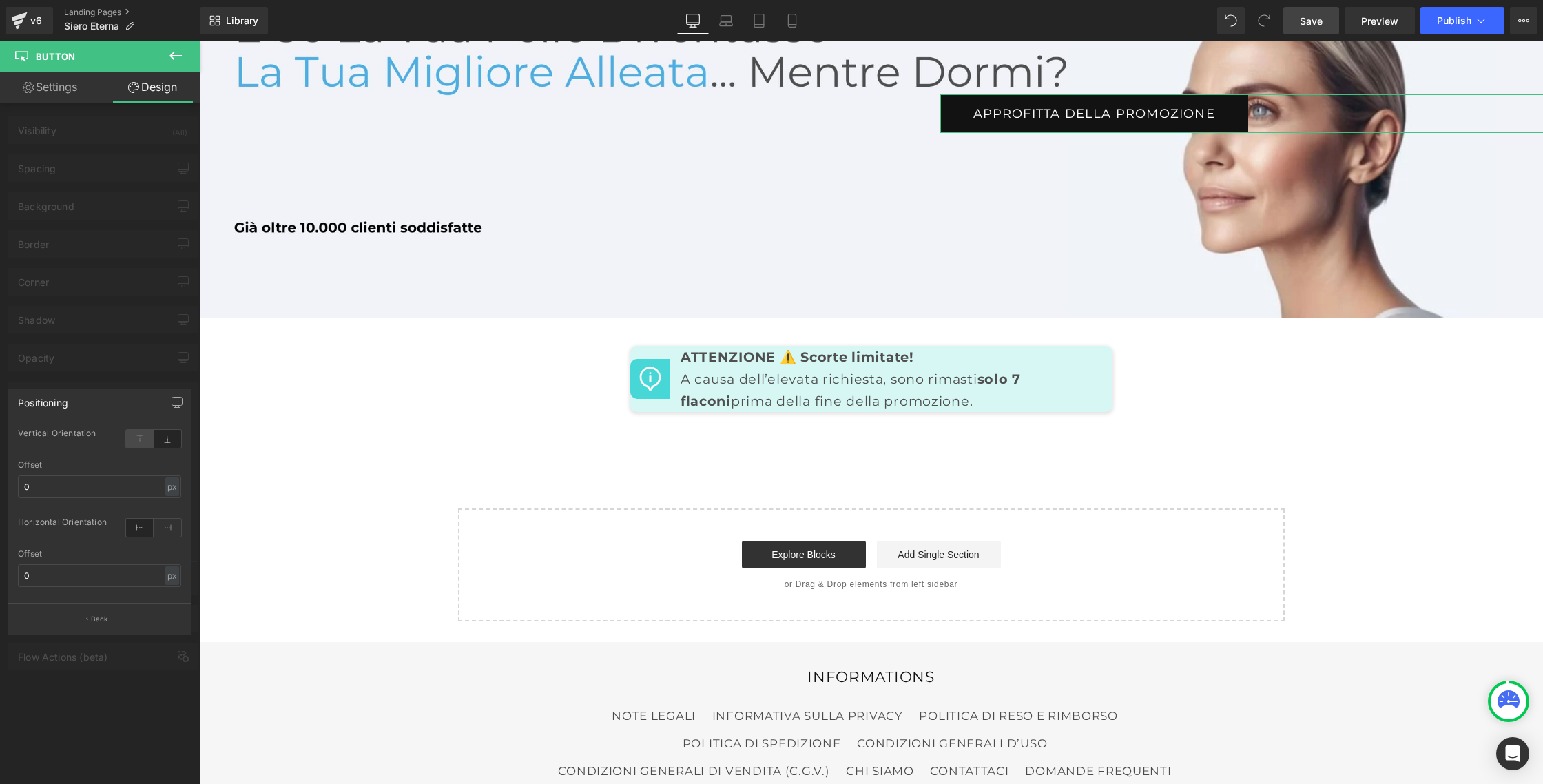
click at [148, 440] on icon at bounding box center [139, 438] width 27 height 17
click at [103, 617] on p "Back" at bounding box center [100, 618] width 17 height 11
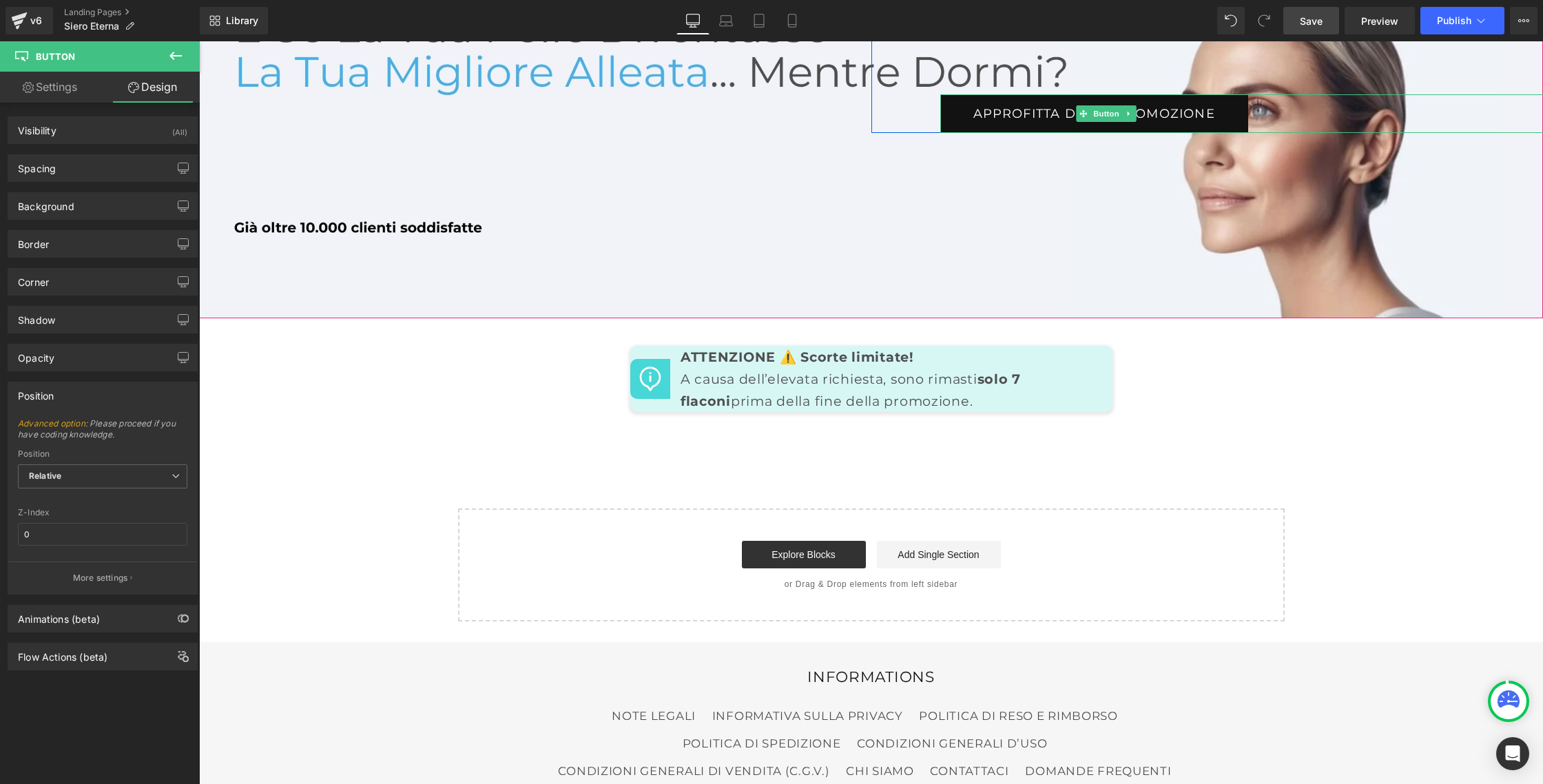
click at [975, 133] on link "Approfitta della promozione" at bounding box center [1094, 113] width 308 height 39
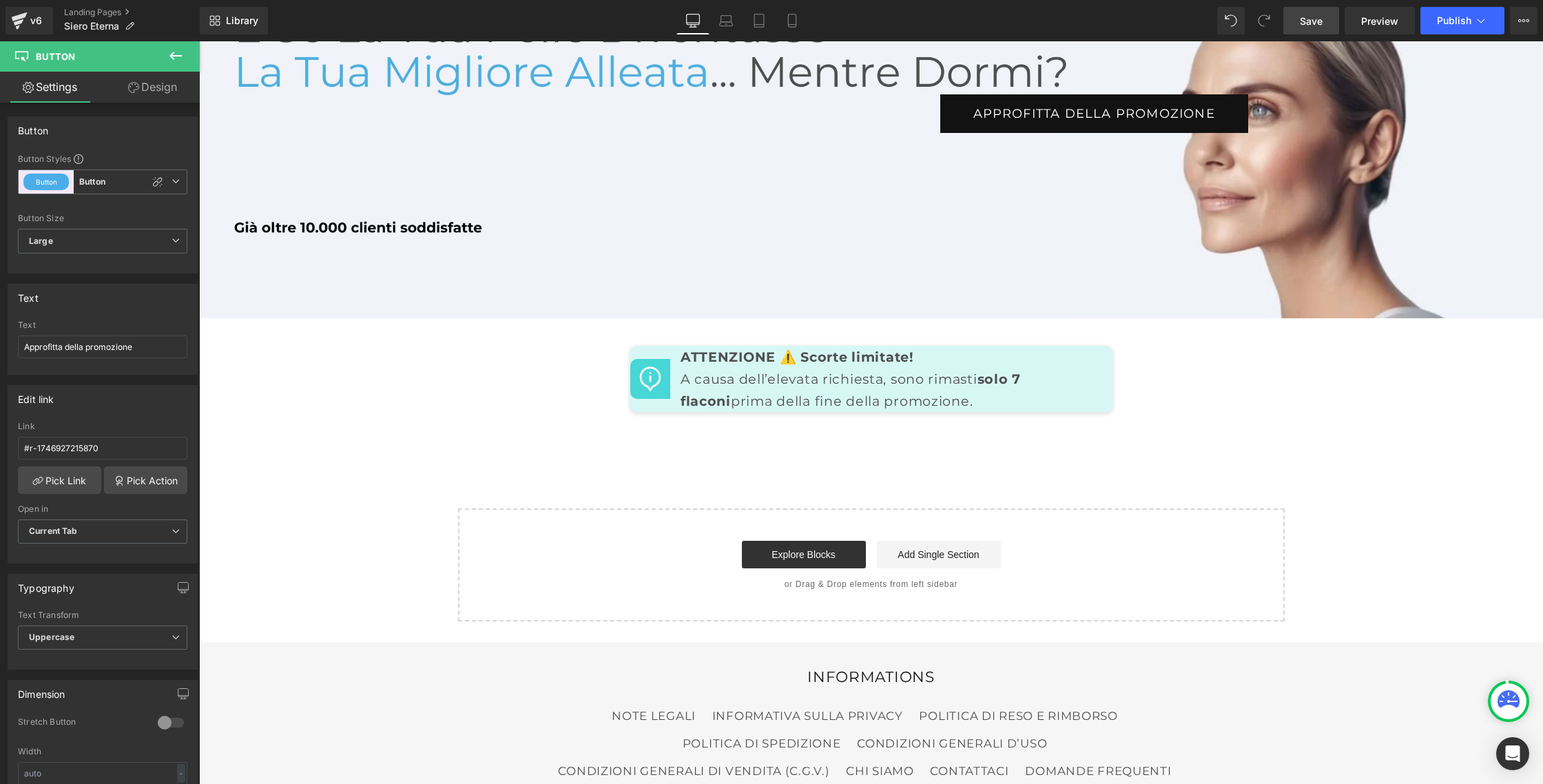
scroll to position [6587, 0]
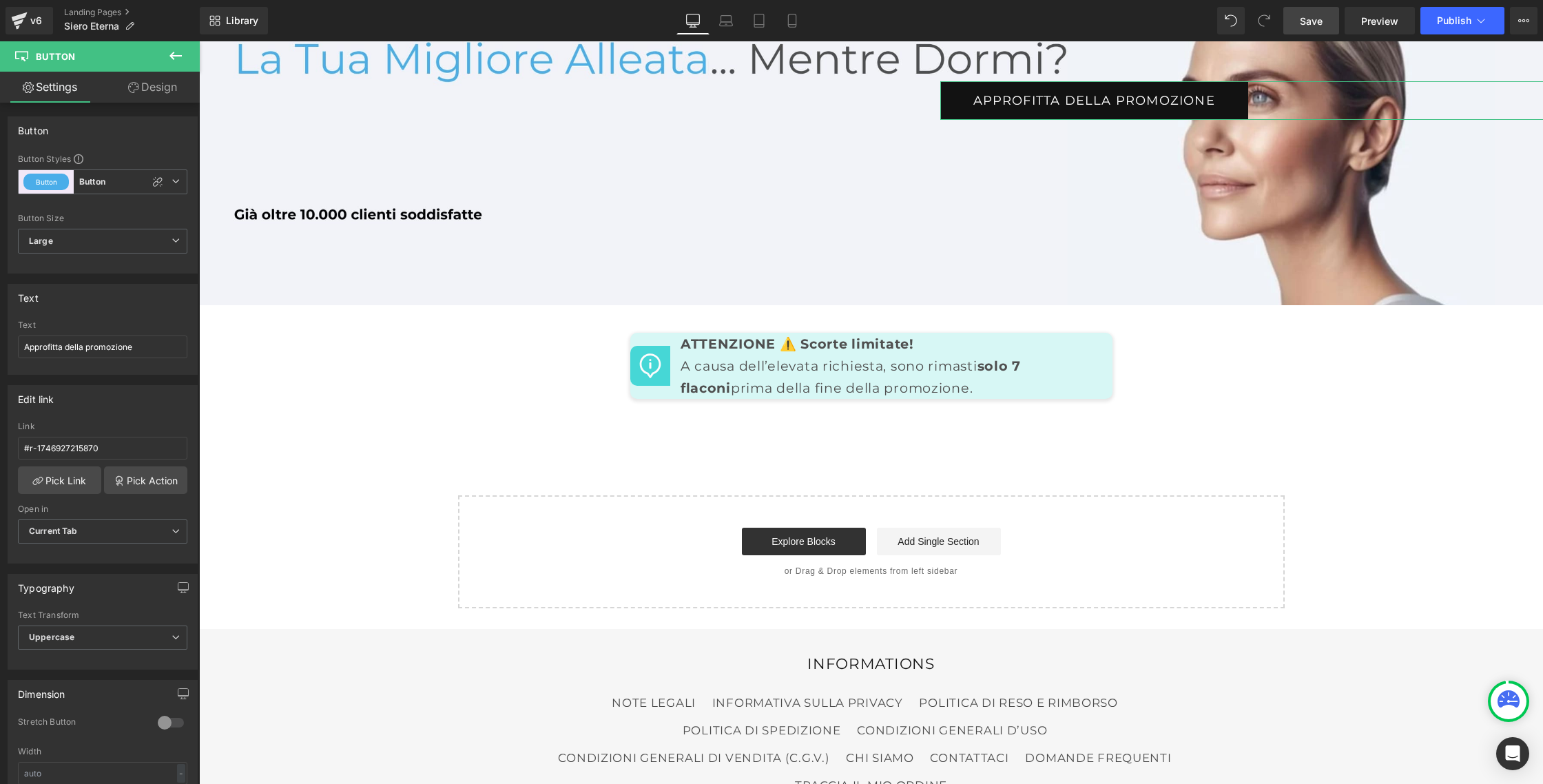
click at [148, 84] on link "Design" at bounding box center [152, 87] width 100 height 31
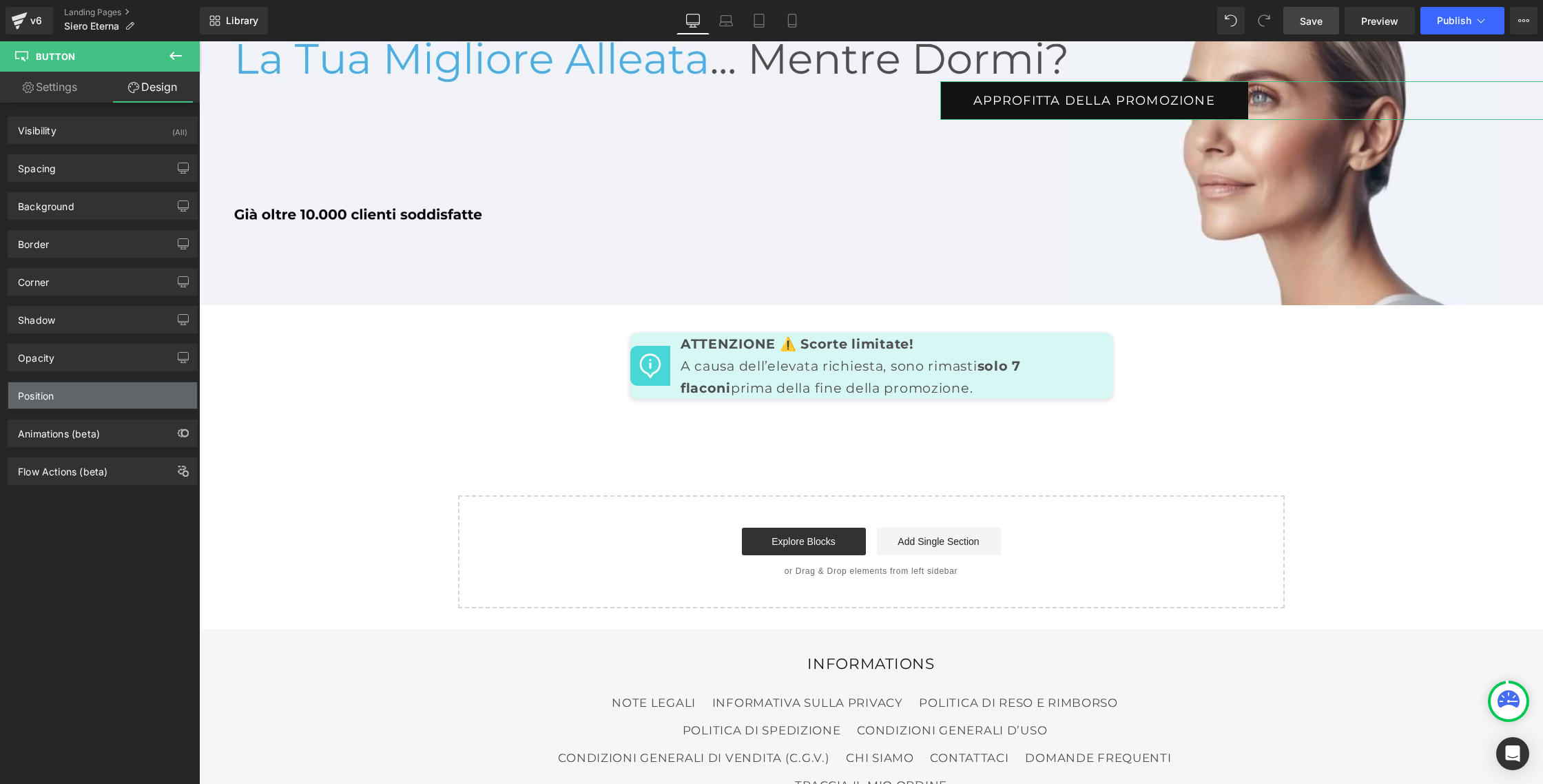
click at [61, 403] on div "Position" at bounding box center [103, 395] width 189 height 26
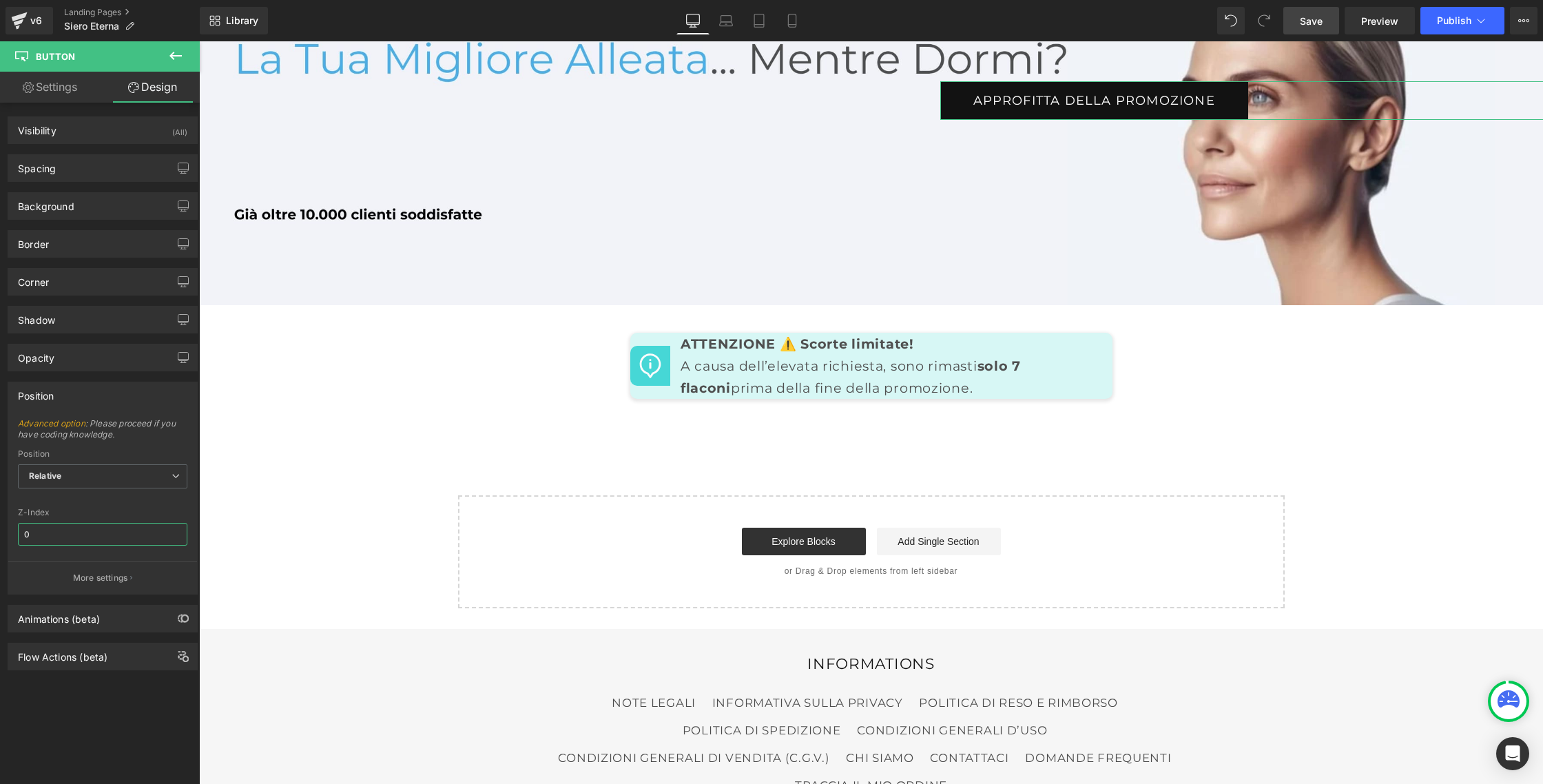
click at [25, 534] on input "0" at bounding box center [102, 533] width 169 height 22
type input "5"
click at [118, 583] on p "More settings" at bounding box center [100, 578] width 55 height 13
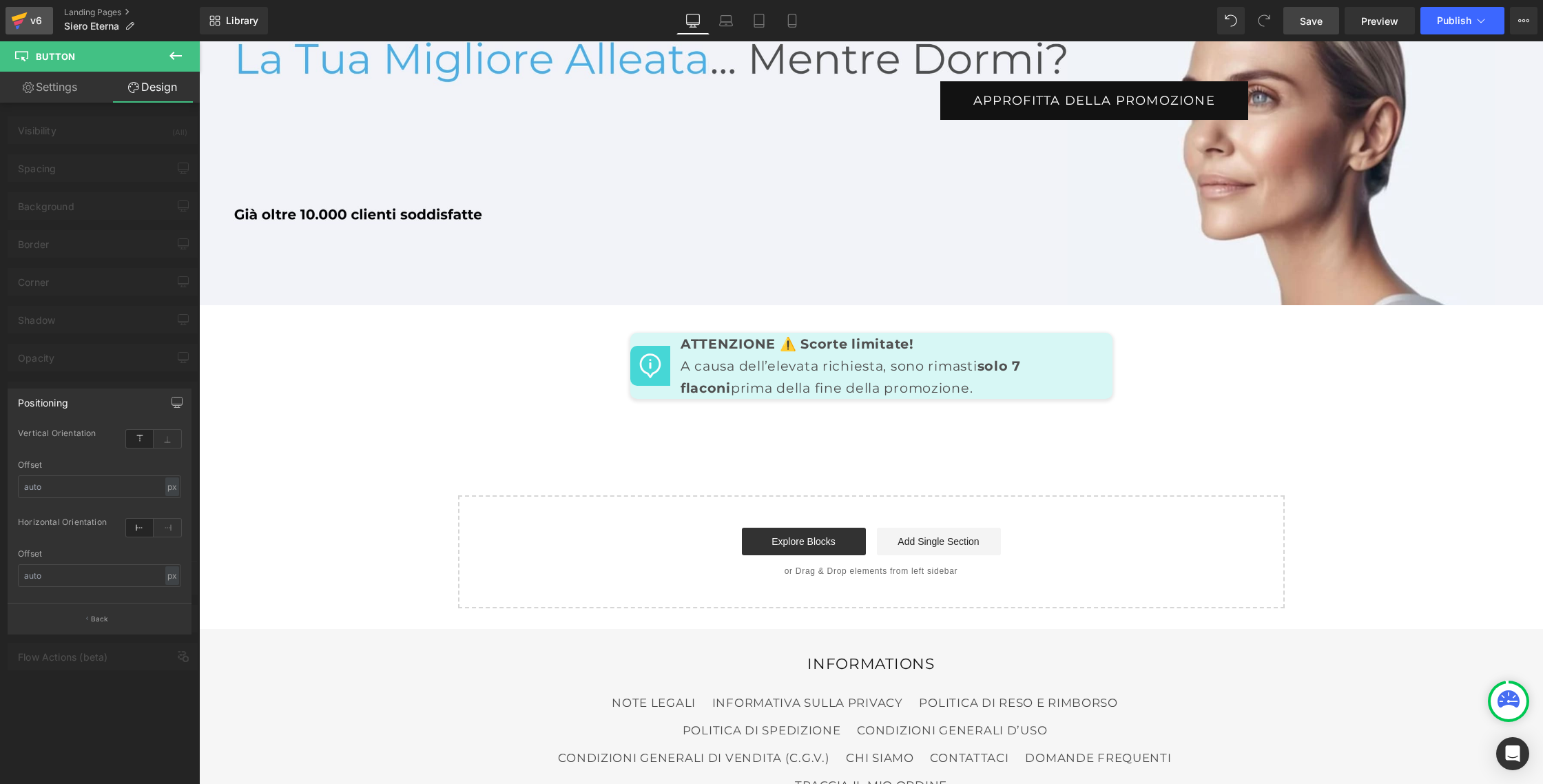
click at [16, 17] on icon at bounding box center [19, 16] width 15 height 9
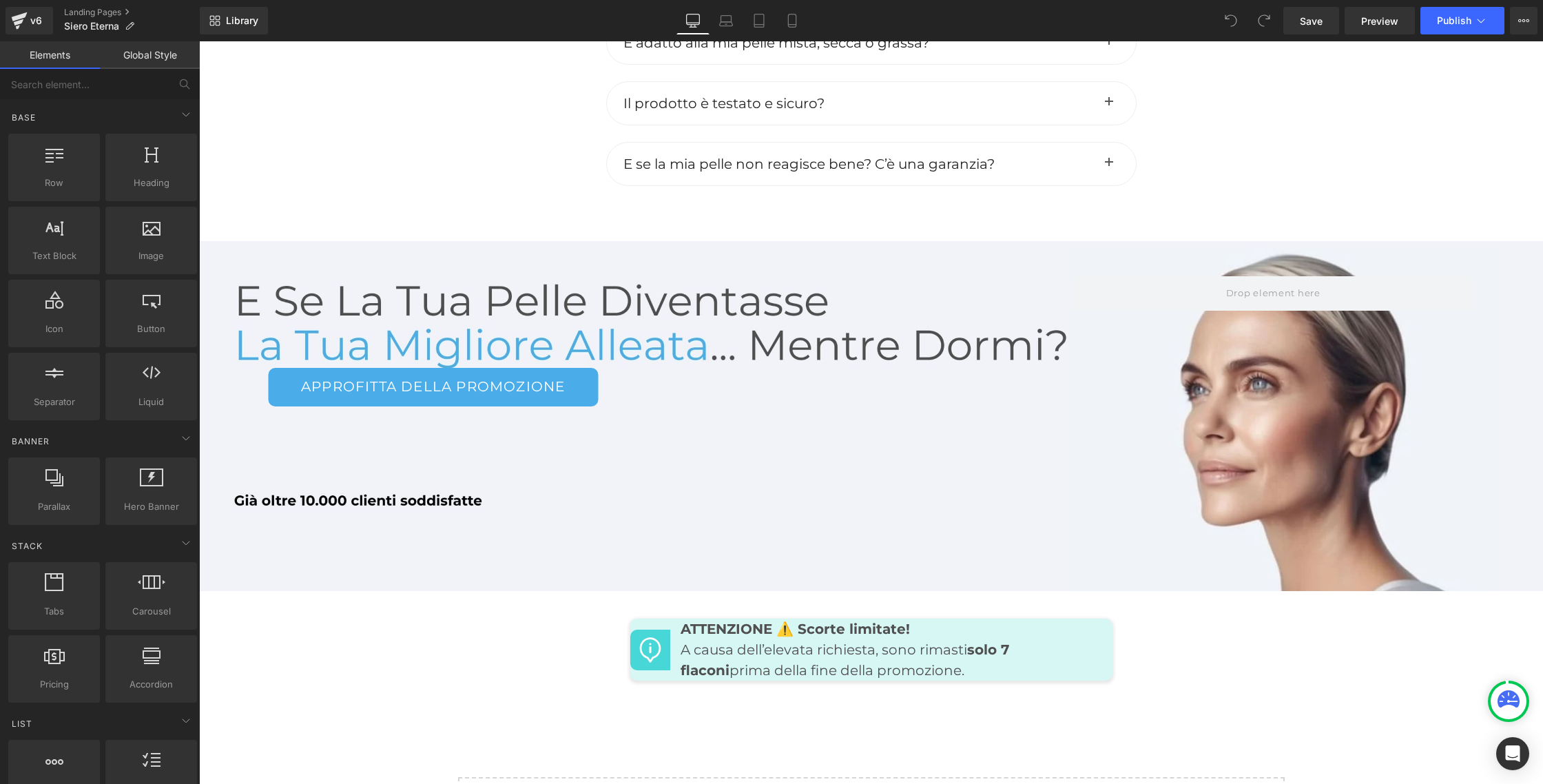
scroll to position [6421, 0]
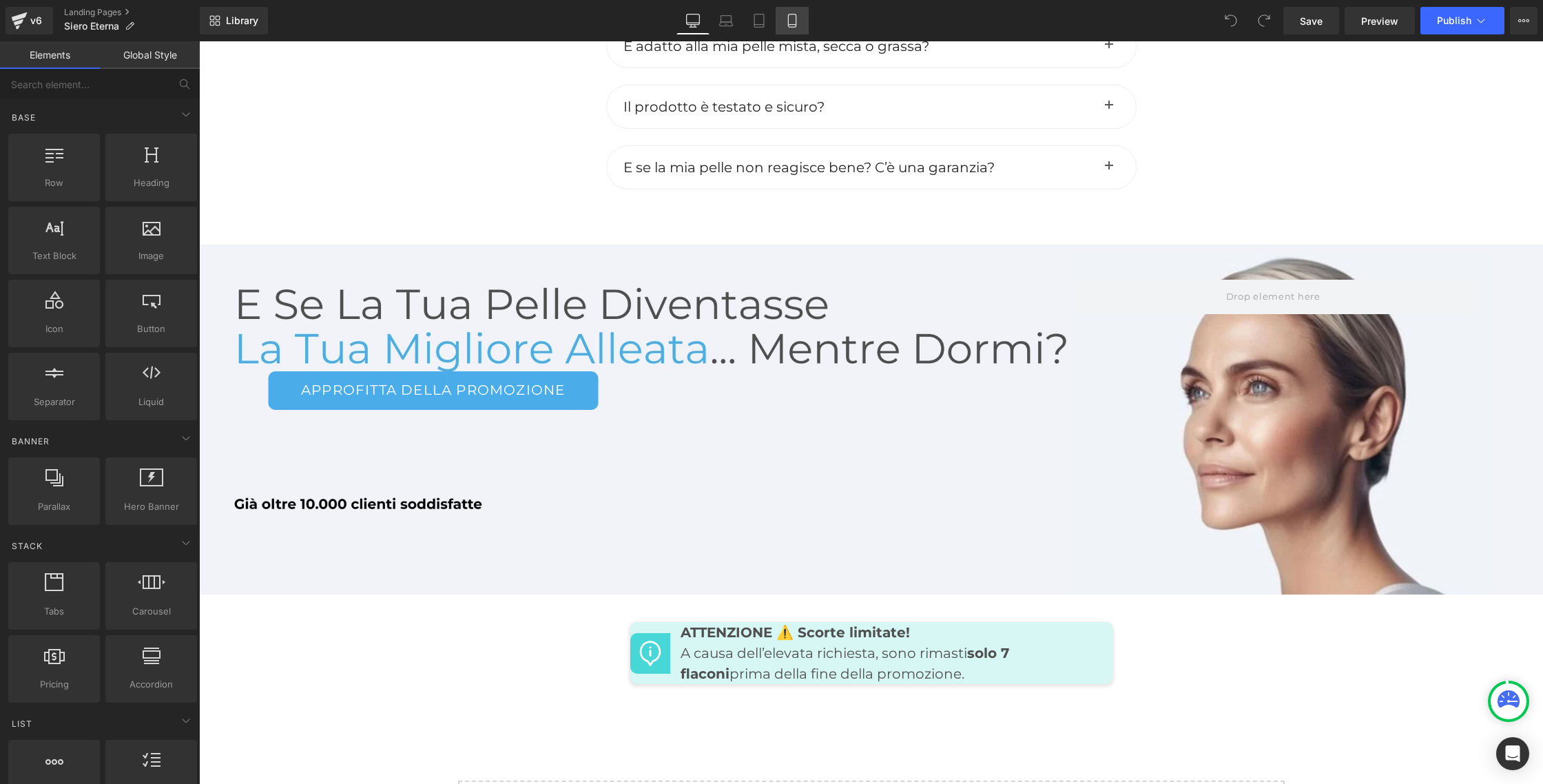
click at [799, 19] on icon at bounding box center [792, 20] width 14 height 14
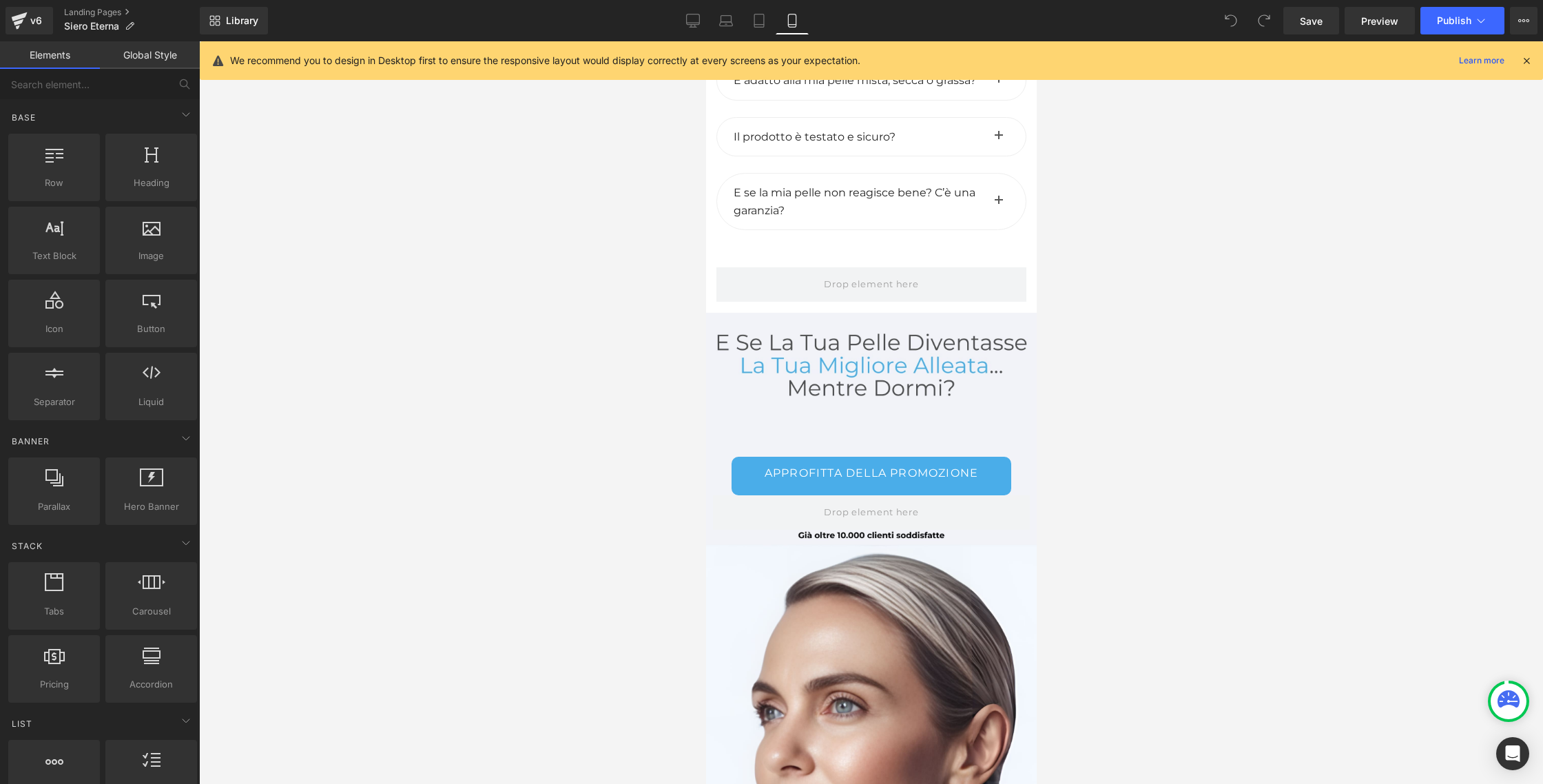
scroll to position [8533, 0]
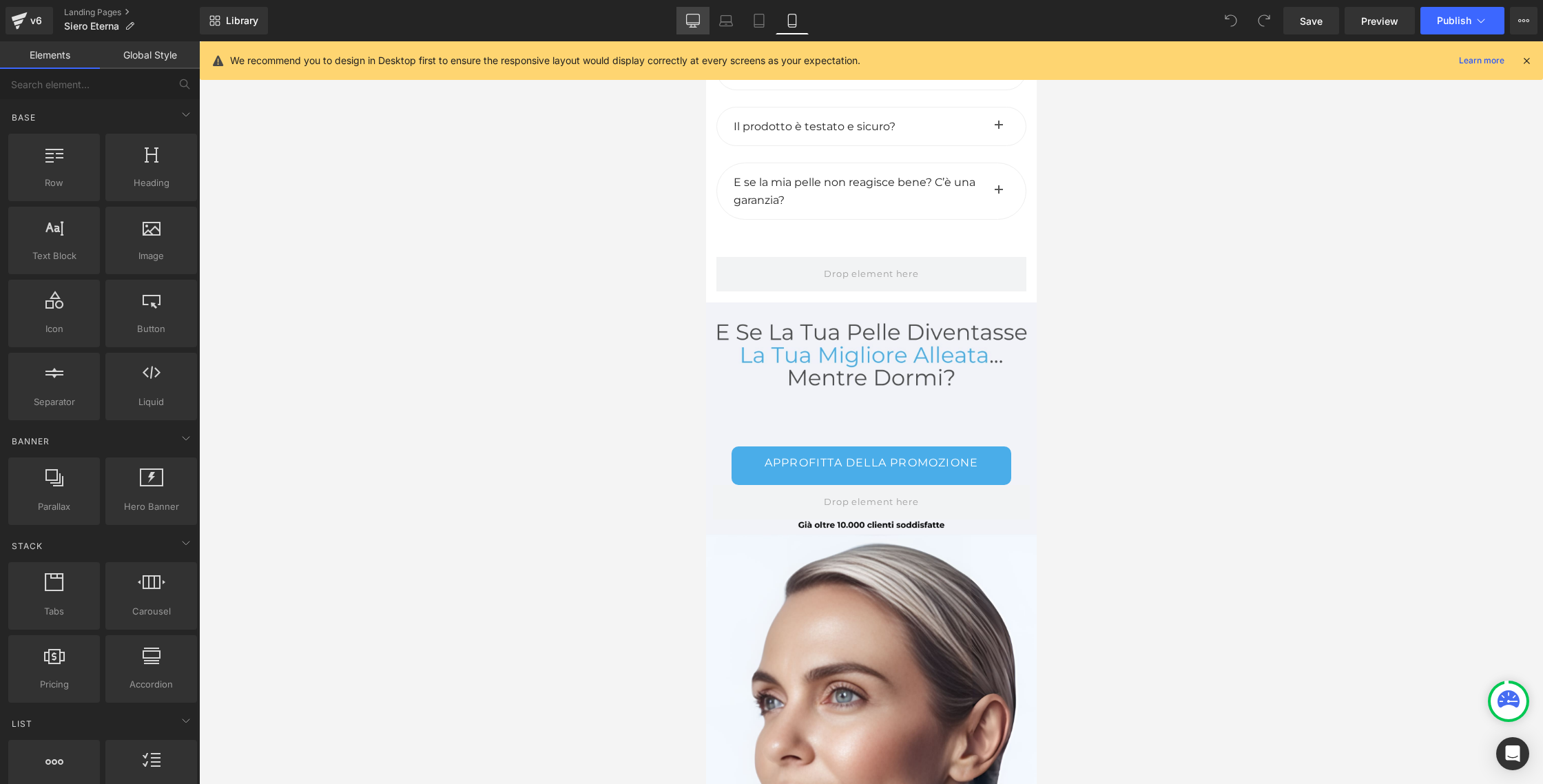
click at [692, 20] on icon at bounding box center [693, 20] width 14 height 14
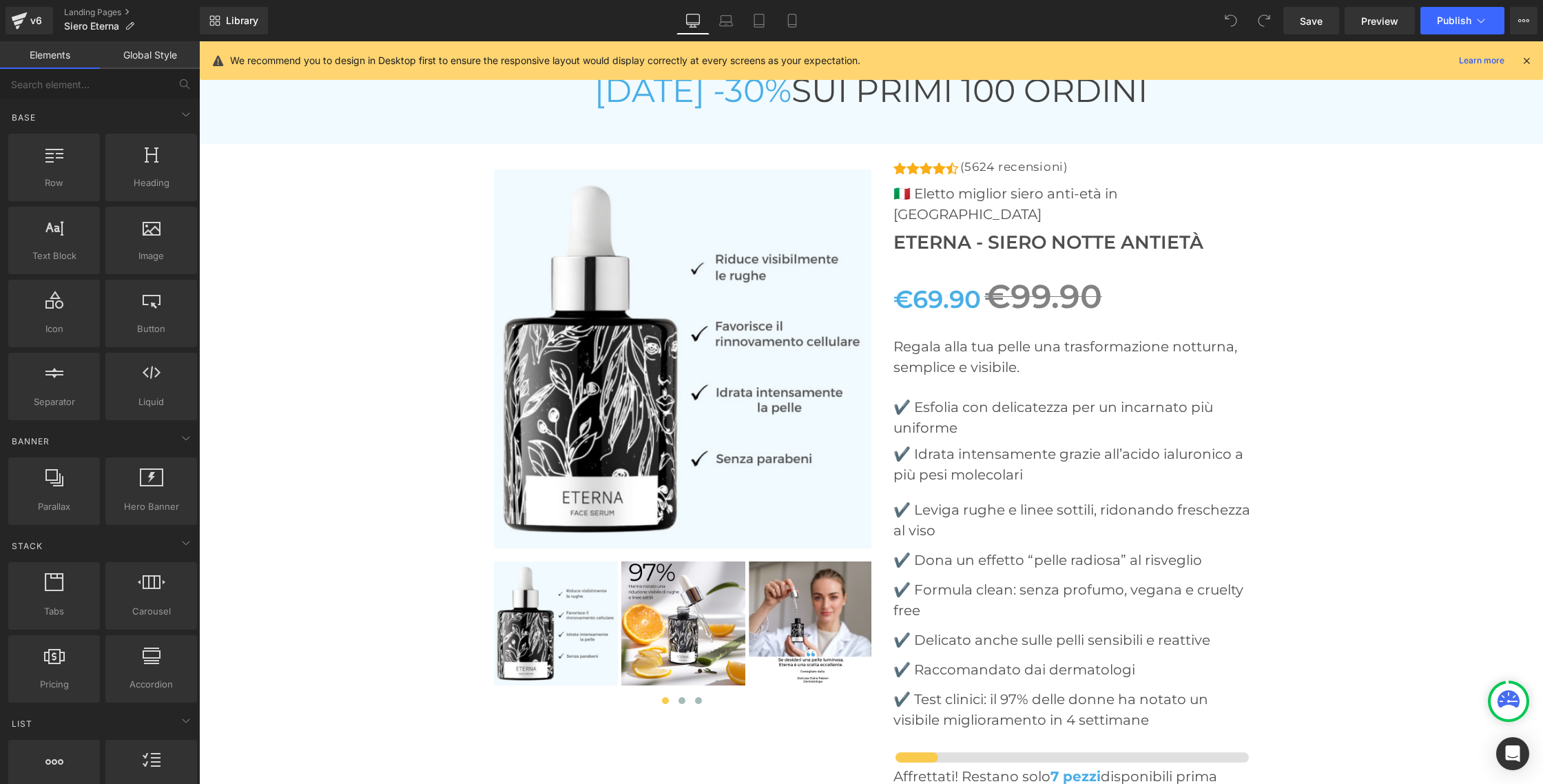
scroll to position [5125, 0]
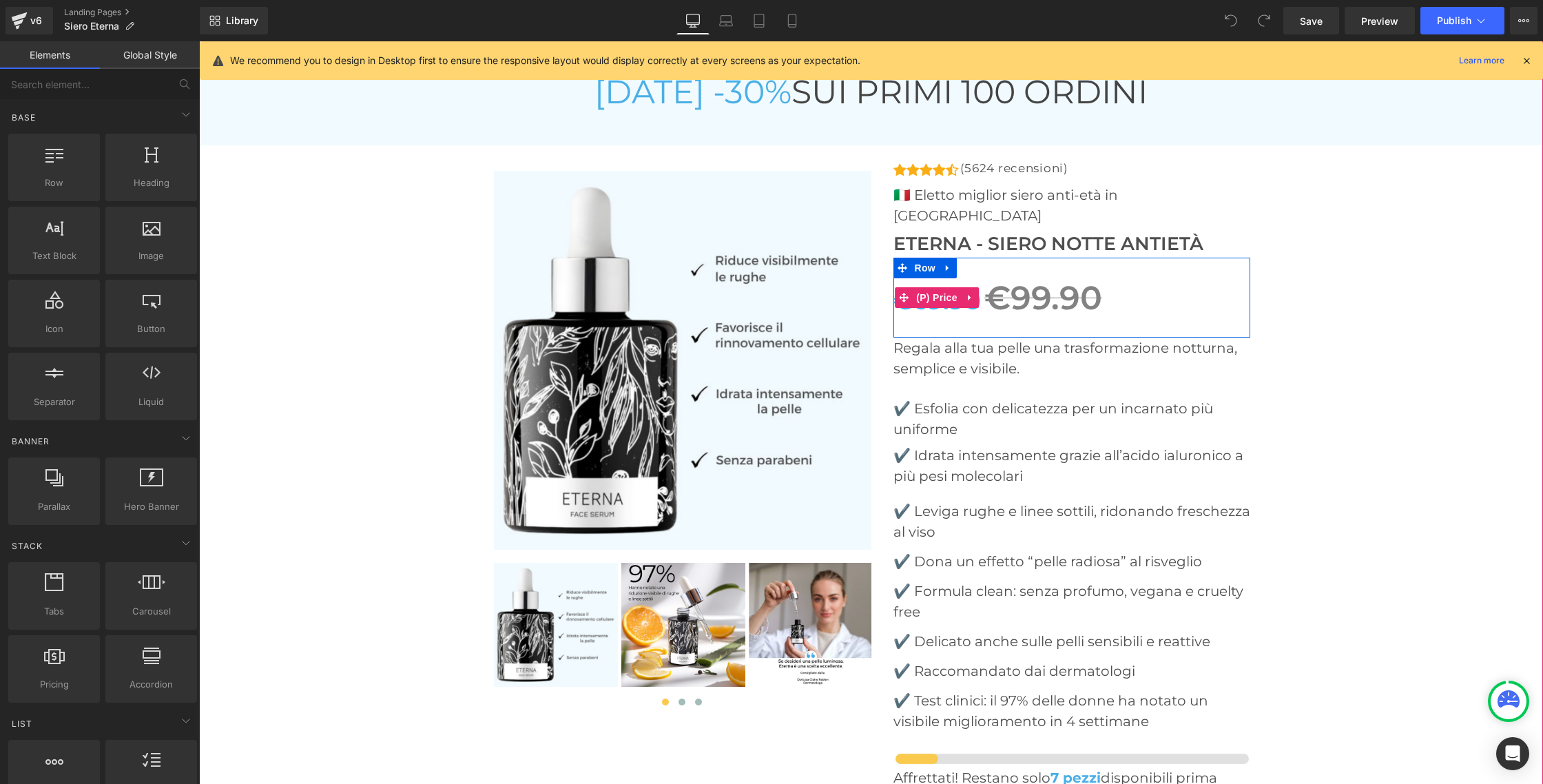
click at [1008, 281] on span "€99.90" at bounding box center [1044, 297] width 118 height 40
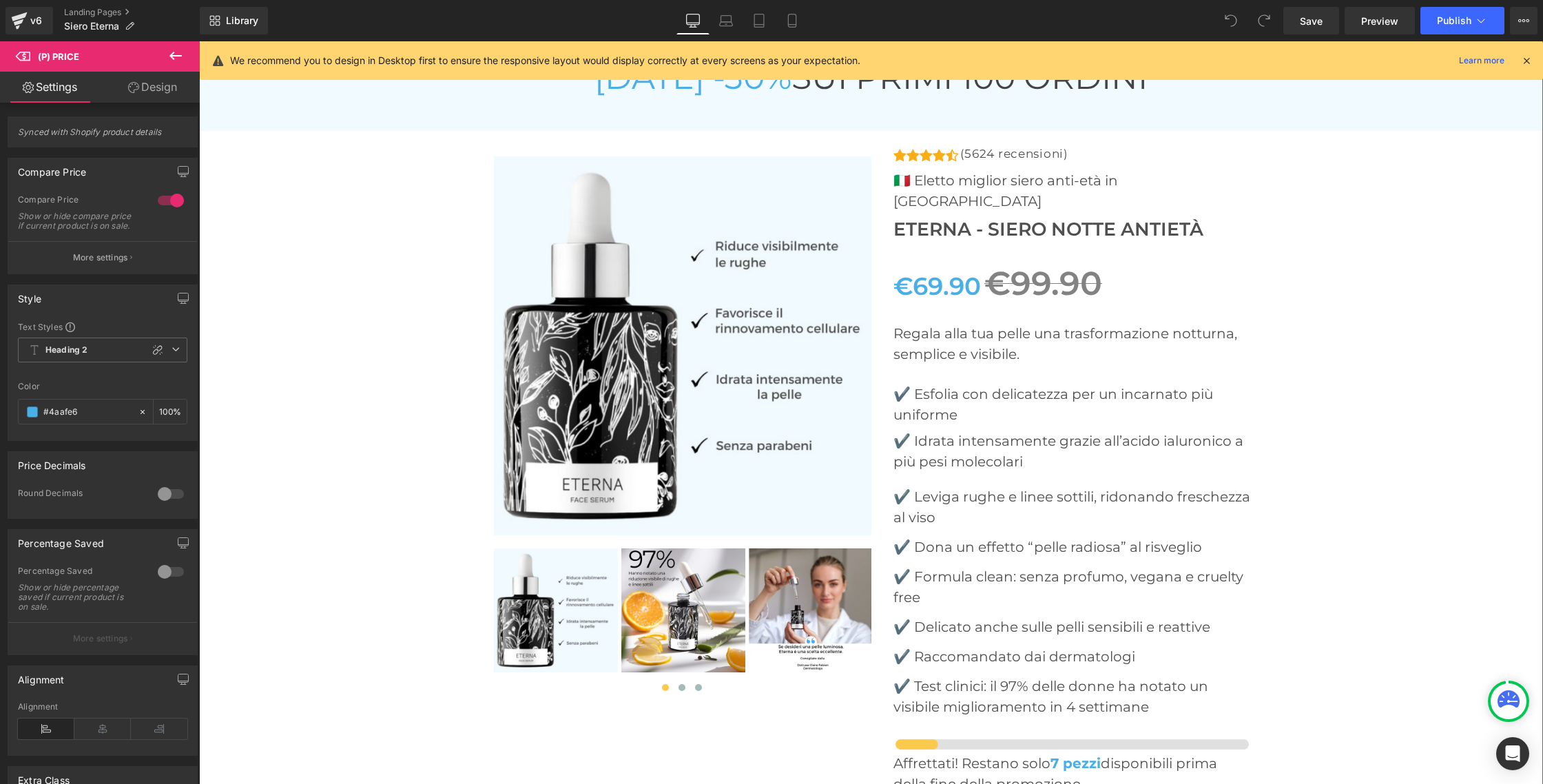
scroll to position [5141, 0]
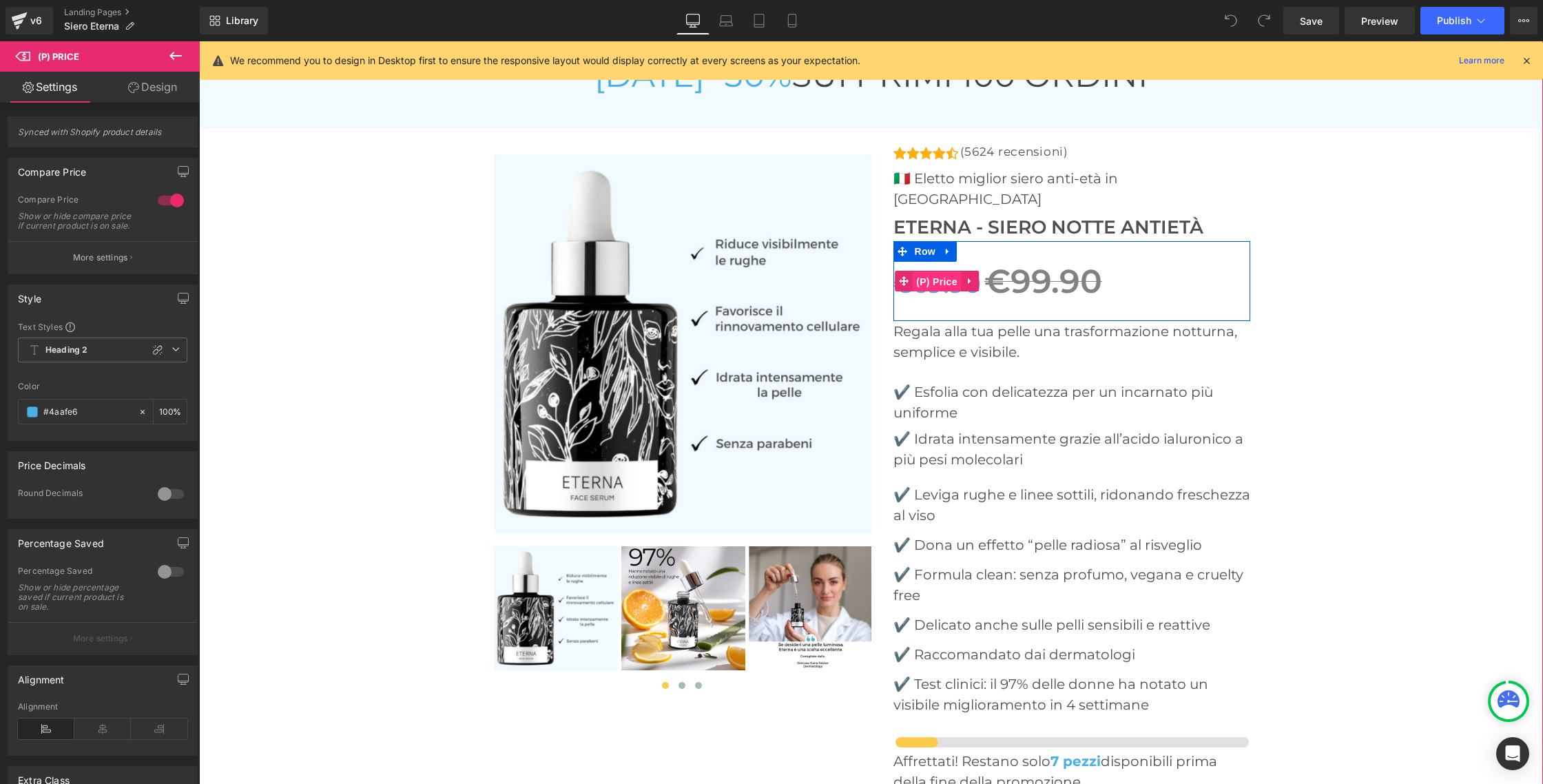
click at [939, 271] on span "(P) Price" at bounding box center [937, 281] width 48 height 20
click at [171, 353] on icon at bounding box center [175, 348] width 9 height 9
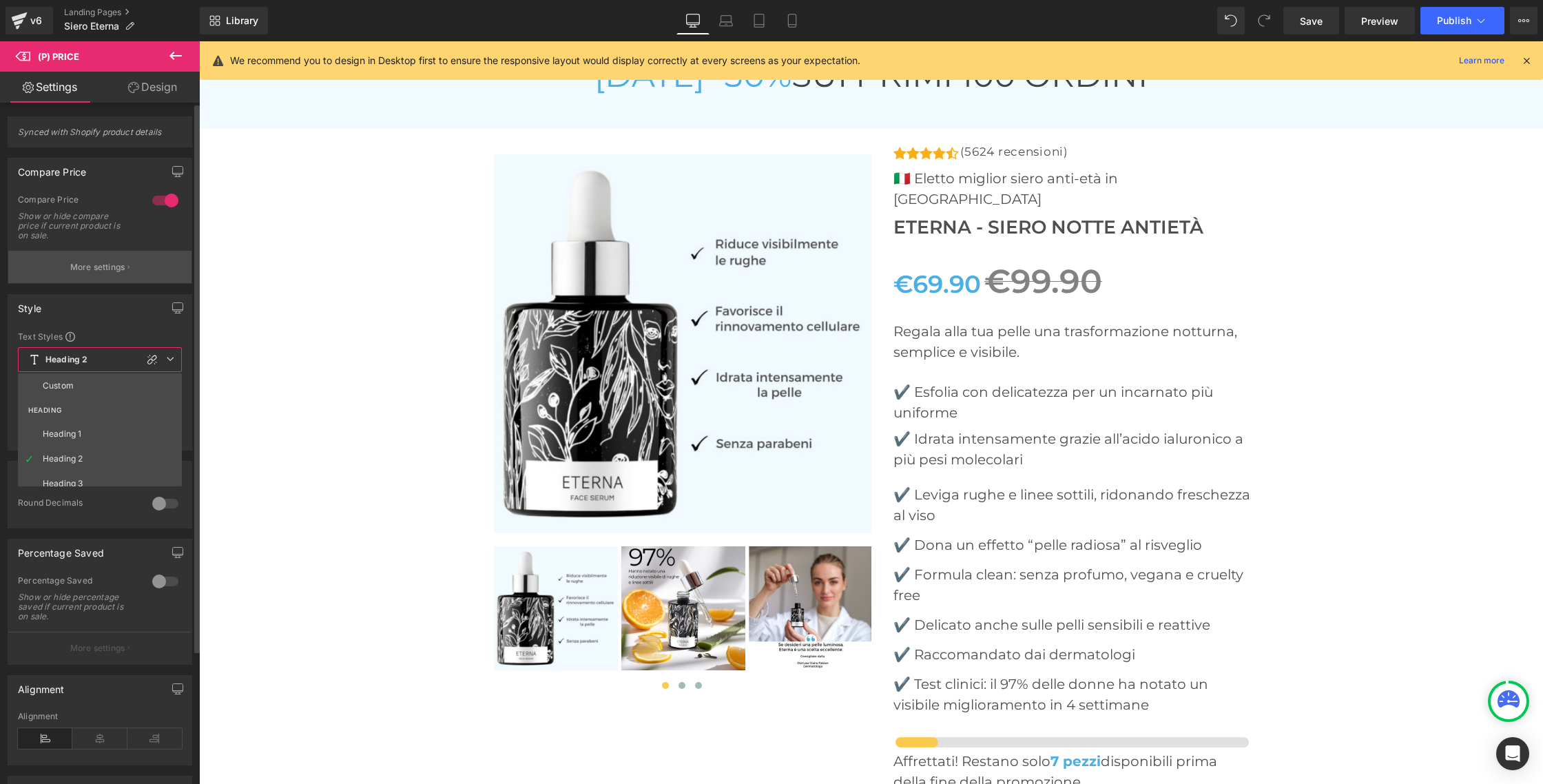
click at [108, 261] on p "More settings" at bounding box center [98, 267] width 55 height 13
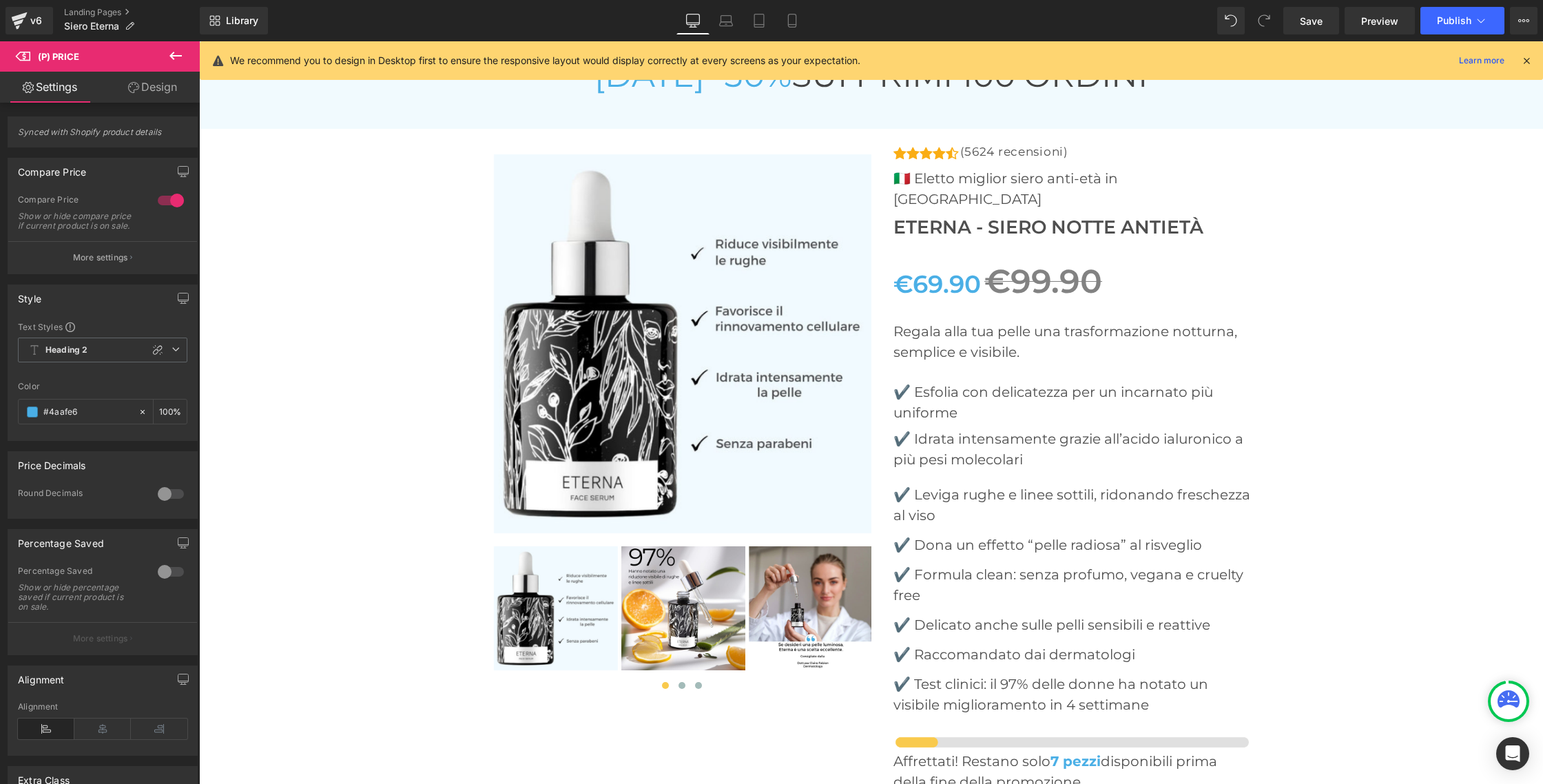
click at [172, 353] on icon at bounding box center [175, 348] width 9 height 9
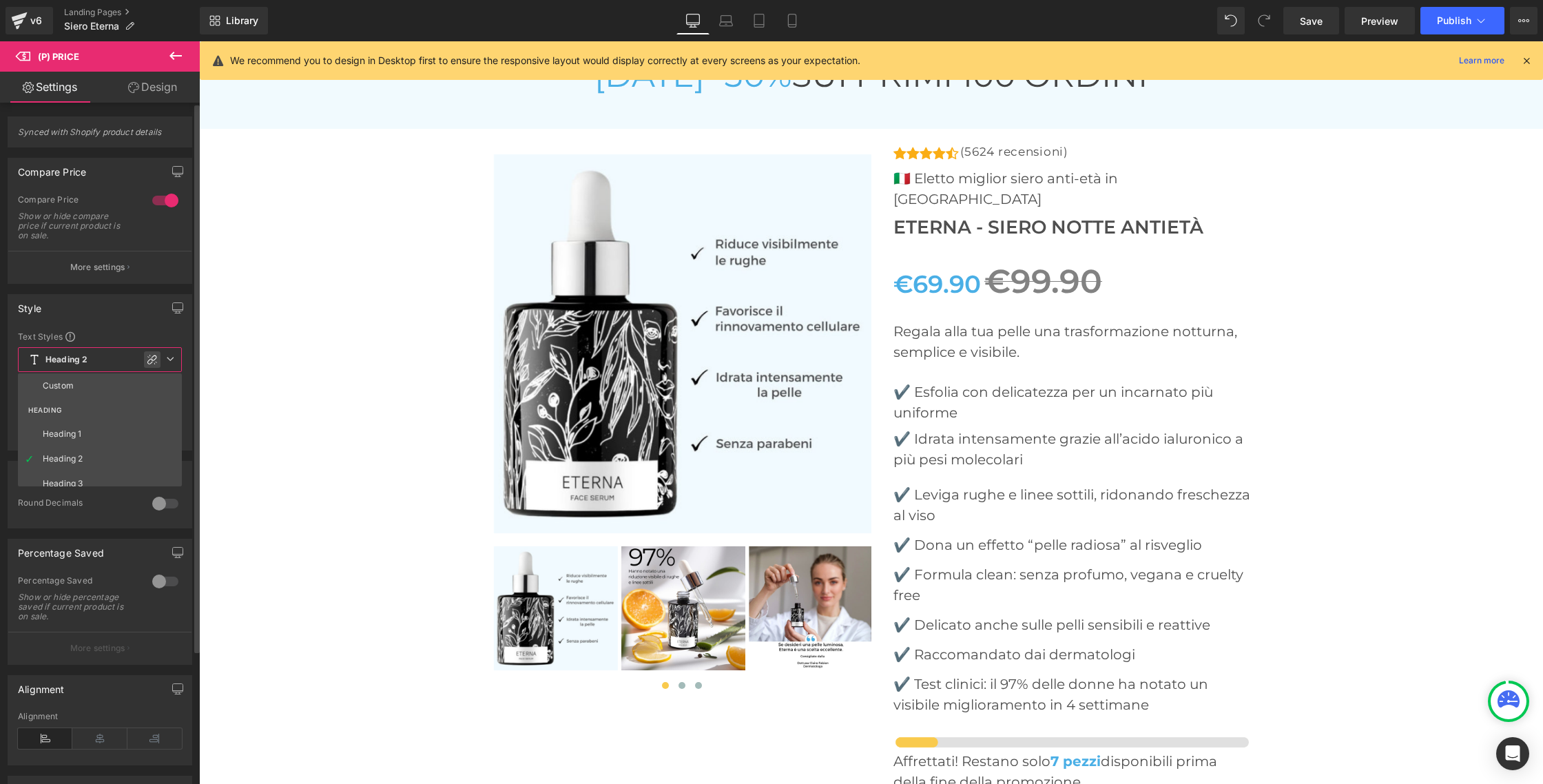
click at [157, 357] on icon at bounding box center [152, 359] width 11 height 11
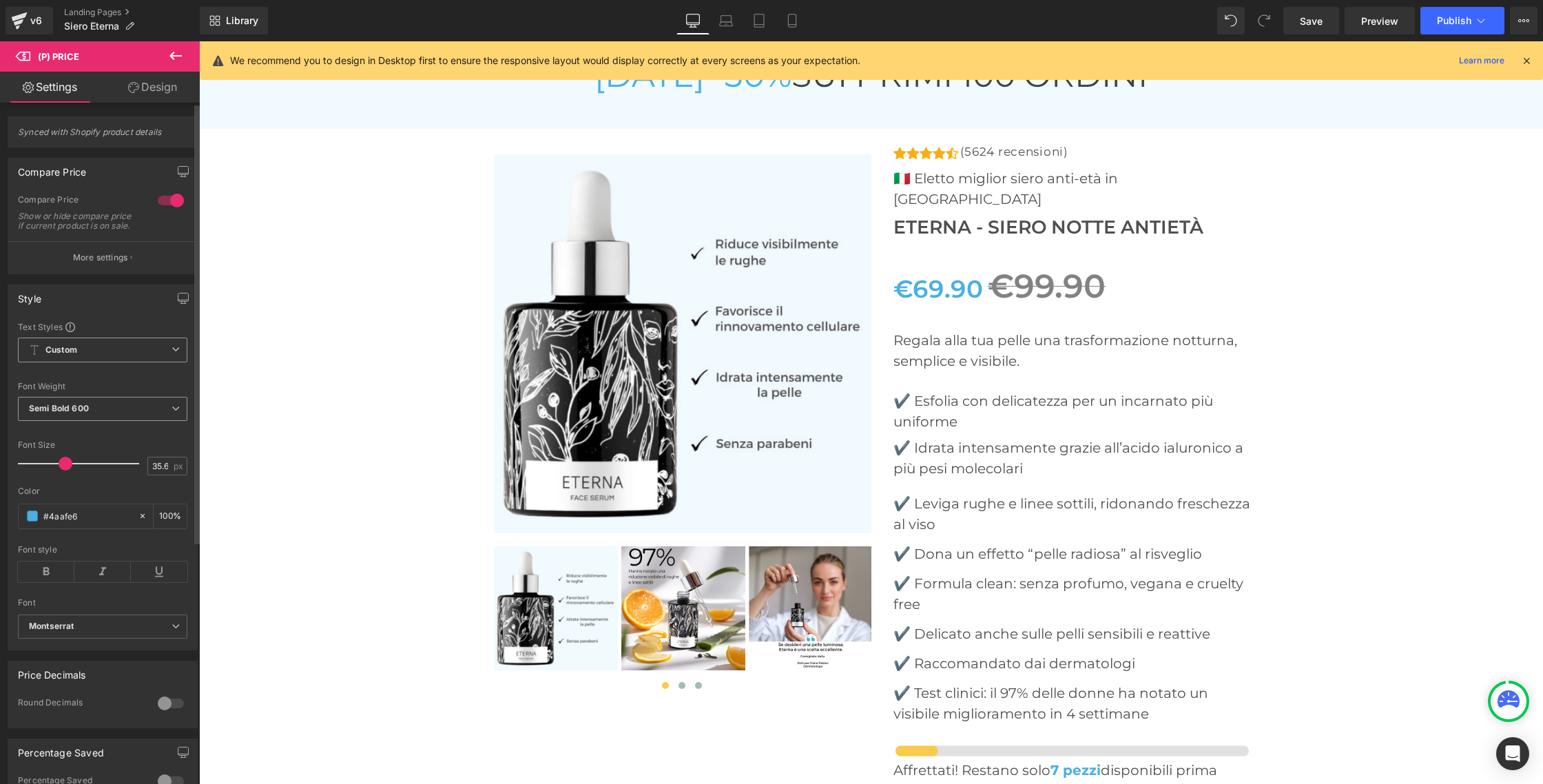
click at [171, 412] on icon at bounding box center [175, 408] width 9 height 9
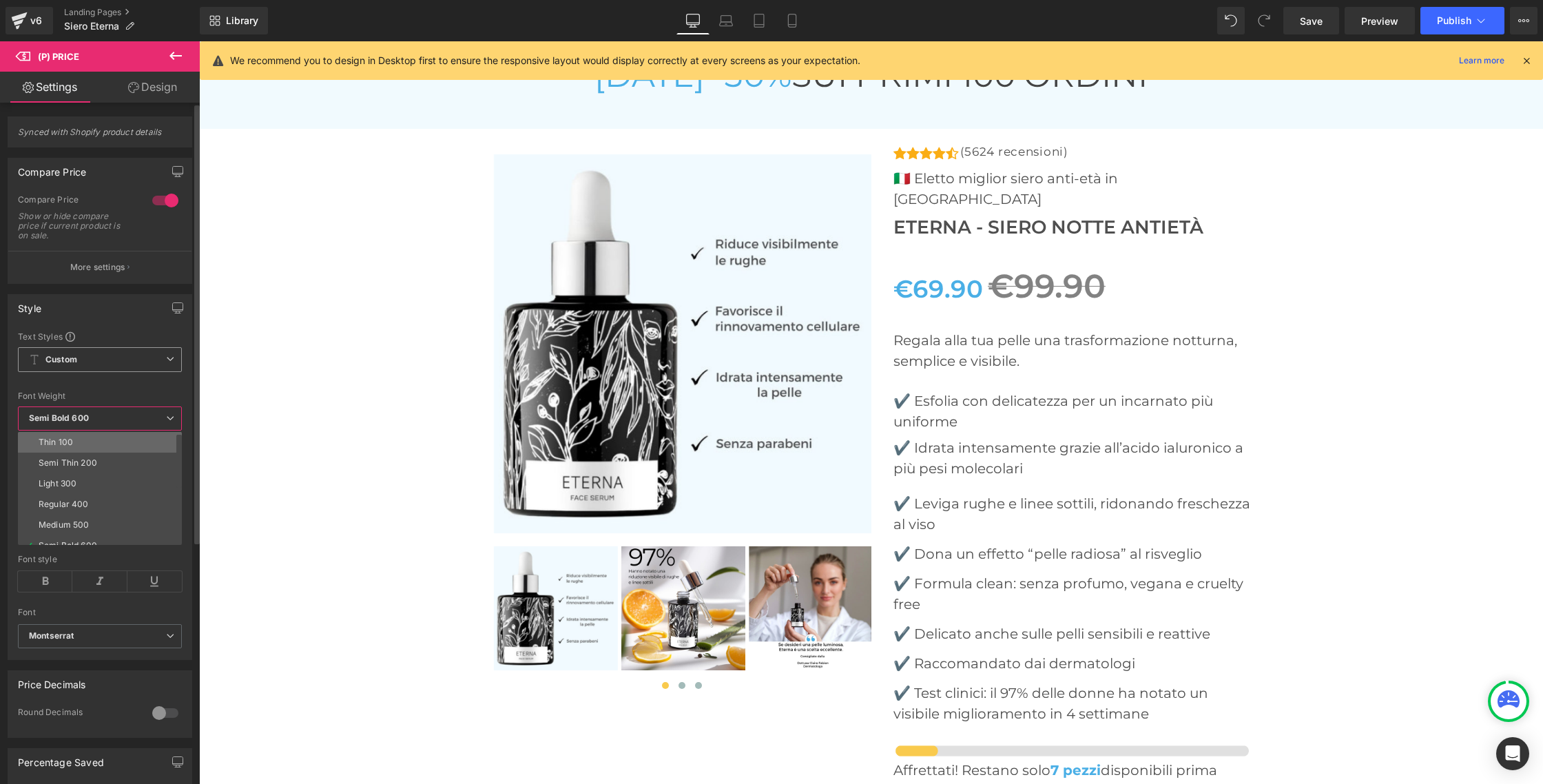
click at [148, 437] on li "Thin 100" at bounding box center [103, 441] width 170 height 20
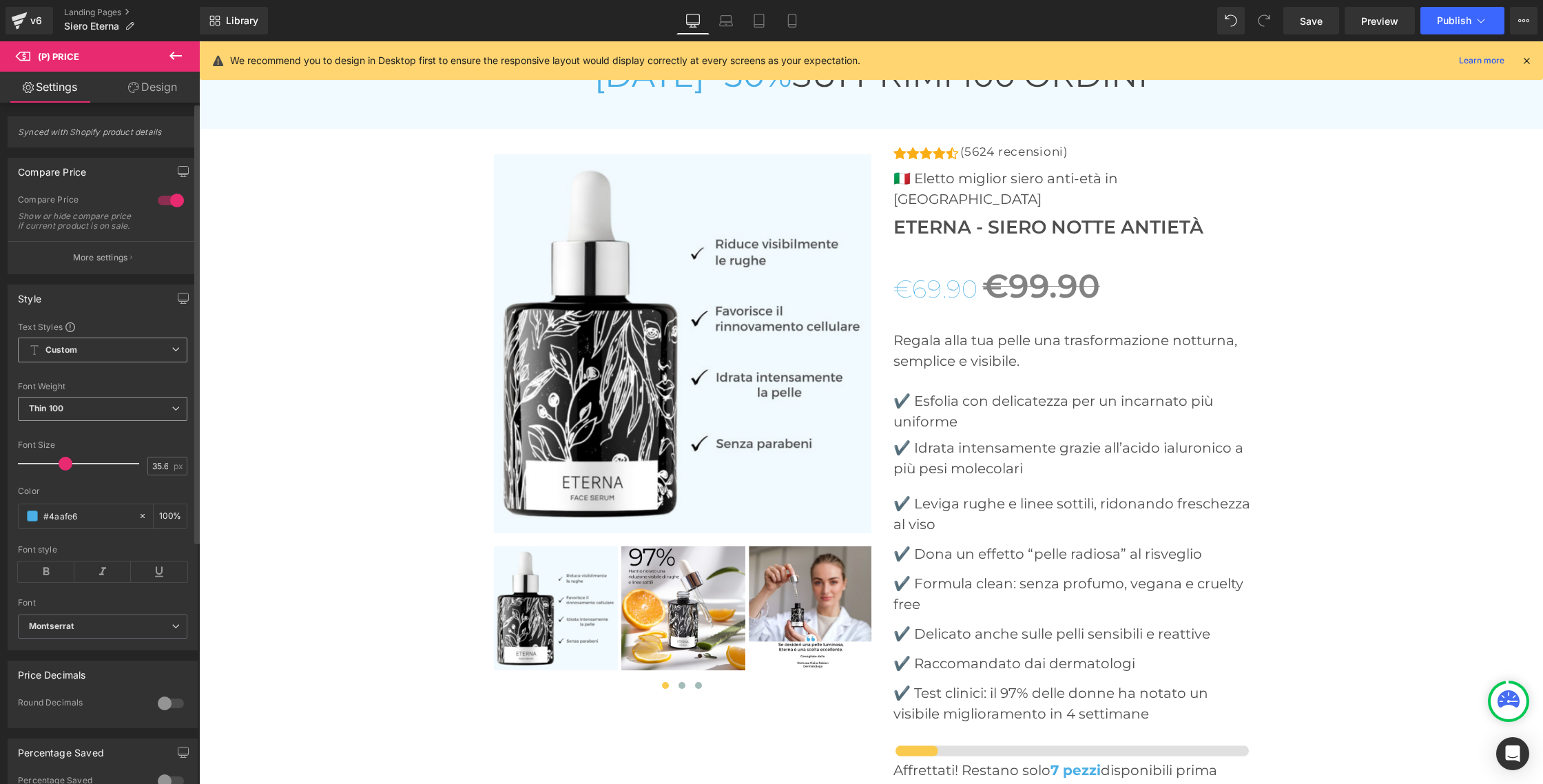
click at [172, 412] on icon at bounding box center [175, 408] width 9 height 9
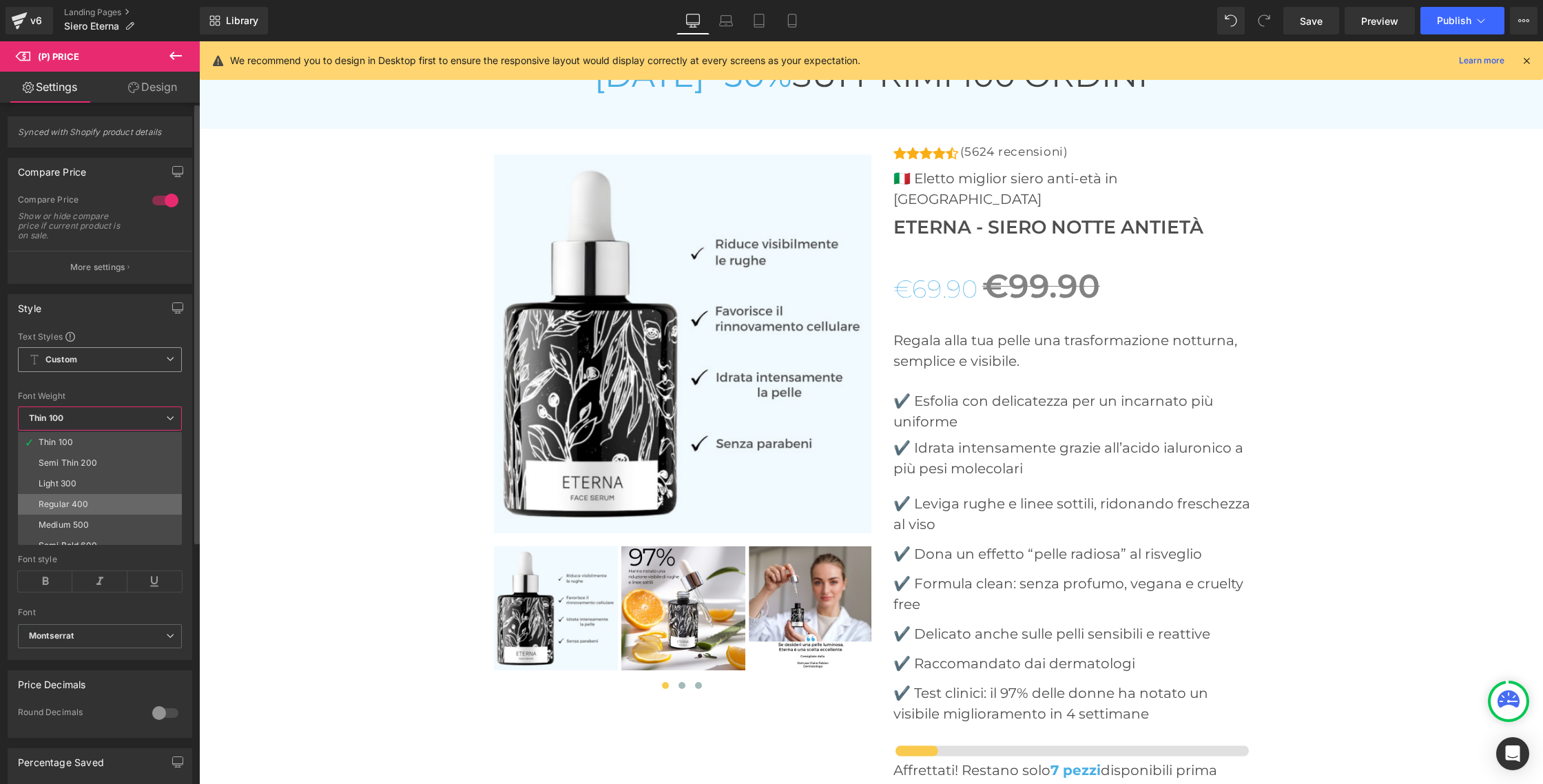
click at [85, 503] on div "Regular 400" at bounding box center [64, 504] width 50 height 10
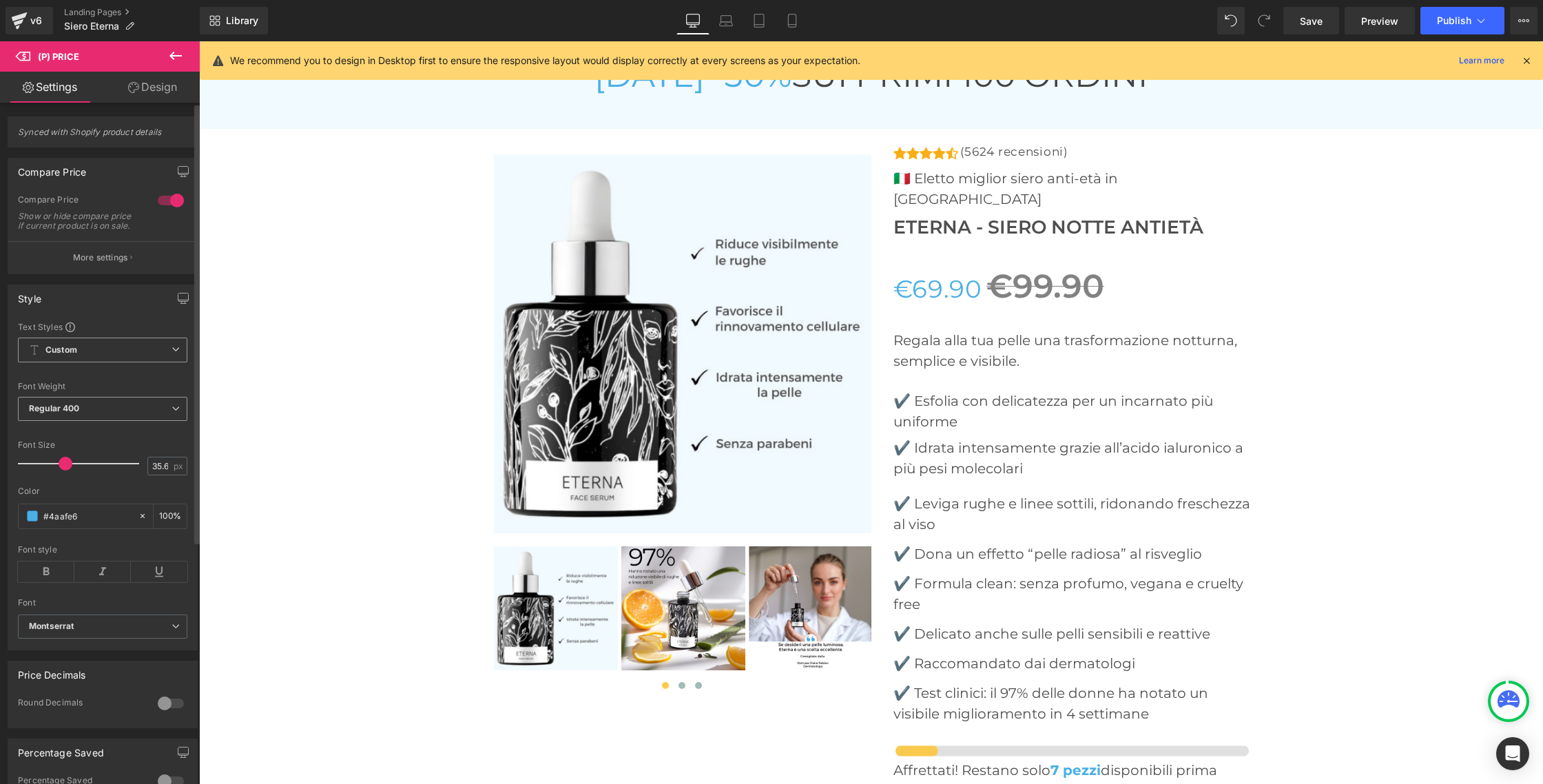
click at [171, 412] on icon at bounding box center [175, 408] width 9 height 9
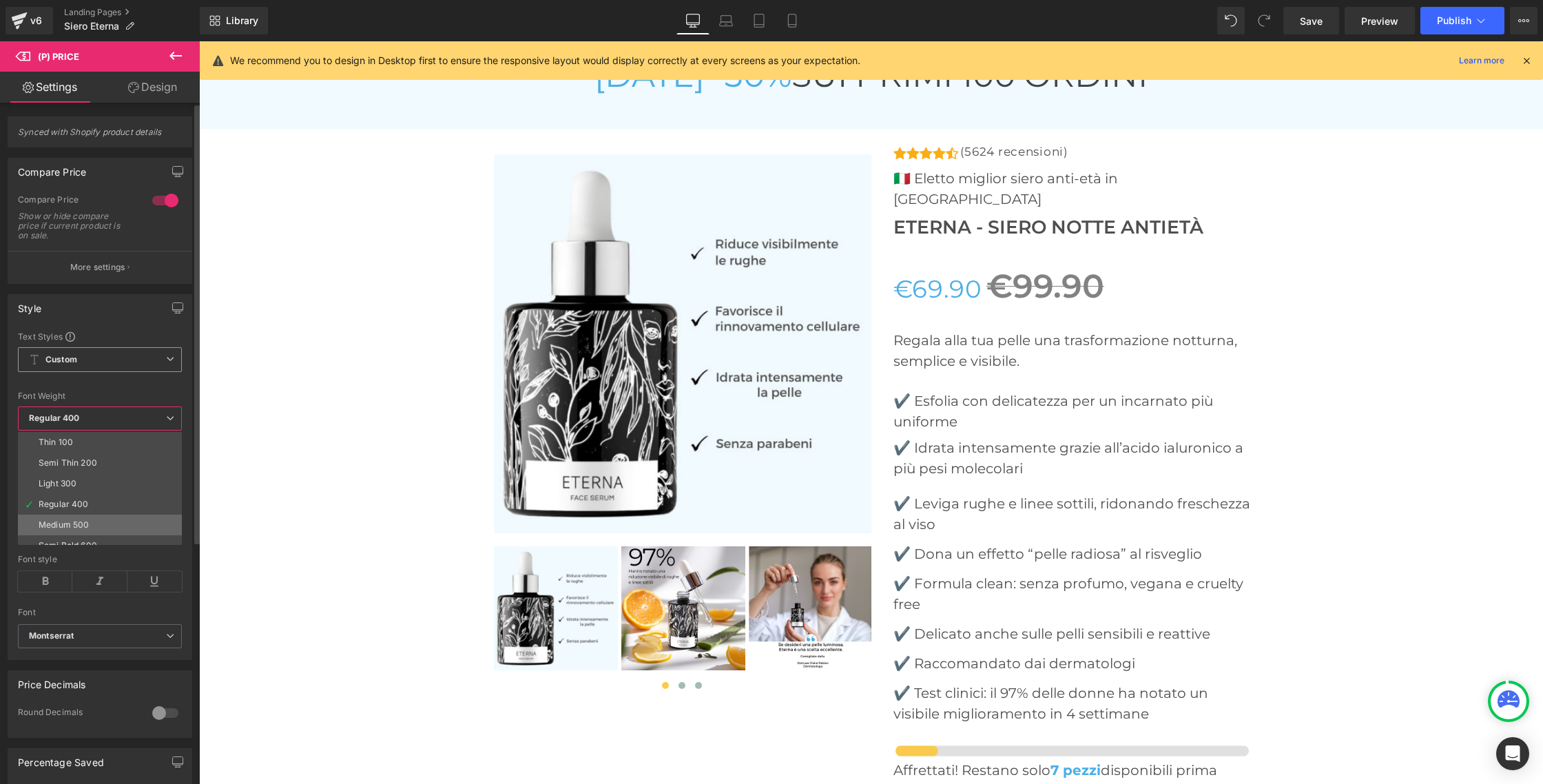
click at [76, 522] on div "Medium 500" at bounding box center [64, 525] width 50 height 10
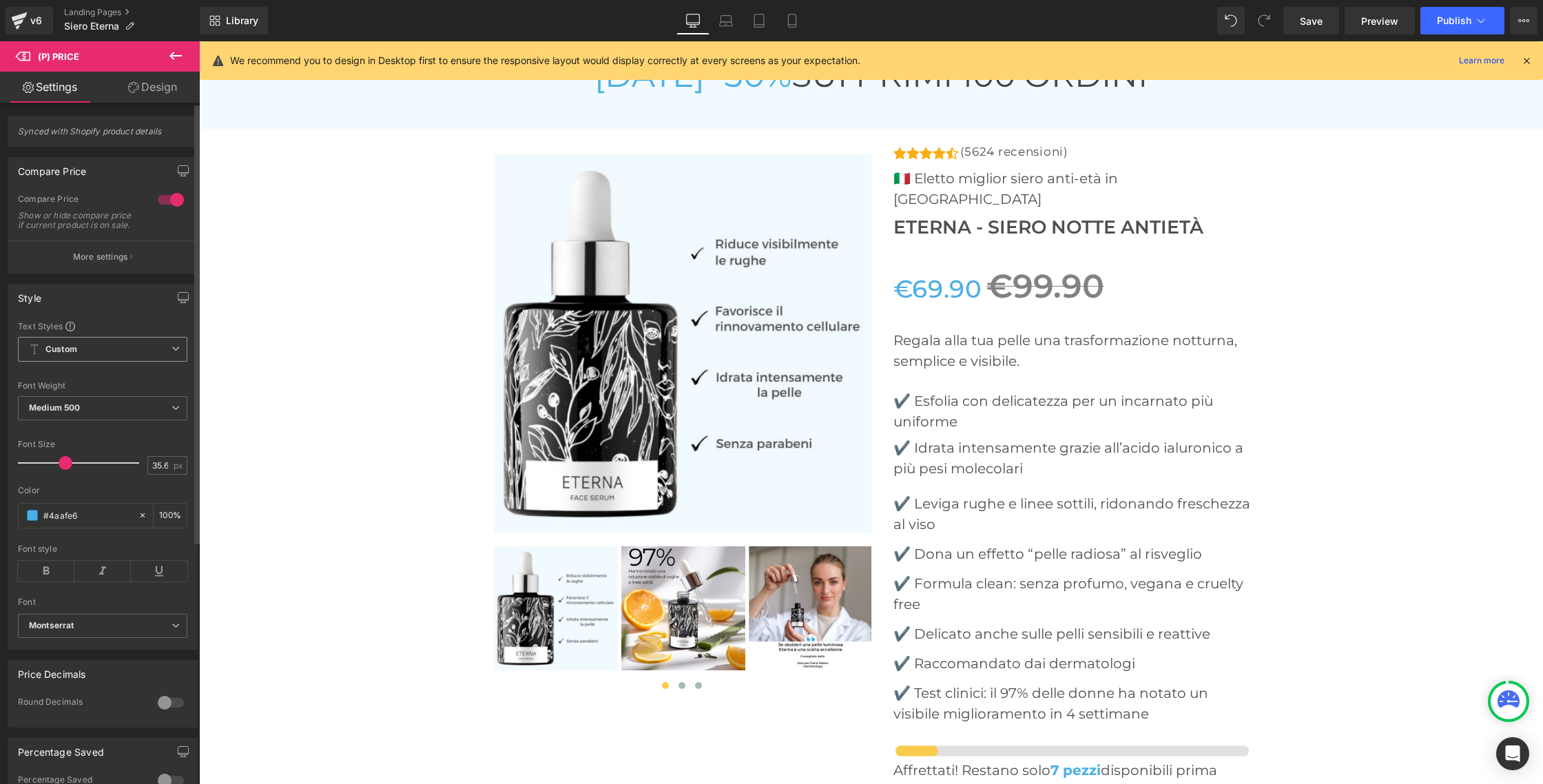
scroll to position [0, 0]
click at [174, 412] on icon at bounding box center [175, 408] width 9 height 9
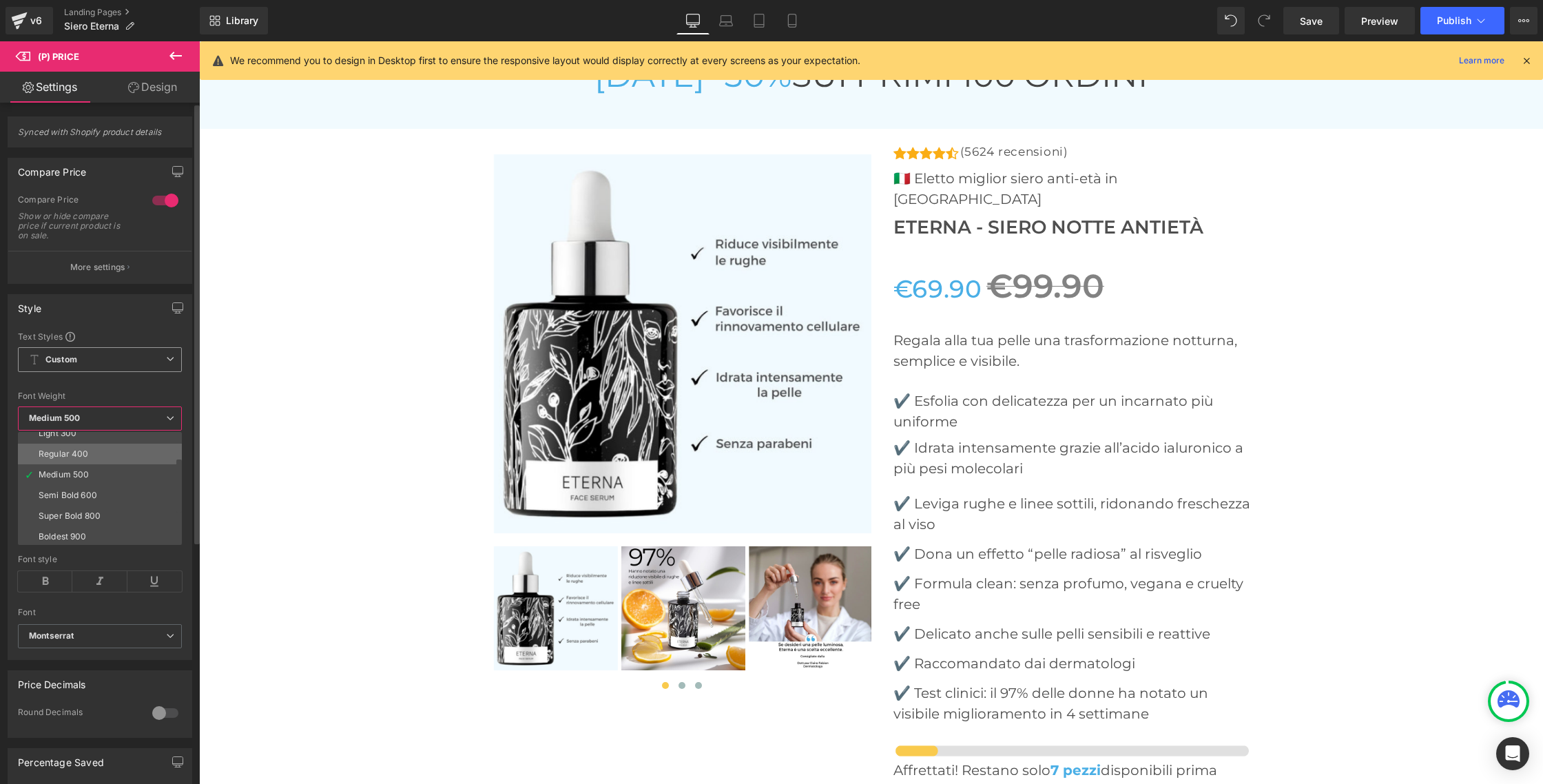
scroll to position [53, 0]
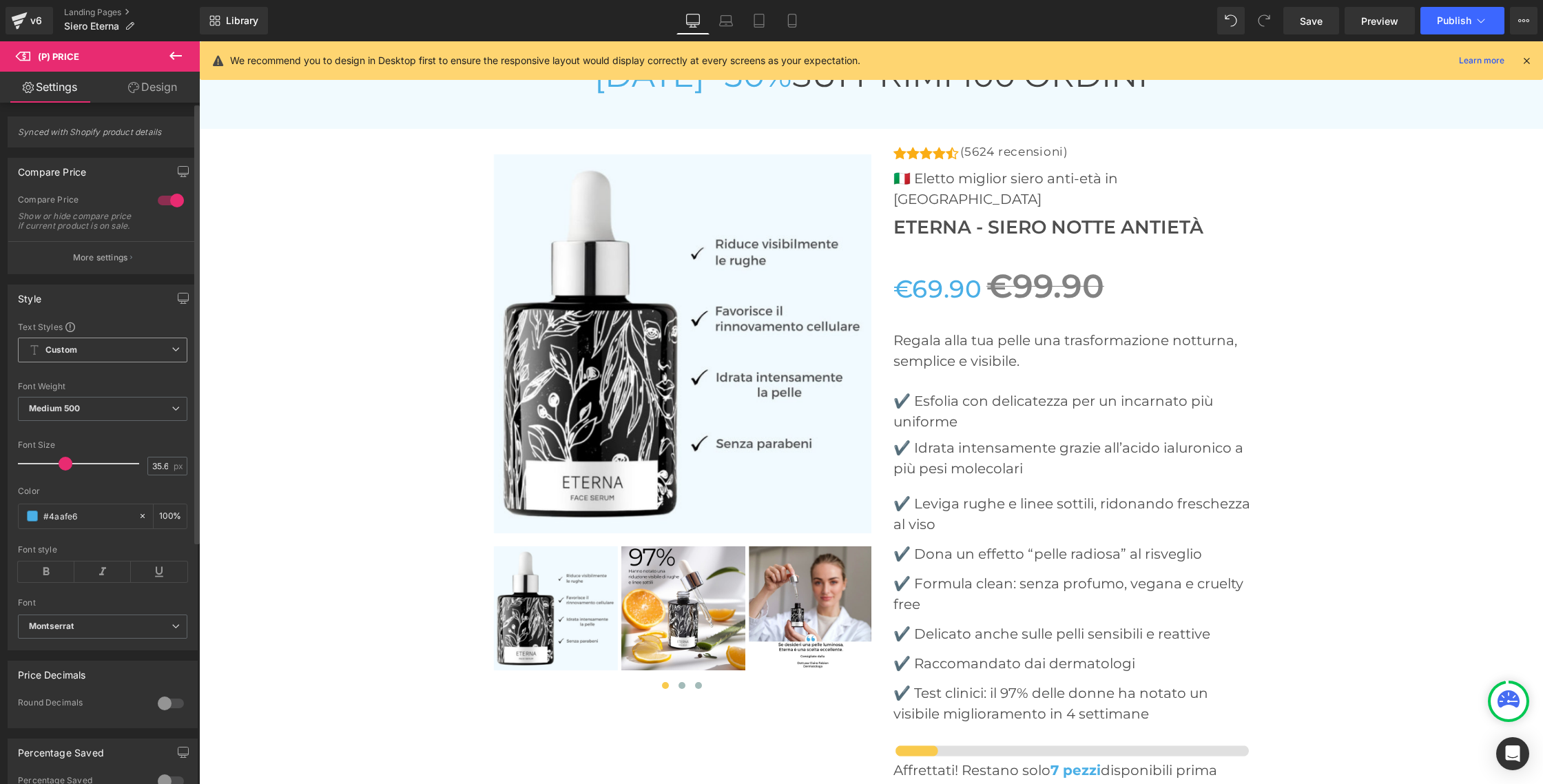
click at [142, 388] on div "Font Default Lato Work Sans Montserrat Montserrat Default Lato Work Sans Montse…" at bounding box center [102, 467] width 169 height 293
click at [105, 263] on p "More settings" at bounding box center [100, 257] width 55 height 13
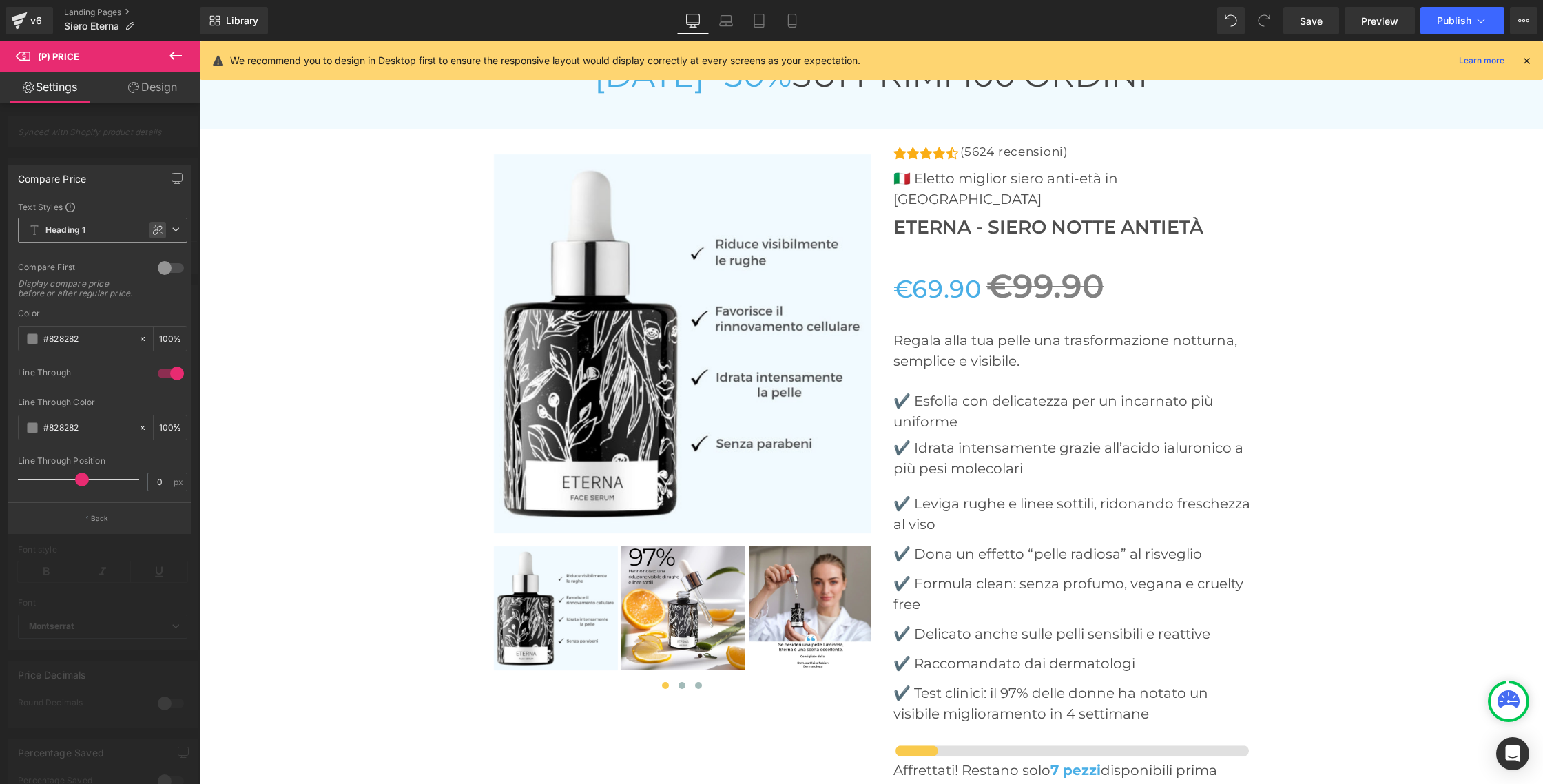
click at [157, 230] on icon at bounding box center [158, 230] width 10 height 10
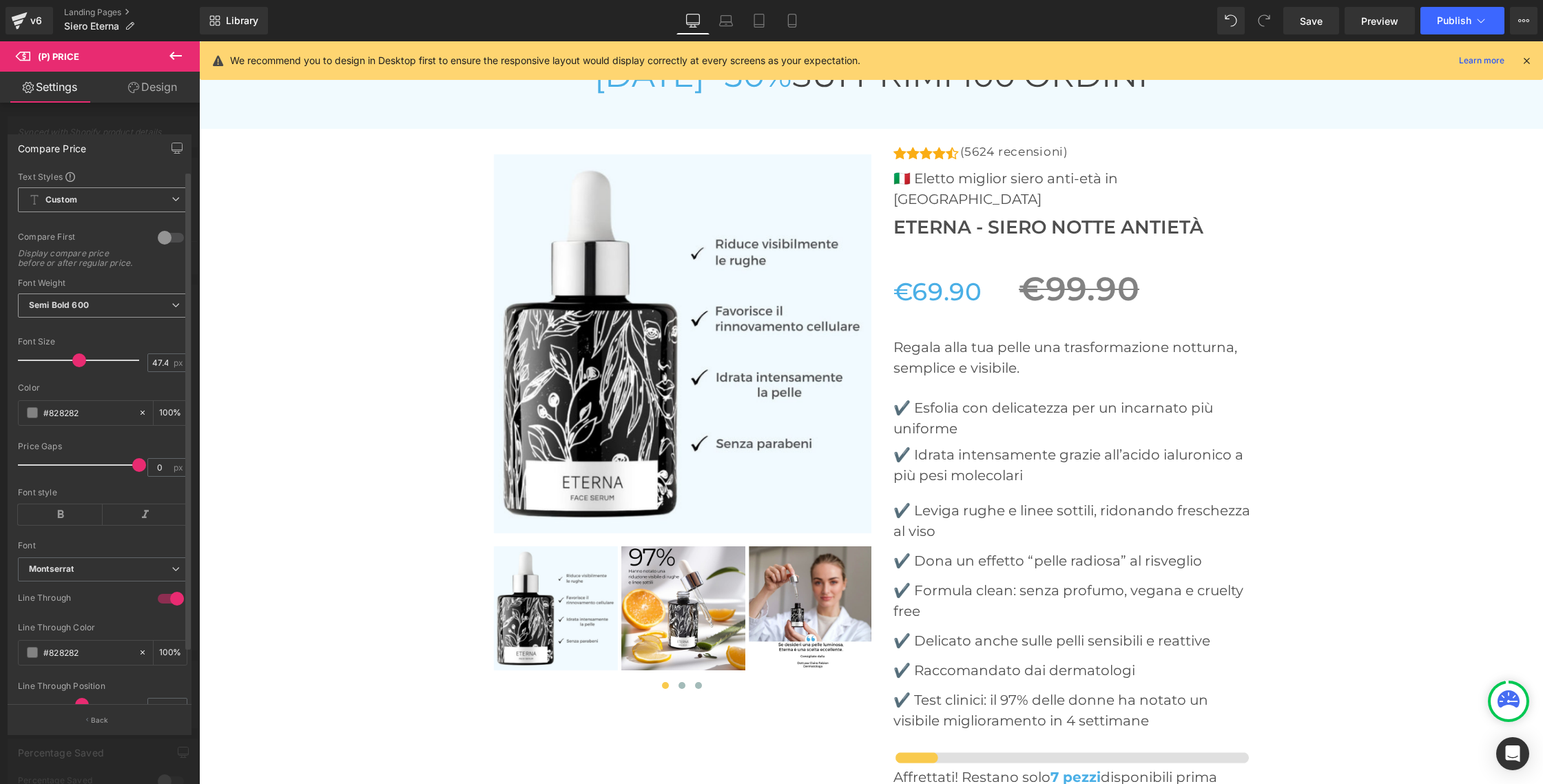
click at [154, 304] on span "Semi Bold 600" at bounding box center [102, 305] width 169 height 24
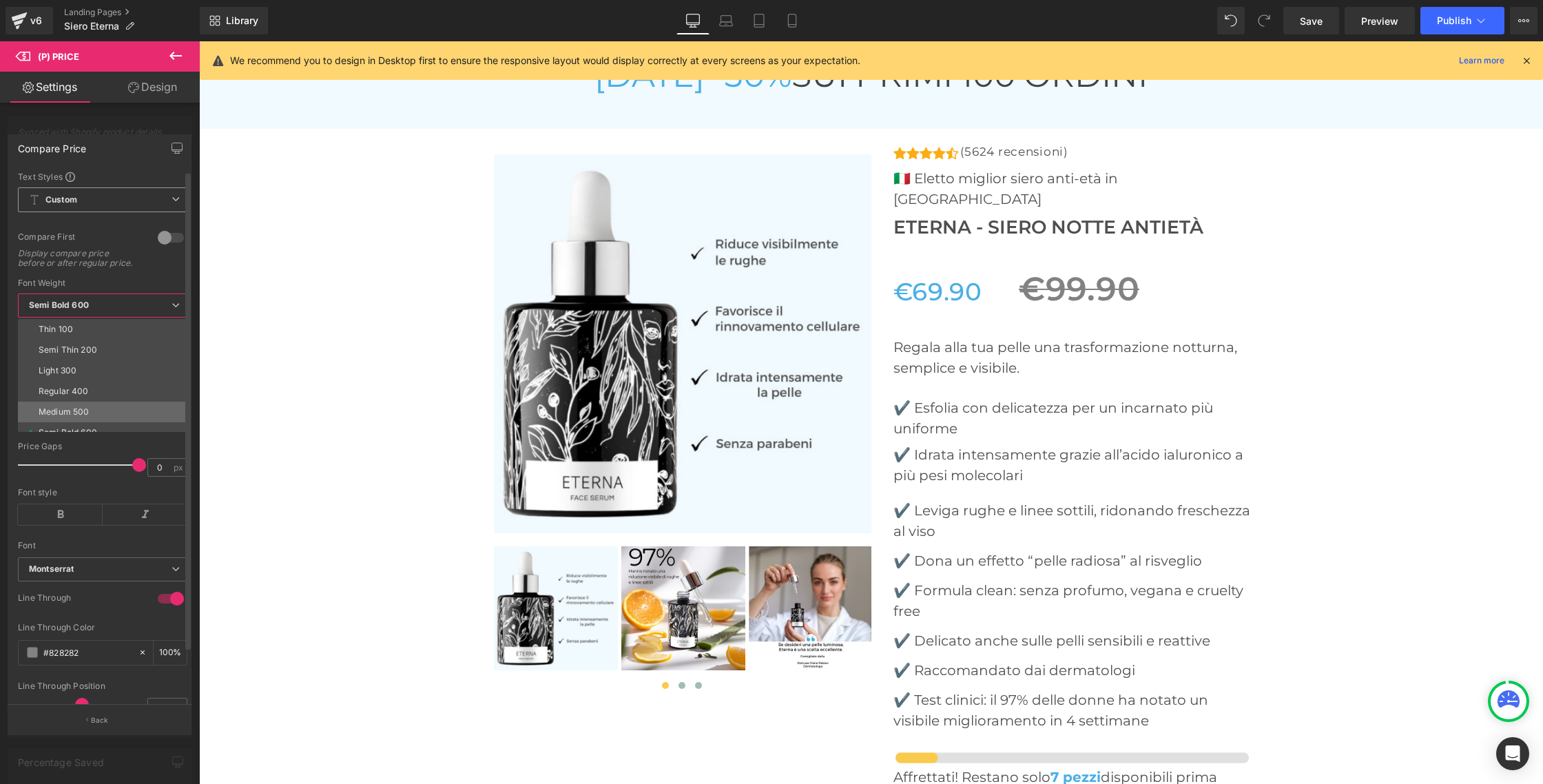
click at [80, 416] on div "Medium 500" at bounding box center [64, 411] width 50 height 10
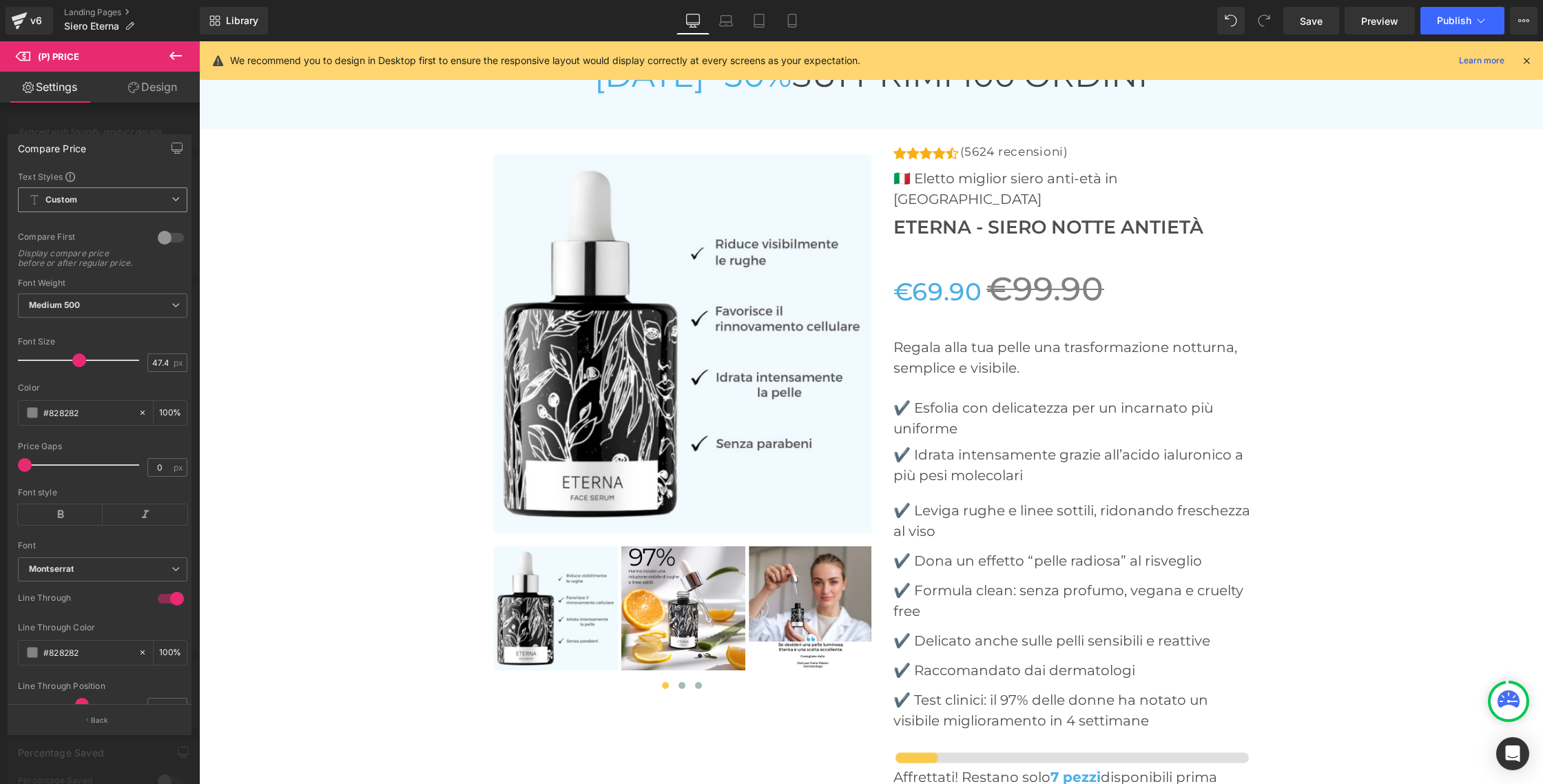
drag, startPoint x: 133, startPoint y: 473, endPoint x: 0, endPoint y: 469, distance: 133.1
click at [0, 469] on div "Compare Price Text Styles Custom HEADING Heading 1 Heading 2 Heading 3 Heading …" at bounding box center [100, 429] width 199 height 610
click at [125, 575] on b "Montserrat" at bounding box center [100, 569] width 142 height 12
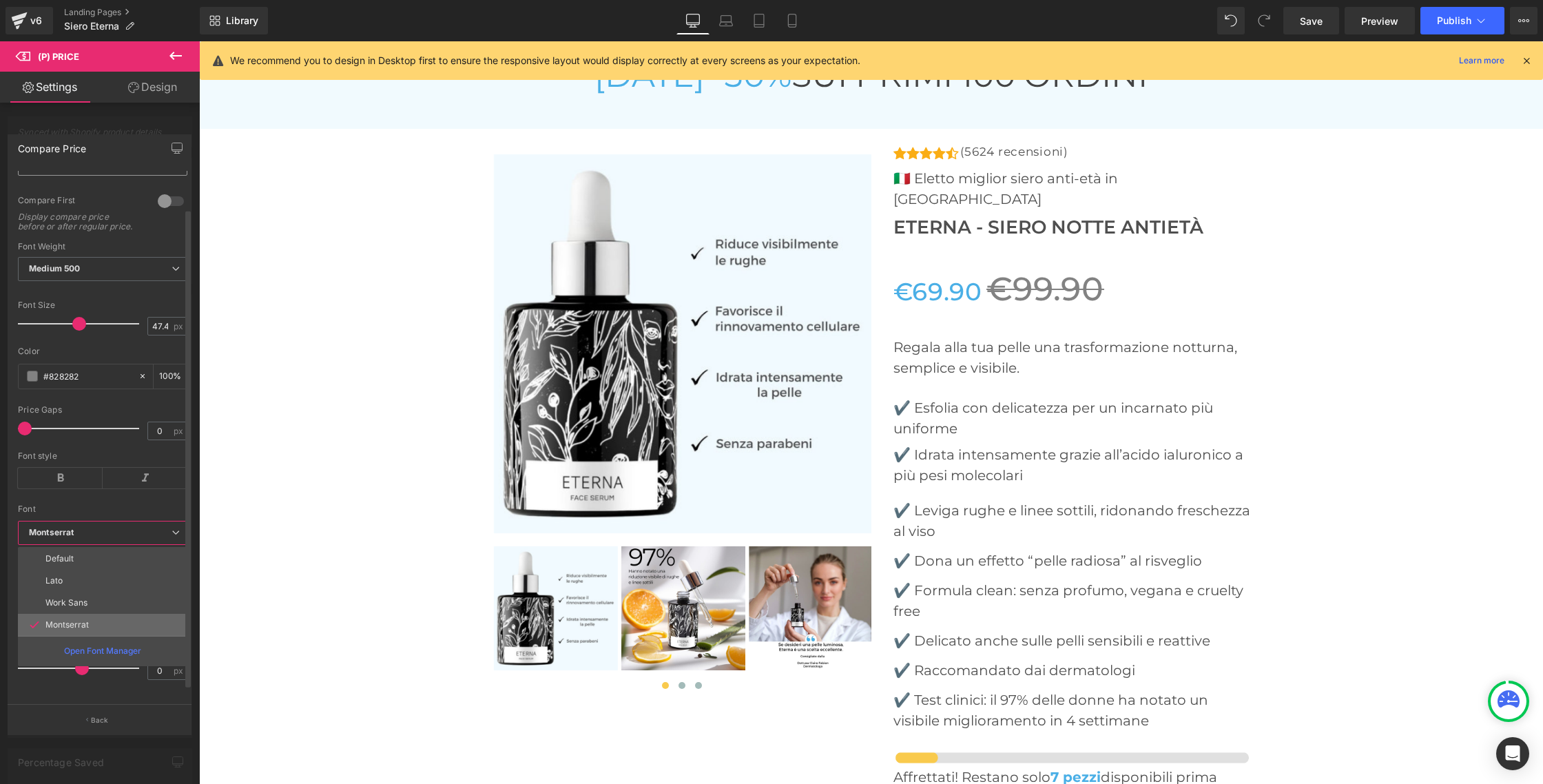
scroll to position [56, 0]
click at [75, 645] on p "Open Font Manager" at bounding box center [103, 650] width 77 height 13
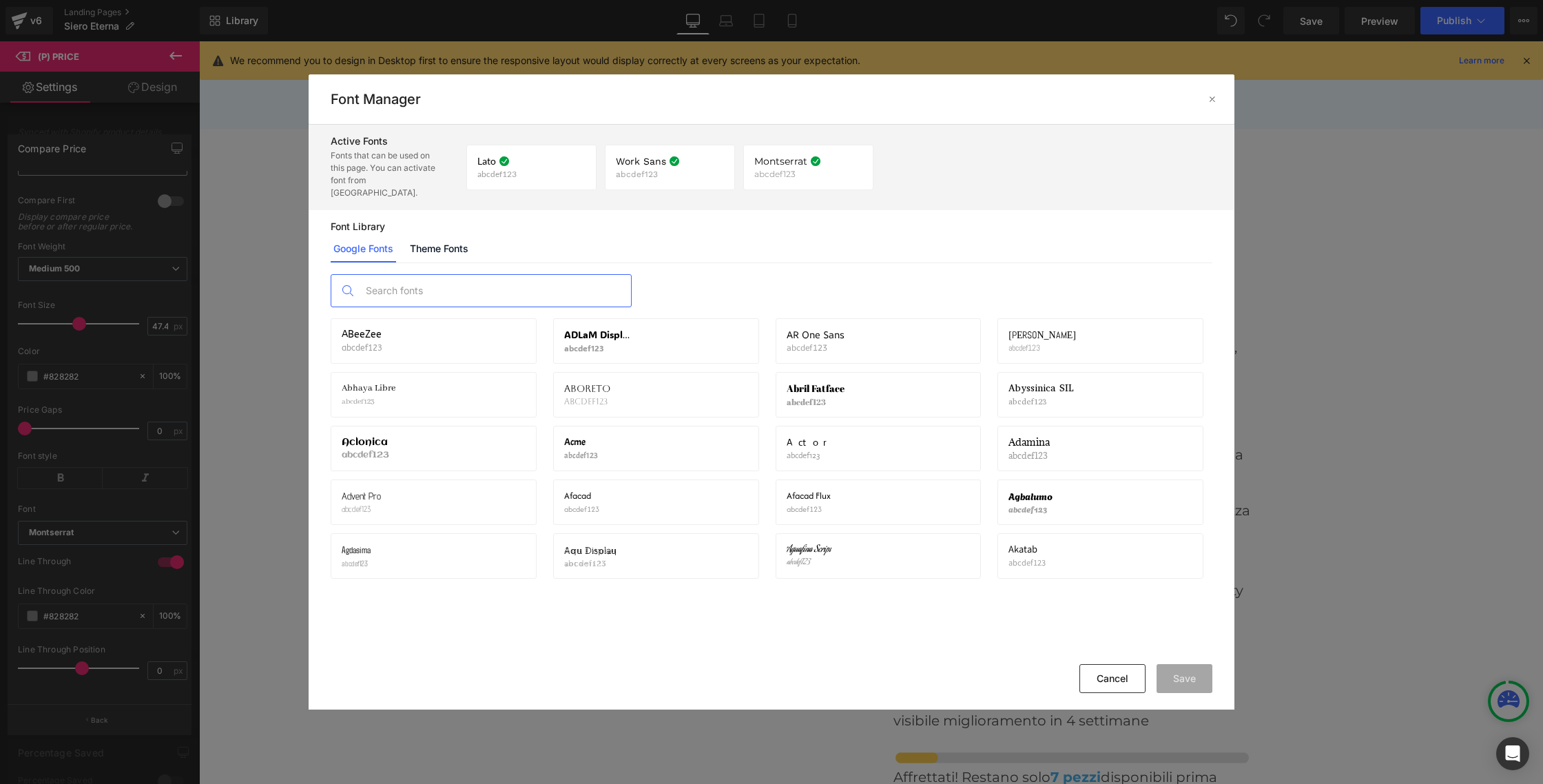
click at [419, 278] on input "text" at bounding box center [495, 290] width 272 height 32
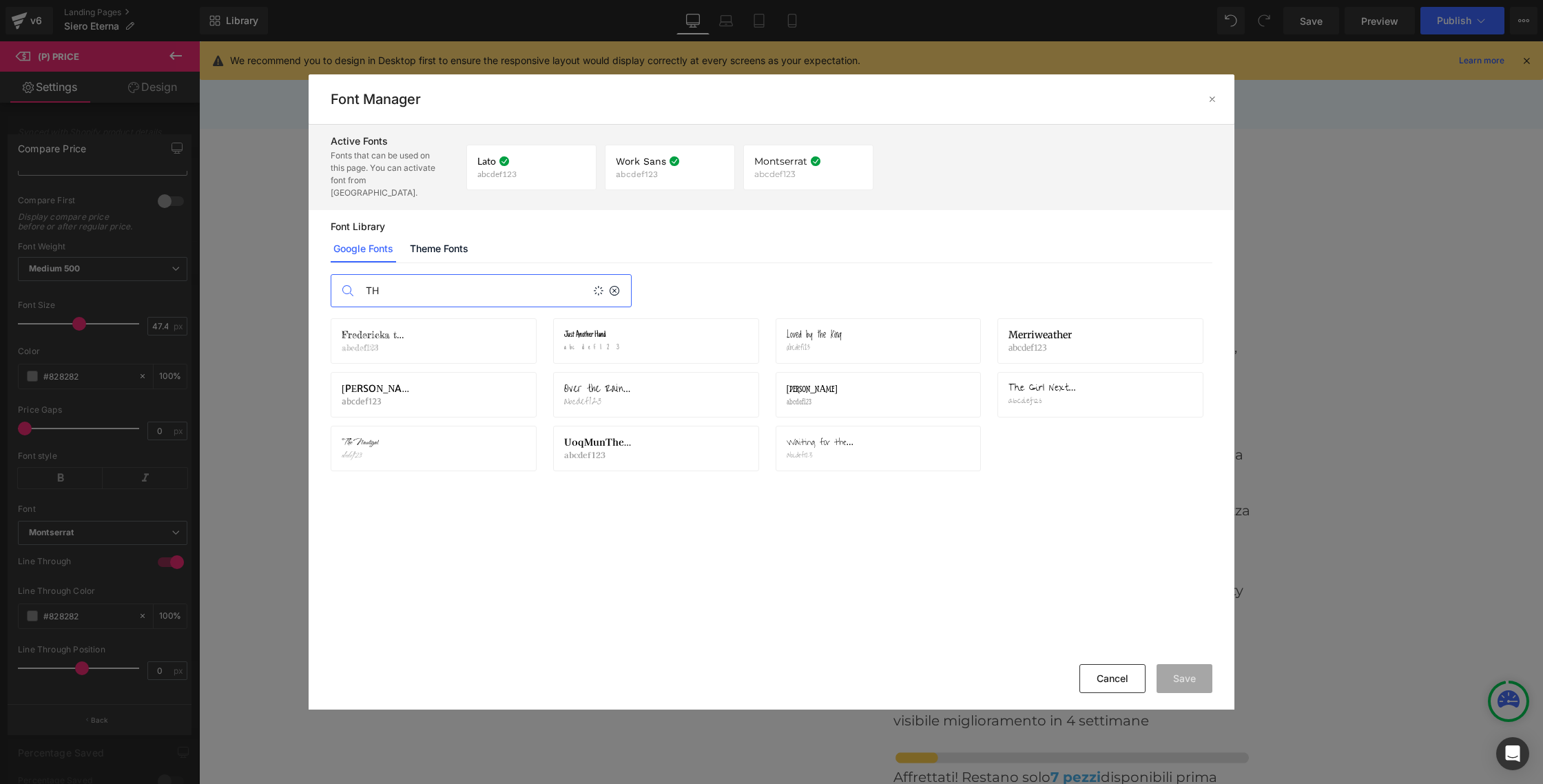
type input "T"
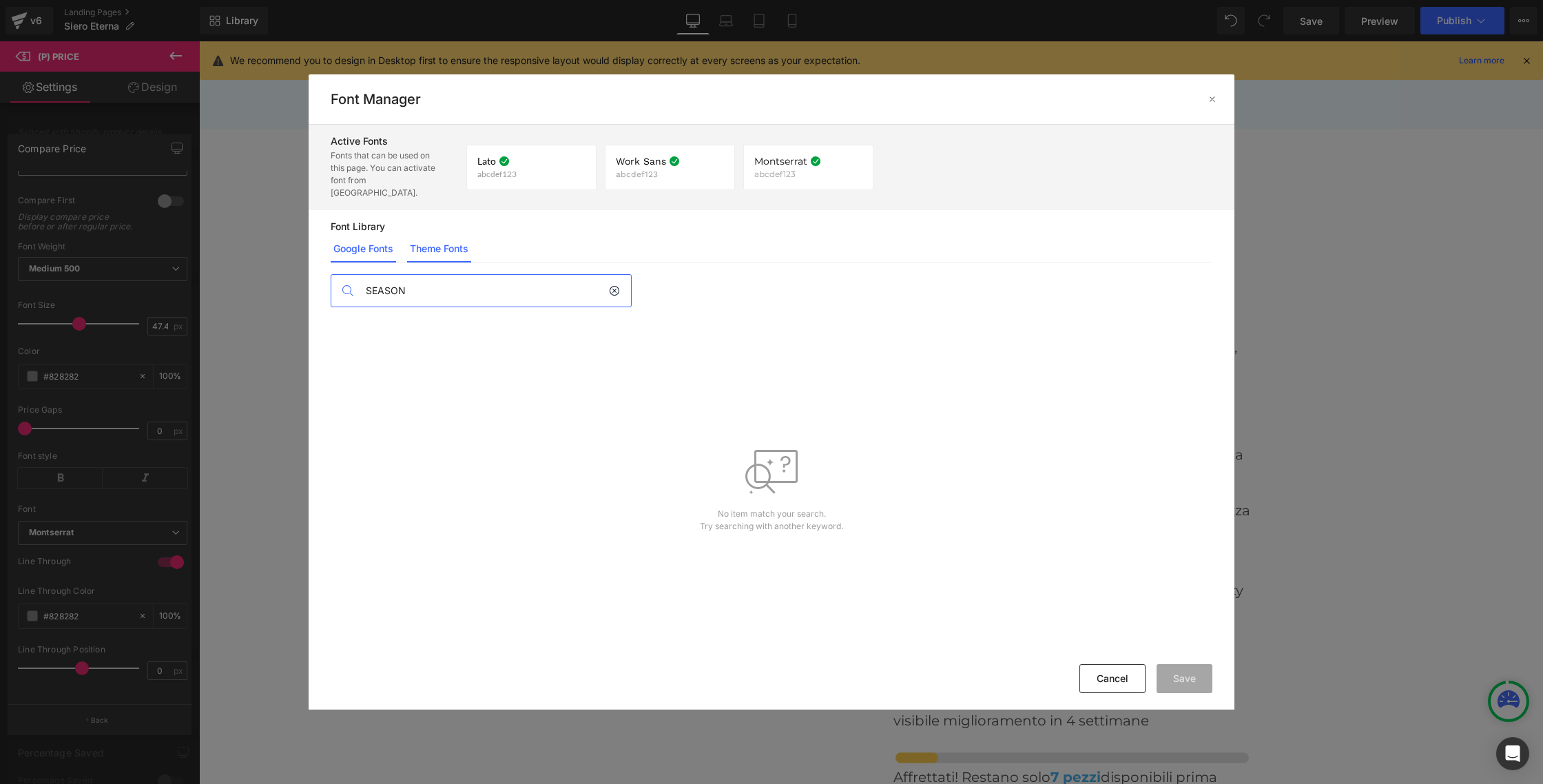
type input "SEASON"
click at [451, 239] on link "Theme Fonts" at bounding box center [439, 249] width 64 height 27
click at [360, 242] on link "Google Fonts" at bounding box center [364, 249] width 66 height 27
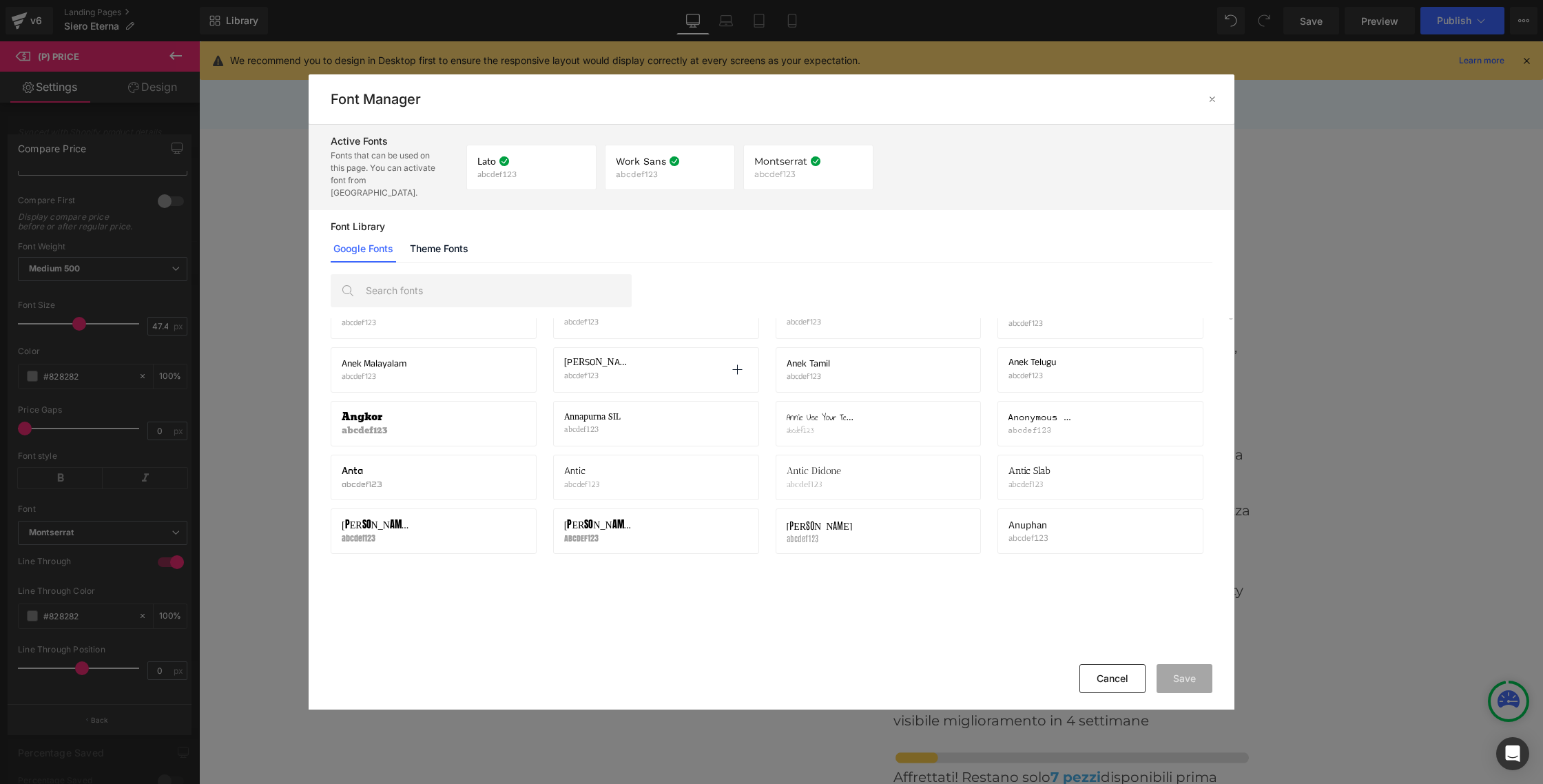
scroll to position [1017, 0]
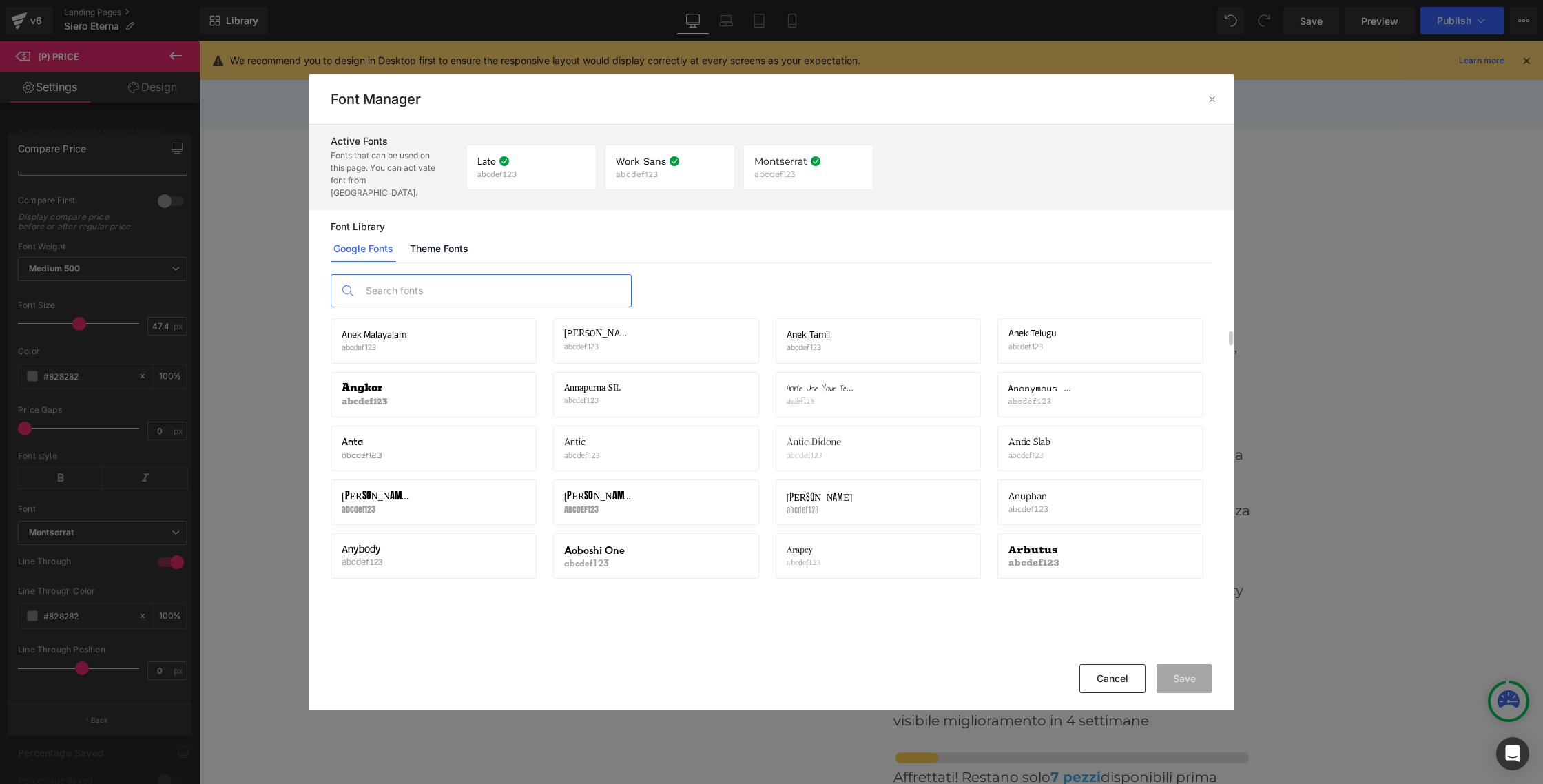
click at [441, 275] on input "text" at bounding box center [495, 290] width 272 height 32
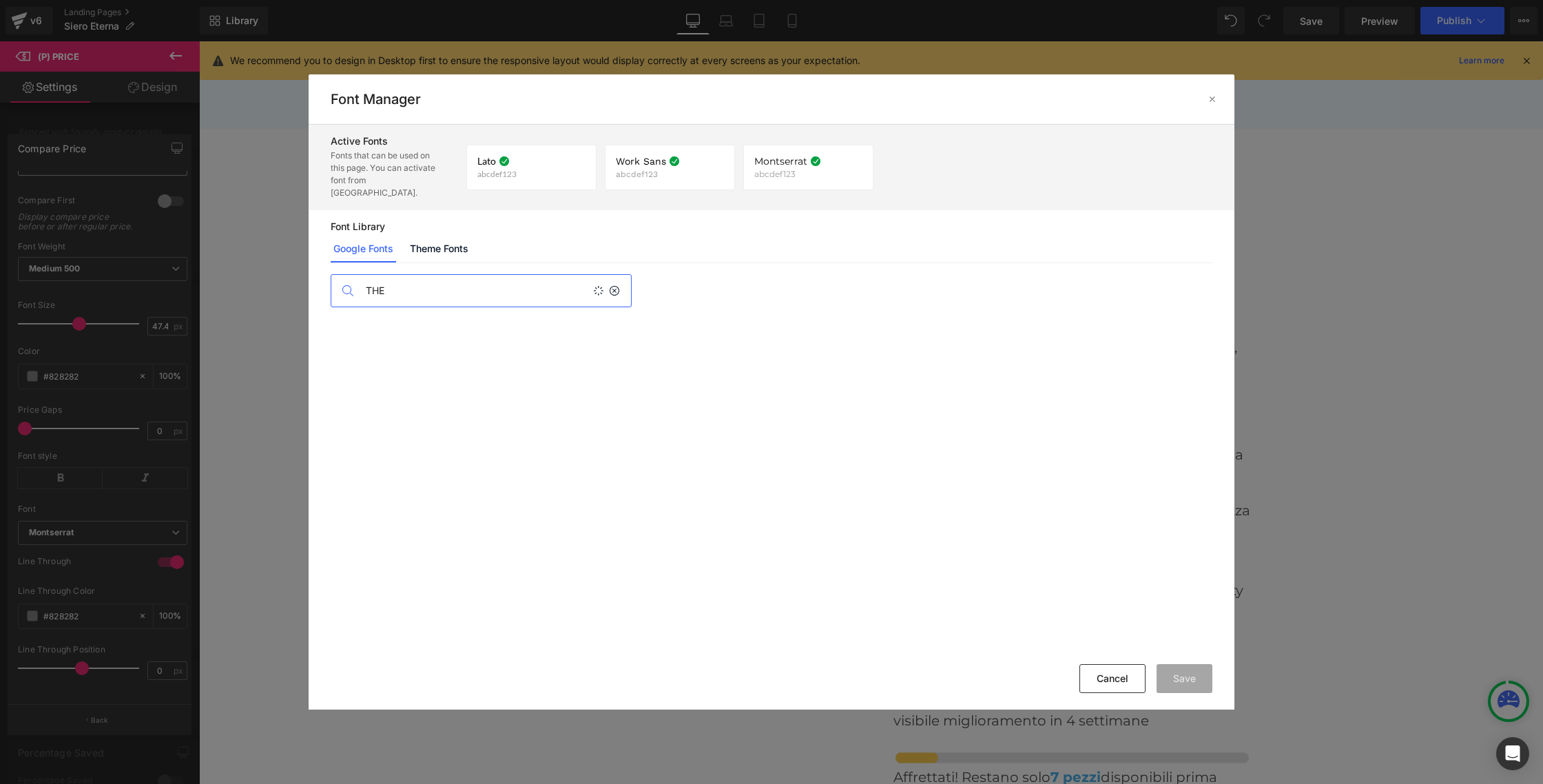
scroll to position [0, 0]
type input "THE SEA"
click at [1083, 672] on button "Cancel" at bounding box center [1112, 678] width 66 height 29
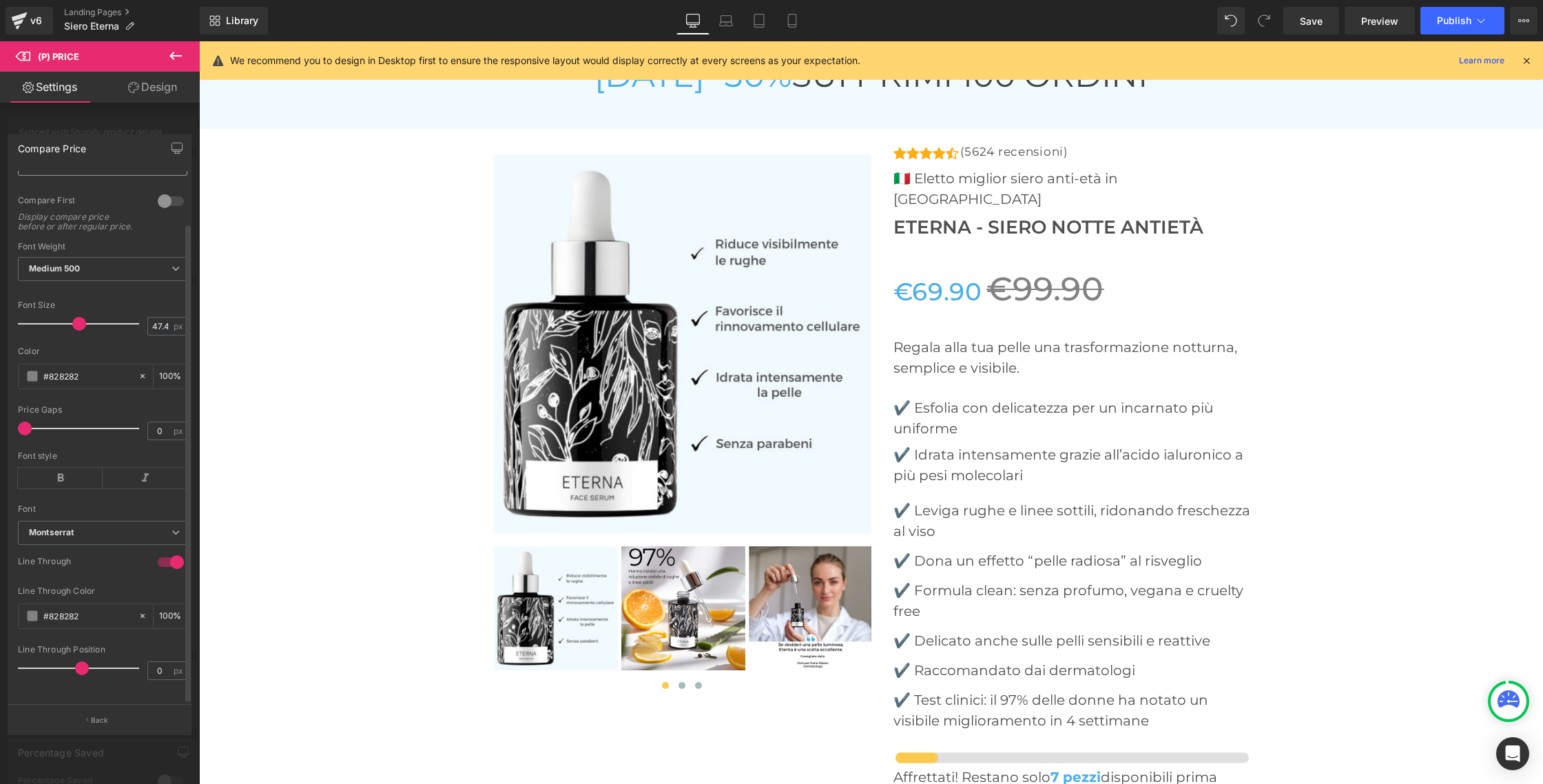
click at [78, 661] on span at bounding box center [82, 668] width 14 height 14
click at [75, 720] on button "Back" at bounding box center [100, 719] width 184 height 31
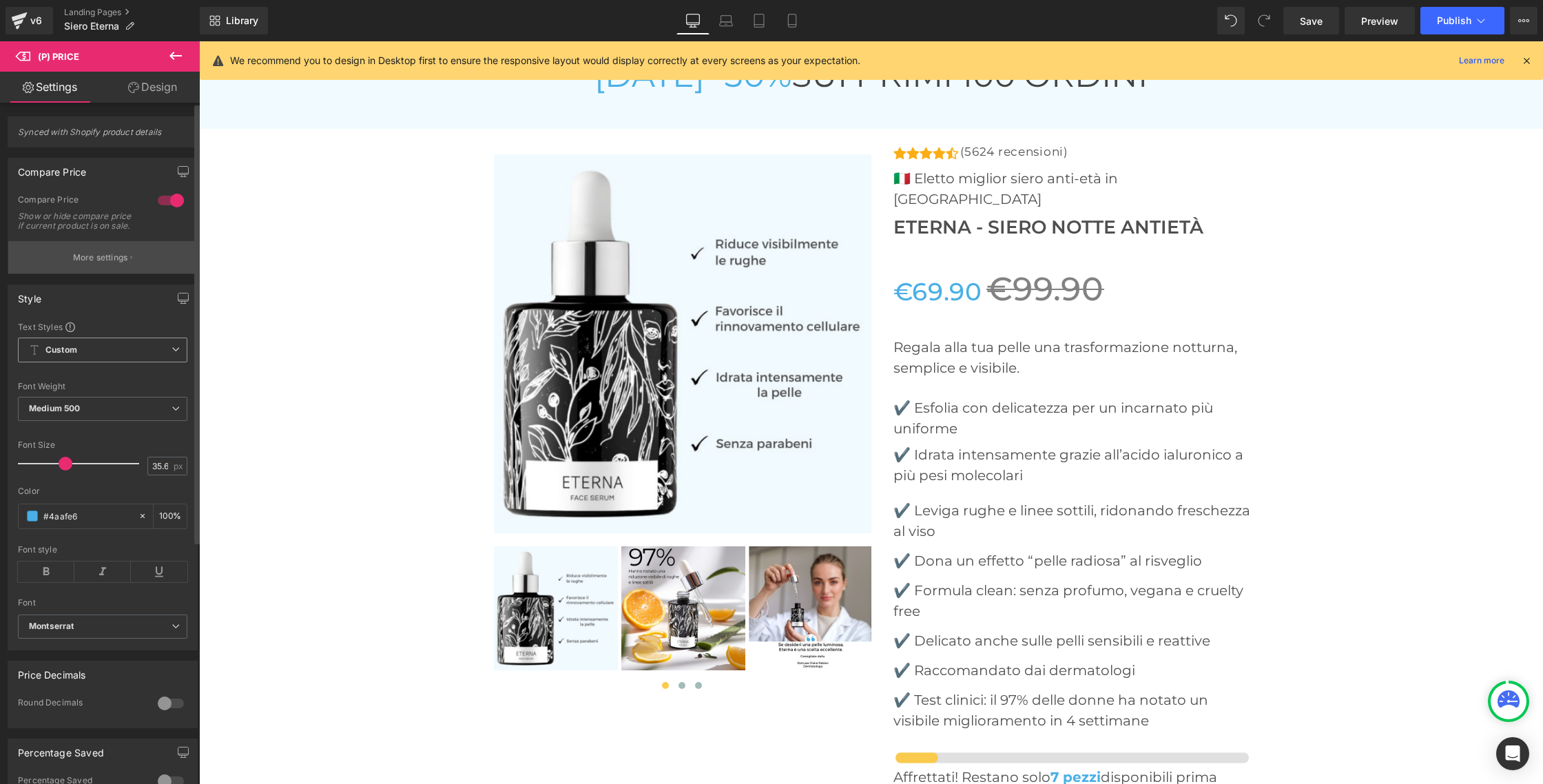
click at [100, 263] on p "More settings" at bounding box center [100, 257] width 55 height 13
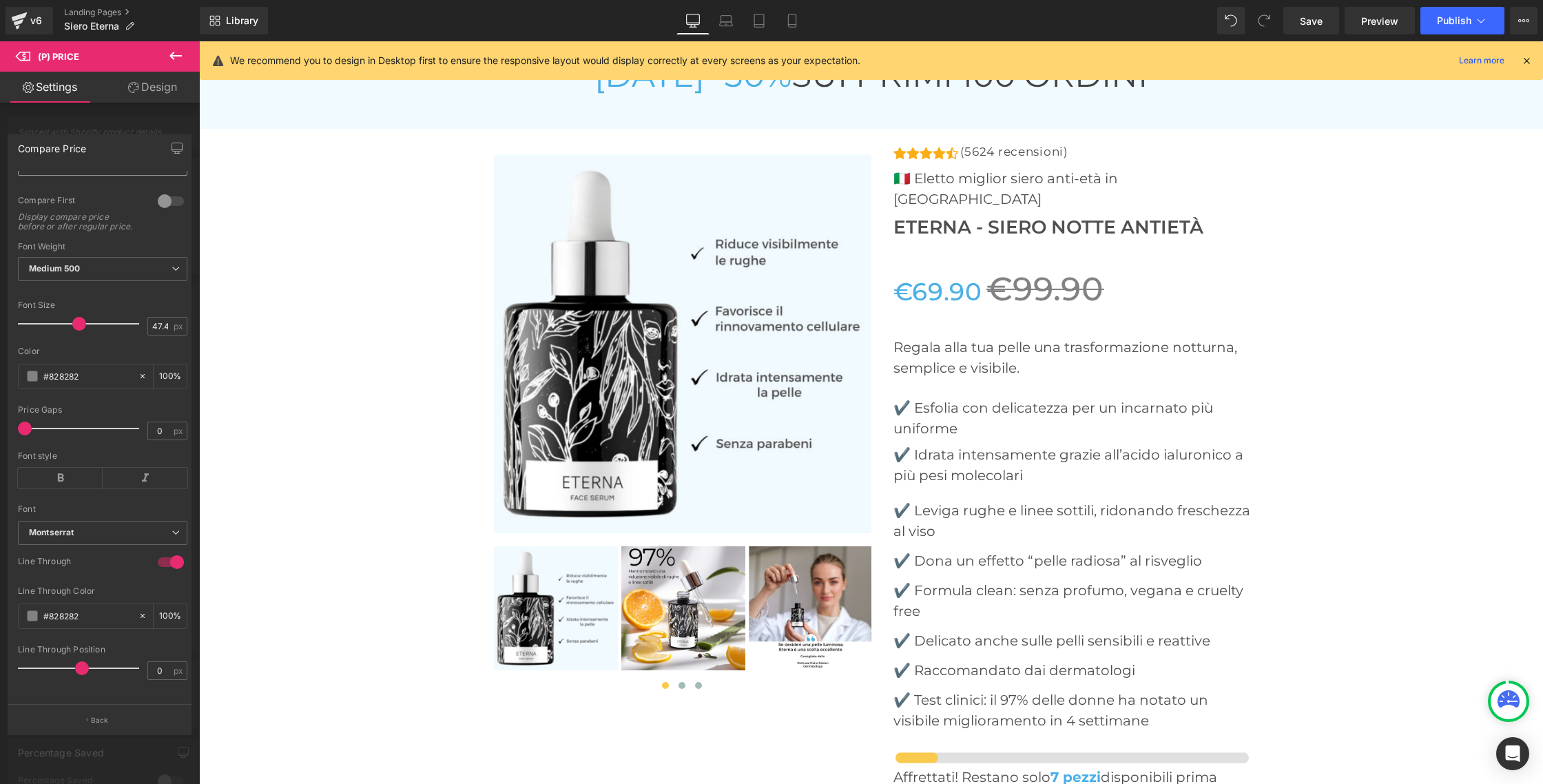
click at [154, 89] on link "Design" at bounding box center [152, 87] width 100 height 31
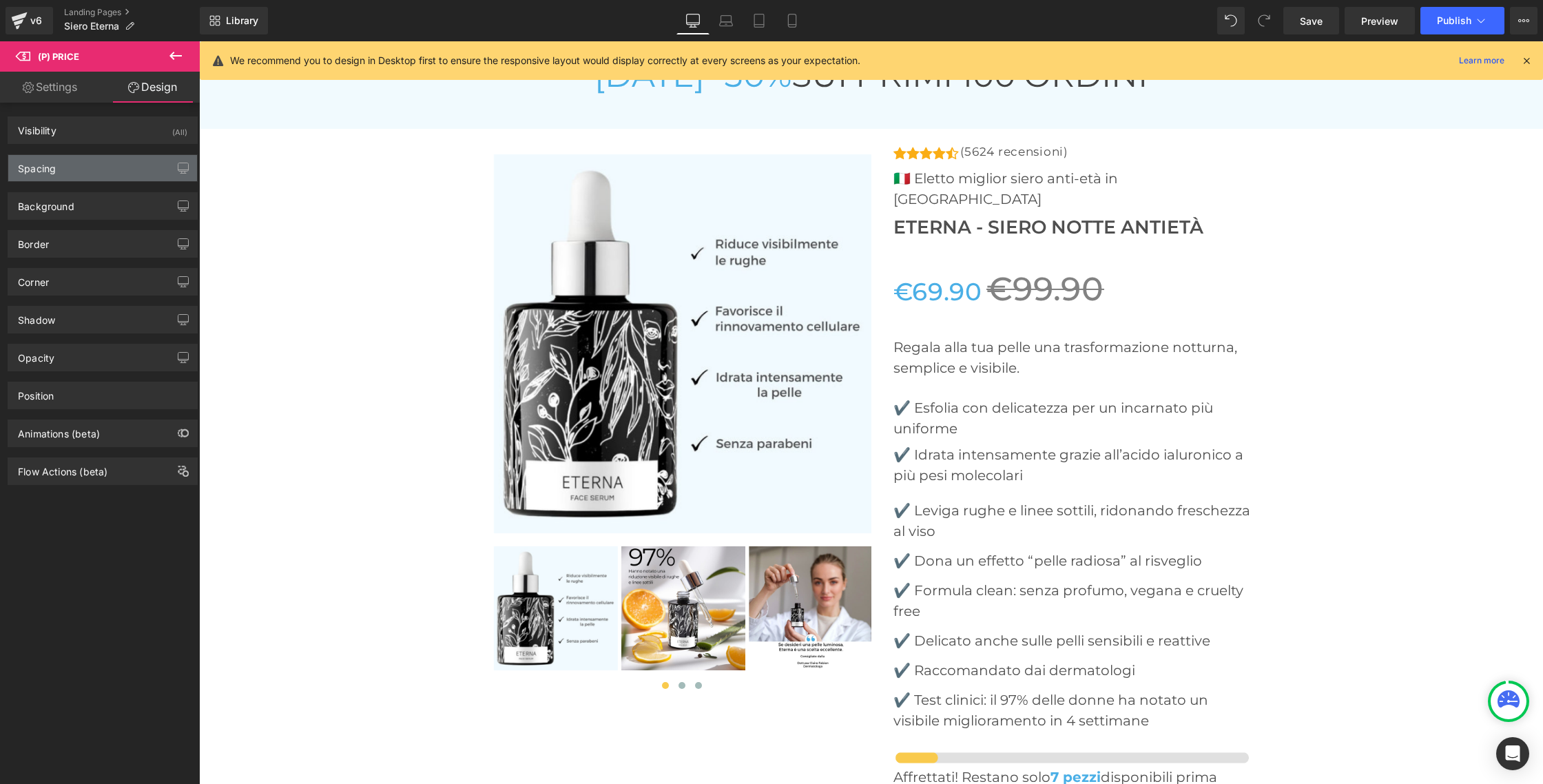
click at [92, 170] on div "Spacing" at bounding box center [103, 167] width 189 height 26
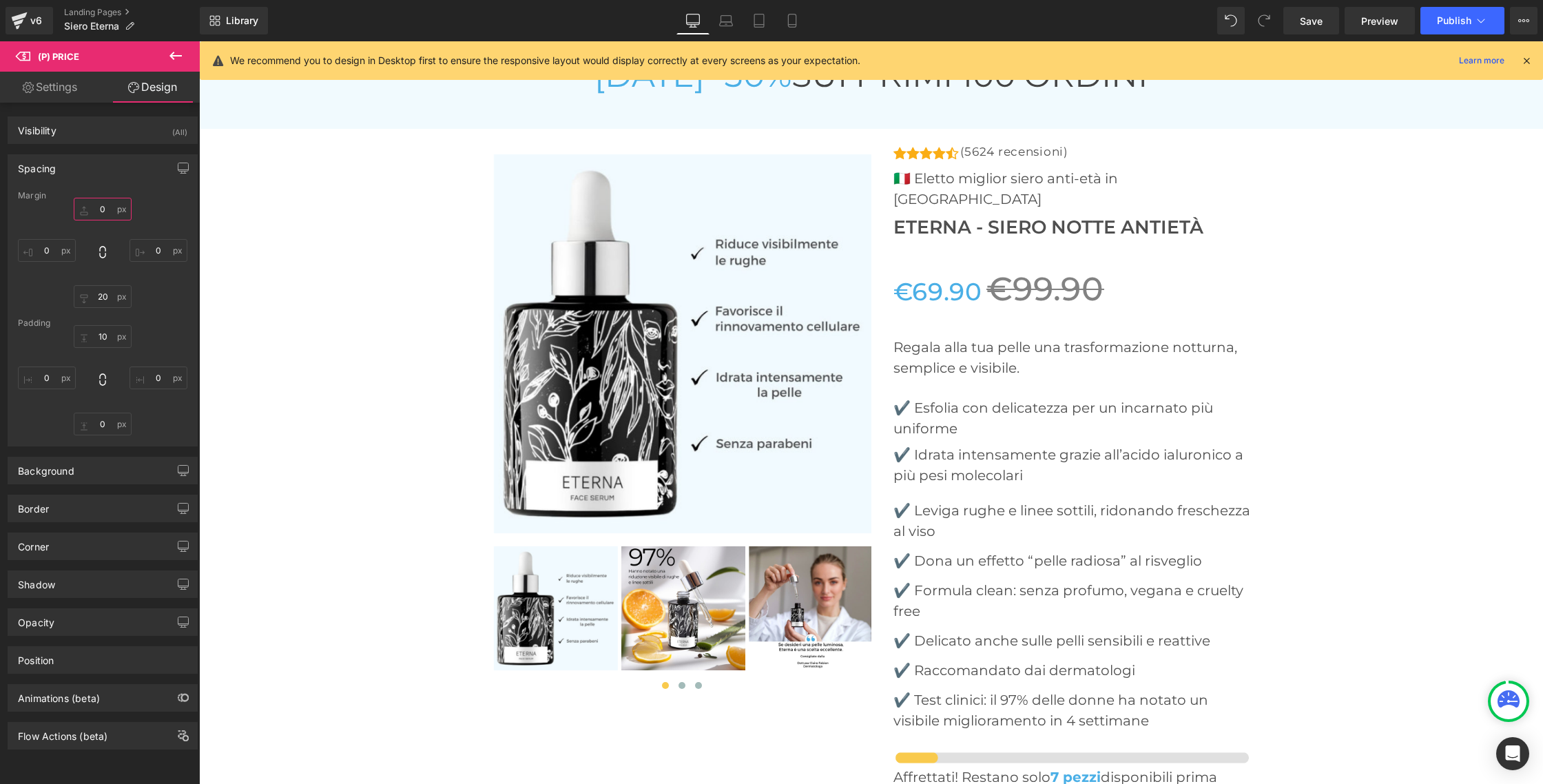
click at [102, 209] on input "0" at bounding box center [103, 208] width 58 height 22
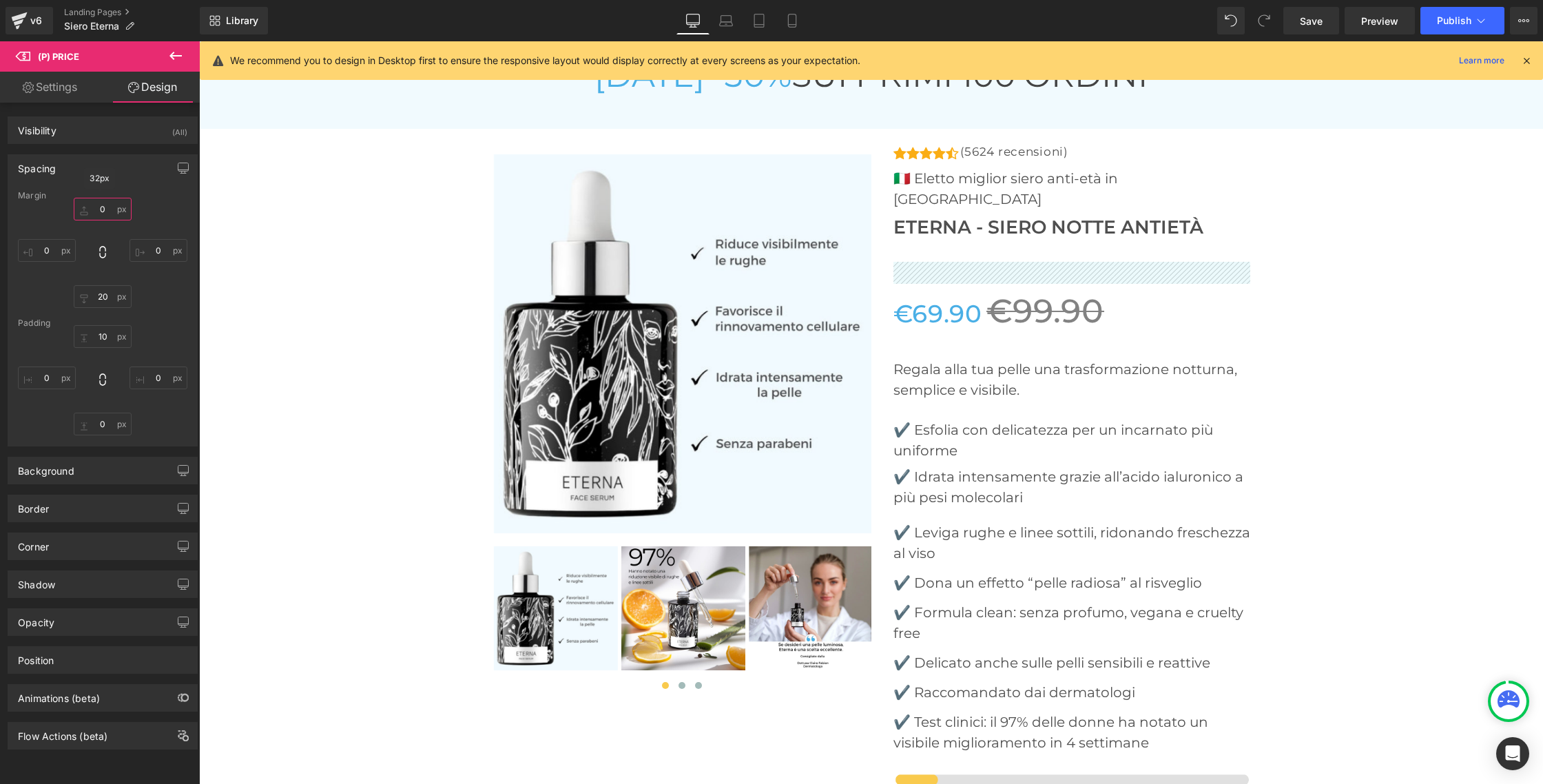
click at [104, 213] on input "0" at bounding box center [103, 208] width 58 height 22
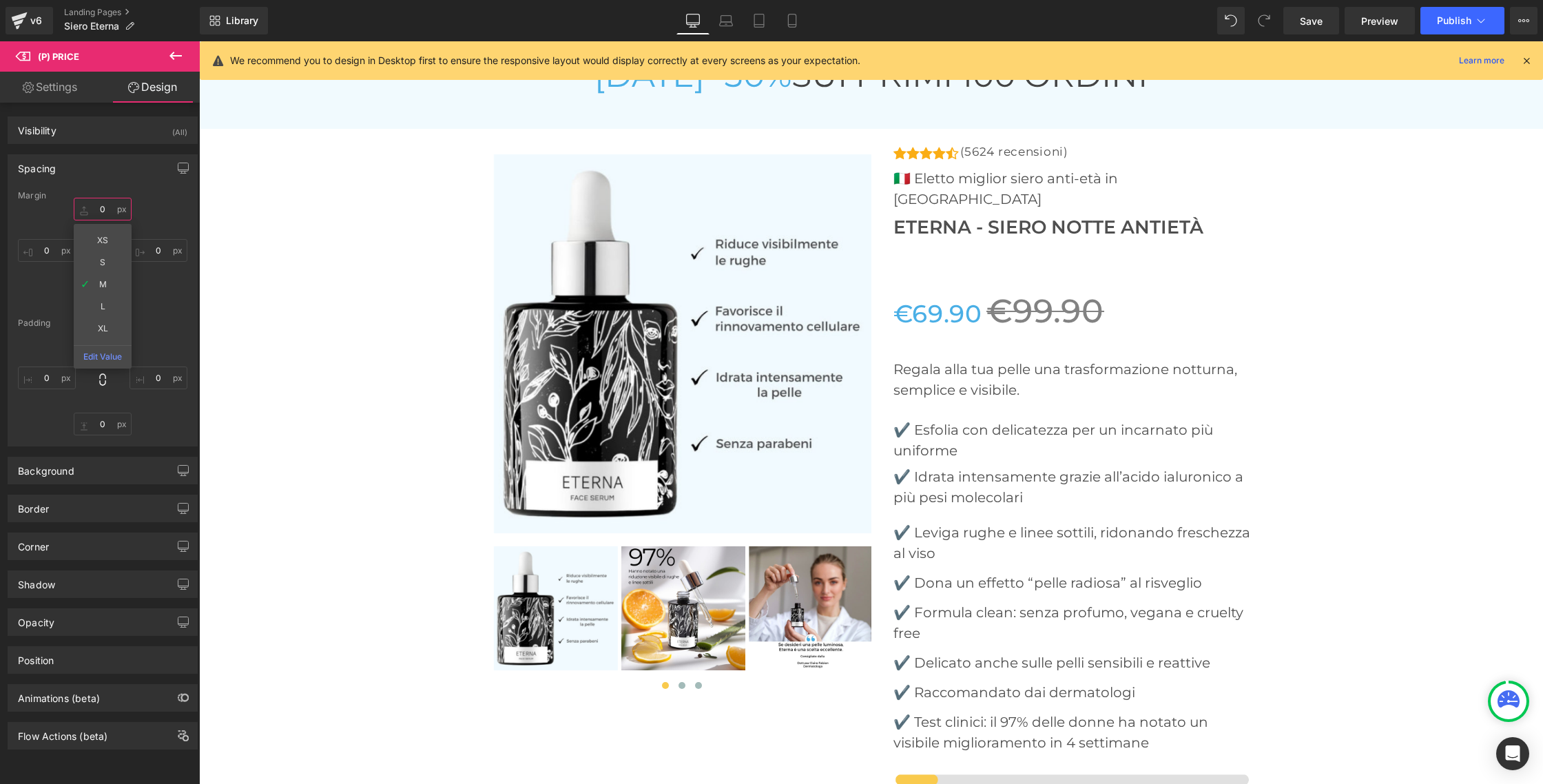
type input "M"
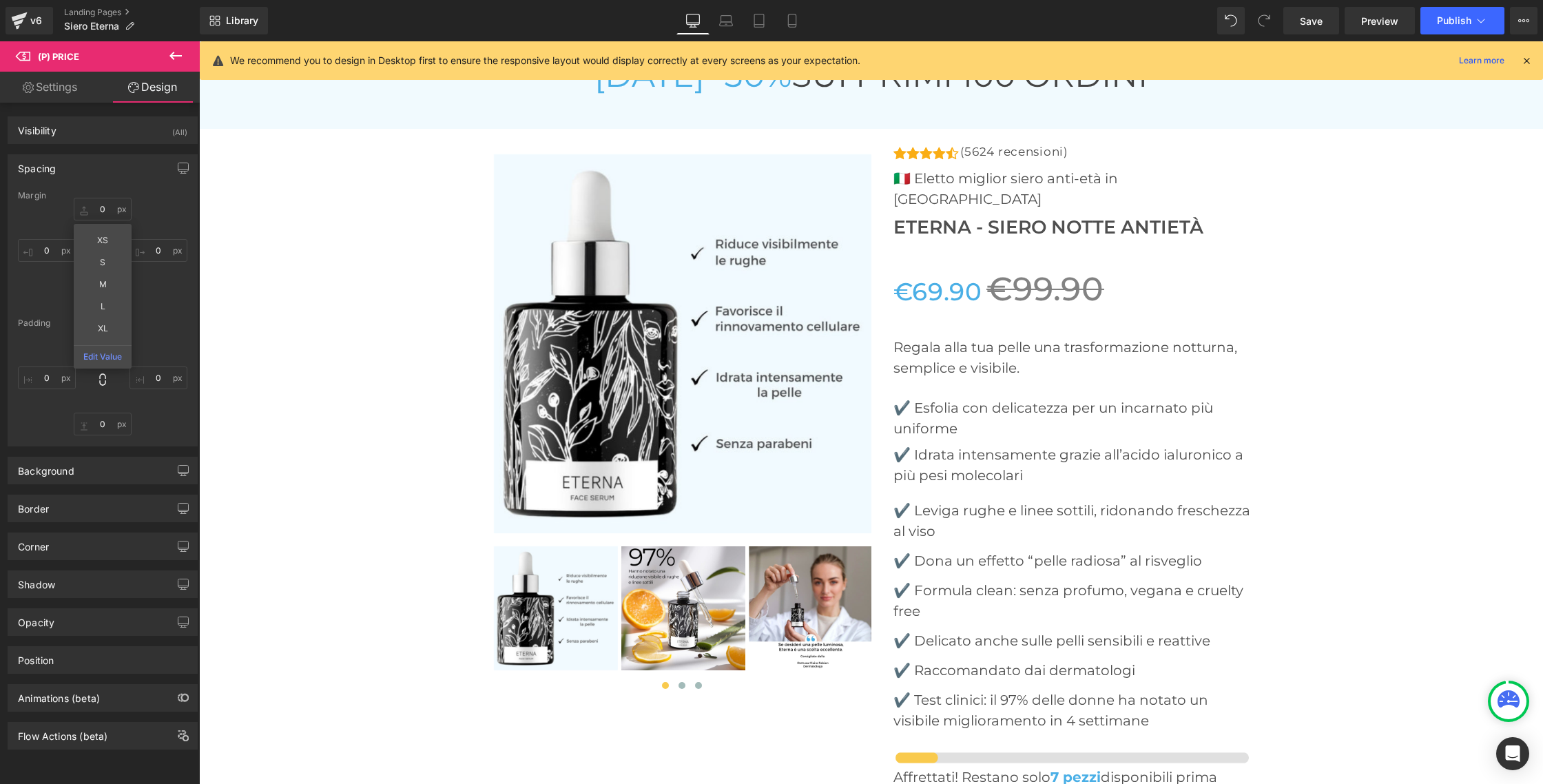
click at [176, 207] on div "XS S M L XL Edit Value 0 20 0" at bounding box center [102, 253] width 169 height 110
click at [172, 56] on icon at bounding box center [175, 55] width 16 height 16
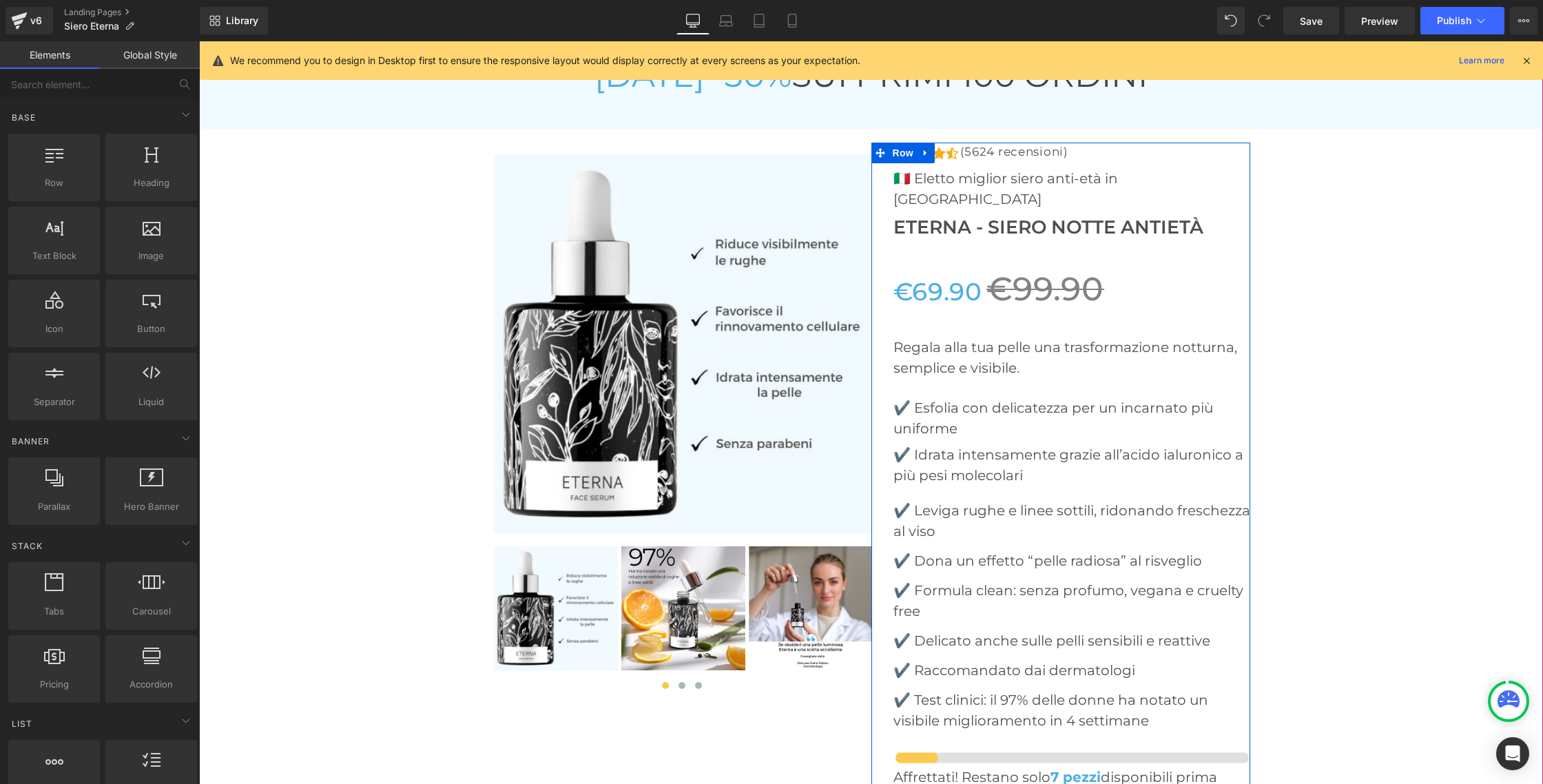
click at [1001, 268] on span "€99.90" at bounding box center [1045, 287] width 118 height 40
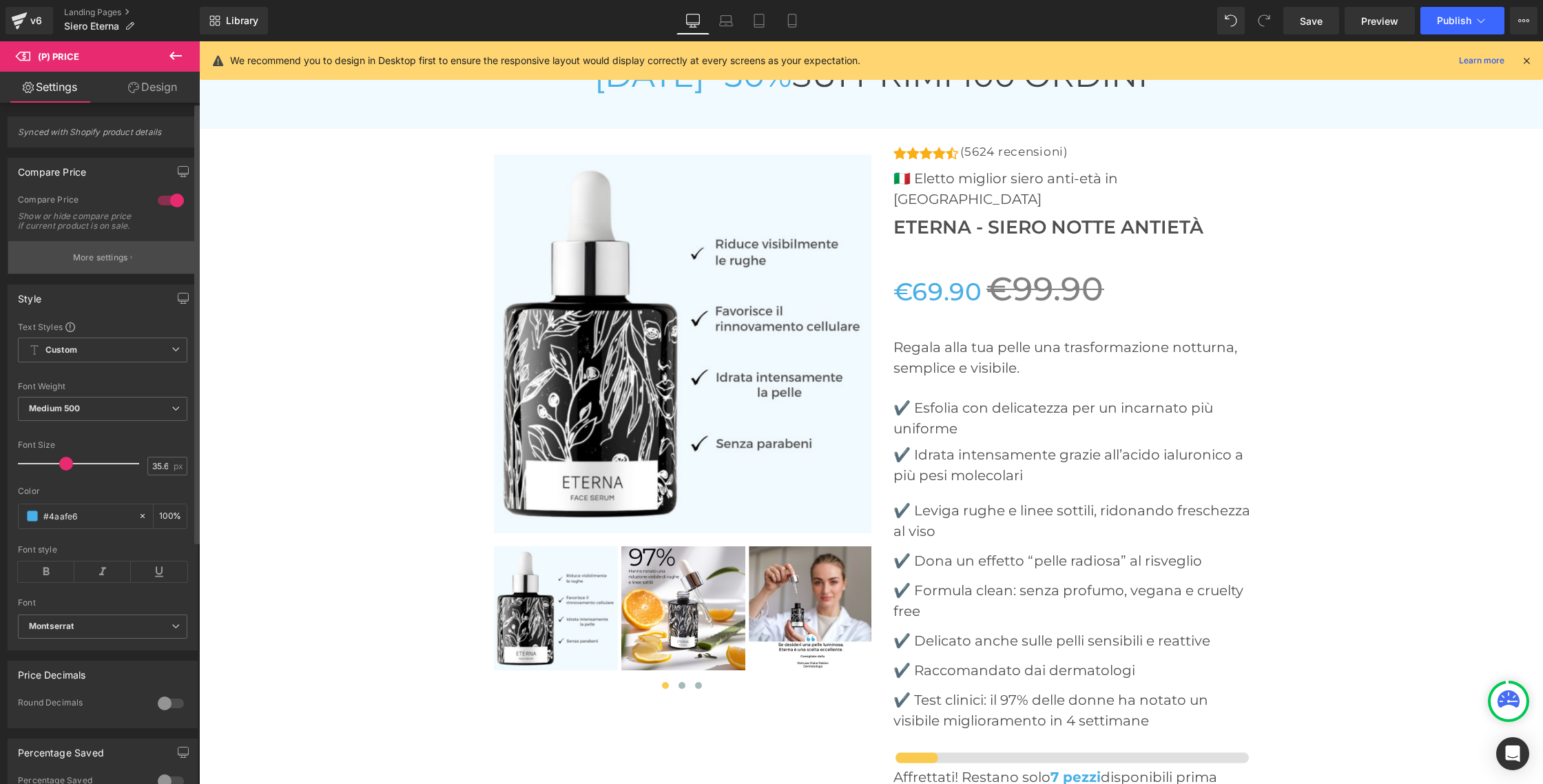
click at [92, 273] on button "More settings" at bounding box center [103, 256] width 189 height 32
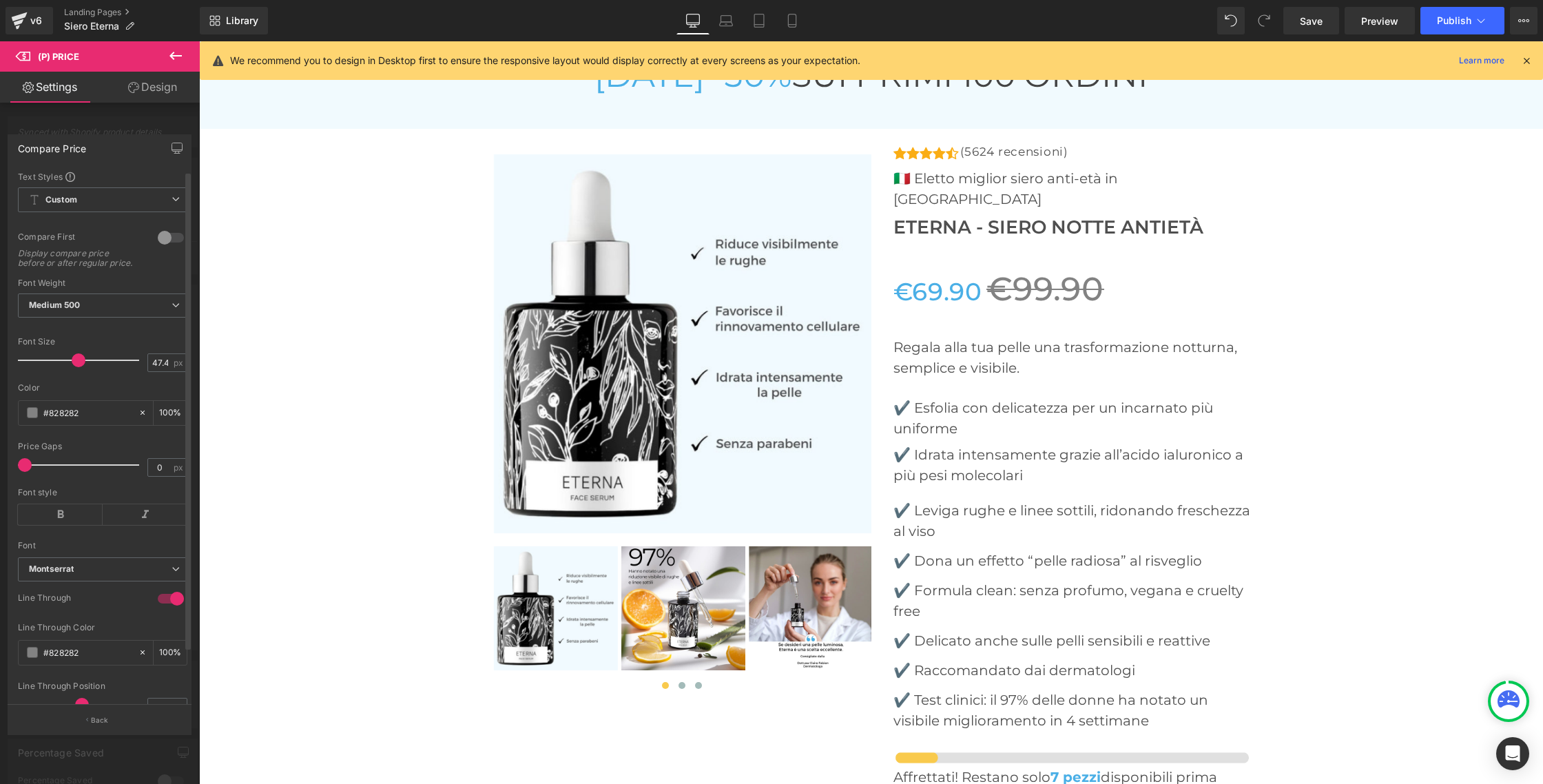
scroll to position [56, 0]
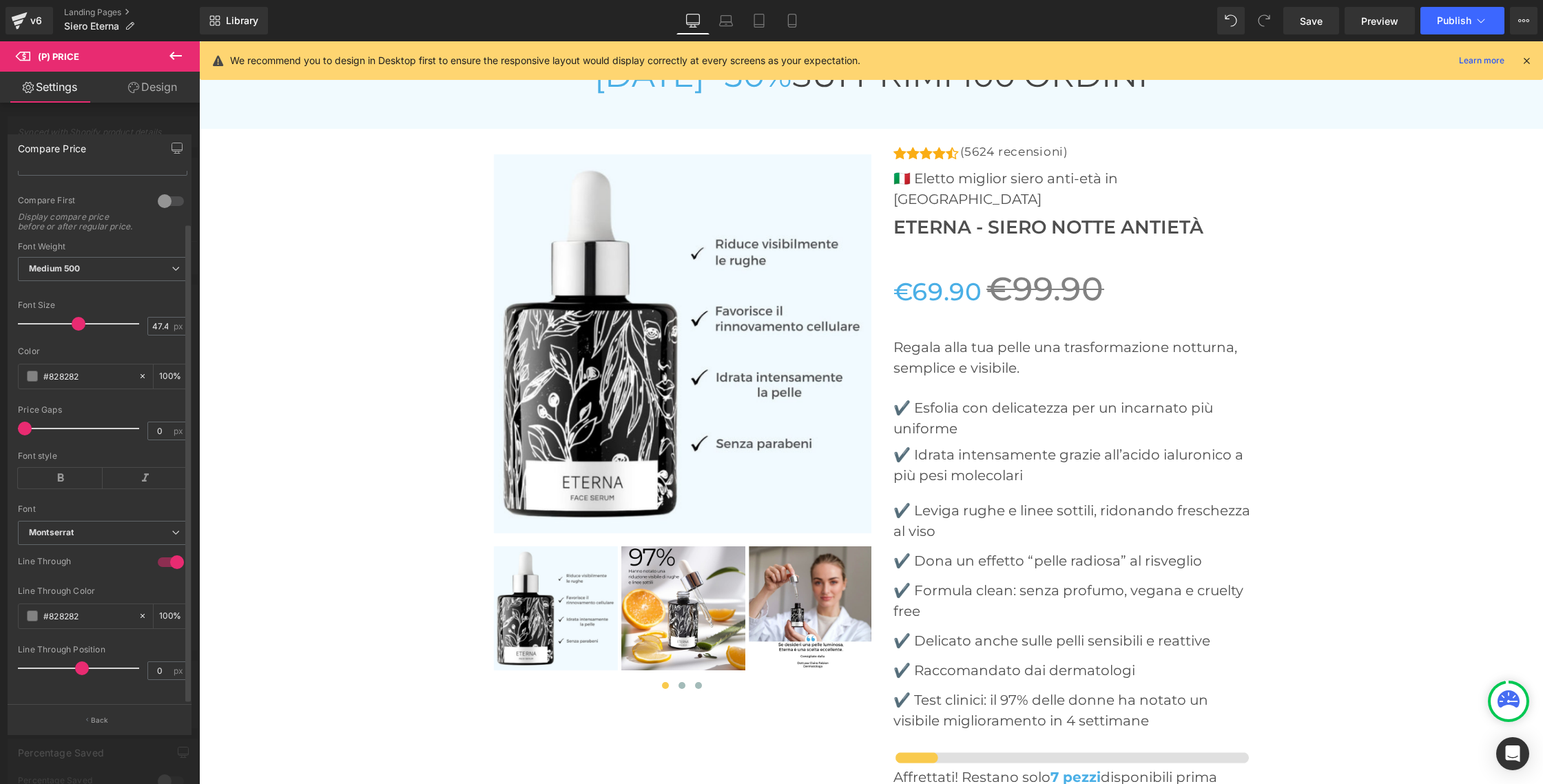
click at [76, 661] on span at bounding box center [82, 668] width 14 height 14
click at [163, 555] on div at bounding box center [170, 561] width 33 height 22
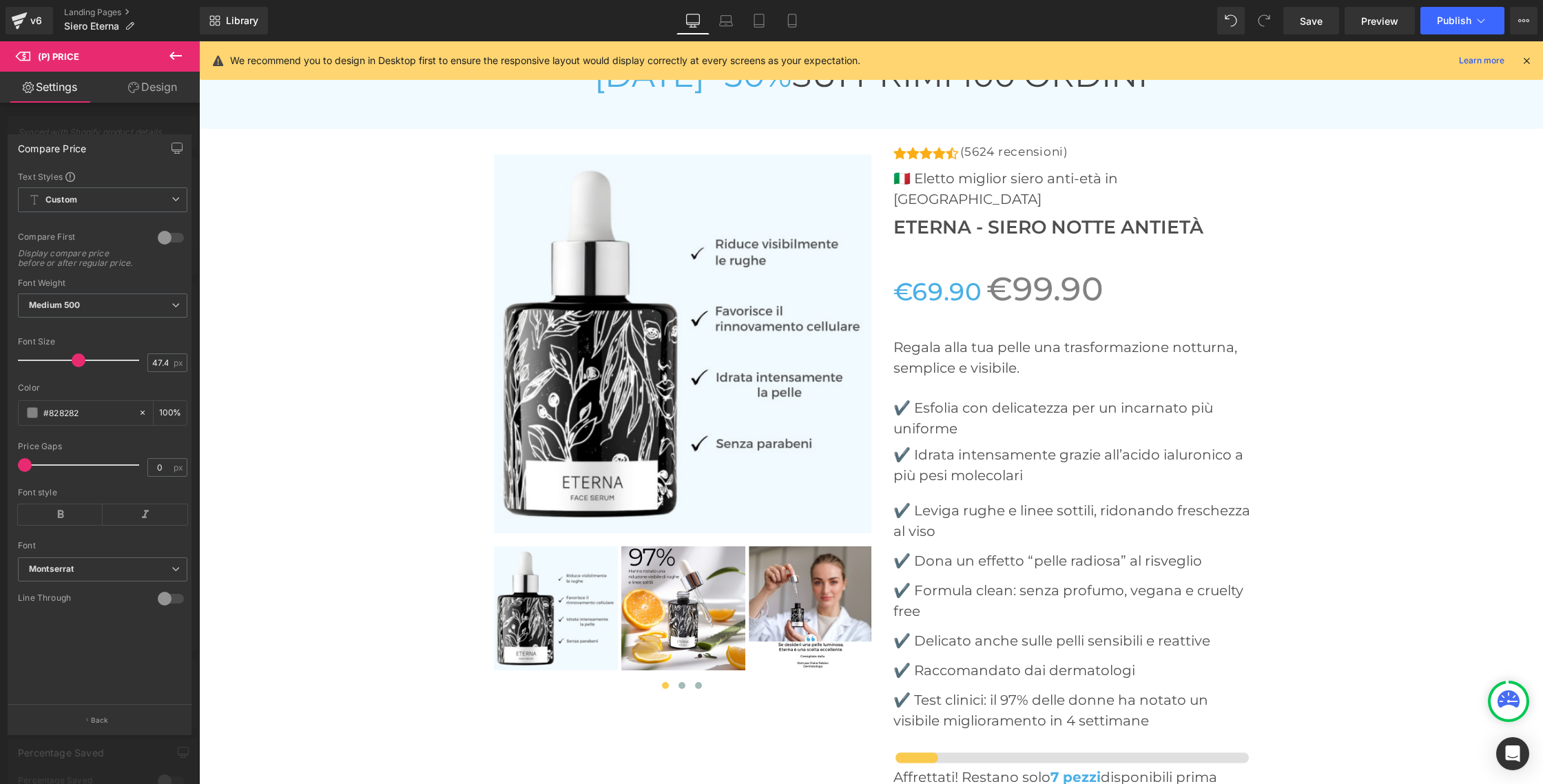
click at [162, 610] on div at bounding box center [170, 598] width 33 height 22
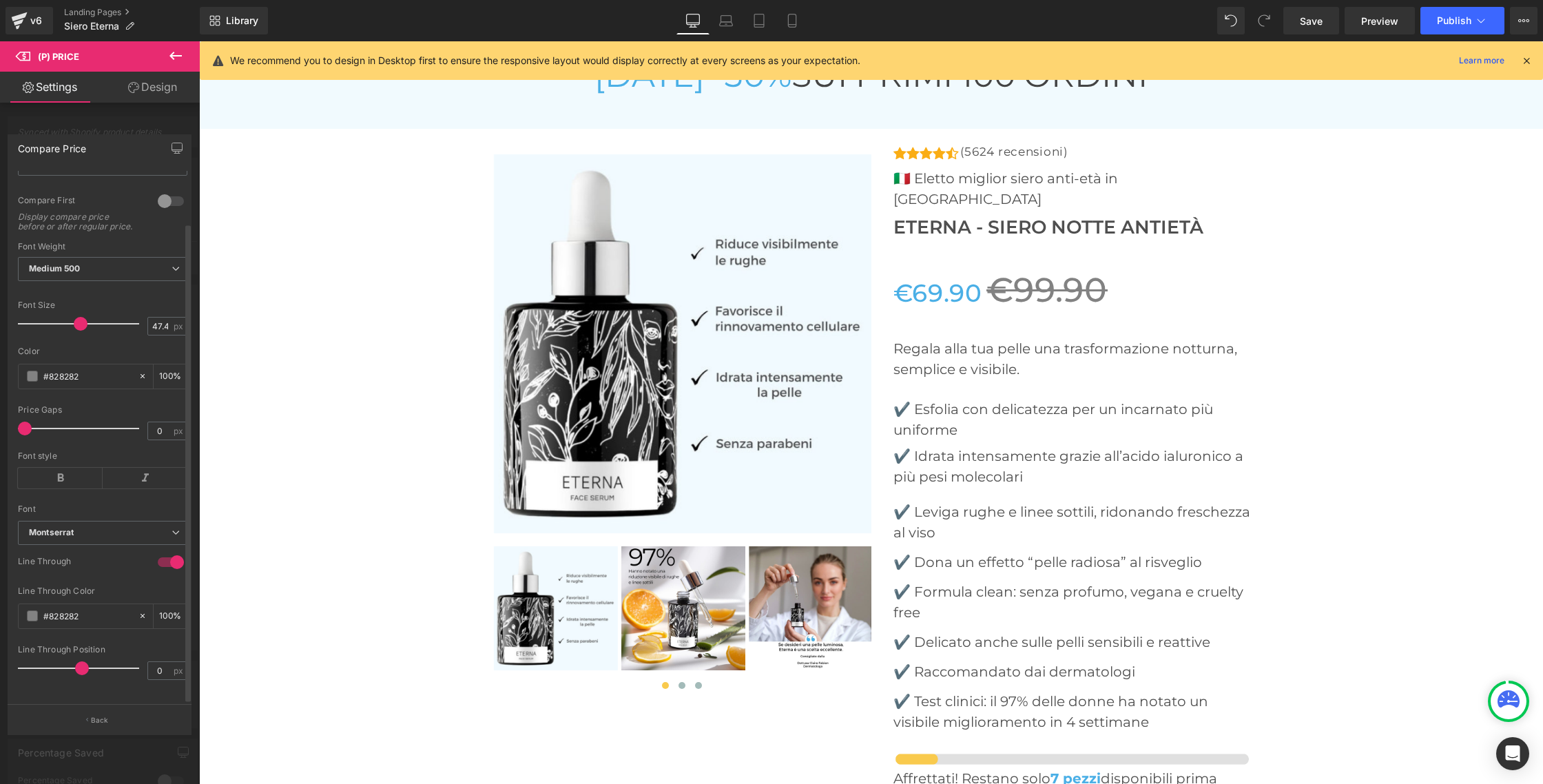
click at [80, 317] on span at bounding box center [80, 323] width 14 height 14
click at [165, 256] on span "Medium 500" at bounding box center [102, 268] width 169 height 24
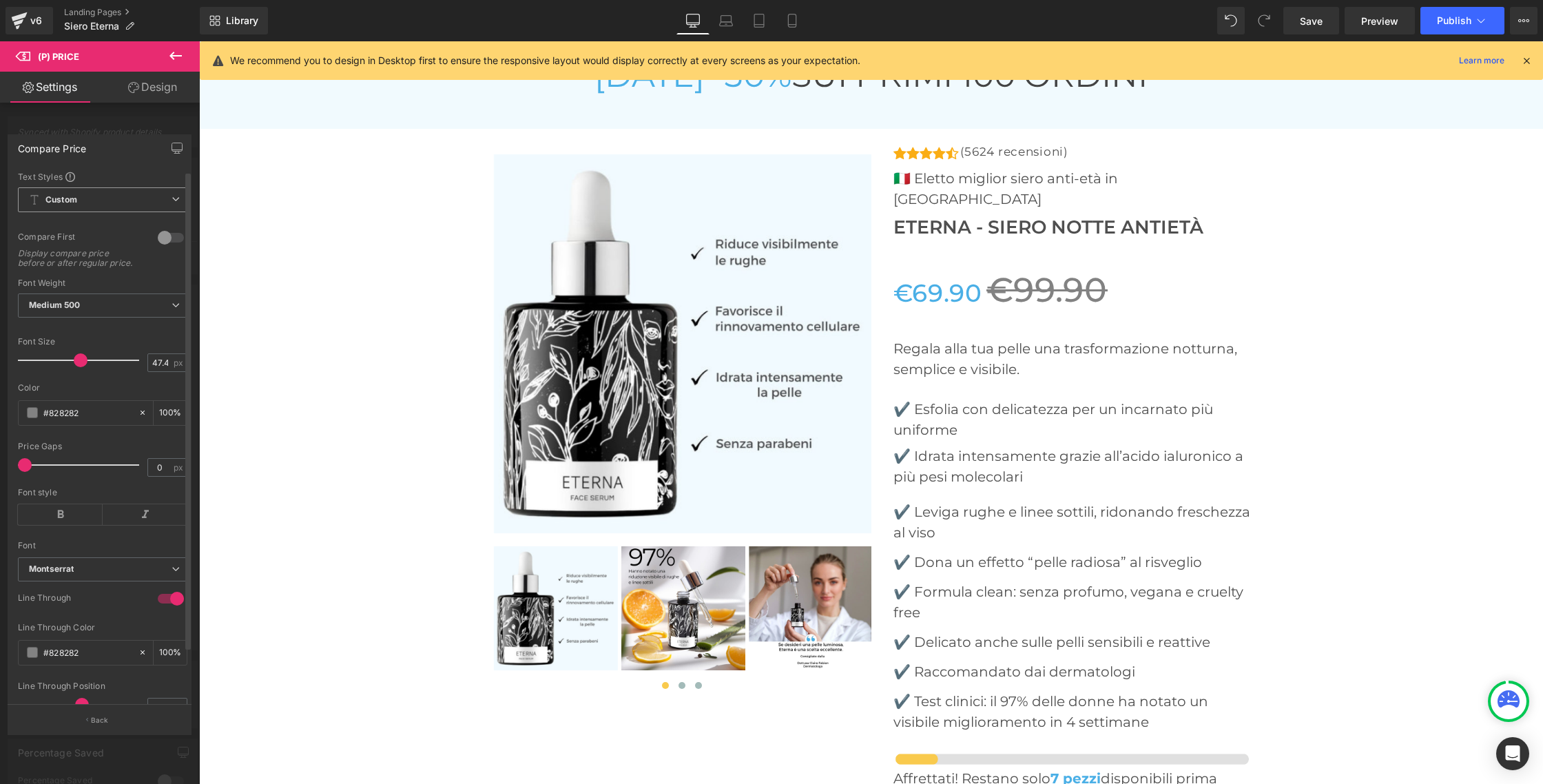
click at [76, 190] on span "Custom" at bounding box center [102, 200] width 169 height 25
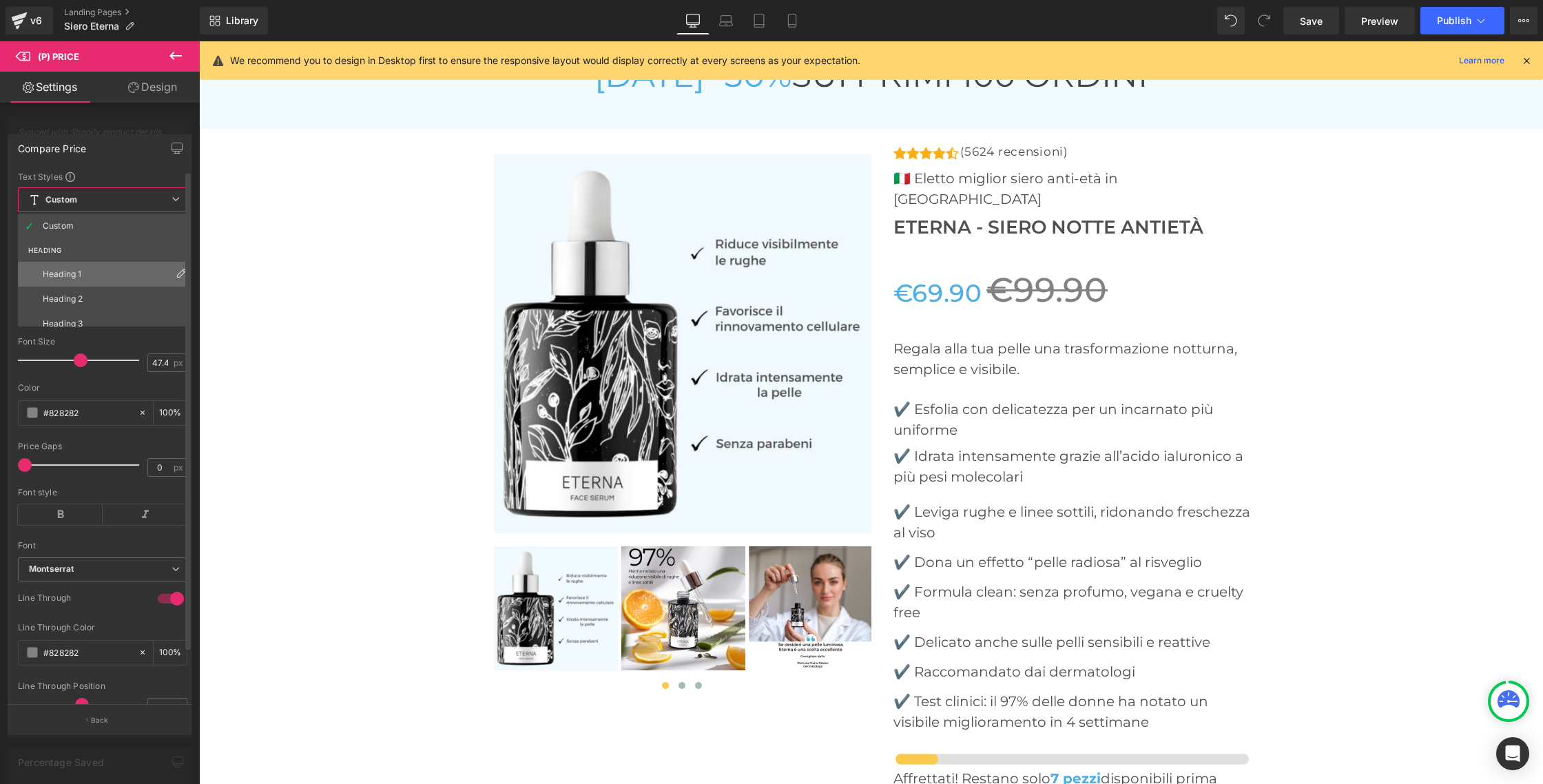
click at [66, 272] on div "Heading 1" at bounding box center [62, 274] width 39 height 10
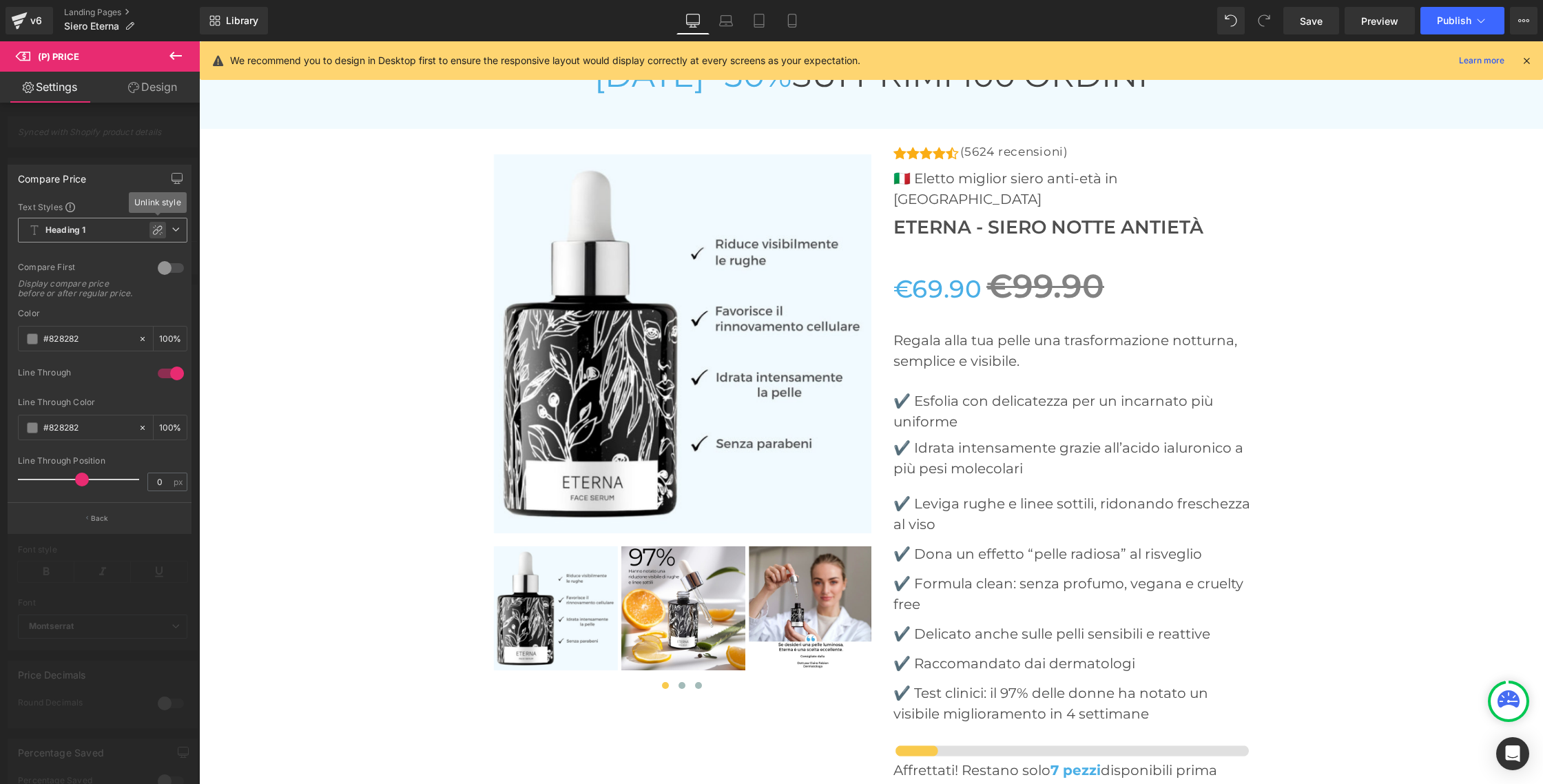
click at [163, 228] on icon at bounding box center [157, 229] width 11 height 11
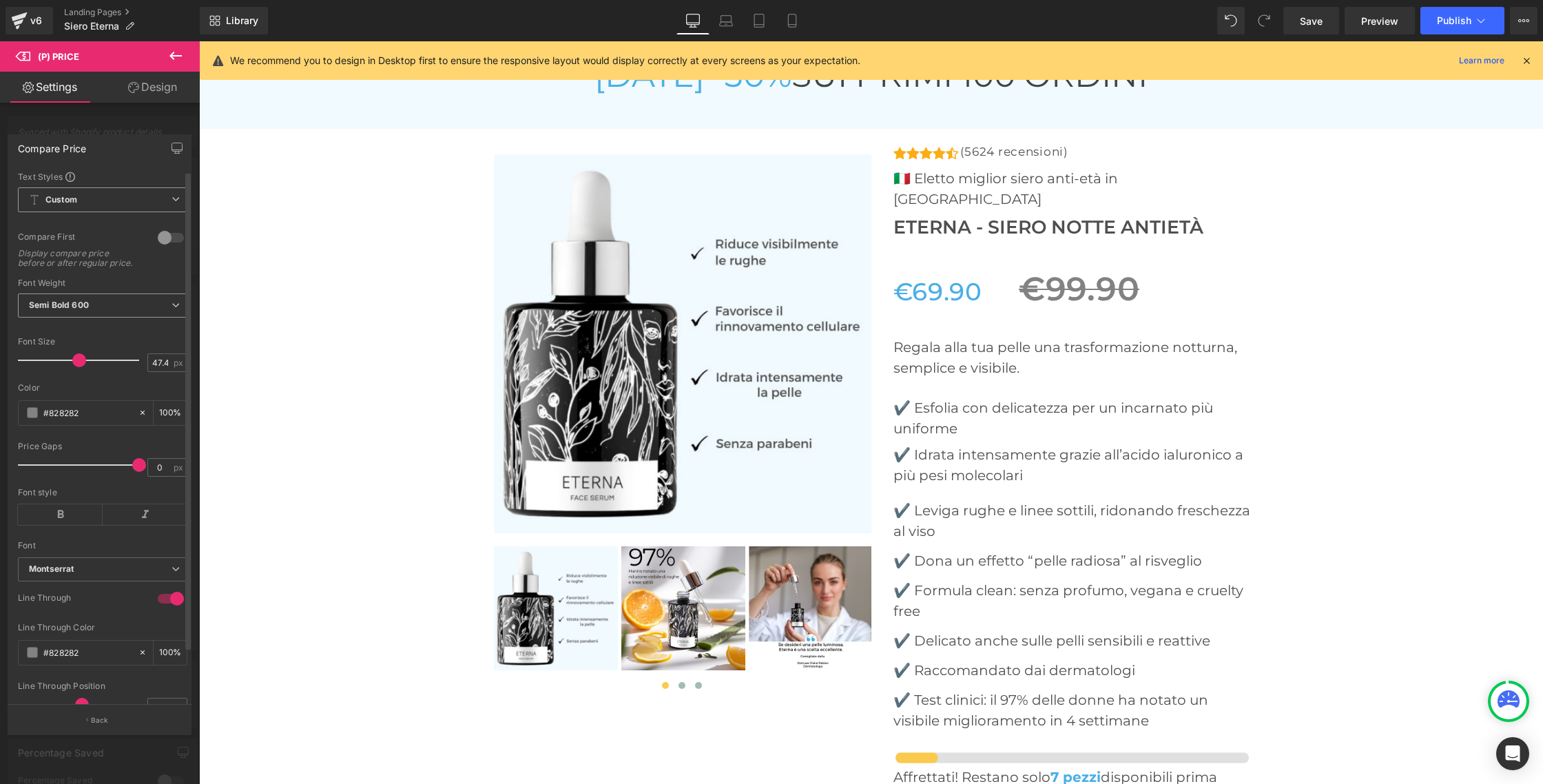
click at [83, 309] on b "Semi Bold 600" at bounding box center [59, 304] width 60 height 11
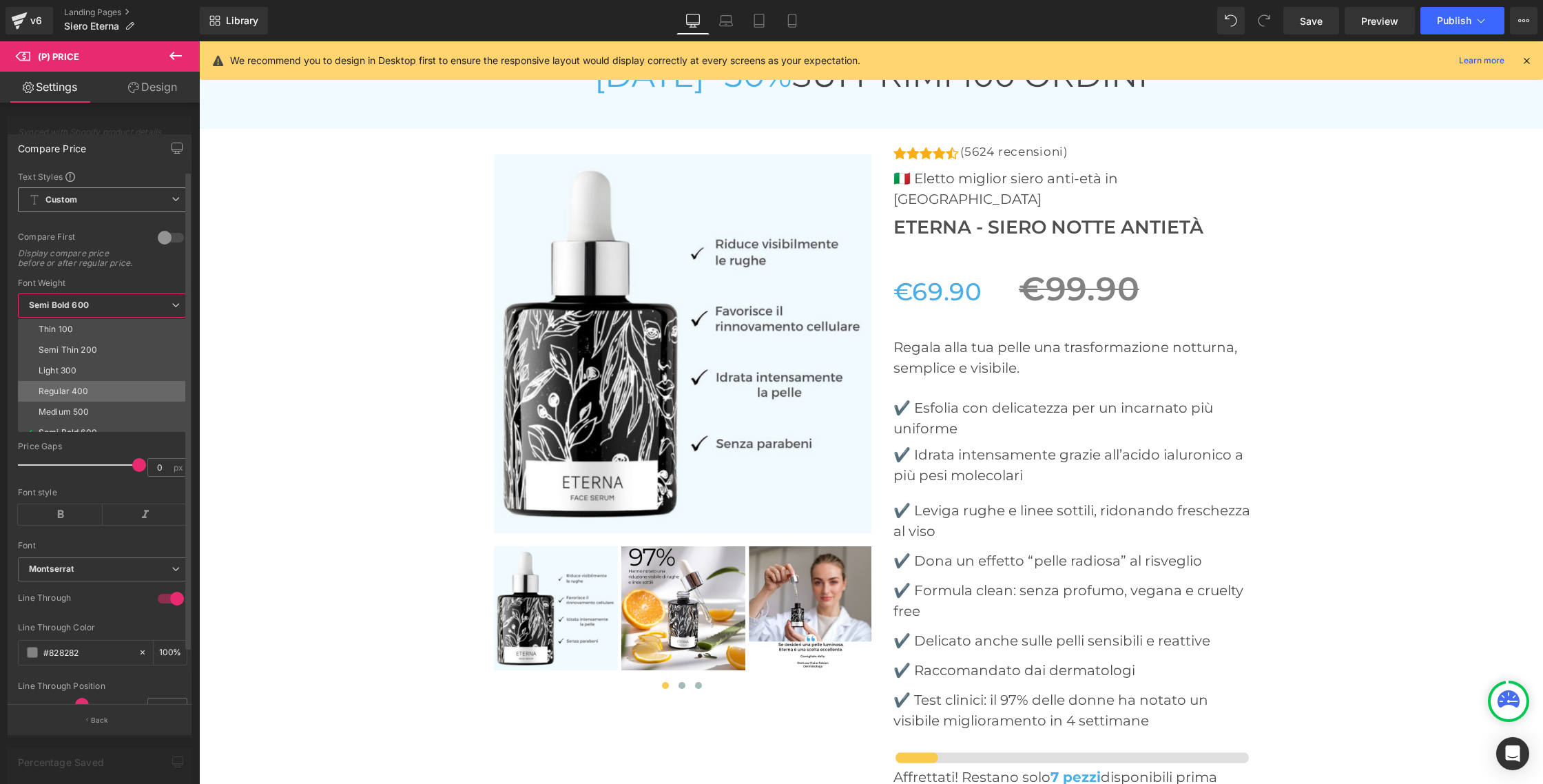
click at [62, 396] on div "Regular 400" at bounding box center [64, 391] width 50 height 10
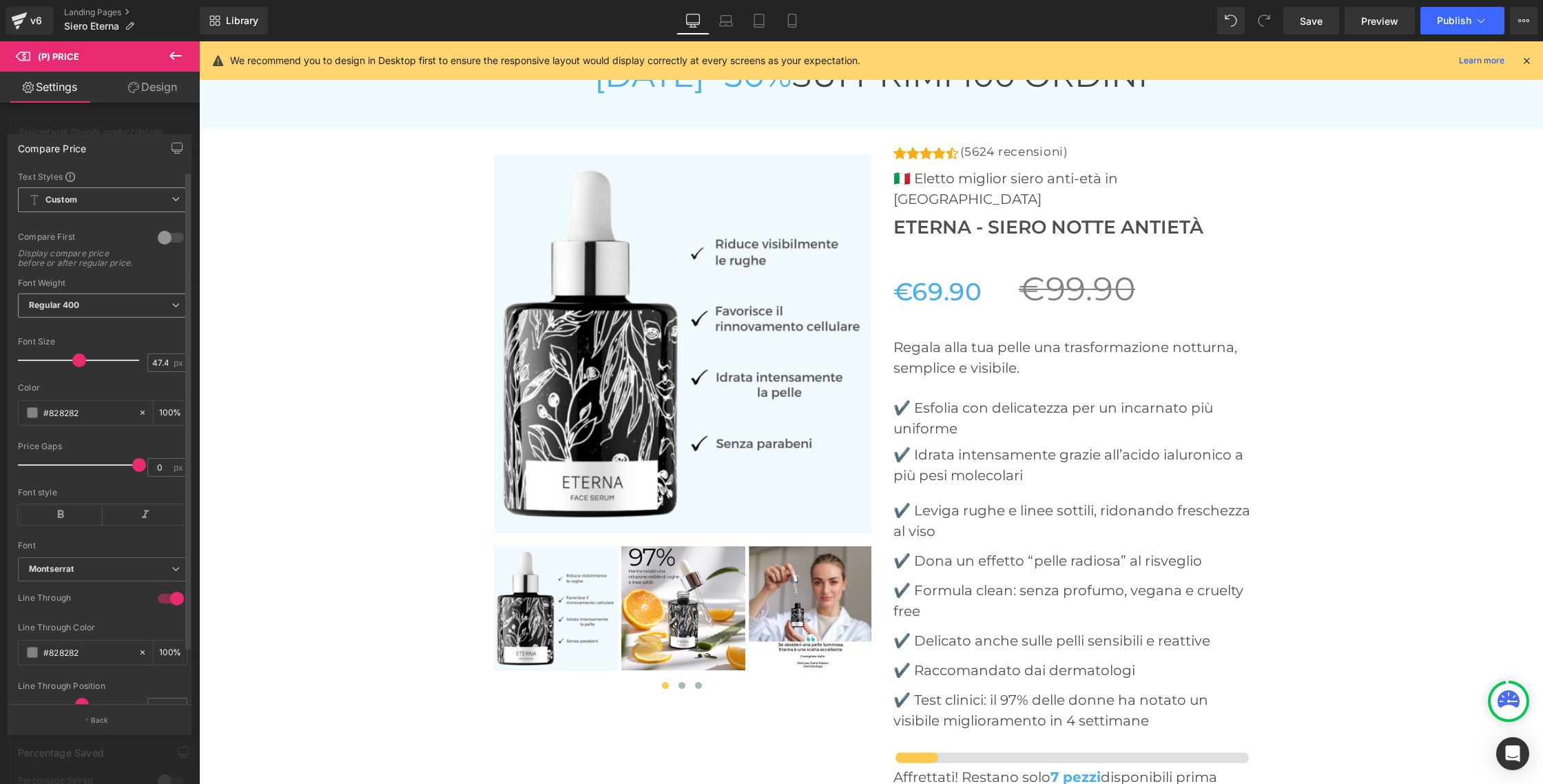
click at [87, 313] on span "Regular 400" at bounding box center [102, 305] width 169 height 24
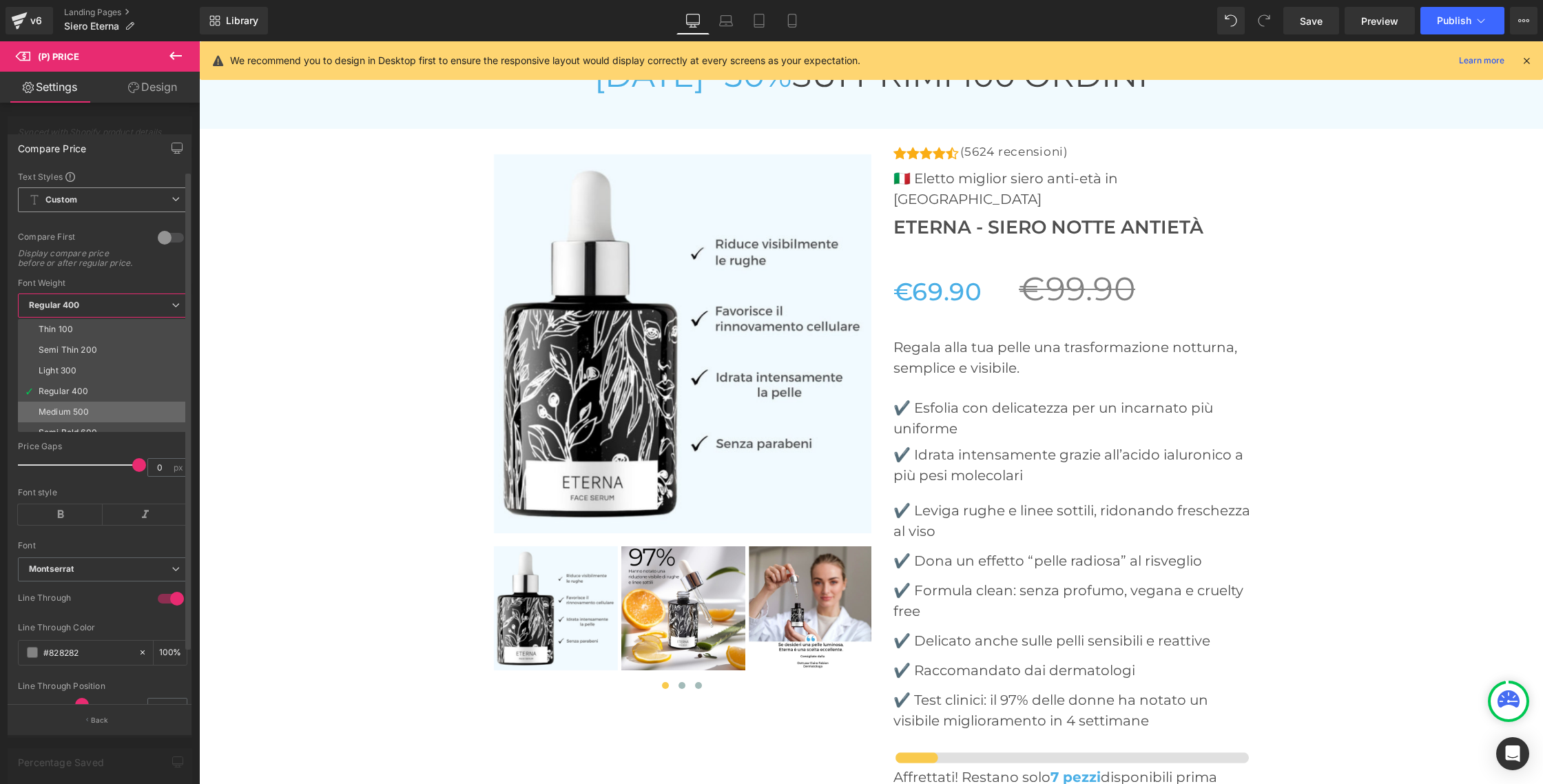
click at [62, 416] on div "Medium 500" at bounding box center [64, 411] width 50 height 10
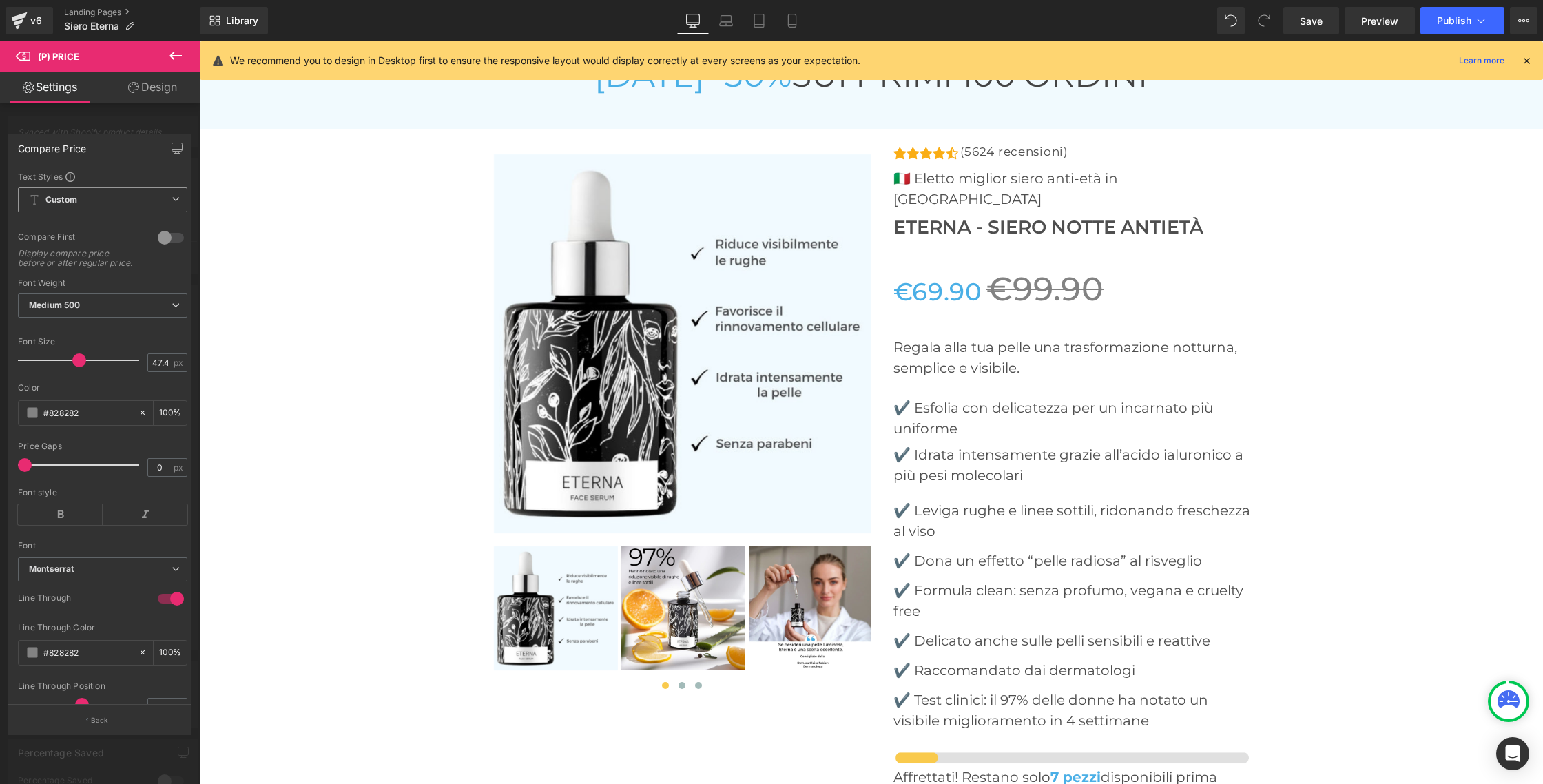
drag, startPoint x: 135, startPoint y: 474, endPoint x: 0, endPoint y: 468, distance: 135.1
click at [0, 468] on div "Compare Price Text Styles Custom HEADING Heading 1 Heading 2 Heading 3 Heading …" at bounding box center [100, 429] width 199 height 610
click at [82, 714] on button "Back" at bounding box center [100, 719] width 184 height 31
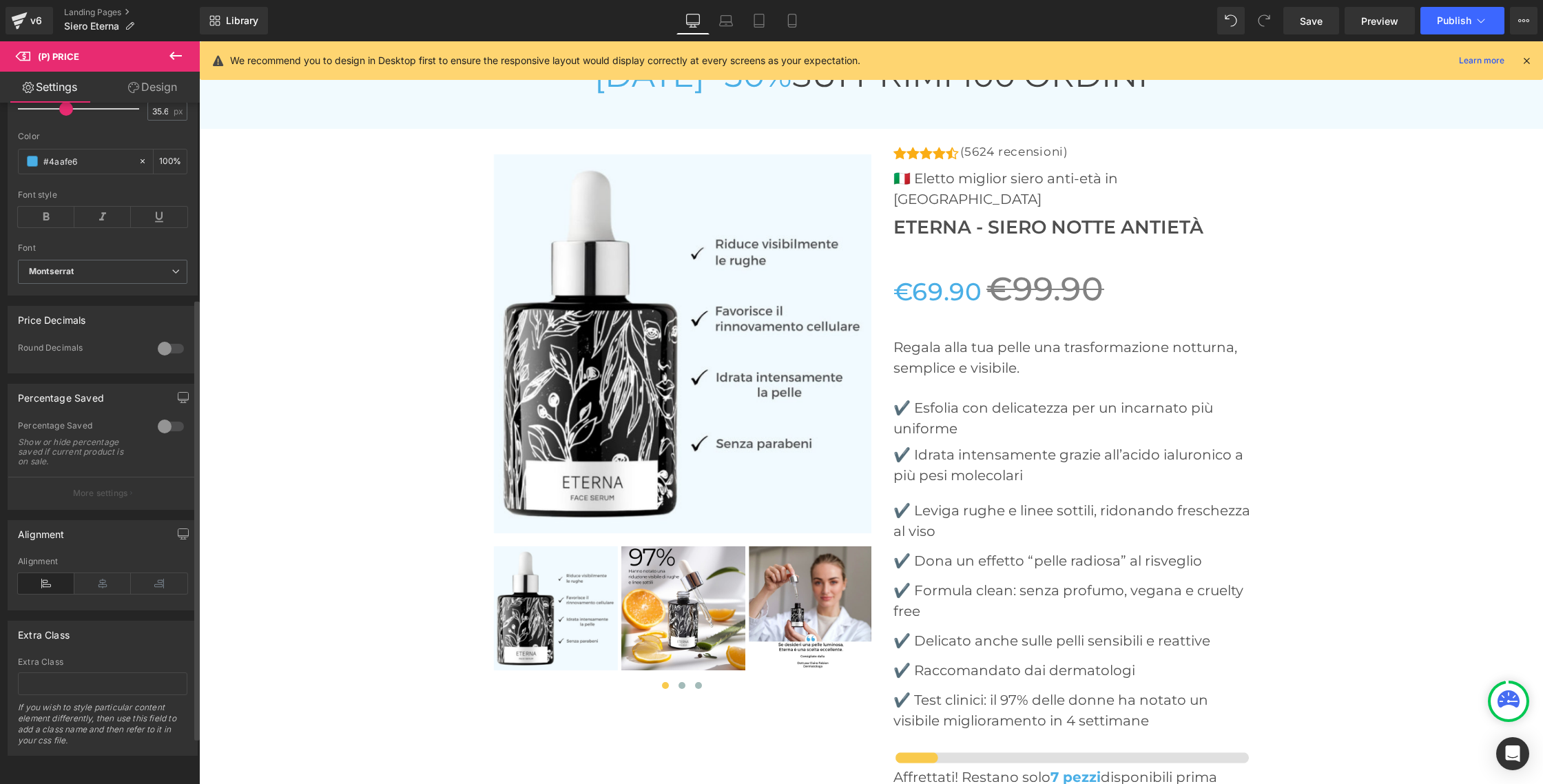
scroll to position [375, 0]
click at [172, 416] on div at bounding box center [170, 426] width 33 height 22
click at [104, 489] on button "More settings" at bounding box center [103, 492] width 189 height 32
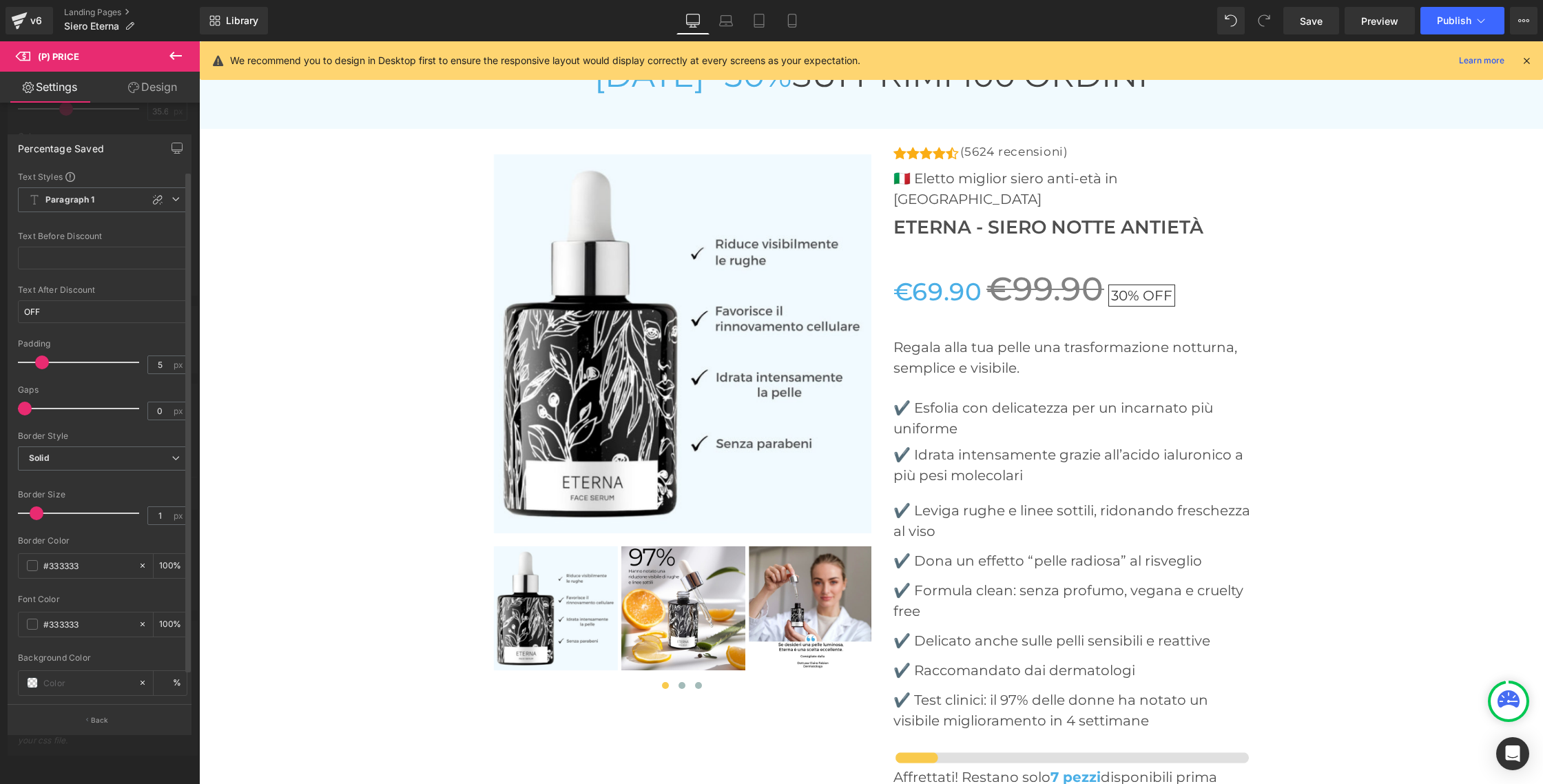
drag, startPoint x: 56, startPoint y: 365, endPoint x: 44, endPoint y: 364, distance: 12.0
click at [44, 364] on span at bounding box center [42, 362] width 14 height 14
drag, startPoint x: 45, startPoint y: 307, endPoint x: 6, endPoint y: 306, distance: 39.0
click at [6, 306] on div "Percentage Saved Text Styles Custom HEADING Heading 1 Heading 2 Heading 3 Headi…" at bounding box center [100, 429] width 199 height 610
click at [35, 266] on input "text" at bounding box center [102, 257] width 169 height 22
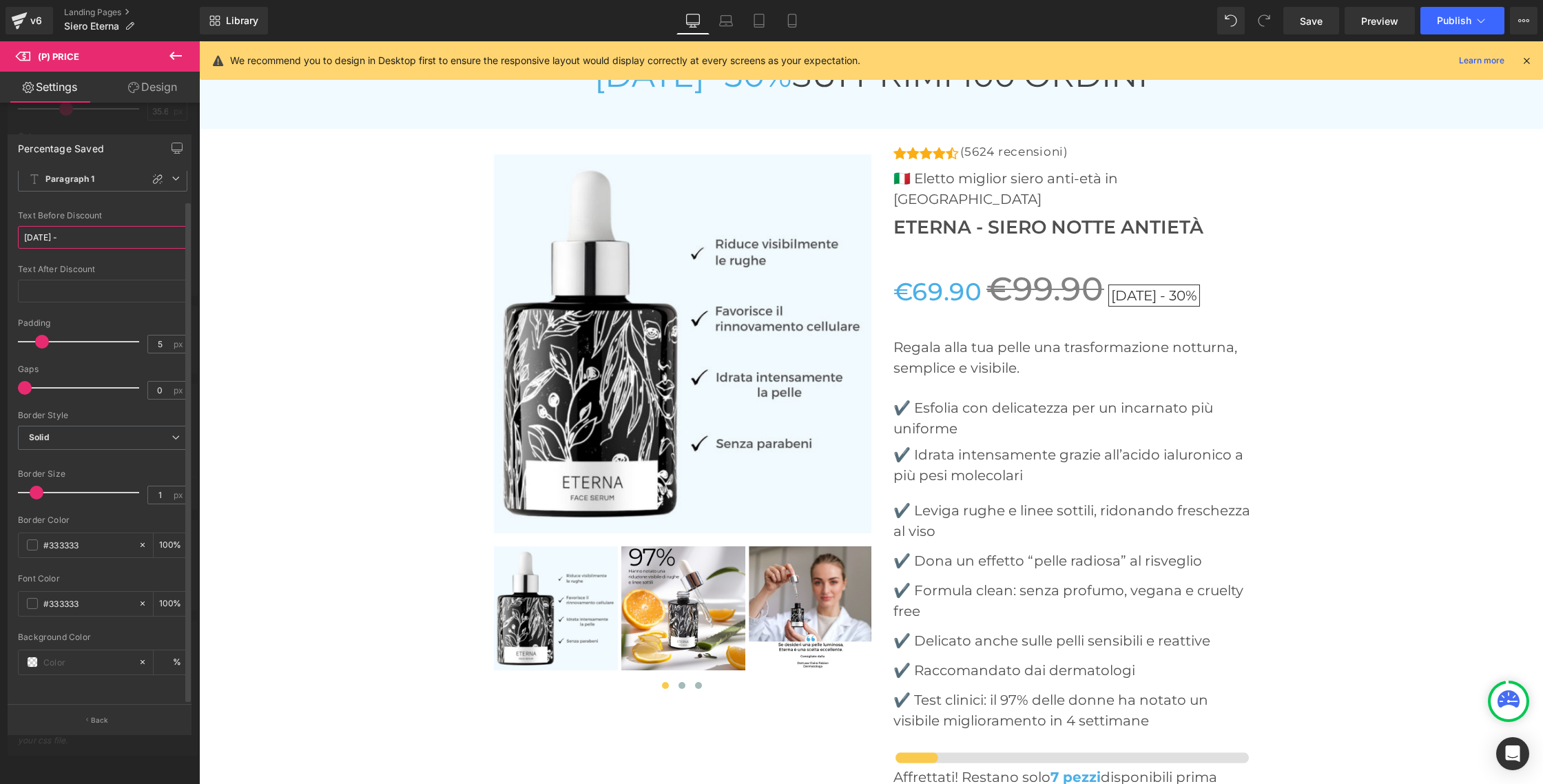
scroll to position [0, 0]
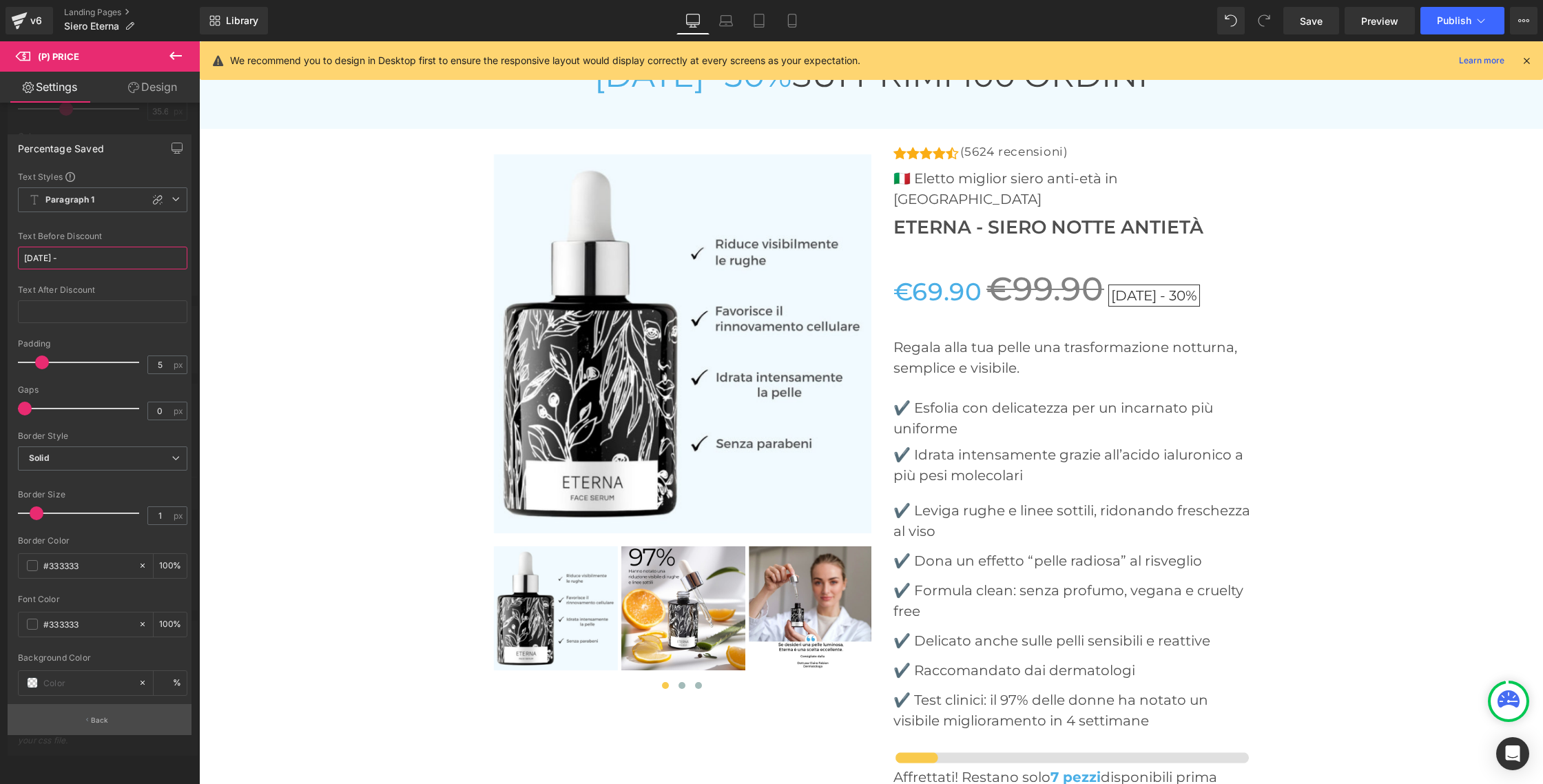
type input "[DATE] -"
click at [71, 709] on button "Back" at bounding box center [100, 719] width 184 height 31
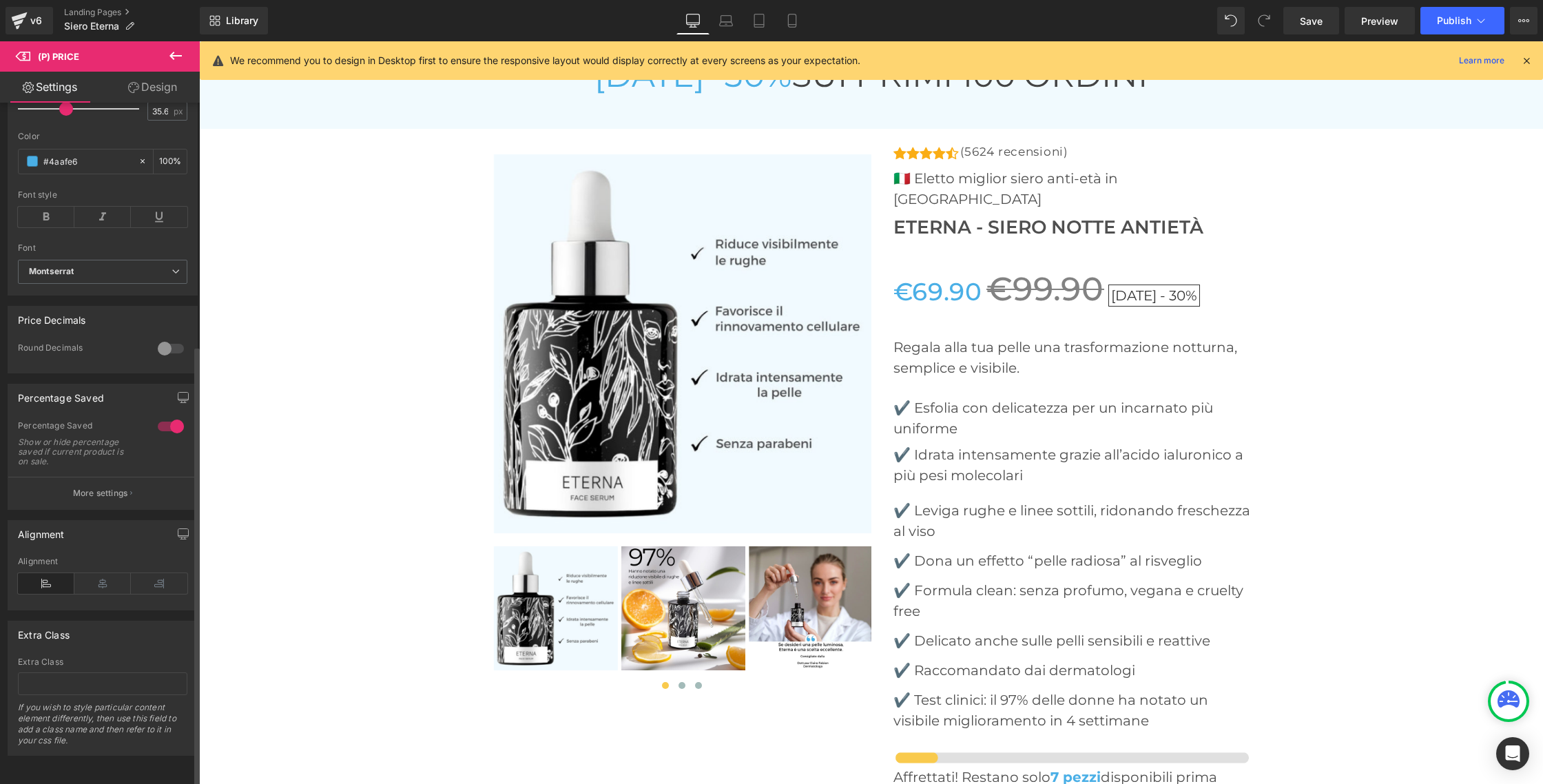
click at [164, 419] on div at bounding box center [170, 426] width 33 height 22
click at [1312, 20] on span "Save" at bounding box center [1311, 20] width 22 height 15
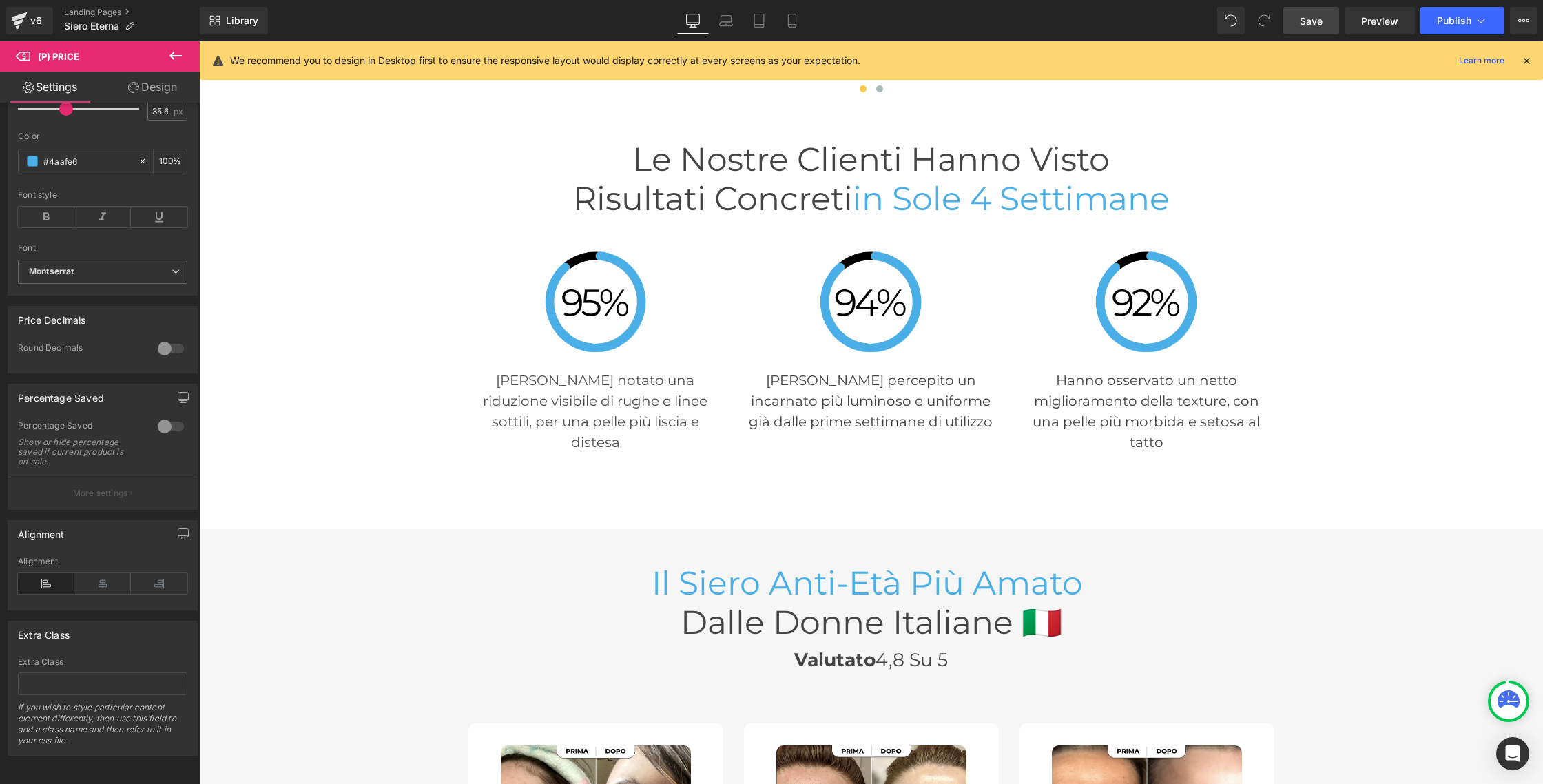
scroll to position [3867, 0]
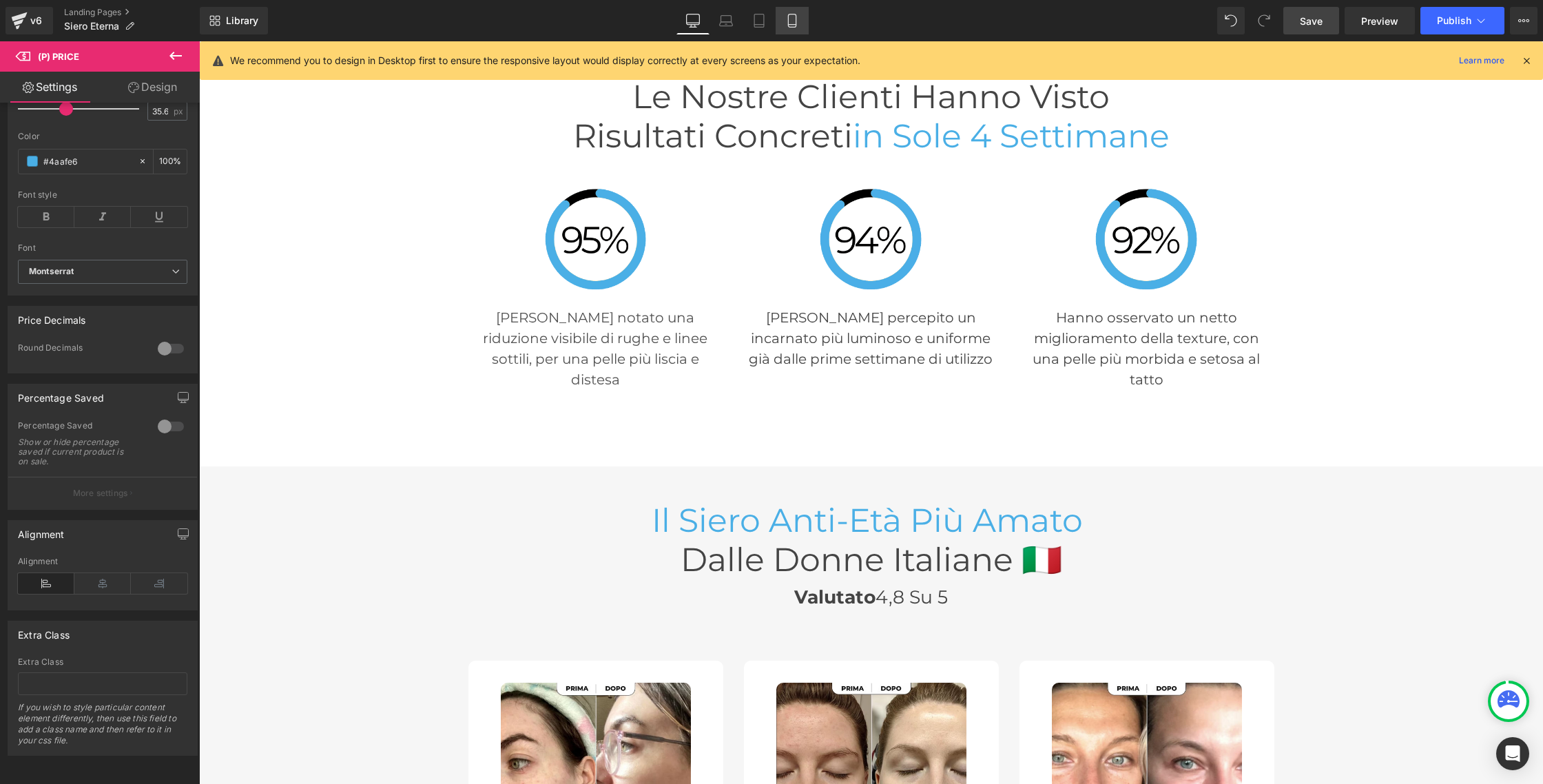
click at [793, 25] on icon at bounding box center [792, 25] width 8 height 0
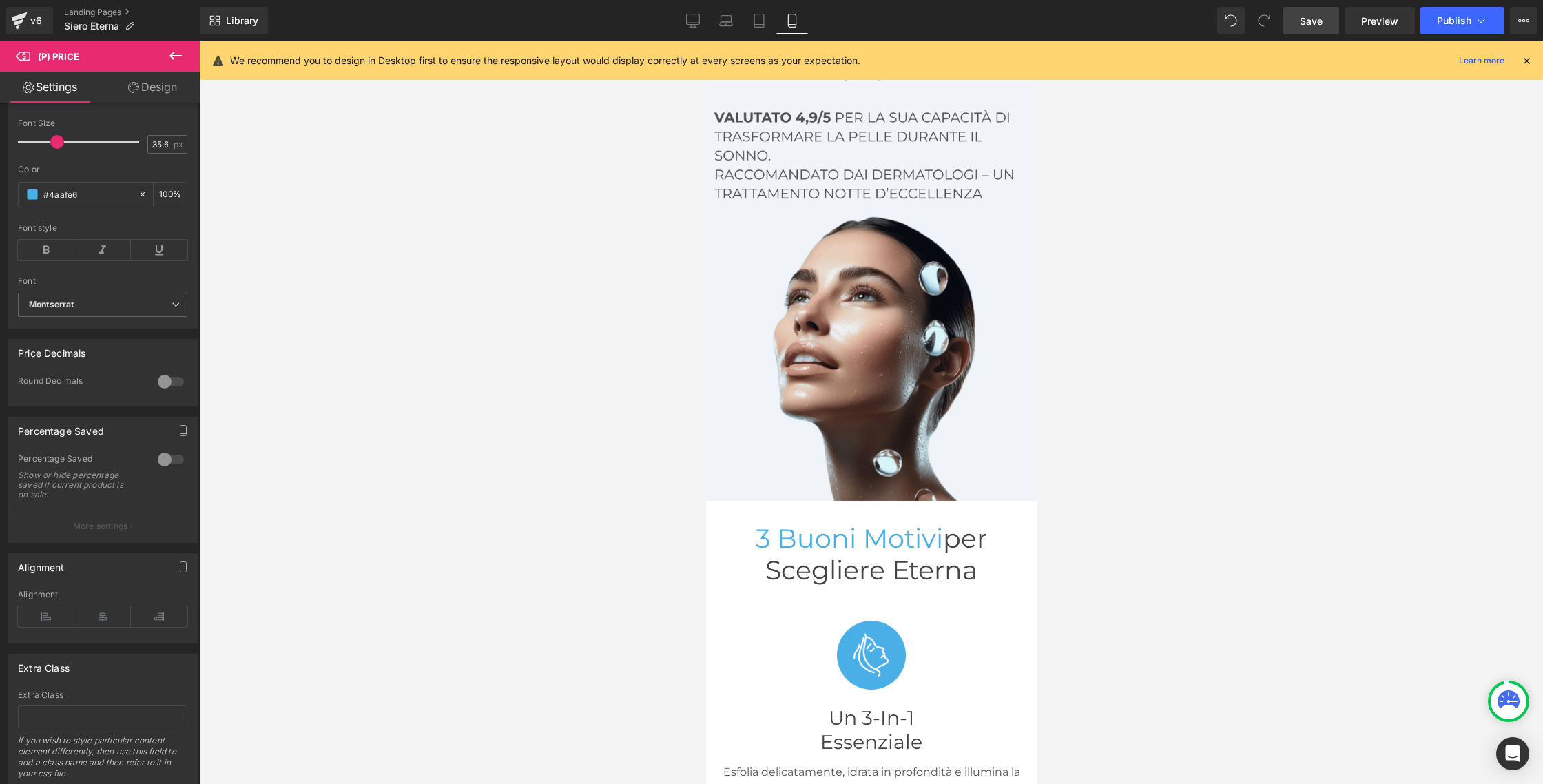
scroll to position [0, 0]
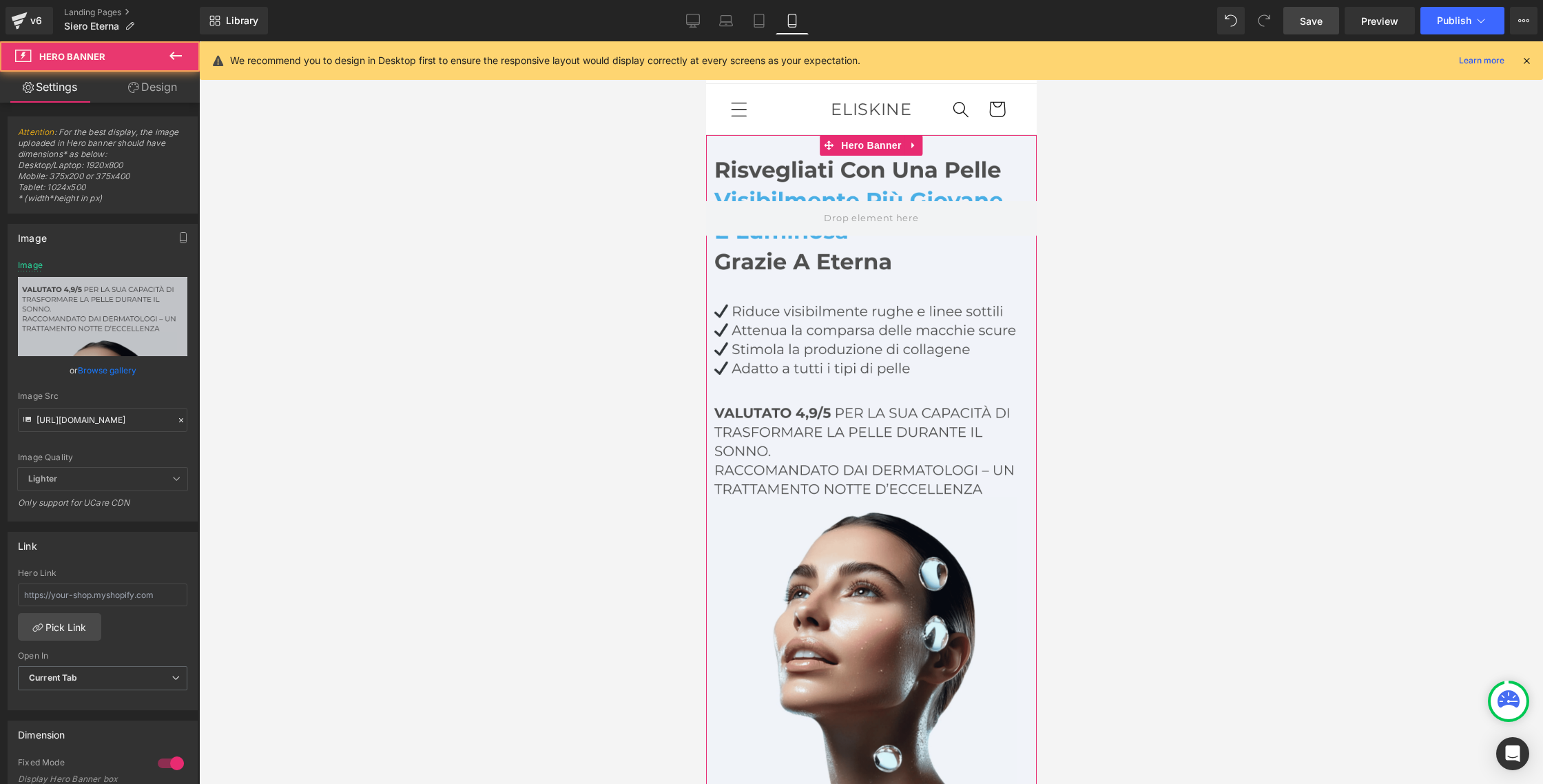
click at [892, 338] on div at bounding box center [871, 465] width 331 height 661
click at [83, 421] on input "https://cdn.shopify.com/s/files/1/0933/1694/0070/files/IT_1.png?v=1756286615" at bounding box center [102, 419] width 169 height 24
paste input "635/6605/3457/files/IT.jpg?v=1757736587"
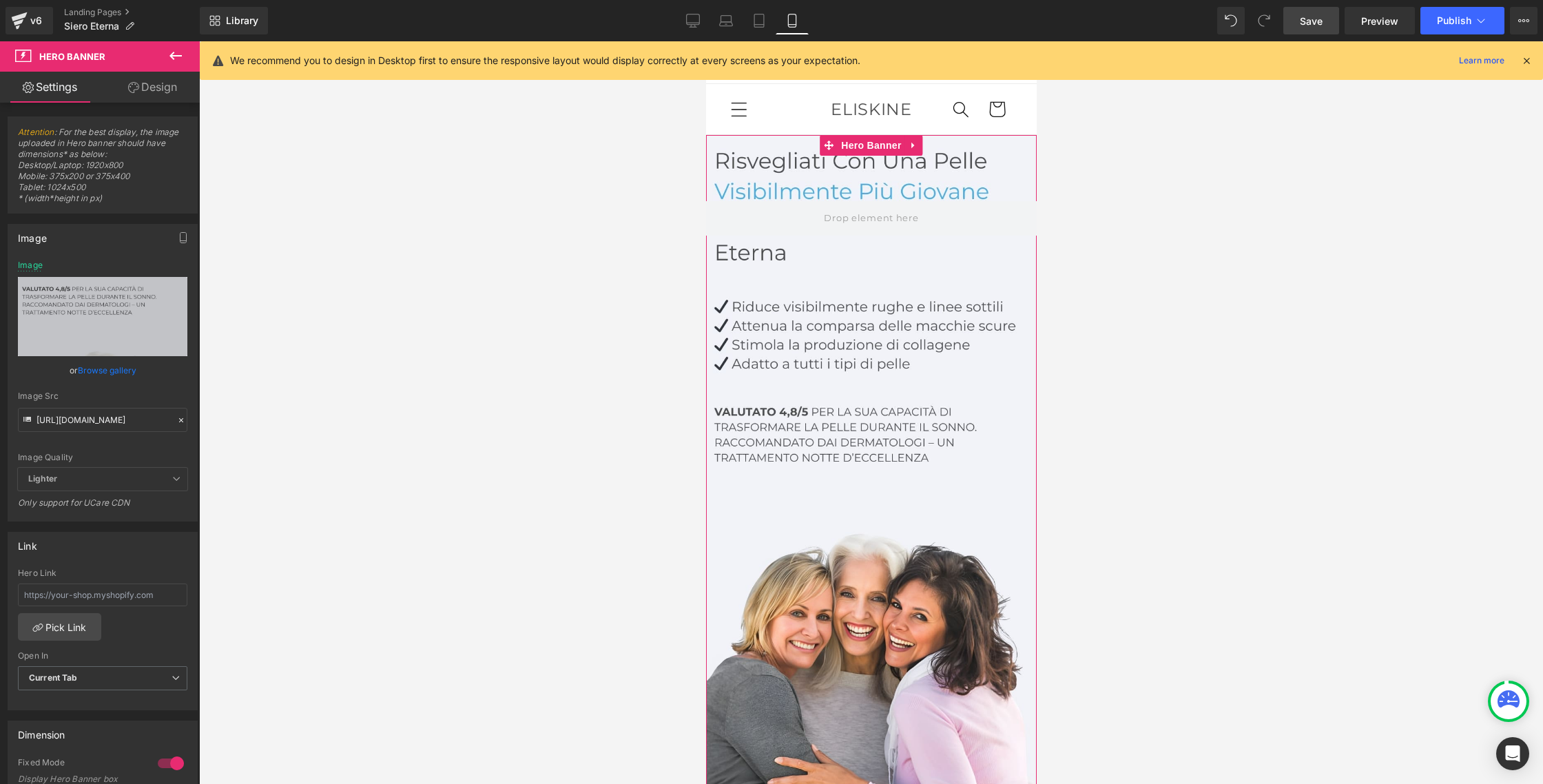
click at [839, 280] on div at bounding box center [871, 465] width 331 height 661
click at [41, 419] on input "https://cdn.shopify.com/s/files/1/0635/6605/3457/files/IT.jpg?v=1757736587" at bounding box center [102, 419] width 169 height 24
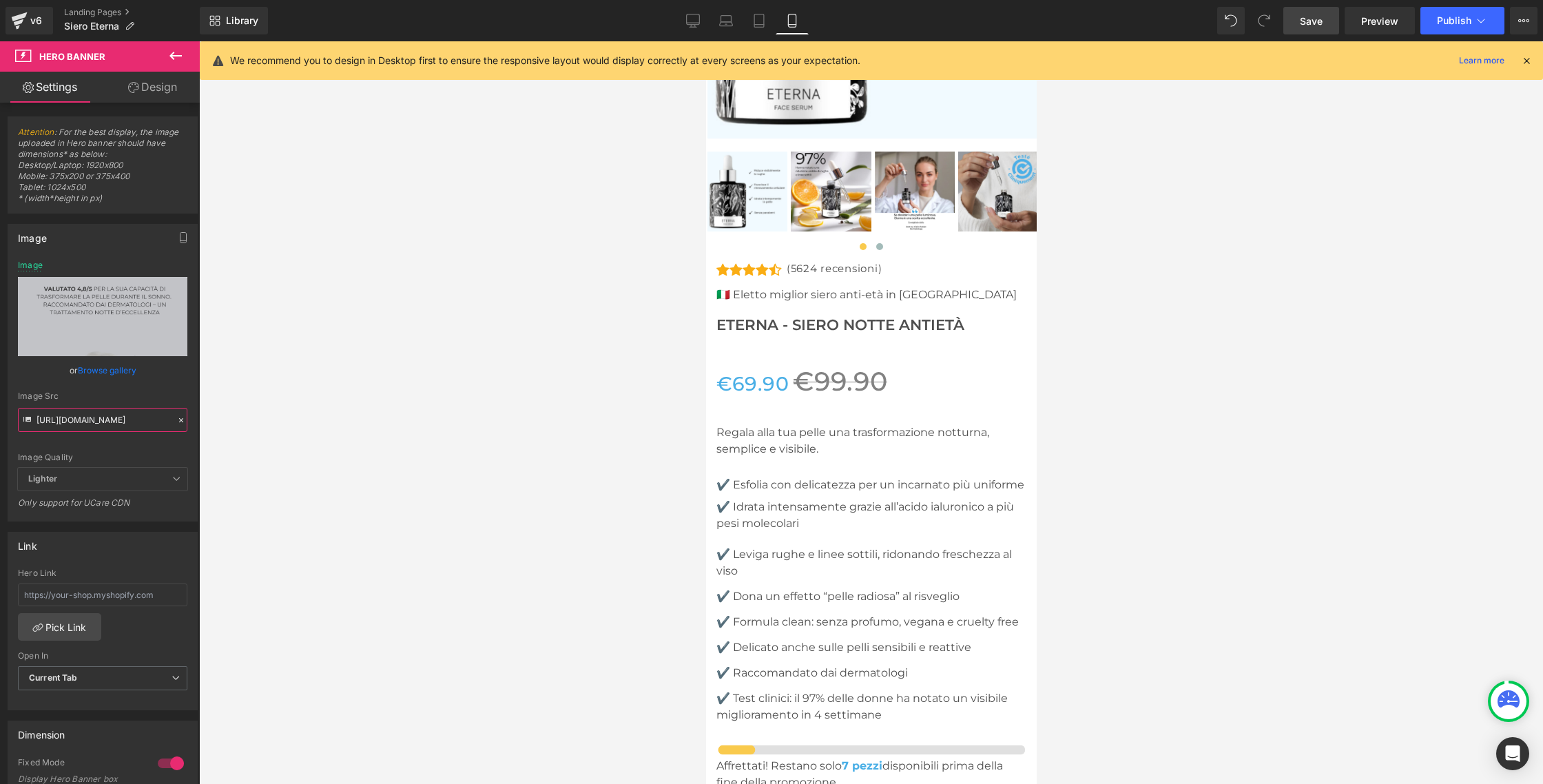
scroll to position [7226, 0]
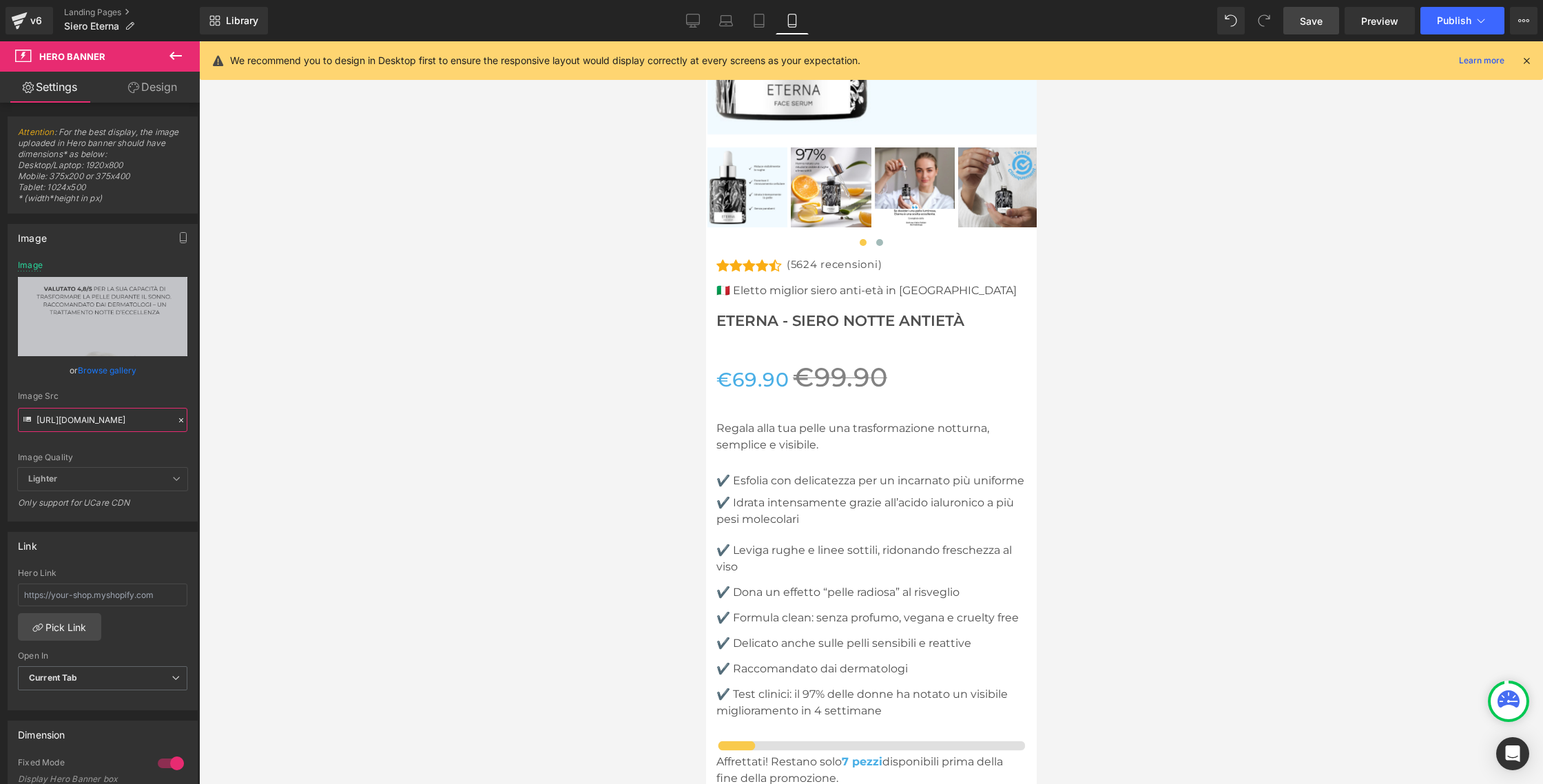
type input "https://cdn.shopify.com/s/files/1/0933/1694/0070/files/IT_1_6e7acb20-2870-4347-…"
click at [1310, 23] on span "Save" at bounding box center [1311, 20] width 22 height 15
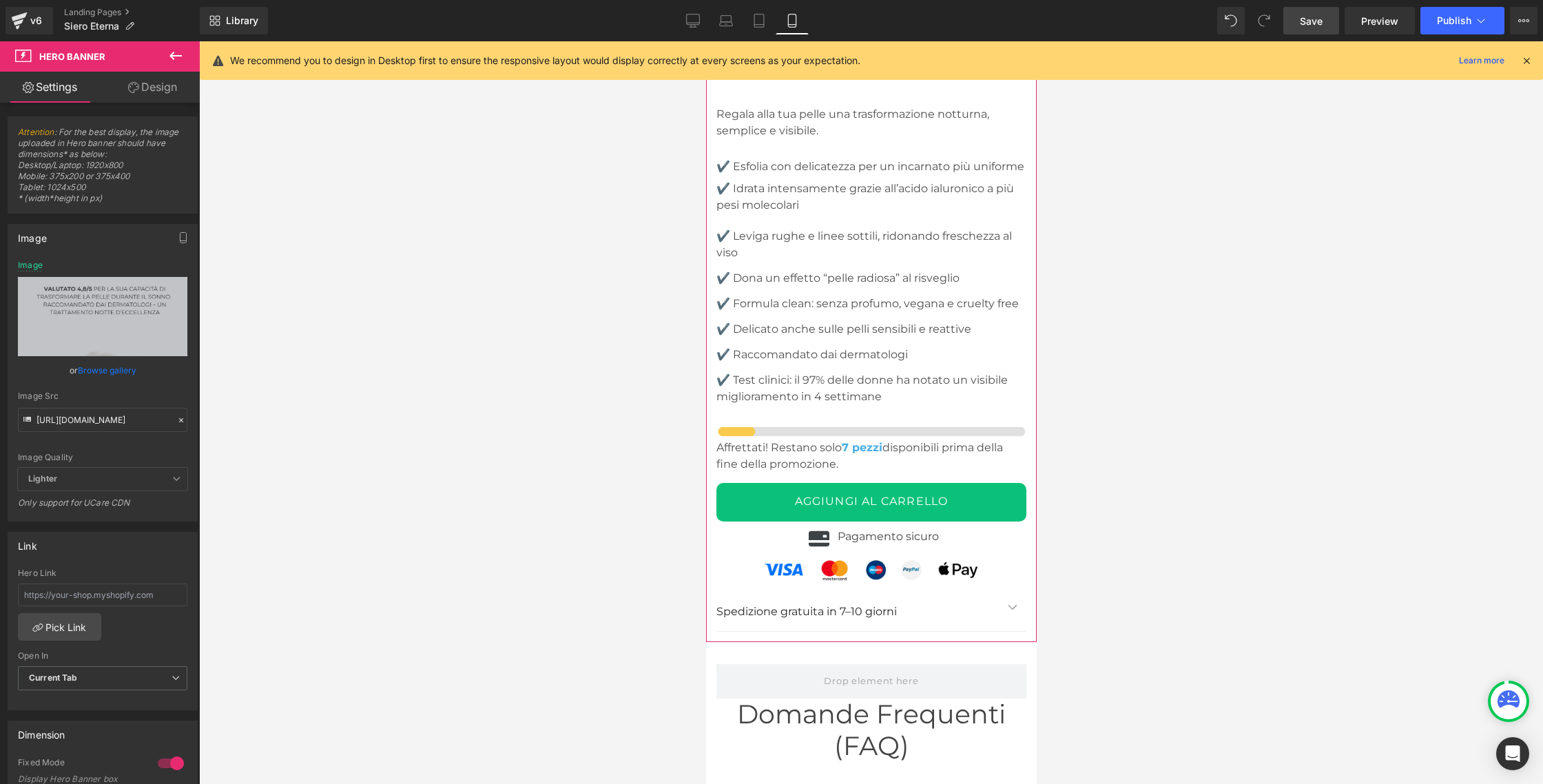
scroll to position [7594, 0]
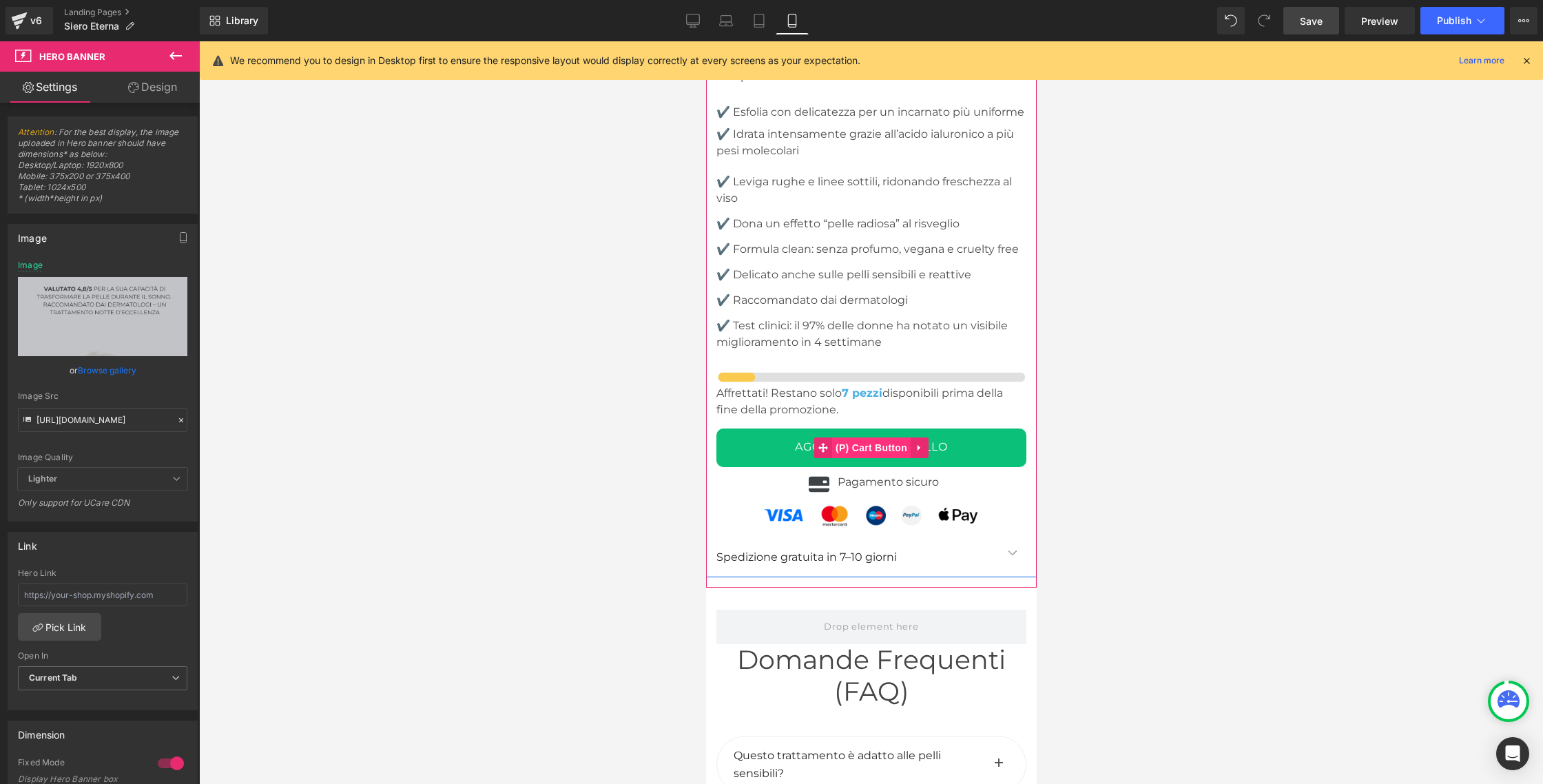
click at [834, 437] on span "(P) Cart Button" at bounding box center [870, 447] width 78 height 20
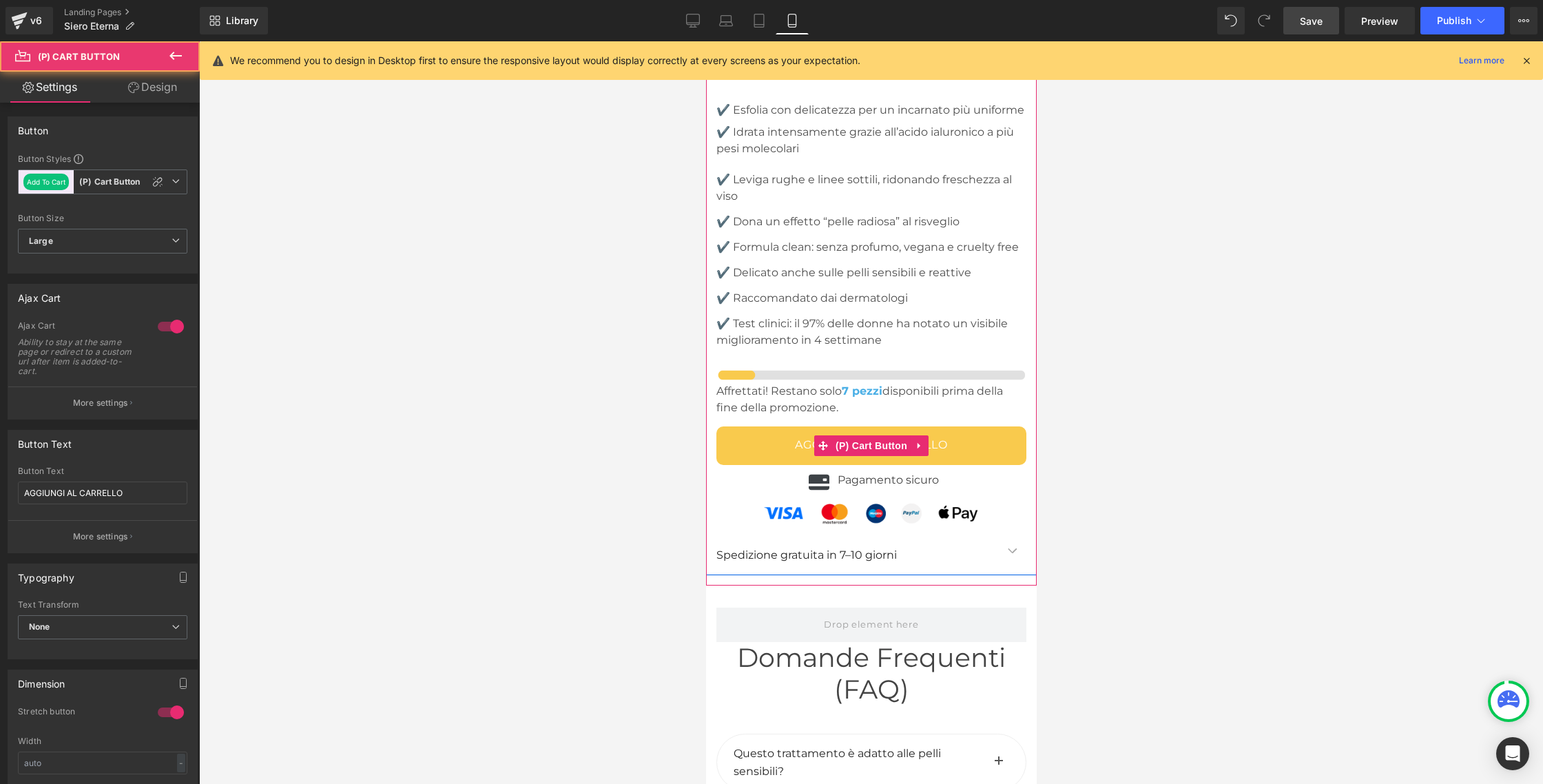
click at [752, 426] on button "AGGIUNGI AL CARRELLO" at bounding box center [870, 445] width 310 height 39
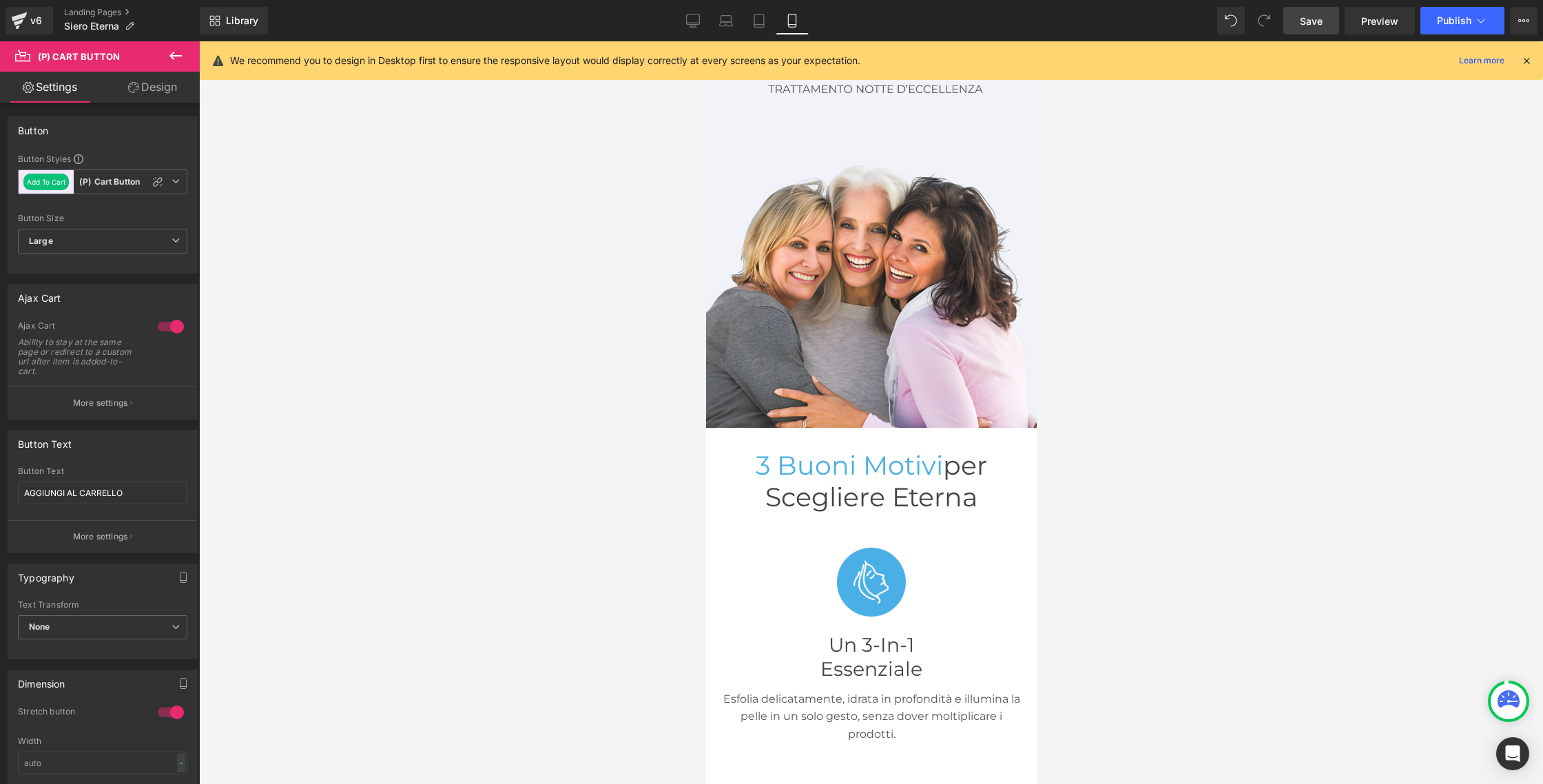
scroll to position [0, 0]
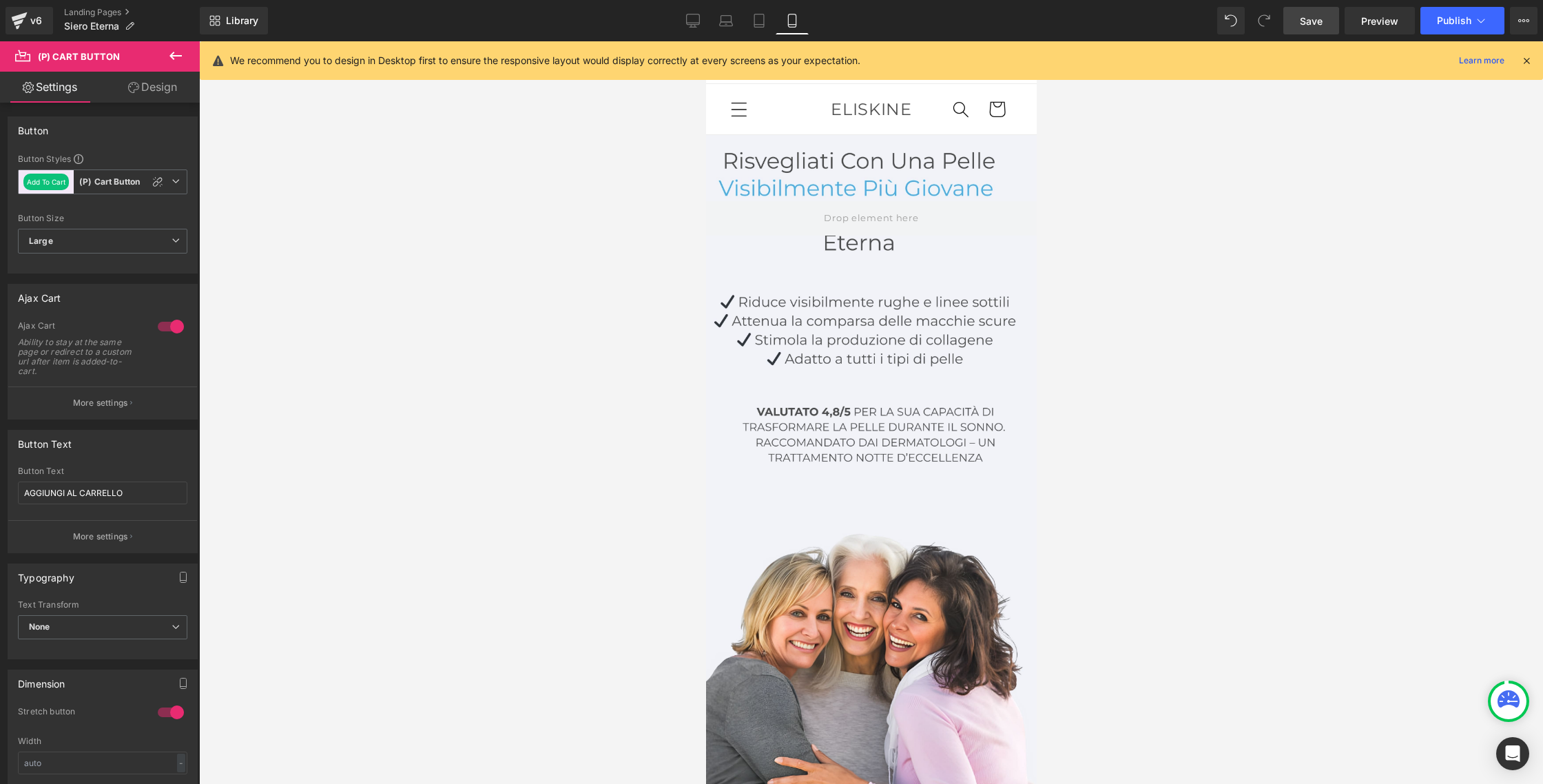
click at [1333, 25] on link "Save" at bounding box center [1311, 20] width 56 height 27
click at [1442, 25] on span "Publish" at bounding box center [1454, 20] width 35 height 11
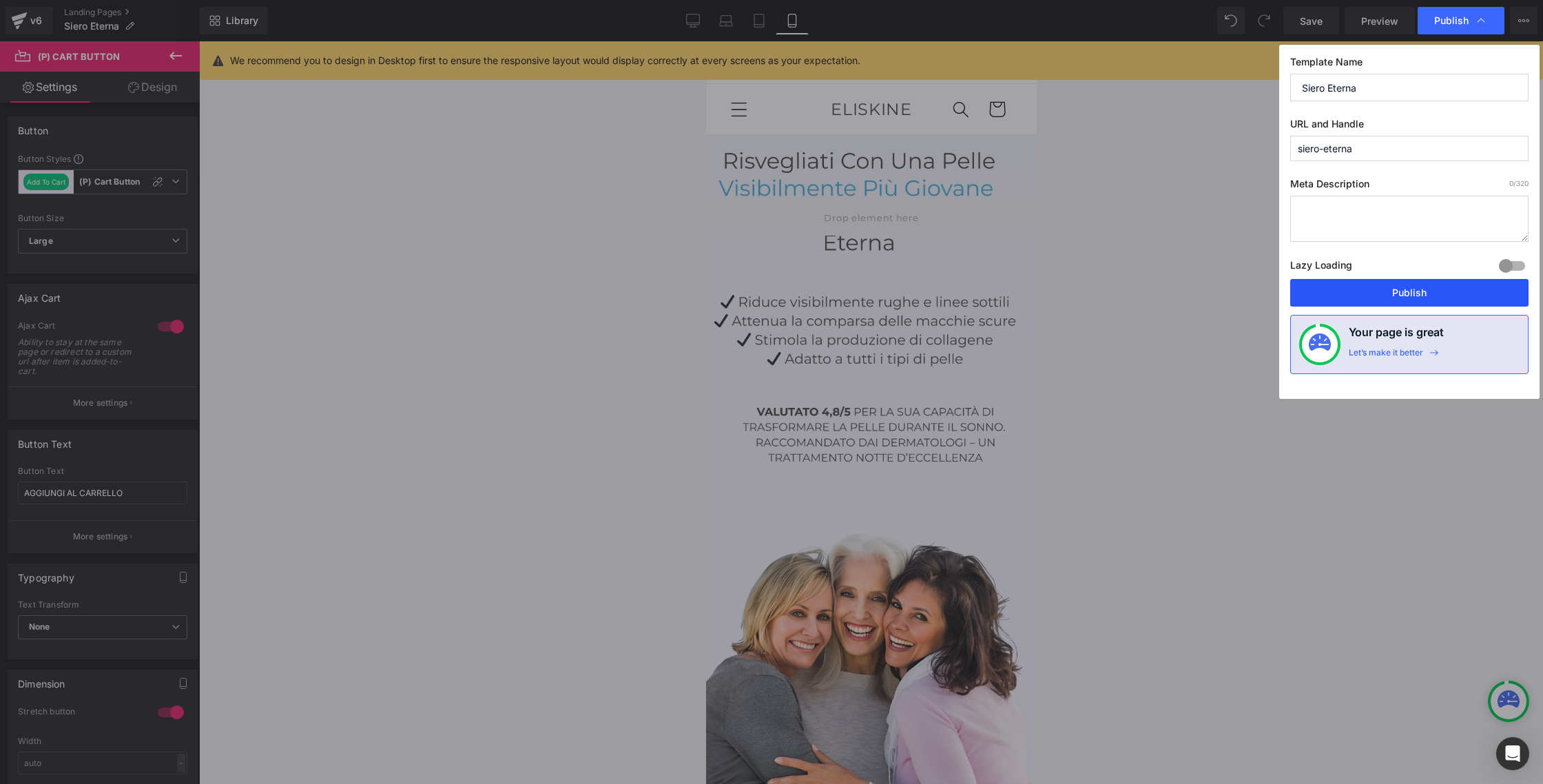
click at [1371, 286] on button "Publish" at bounding box center [1409, 292] width 238 height 27
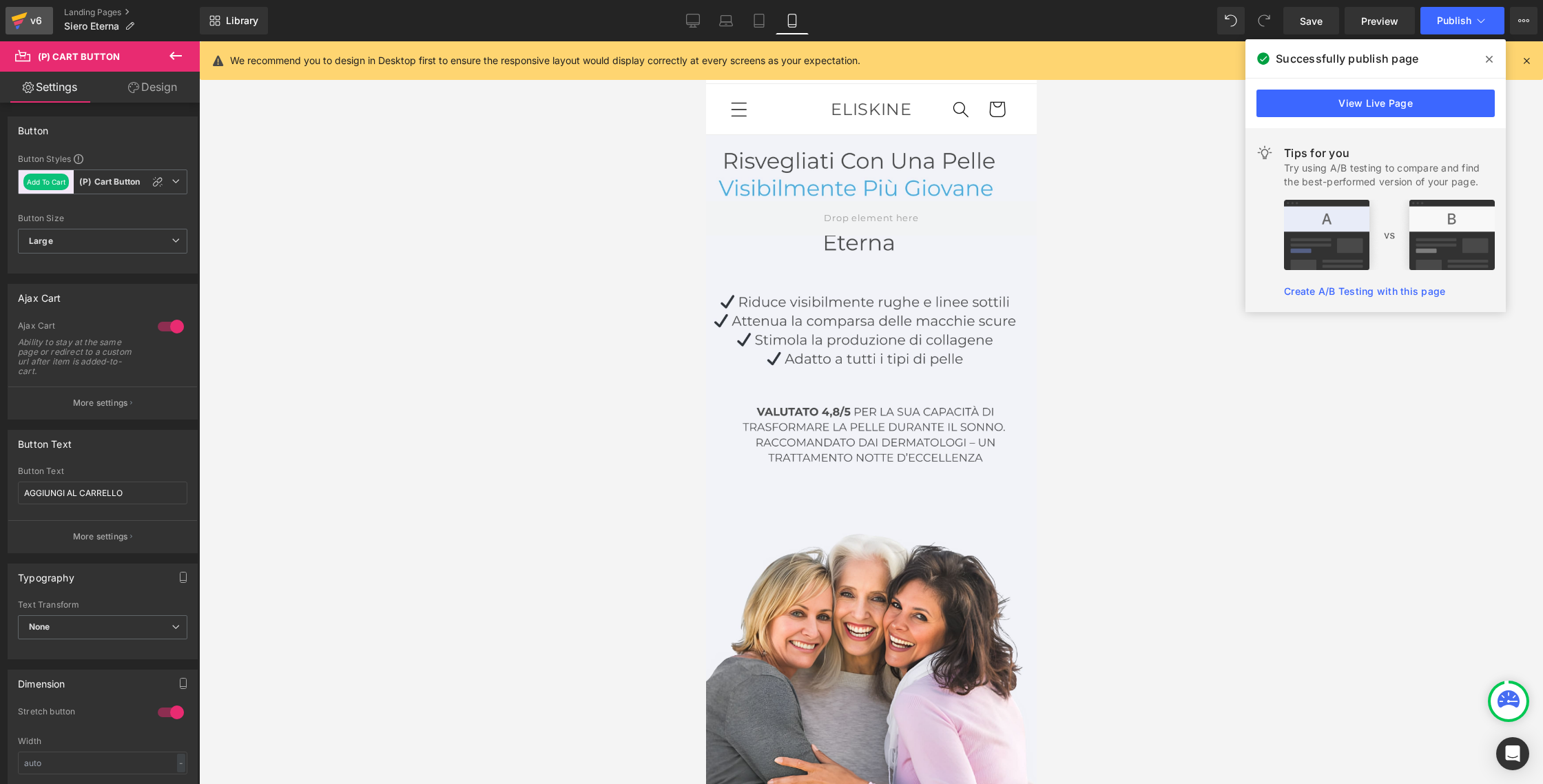
click at [27, 22] on div "v6" at bounding box center [36, 20] width 17 height 17
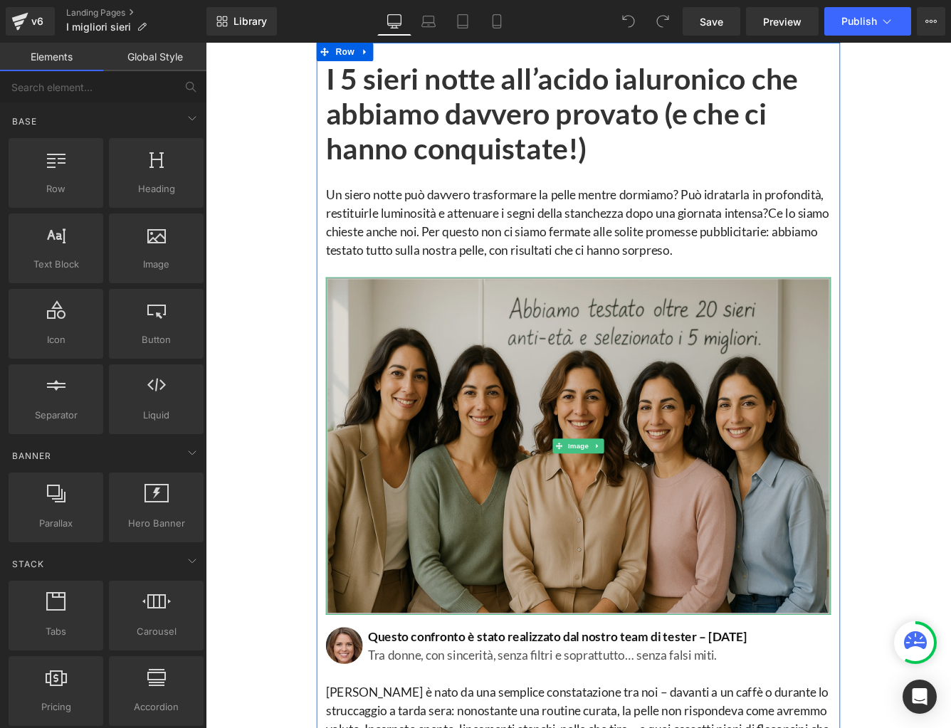
drag, startPoint x: 470, startPoint y: 426, endPoint x: 461, endPoint y: 425, distance: 9.4
click at [470, 426] on img at bounding box center [635, 509] width 583 height 391
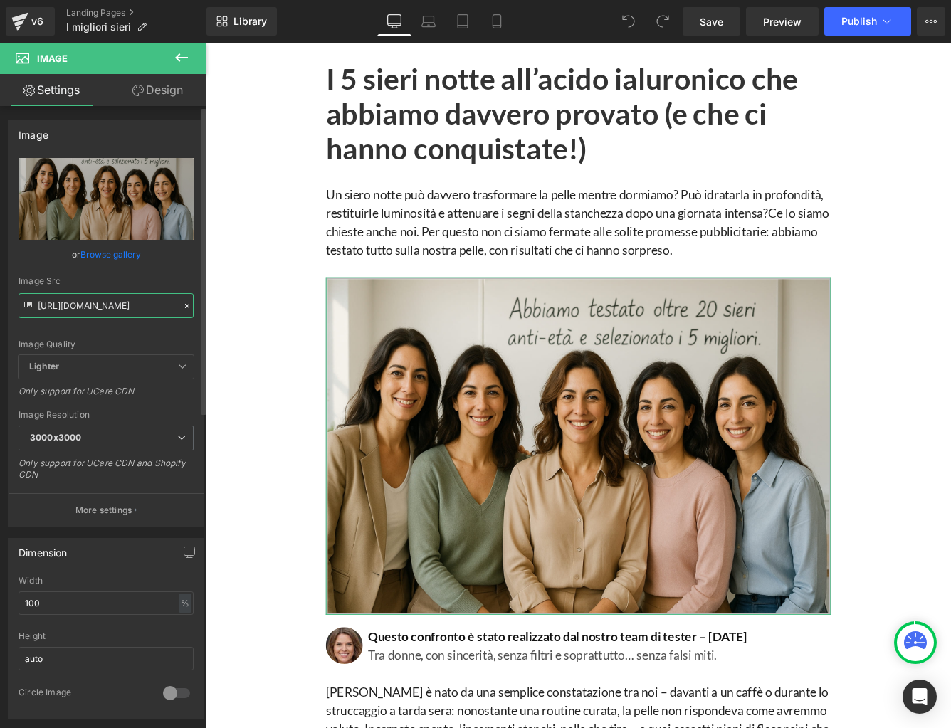
click at [67, 309] on input "https://cdn.shopify.com/s/files/1/0933/1694/0070/files/Banniere_Top_5_1_3000x30…" at bounding box center [105, 305] width 175 height 25
paste input "ChatGPT_Image_13_sept._2025_09_45_23.png?v=1757742402"
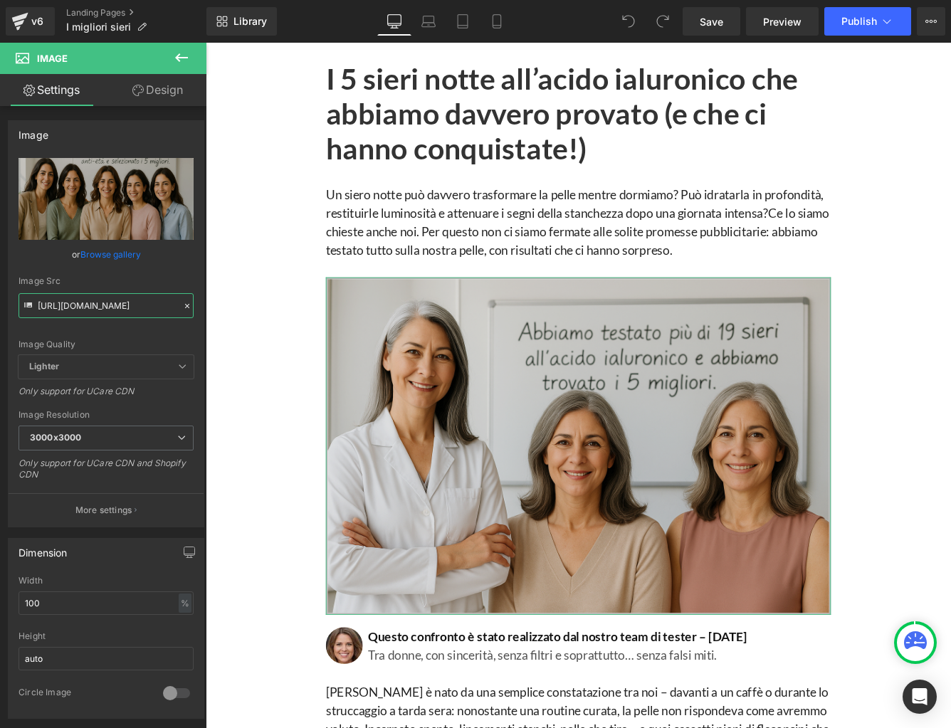
scroll to position [0, 346]
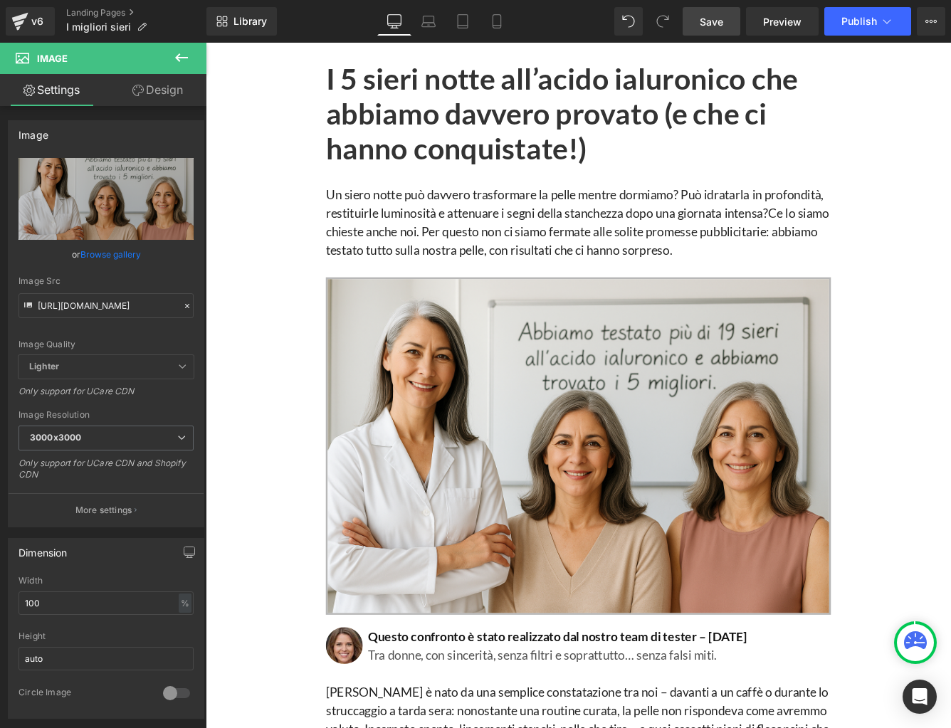
click at [699, 21] on link "Save" at bounding box center [711, 21] width 58 height 28
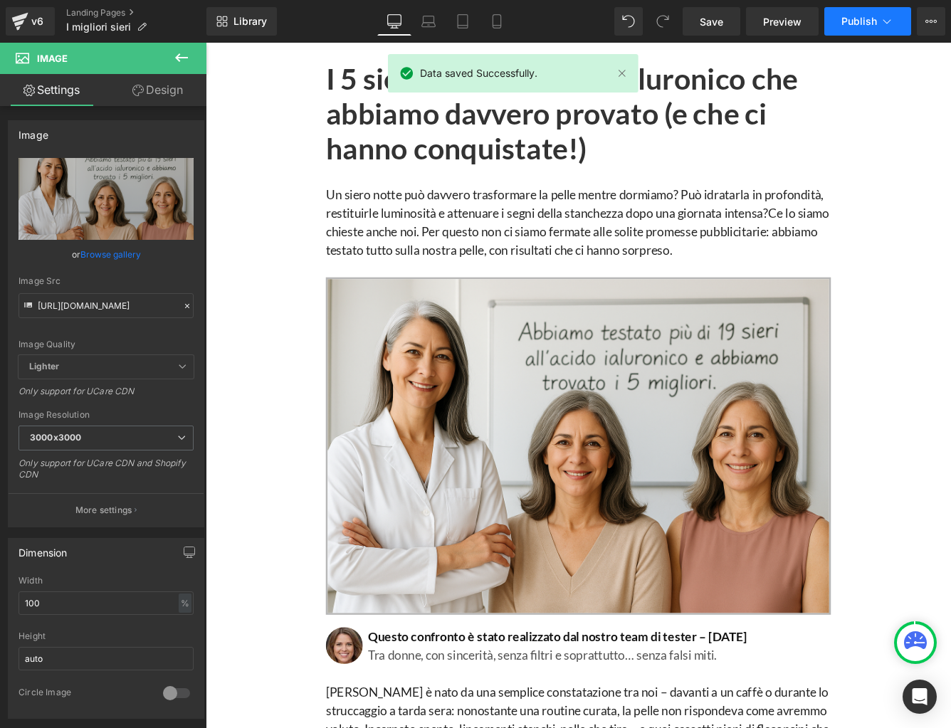
click at [857, 20] on span "Publish" at bounding box center [859, 21] width 36 height 11
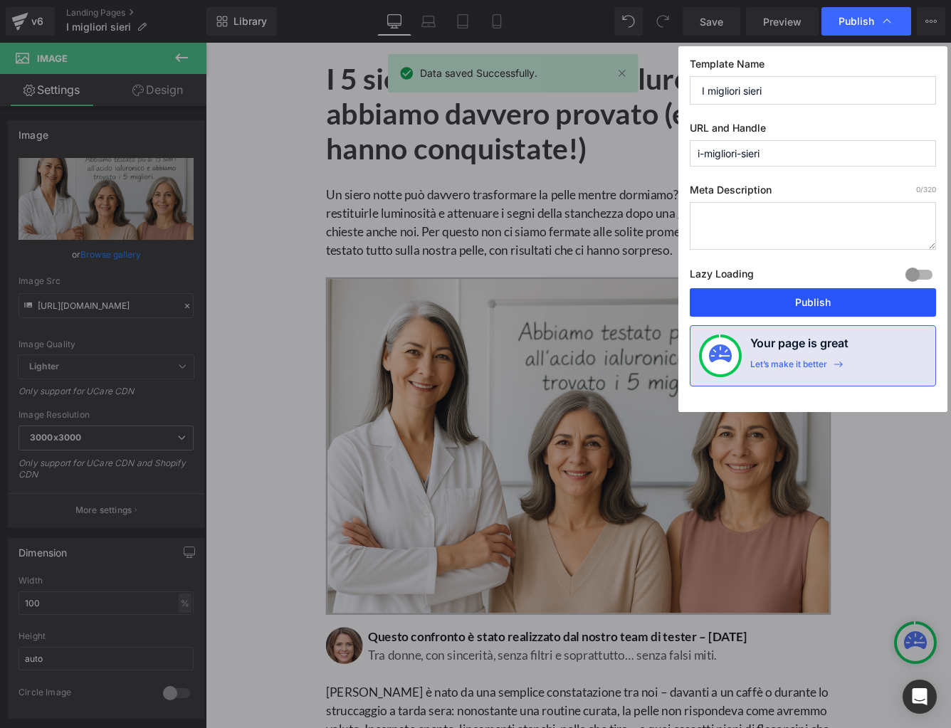
click at [773, 300] on button "Publish" at bounding box center [812, 302] width 246 height 28
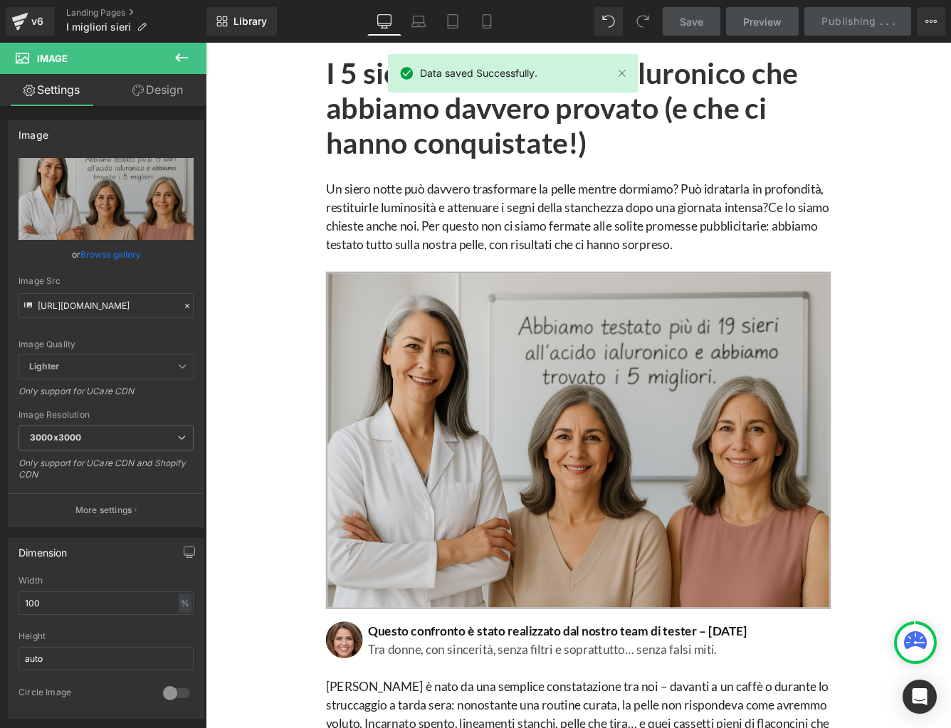
scroll to position [7, 0]
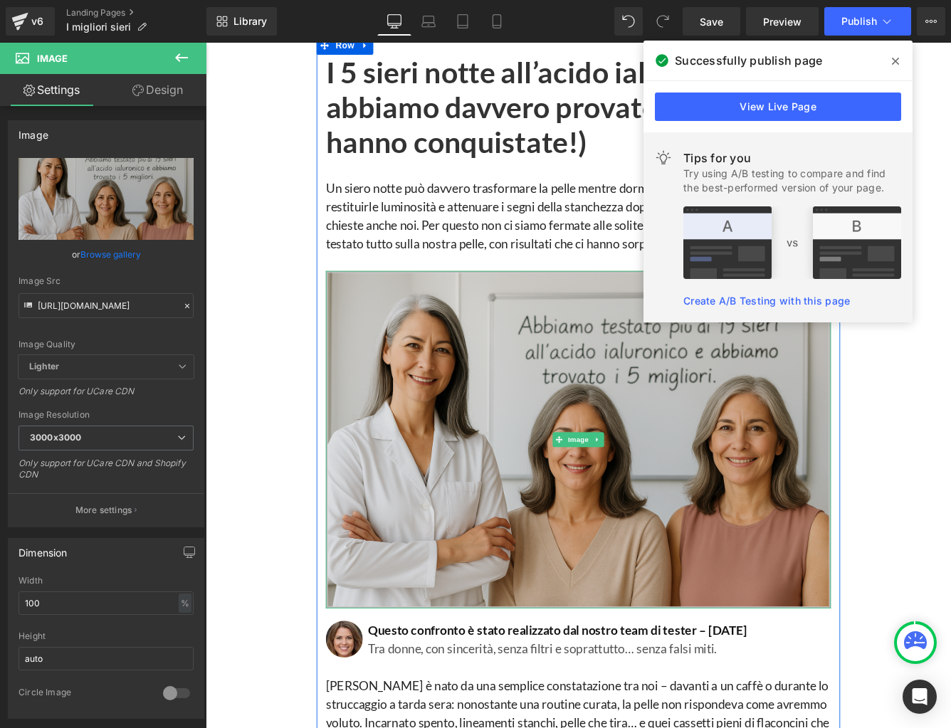
click at [432, 472] on img at bounding box center [635, 502] width 583 height 391
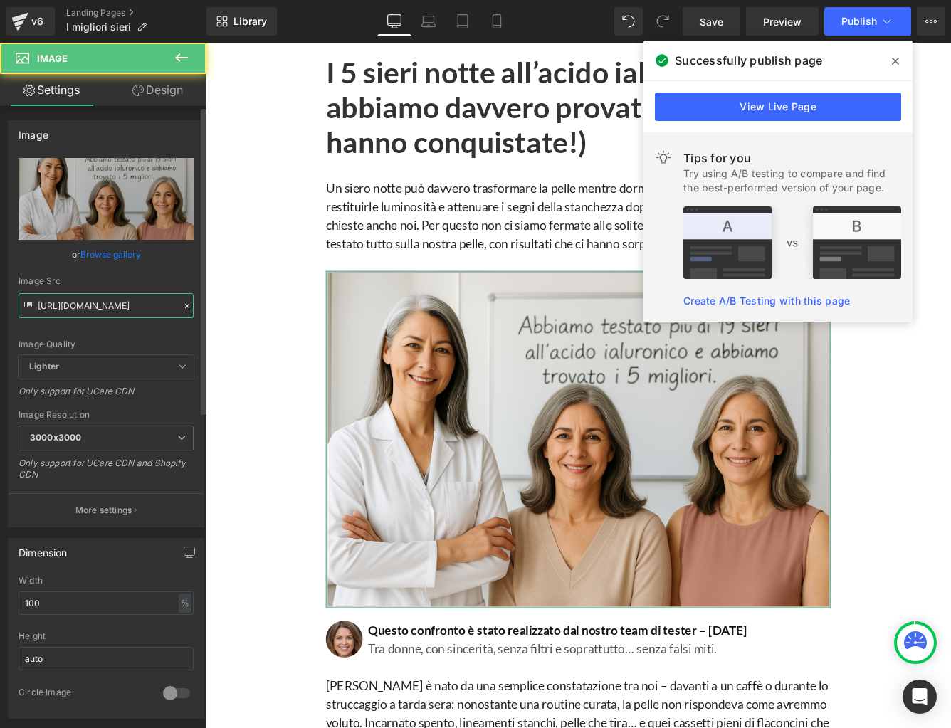
click at [70, 307] on input "https://cdn.shopify.com/s/files/1/0933/1694/0070/files/ChatGPT_Image_13_sept._2…" at bounding box center [105, 305] width 175 height 25
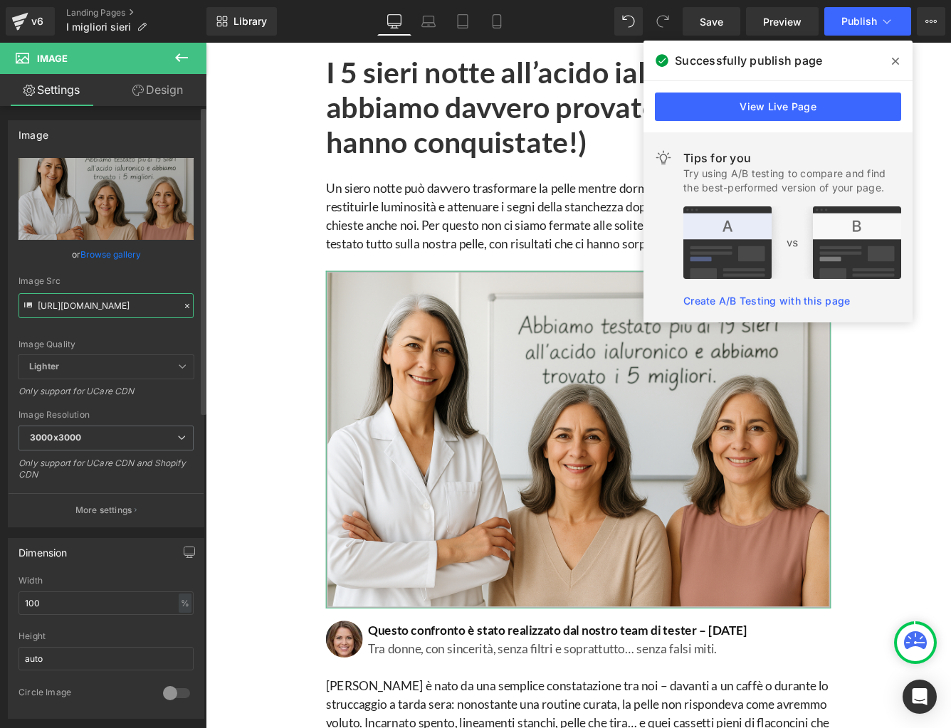
click at [70, 307] on input "https://cdn.shopify.com/s/files/1/0933/1694/0070/files/ChatGPT_Image_13_sept._2…" at bounding box center [105, 305] width 175 height 25
paste input "51_39_1.png?v=1757742738"
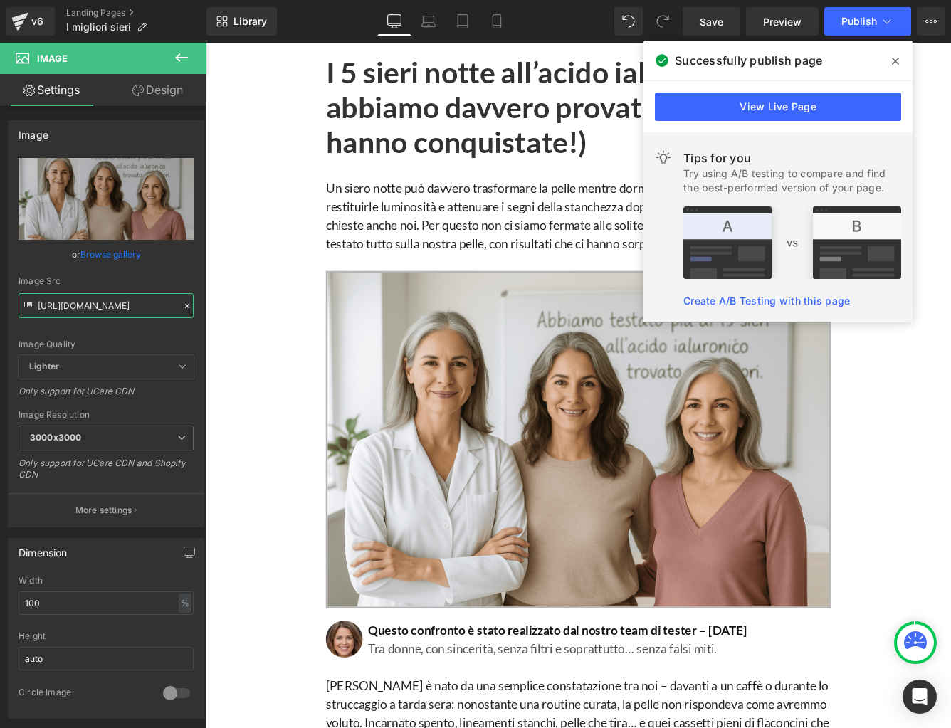
type input "https://cdn.shopify.com/s/files/1/0933/1694/0070/files/ChatGPT_Image_13_sept._2…"
click at [894, 56] on icon at bounding box center [894, 60] width 7 height 11
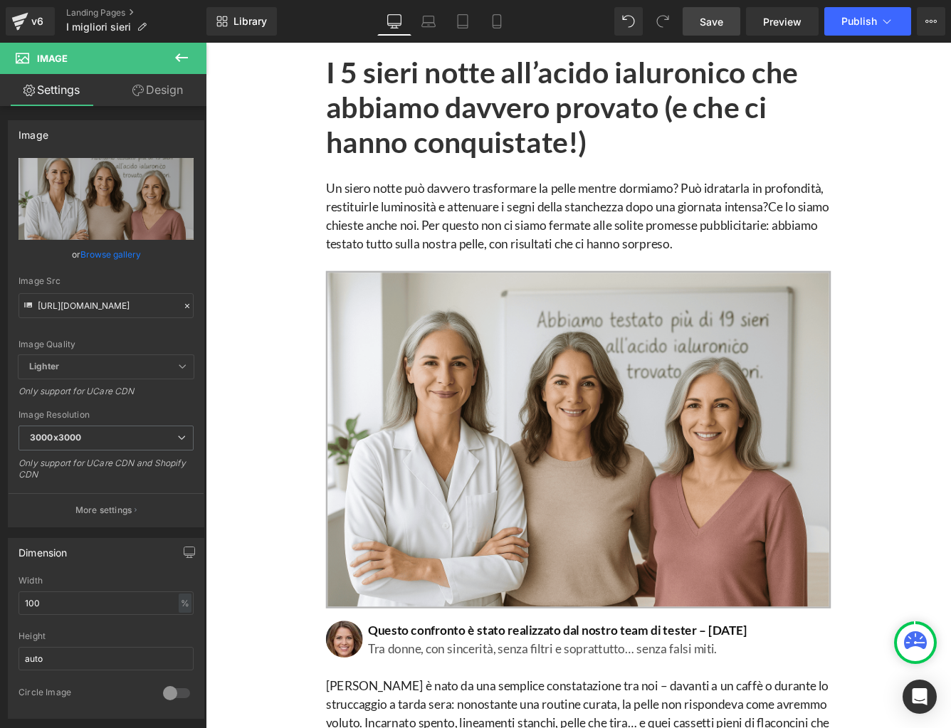
click at [714, 31] on link "Save" at bounding box center [711, 21] width 58 height 28
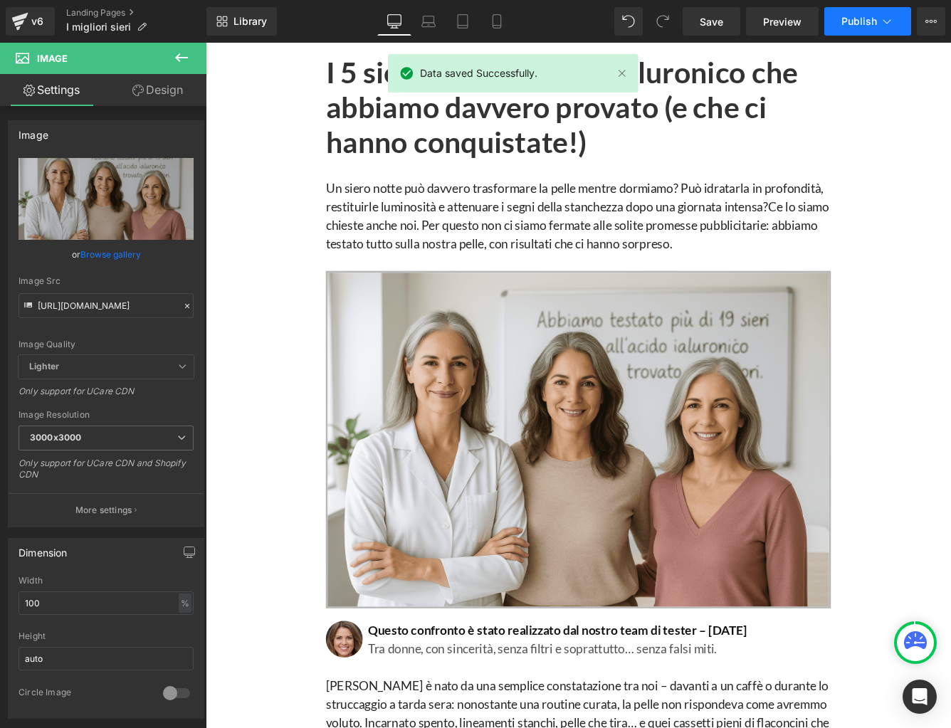
click at [872, 23] on span "Publish" at bounding box center [859, 21] width 36 height 11
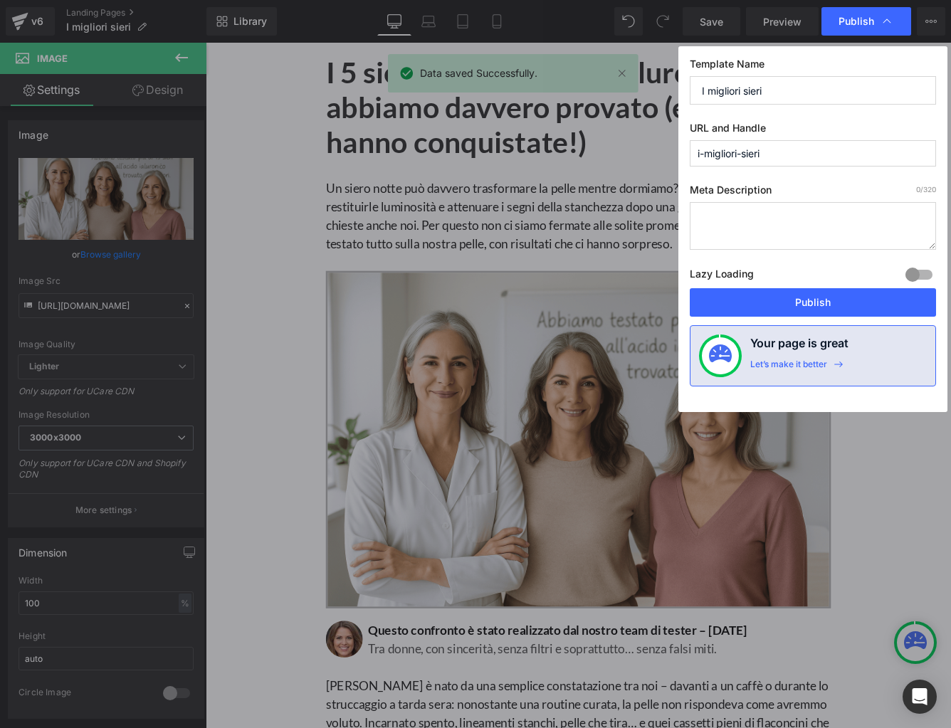
drag, startPoint x: 753, startPoint y: 302, endPoint x: 416, endPoint y: 60, distance: 415.4
click at [753, 302] on button "Publish" at bounding box center [812, 302] width 246 height 28
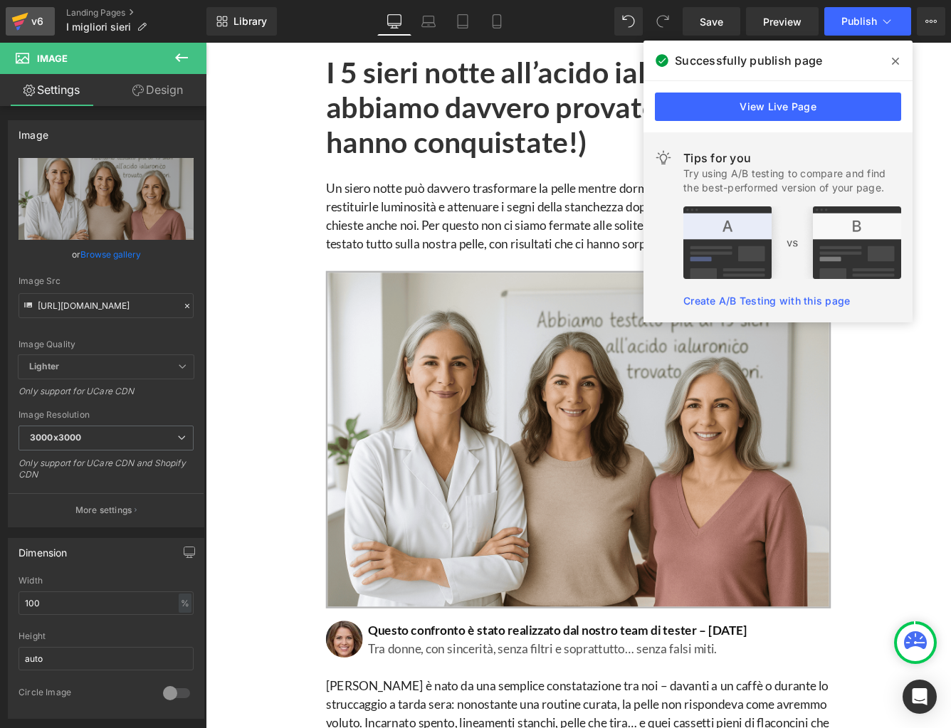
click at [12, 31] on icon at bounding box center [19, 22] width 17 height 36
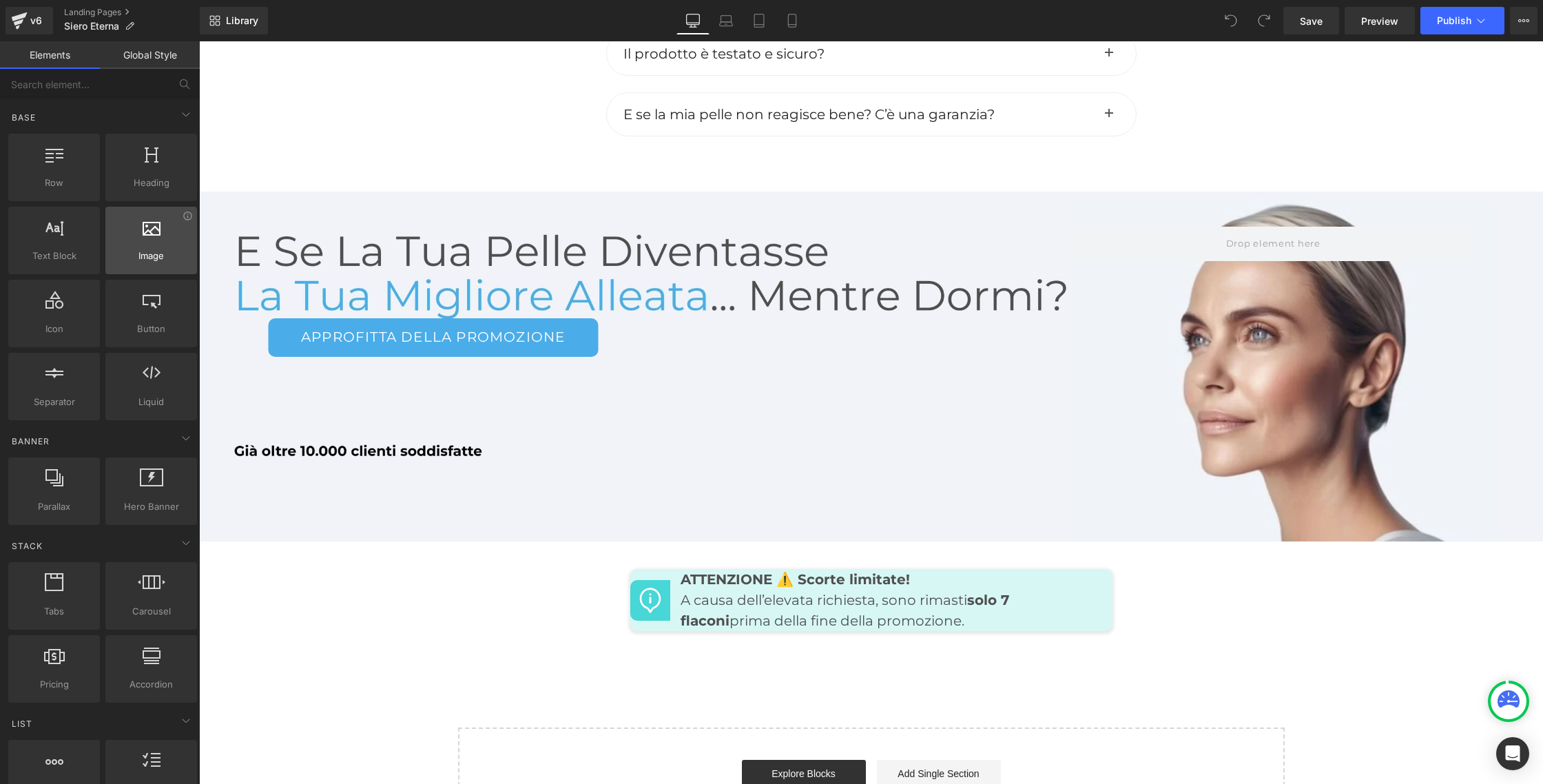
scroll to position [40, 0]
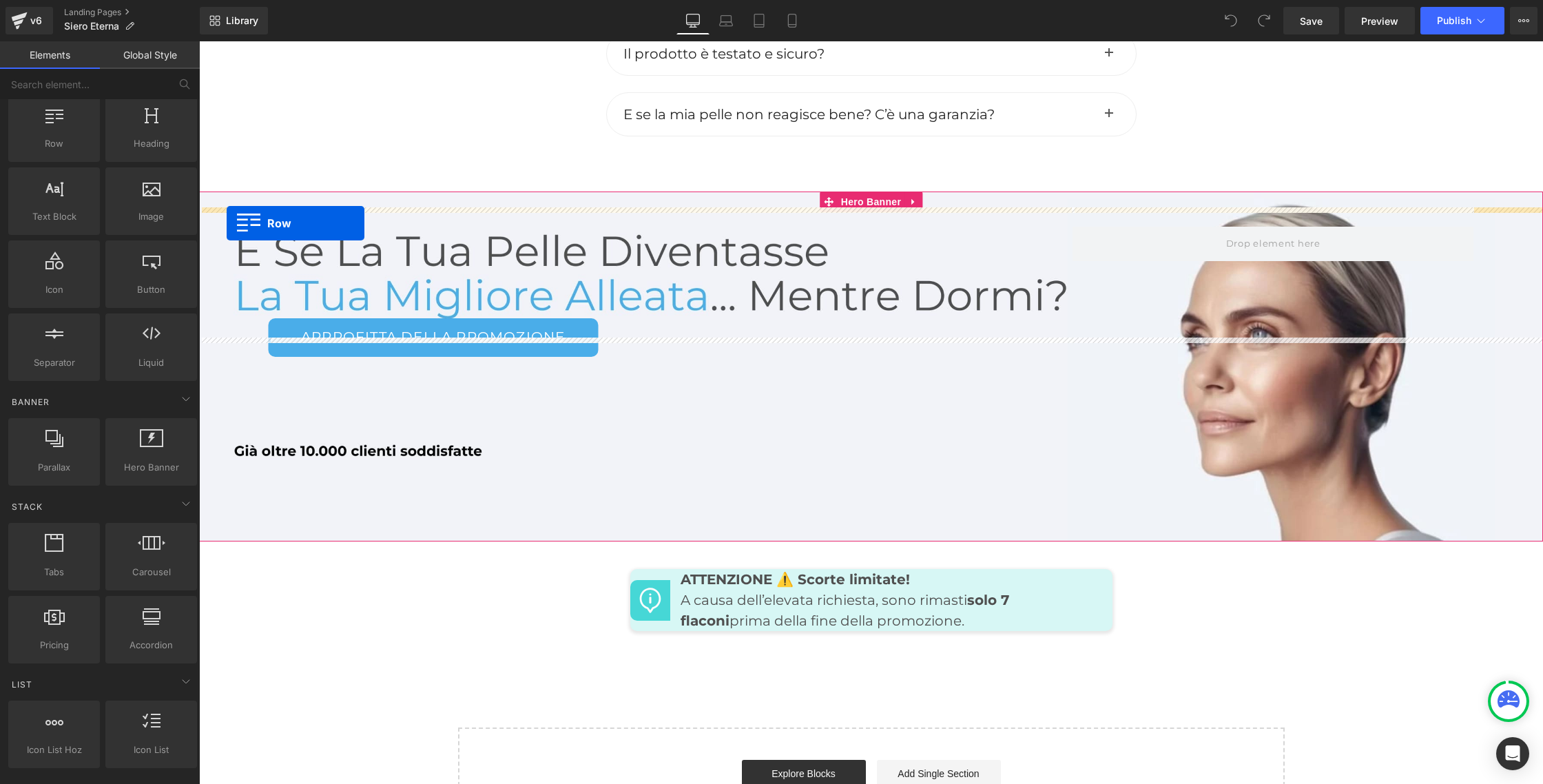
drag, startPoint x: 259, startPoint y: 187, endPoint x: 227, endPoint y: 223, distance: 48.2
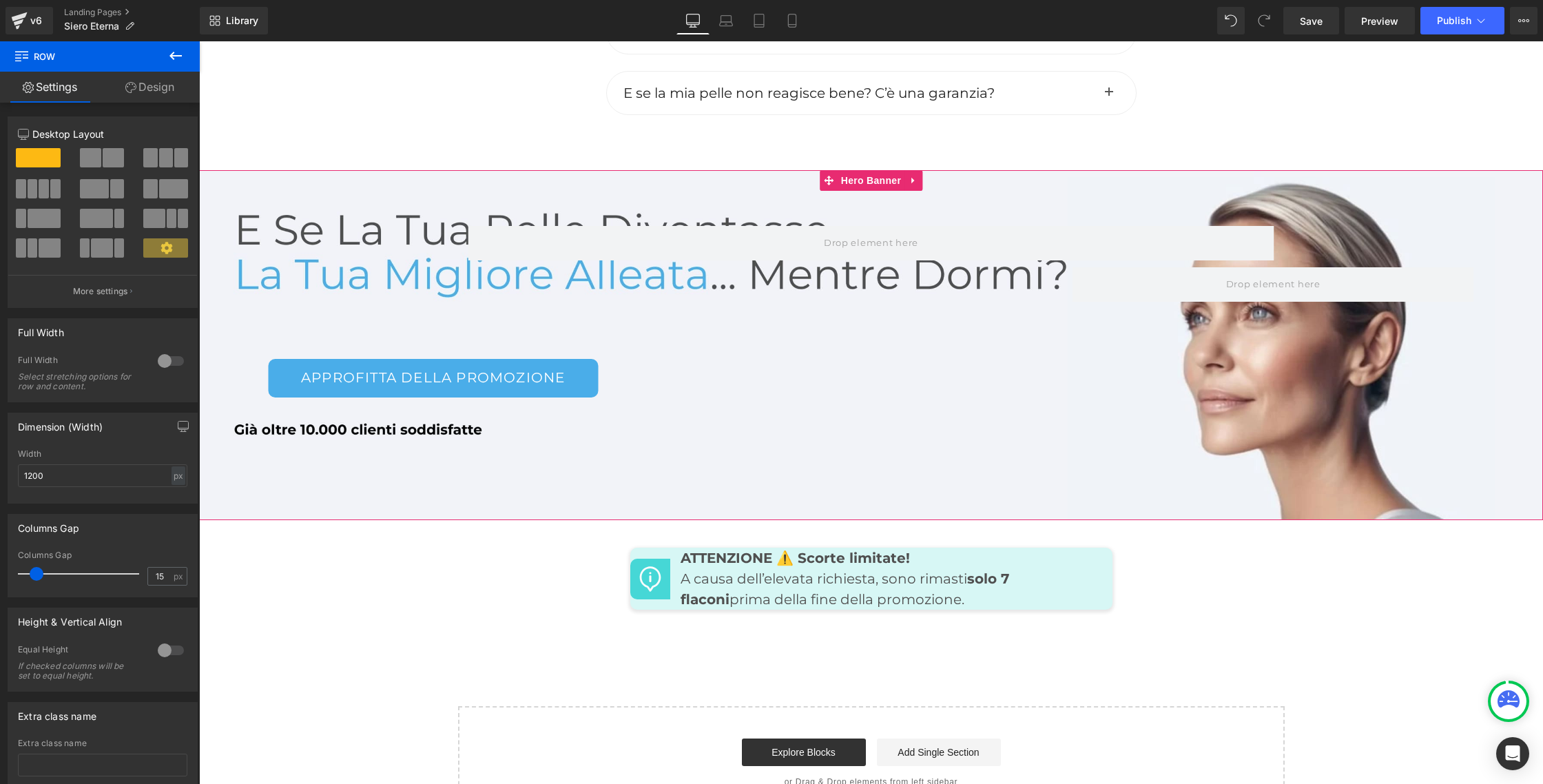
scroll to position [6527, 0]
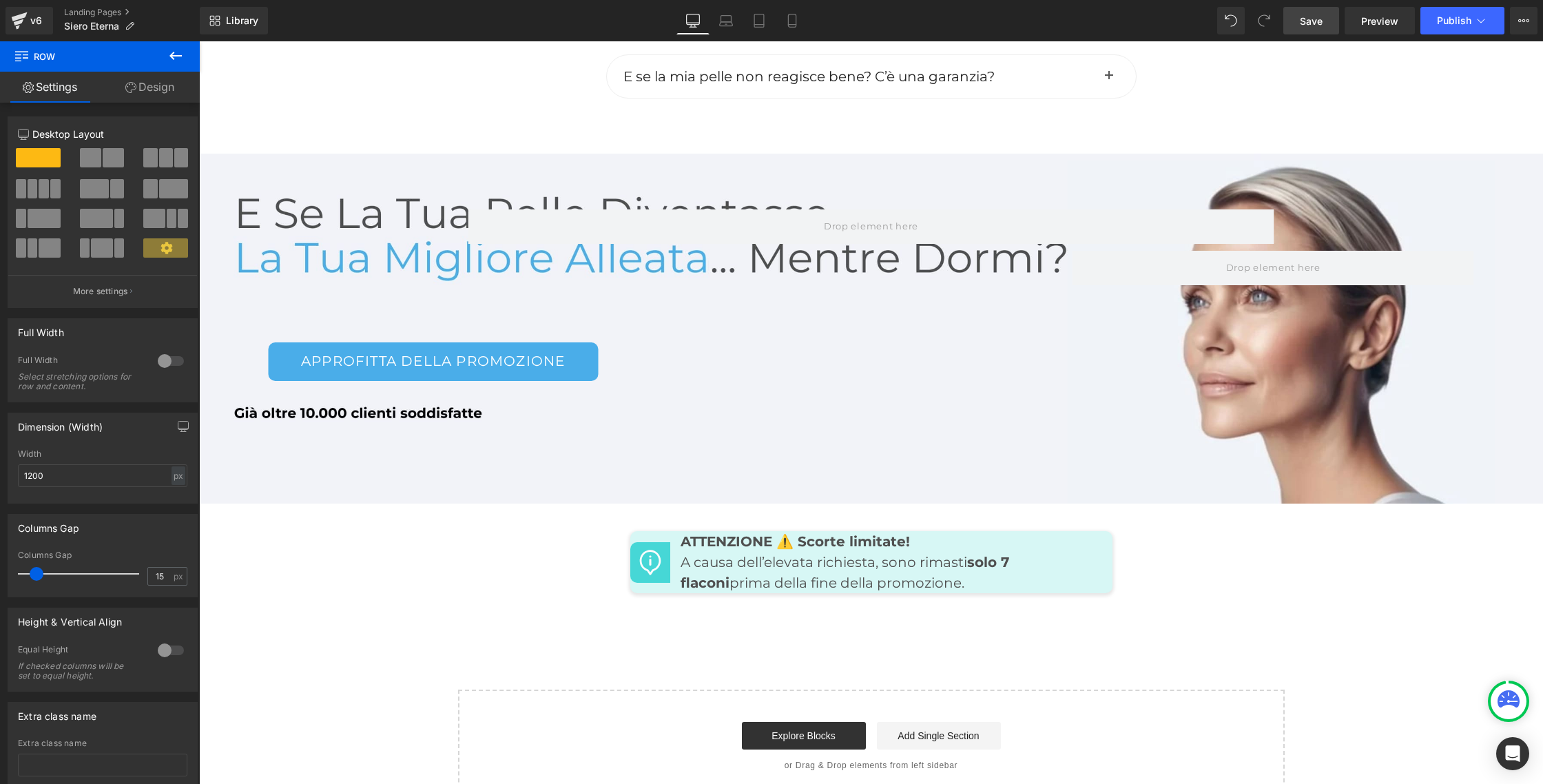
click at [1317, 15] on span "Save" at bounding box center [1311, 20] width 22 height 15
click at [1380, 16] on span "Preview" at bounding box center [1379, 20] width 37 height 15
